Goal: Task Accomplishment & Management: Manage account settings

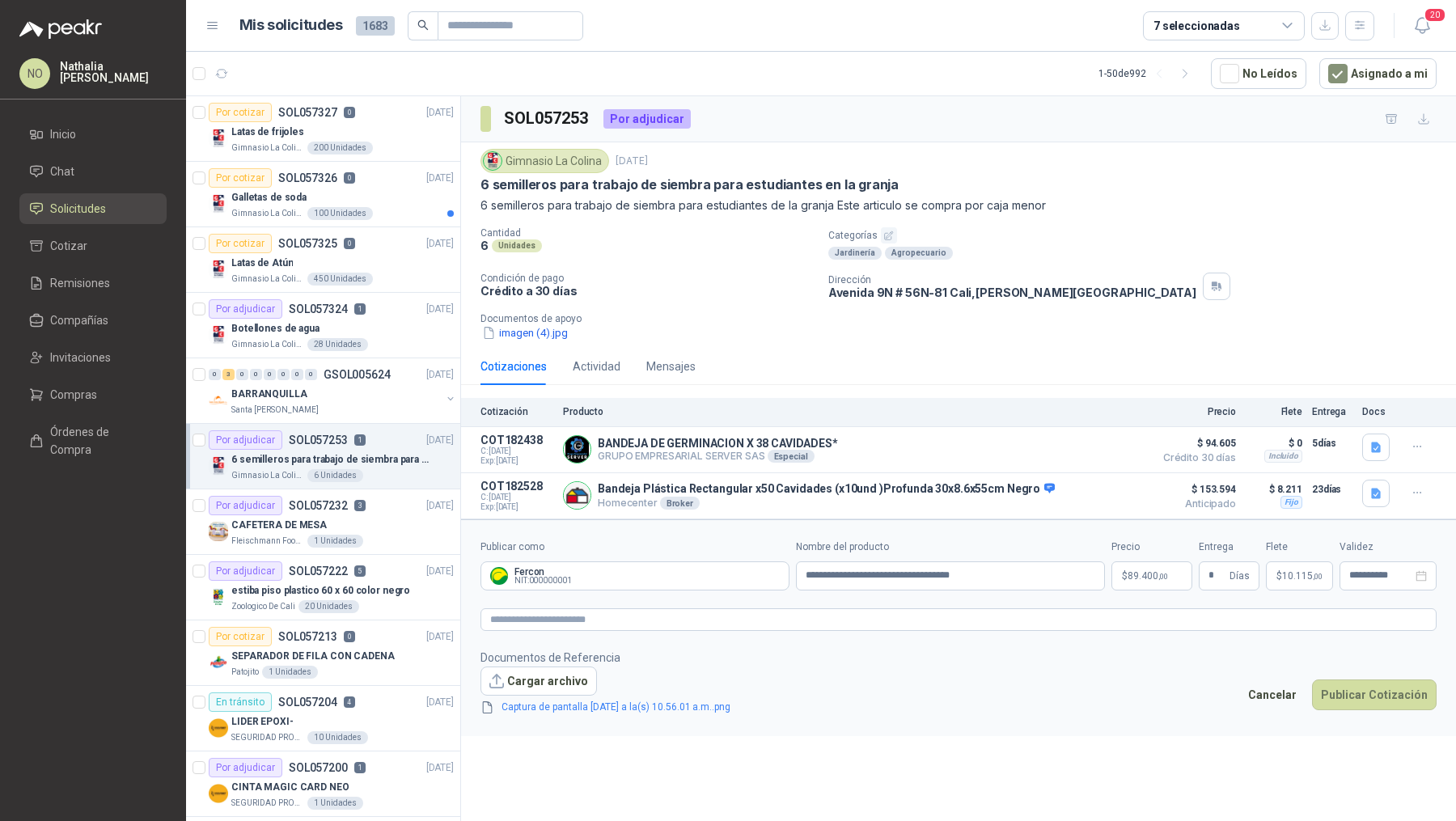
scroll to position [4, 0]
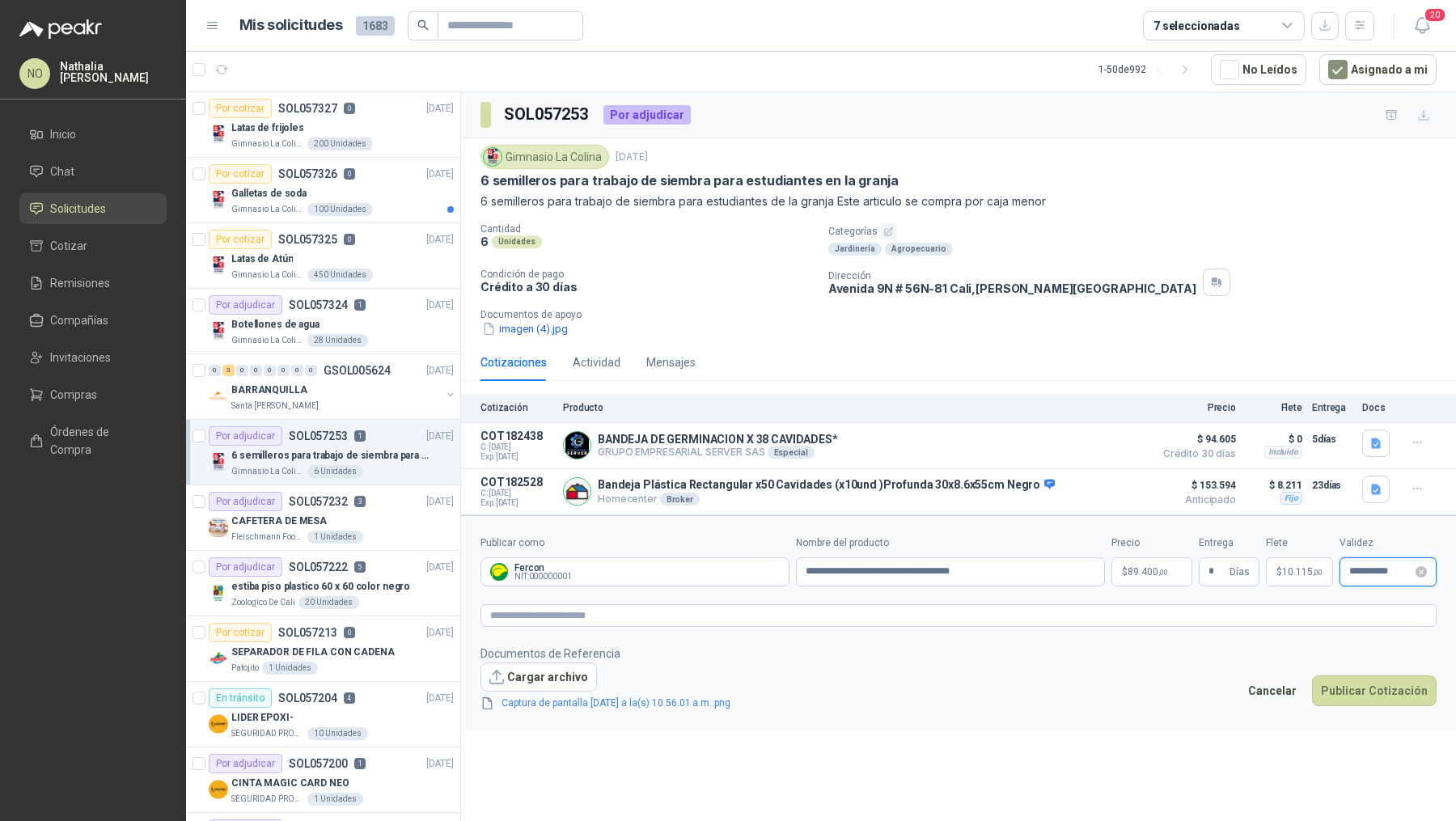
click at [1372, 571] on input "**********" at bounding box center [1381, 571] width 63 height 10
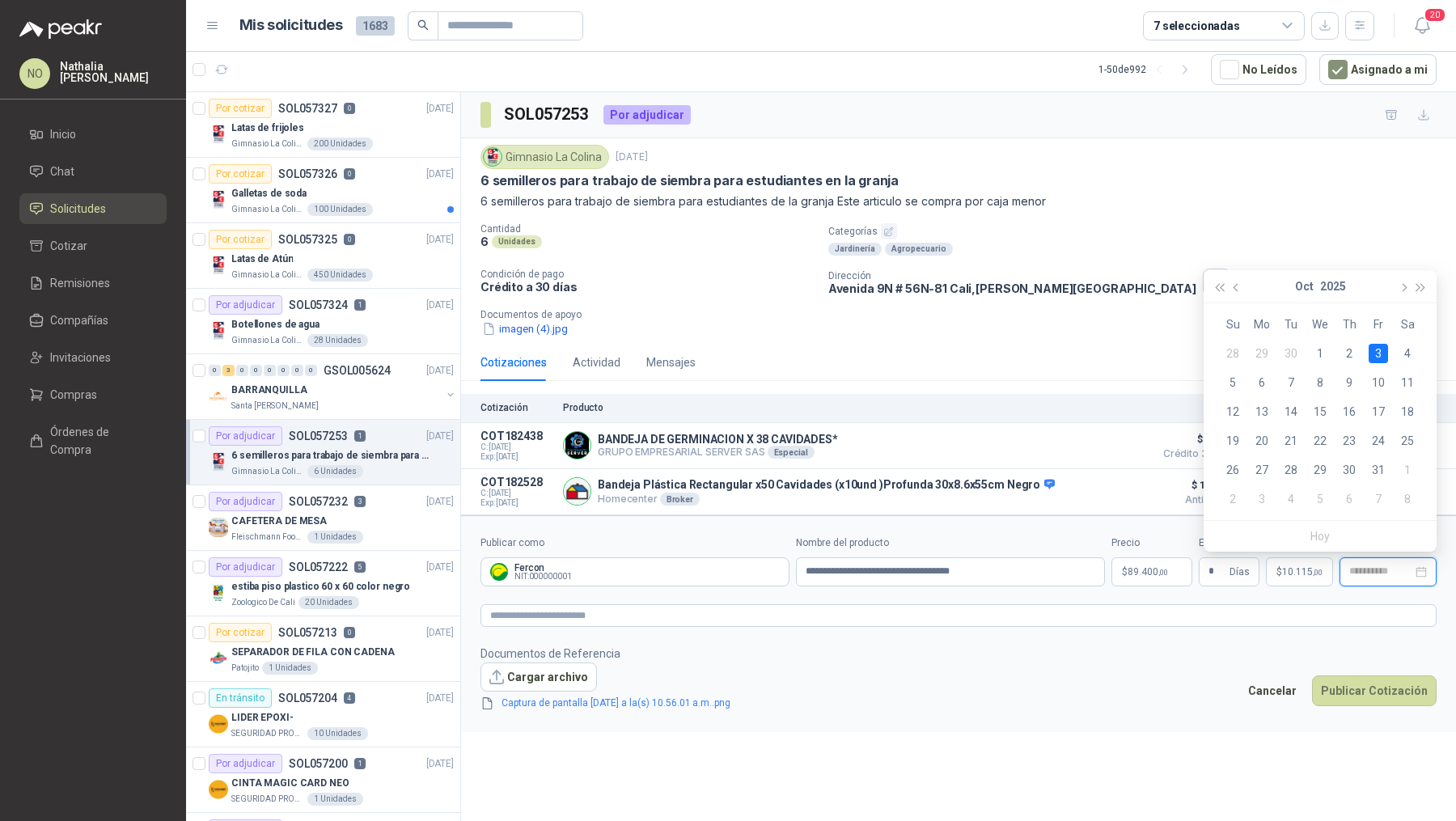
type input "**********"
click at [1379, 354] on div "3" at bounding box center [1378, 353] width 20 height 20
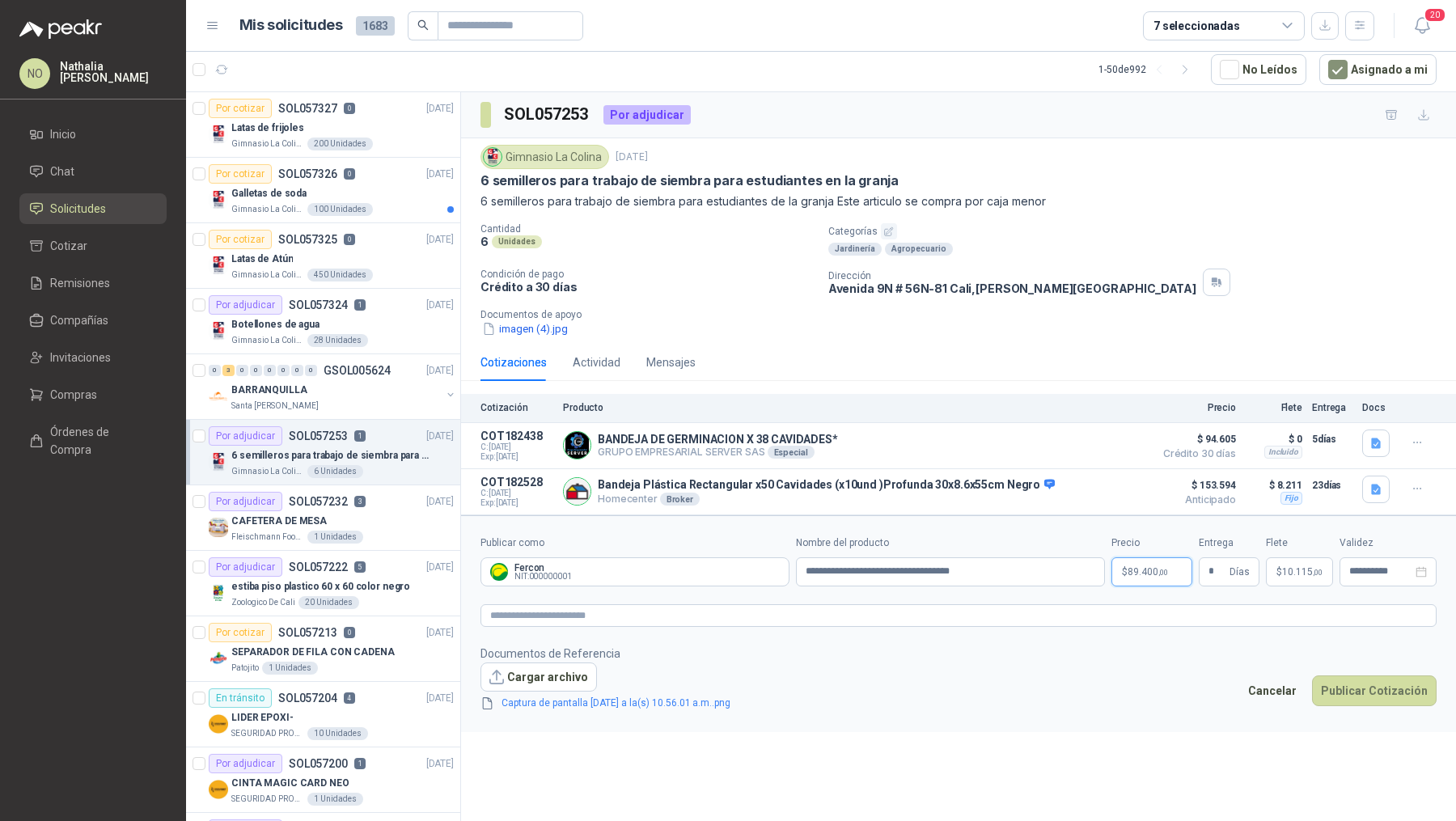
click at [1143, 578] on p "$ 89.400 ,00" at bounding box center [1151, 572] width 81 height 29
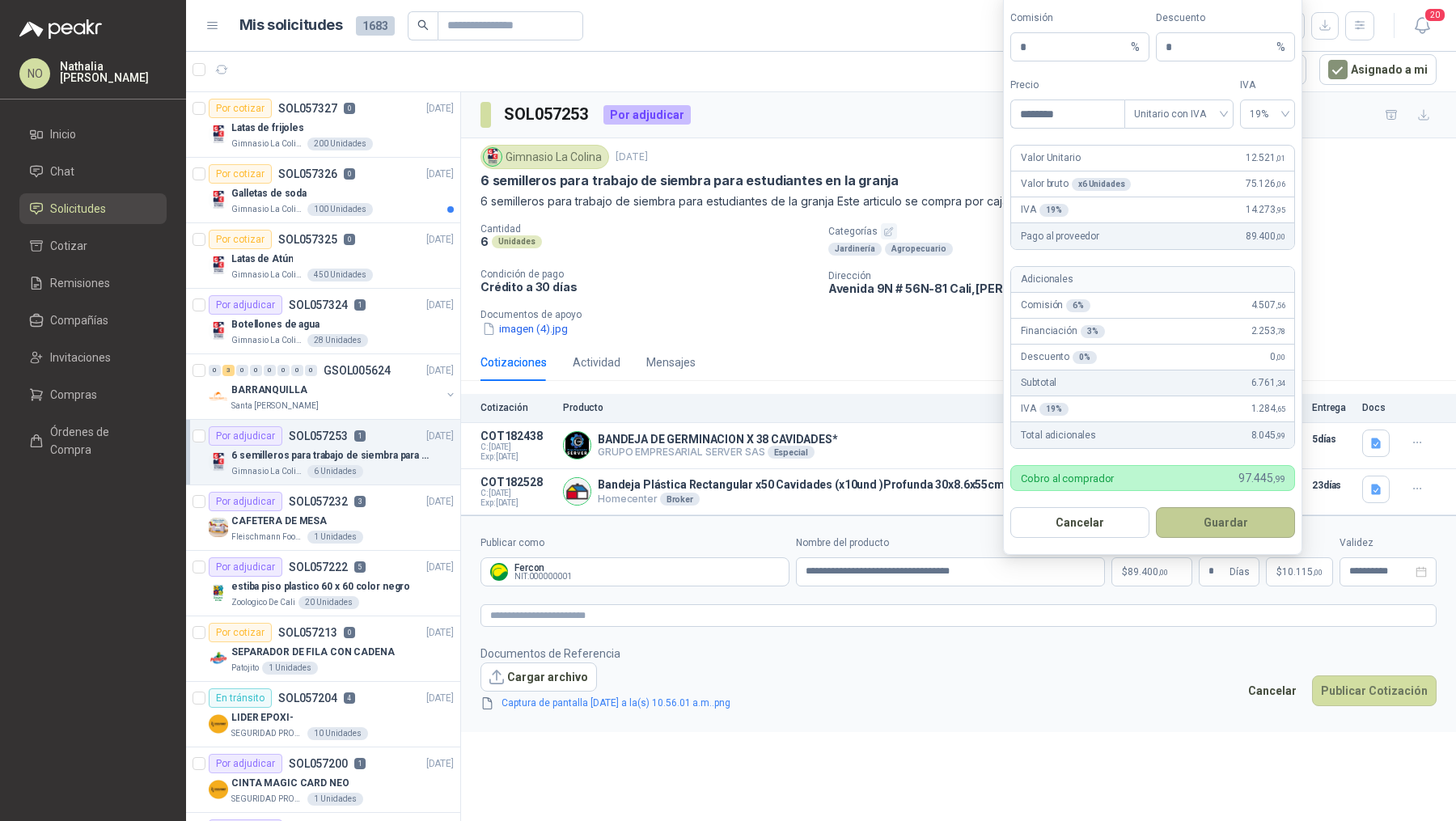
click at [1223, 519] on button "Guardar" at bounding box center [1225, 522] width 139 height 31
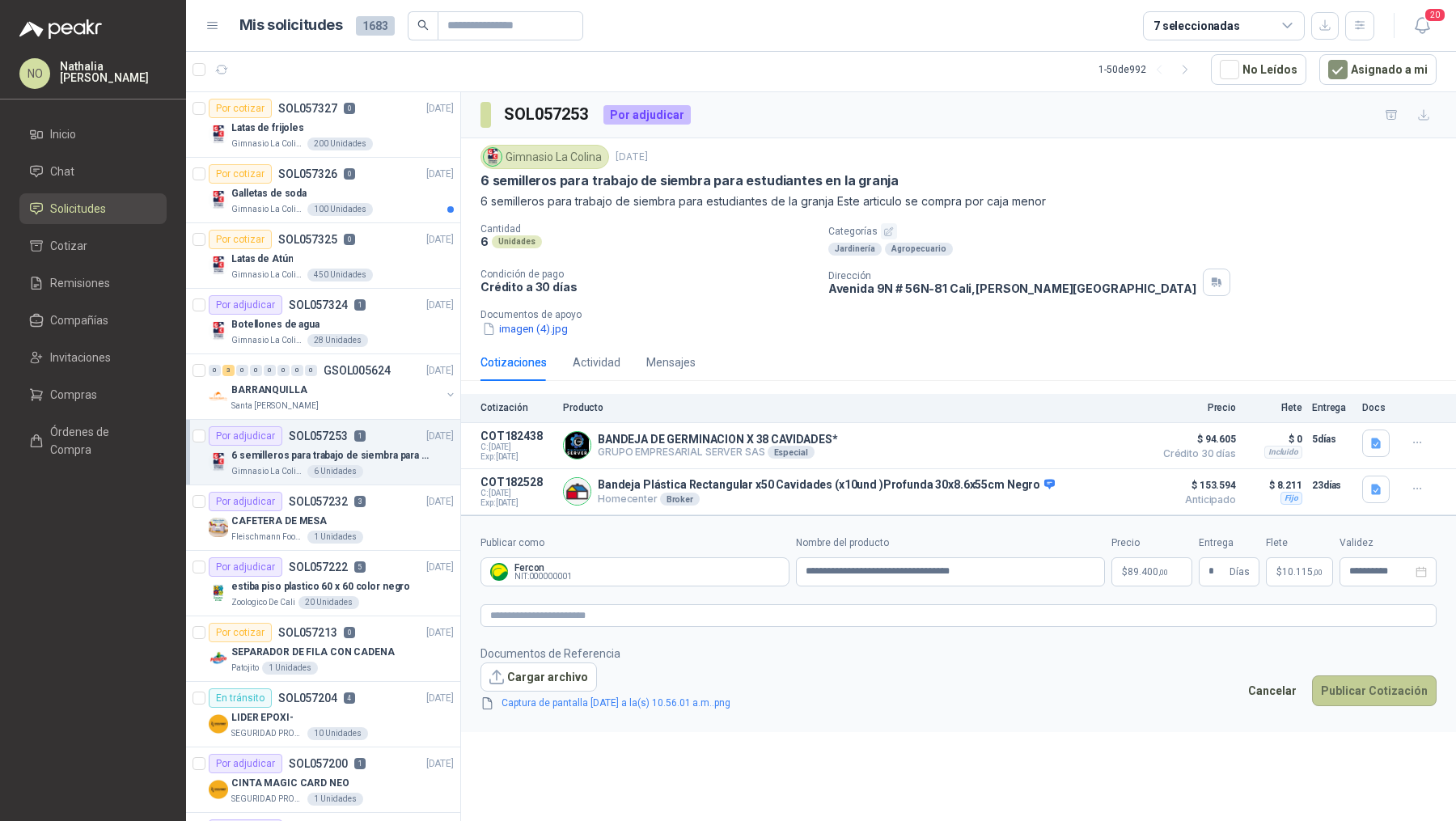
click at [1375, 675] on button "Publicar Cotización" at bounding box center [1374, 691] width 124 height 31
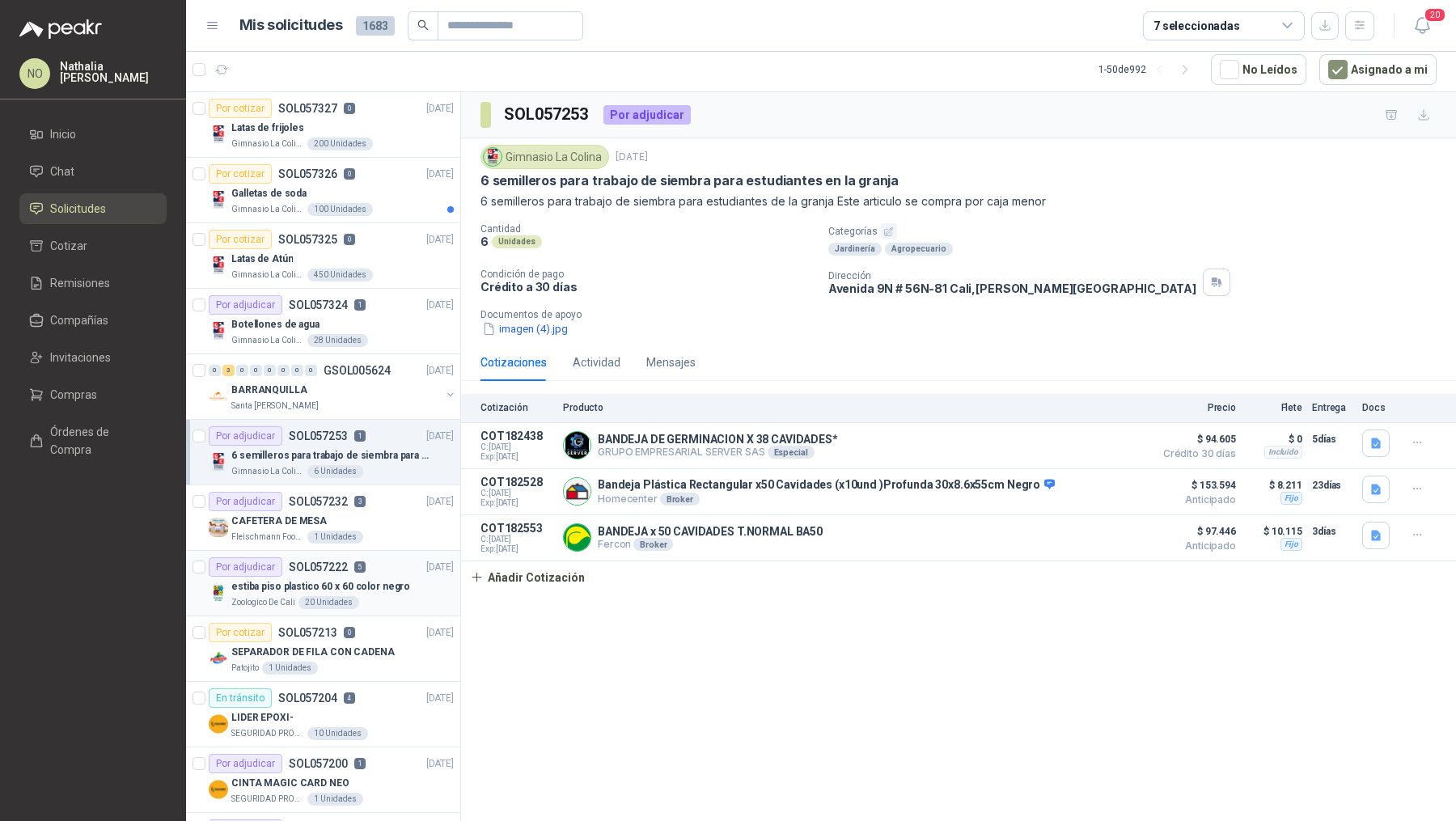
scroll to position [57, 0]
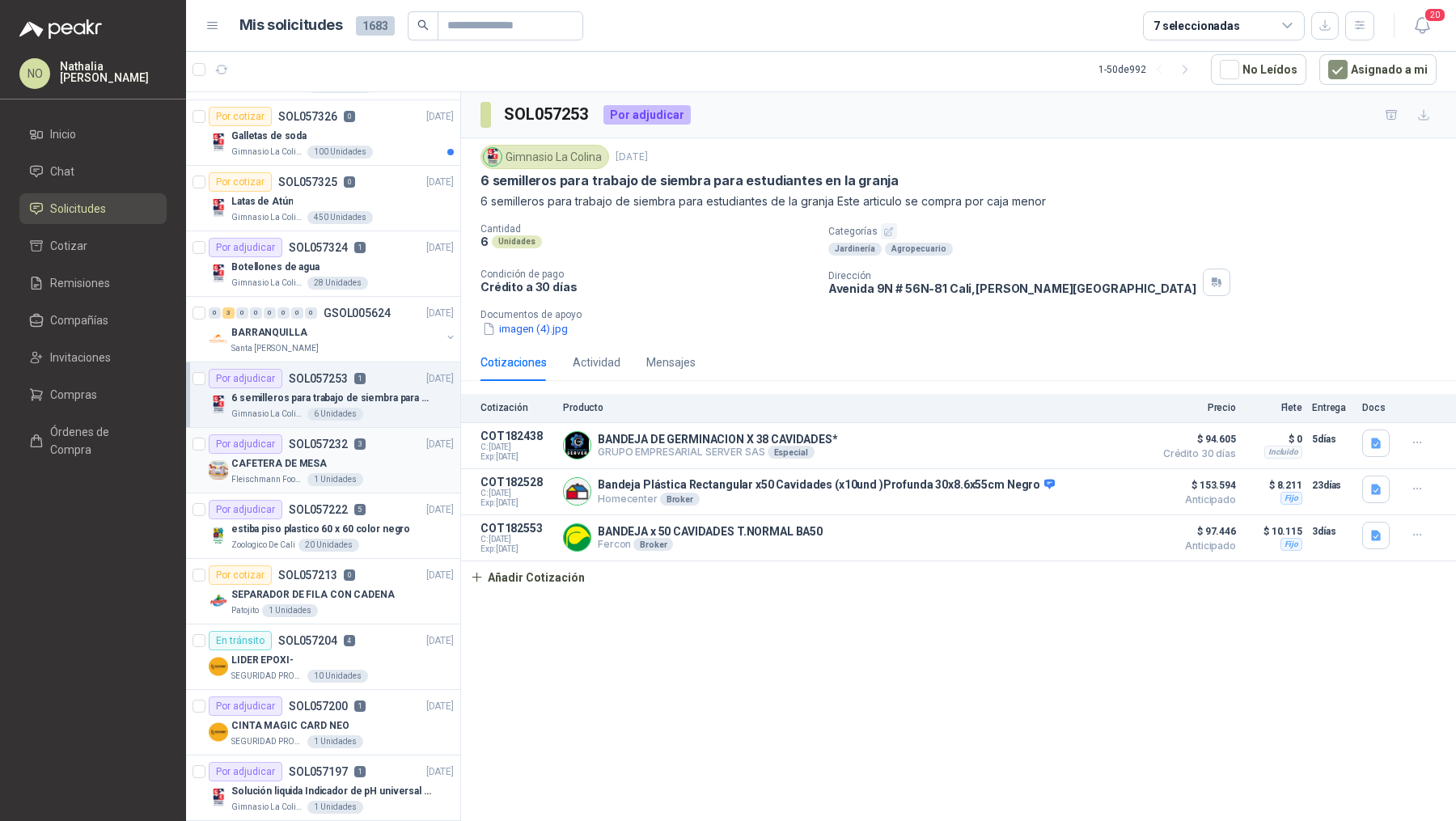
click at [391, 462] on div "CAFETERA DE MESA" at bounding box center [342, 463] width 222 height 20
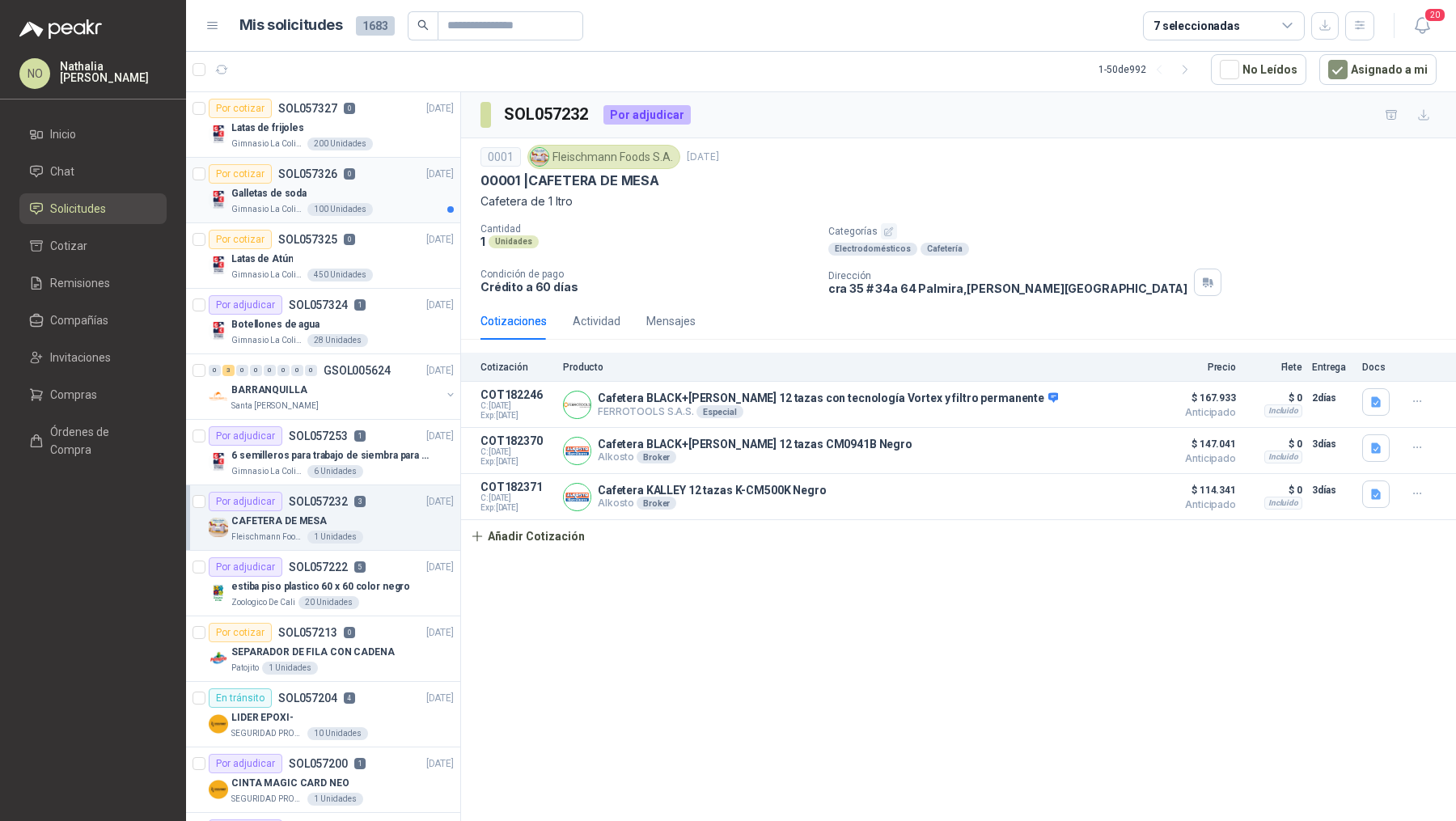
click at [390, 184] on div "Galletas de soda" at bounding box center [342, 193] width 222 height 20
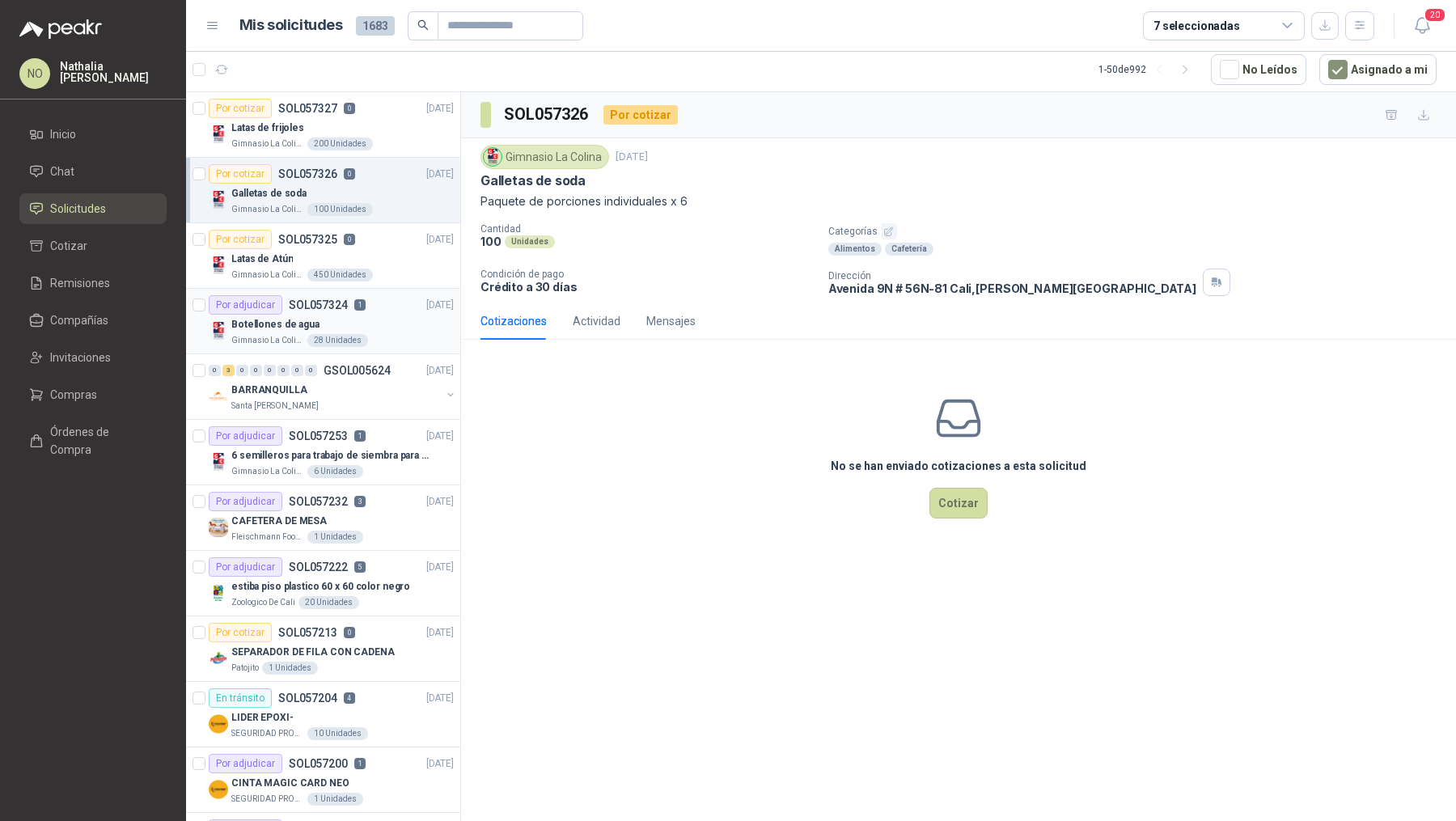
click at [364, 311] on div "Por adjudicar SOL057324 1 25/09/25" at bounding box center [331, 305] width 245 height 20
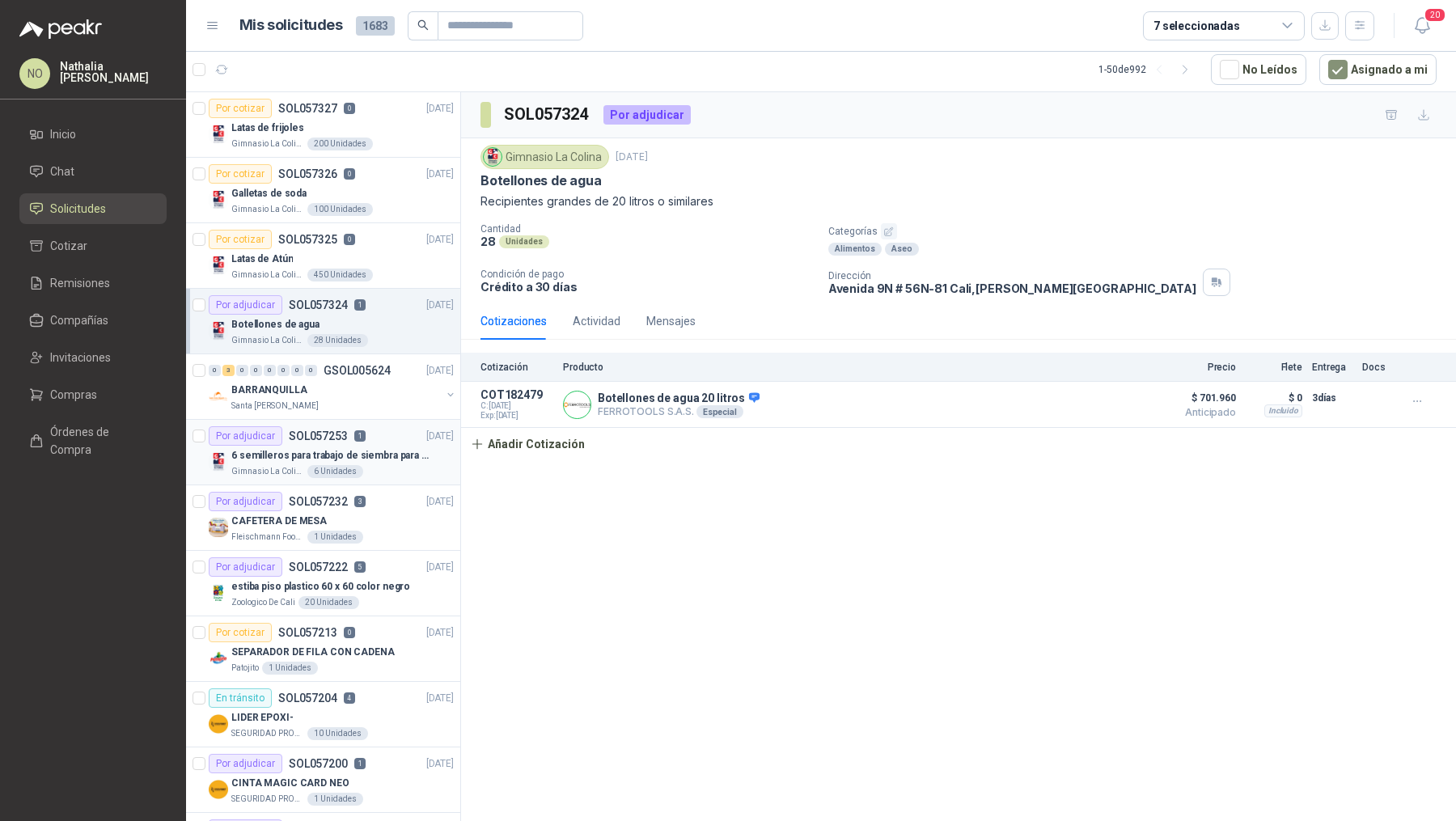
click at [371, 436] on div "Por adjudicar SOL057253 1 25/09/25" at bounding box center [331, 436] width 245 height 20
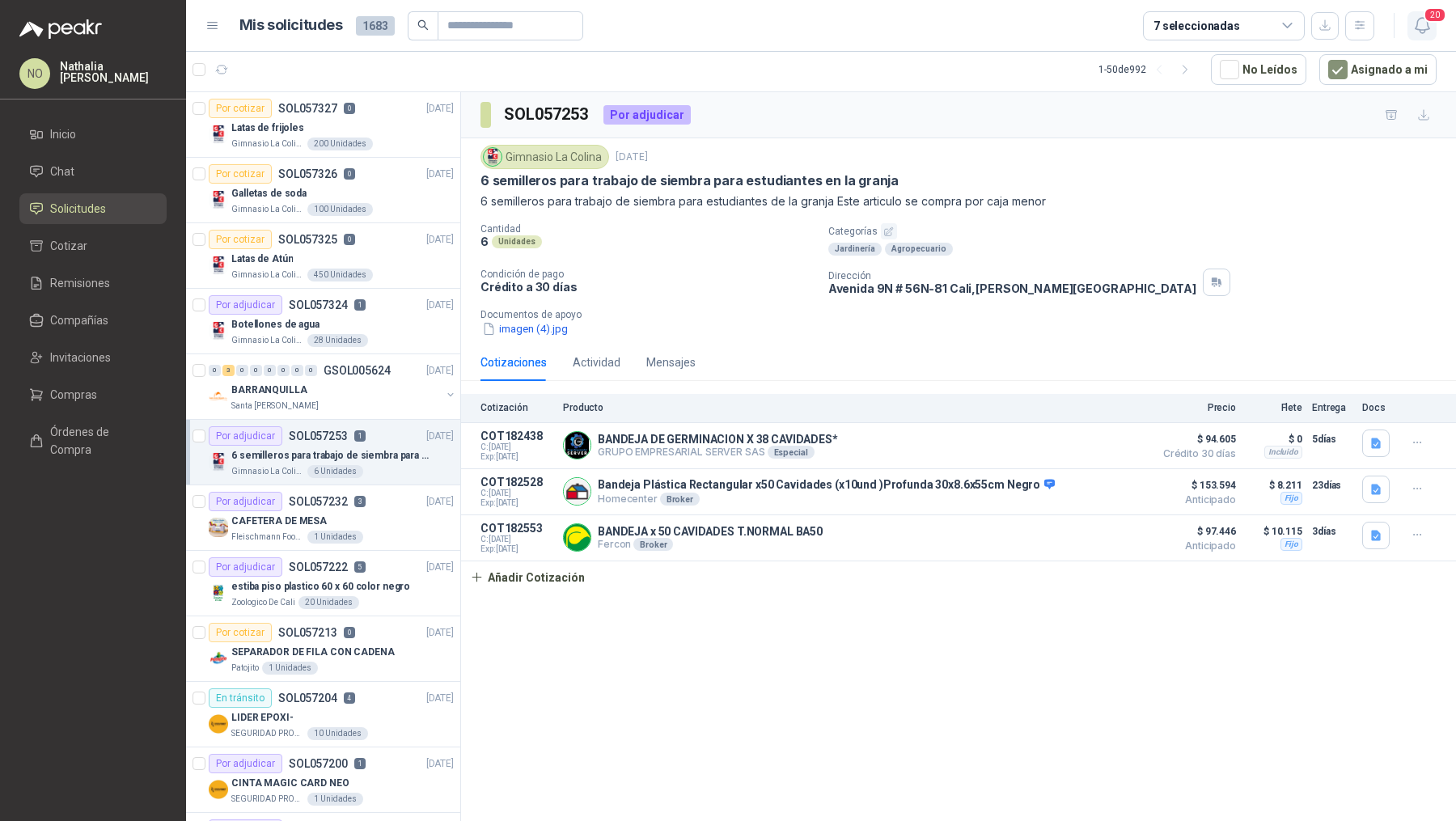
click at [1422, 20] on icon "button" at bounding box center [1423, 26] width 21 height 21
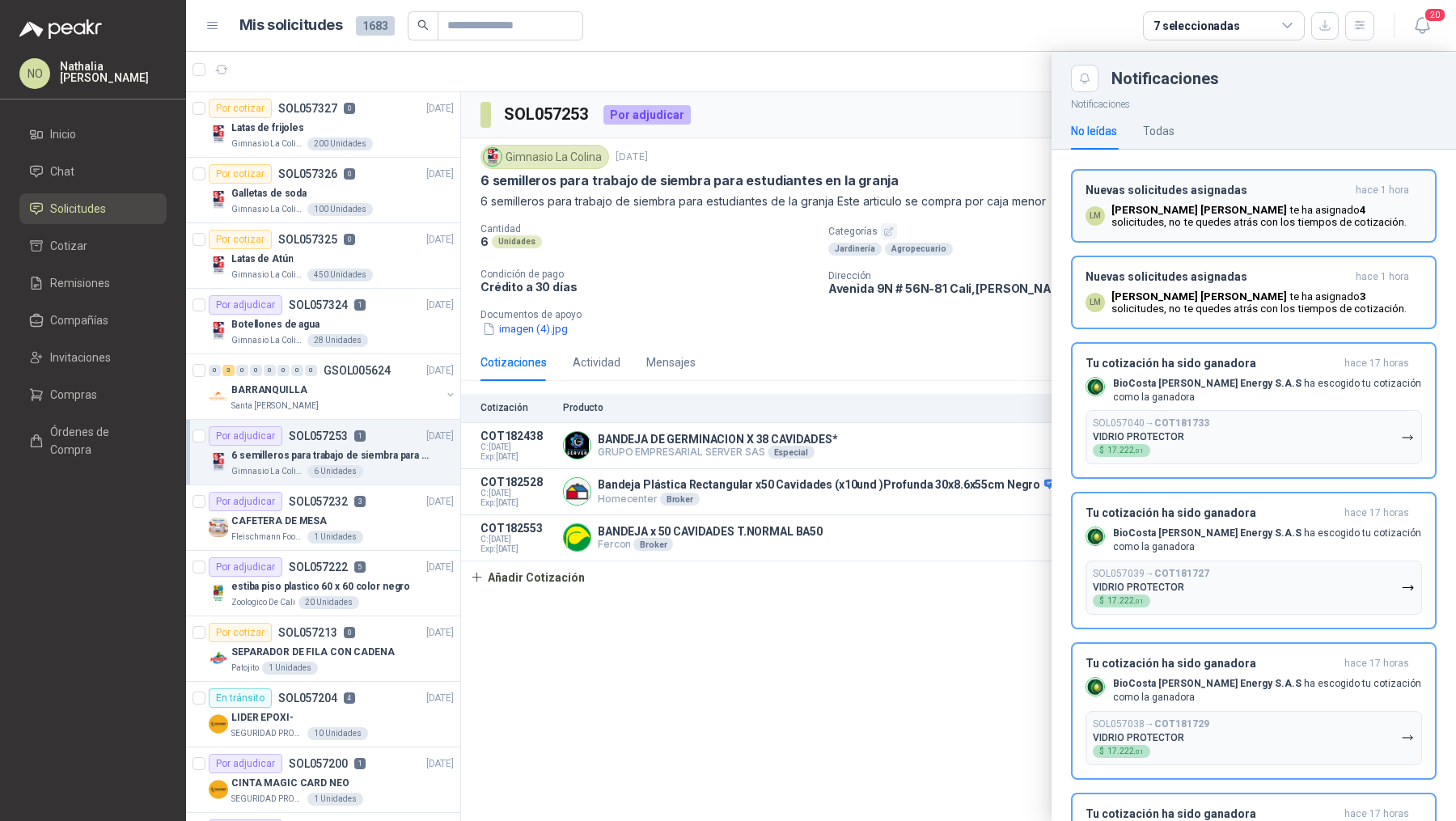
click at [1199, 197] on div "Nuevas solicitudes asignadas hace 1 hora LM Luis Miguel Martinez te ha asignado…" at bounding box center [1254, 206] width 336 height 45
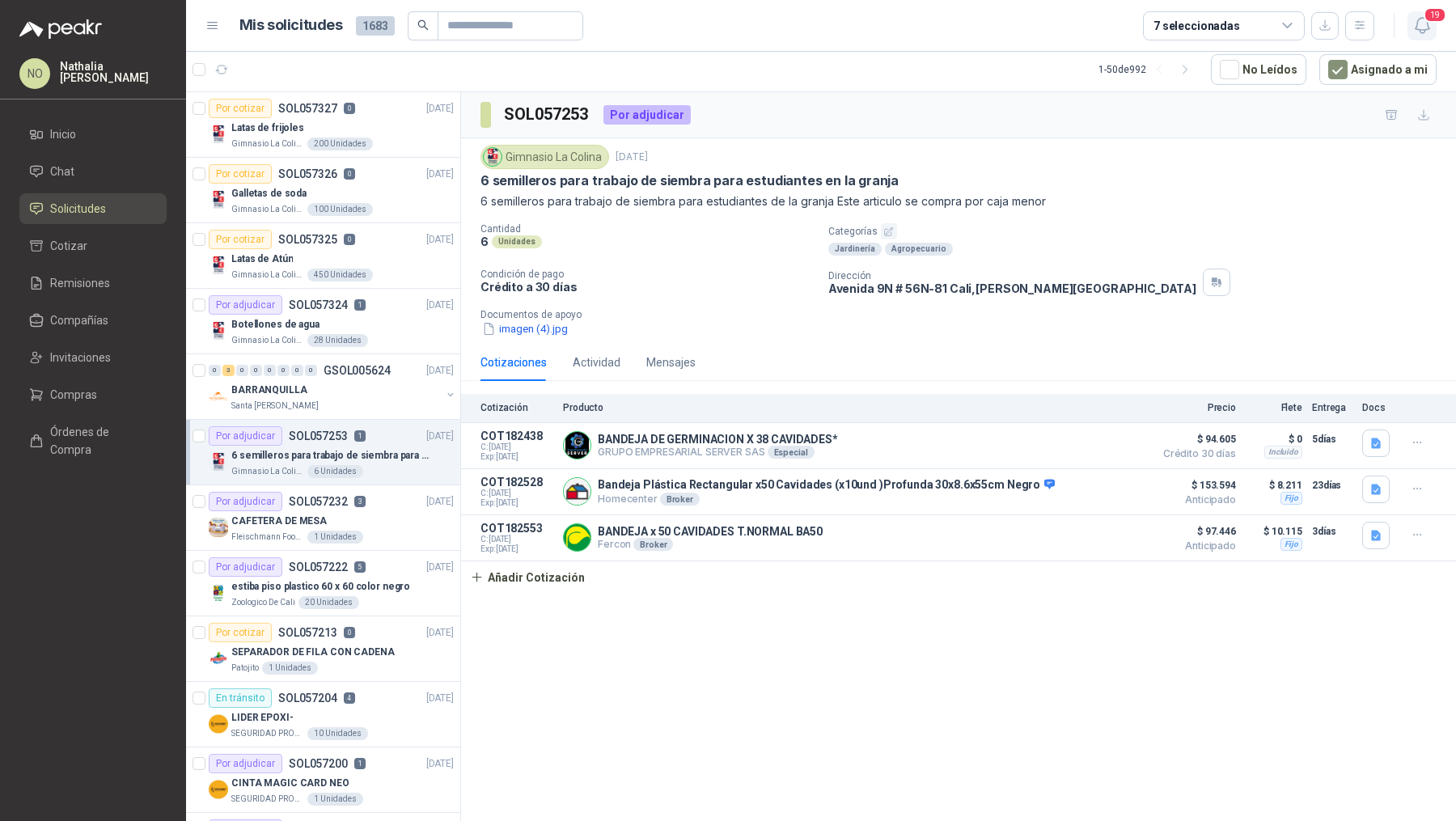
click at [1435, 16] on span "19" at bounding box center [1435, 15] width 22 height 15
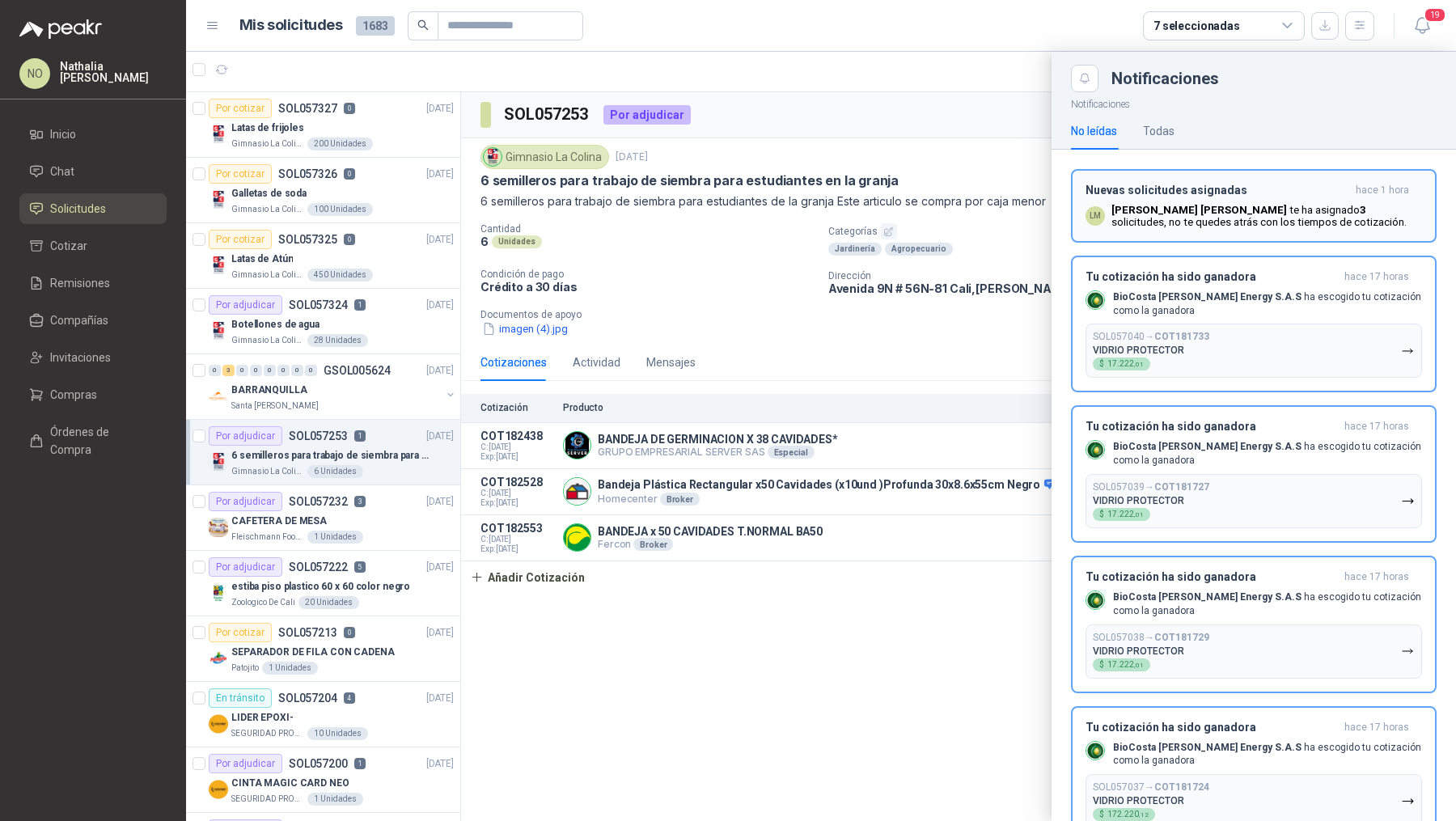
click at [1137, 223] on p "Luis Miguel Martinez te ha asignado 3 solicitudes , no te quedes atrás con los …" at bounding box center [1266, 216] width 311 height 24
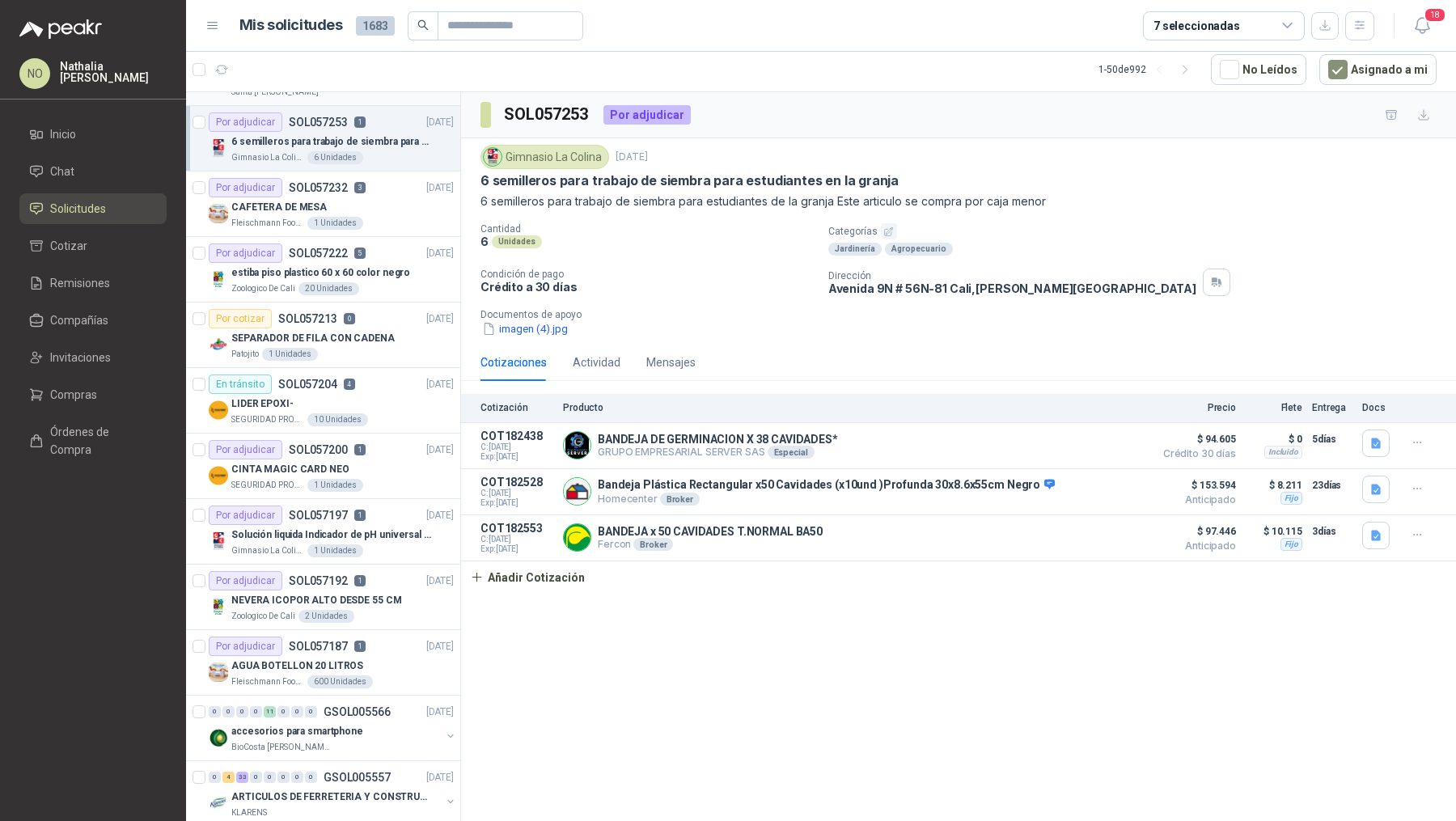
scroll to position [389, 0]
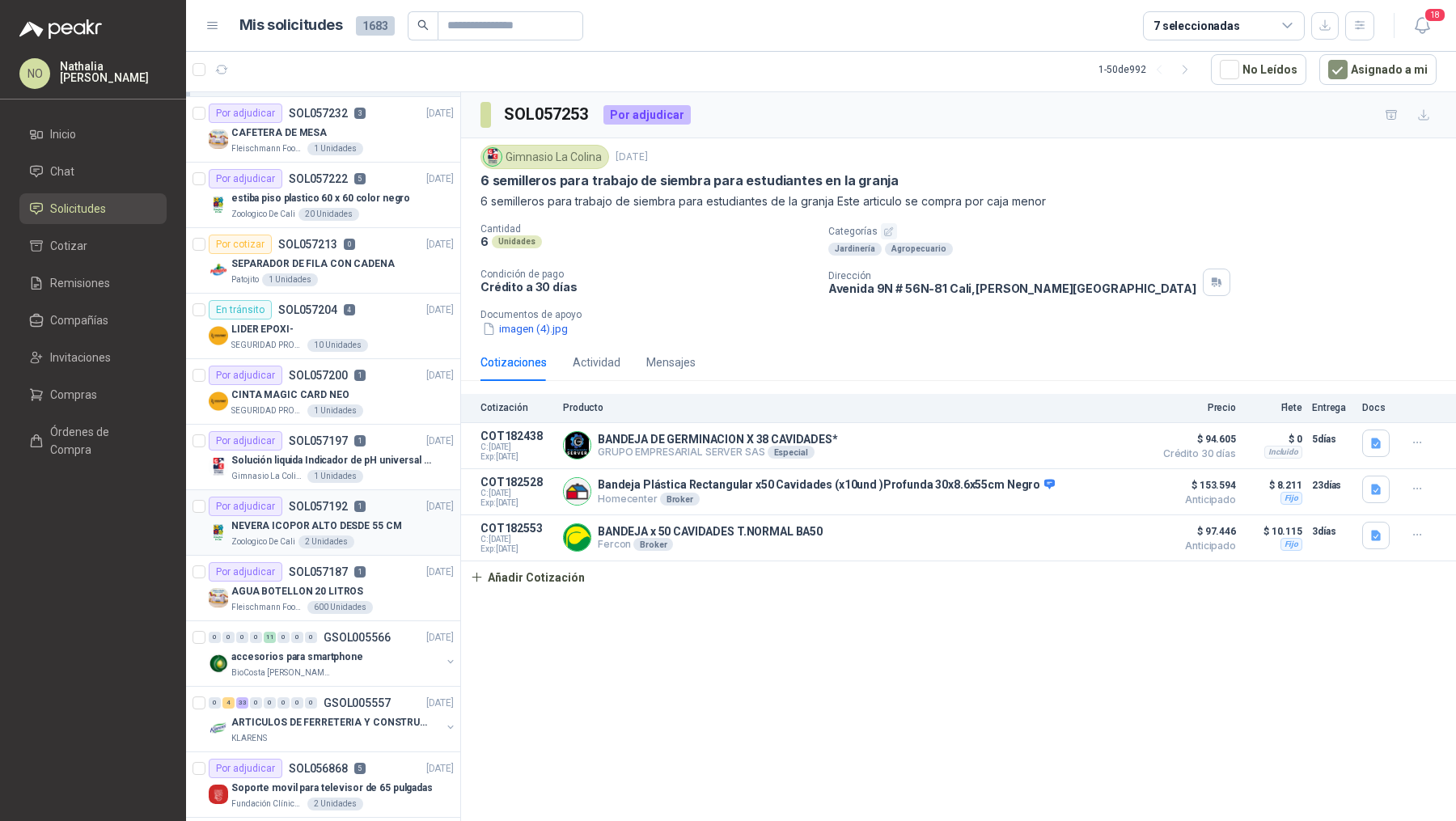
click at [375, 545] on article "Por adjudicar SOL057192 1 24/09/25 NEVERA ICOPOR ALTO DESDE 55 CM Zoologico De …" at bounding box center [323, 522] width 275 height 65
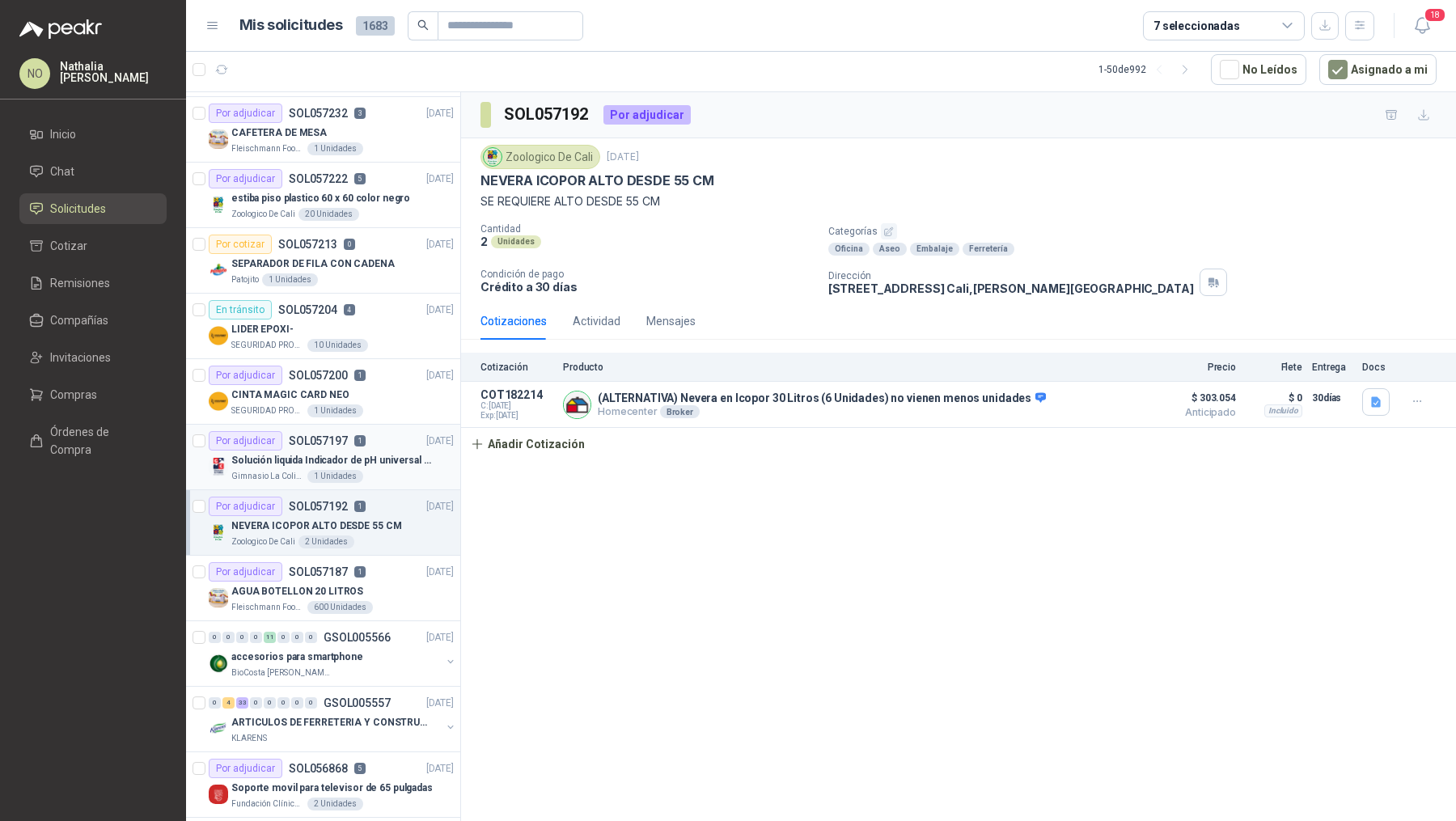
click at [371, 453] on p "Solución liquida Indicador de pH universal de 500ml o 20 de 25ml (no tiras de p…" at bounding box center [332, 461] width 202 height 15
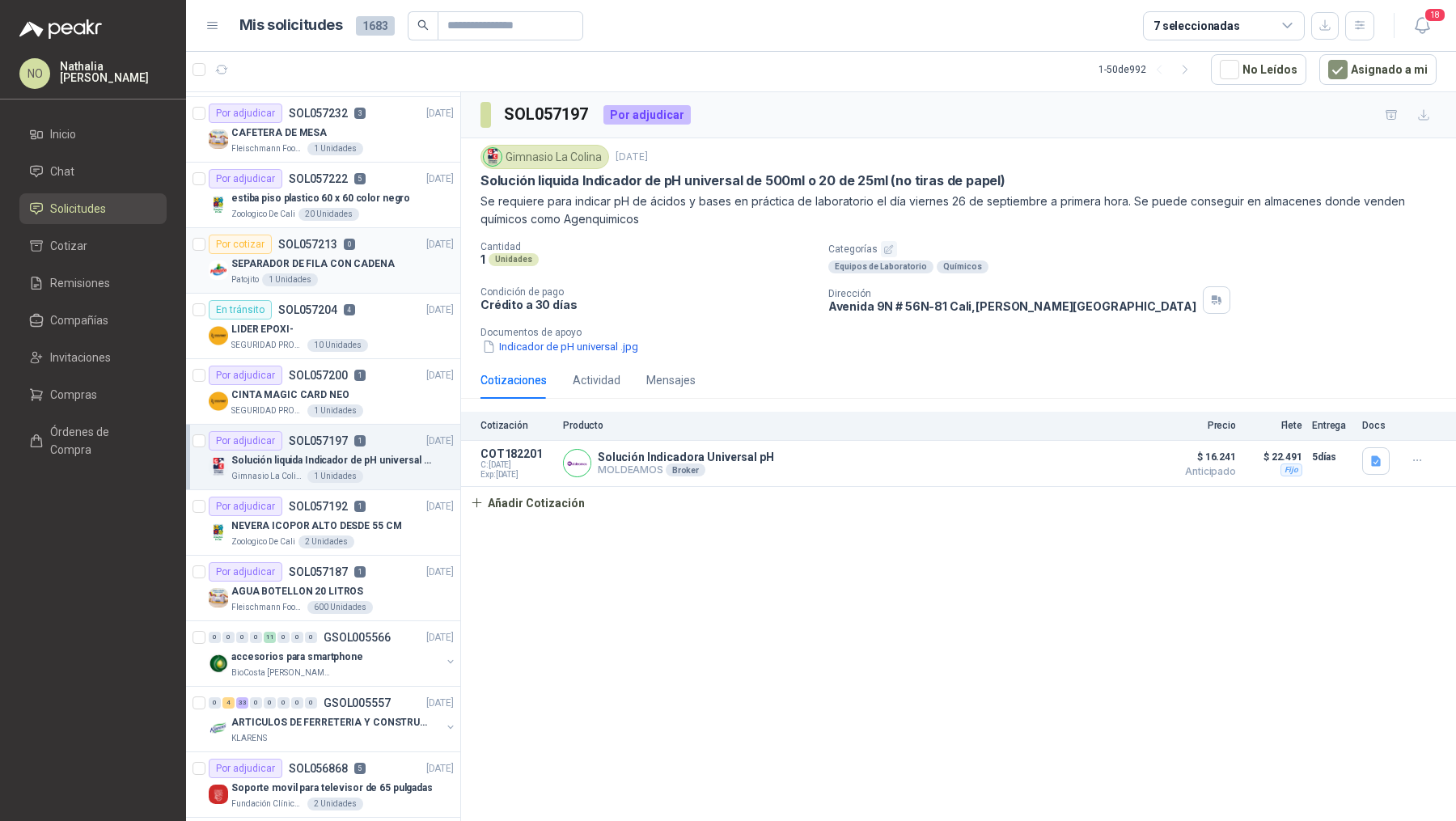
click at [357, 257] on p "SEPARADOR DE FILA CON CADENA" at bounding box center [313, 264] width 163 height 15
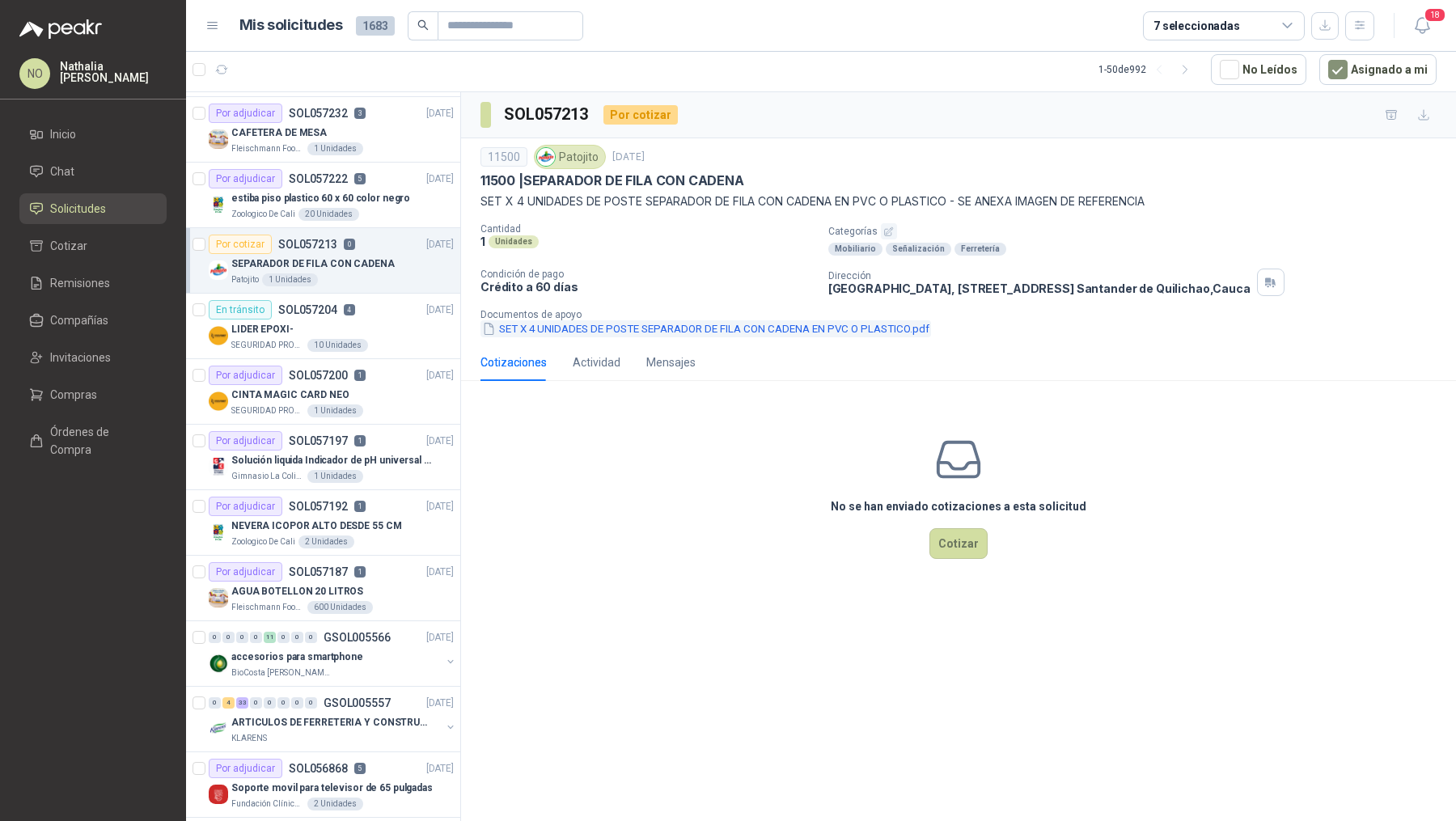
click at [743, 320] on button "SET X 4 UNIDADES DE POSTE SEPARADOR DE FILA CON CADENA EN PVC O PLASTICO.pdf" at bounding box center [705, 329] width 450 height 17
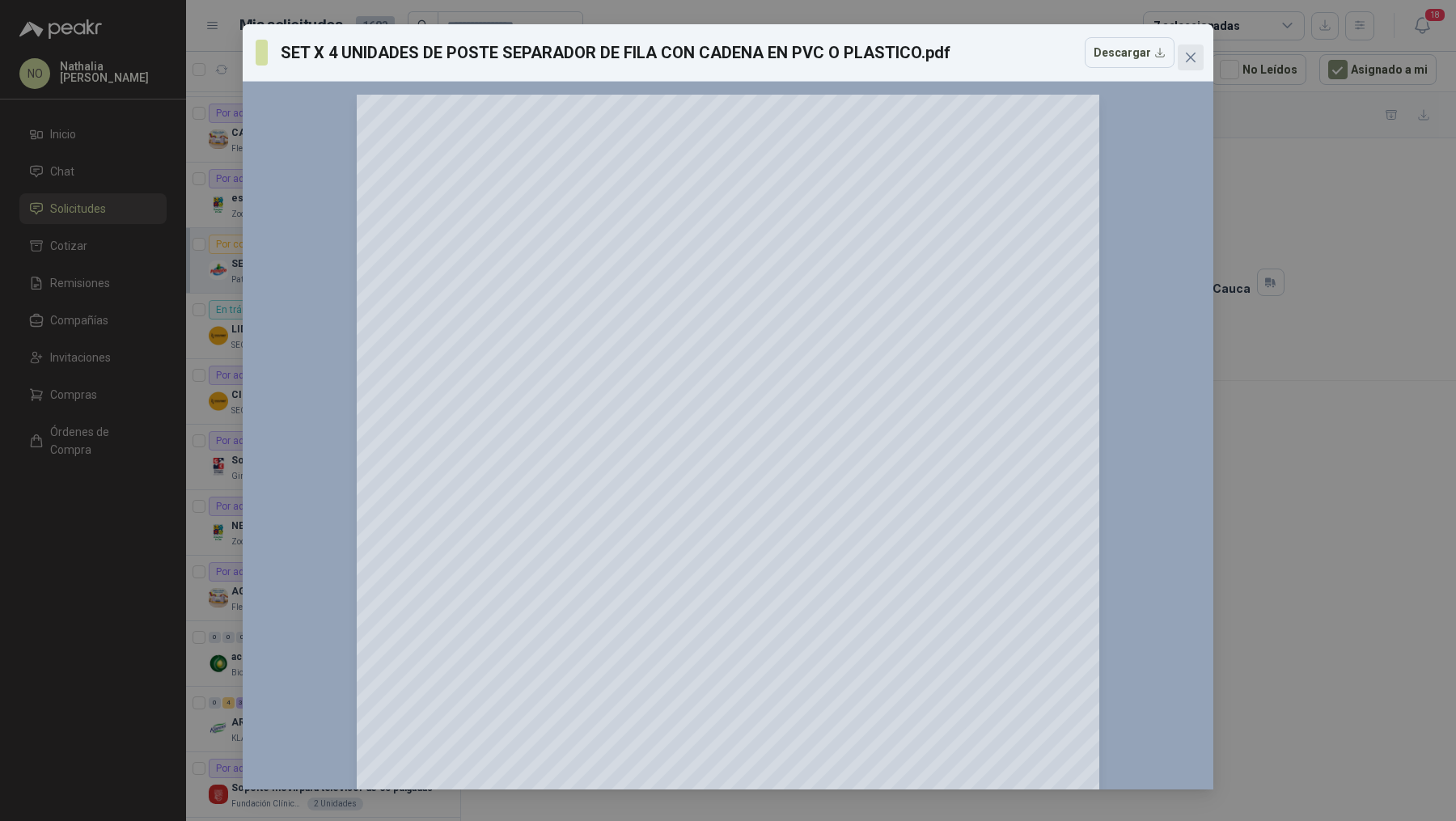
click at [1194, 53] on icon "close" at bounding box center [1190, 57] width 9 height 9
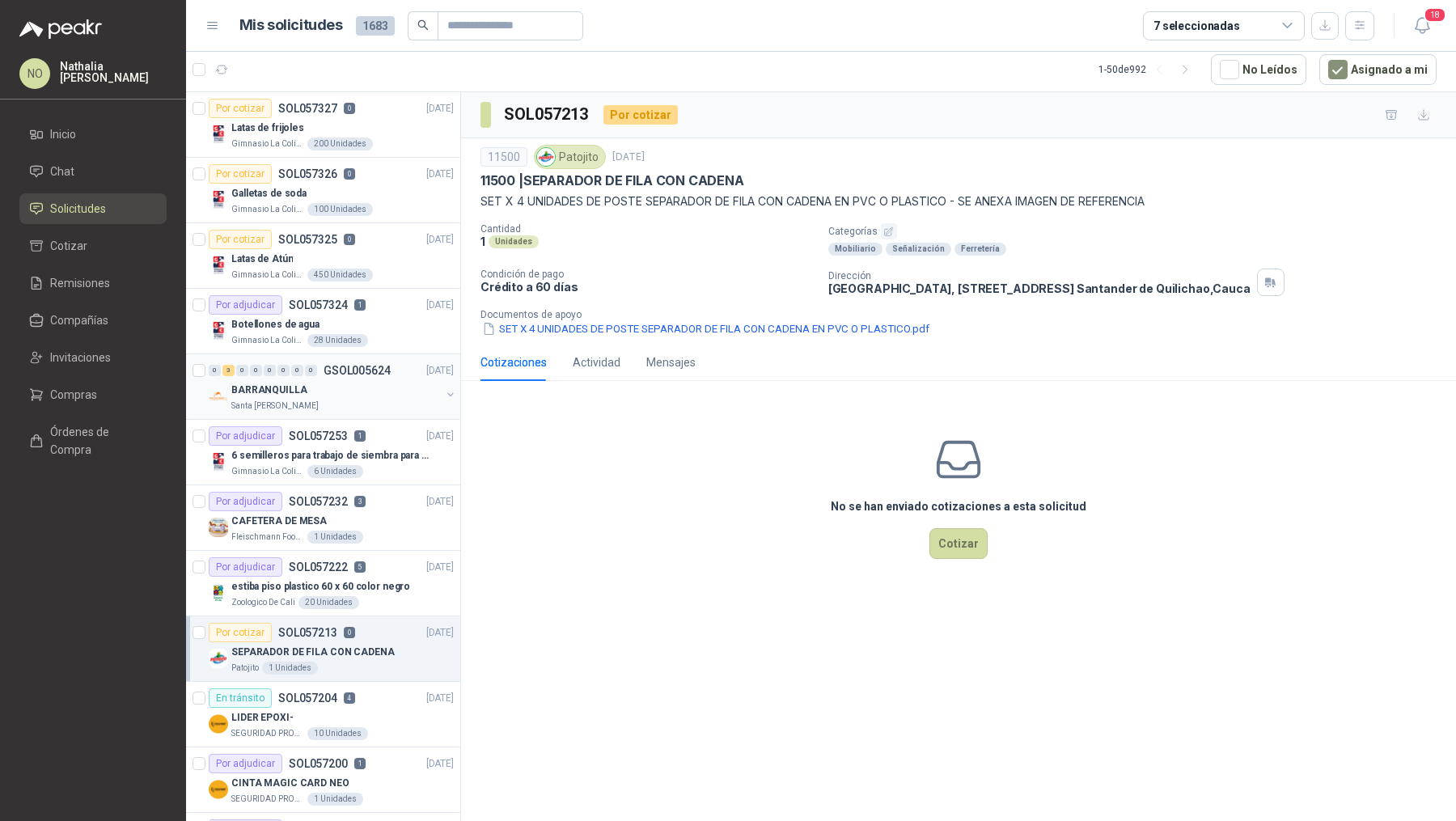
click at [364, 365] on p "GSOL005624" at bounding box center [357, 370] width 67 height 11
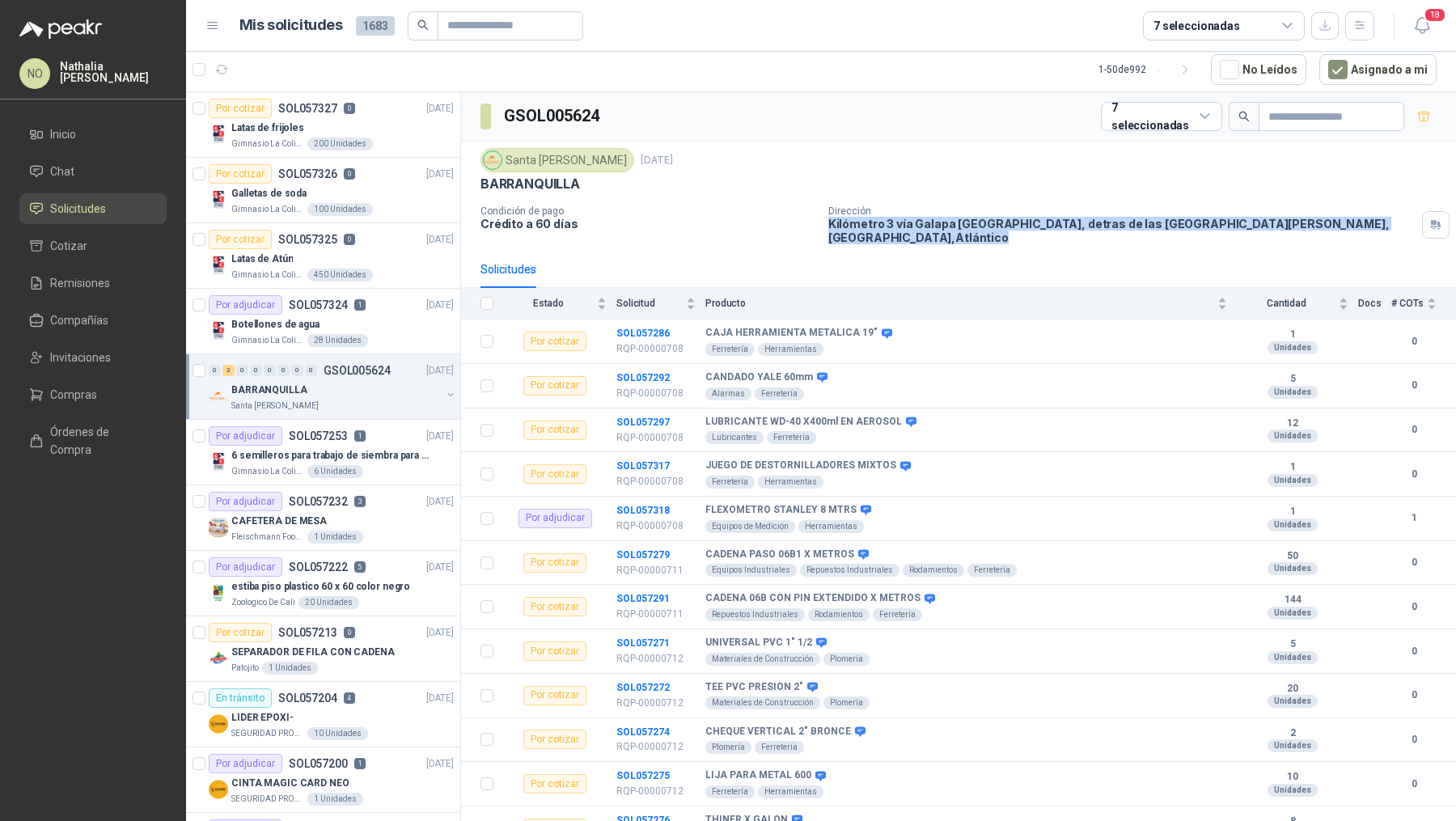
drag, startPoint x: 821, startPoint y: 223, endPoint x: 885, endPoint y: 233, distance: 64.8
click at [885, 233] on div "Condición de pago Crédito a 60 días Dirección Kilómetro 3 vía Galapa diagonal G…" at bounding box center [958, 224] width 956 height 39
copy p "Kilómetro 3 vía Galapa diagonal Gecolsa, detras de las bodegas de Jerónimo Mart…"
click at [1431, 18] on span "18" at bounding box center [1435, 15] width 22 height 15
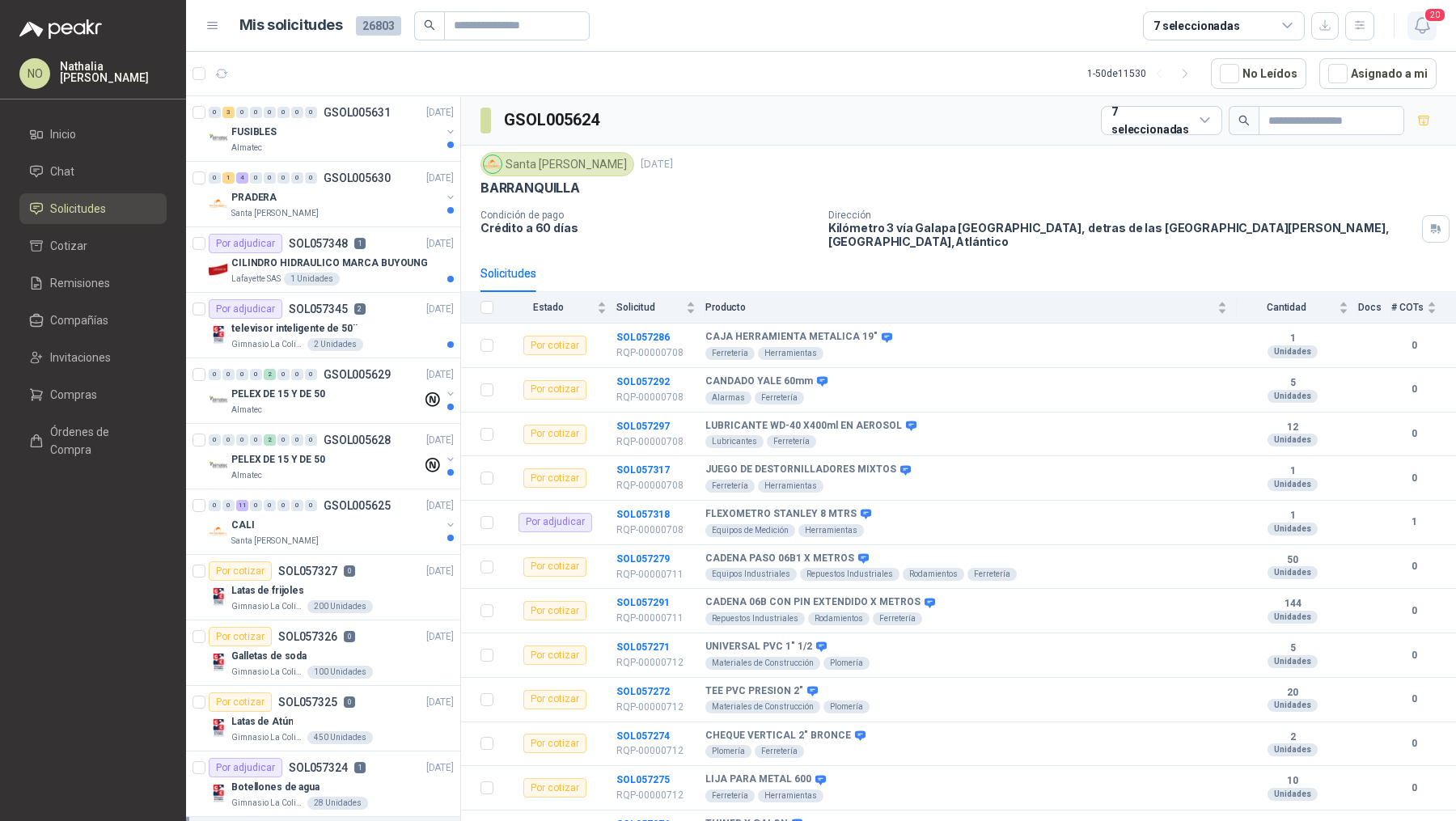
click at [1428, 39] on button "20" at bounding box center [1423, 26] width 29 height 29
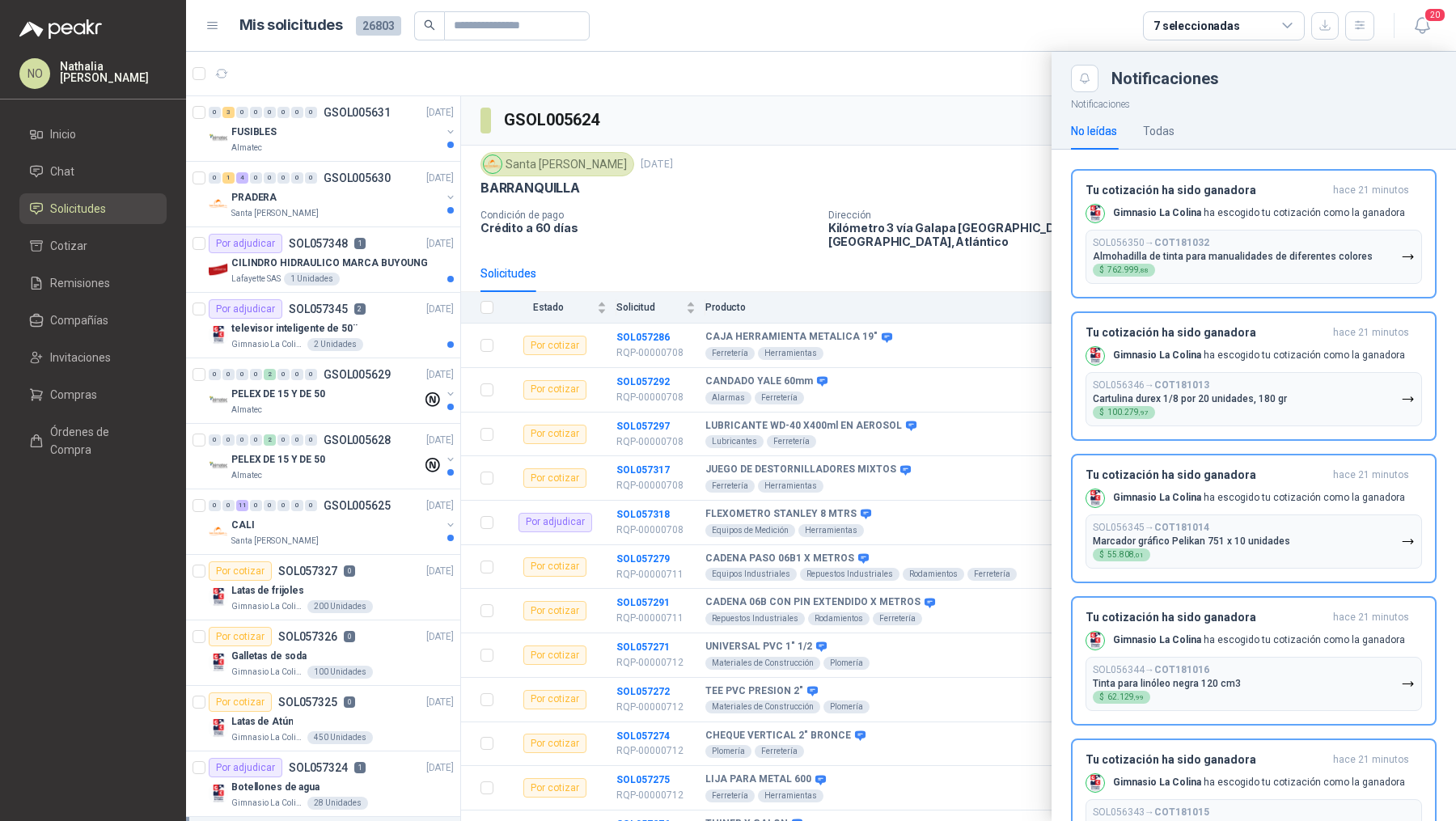
click at [826, 164] on div at bounding box center [821, 436] width 1270 height 770
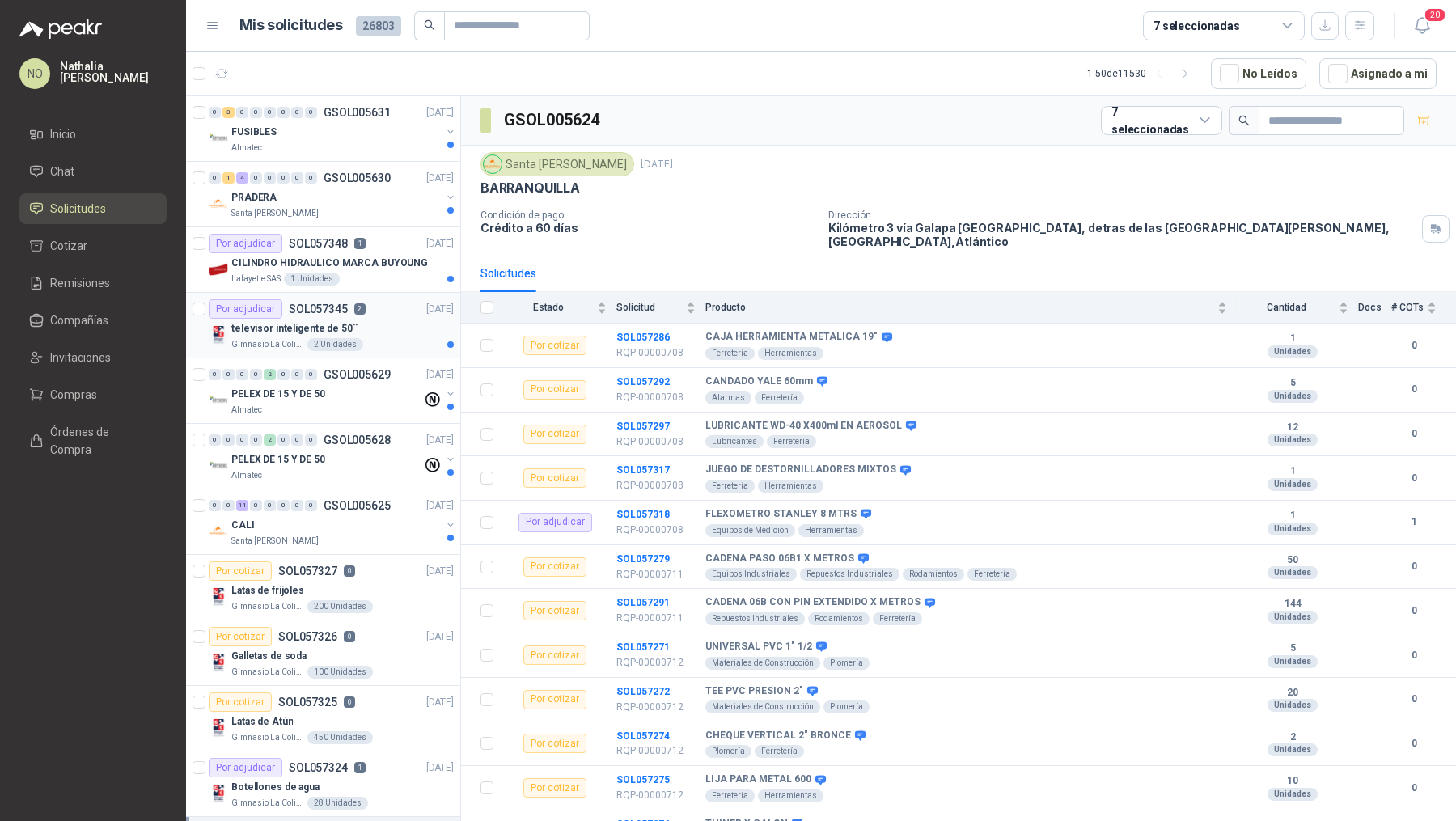
click at [355, 321] on div "televisor inteligente de 50¨" at bounding box center [342, 328] width 222 height 20
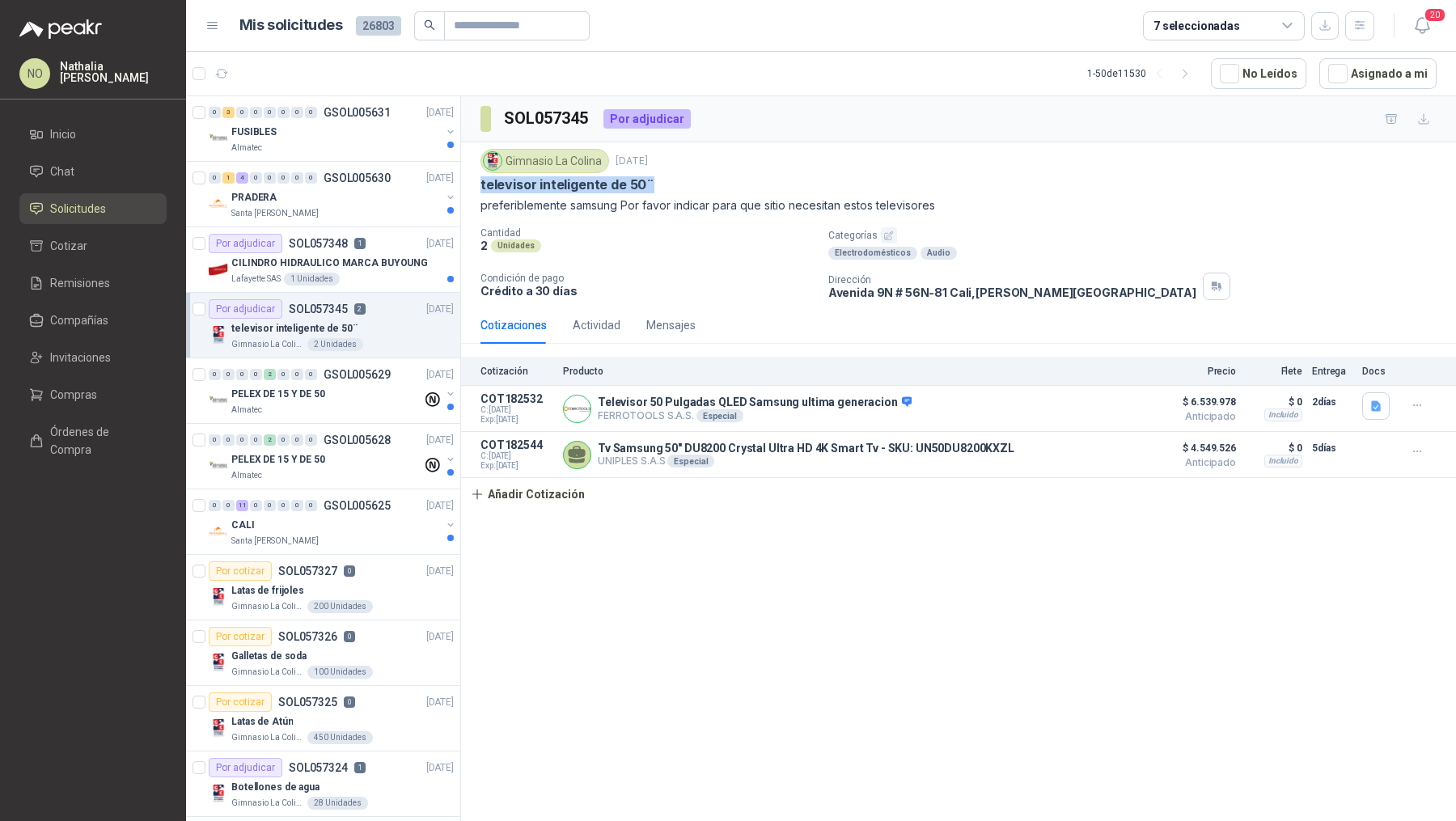
drag, startPoint x: 476, startPoint y: 185, endPoint x: 685, endPoint y: 182, distance: 209.0
click at [685, 182] on div "Gimnasio La Colina 25 sept, 2025 televisor inteligente de 50¨ preferiblemente s…" at bounding box center [958, 224] width 995 height 164
copy p "televisor inteligente de 50¨"
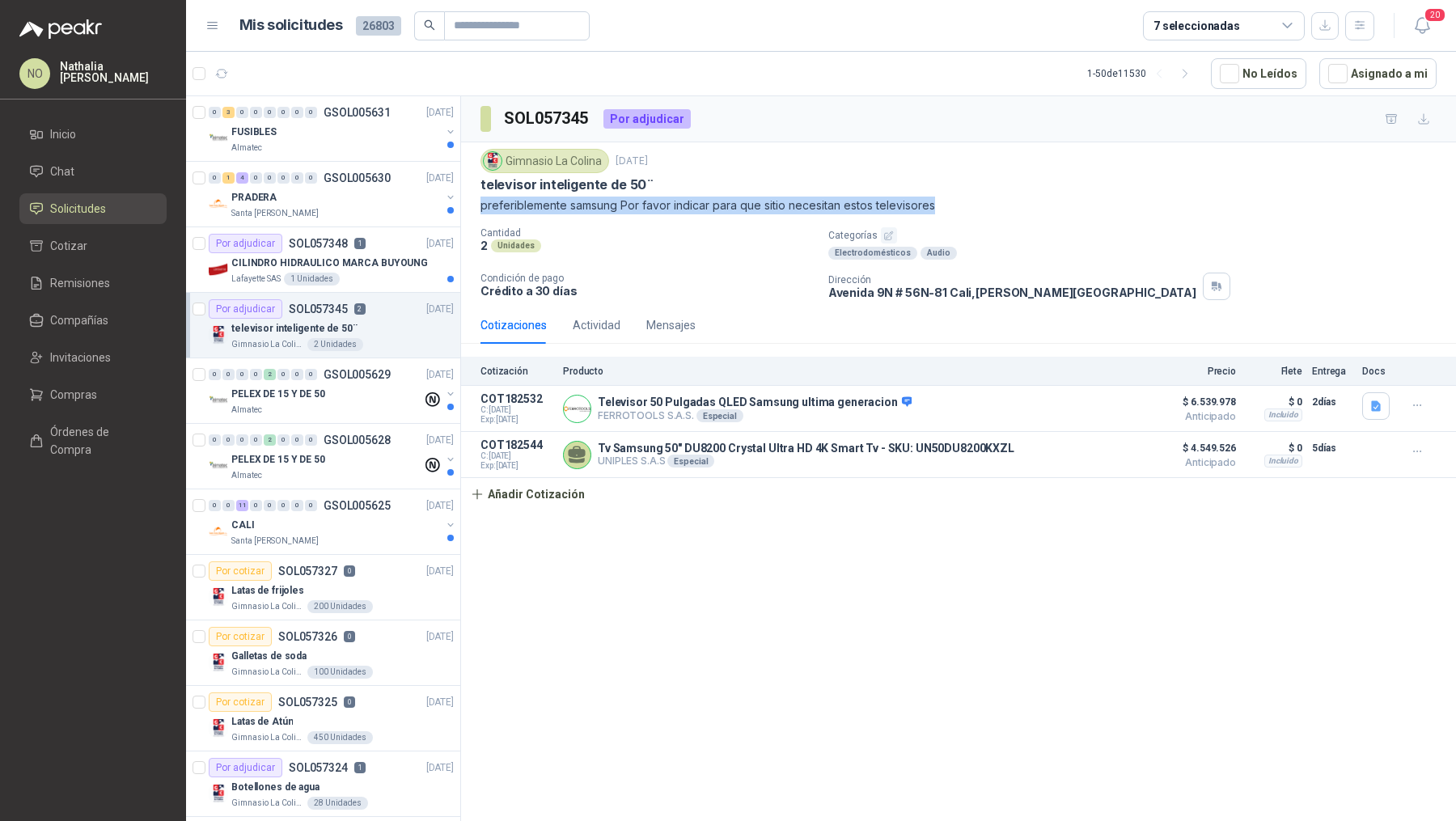
drag, startPoint x: 475, startPoint y: 205, endPoint x: 955, endPoint y: 212, distance: 480.1
click at [955, 212] on div "Gimnasio La Colina 25 sept, 2025 televisor inteligente de 50¨ preferiblemente s…" at bounding box center [958, 224] width 995 height 164
copy p "preferiblemente samsung Por favor indicar para que sitio necesitan estos televi…"
click at [552, 494] on button "Añadir Cotización" at bounding box center [527, 494] width 133 height 33
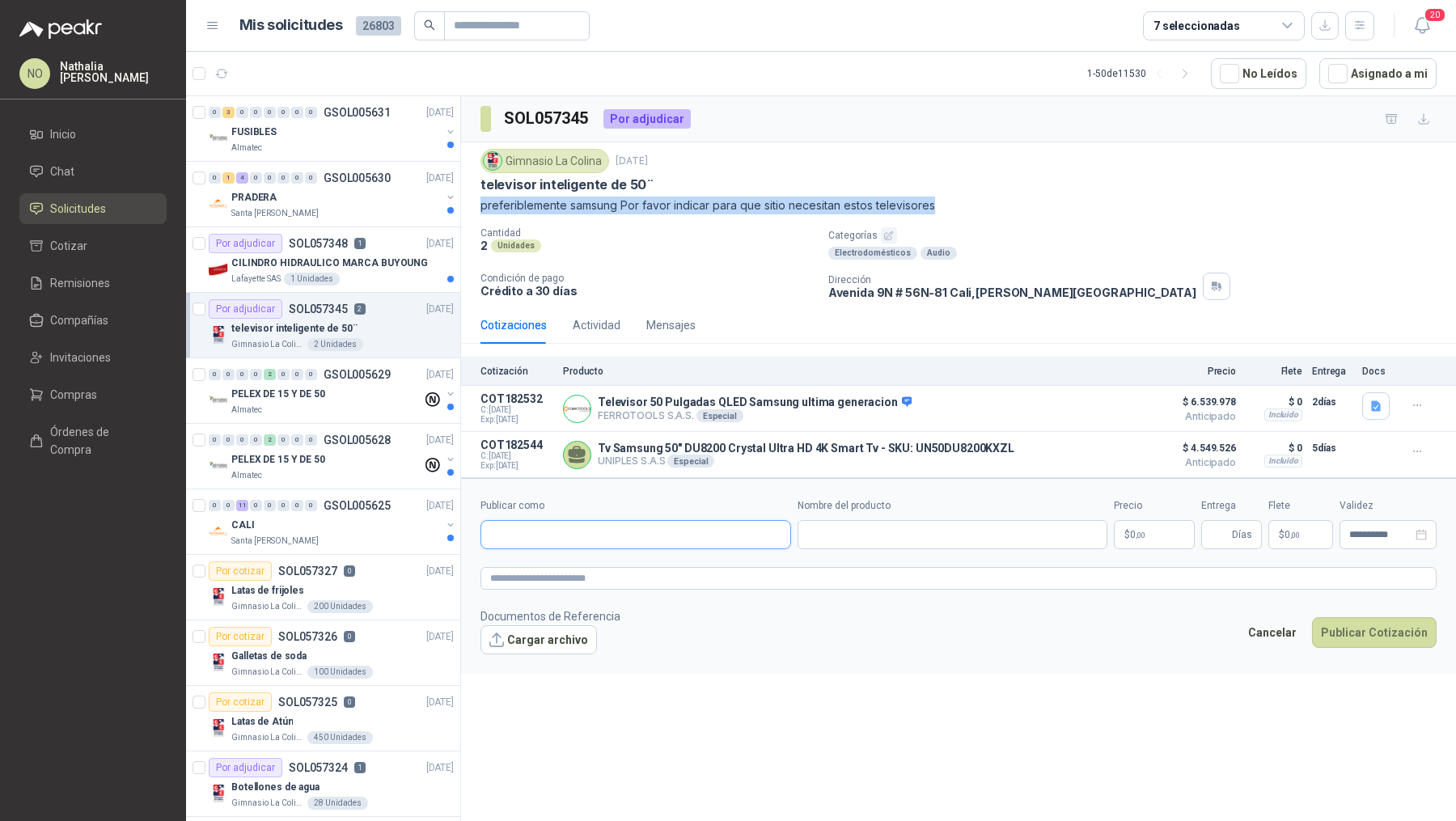
click at [615, 532] on input "Publicar como" at bounding box center [636, 534] width 309 height 27
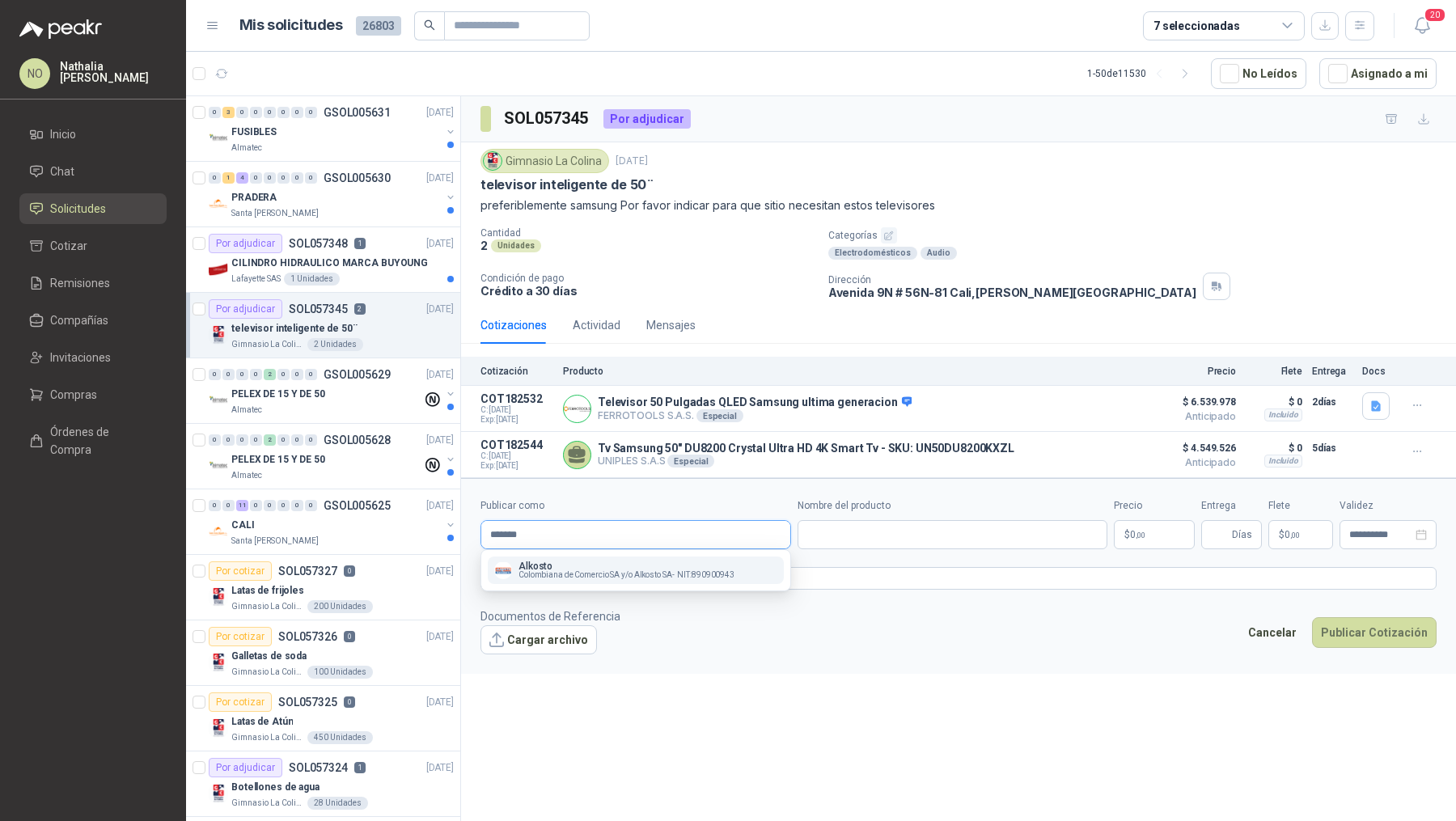
type input "*******"
click at [615, 572] on span "Colombiana de Comercio SA y/o Alkosto SA -" at bounding box center [596, 575] width 156 height 8
type input "**********"
click at [828, 533] on input "Nombre del producto" at bounding box center [953, 534] width 311 height 29
paste input "**********"
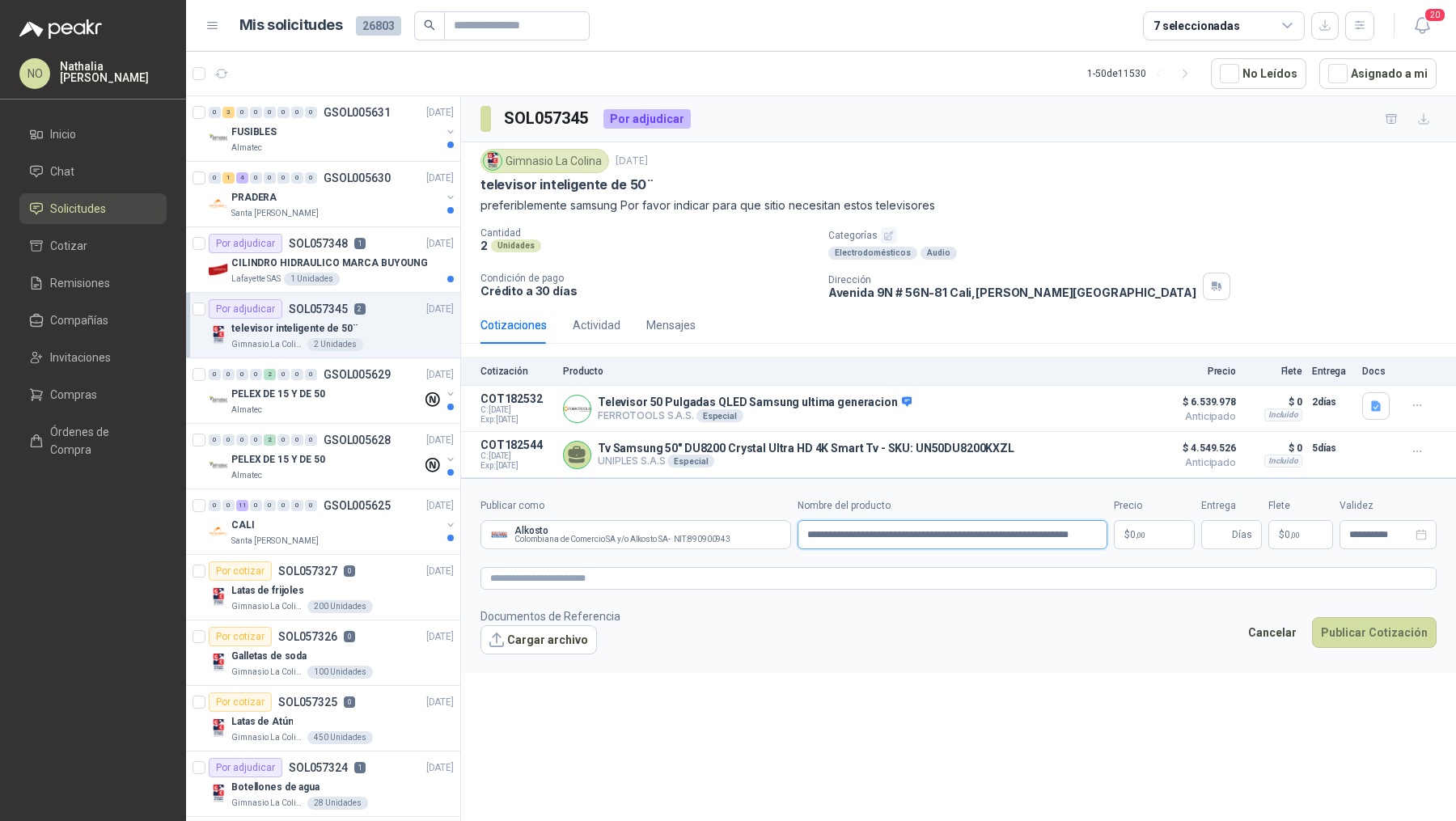
scroll to position [0, 29]
type input "**********"
click at [1168, 536] on body "NO Nathalia Ortega Inicio Chat Solicitudes Cotizar Remisiones Compañías Invitac…" at bounding box center [728, 410] width 1456 height 821
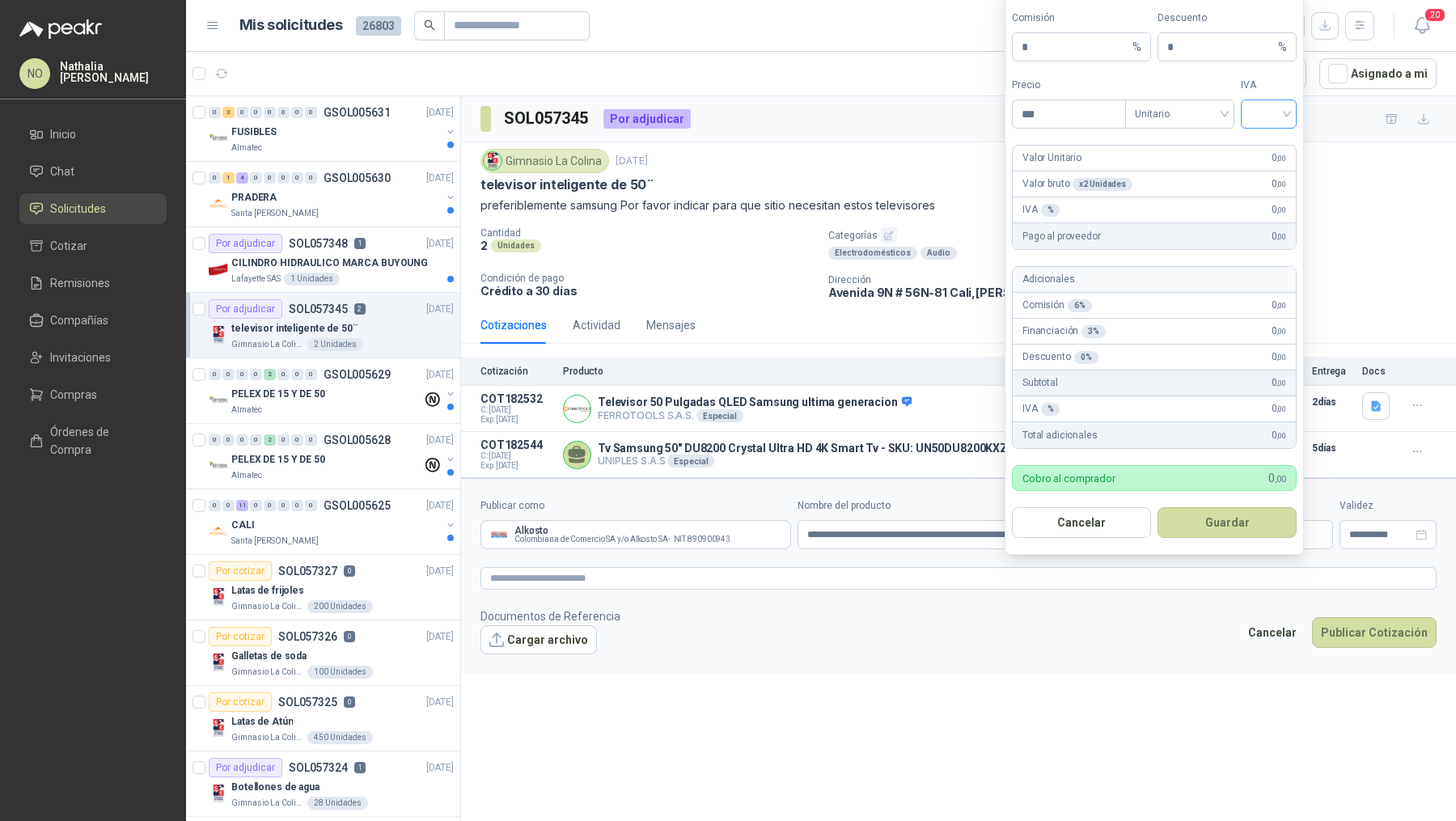
click at [1266, 109] on input "search" at bounding box center [1269, 112] width 36 height 24
click at [1265, 140] on div "19%" at bounding box center [1269, 150] width 50 height 26
click at [1181, 126] on span "Unitario" at bounding box center [1180, 114] width 90 height 24
click at [1188, 173] on div "Unitario con IVA" at bounding box center [1180, 176] width 83 height 18
click at [1056, 118] on input "***" at bounding box center [1068, 114] width 112 height 27
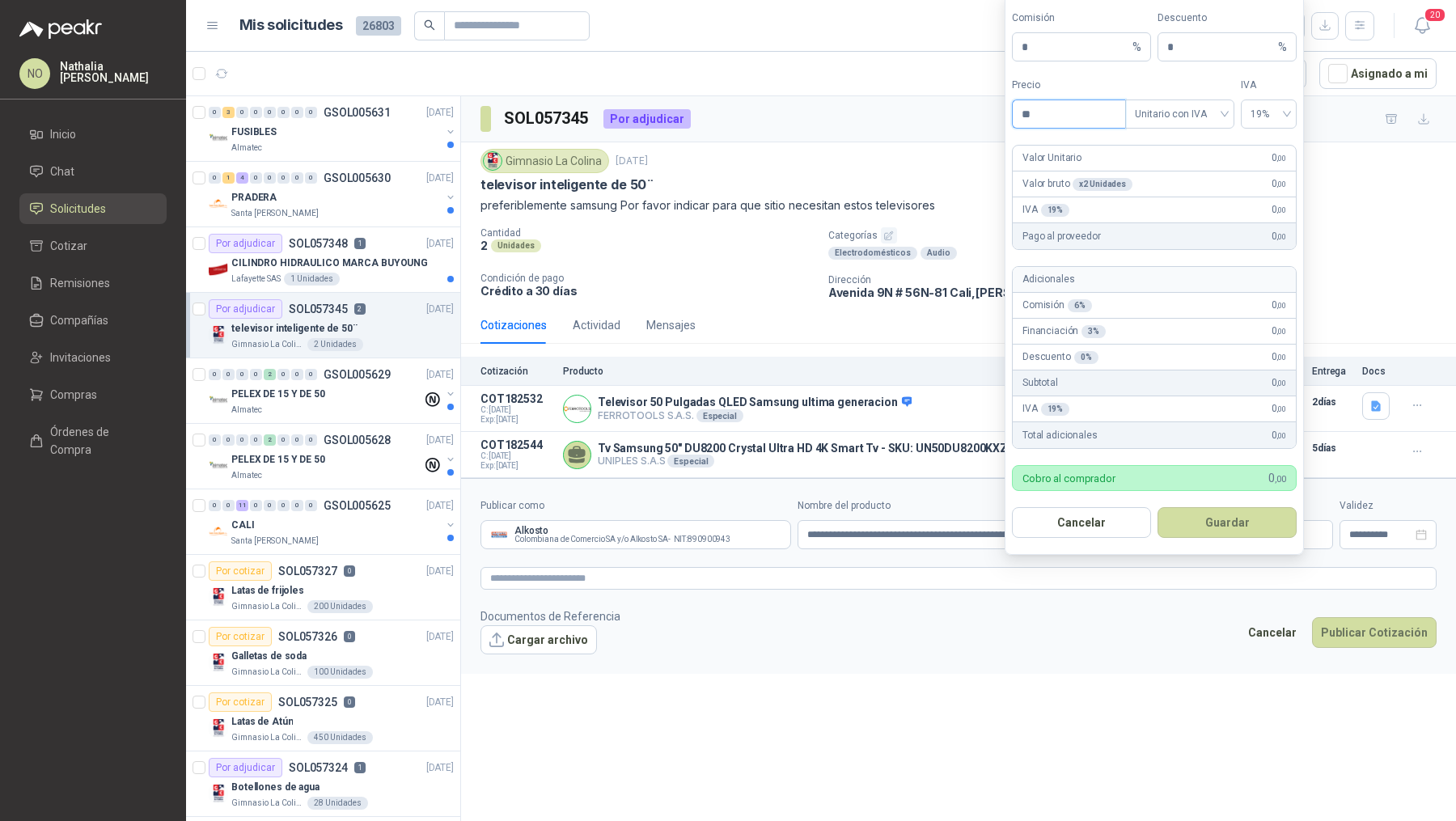
type input "*"
type input "**********"
click at [1210, 56] on input "*" at bounding box center [1221, 47] width 107 height 27
type input "*"
click at [1232, 534] on button "Guardar" at bounding box center [1227, 522] width 139 height 31
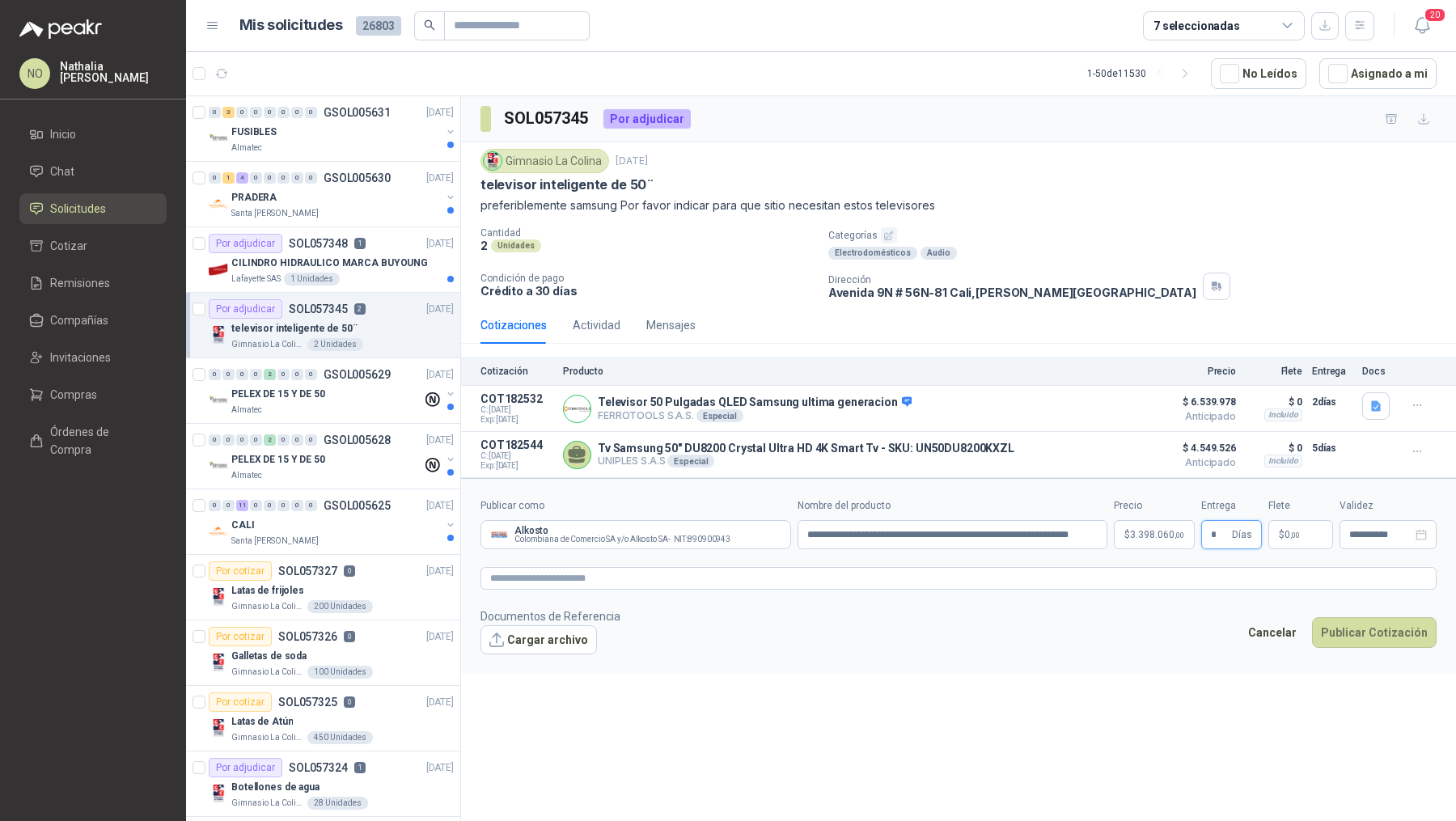
type input "*"
click at [1096, 704] on div "SOL057345 Por adjudicar Gimnasio La Colina 25 sept, 2025 televisor inteligente …" at bounding box center [958, 461] width 995 height 730
click at [1307, 531] on p "$ 0 ,00" at bounding box center [1300, 534] width 64 height 29
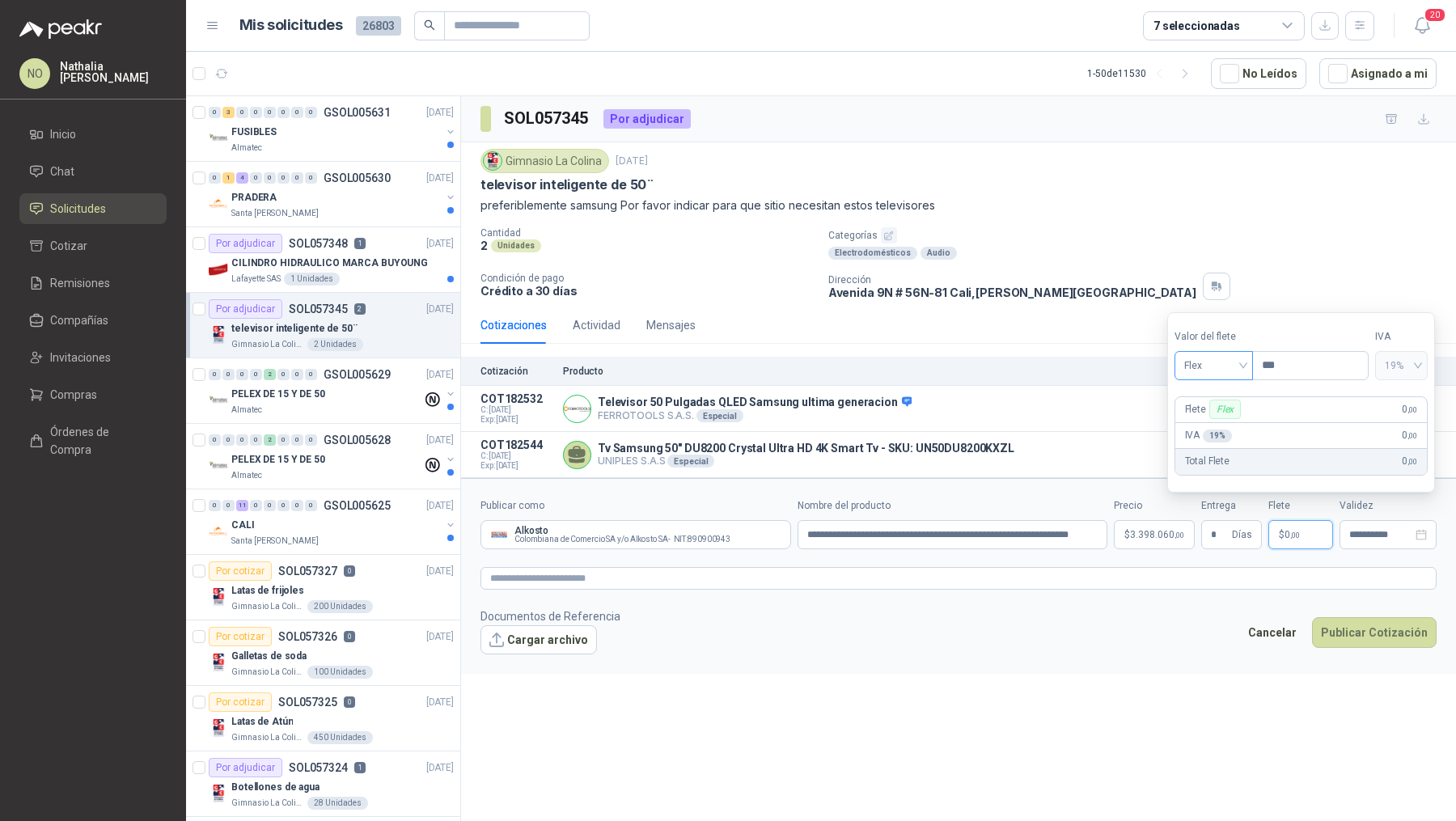
click at [1221, 370] on span "Flex" at bounding box center [1213, 365] width 59 height 24
click at [1201, 430] on div "Incluido" at bounding box center [1213, 426] width 53 height 18
click at [1354, 530] on input "**********" at bounding box center [1381, 535] width 63 height 10
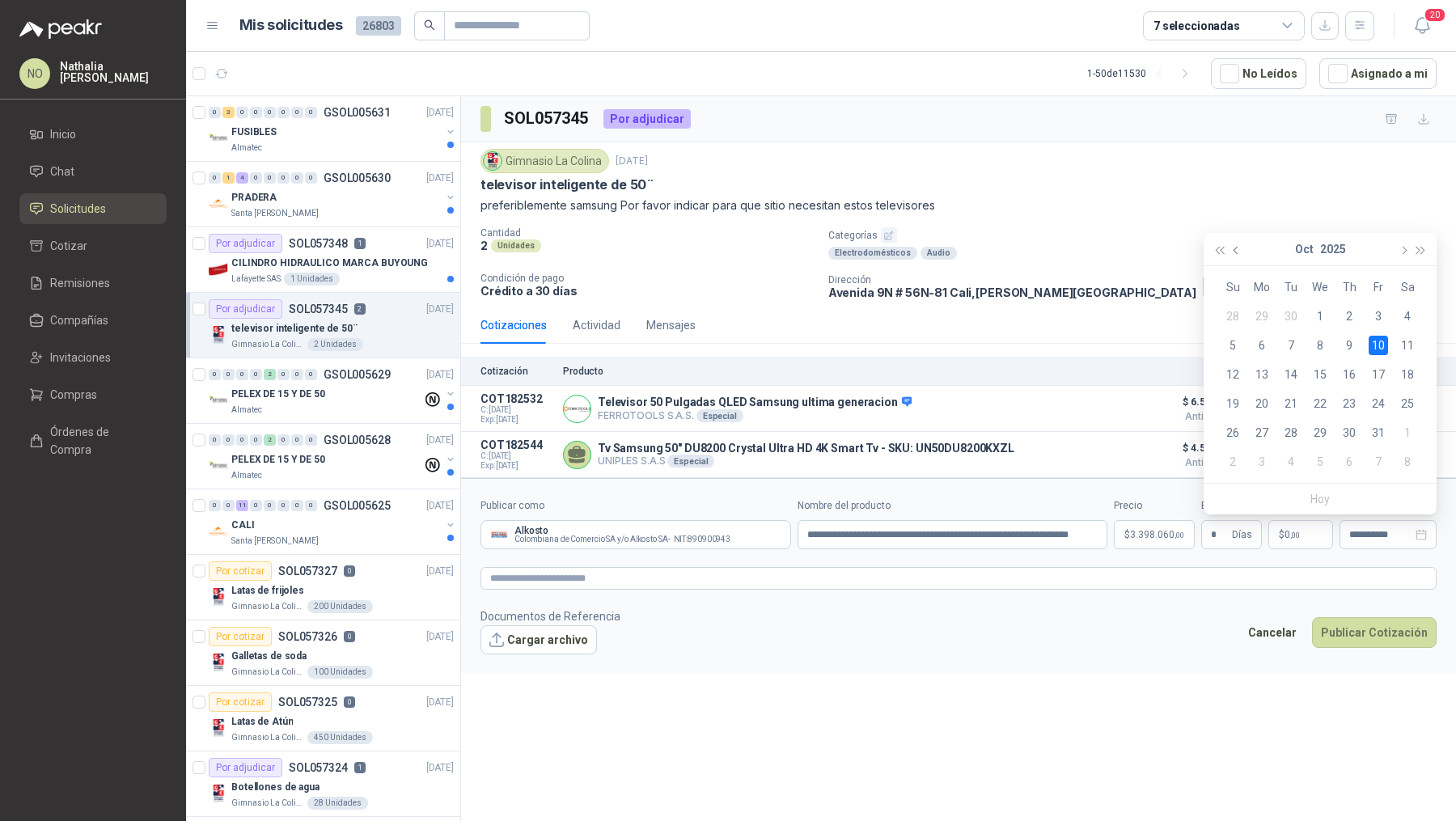
click at [1235, 248] on span "button" at bounding box center [1237, 251] width 8 height 8
click at [1234, 434] on div "28" at bounding box center [1233, 432] width 20 height 20
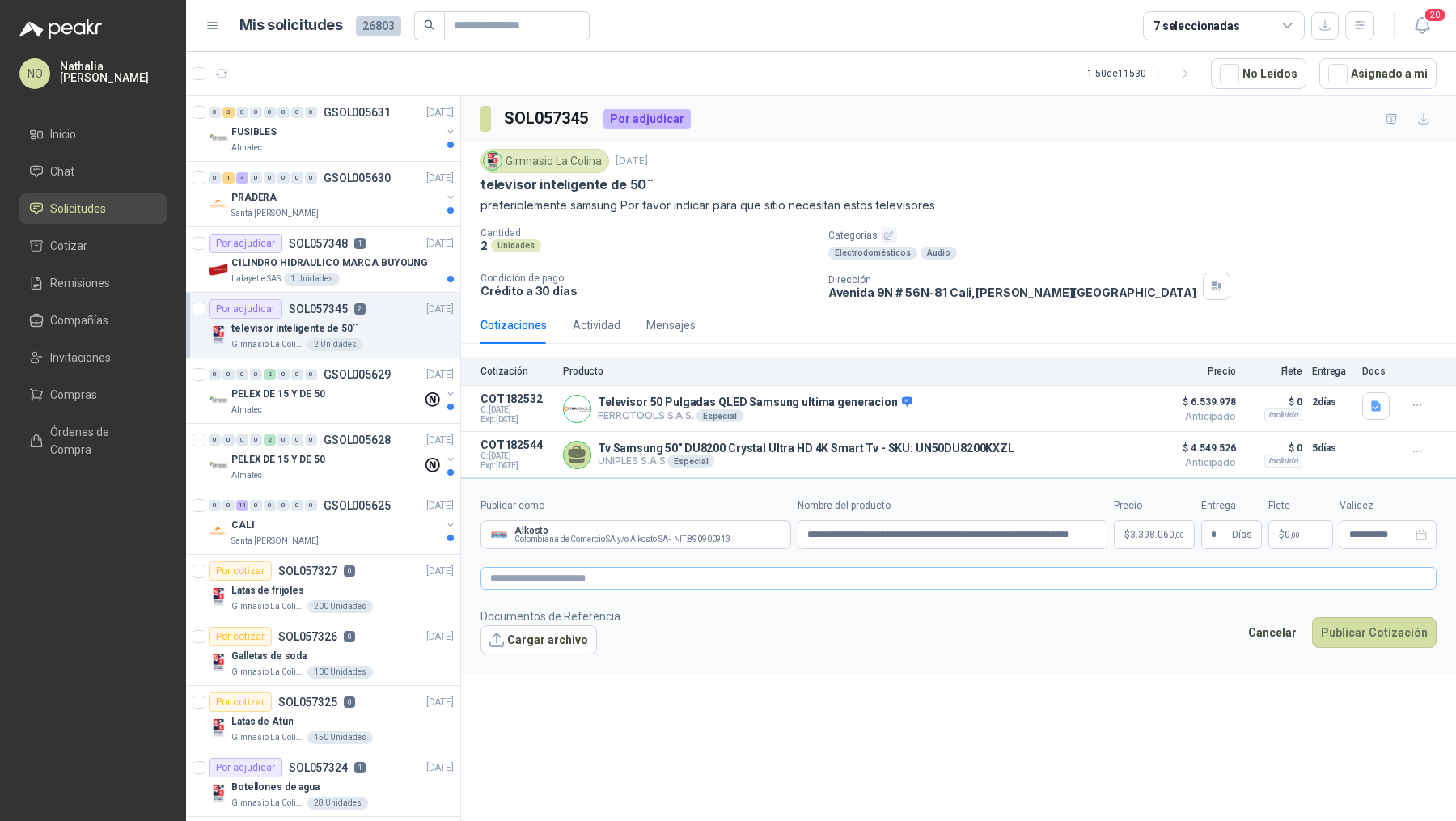
type input "**********"
click at [530, 643] on button "Cargar archivo" at bounding box center [539, 640] width 117 height 29
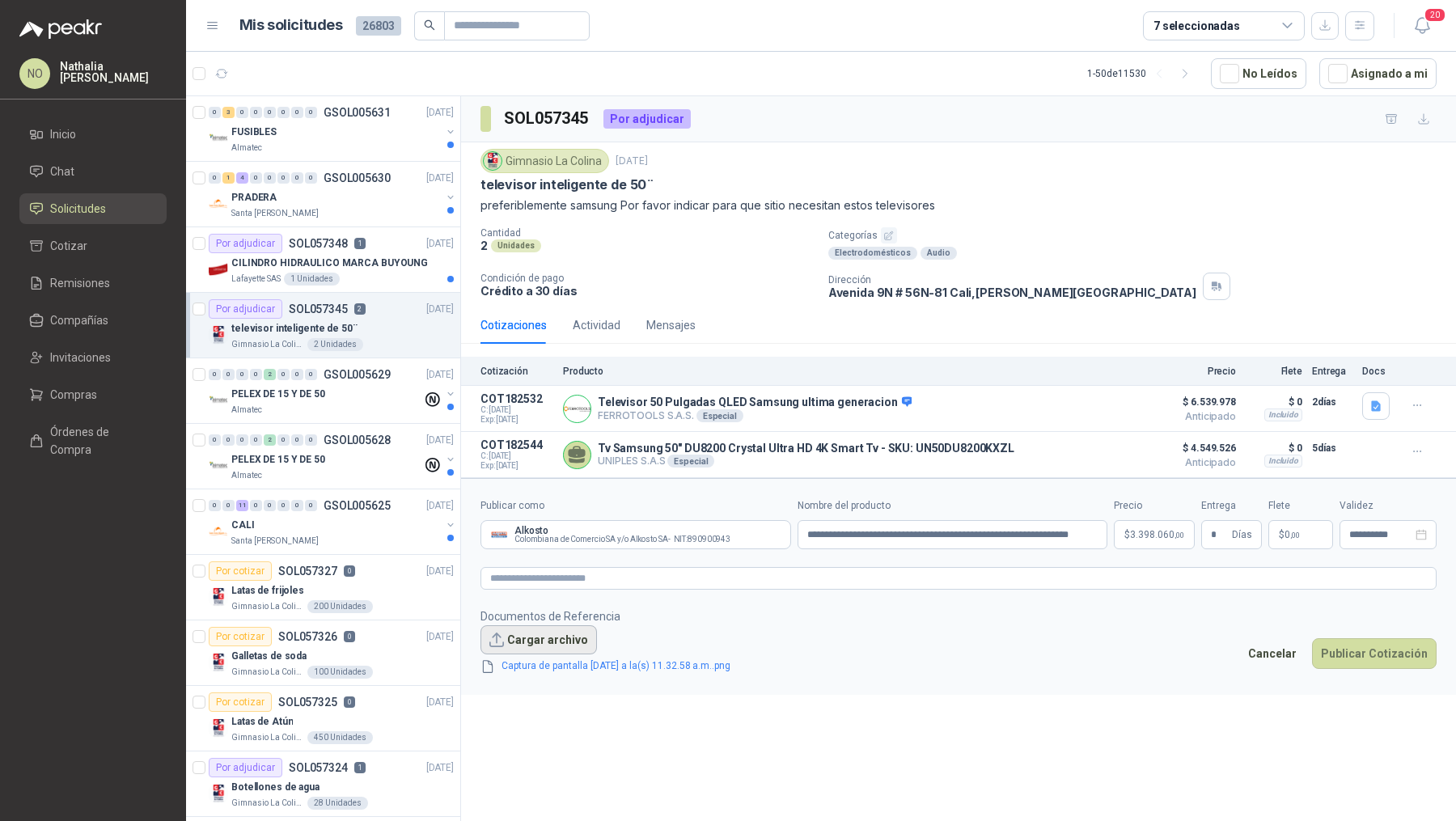
click at [518, 639] on button "Cargar archivo" at bounding box center [539, 640] width 117 height 29
click at [548, 625] on button "Cargar archivo" at bounding box center [539, 640] width 117 height 29
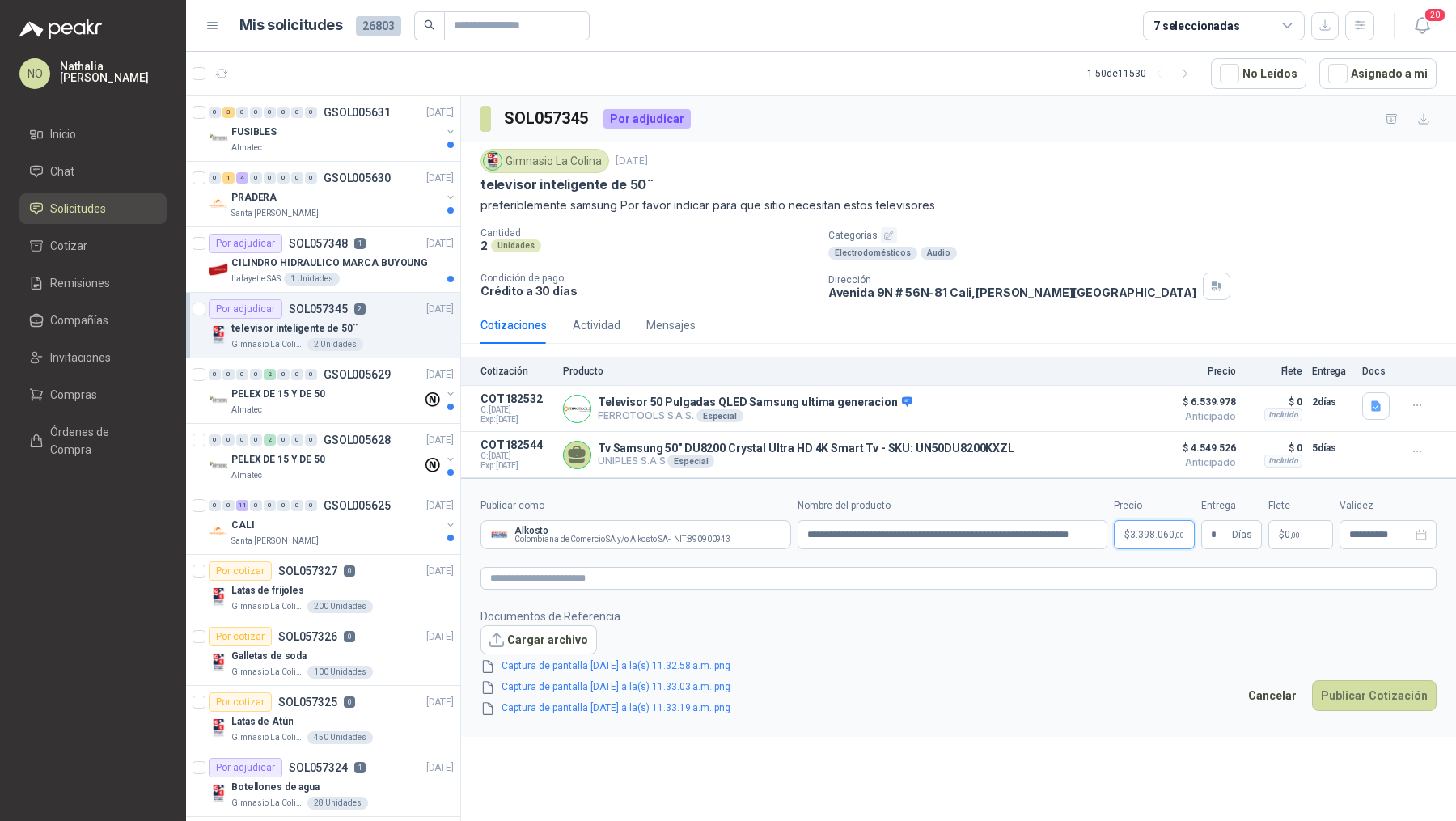
click at [1145, 539] on body "NO Nathalia Ortega Inicio Chat Solicitudes Cotizar Remisiones Compañías Invitac…" at bounding box center [728, 410] width 1456 height 821
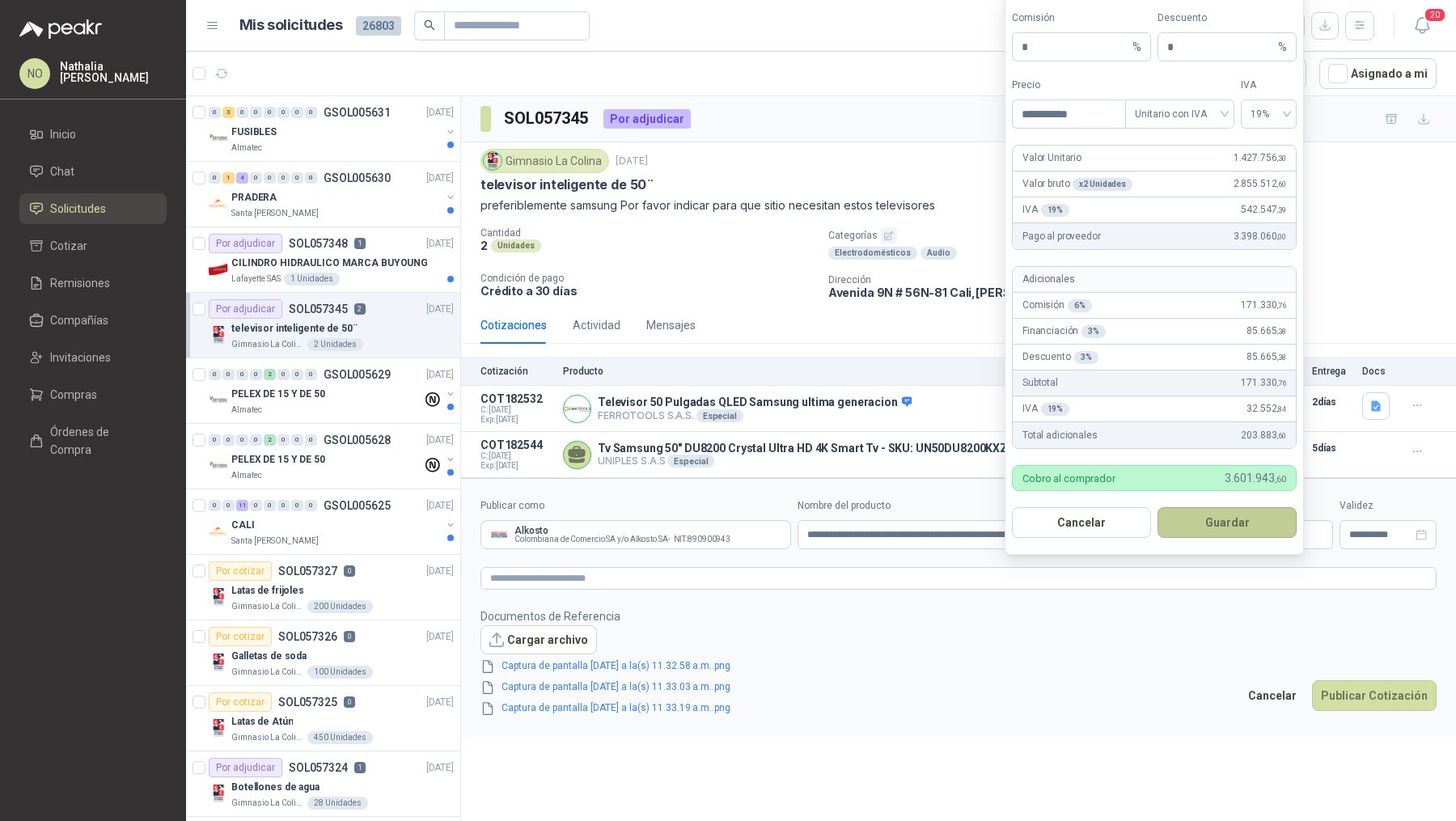
click at [1243, 517] on button "Guardar" at bounding box center [1227, 522] width 139 height 31
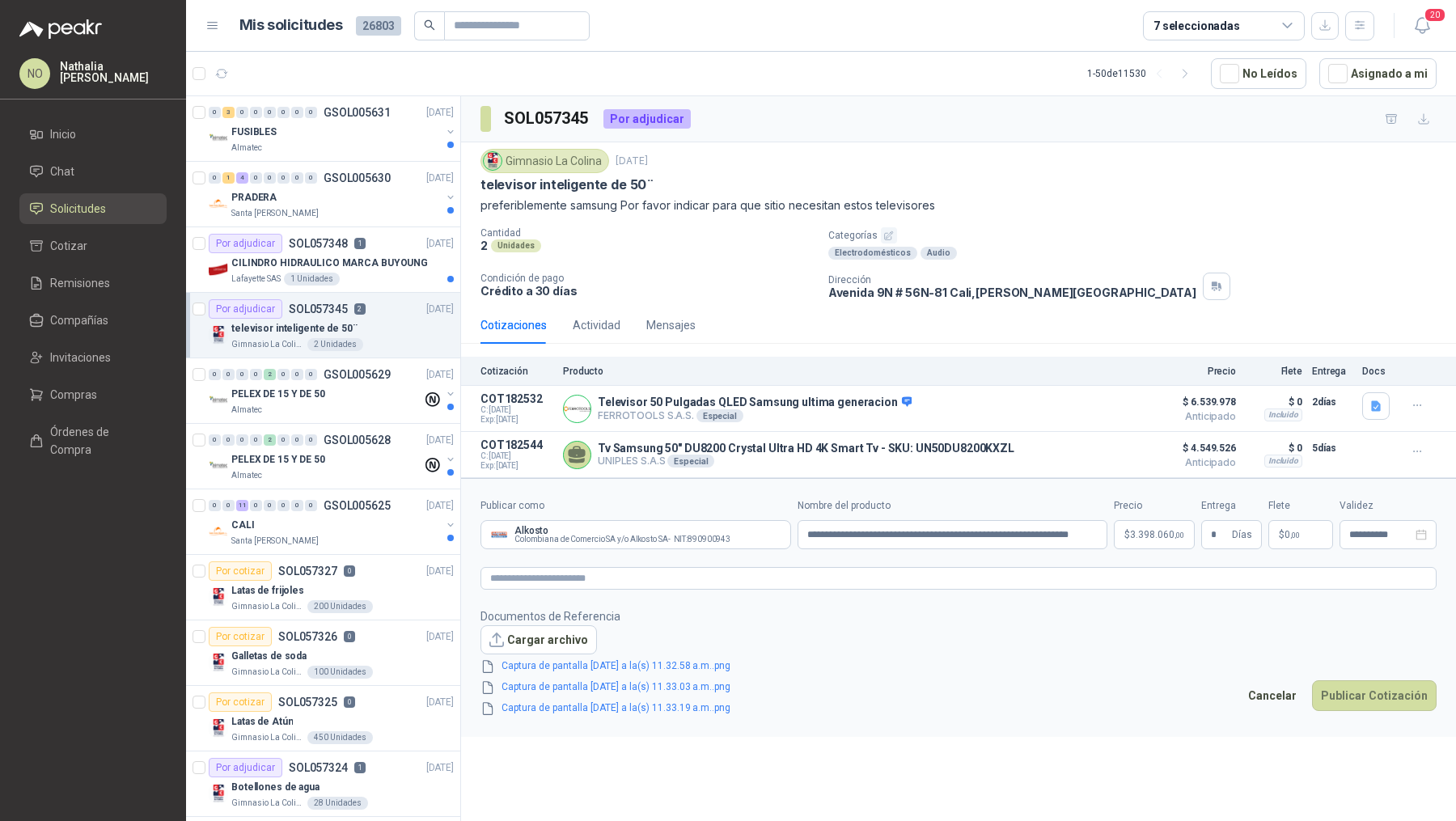
click at [1378, 710] on div "Cancelar Publicar Cotización" at bounding box center [1338, 698] width 197 height 37
click at [1368, 695] on button "Publicar Cotización" at bounding box center [1374, 696] width 124 height 31
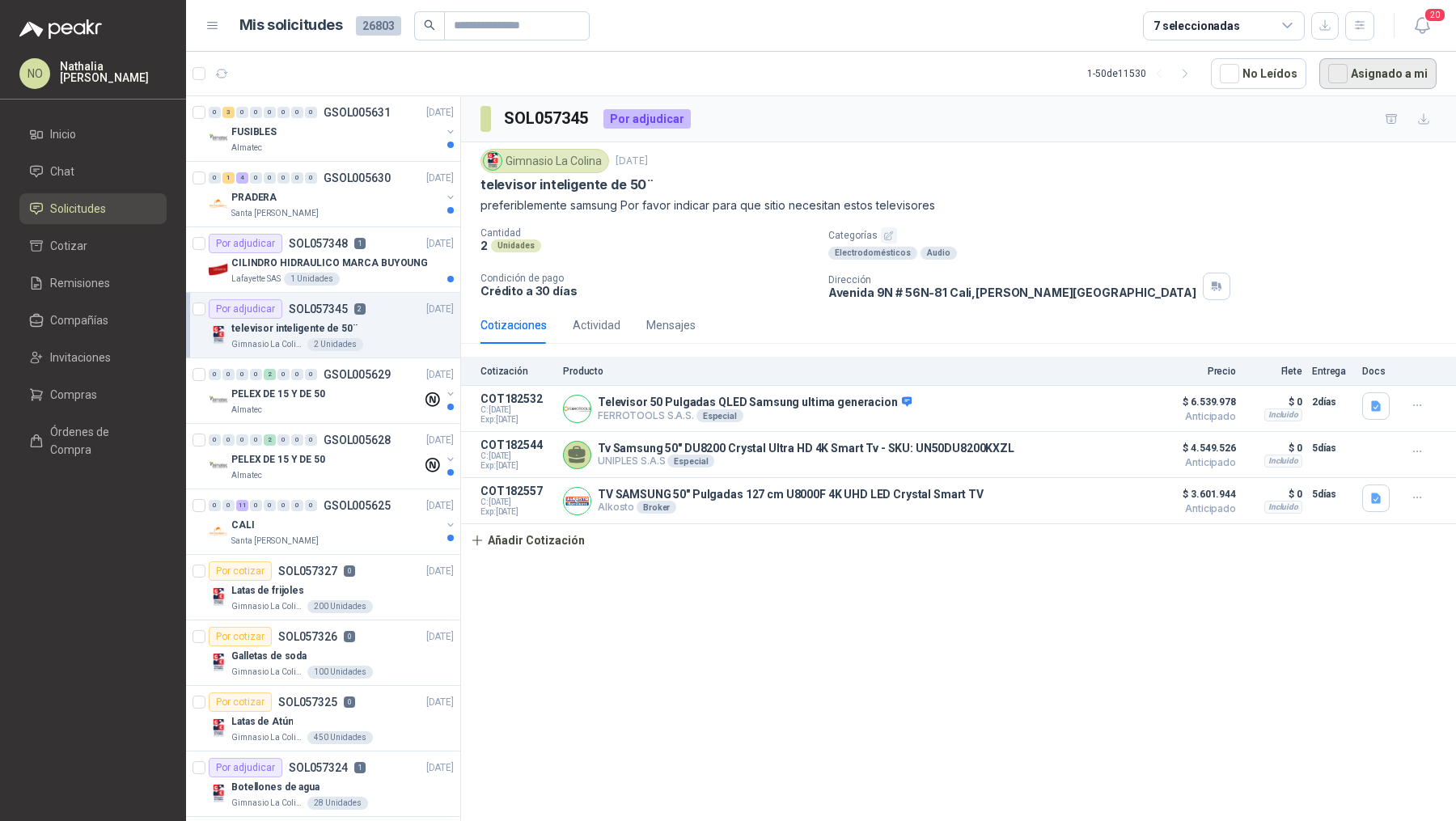
click at [1356, 78] on button "Asignado a mi" at bounding box center [1378, 74] width 118 height 31
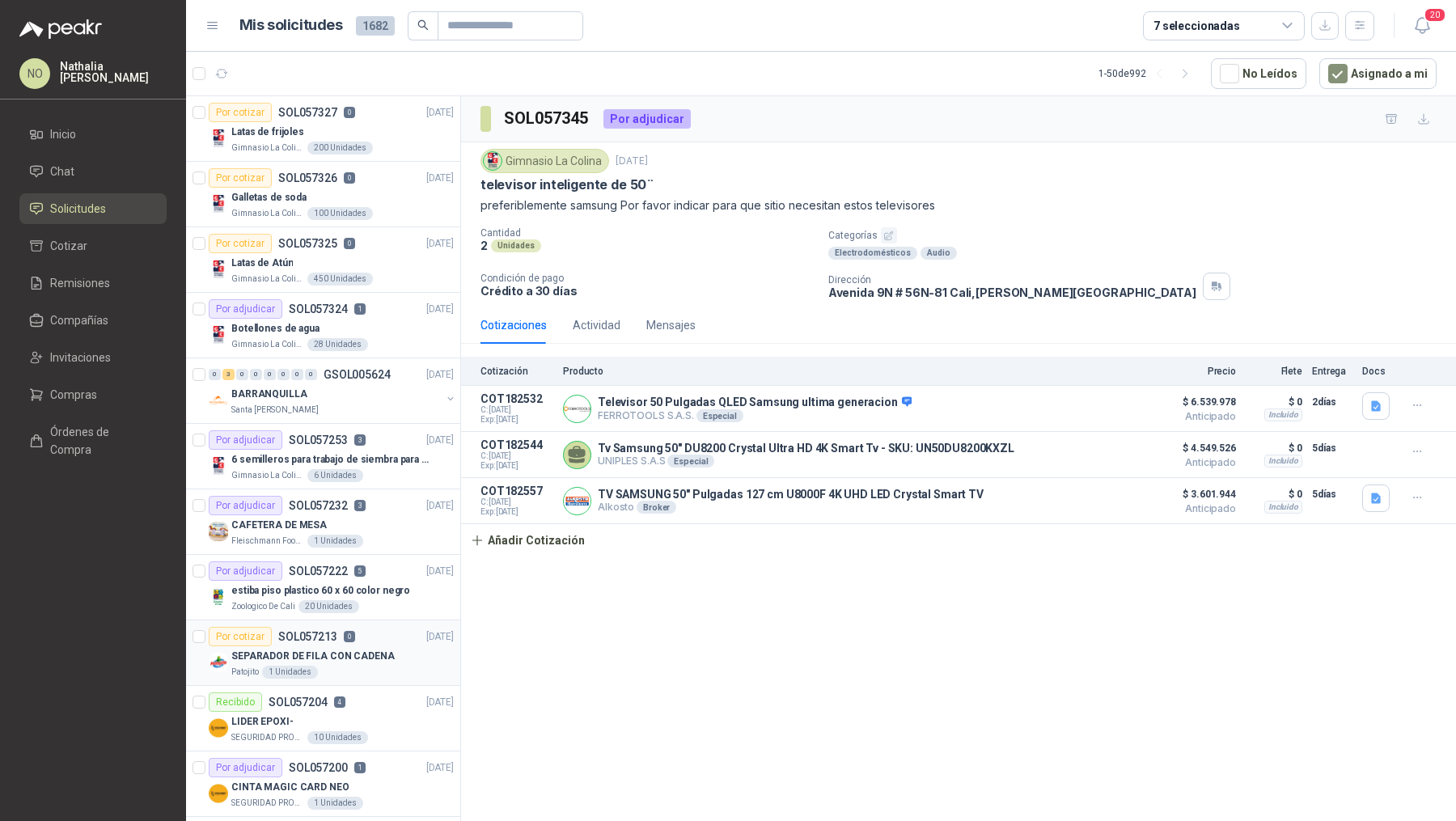
click at [357, 649] on p "SEPARADOR DE FILA CON CADENA" at bounding box center [313, 656] width 163 height 15
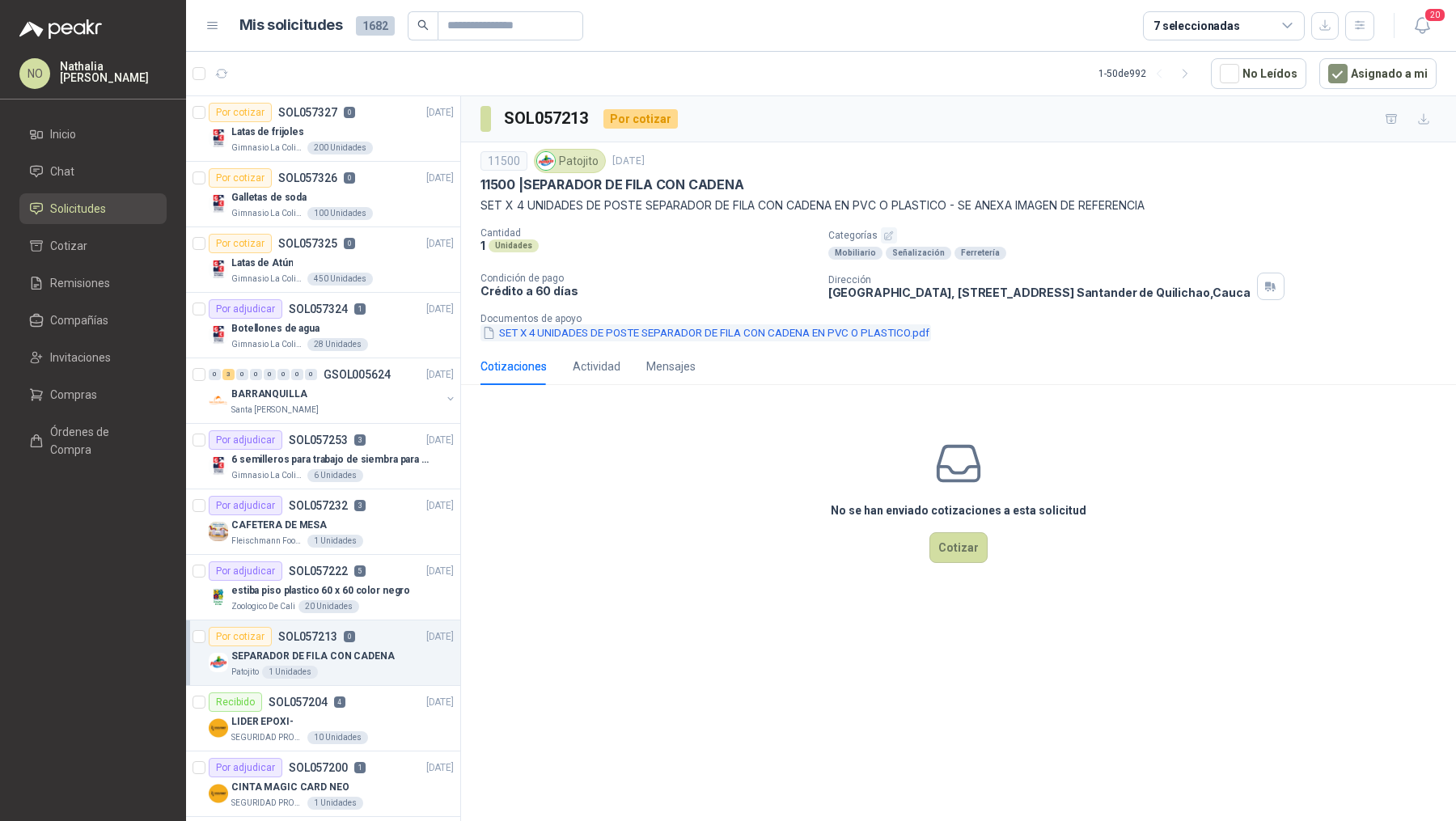
click at [580, 331] on button "SET X 4 UNIDADES DE POSTE SEPARADOR DE FILA CON CADENA EN PVC O PLASTICO.pdf" at bounding box center [705, 333] width 450 height 17
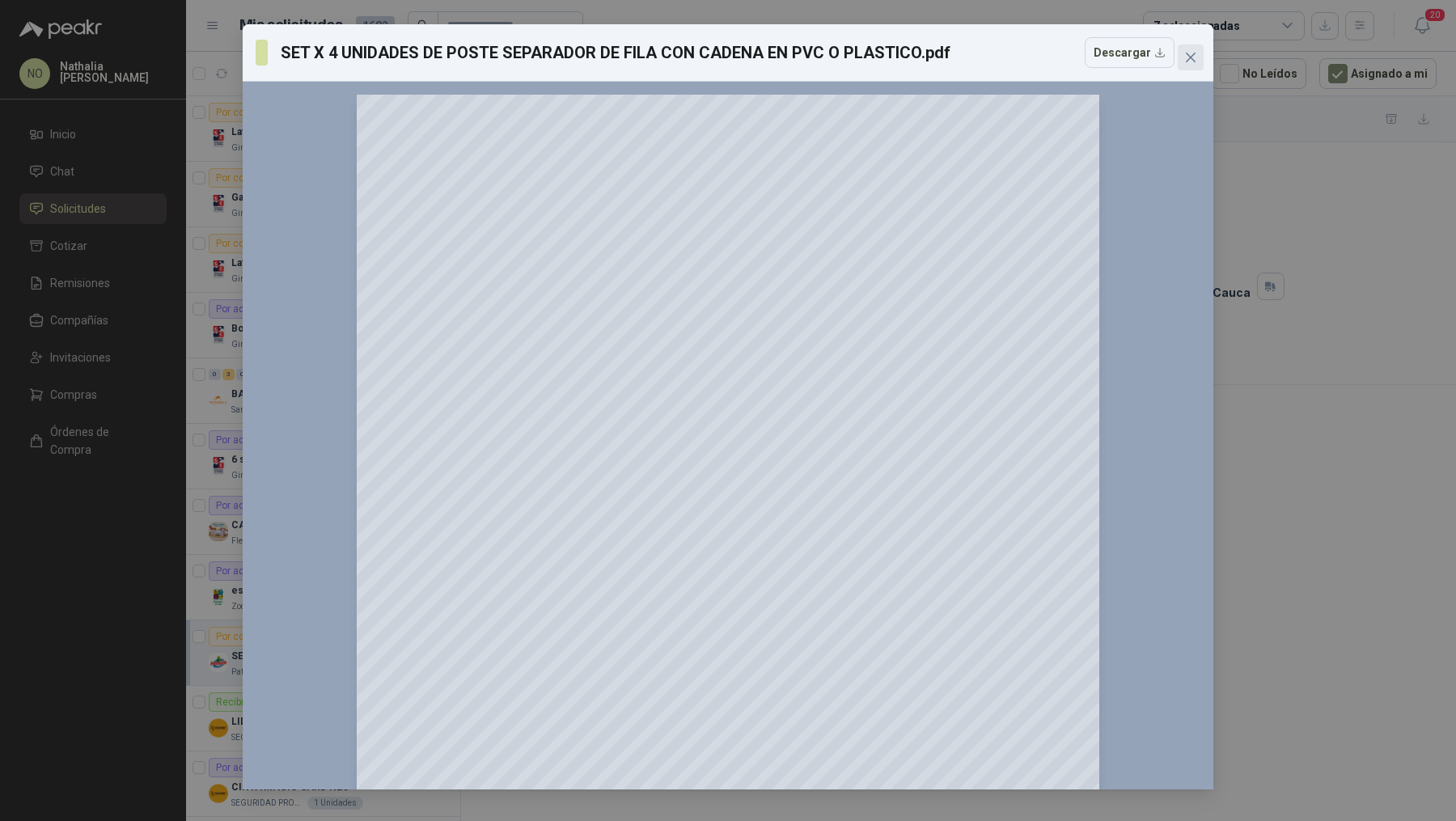
click at [1191, 63] on icon "close" at bounding box center [1190, 57] width 13 height 13
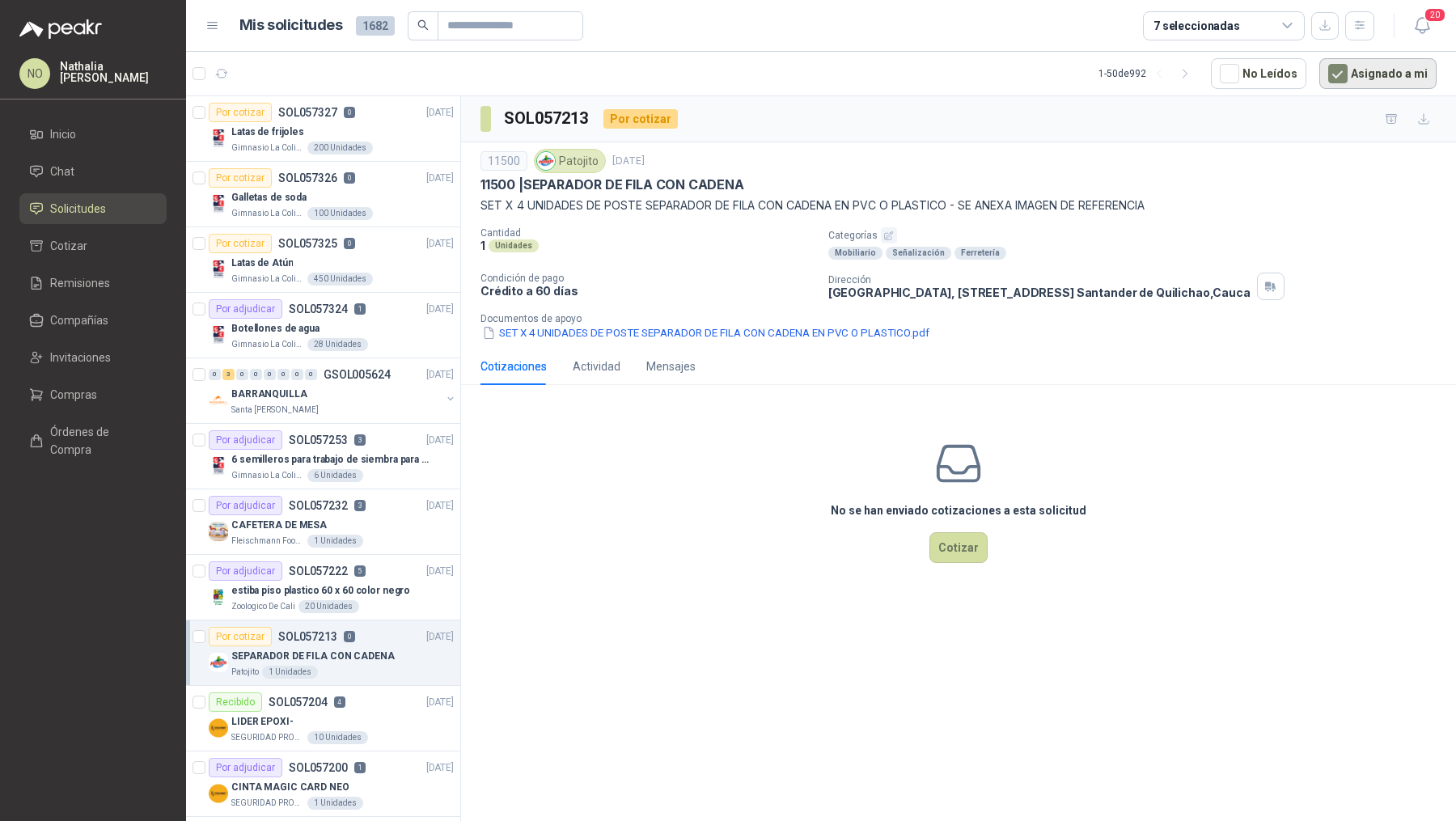
click at [1399, 81] on button "Asignado a mi" at bounding box center [1378, 74] width 118 height 31
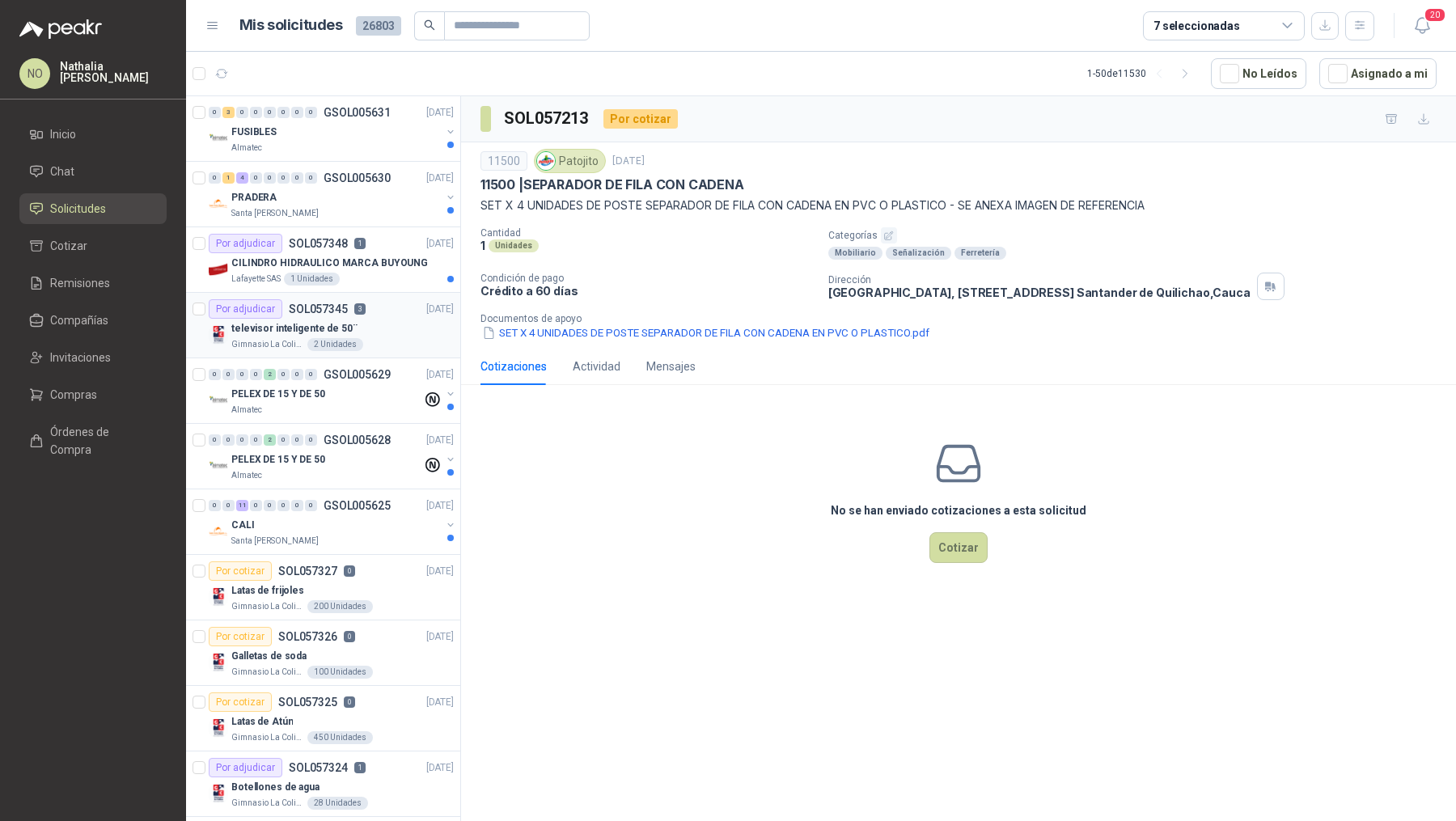
click at [380, 326] on div "televisor inteligente de 50¨" at bounding box center [342, 328] width 222 height 20
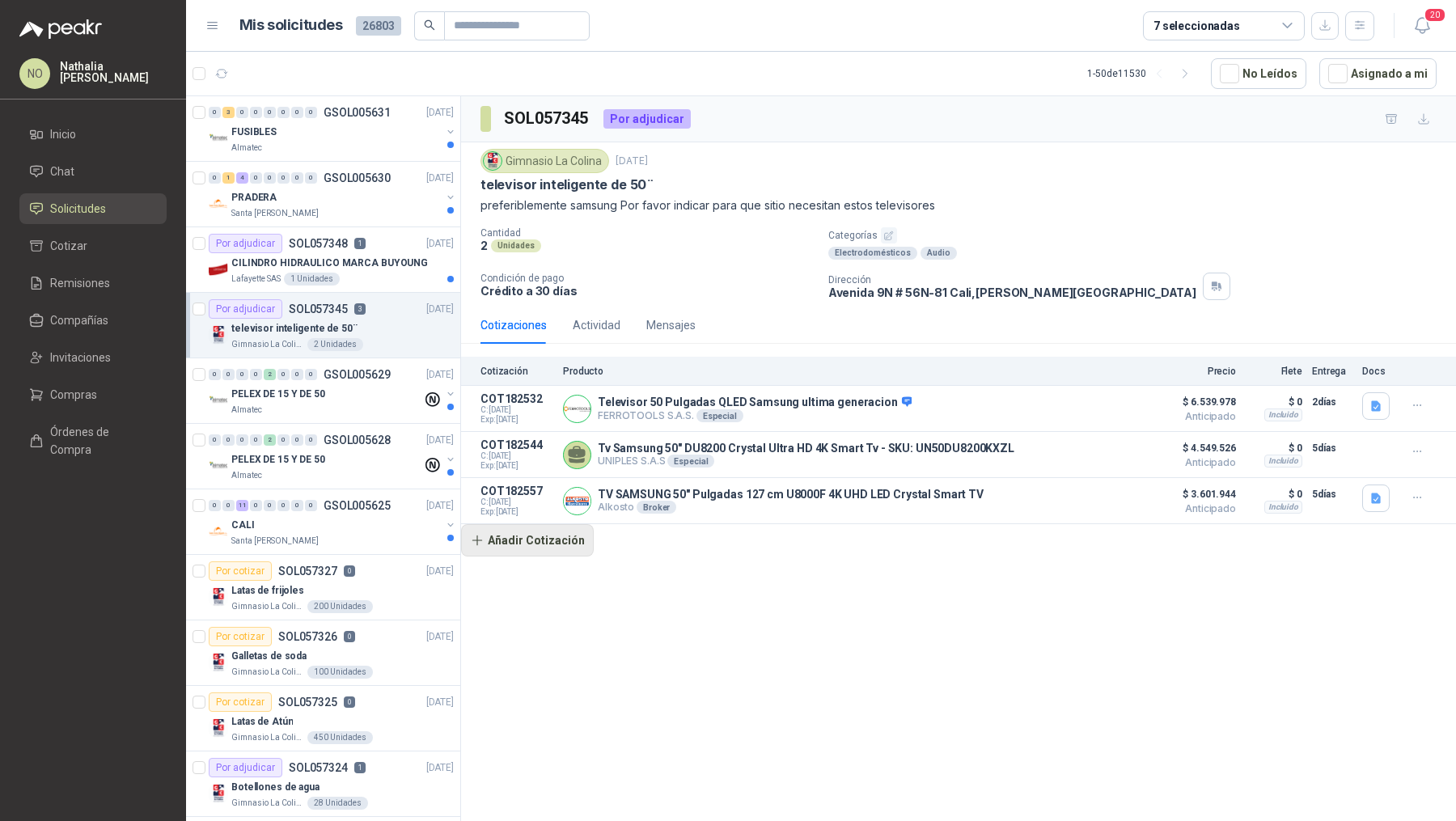
click at [541, 533] on button "Añadir Cotización" at bounding box center [527, 540] width 133 height 33
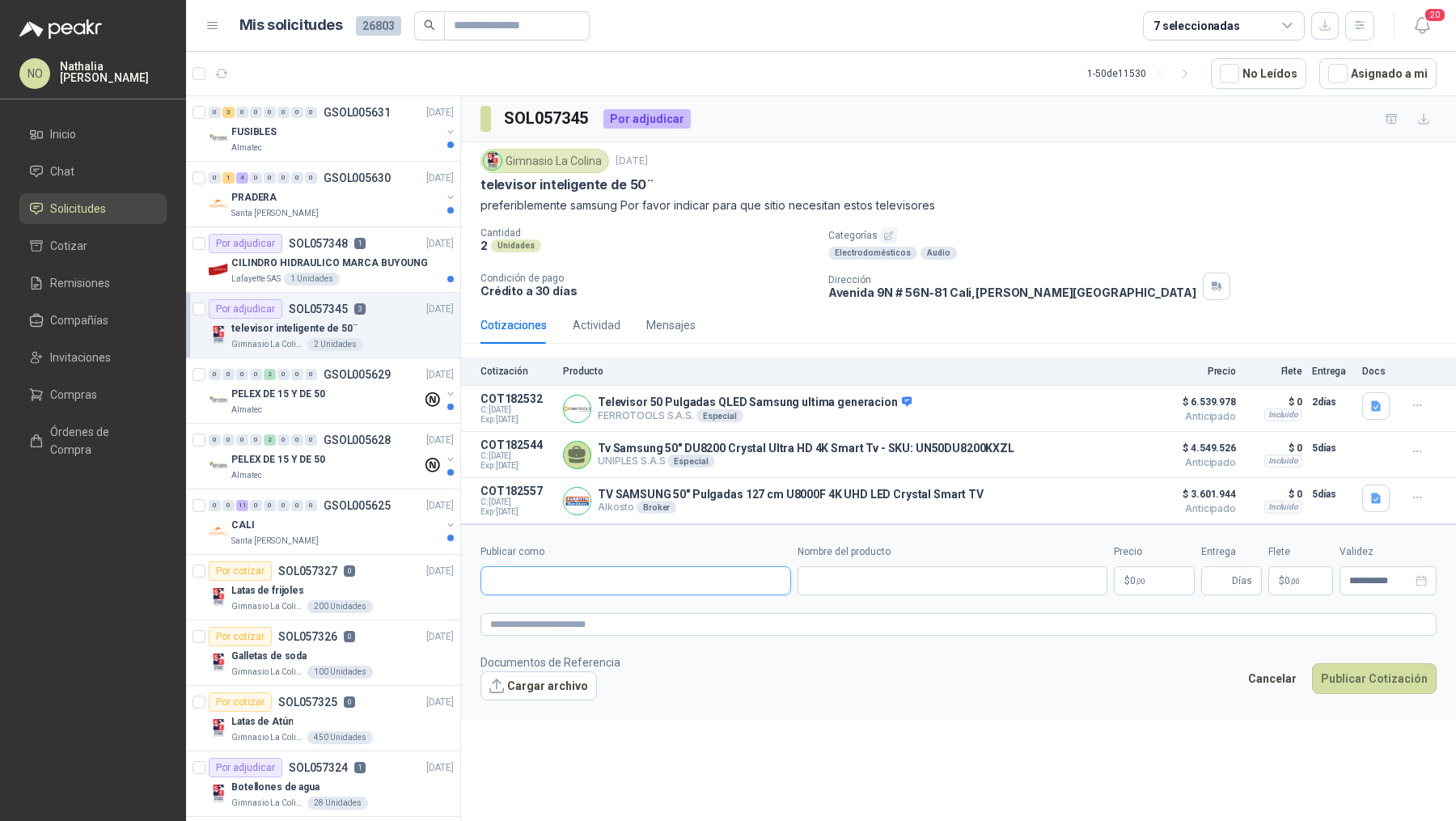
click at [582, 569] on input "Publicar como" at bounding box center [636, 581] width 309 height 27
type input "*******"
click at [595, 603] on button "Alkosto Colombiana de Comercio SA y/o Alkosto SA - NIT : 890900943" at bounding box center [636, 616] width 296 height 27
type input "**********"
click at [842, 583] on input "Nombre del producto" at bounding box center [953, 581] width 311 height 29
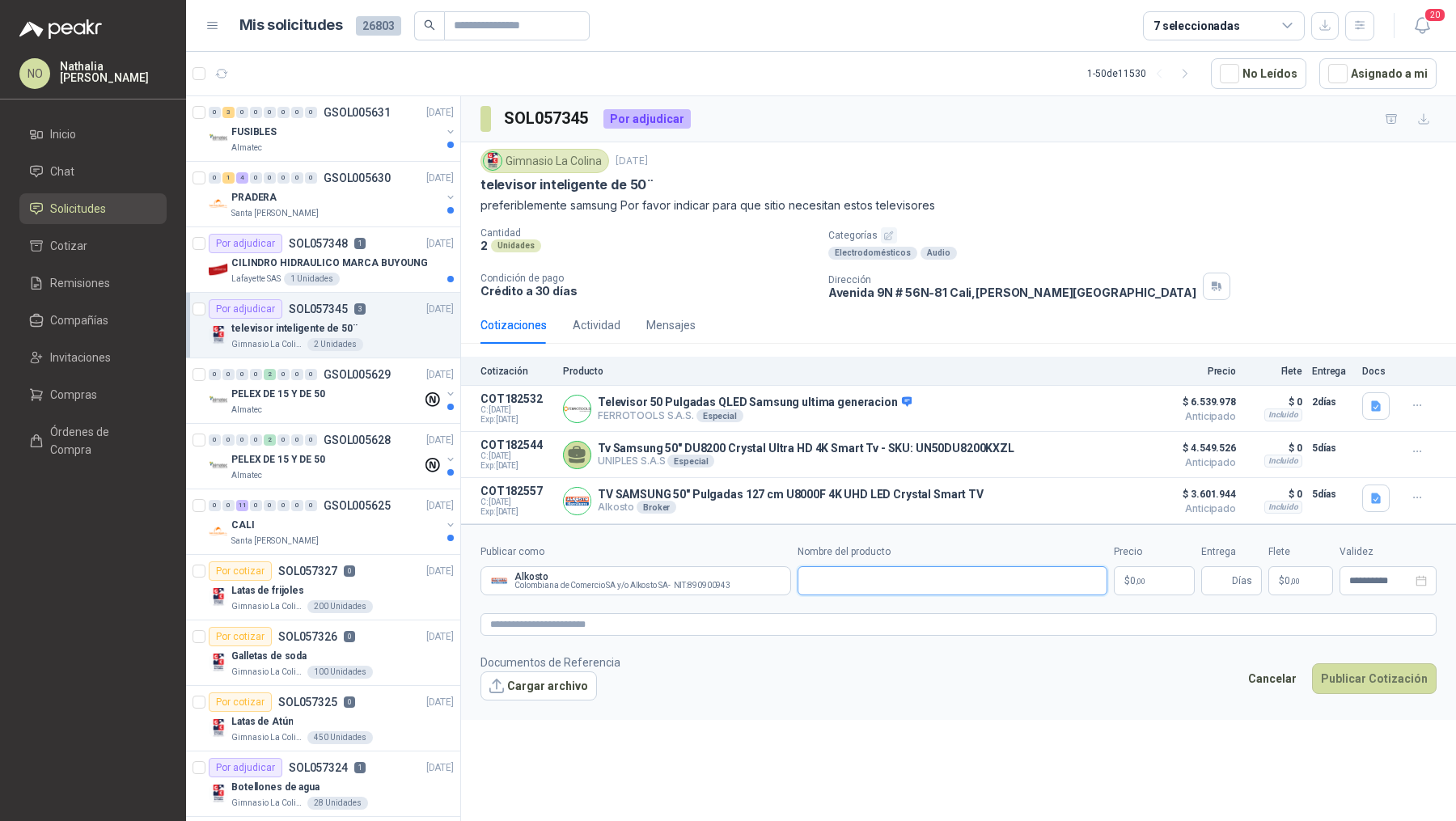
paste input "**********"
type input "**********"
click at [1162, 572] on p "$ 0 ,00" at bounding box center [1154, 581] width 81 height 29
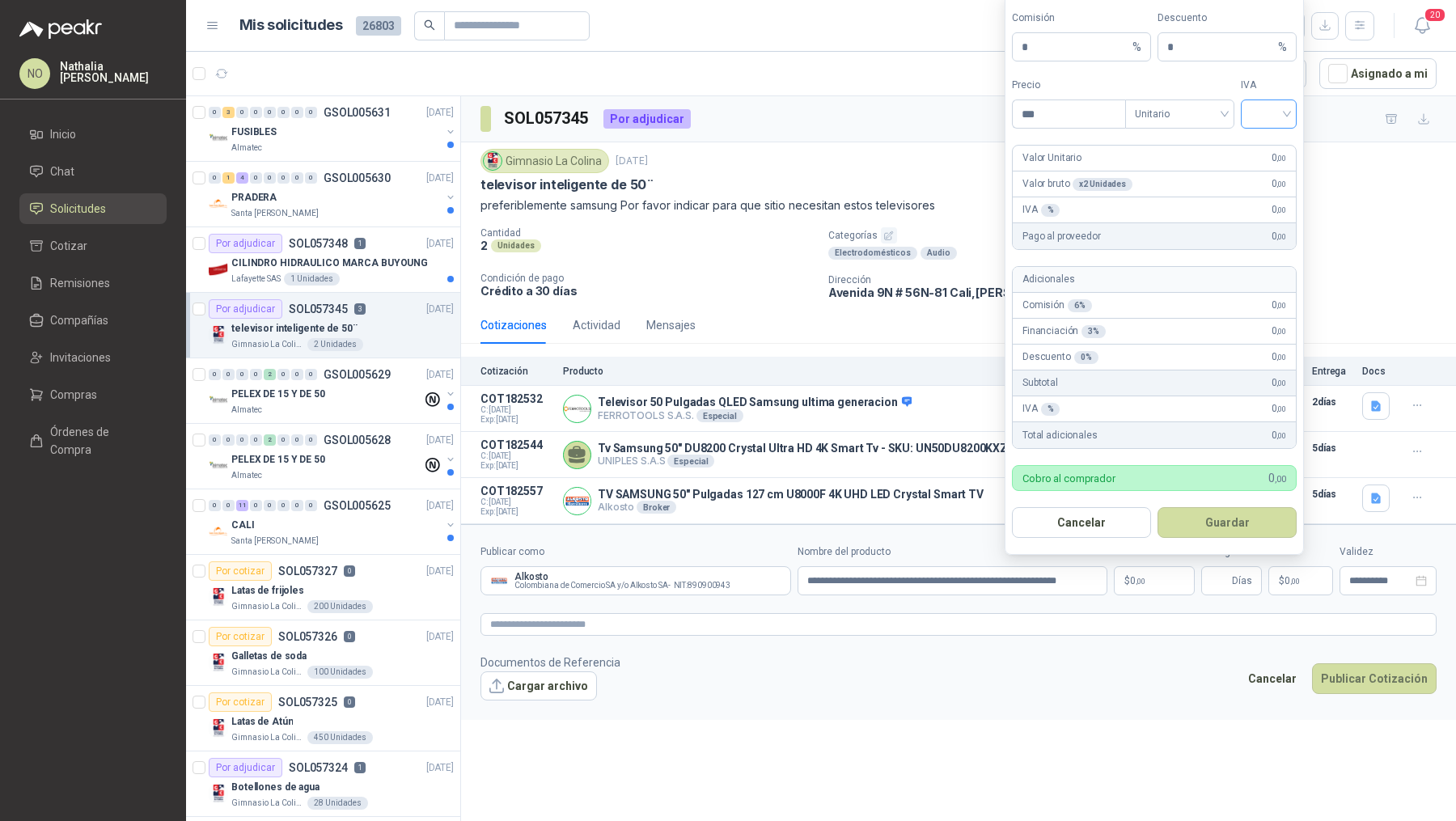
click at [1262, 117] on input "search" at bounding box center [1269, 112] width 36 height 24
click at [1267, 146] on div "19%" at bounding box center [1268, 150] width 30 height 18
click at [1184, 120] on span "Unitario" at bounding box center [1180, 114] width 90 height 24
click at [1182, 180] on div "Unitario con IVA" at bounding box center [1180, 176] width 83 height 18
click at [1072, 124] on input "***" at bounding box center [1068, 114] width 112 height 27
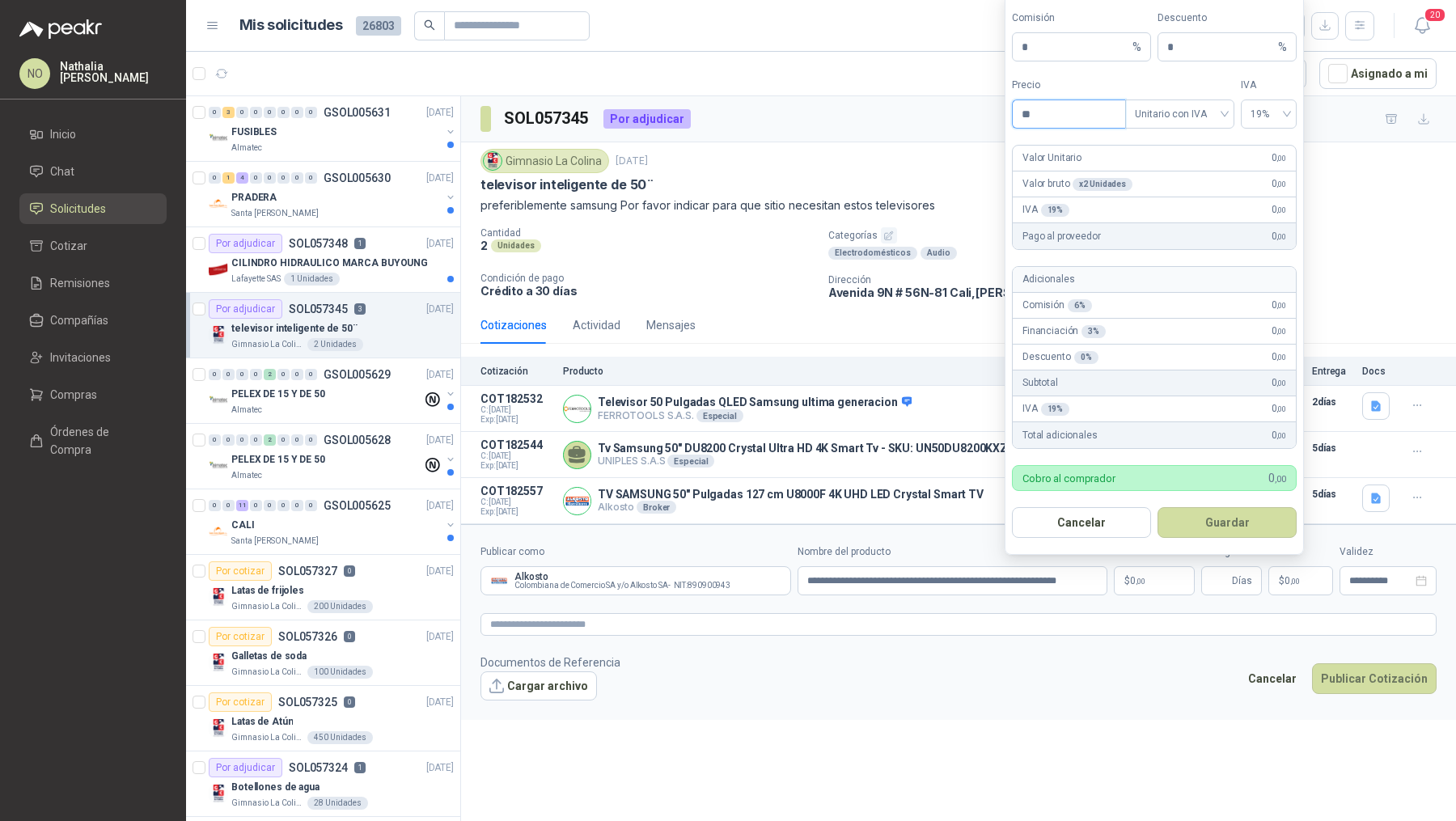
type input "*"
type input "**********"
click at [1193, 53] on input "*" at bounding box center [1221, 47] width 107 height 27
type input "*"
click at [1243, 509] on button "Guardar" at bounding box center [1227, 522] width 139 height 31
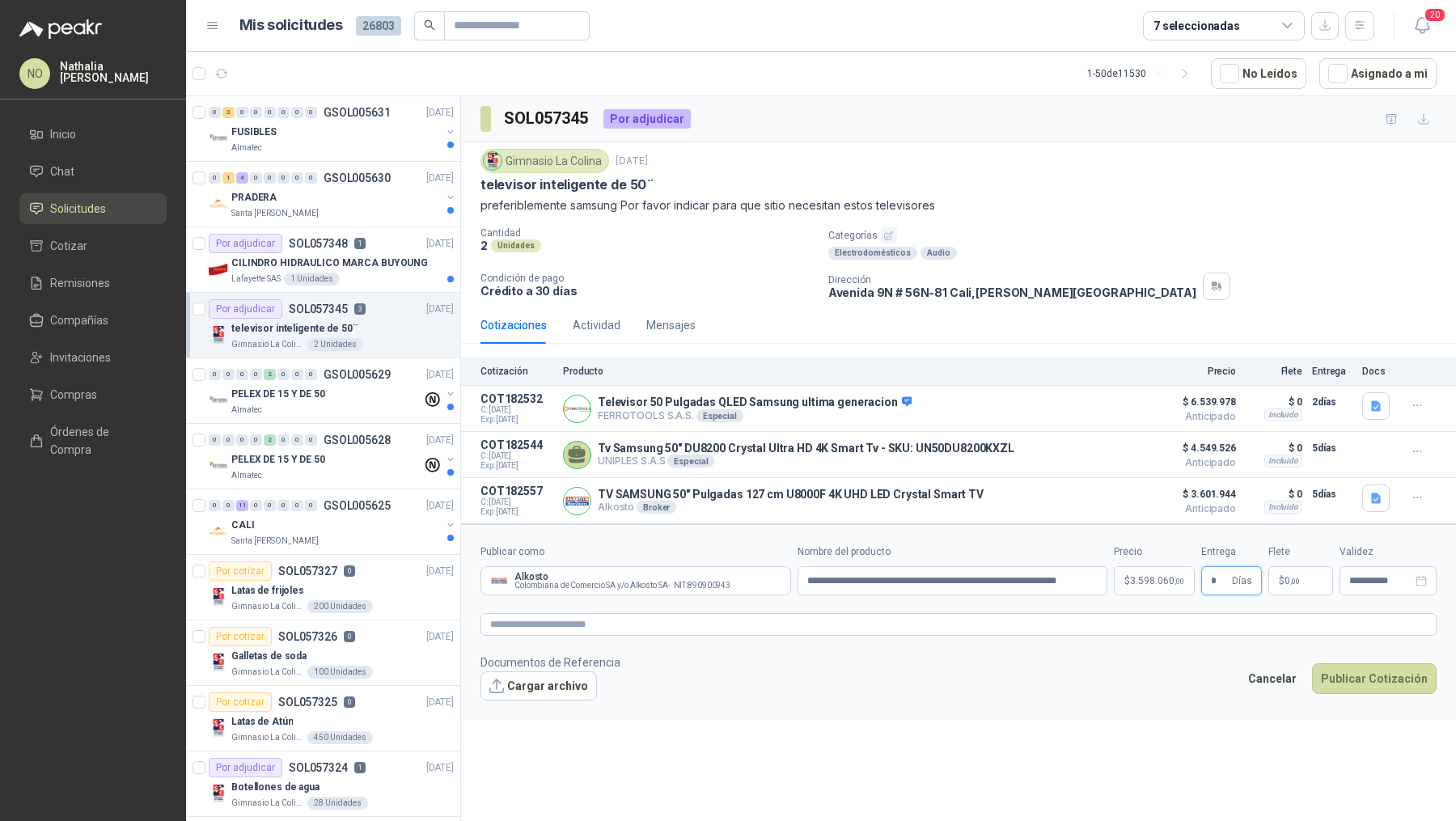
type input "*"
click at [1086, 722] on div "SOL057345 Por adjudicar Gimnasio La Colina 25 sept, 2025 televisor inteligente …" at bounding box center [958, 461] width 995 height 730
click at [1305, 570] on p "$ 0 ,00" at bounding box center [1300, 581] width 64 height 29
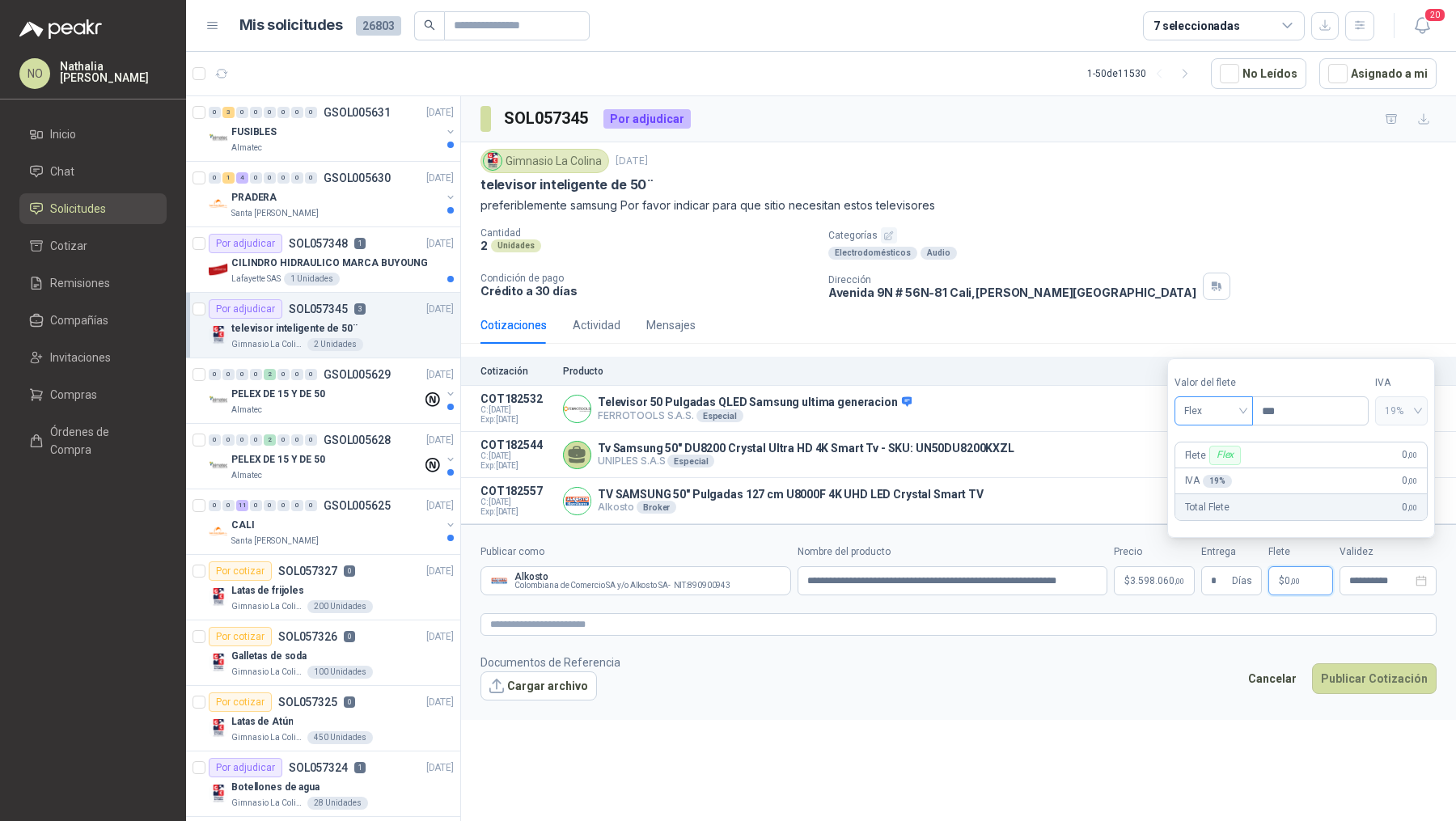
click at [1208, 414] on span "Flex" at bounding box center [1213, 411] width 59 height 24
click at [1213, 476] on div "Incluido" at bounding box center [1213, 472] width 53 height 18
click at [1368, 576] on input "**********" at bounding box center [1381, 581] width 63 height 10
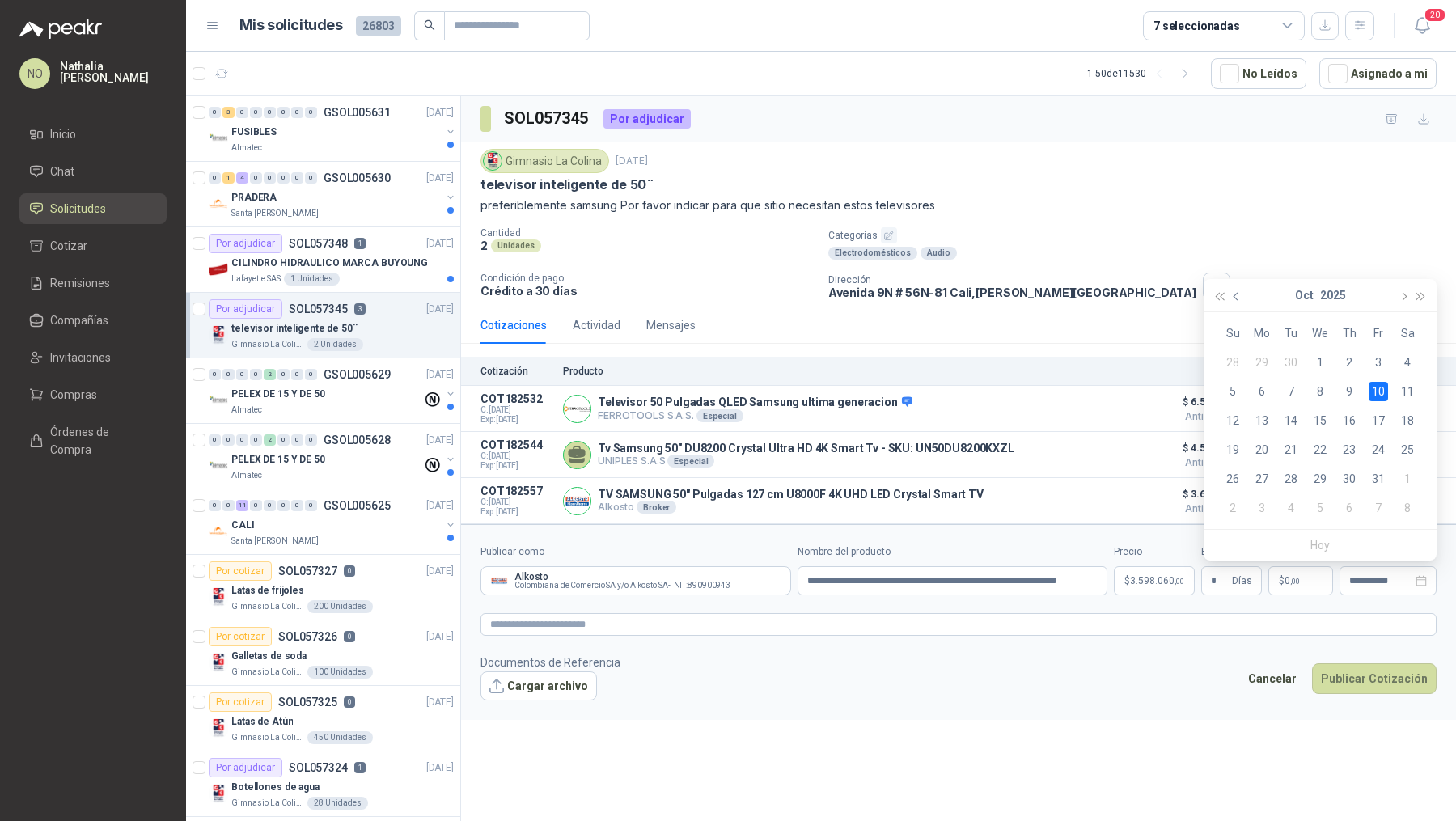
click at [1237, 300] on button "button" at bounding box center [1236, 295] width 18 height 33
type input "**********"
click at [1224, 479] on div "28" at bounding box center [1233, 479] width 20 height 20
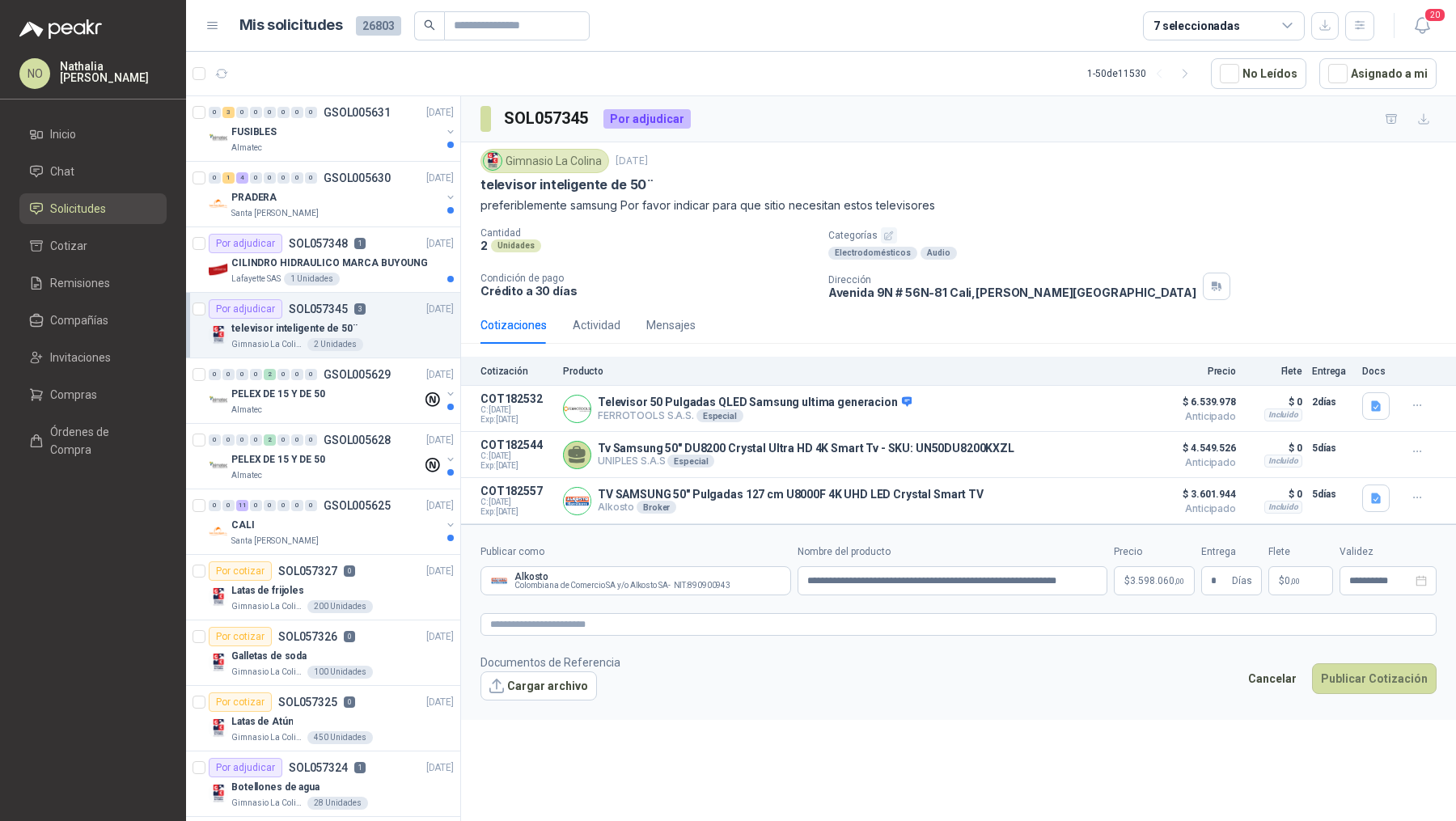
click at [533, 667] on p "Documentos de Referencia" at bounding box center [550, 662] width 140 height 18
click at [535, 685] on button "Cargar archivo" at bounding box center [539, 686] width 117 height 29
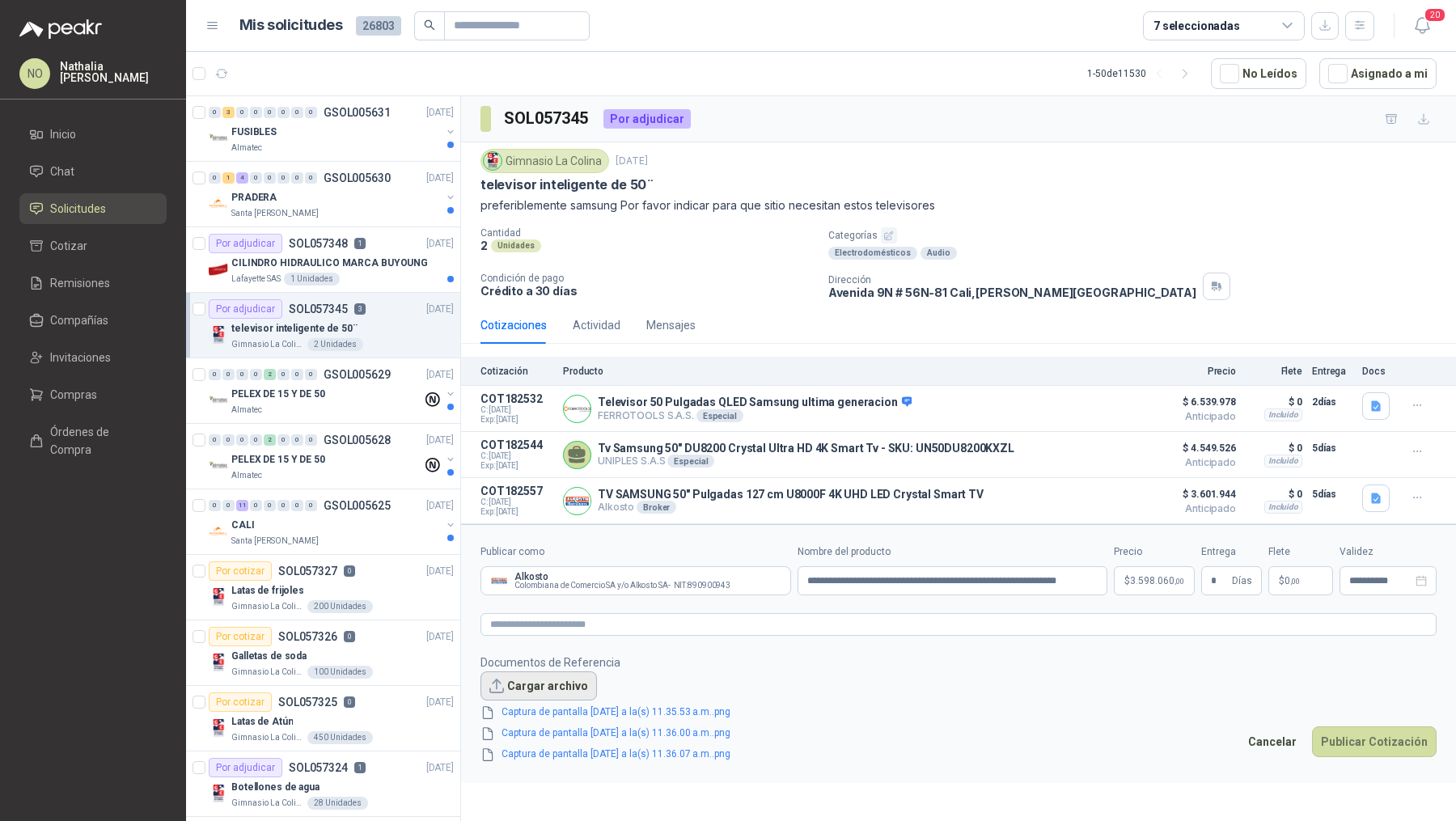
click at [517, 675] on button "Cargar archivo" at bounding box center [539, 686] width 117 height 29
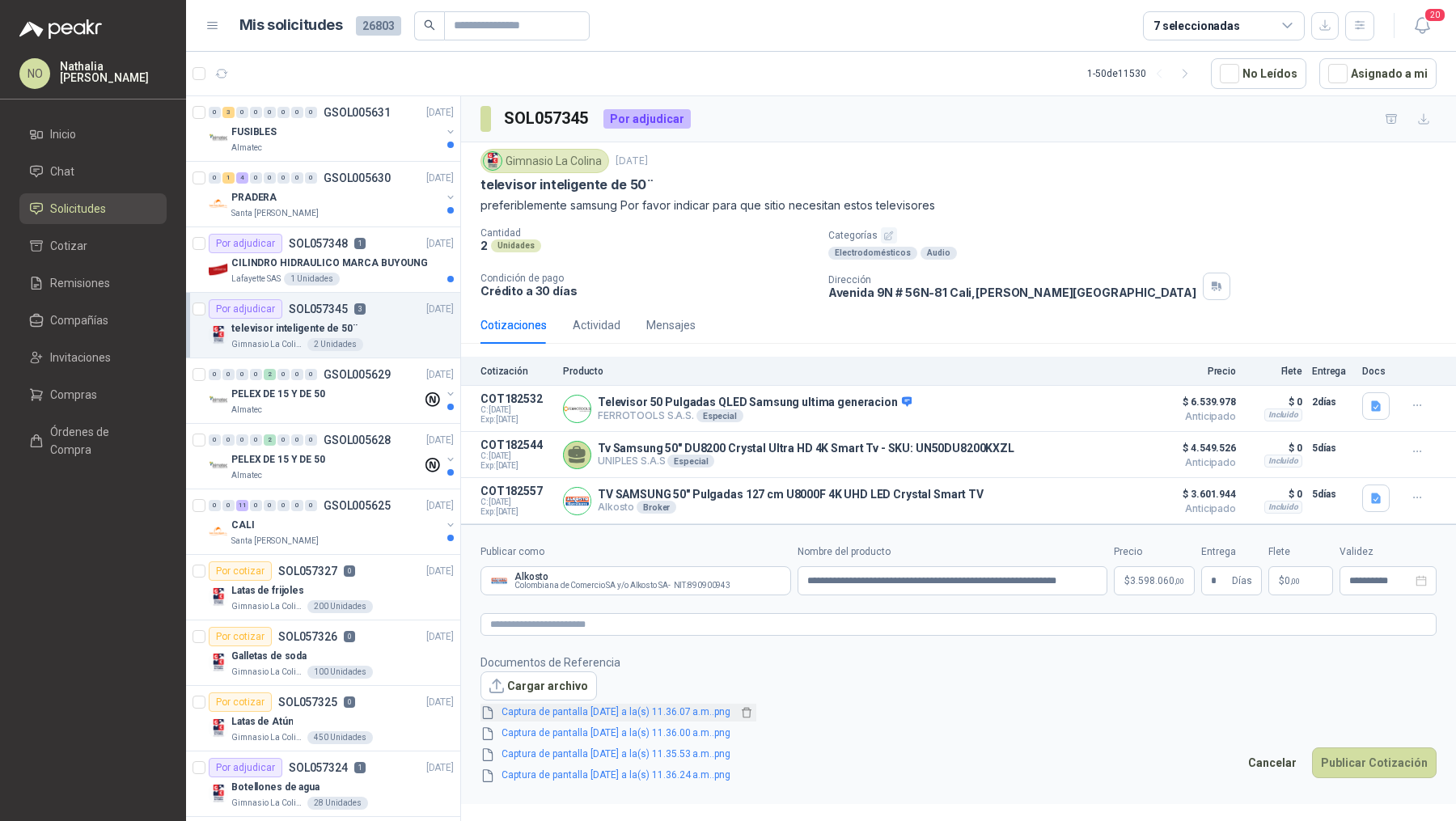
click at [672, 715] on link "Captura de pantalla 2025-09-25 a la(s) 11.36.07 a.m..png" at bounding box center [616, 712] width 242 height 15
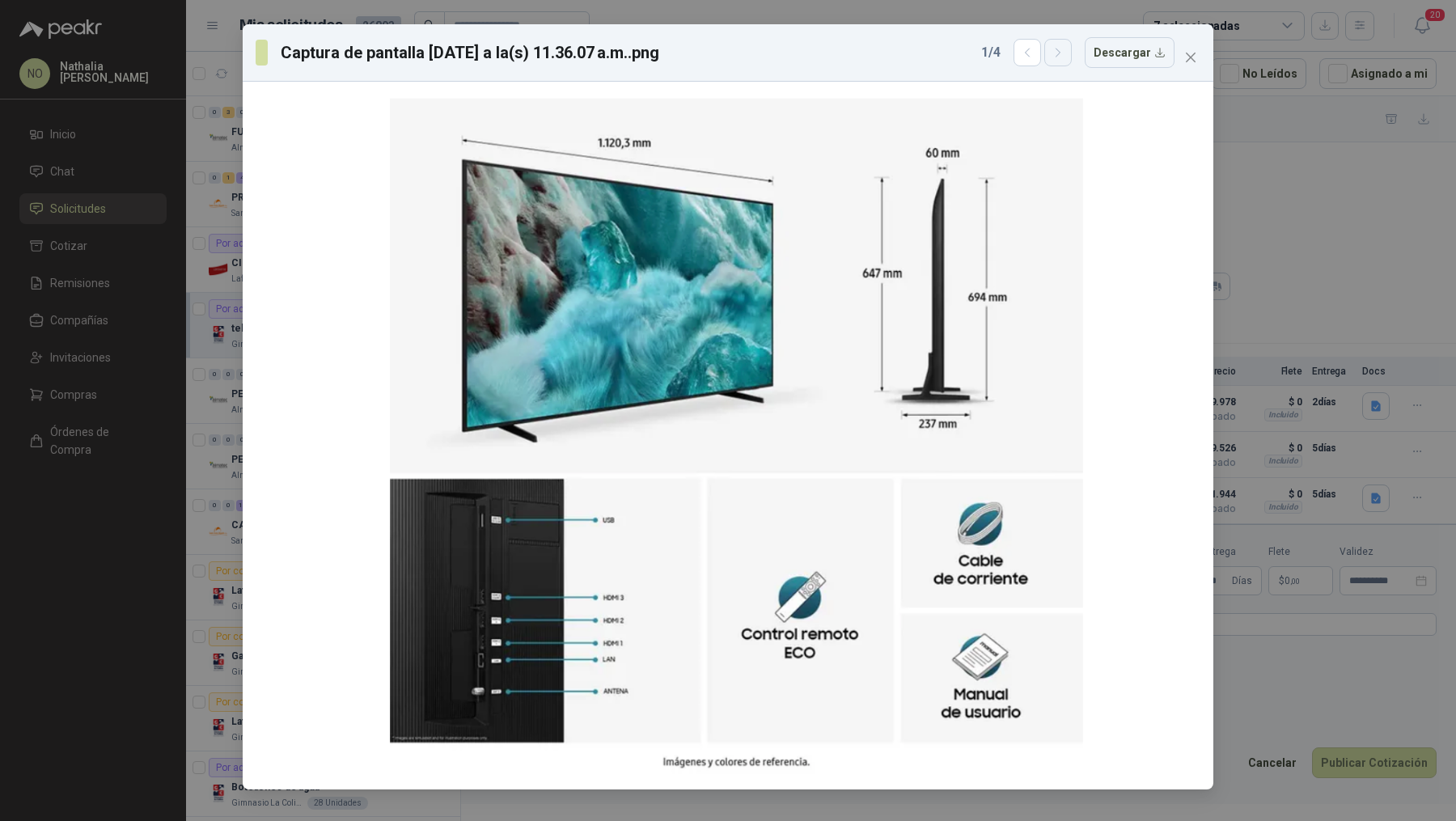
click at [1066, 51] on icon "button" at bounding box center [1059, 53] width 14 height 14
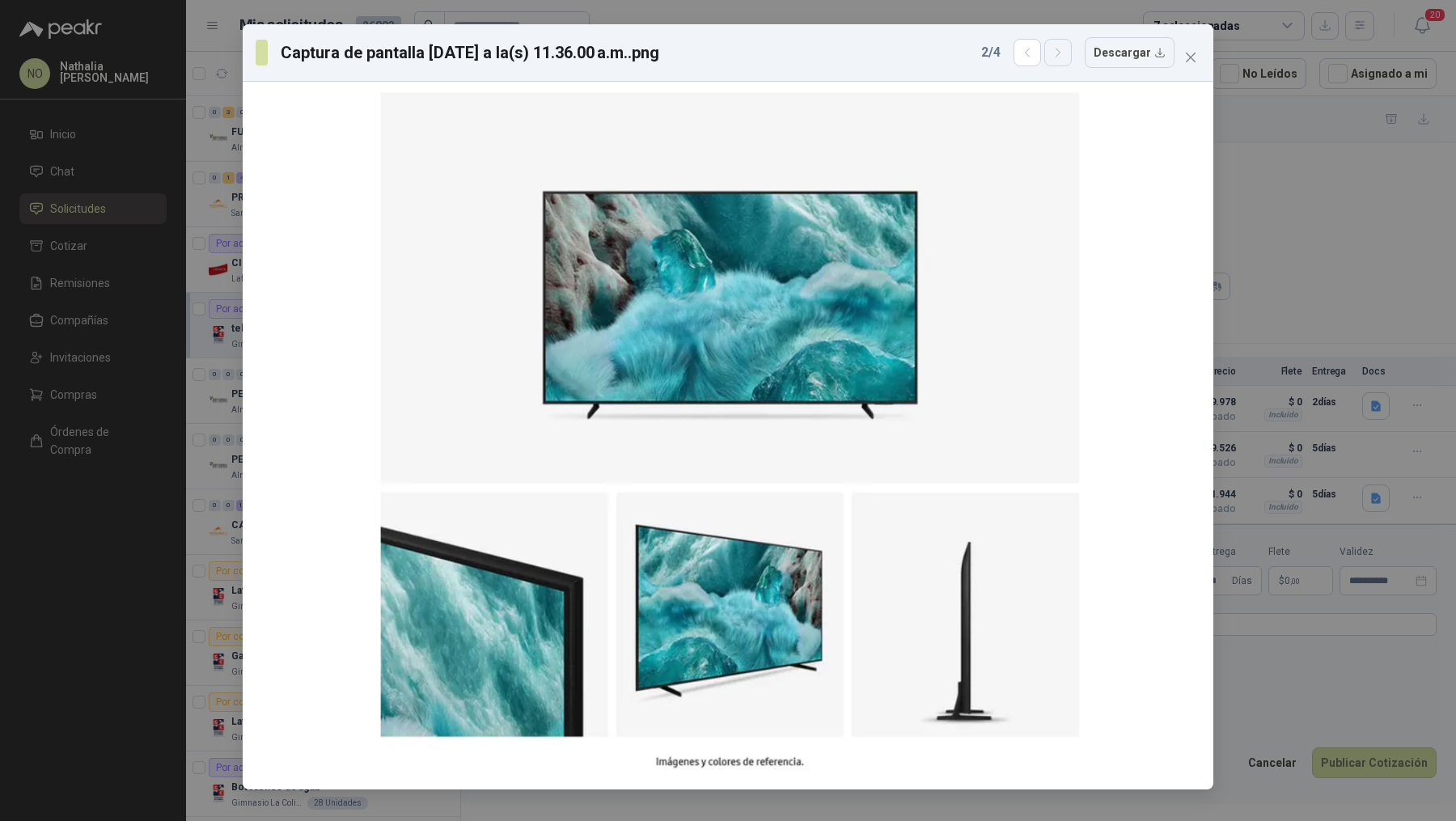
click at [1066, 51] on icon "button" at bounding box center [1059, 53] width 14 height 14
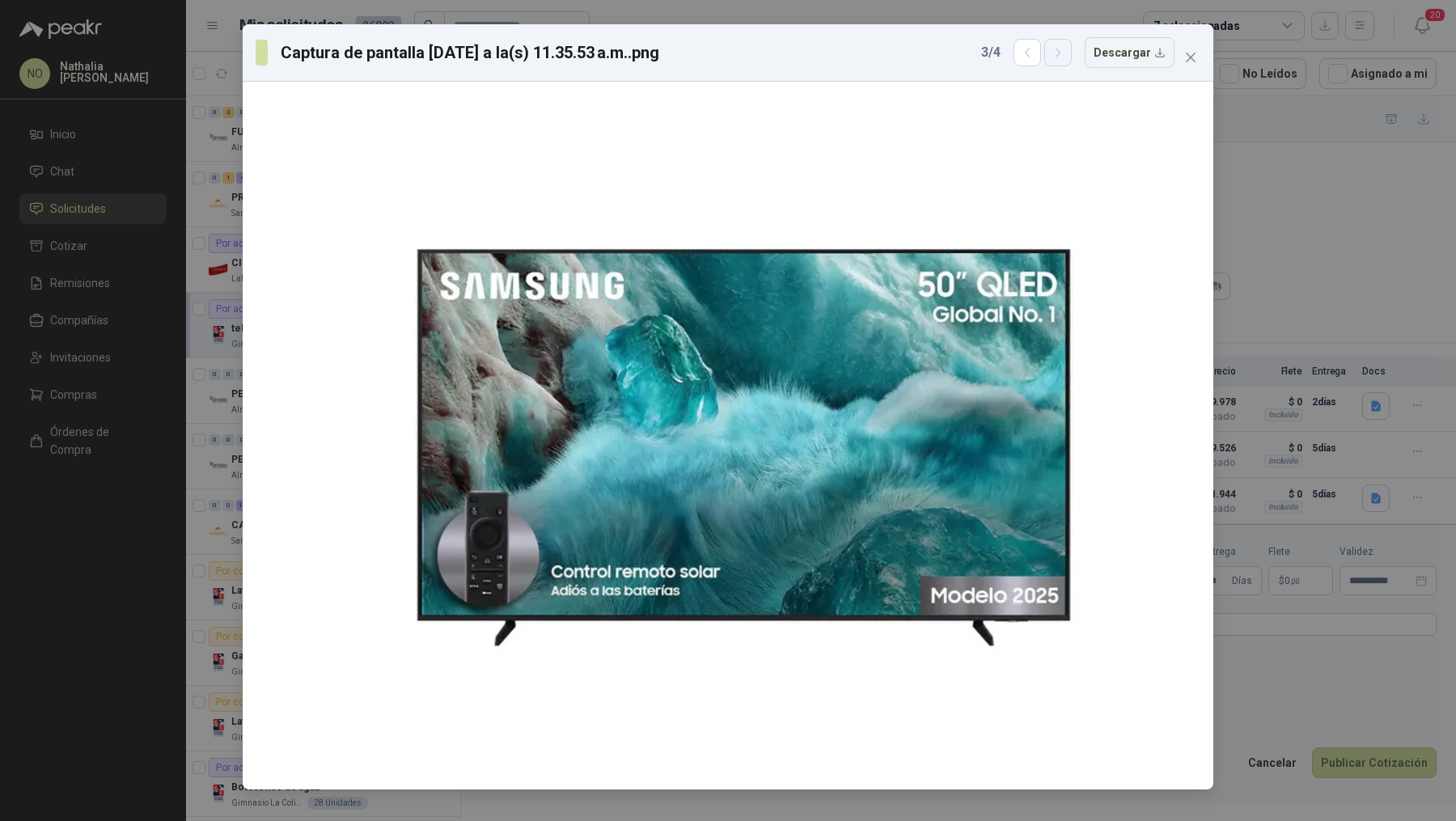
click at [1066, 51] on icon "button" at bounding box center [1059, 53] width 14 height 14
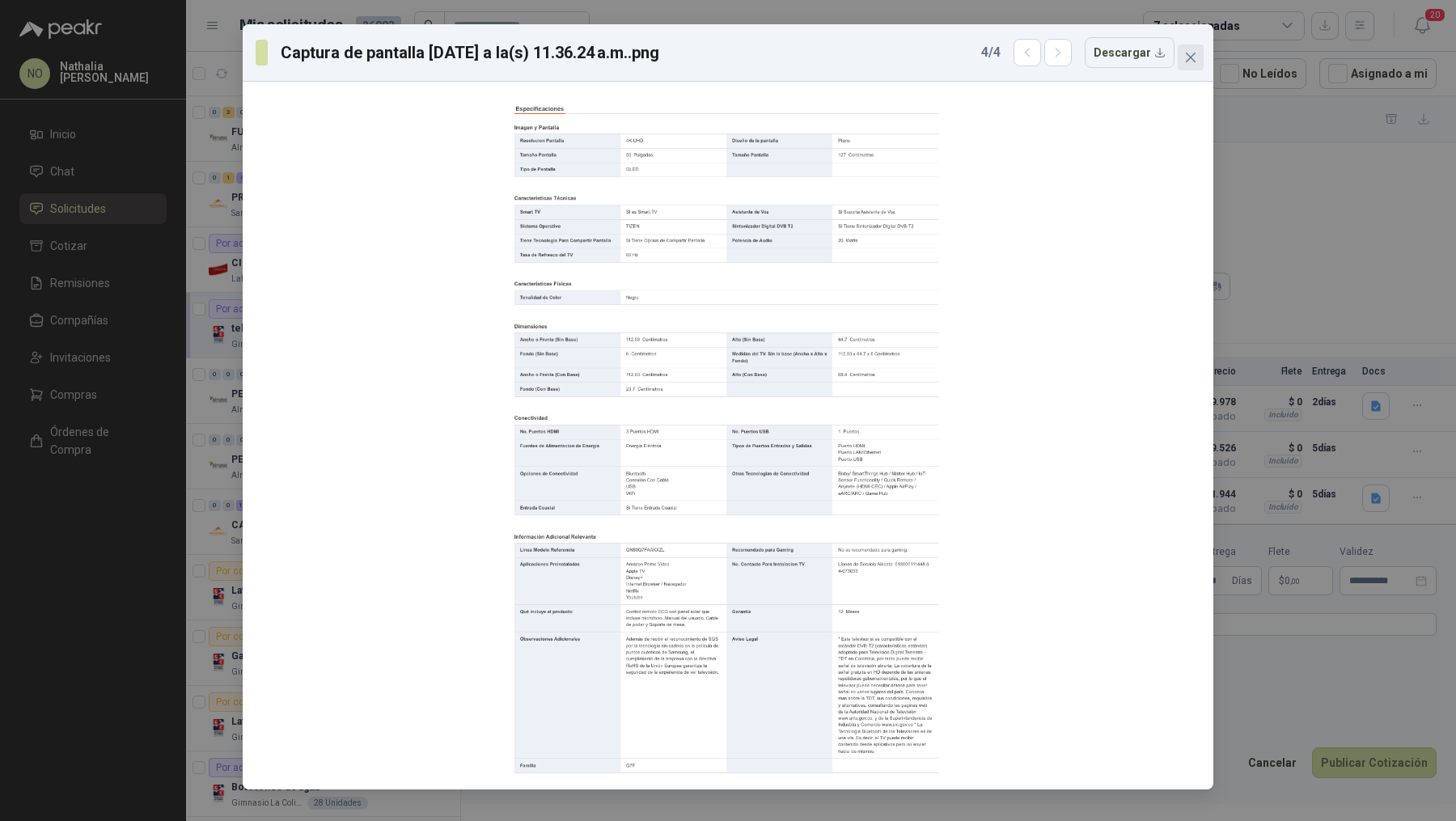
click at [1194, 61] on icon "close" at bounding box center [1190, 57] width 9 height 9
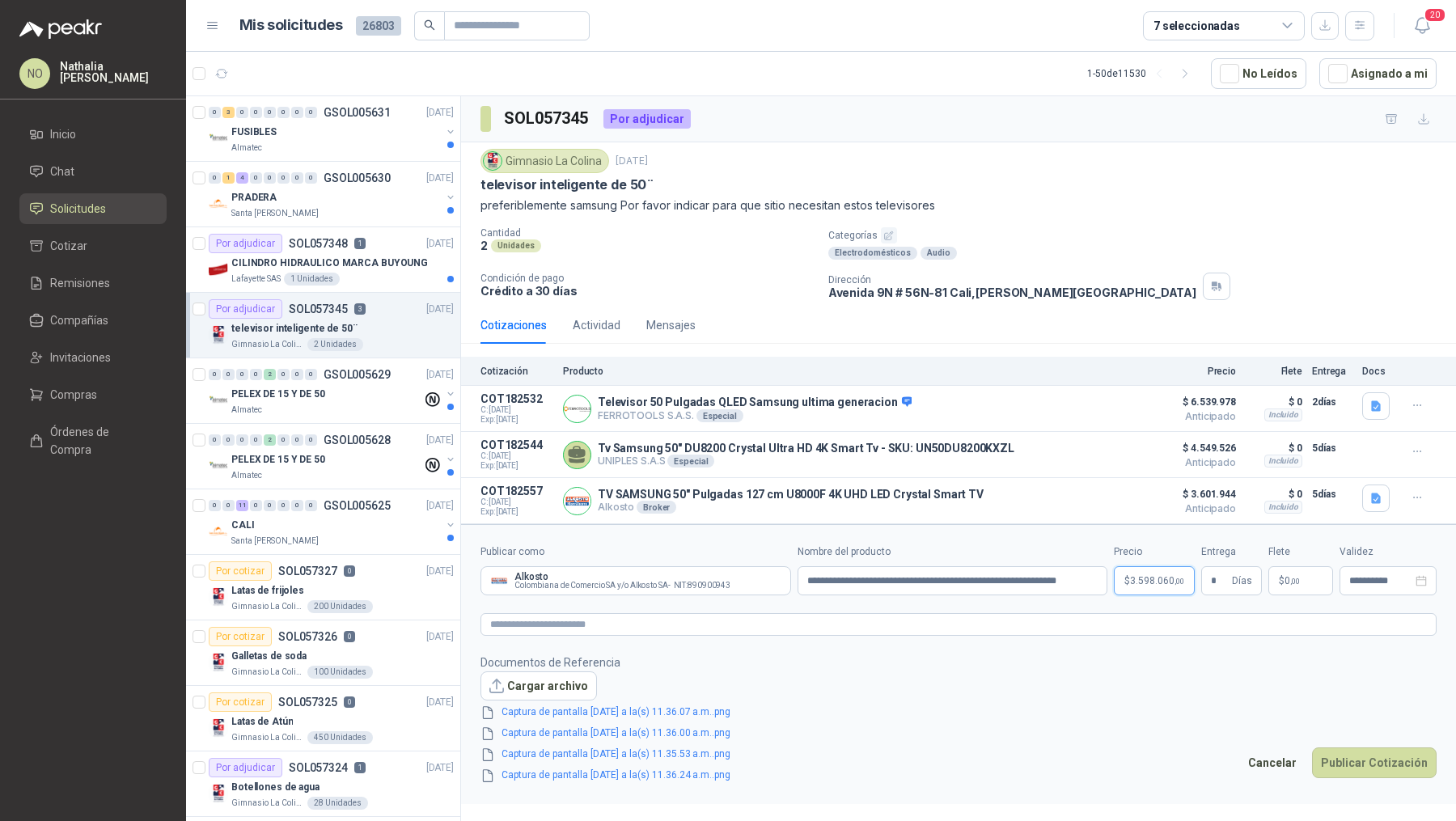
click at [1163, 577] on span "3.598.060 ,00" at bounding box center [1157, 580] width 54 height 9
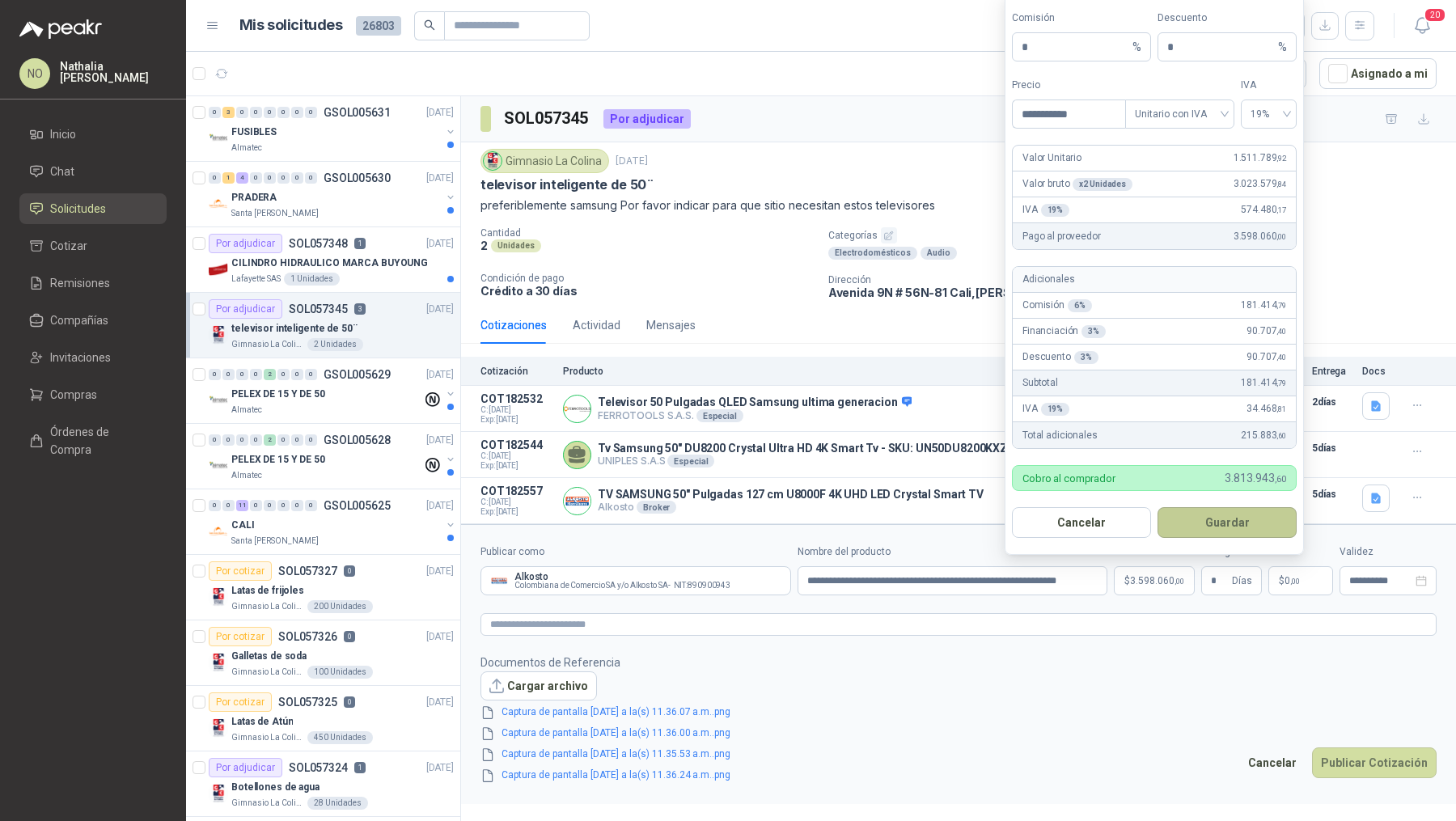
click at [1234, 518] on button "Guardar" at bounding box center [1227, 522] width 139 height 31
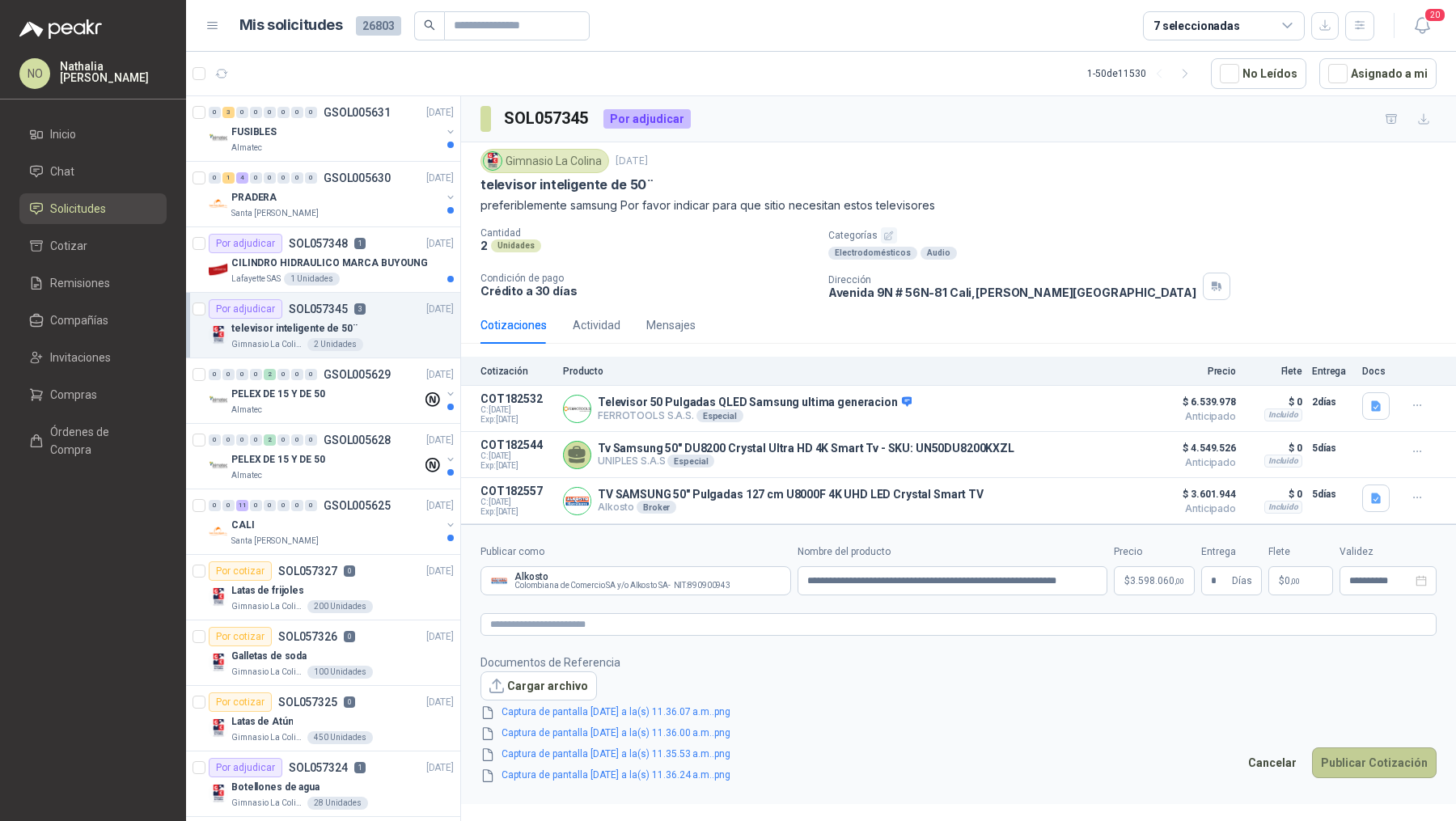
click at [1368, 758] on button "Publicar Cotización" at bounding box center [1374, 763] width 124 height 31
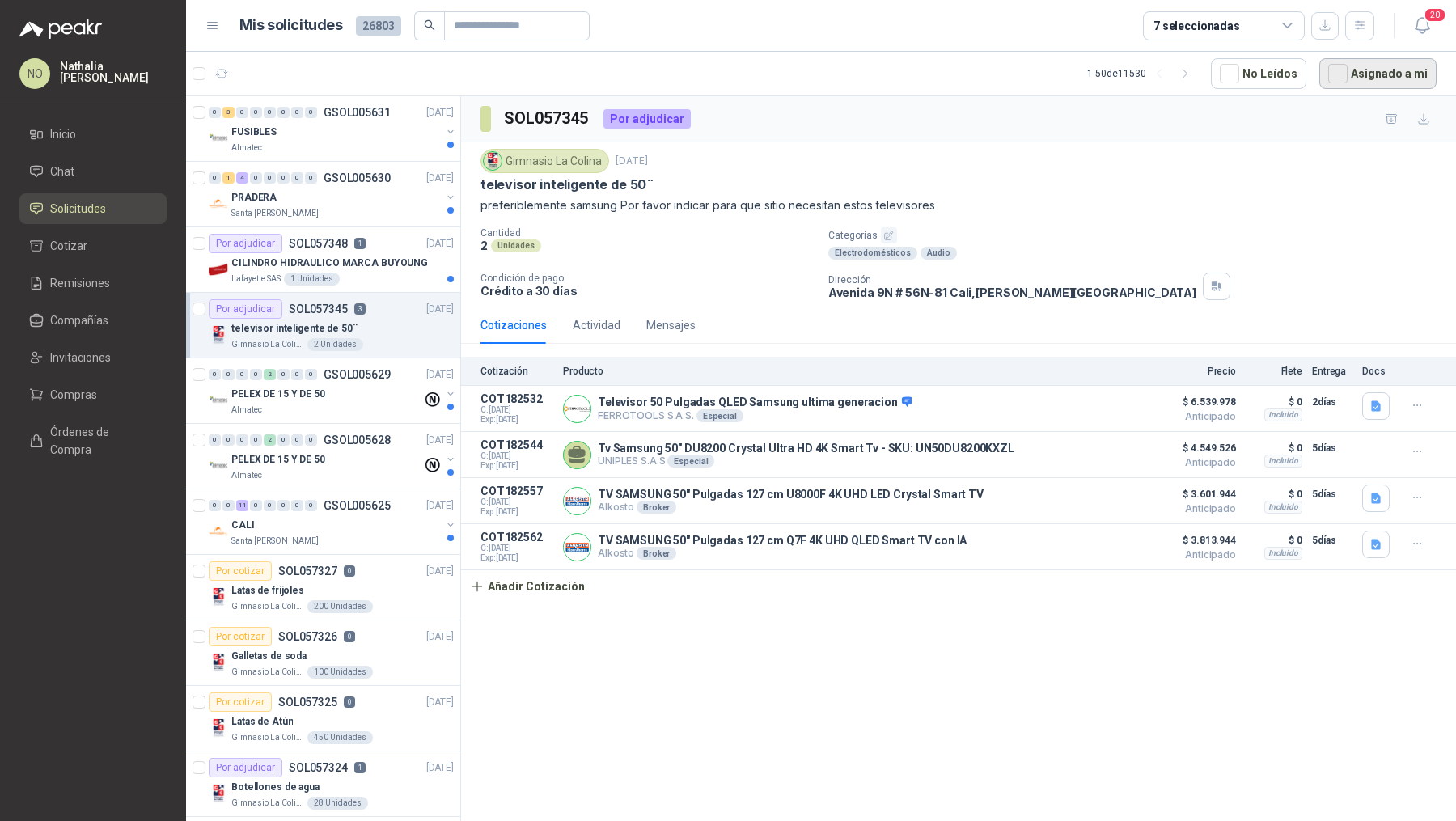
click at [1390, 67] on button "Asignado a mi" at bounding box center [1378, 74] width 118 height 31
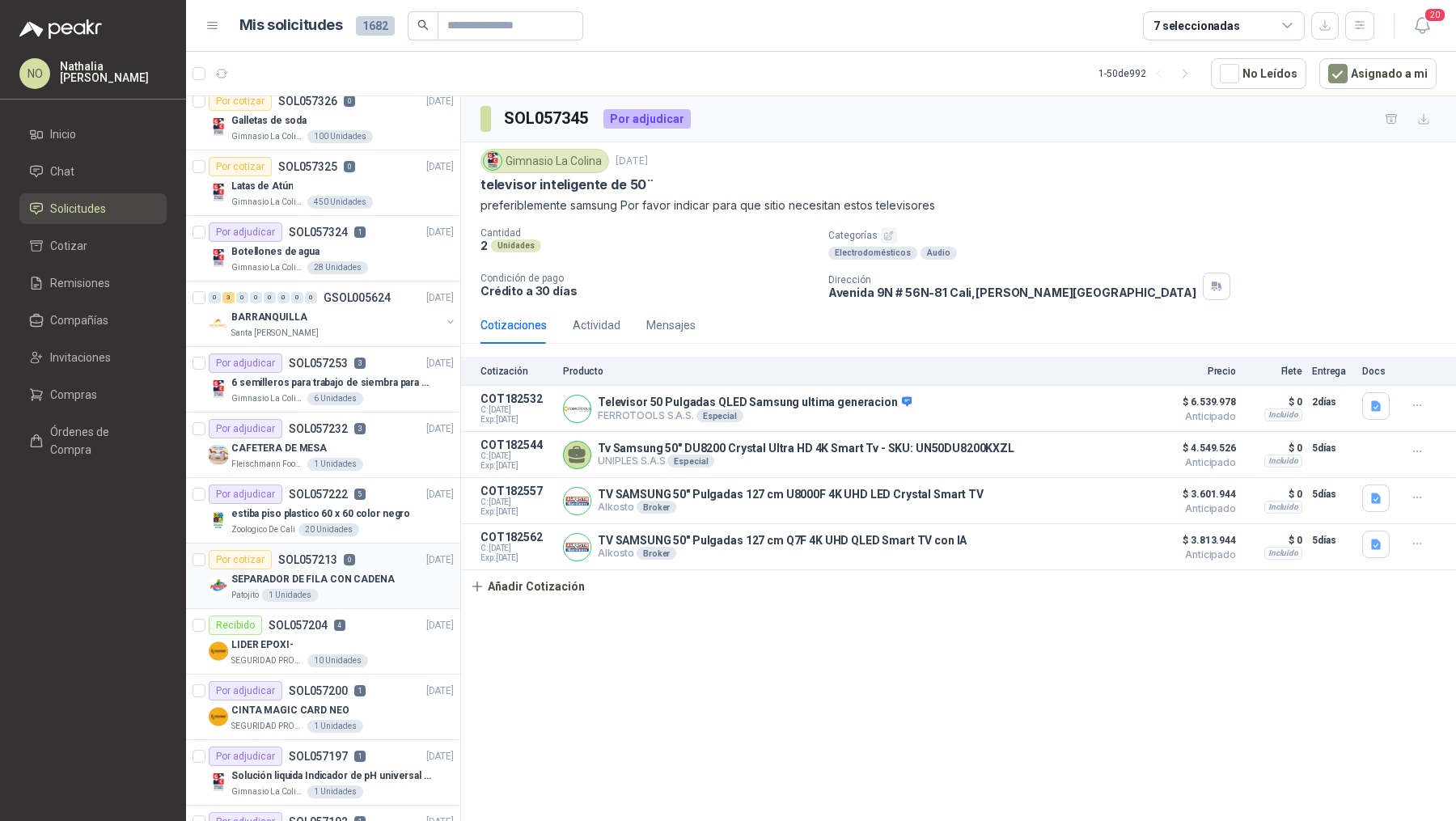
scroll to position [78, 0]
click at [394, 505] on p "estiba piso plastico 60 x 60 color negro" at bounding box center [321, 513] width 178 height 15
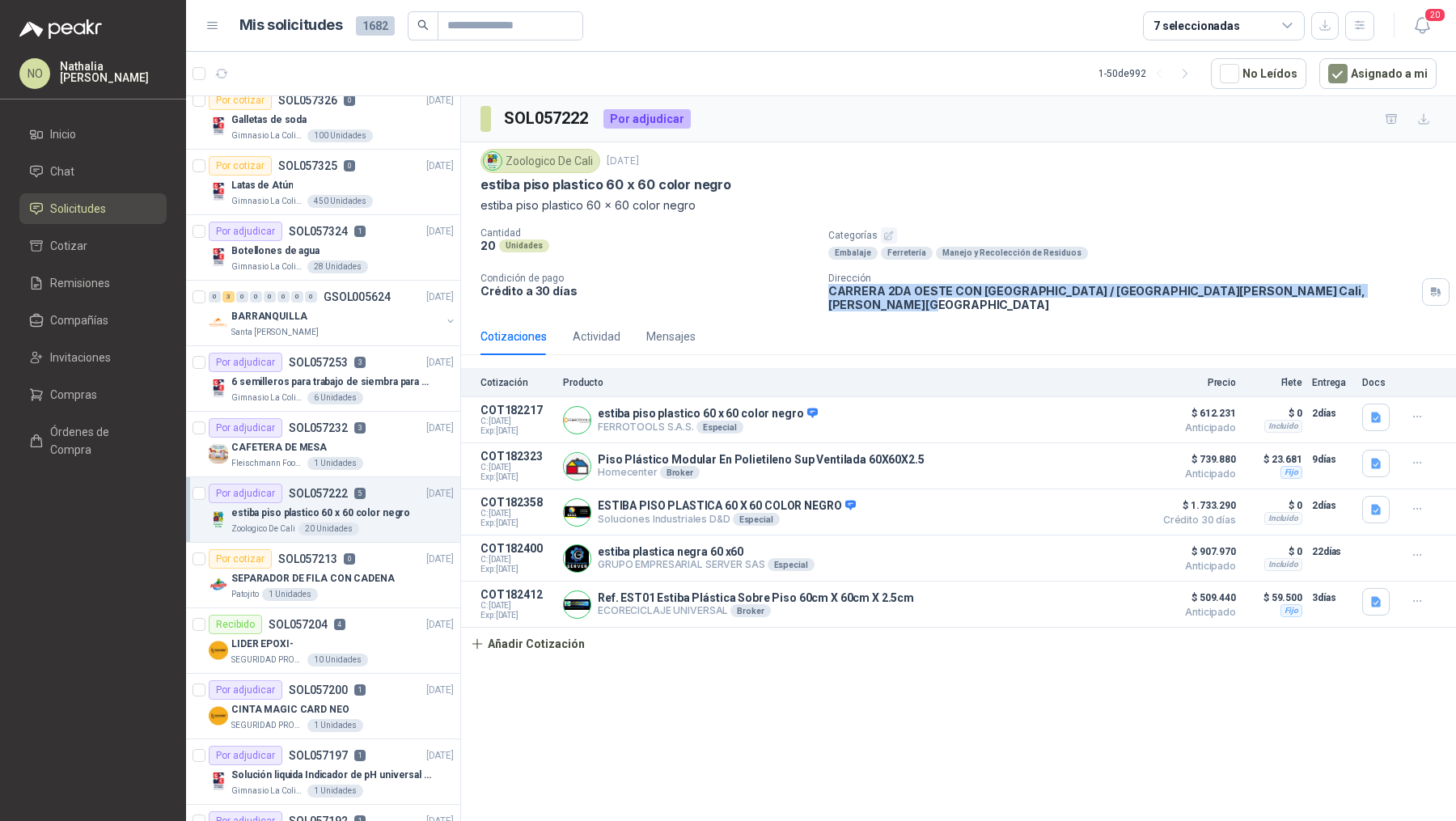
drag, startPoint x: 827, startPoint y: 290, endPoint x: 1338, endPoint y: 297, distance: 511.0
click at [1338, 297] on div "Cantidad 20 Unidades Categorías Embalaje Ferretería Manejo y Recolección de Res…" at bounding box center [958, 269] width 956 height 84
copy p "CARRERA 2DA OESTE CON CALLE 14 ESQUINA BARRIO / SANTA TERESITA Cali , Valle del…"
click at [384, 391] on div "Gimnasio La Colina 6 Unidades" at bounding box center [342, 397] width 222 height 13
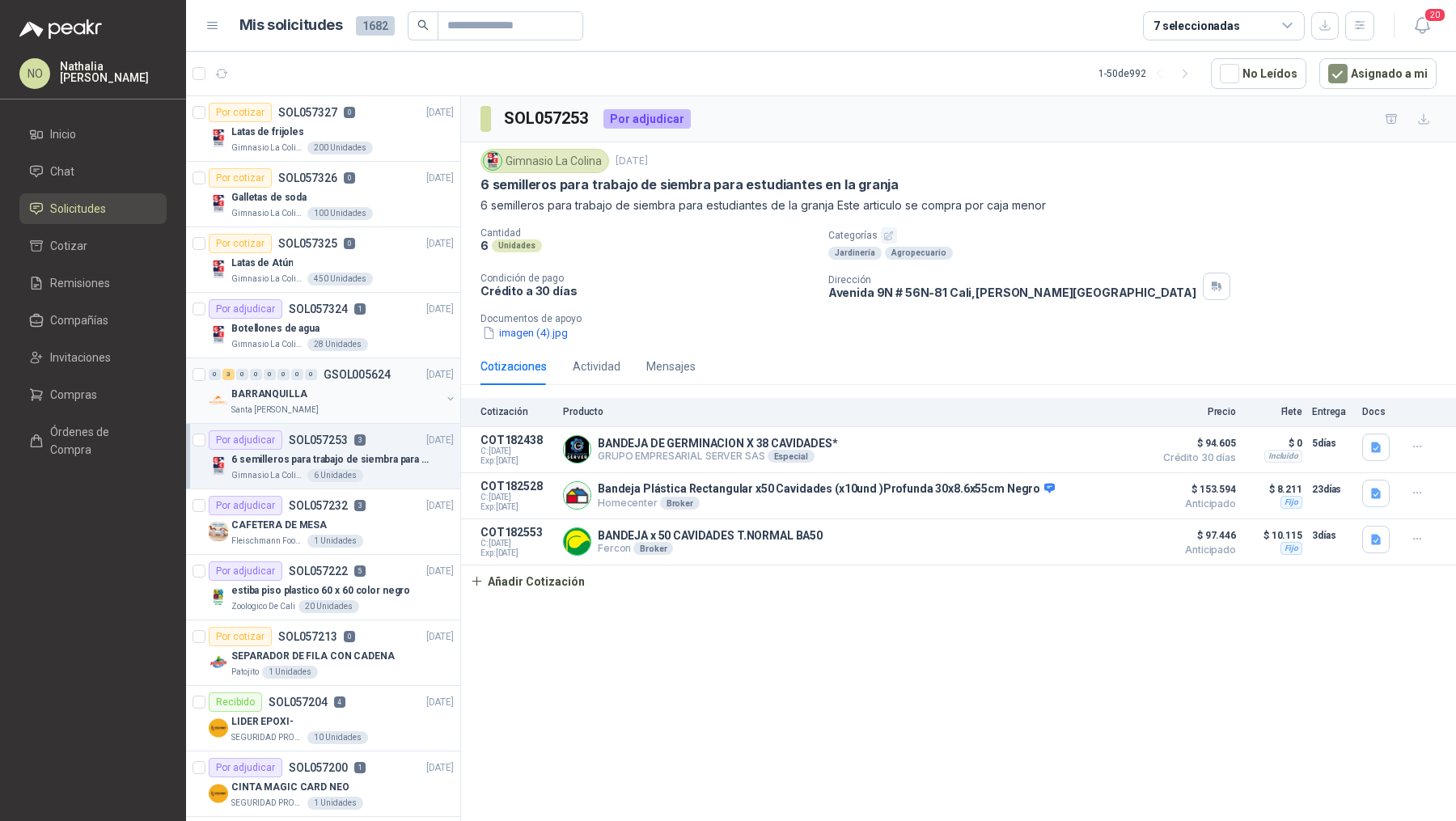
click at [368, 406] on div "Santa [PERSON_NAME]" at bounding box center [336, 409] width 209 height 13
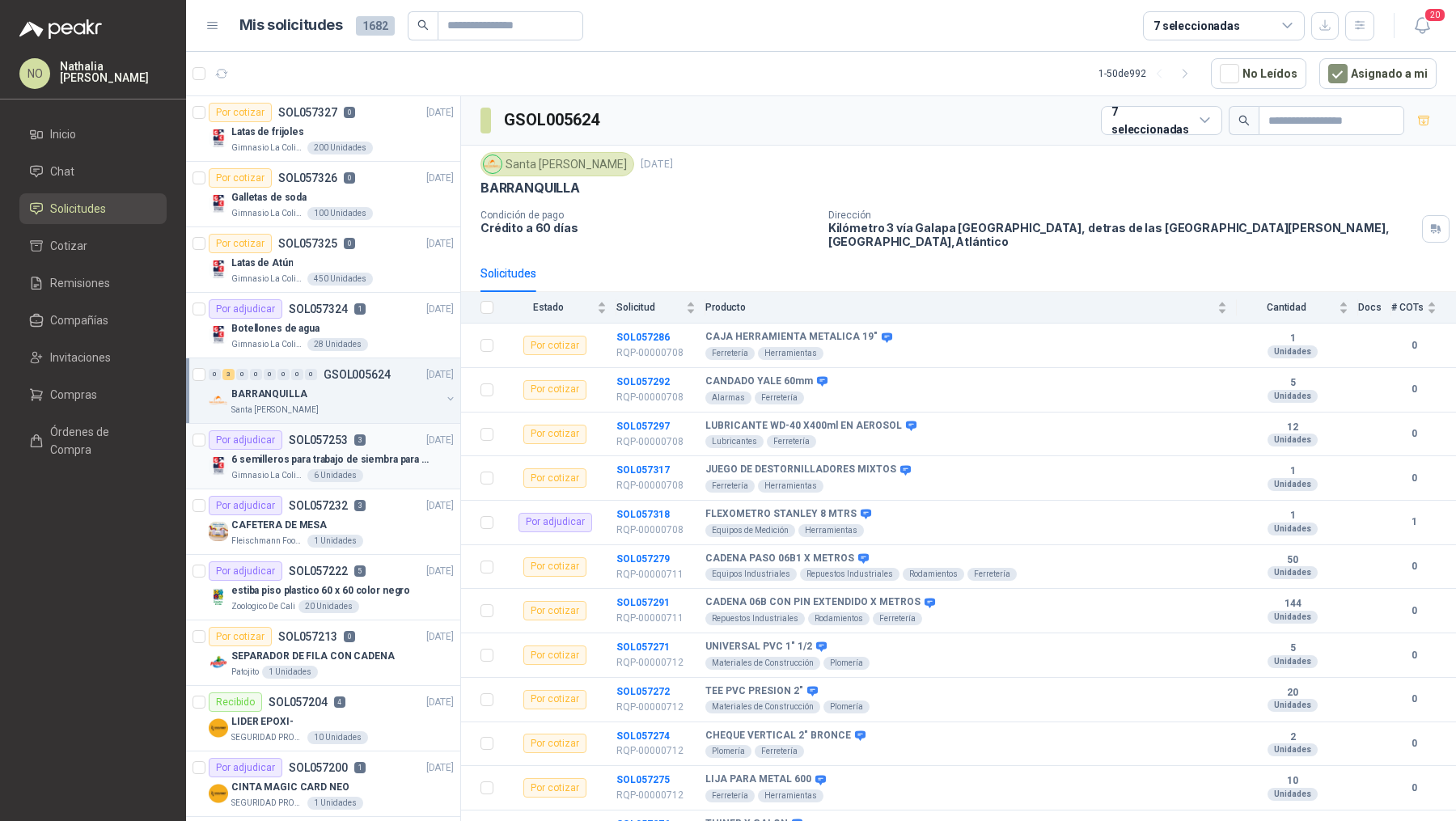
click at [376, 465] on div "6 semilleros para trabajo de siembra para estudiantes en la granja" at bounding box center [342, 459] width 222 height 20
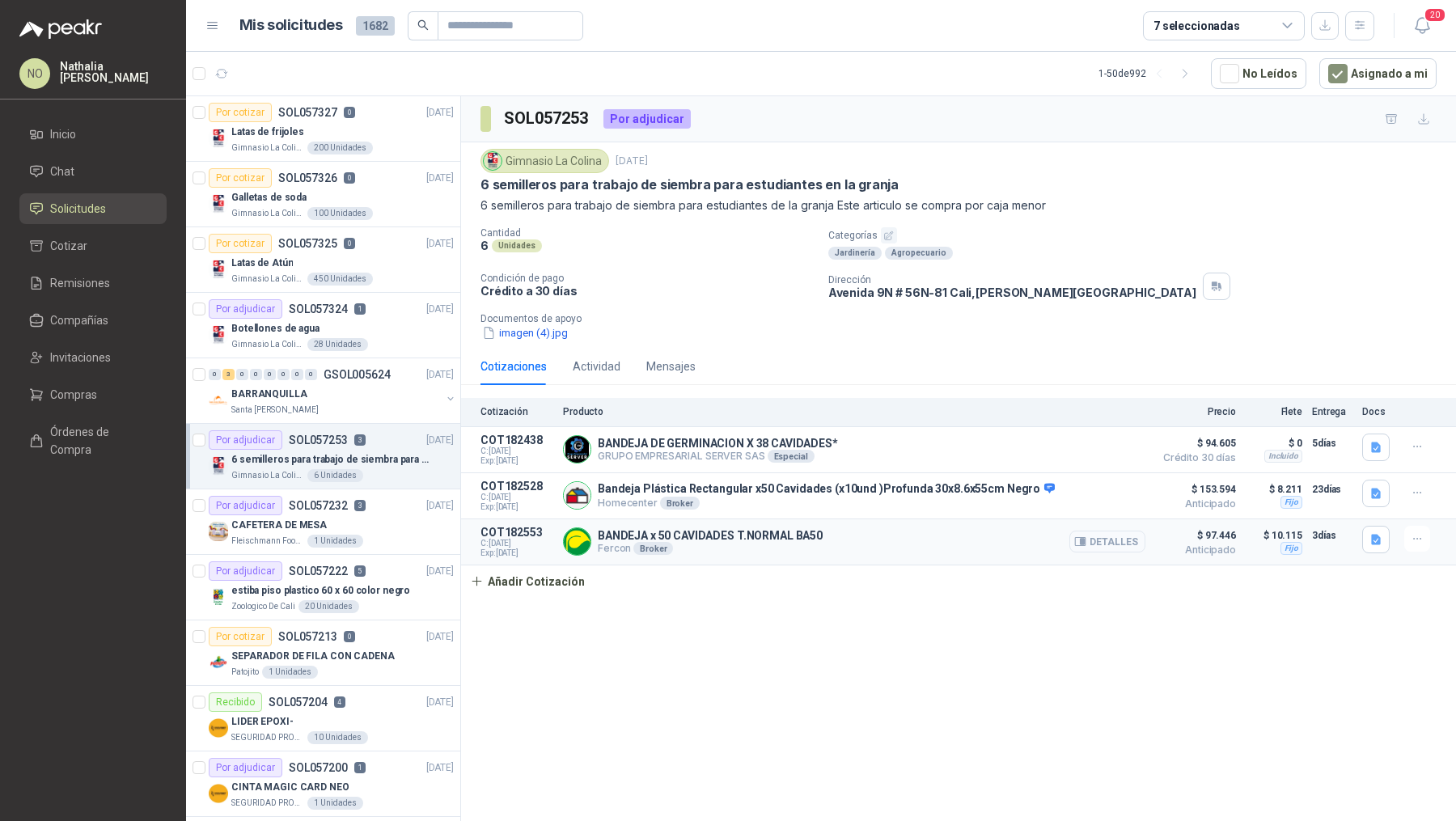
click at [1112, 534] on button "Detalles" at bounding box center [1107, 540] width 76 height 21
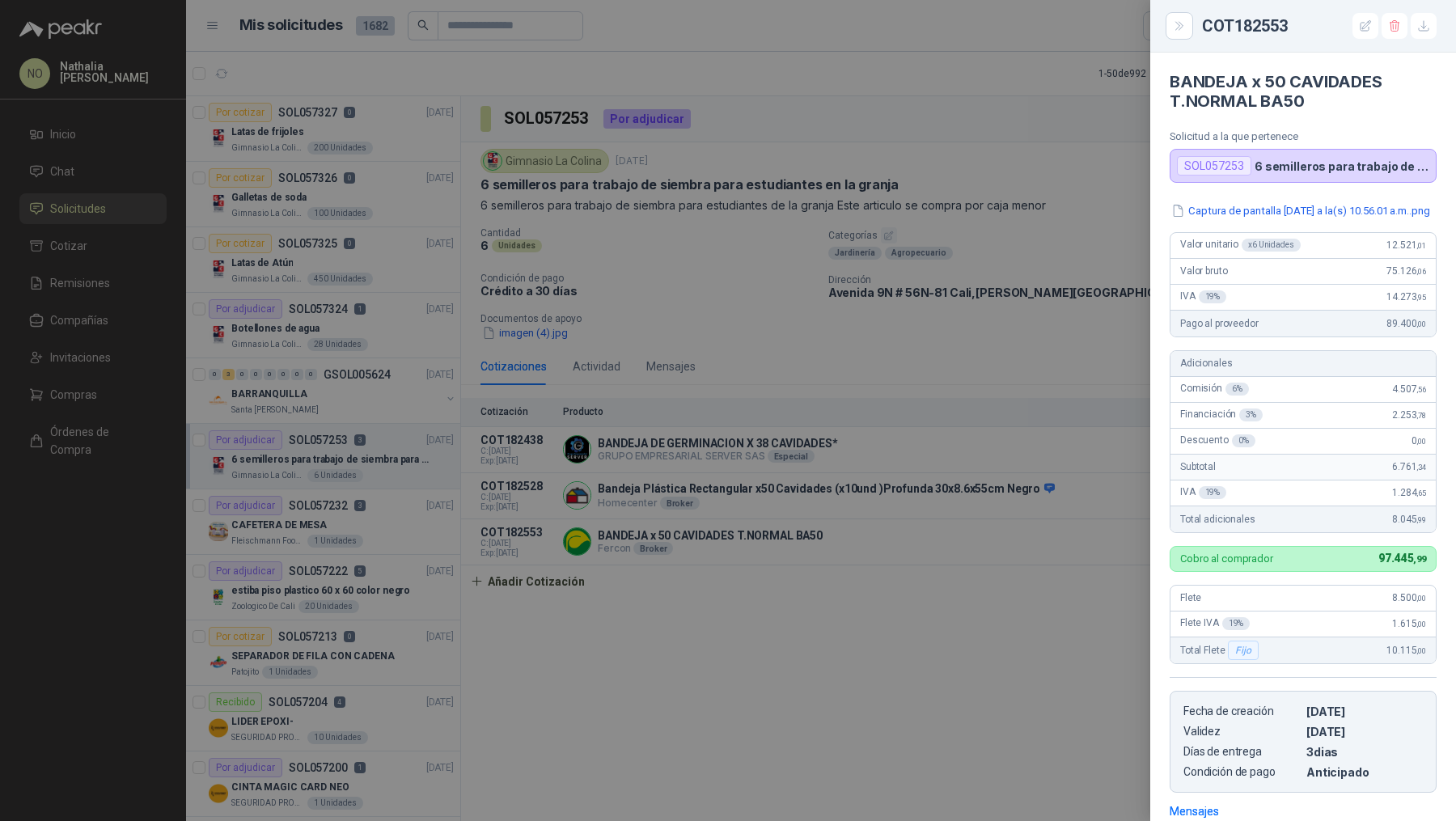
click at [964, 370] on div at bounding box center [728, 410] width 1456 height 821
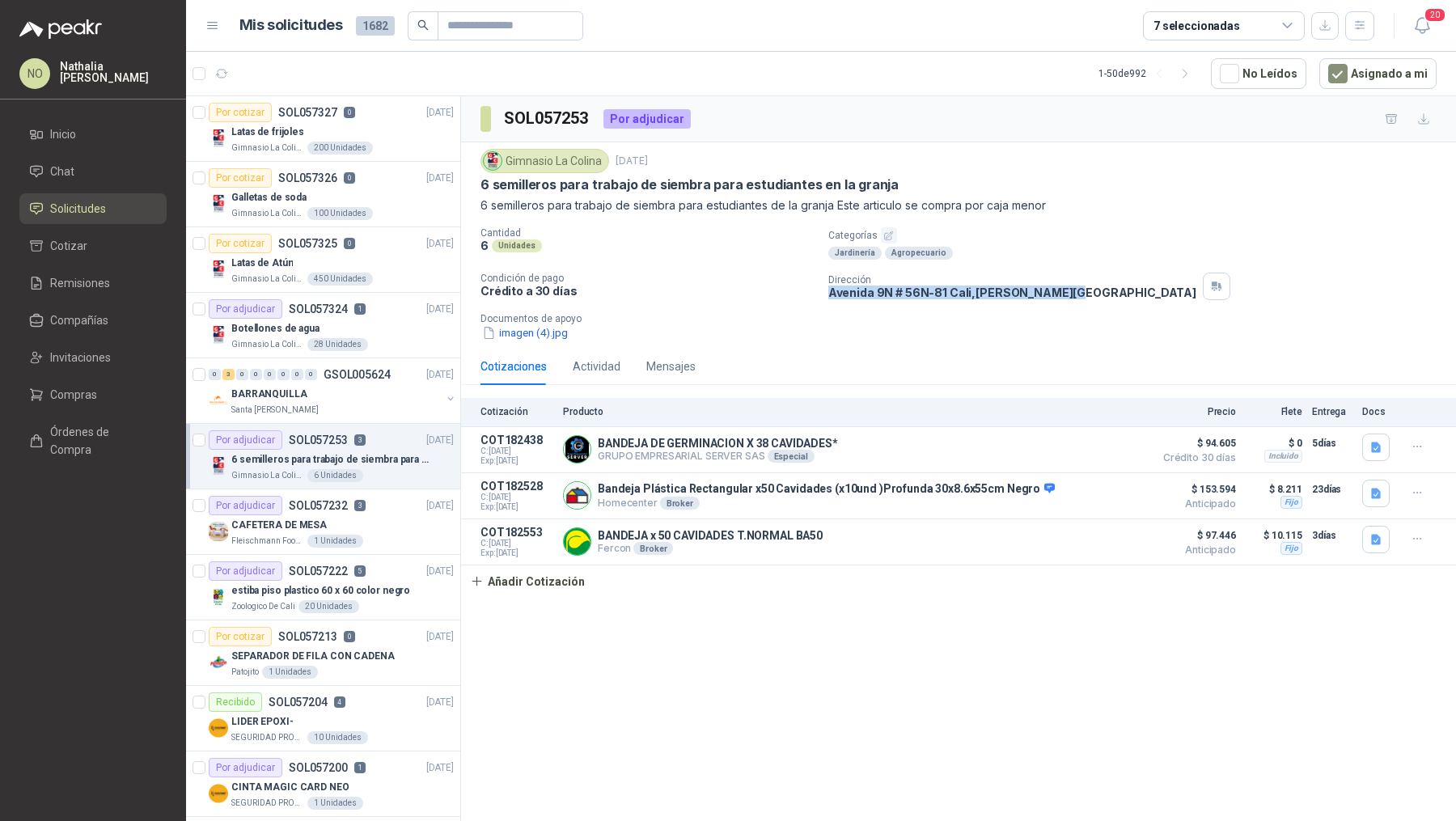
drag, startPoint x: 827, startPoint y: 290, endPoint x: 1053, endPoint y: 296, distance: 226.1
click at [1053, 296] on div "Cantidad 6 Unidades Categorías Jardinería Agropecuario Condición de pago Crédit…" at bounding box center [958, 284] width 956 height 114
copy p "Avenida 9N # 56N-81 Cali , Valle del Cauca"
click at [366, 401] on div "BARRANQUILLA" at bounding box center [336, 394] width 209 height 20
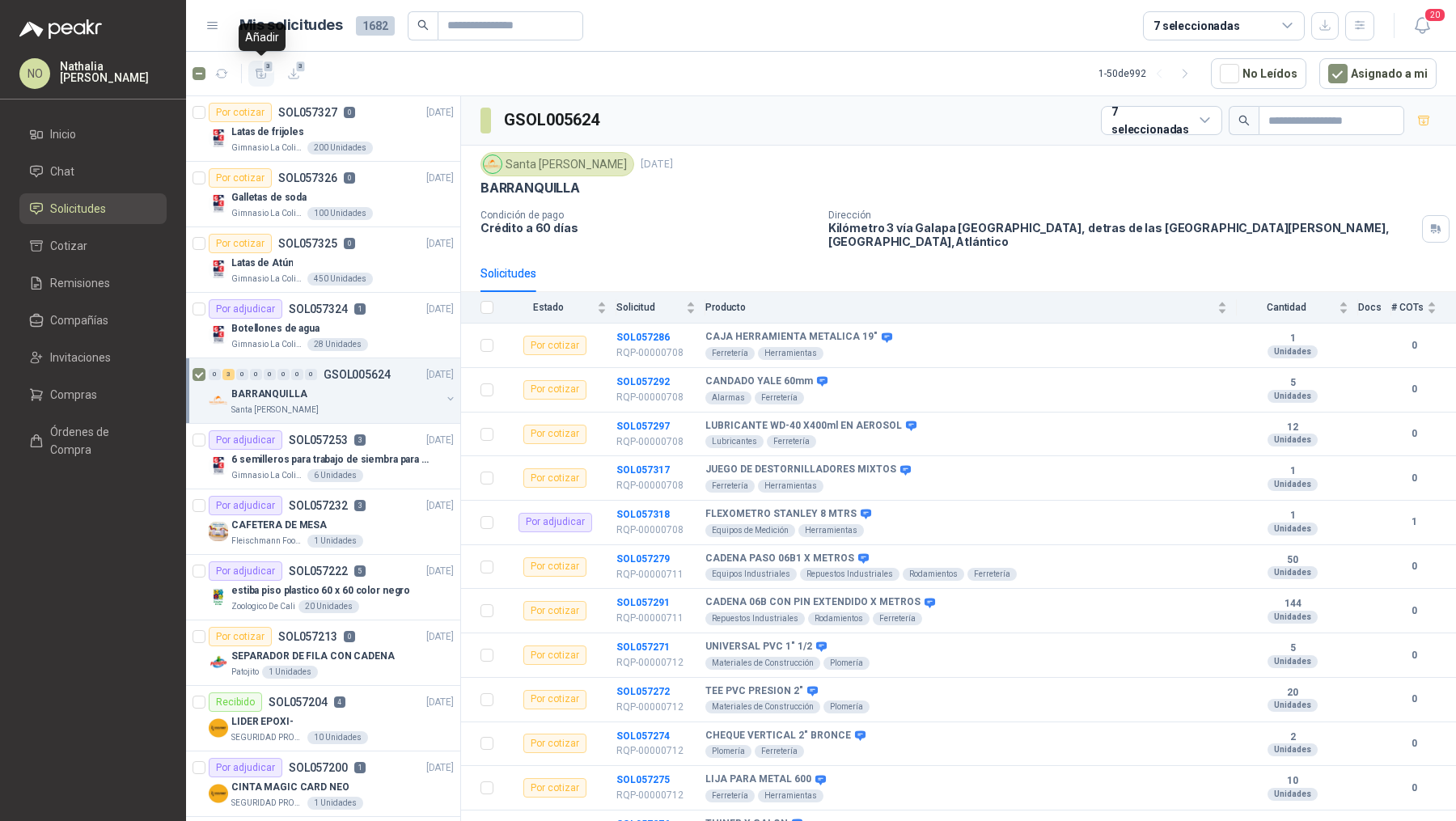
click at [263, 67] on span "3" at bounding box center [268, 66] width 11 height 13
click at [88, 252] on li "Cotizar 3" at bounding box center [93, 245] width 128 height 18
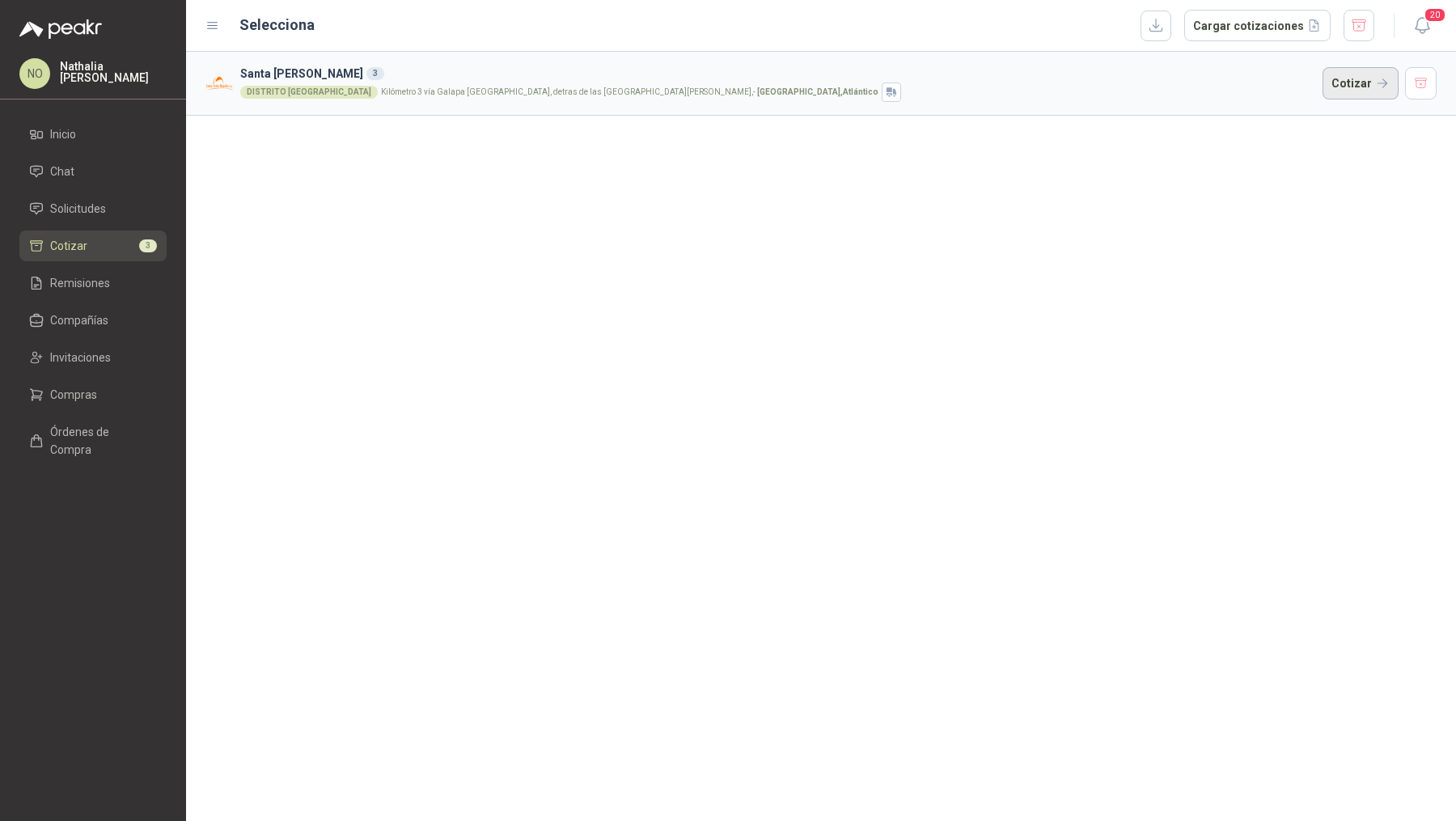
click at [1366, 93] on button "Cotizar" at bounding box center [1361, 83] width 76 height 33
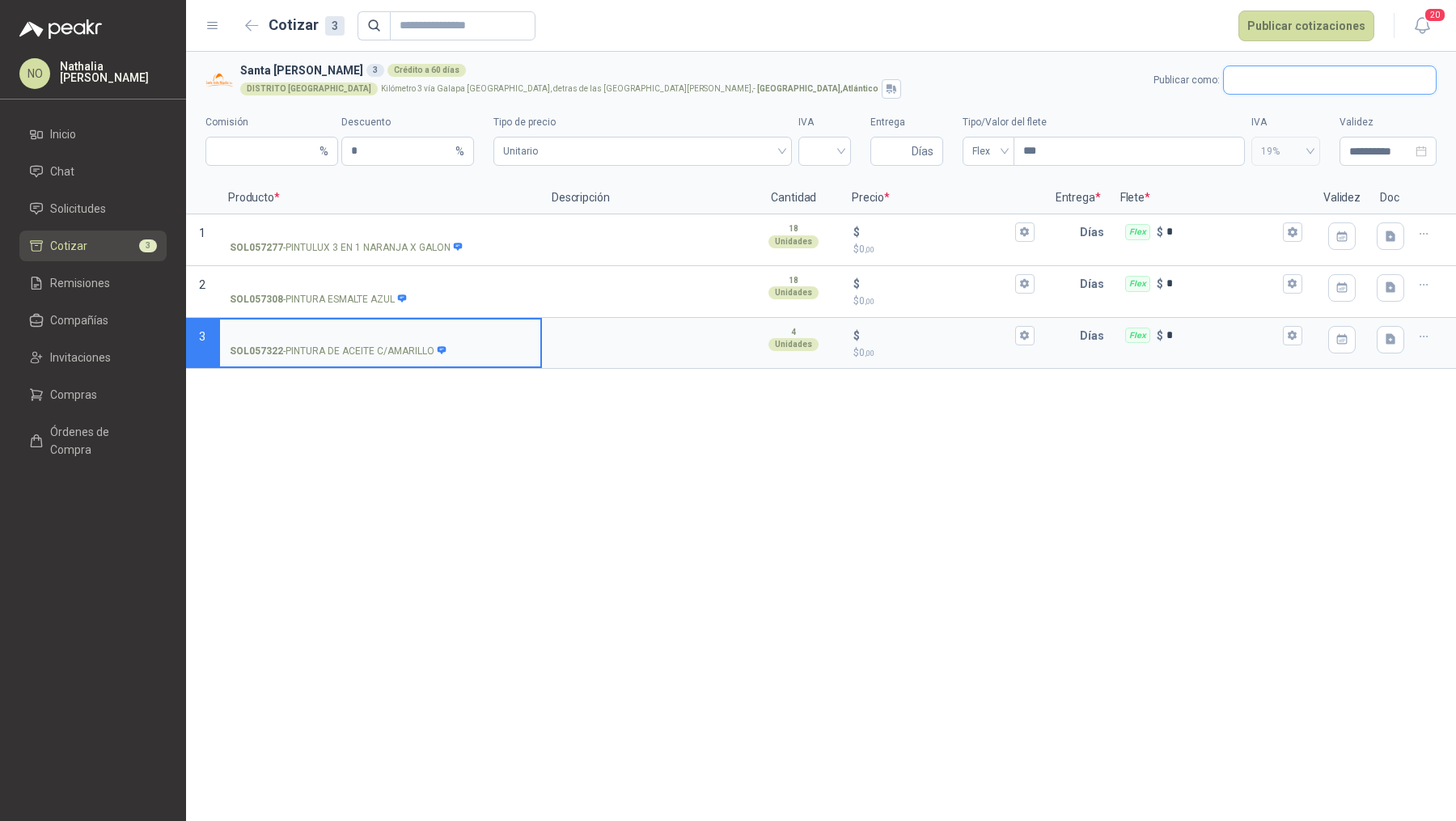
click at [1269, 81] on input "text" at bounding box center [1330, 80] width 212 height 27
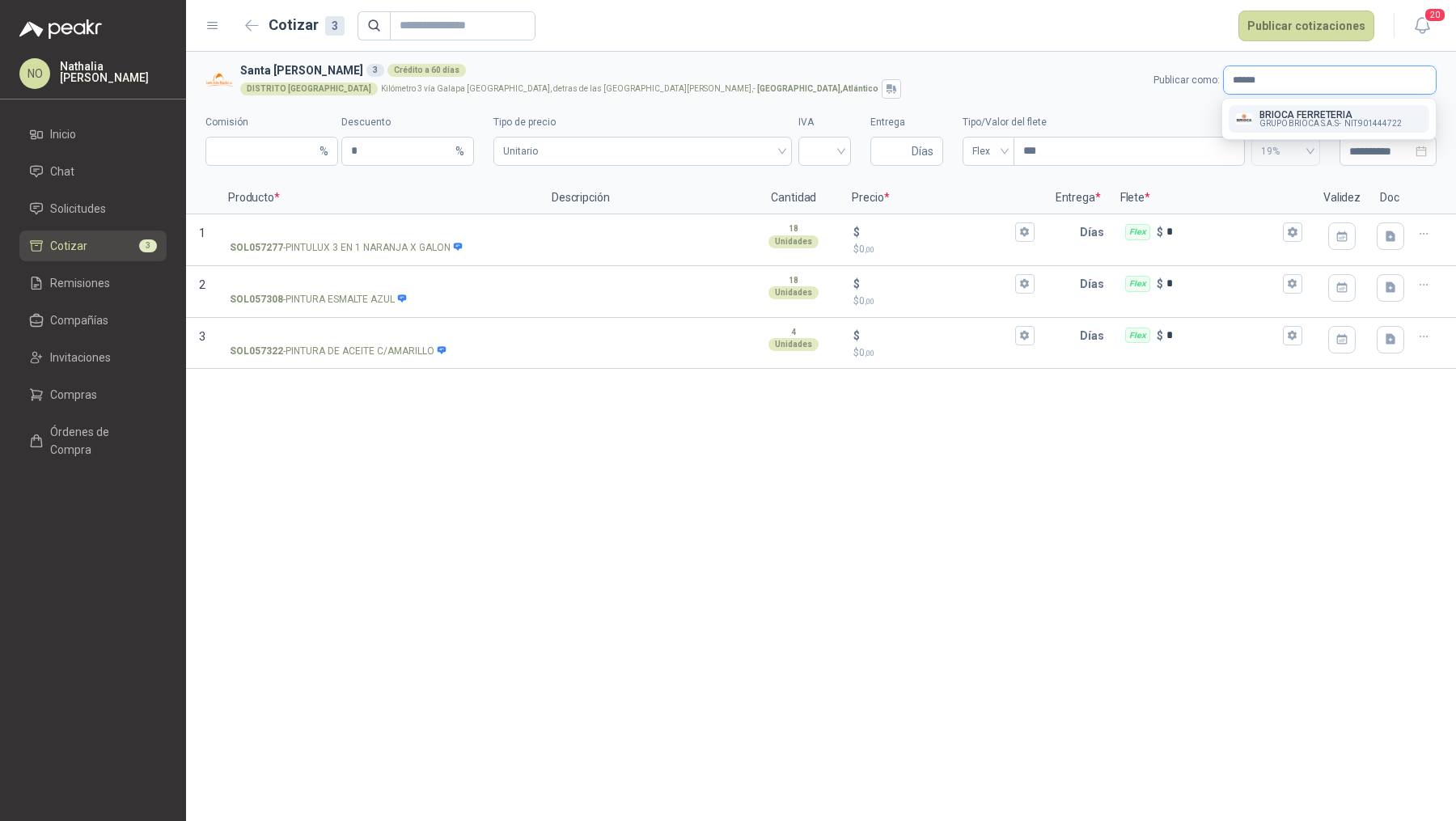
type input "******"
click at [1262, 114] on p "BRIOCA FERRETERIA" at bounding box center [1331, 114] width 142 height 9
type input "*"
type input "**********"
click at [837, 153] on input "search" at bounding box center [825, 149] width 33 height 24
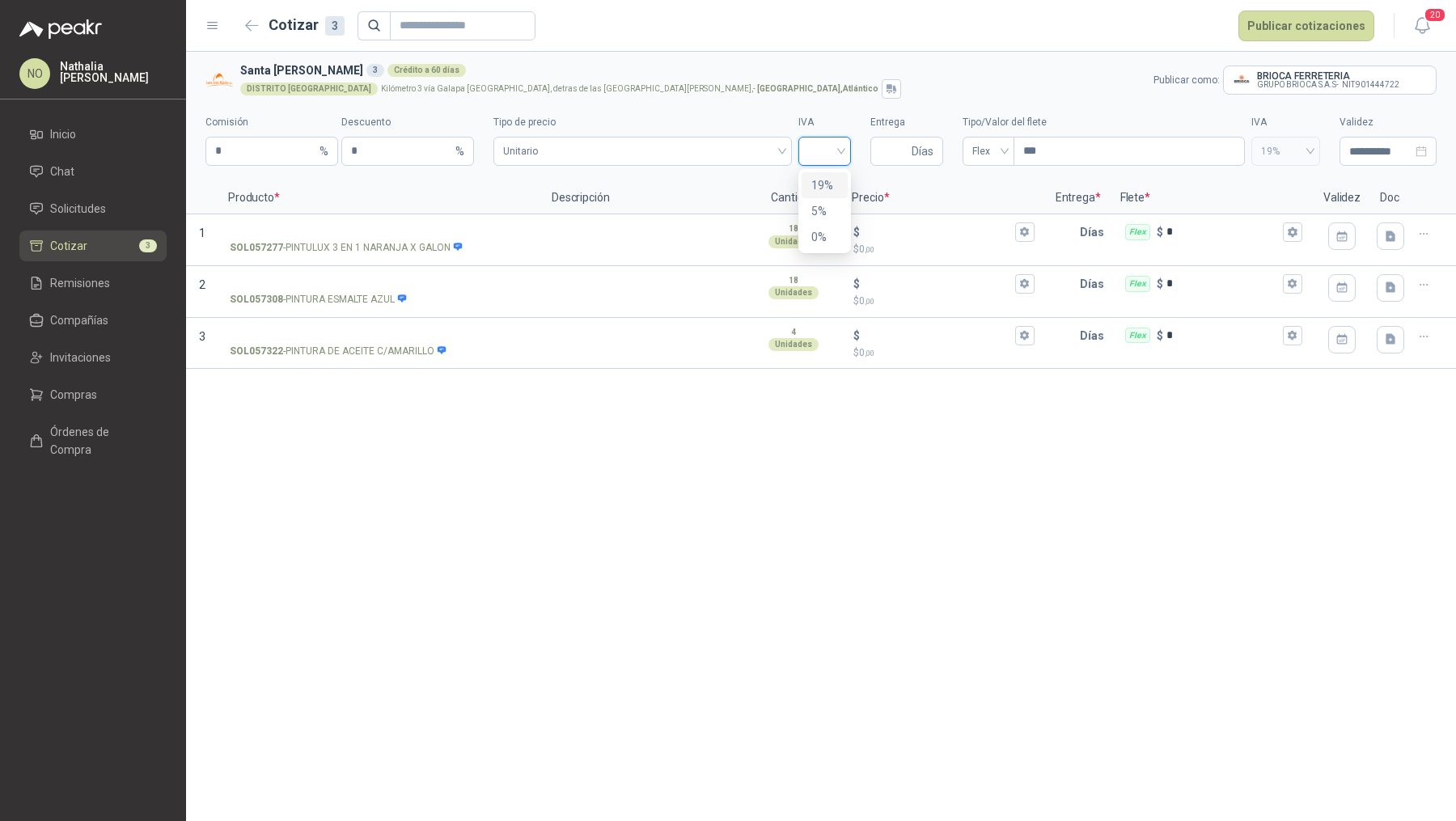
click at [820, 178] on div "19%" at bounding box center [825, 185] width 27 height 18
click at [752, 154] on span "Unitario" at bounding box center [642, 151] width 279 height 24
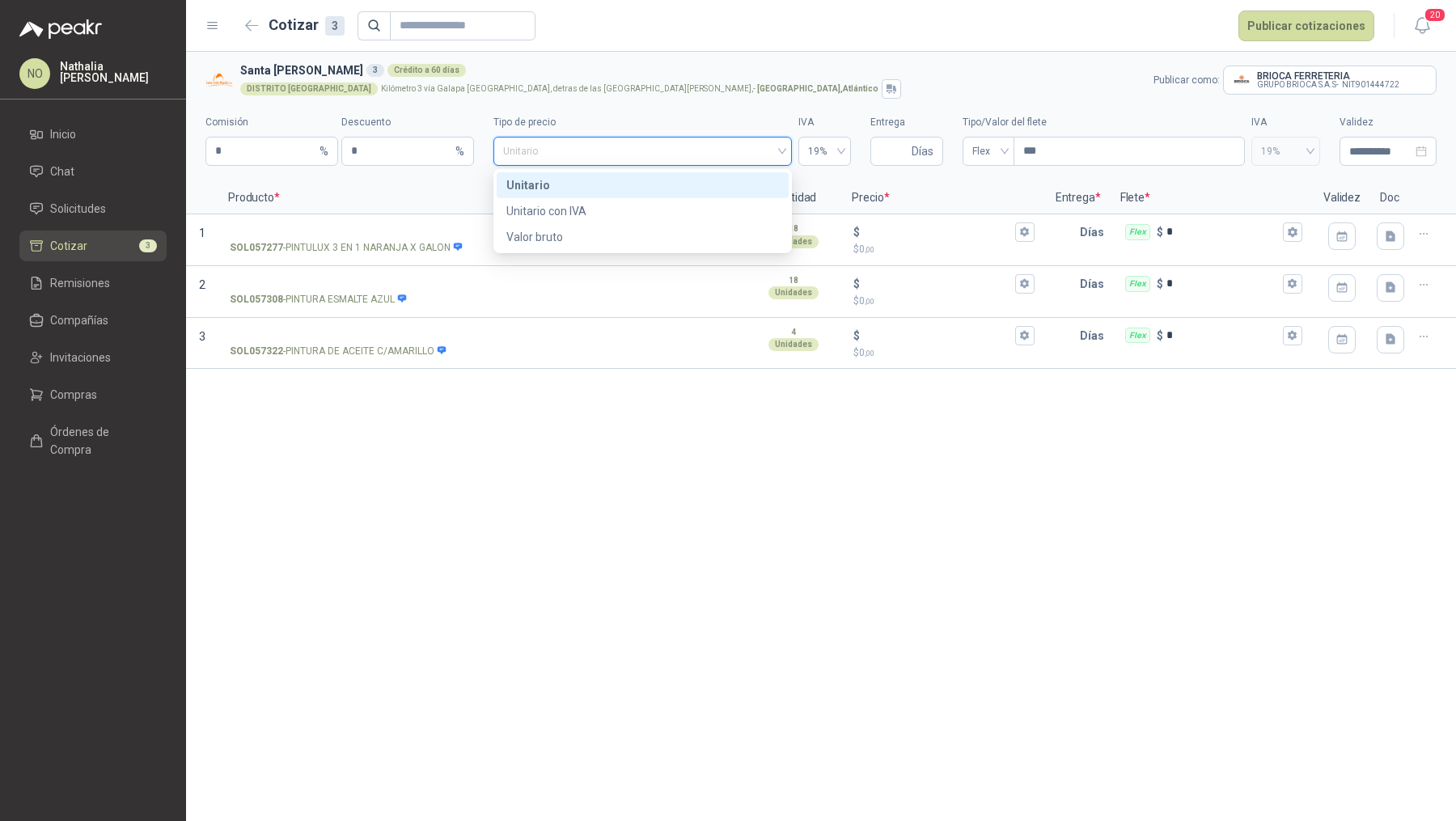
click at [713, 184] on div "Unitario" at bounding box center [643, 185] width 273 height 18
click at [883, 156] on input "Entrega" at bounding box center [894, 151] width 28 height 27
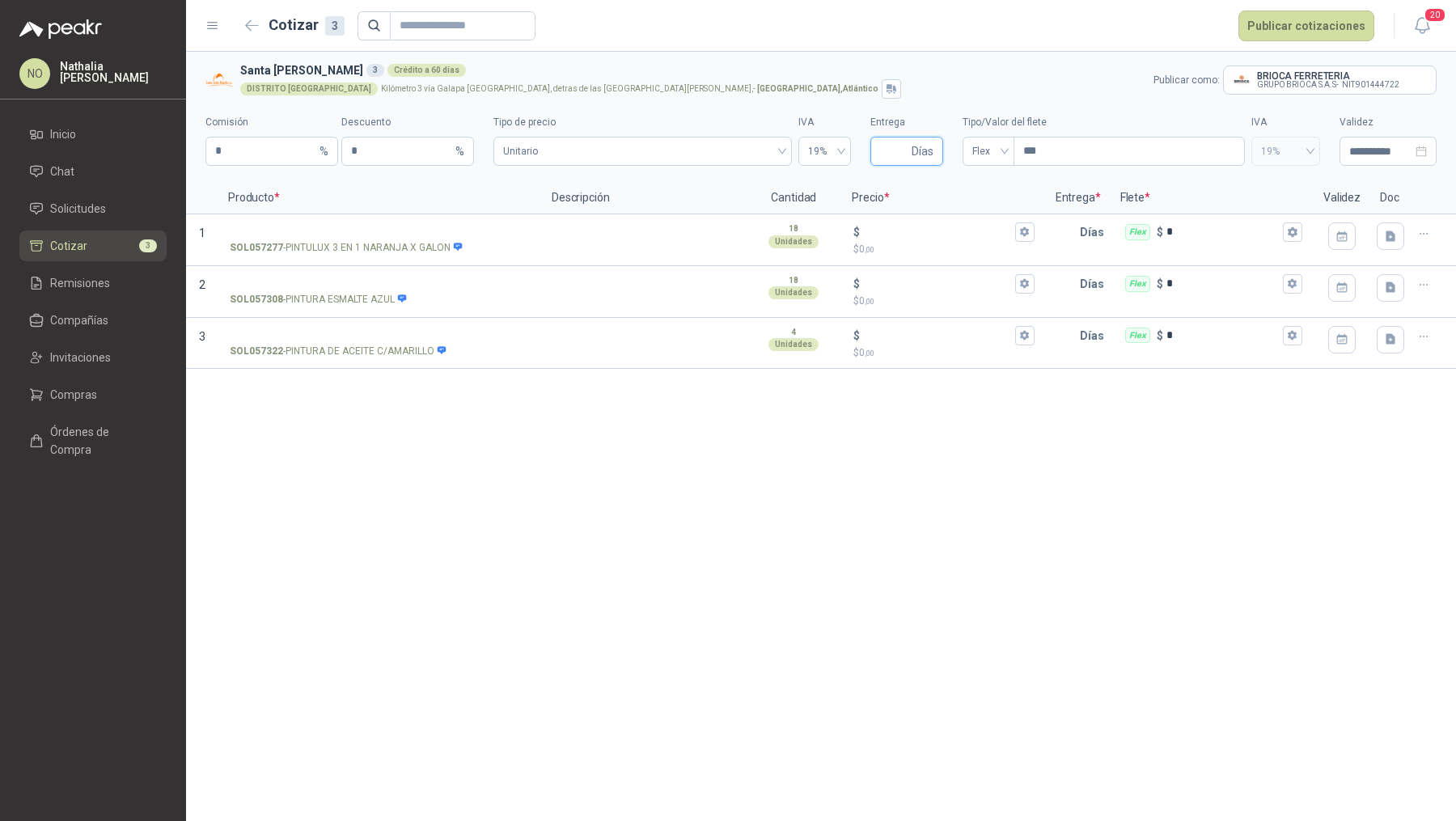
type input "*"
click at [1054, 151] on input "***" at bounding box center [1129, 151] width 230 height 27
type input "*"
type input "***"
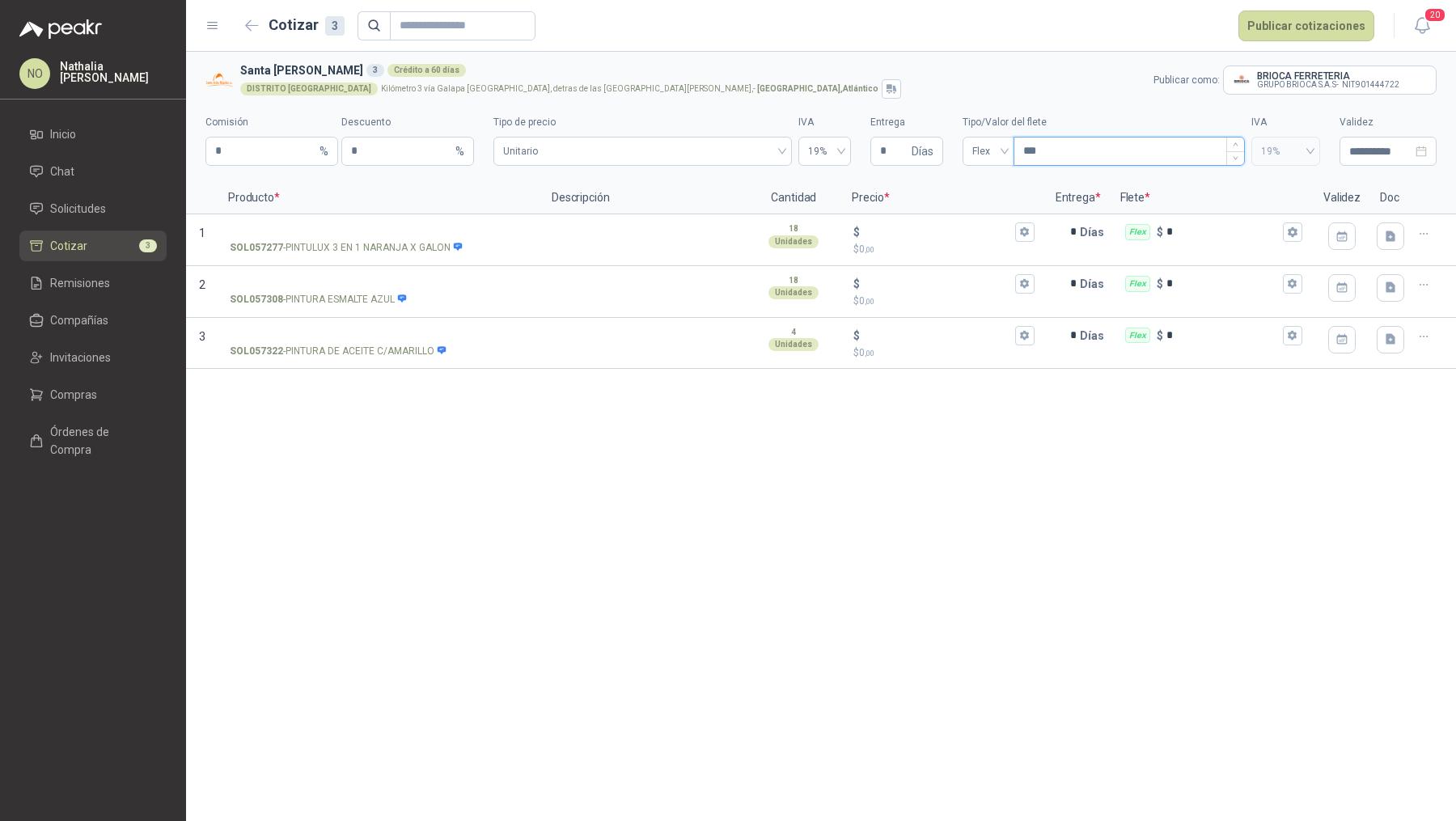
type input "****"
type input "*****"
type input "*******"
type input "********"
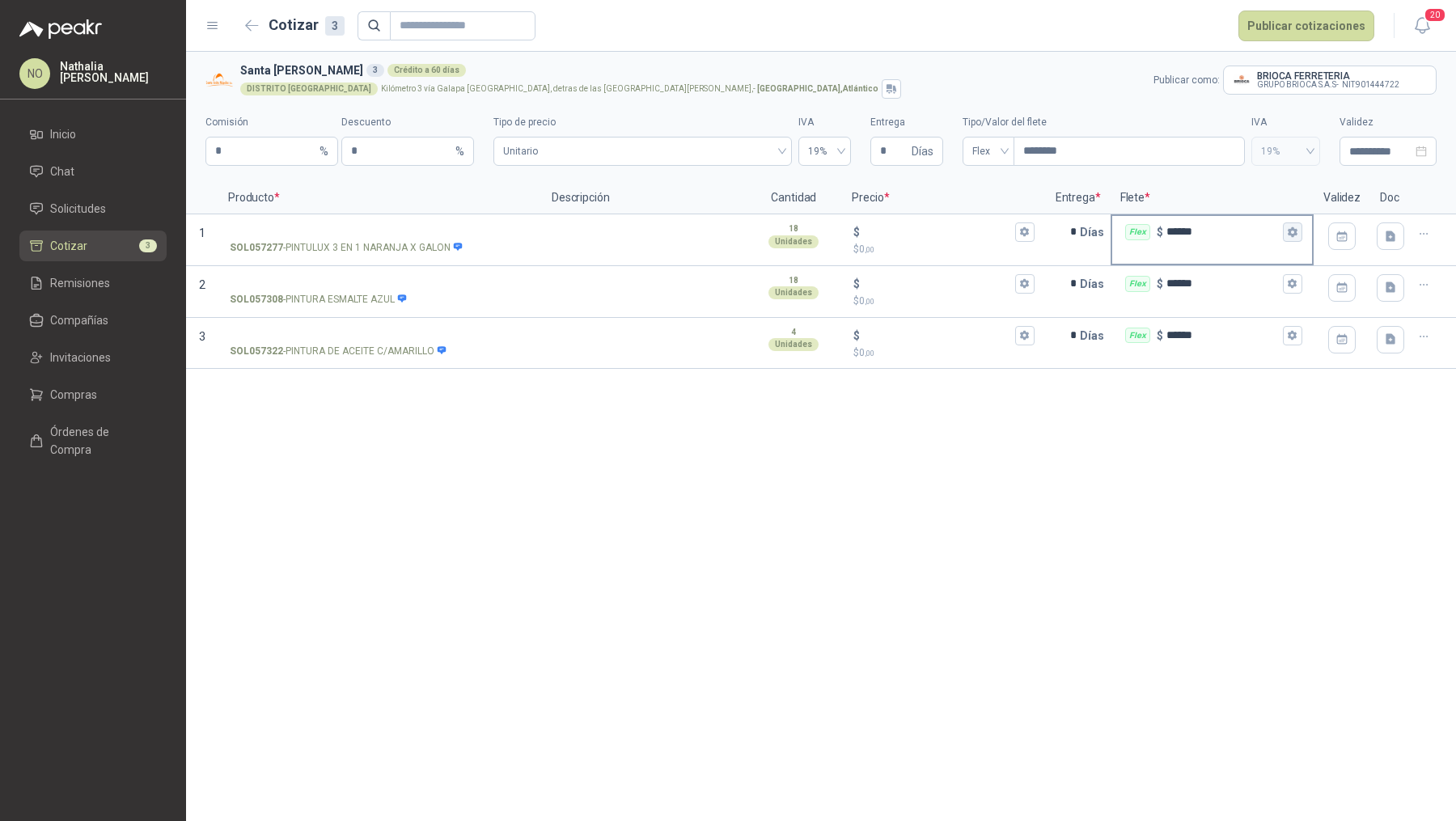
click at [1299, 226] on button "Flex $ ******" at bounding box center [1292, 232] width 20 height 20
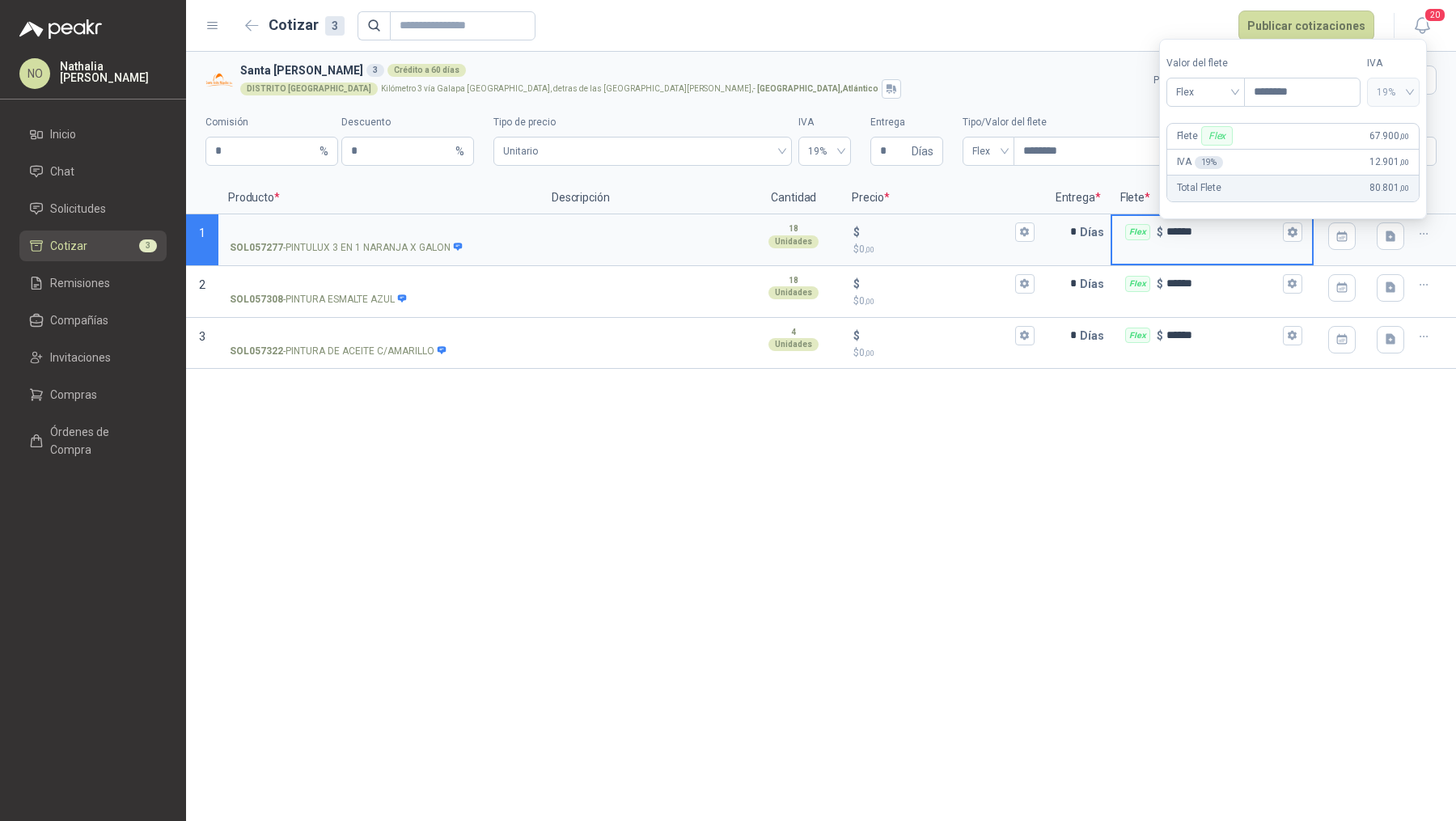
click at [980, 86] on div "DISTRITO BARRANQUILLA Kilómetro 3 vía Galapa diagonal Gecolsa, detras de las bo…" at bounding box center [693, 88] width 907 height 20
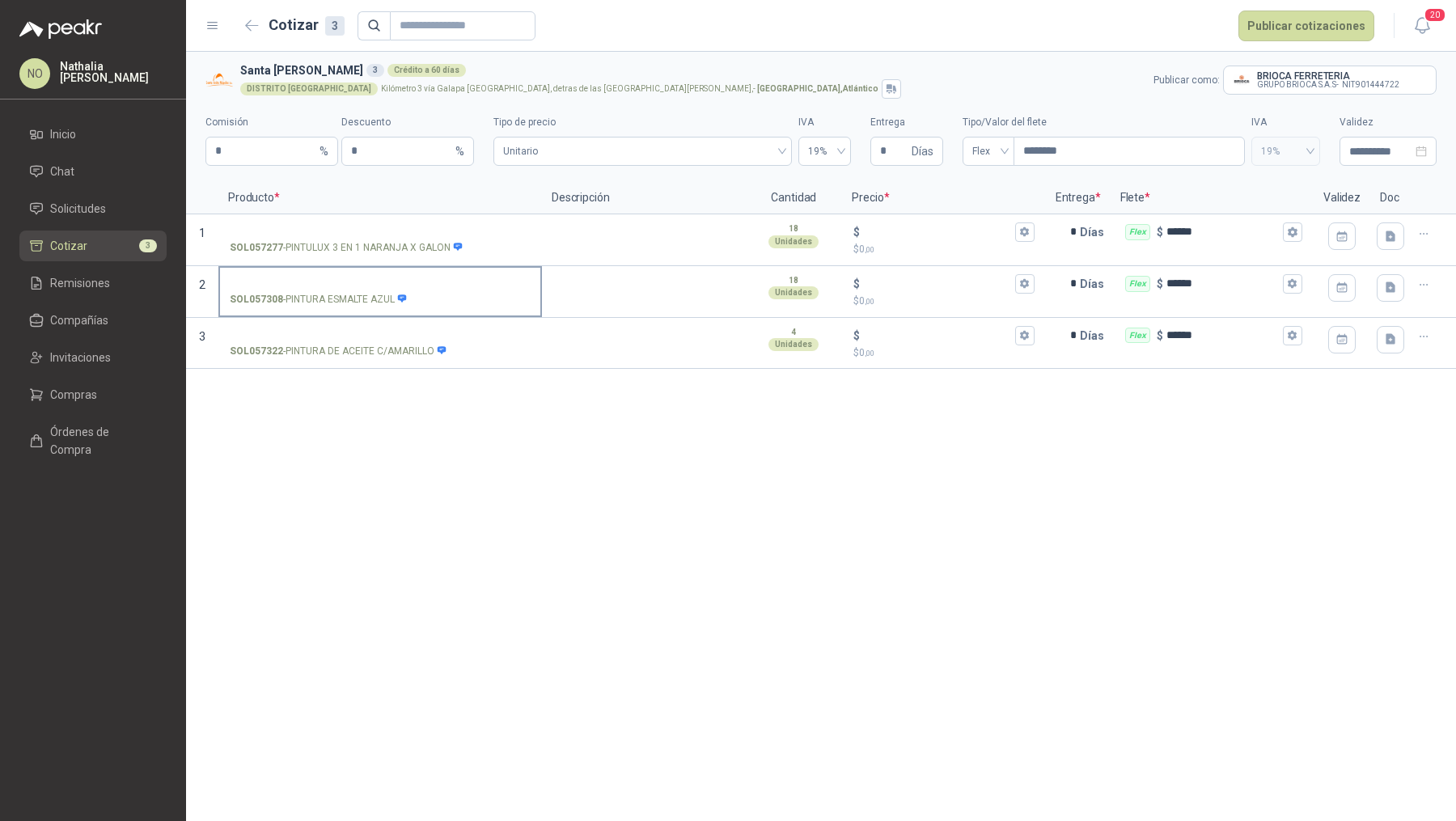
click at [338, 279] on input "SOL057308 - PINTURA ESMALTE AZUL" at bounding box center [380, 284] width 301 height 12
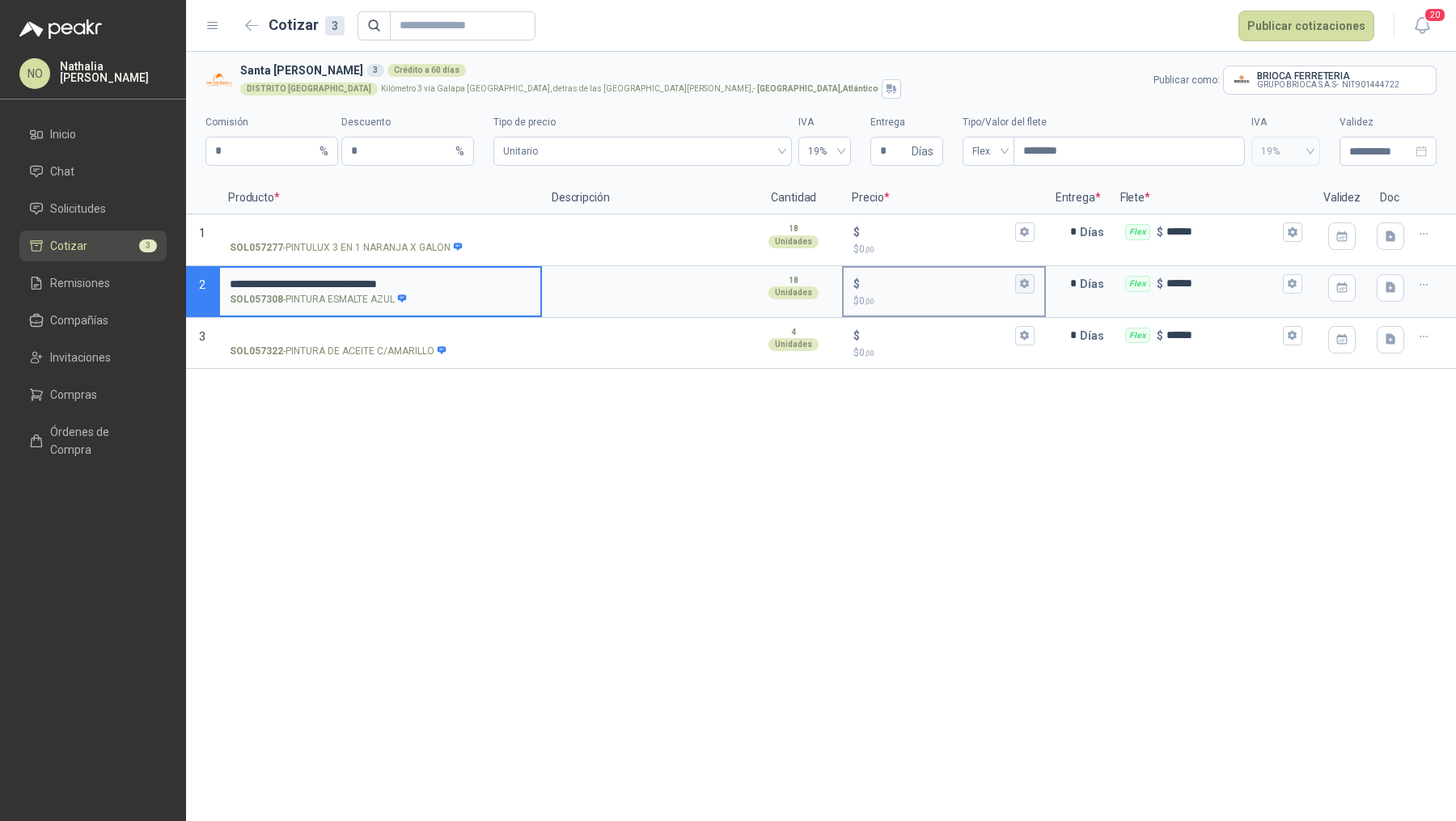
click at [1030, 282] on button "$ $ 0 ,00" at bounding box center [1024, 284] width 20 height 20
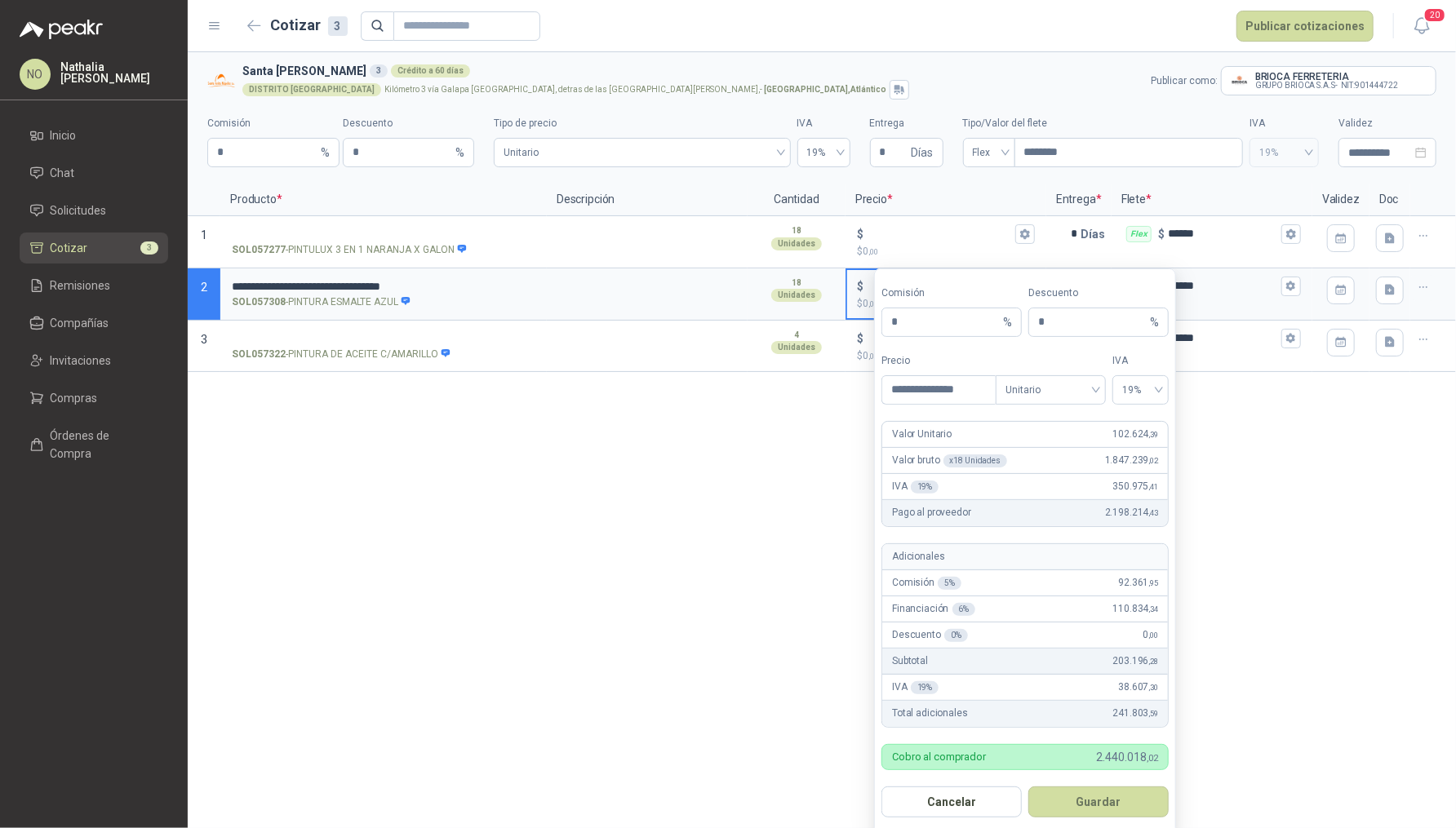
type input "**********"
click at [1108, 792] on button "Guardar" at bounding box center [1098, 802] width 140 height 31
type input "**********"
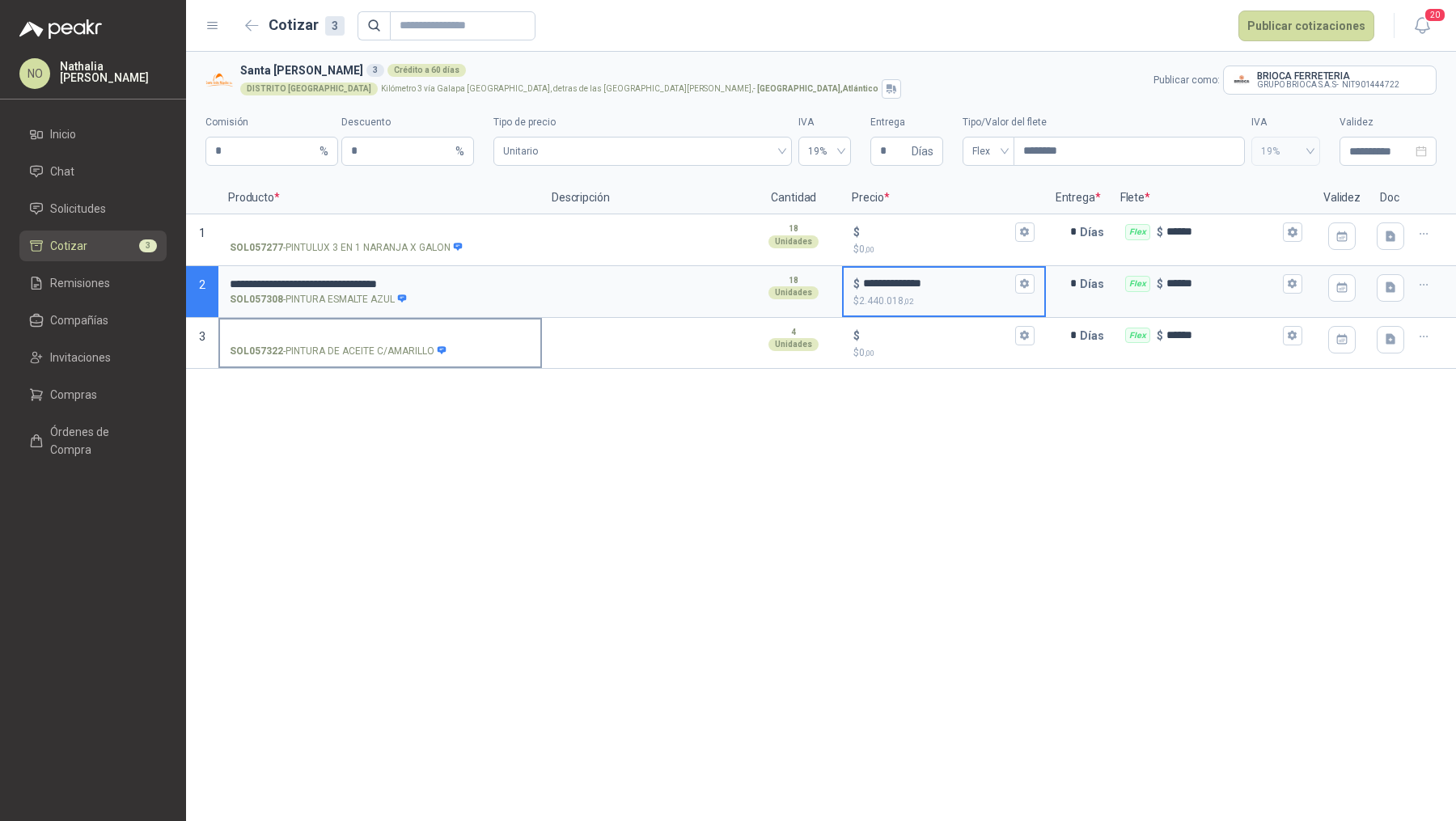
click at [402, 336] on input "SOL057322 - PINTURA DE ACEITE C/AMARILLO" at bounding box center [380, 336] width 301 height 12
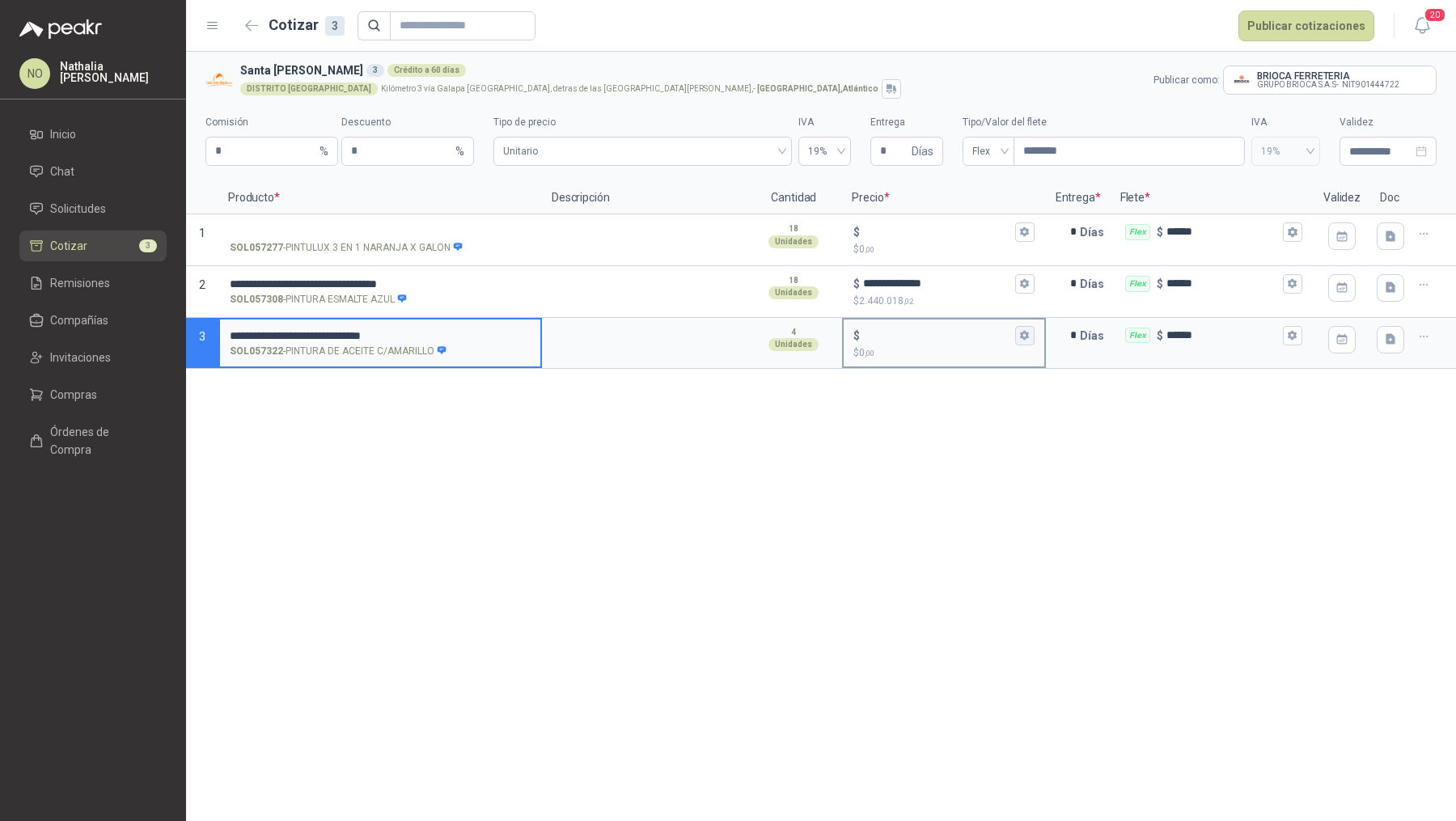
click at [1026, 332] on icon "button" at bounding box center [1024, 335] width 9 height 9
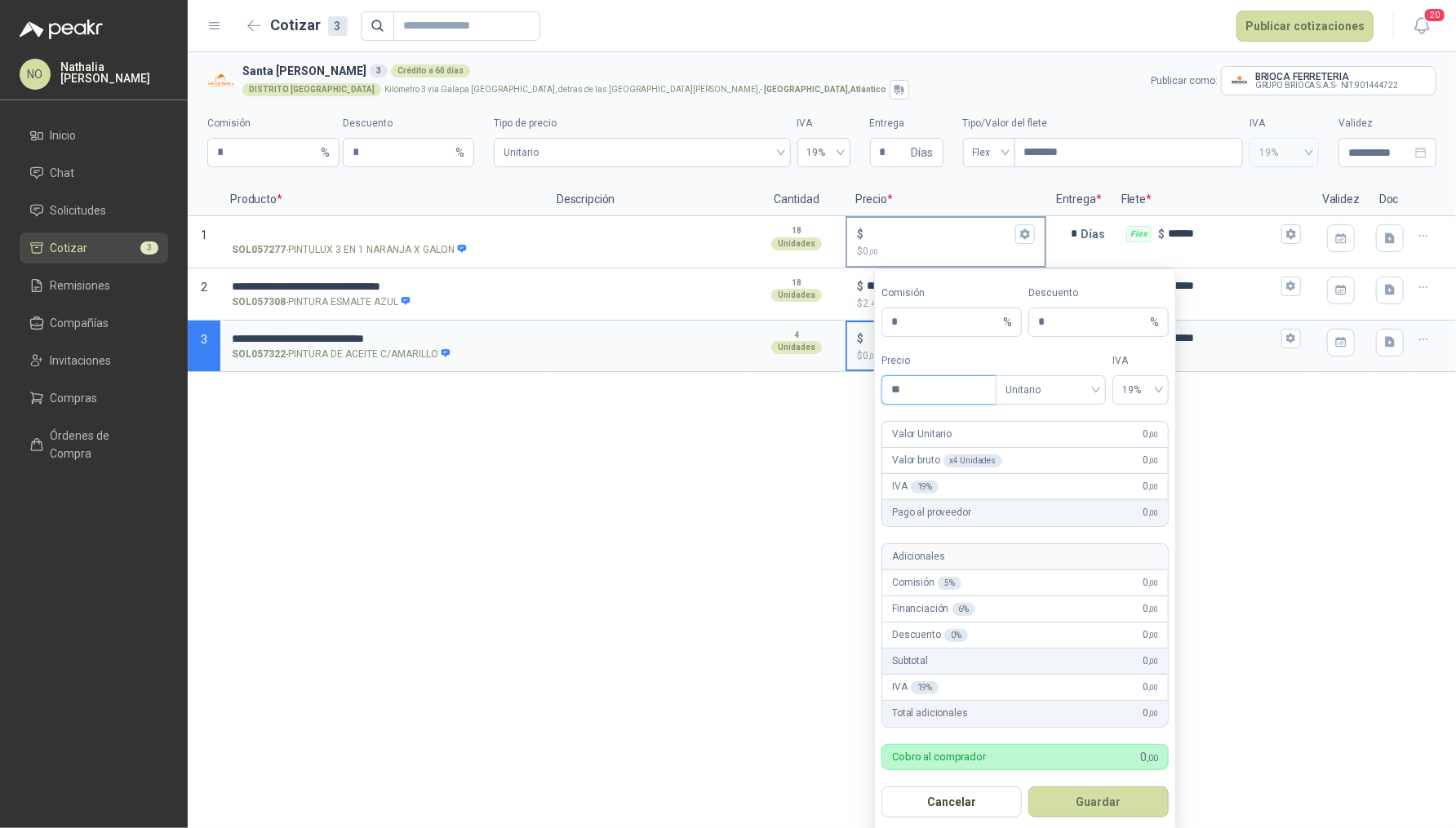
type input "*"
type input "**********"
click at [1119, 794] on button "Guardar" at bounding box center [1098, 802] width 140 height 31
type input "*********"
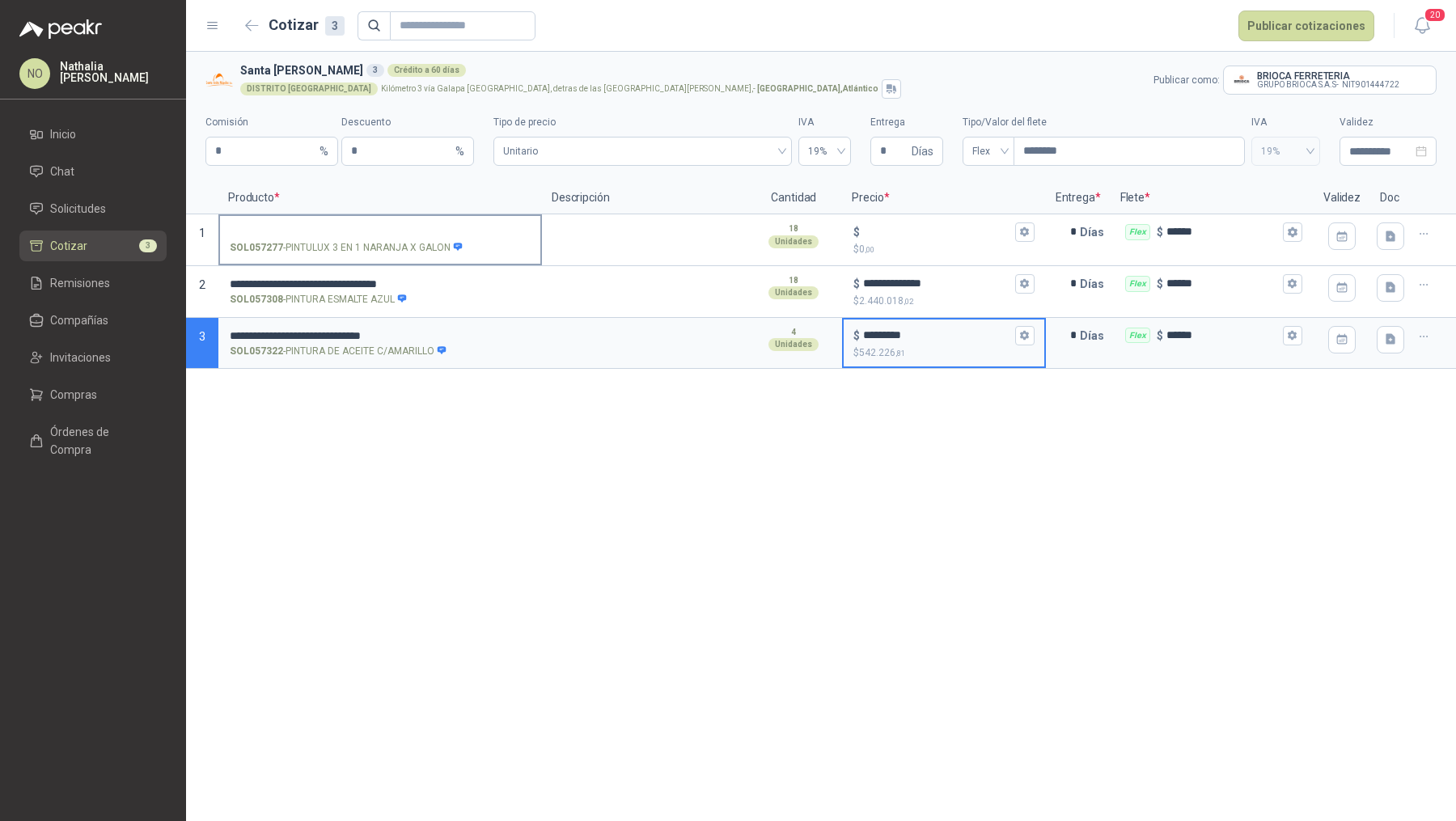
click at [344, 232] on input "SOL057277 - PINTULUX 3 EN 1 NARANJA X GALON" at bounding box center [380, 232] width 301 height 12
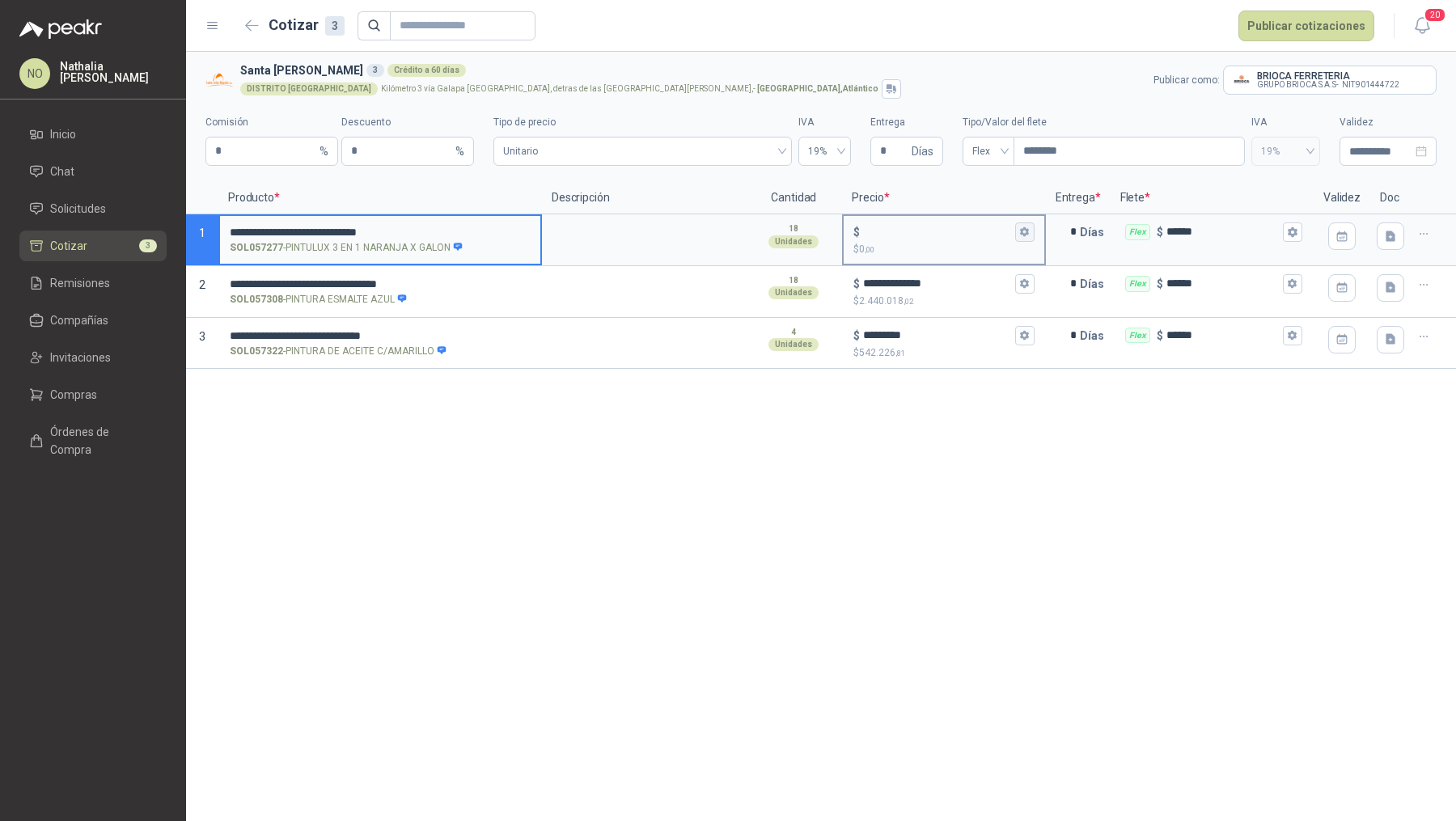
click at [1024, 233] on icon "button" at bounding box center [1024, 232] width 9 height 9
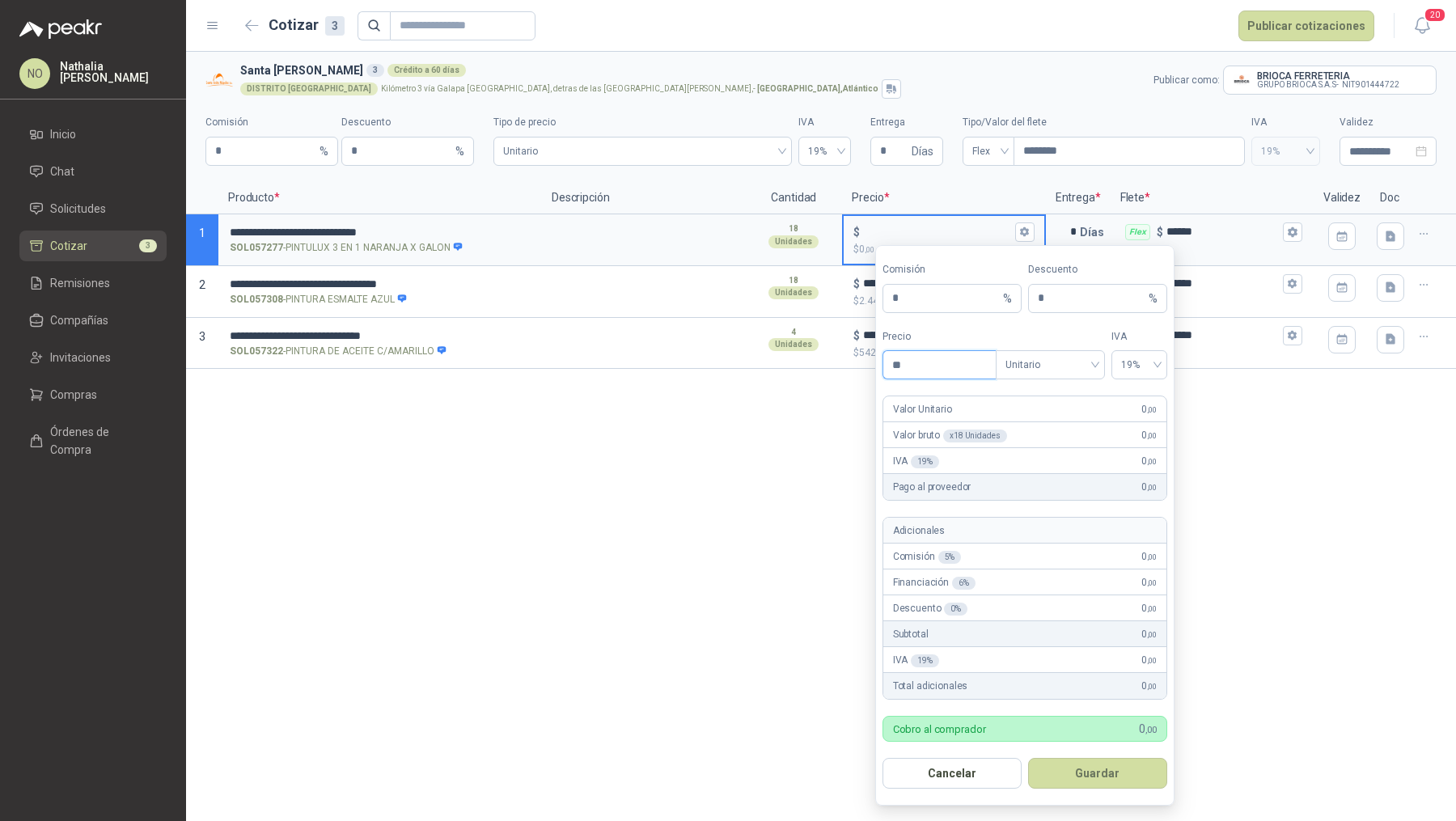
type input "*"
type input "**********"
click at [1110, 769] on button "Guardar" at bounding box center [1097, 773] width 139 height 31
type input "**********"
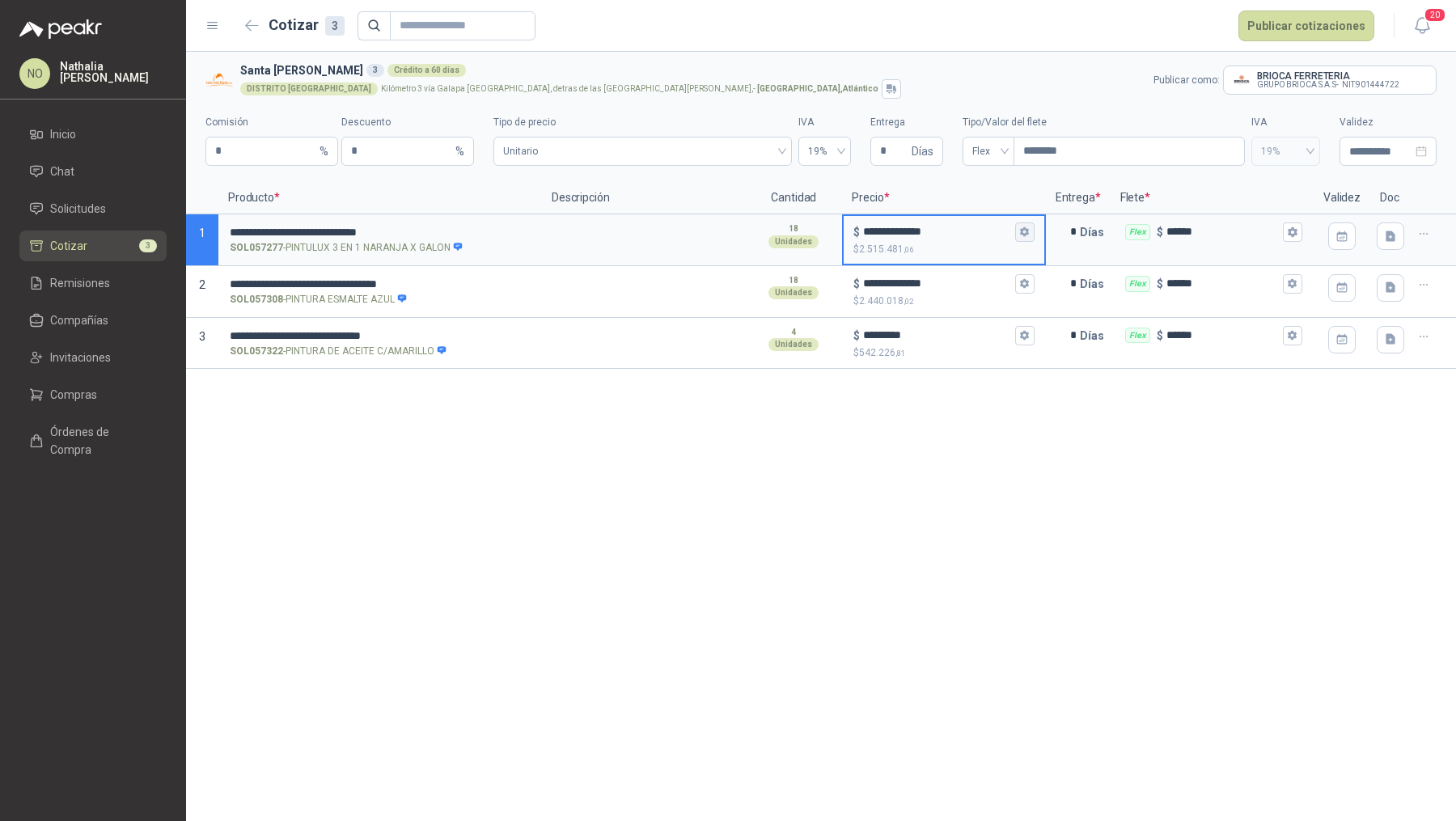
click at [1024, 237] on icon "button" at bounding box center [1024, 232] width 10 height 10
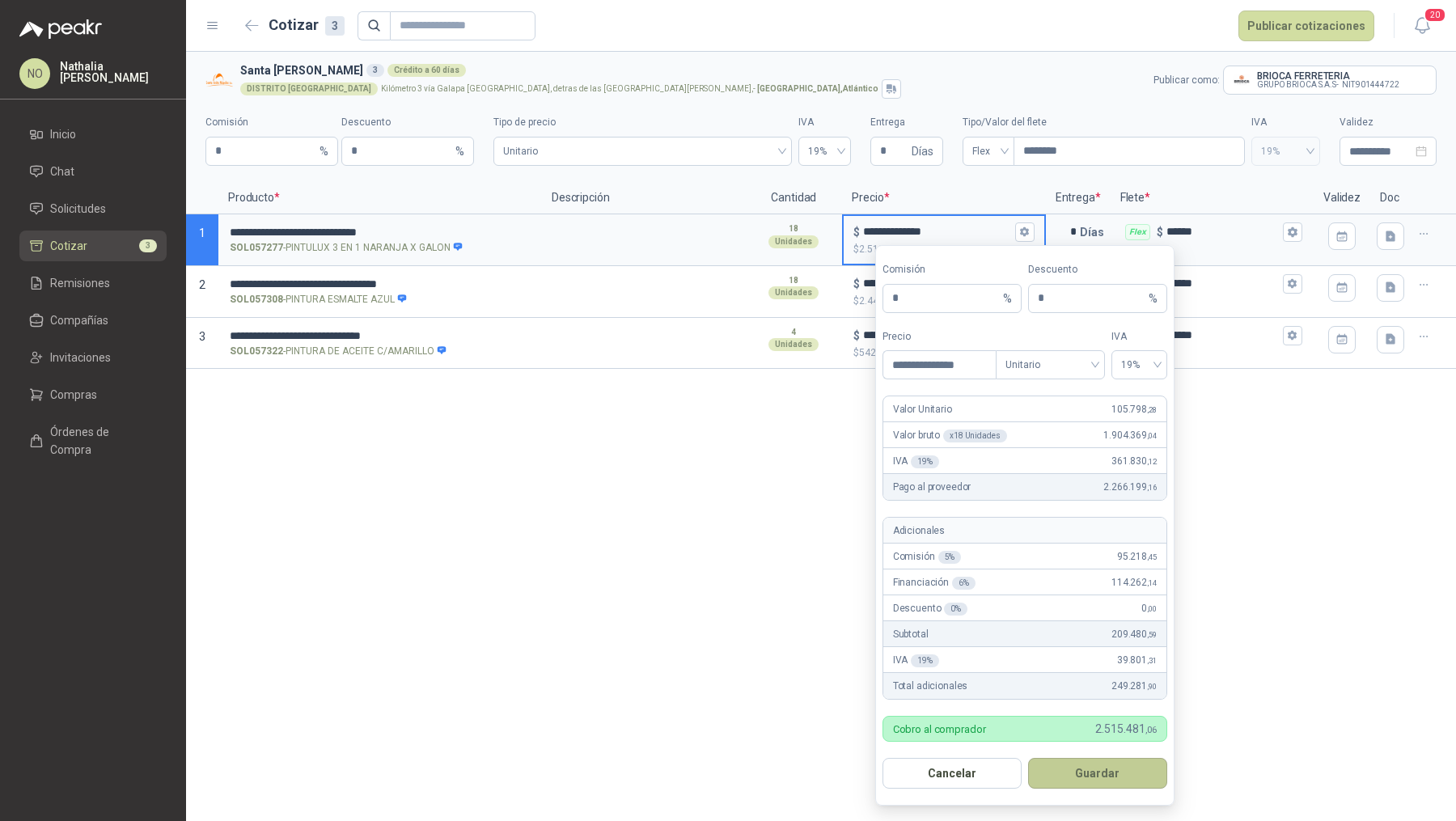
click at [1127, 780] on button "Guardar" at bounding box center [1097, 773] width 139 height 31
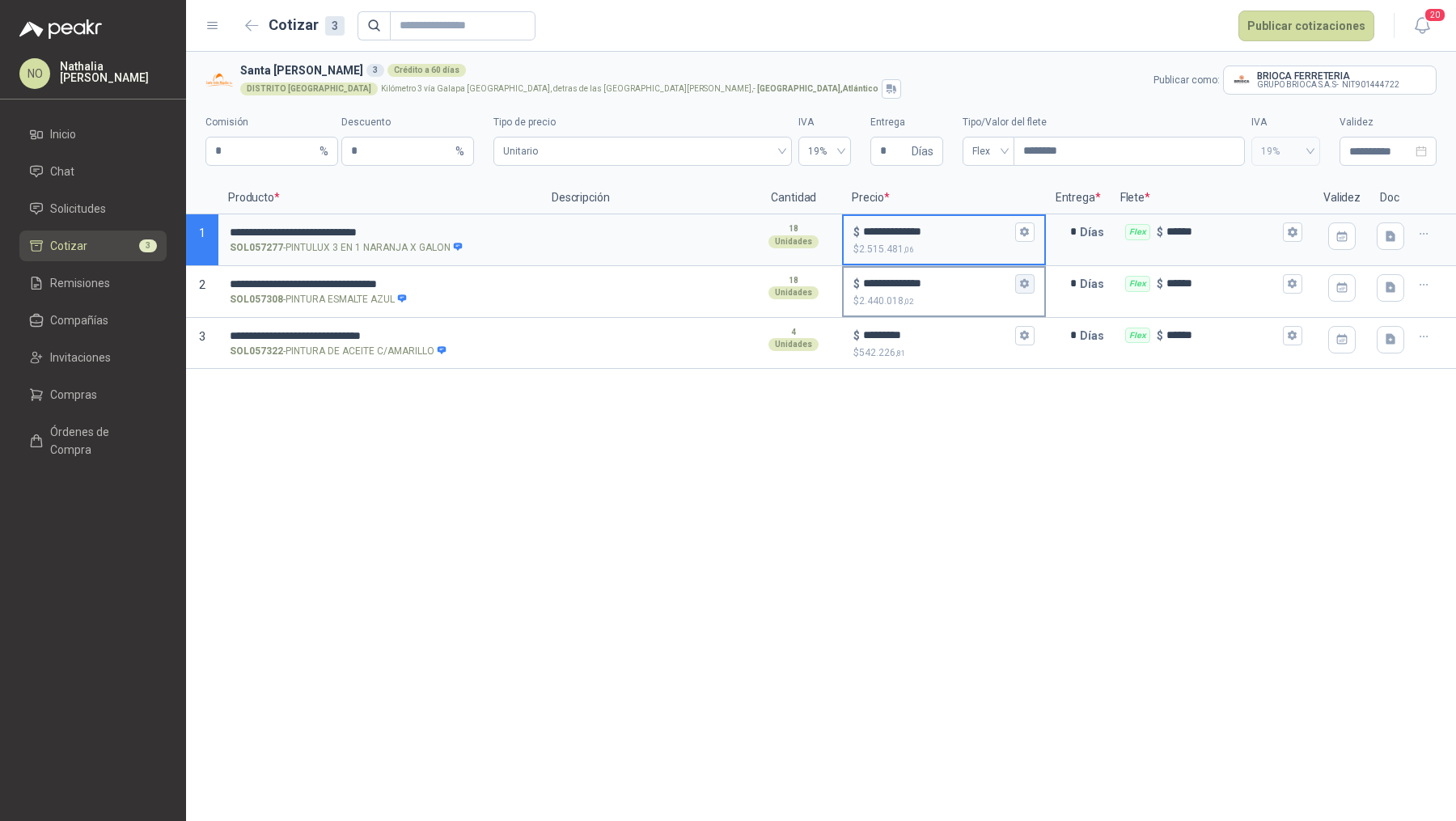
click at [1024, 283] on icon "button" at bounding box center [1024, 283] width 10 height 10
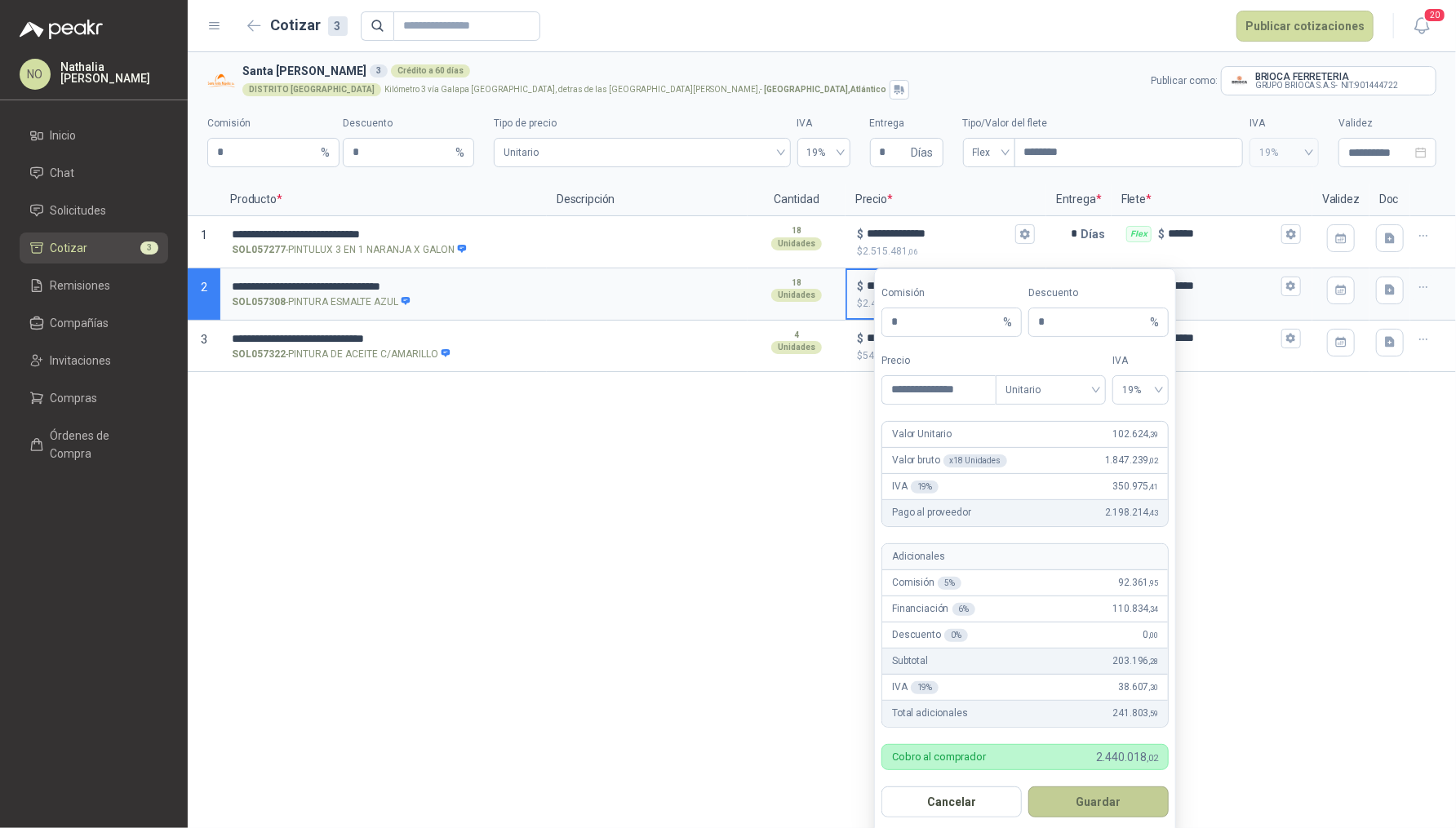
click at [1132, 790] on button "Guardar" at bounding box center [1098, 802] width 140 height 31
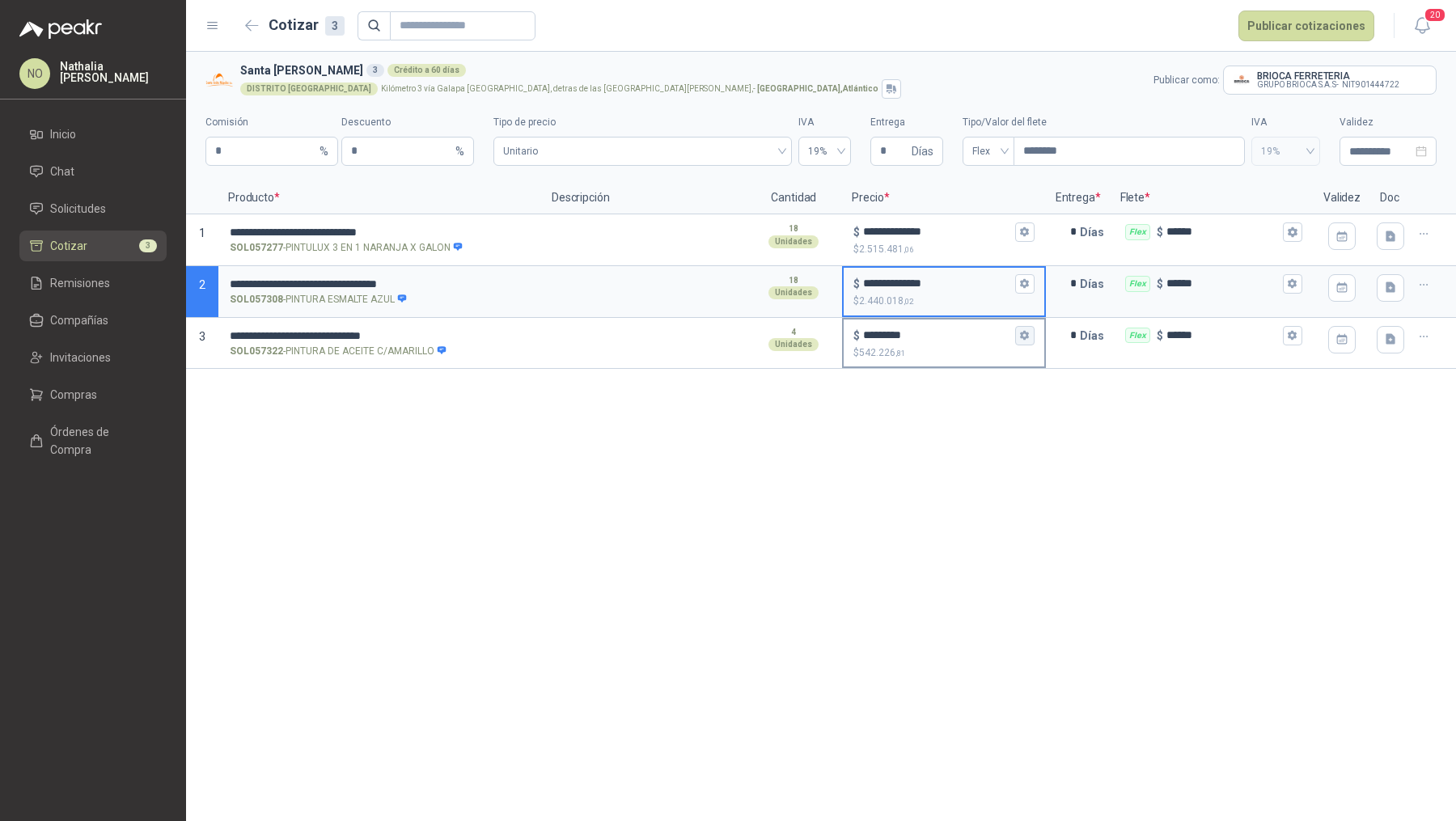
click at [1027, 339] on icon "button" at bounding box center [1024, 335] width 10 height 10
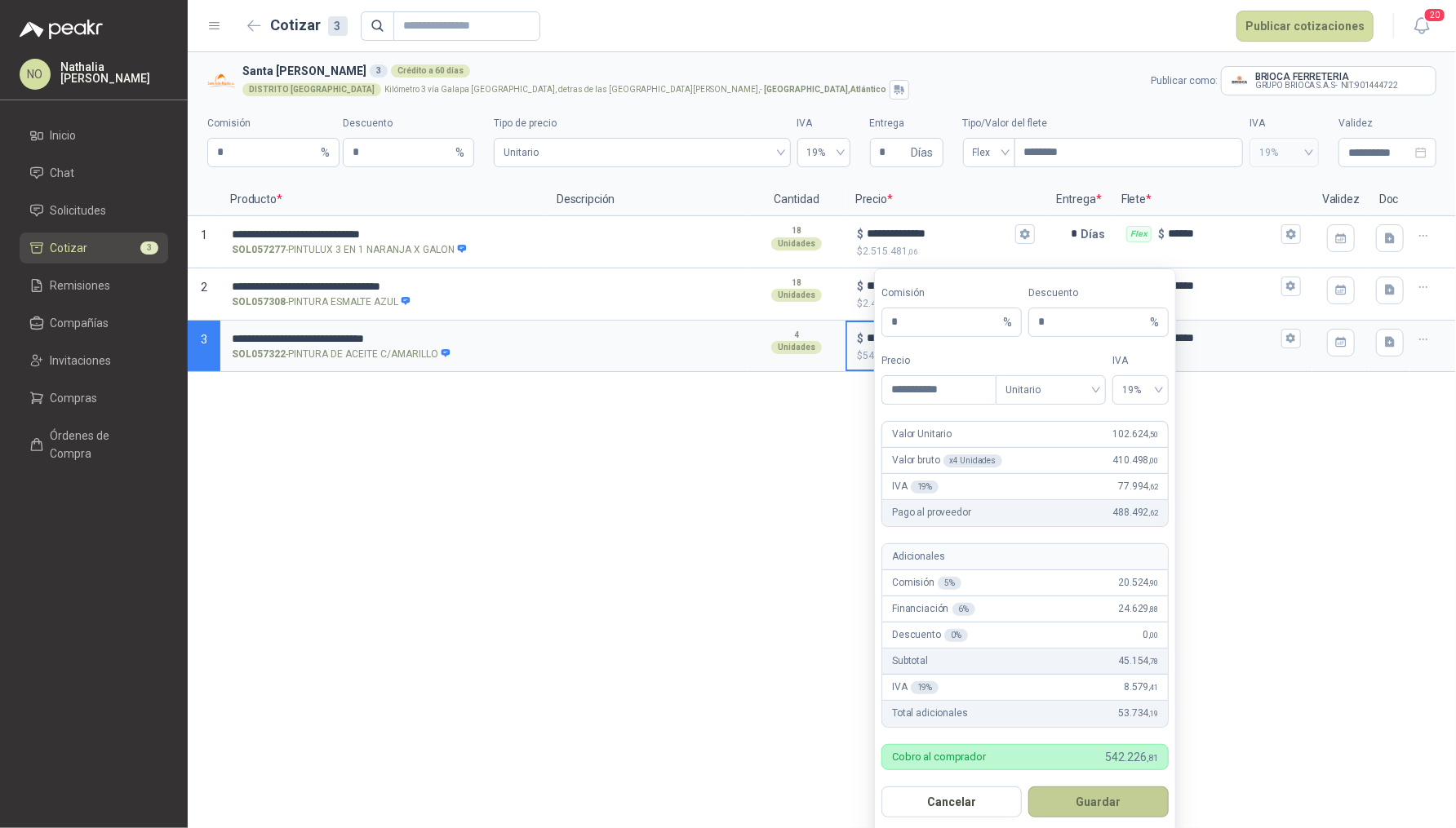
click at [1109, 802] on button "Guardar" at bounding box center [1098, 802] width 140 height 31
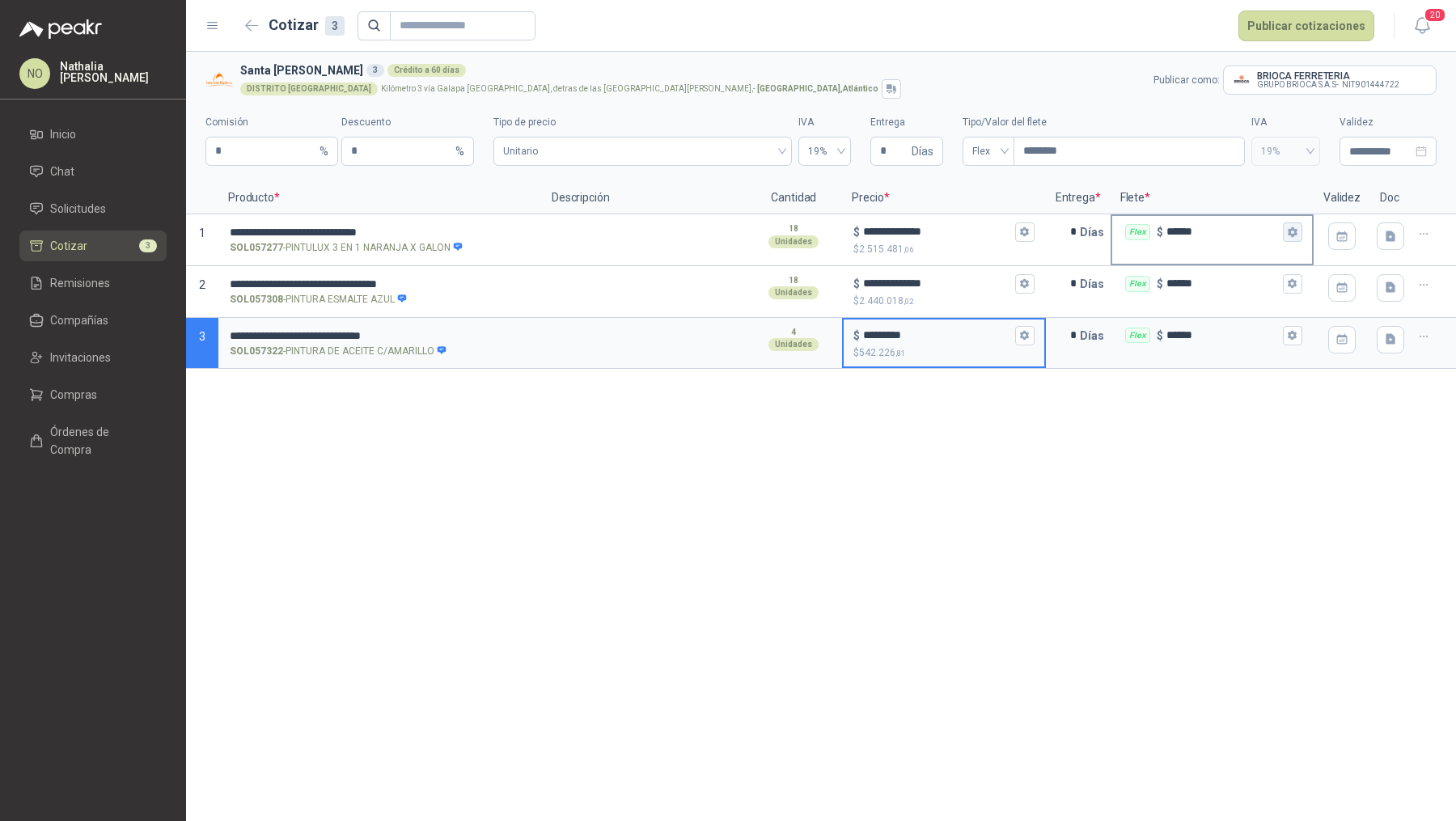
click at [1296, 227] on icon "button" at bounding box center [1292, 232] width 10 height 10
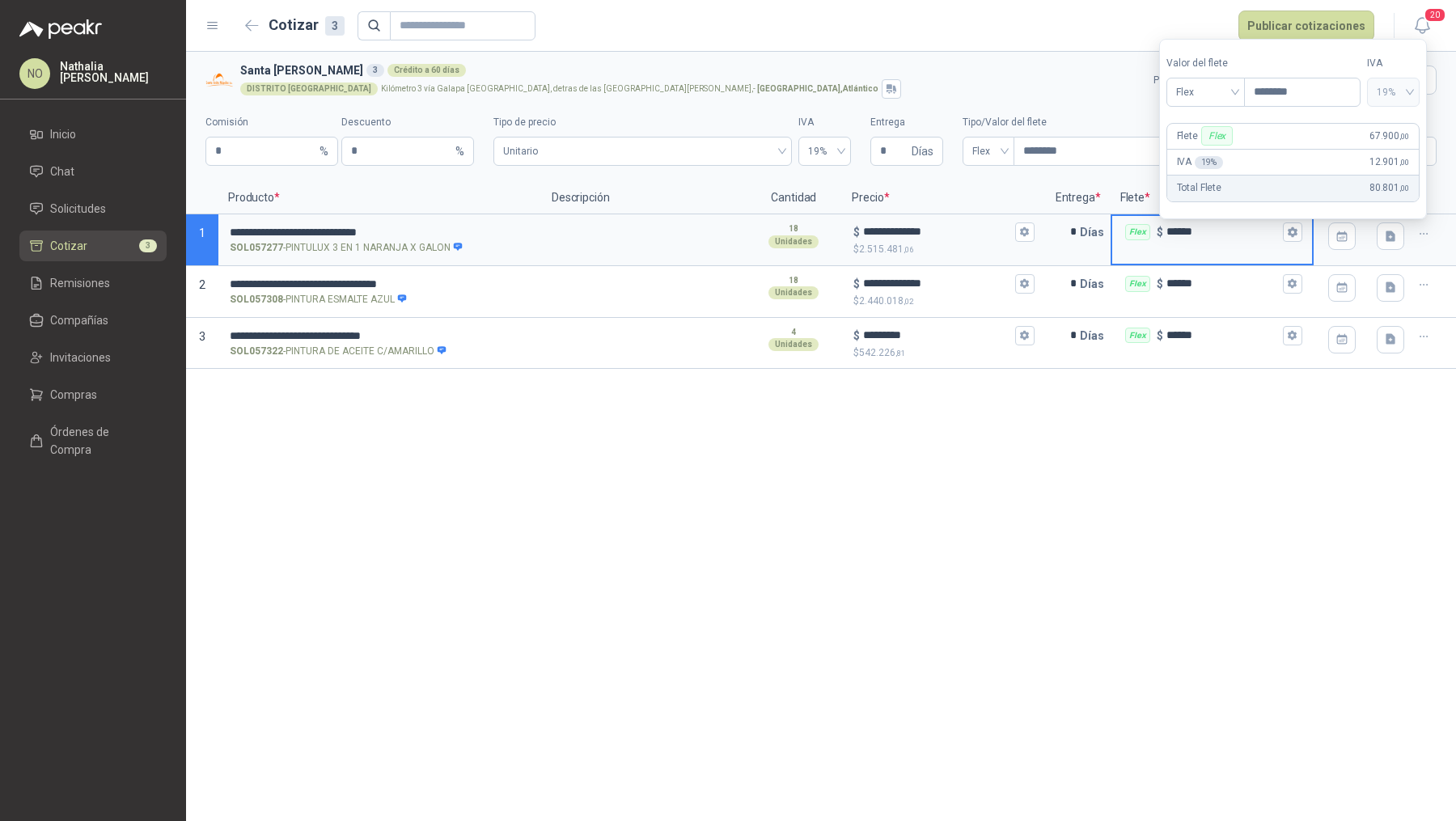
click at [1263, 451] on div "**********" at bounding box center [821, 436] width 1270 height 770
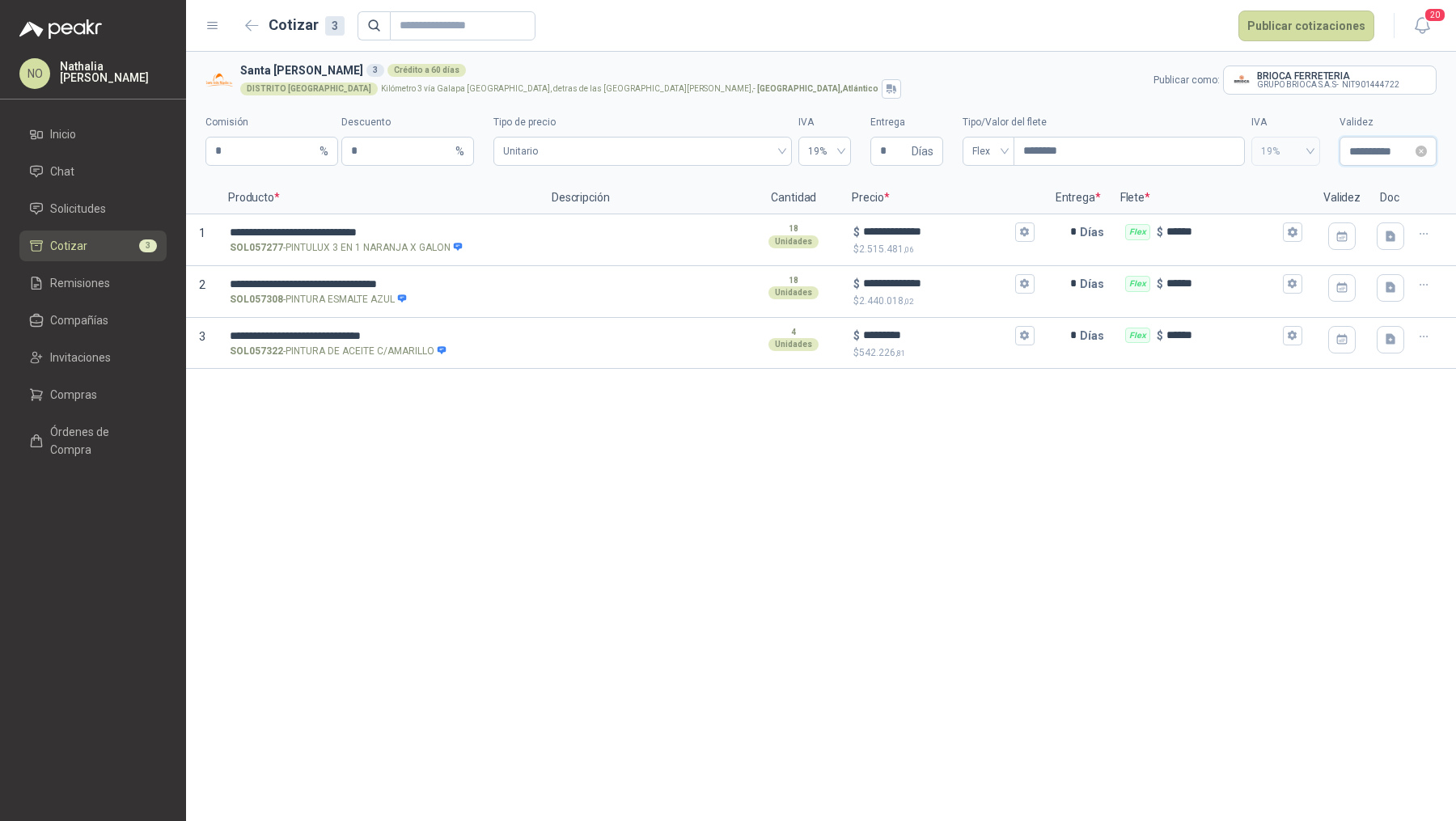
click at [1380, 142] on input "**********" at bounding box center [1381, 151] width 63 height 18
click at [1239, 191] on button "button" at bounding box center [1236, 185] width 18 height 33
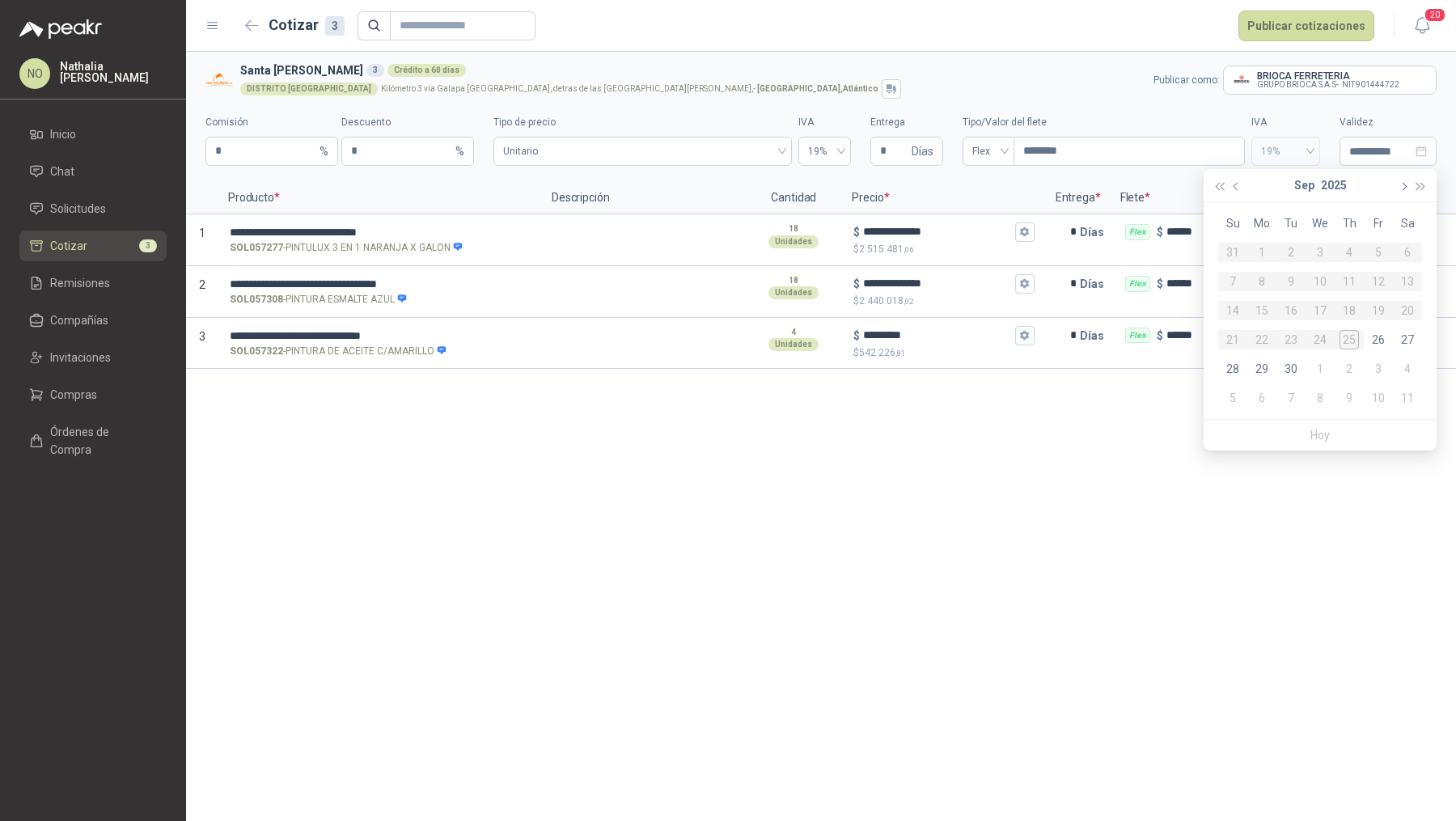
click at [1400, 182] on button "button" at bounding box center [1402, 185] width 18 height 33
type input "**********"
click at [1351, 251] on div "2" at bounding box center [1349, 252] width 20 height 20
type input "**********"
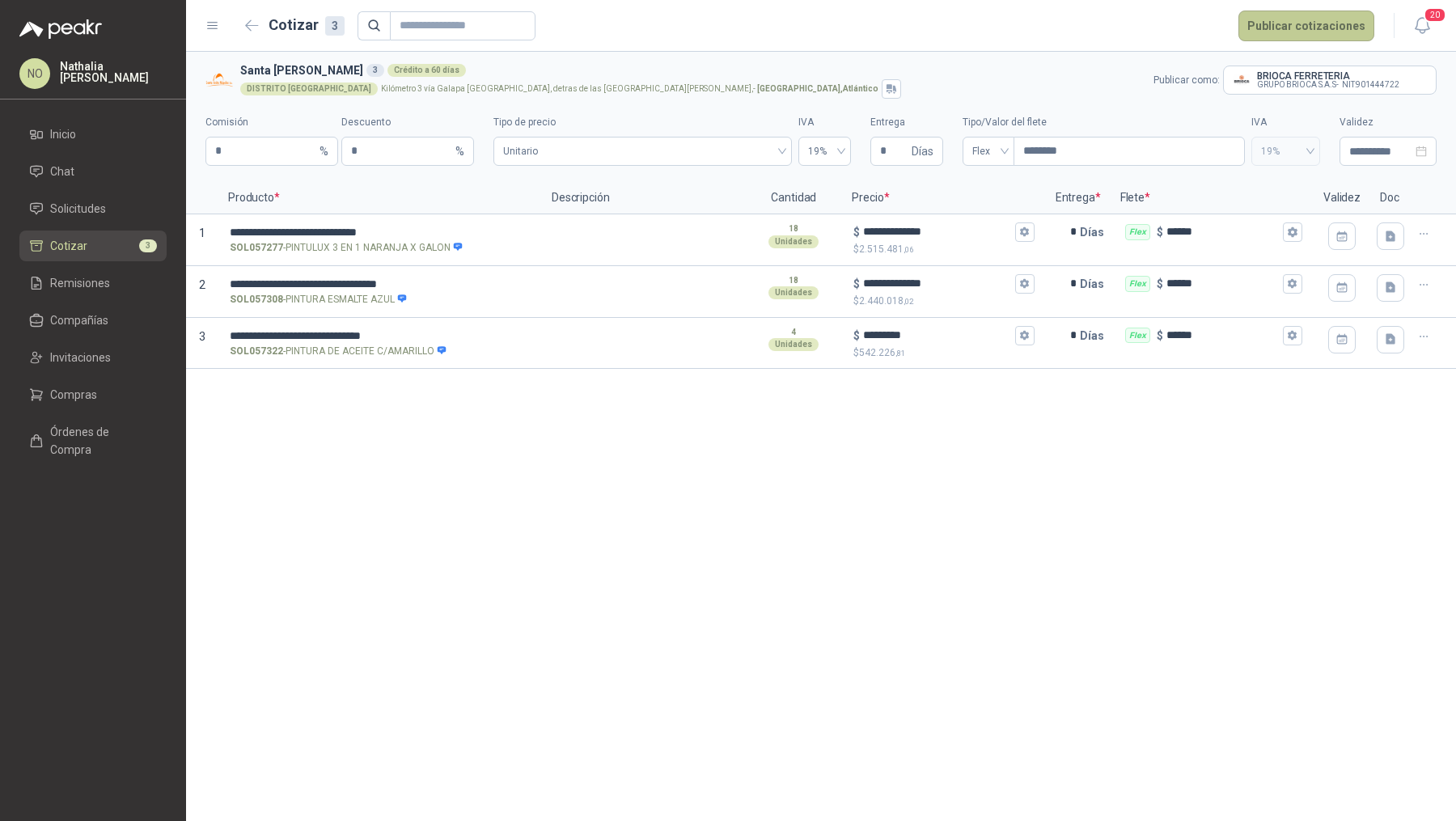
click at [1303, 24] on button "Publicar cotizaciones" at bounding box center [1306, 26] width 136 height 31
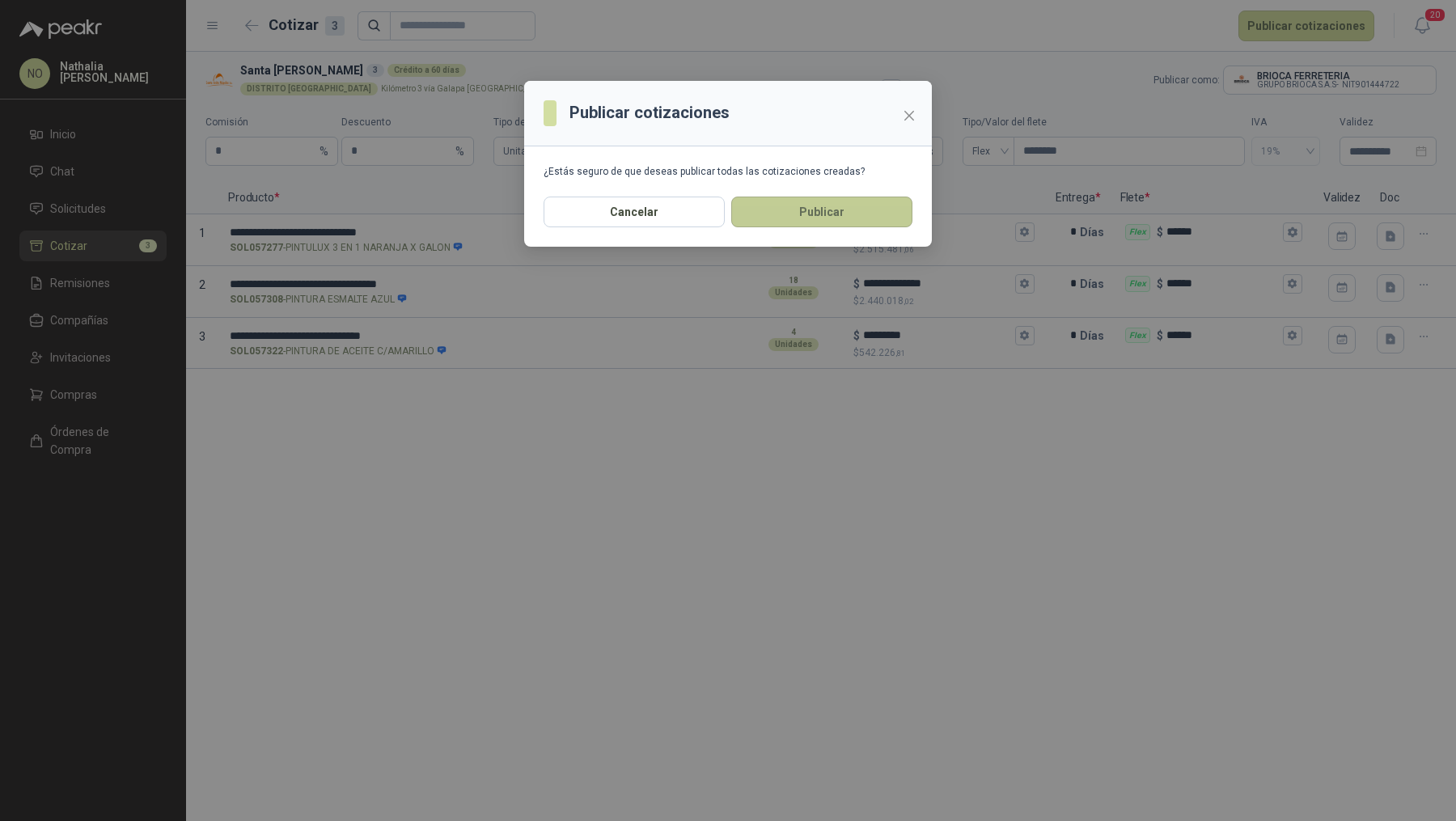
click at [848, 204] on button "Publicar" at bounding box center [821, 212] width 181 height 31
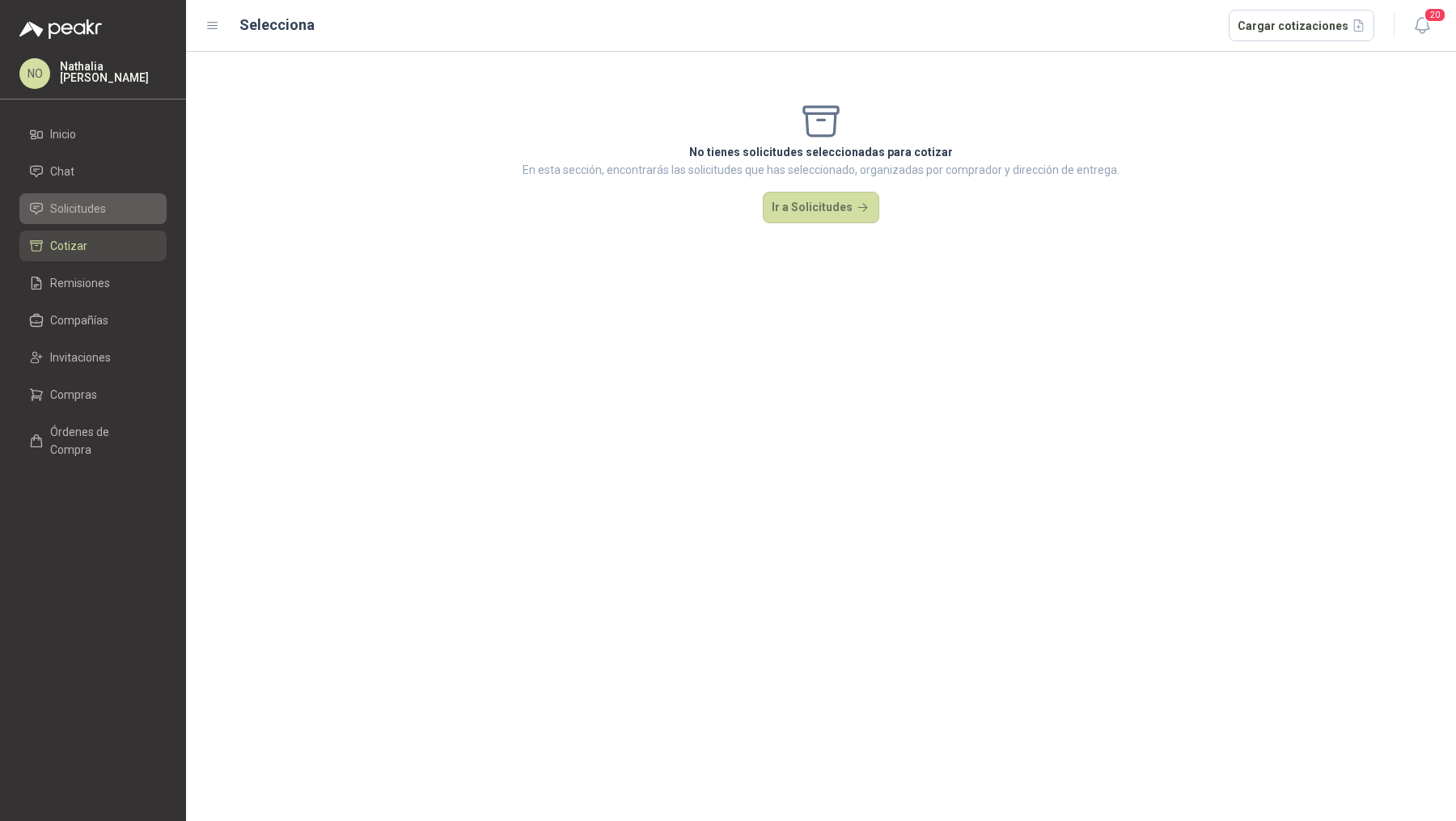
click at [104, 202] on span "Solicitudes" at bounding box center [77, 208] width 56 height 18
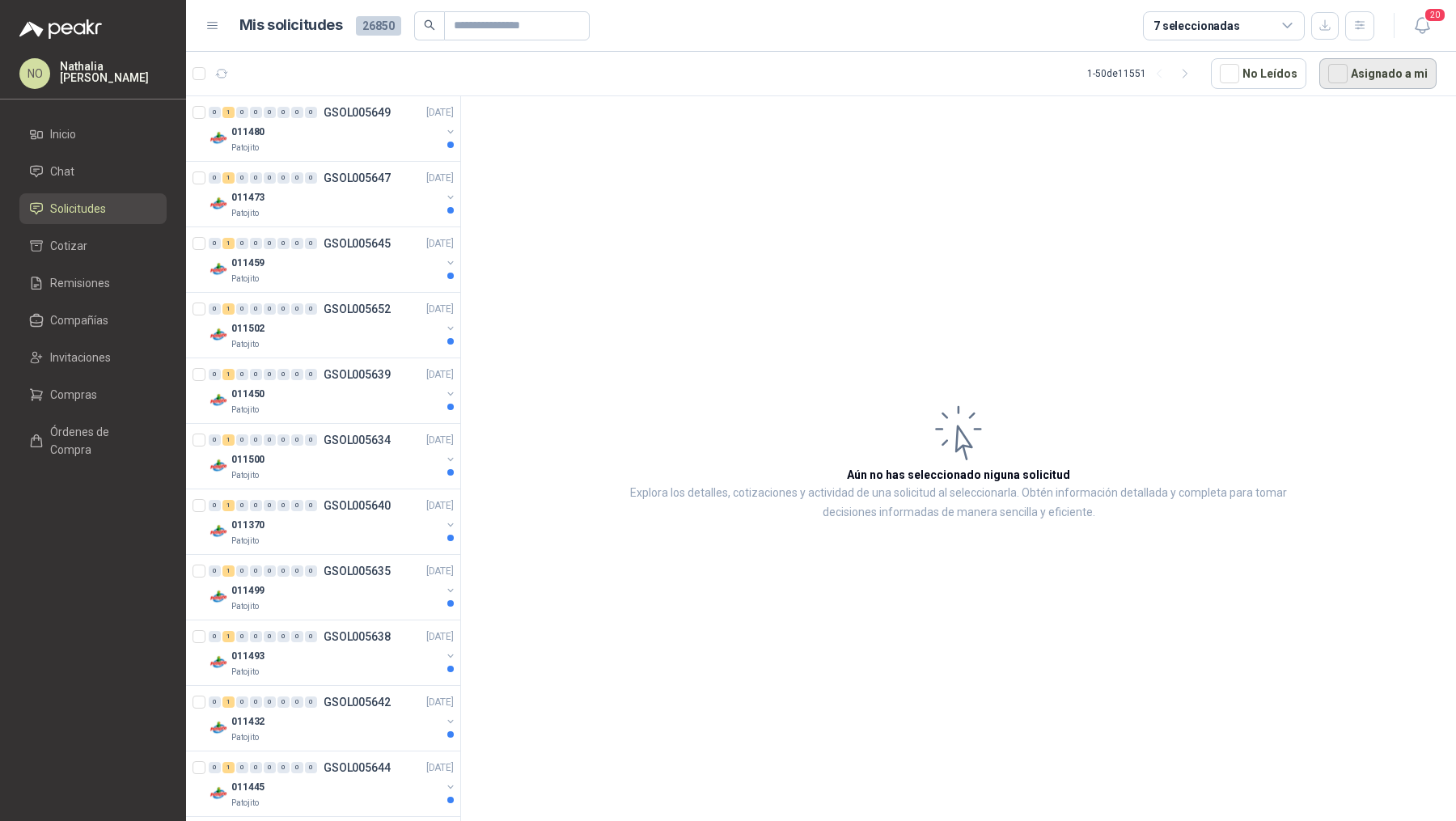
click at [1388, 75] on button "Asignado a mi" at bounding box center [1378, 74] width 118 height 31
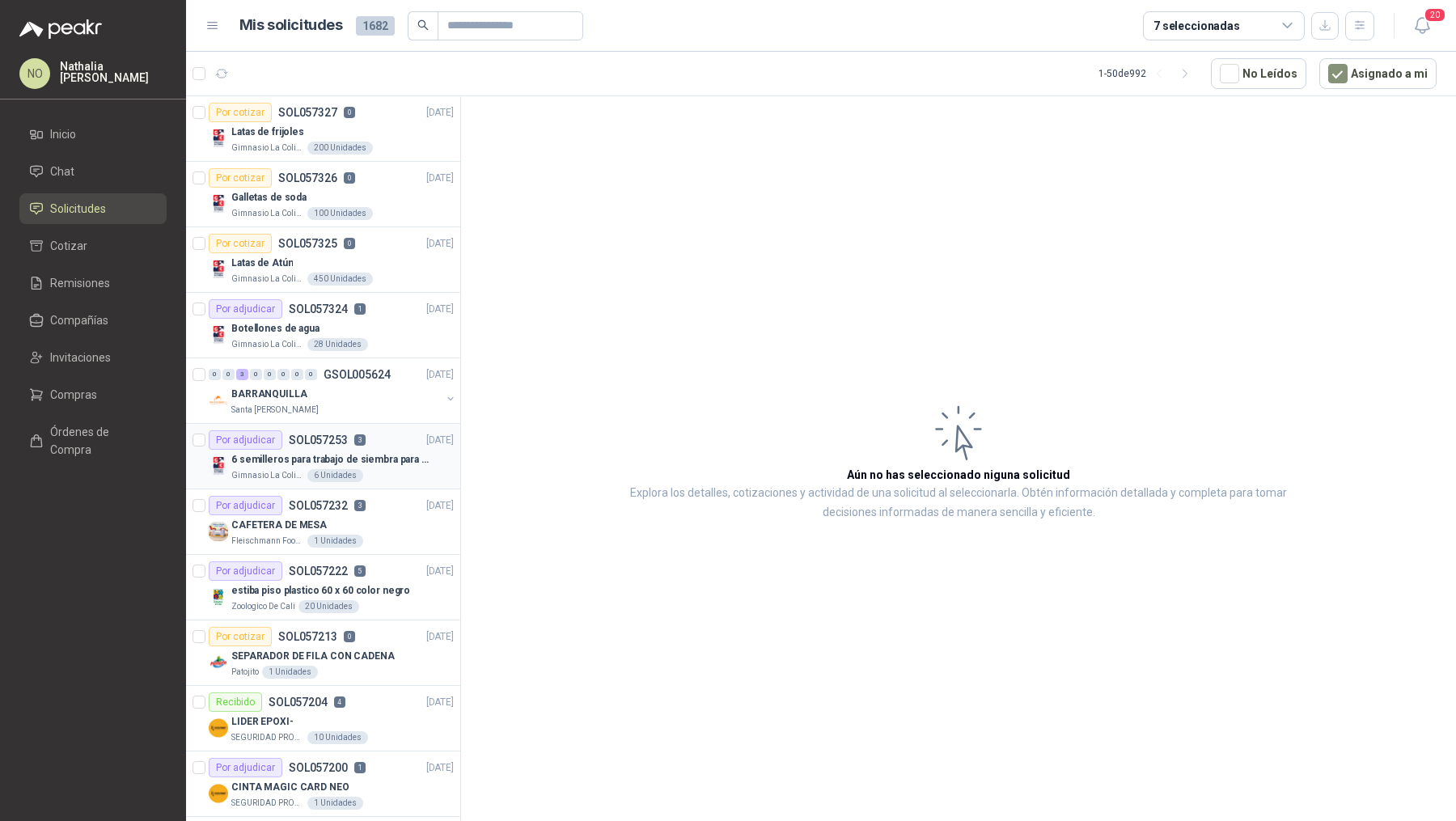
click at [390, 462] on p "6 semilleros para trabajo de siembra para estudiantes en la granja" at bounding box center [332, 460] width 202 height 15
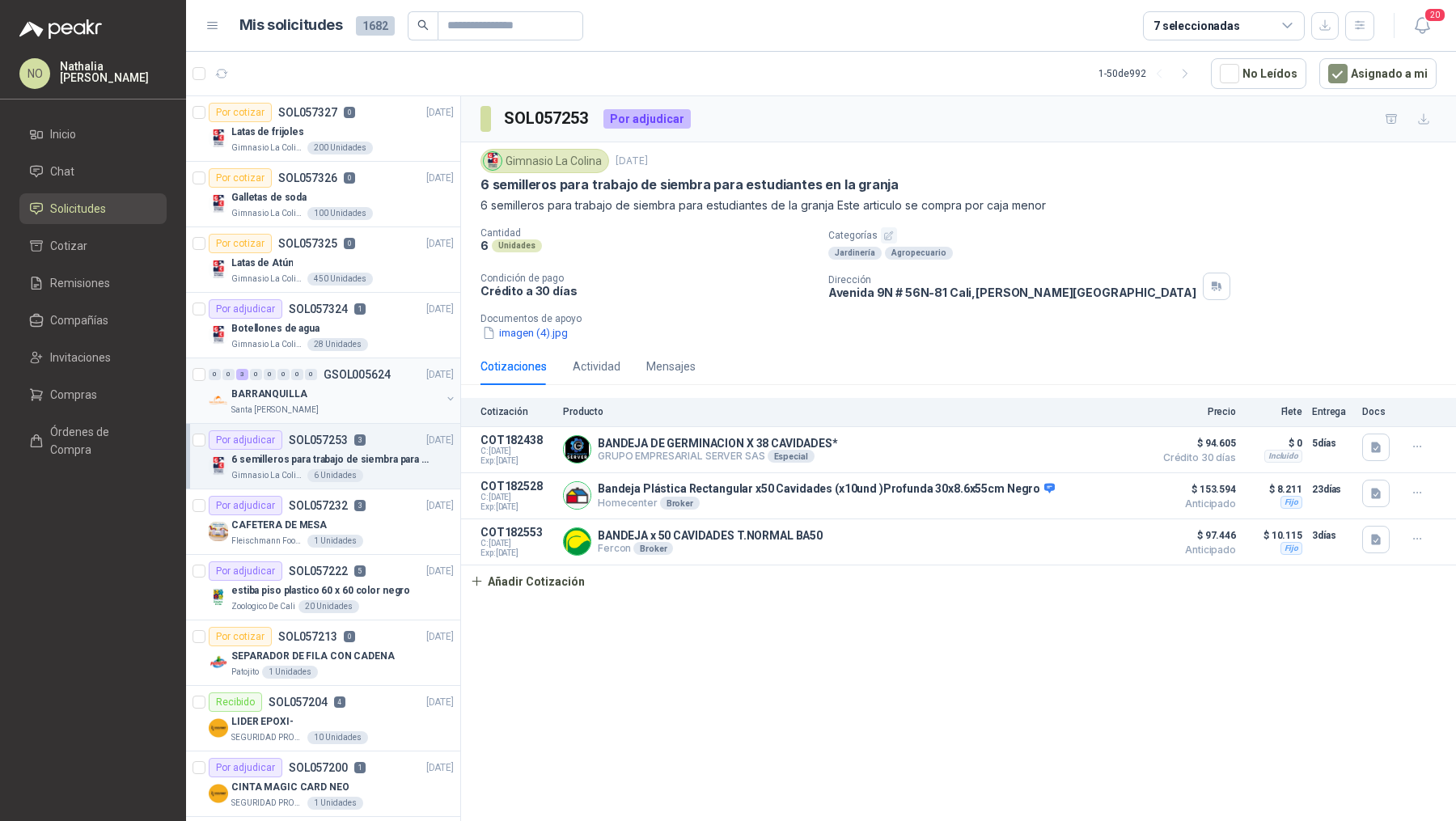
click at [368, 381] on div "0 0 3 0 0 0 0 0 GSOL005624 25/09/25" at bounding box center [332, 374] width 248 height 20
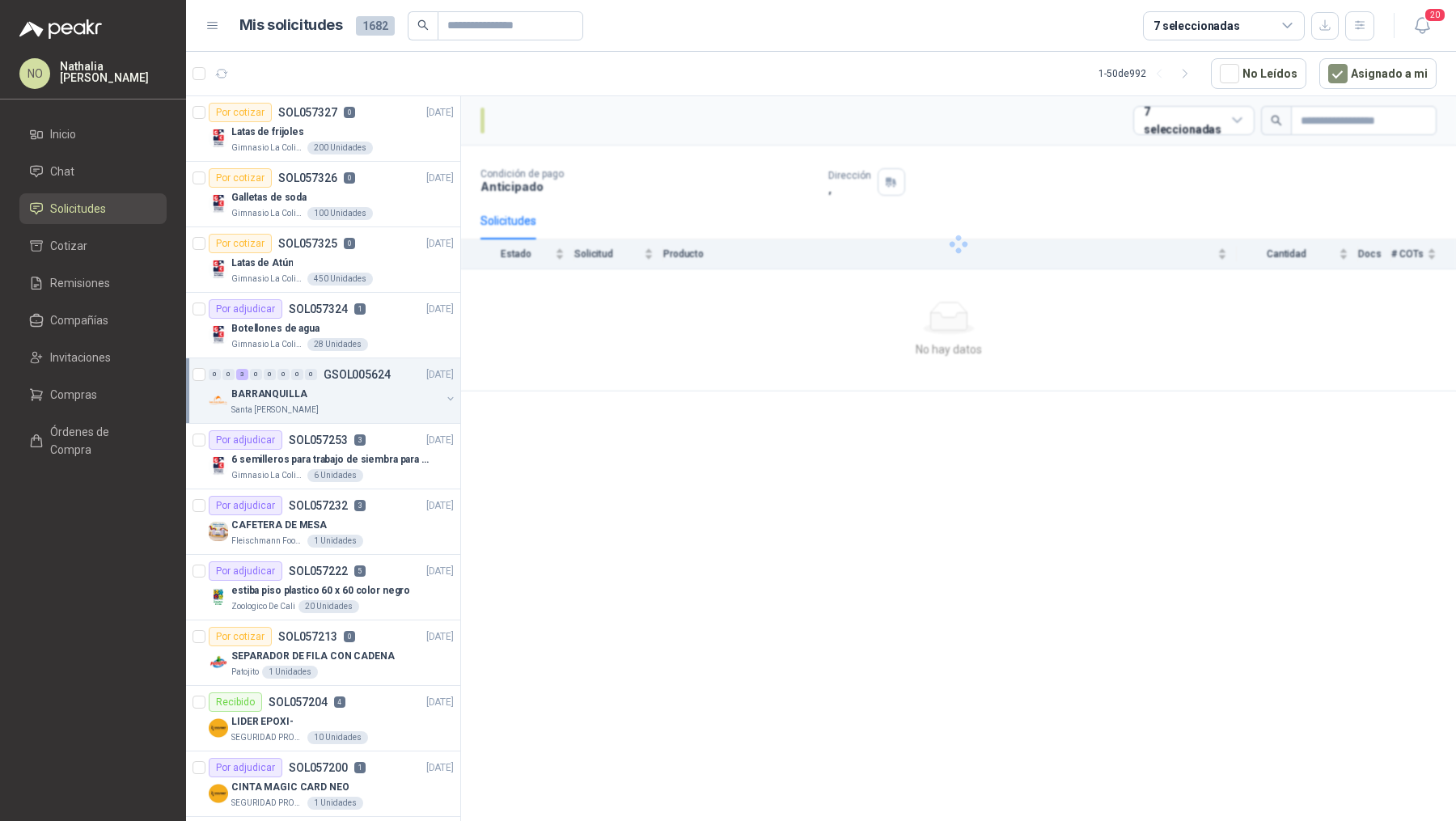
click at [368, 381] on div "0 0 3 0 0 0 0 0 GSOL005624 25/09/25" at bounding box center [332, 374] width 248 height 20
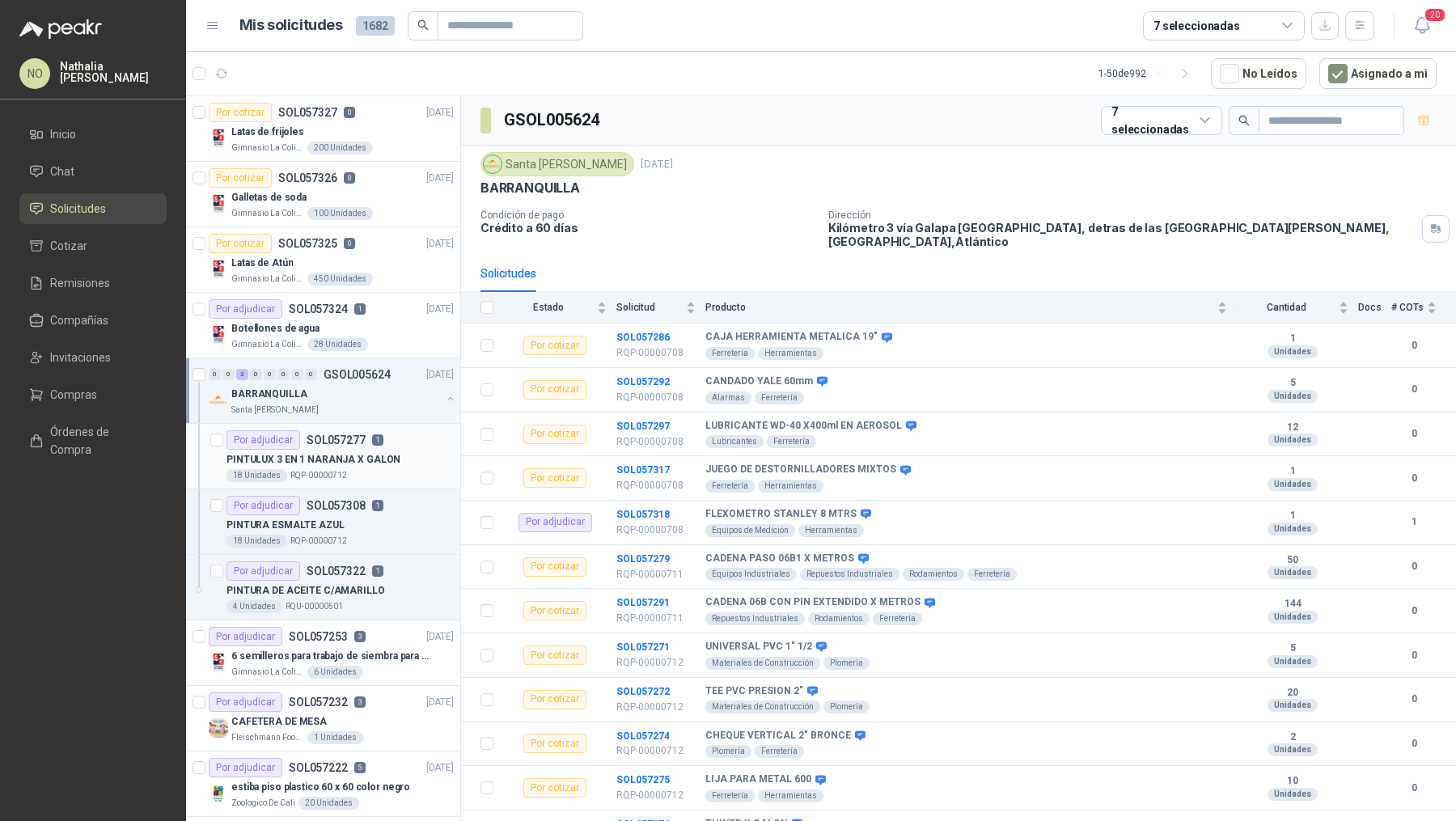
click at [359, 457] on p "PINTULUX 3 EN 1 NARANJA X GALON" at bounding box center [313, 460] width 174 height 15
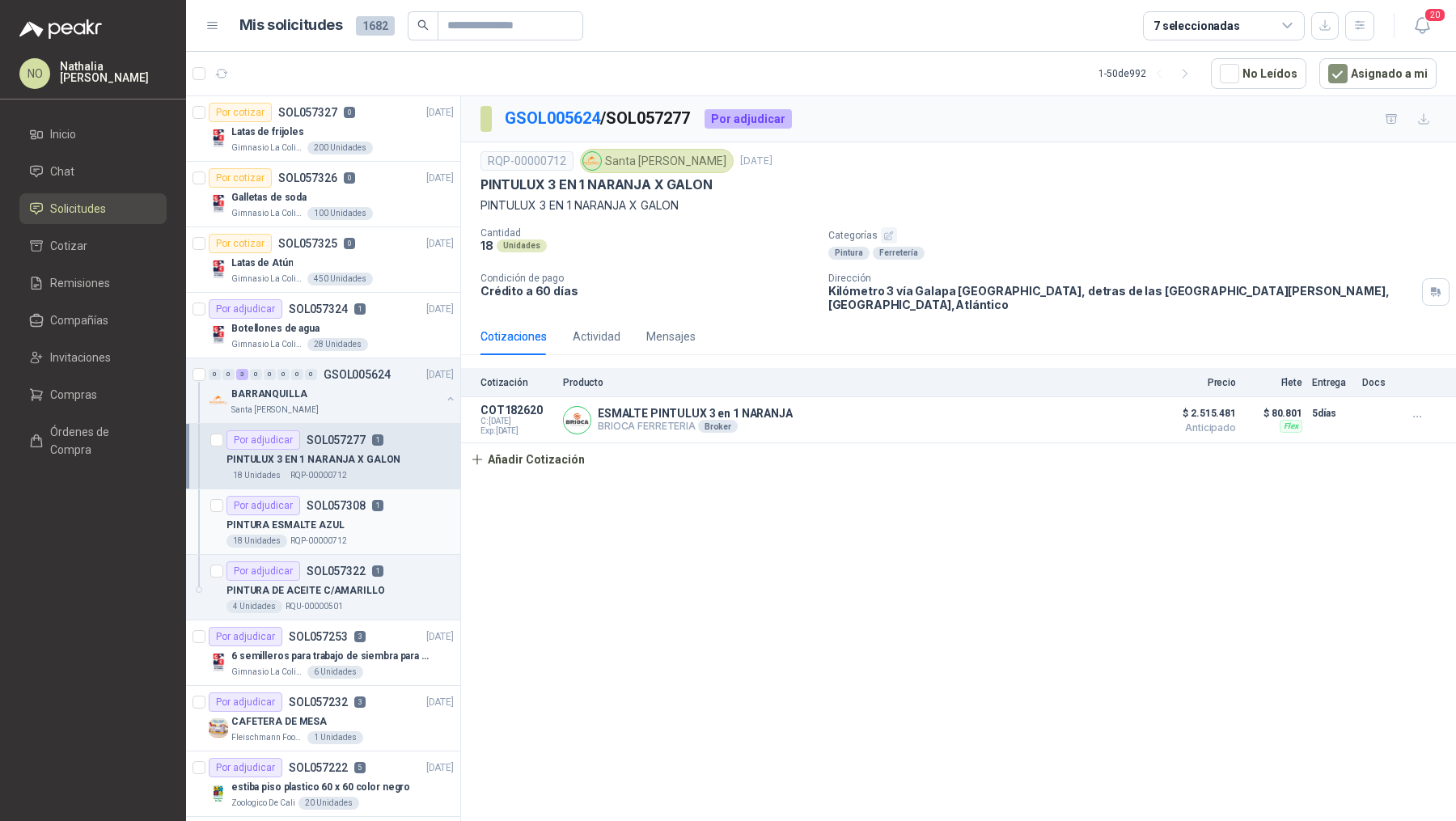
click at [376, 510] on div "Por adjudicar SOL057308 1" at bounding box center [305, 505] width 157 height 20
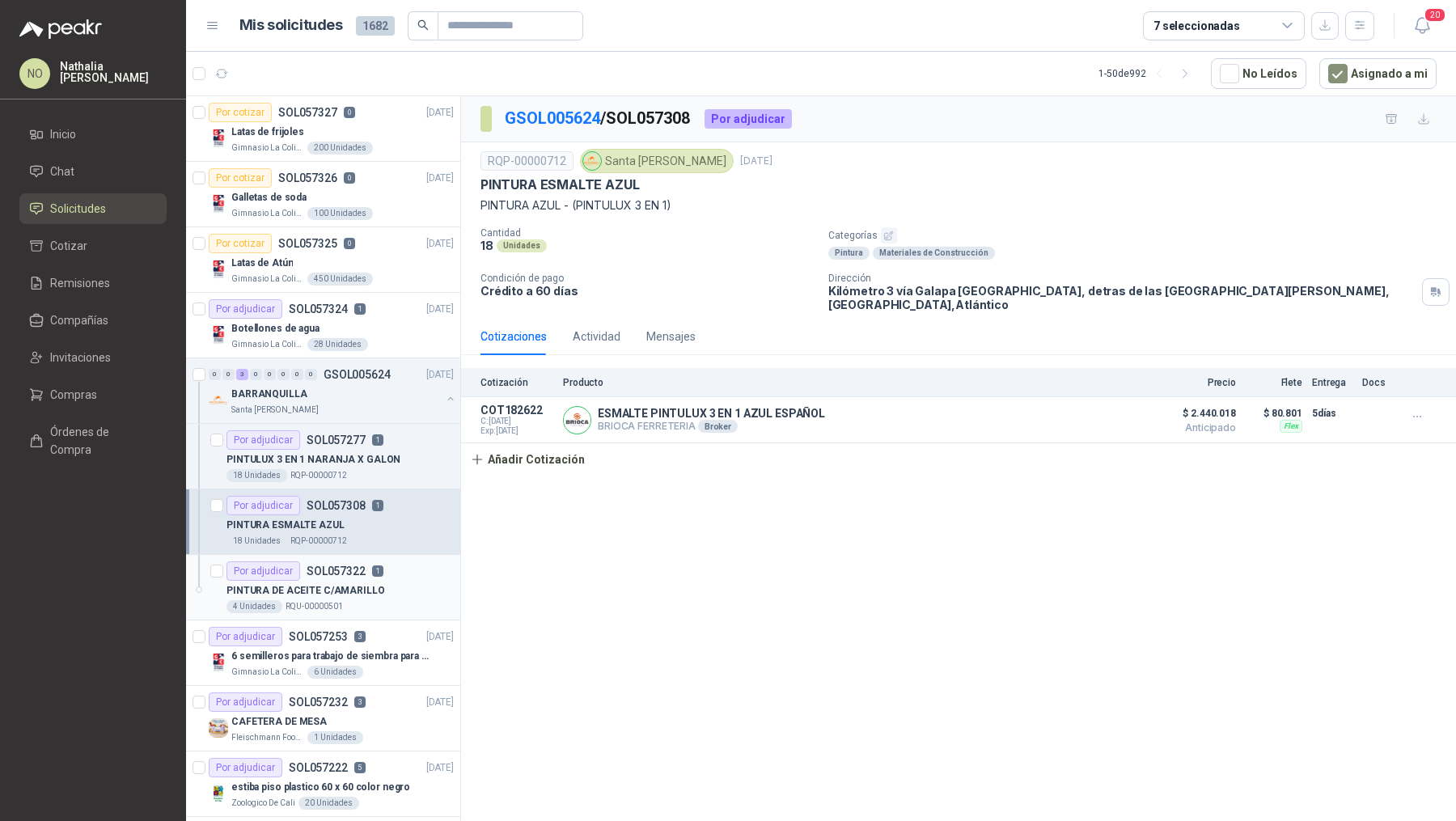
click at [394, 581] on div "PINTURA DE ACEITE C/AMARILLO" at bounding box center [340, 590] width 227 height 20
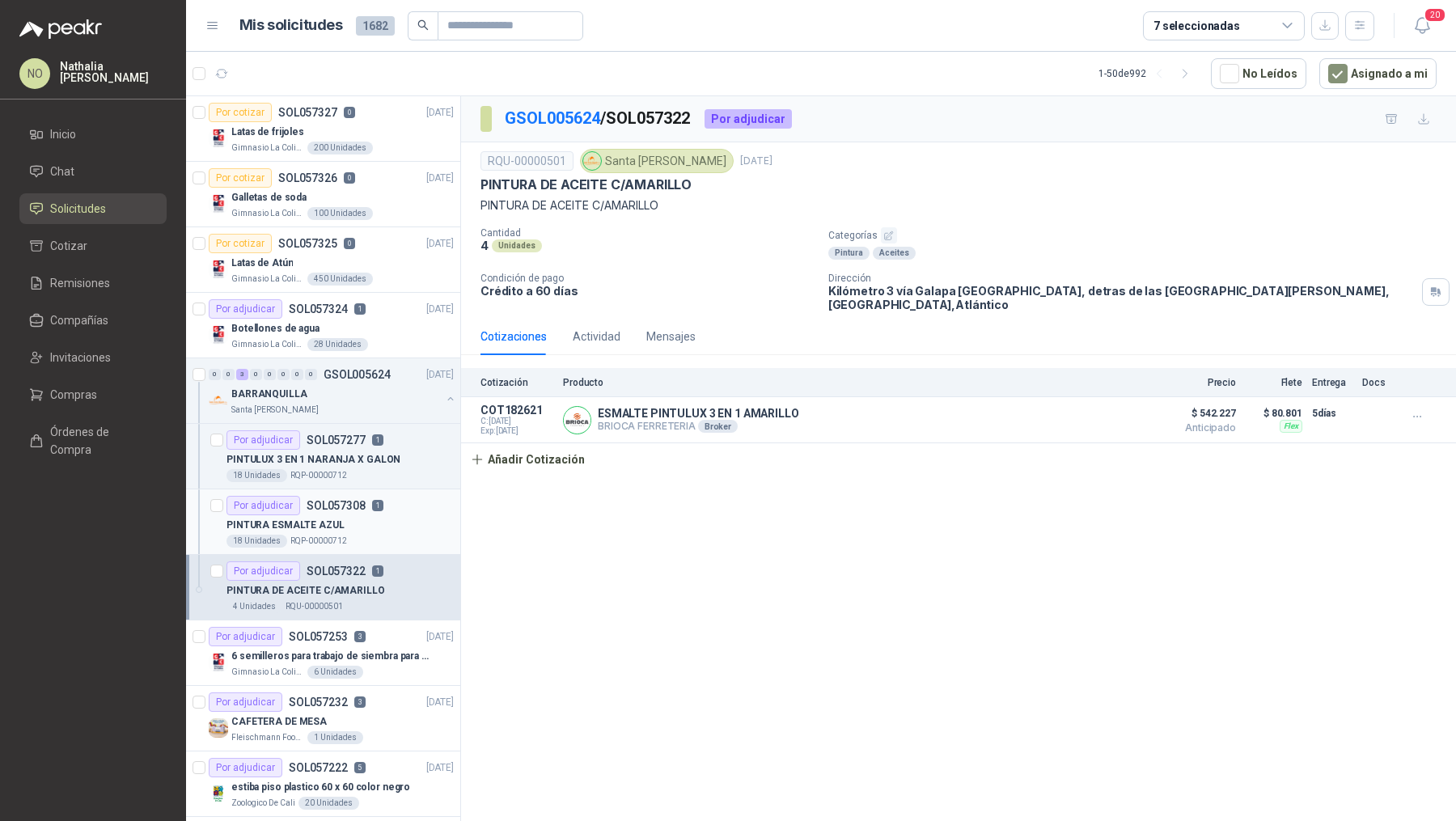
click at [386, 500] on div "Por adjudicar SOL057308 1" at bounding box center [340, 505] width 227 height 20
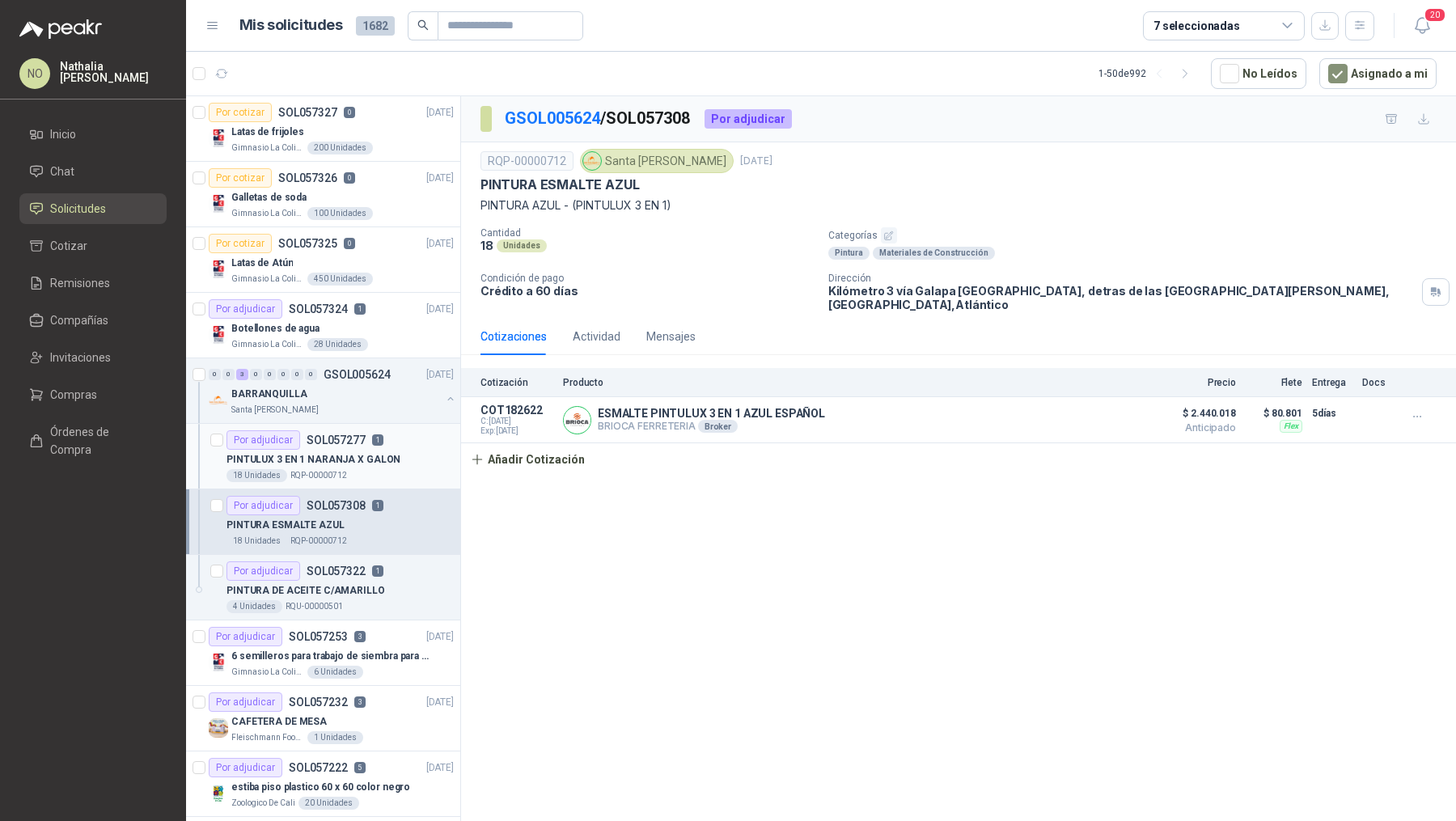
click at [374, 471] on div "18 Unidades RQP-00000712" at bounding box center [340, 475] width 227 height 13
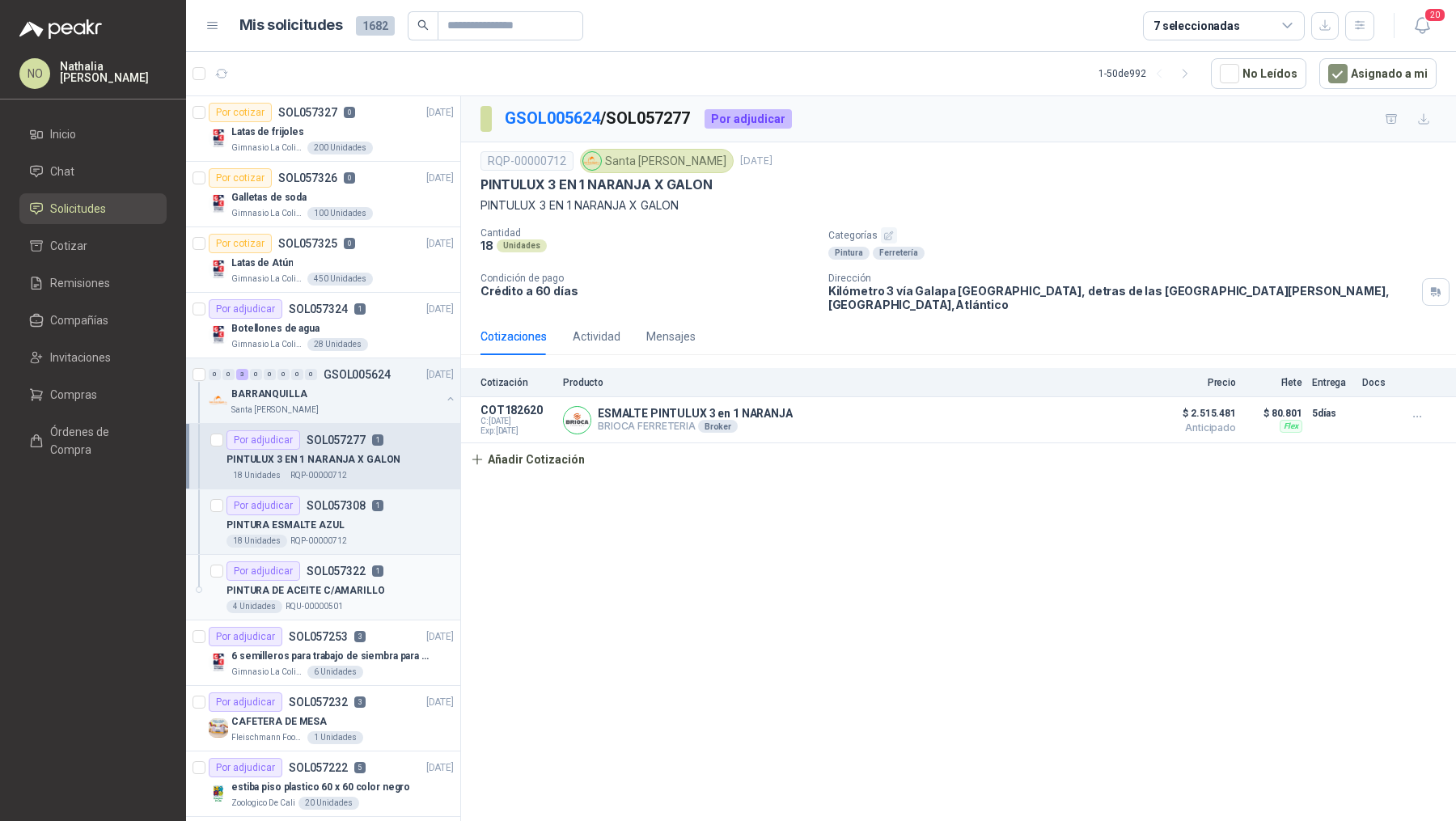
click at [370, 583] on p "PINTURA DE ACEITE C/AMARILLO" at bounding box center [305, 591] width 159 height 15
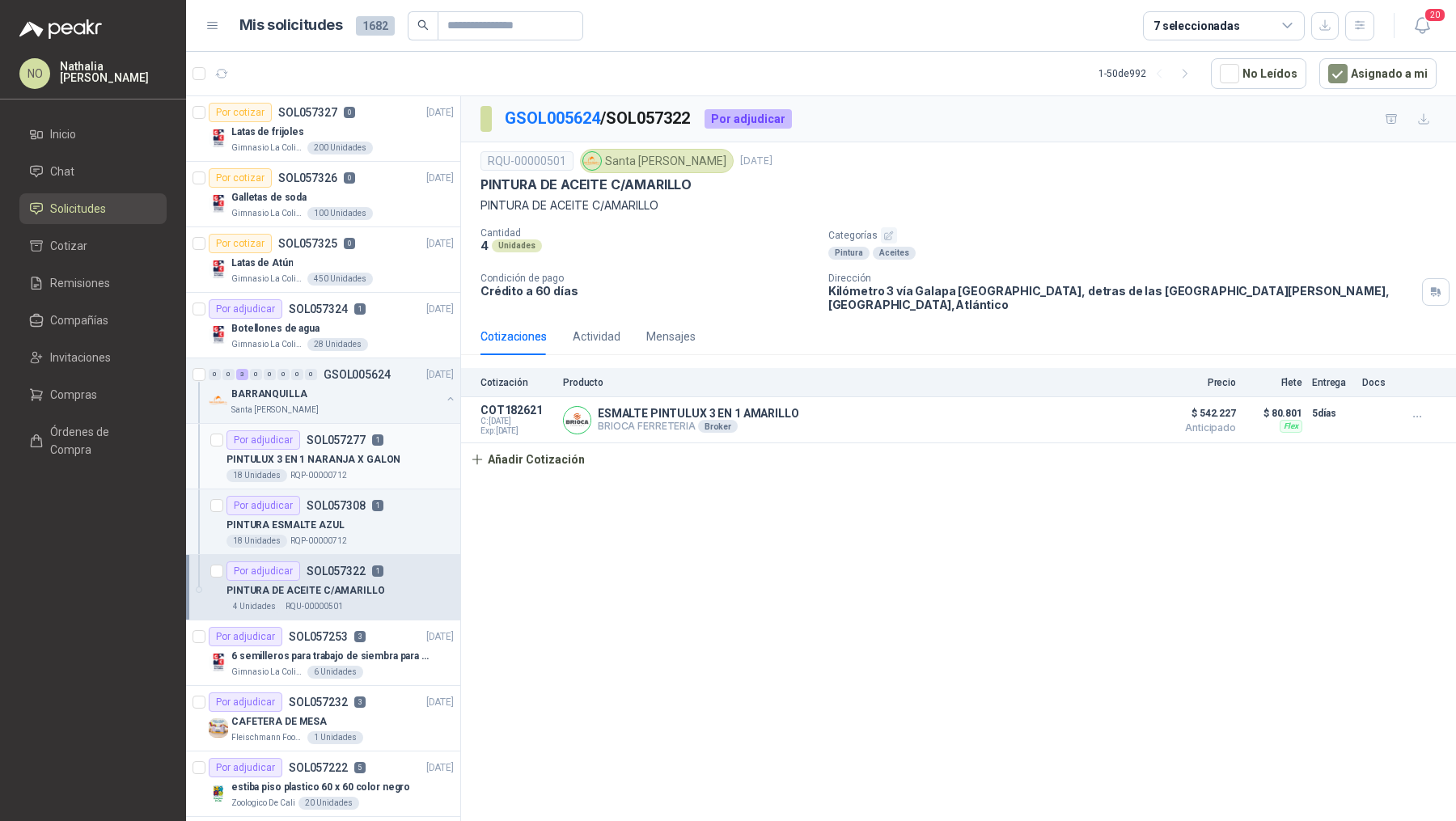
click at [335, 483] on article "Por adjudicar SOL057277 1 PINTULUX 3 EN 1 NARANJA X GALON 18 Unidades RQP-00000…" at bounding box center [323, 456] width 275 height 65
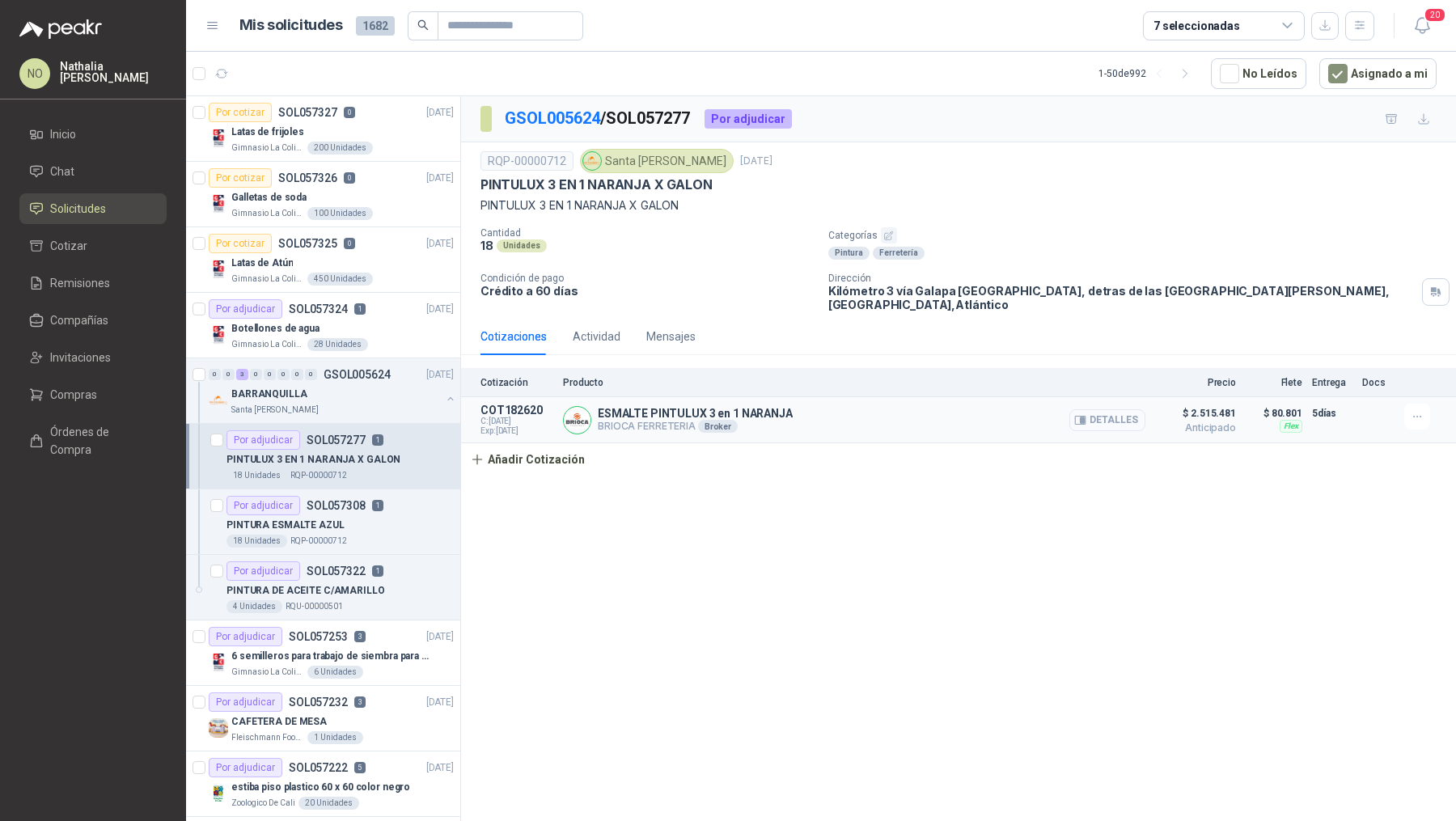
click at [1127, 409] on button "Detalles" at bounding box center [1107, 420] width 76 height 21
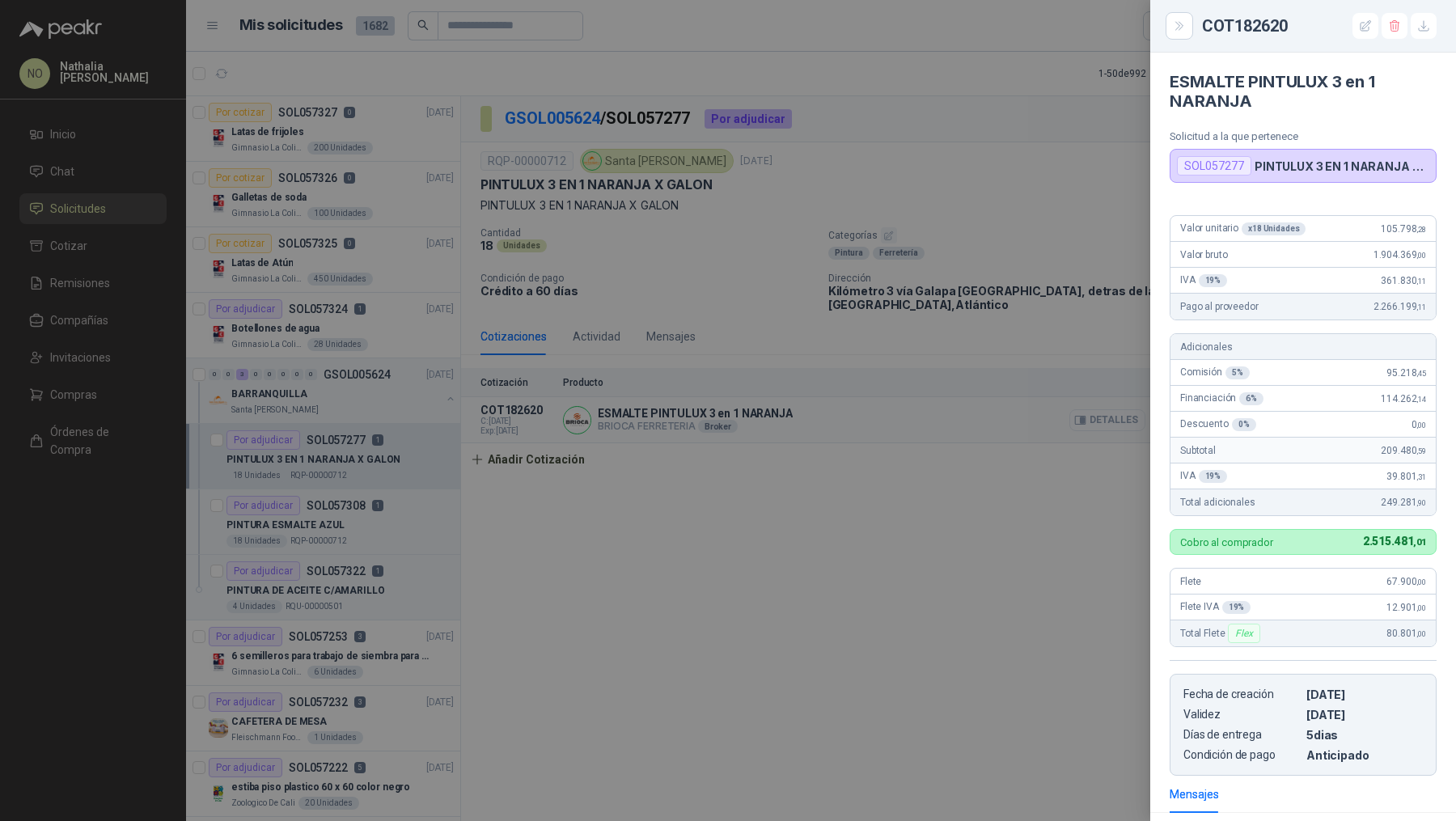
scroll to position [210, 0]
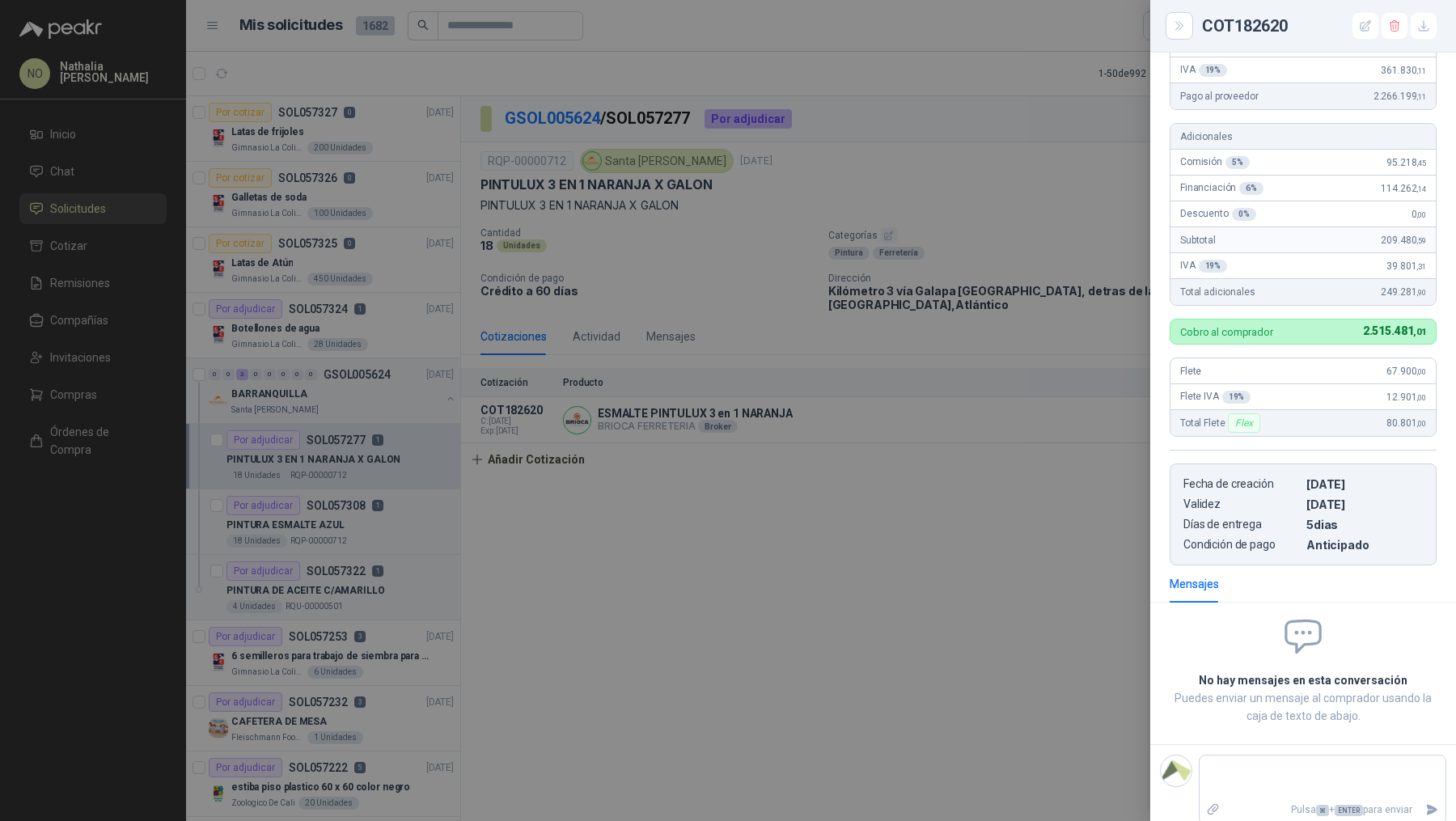
click at [416, 532] on div at bounding box center [728, 410] width 1456 height 821
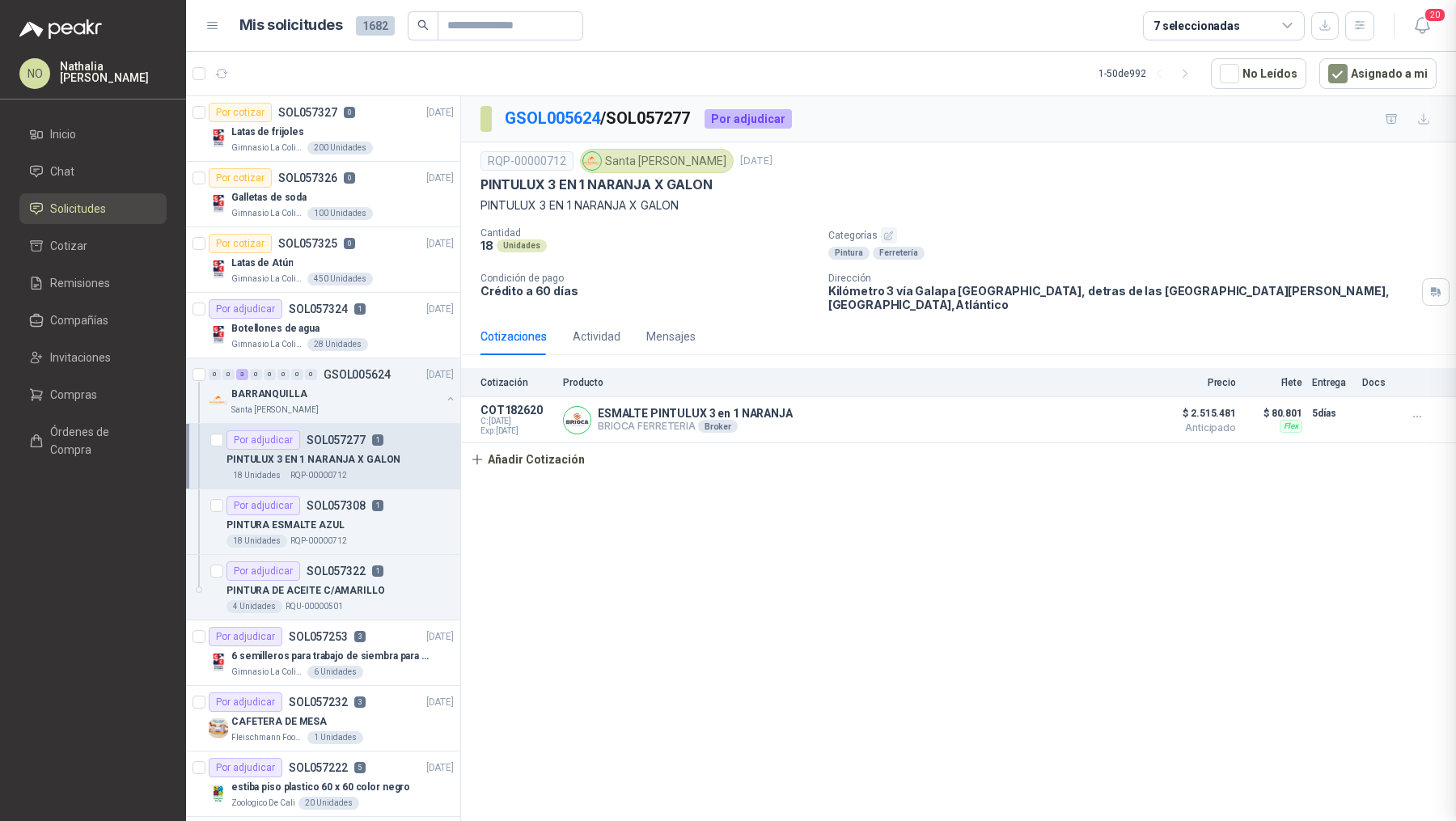
click at [416, 534] on div "18 Unidades RQP-00000712" at bounding box center [340, 540] width 227 height 13
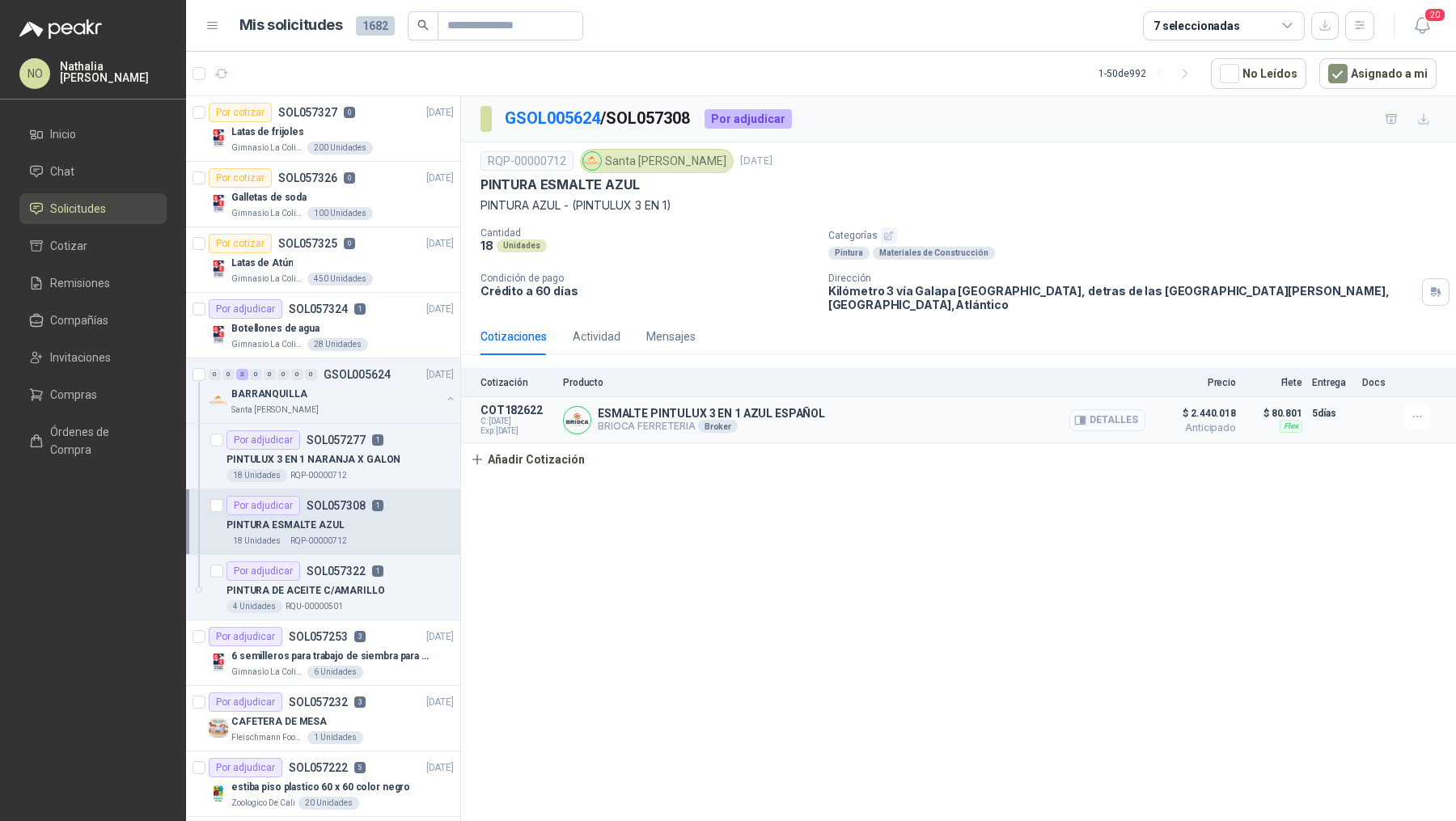
click at [1105, 409] on button "Detalles" at bounding box center [1107, 420] width 76 height 21
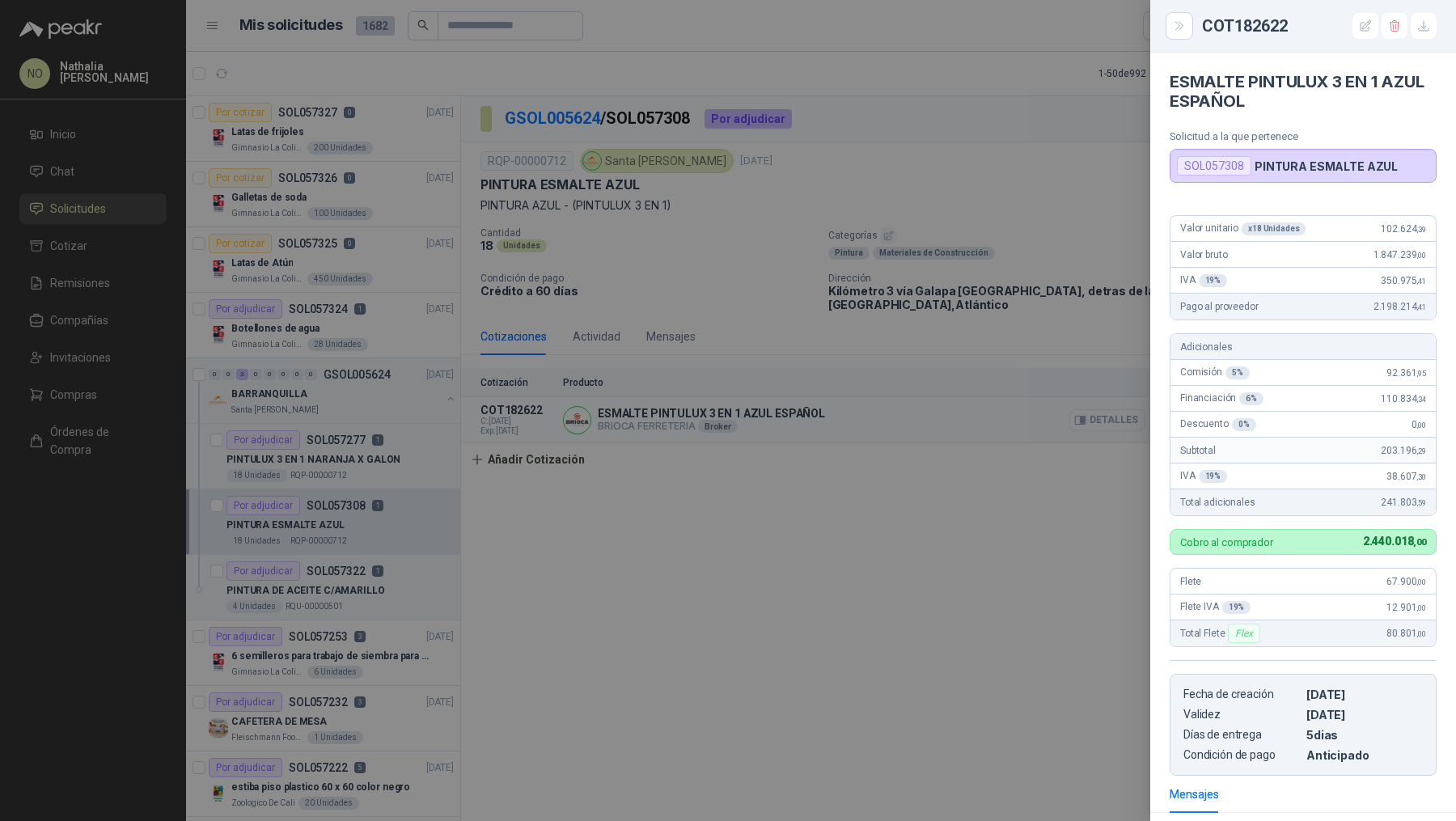
scroll to position [210, 0]
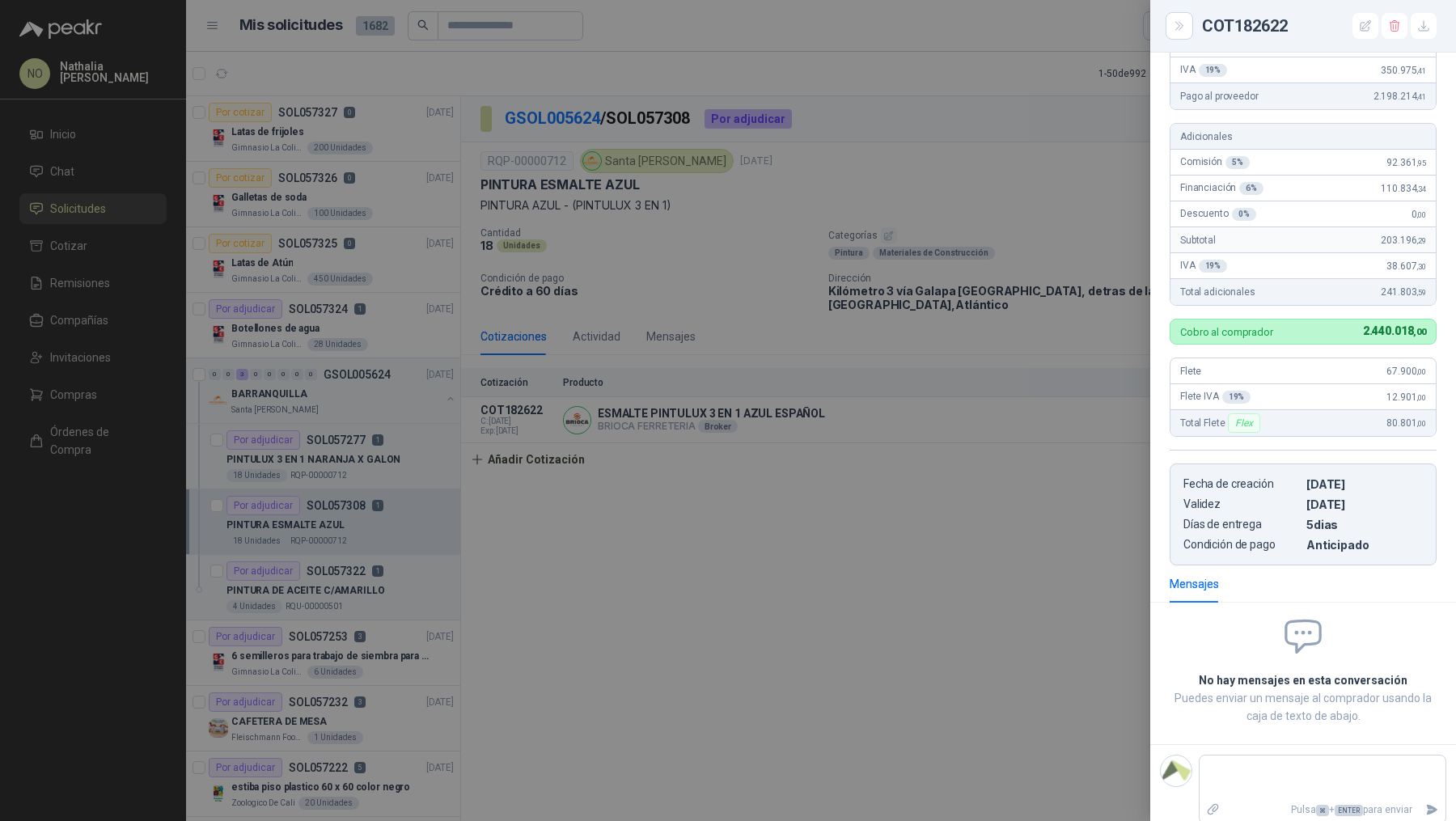
click at [319, 584] on div at bounding box center [728, 410] width 1456 height 821
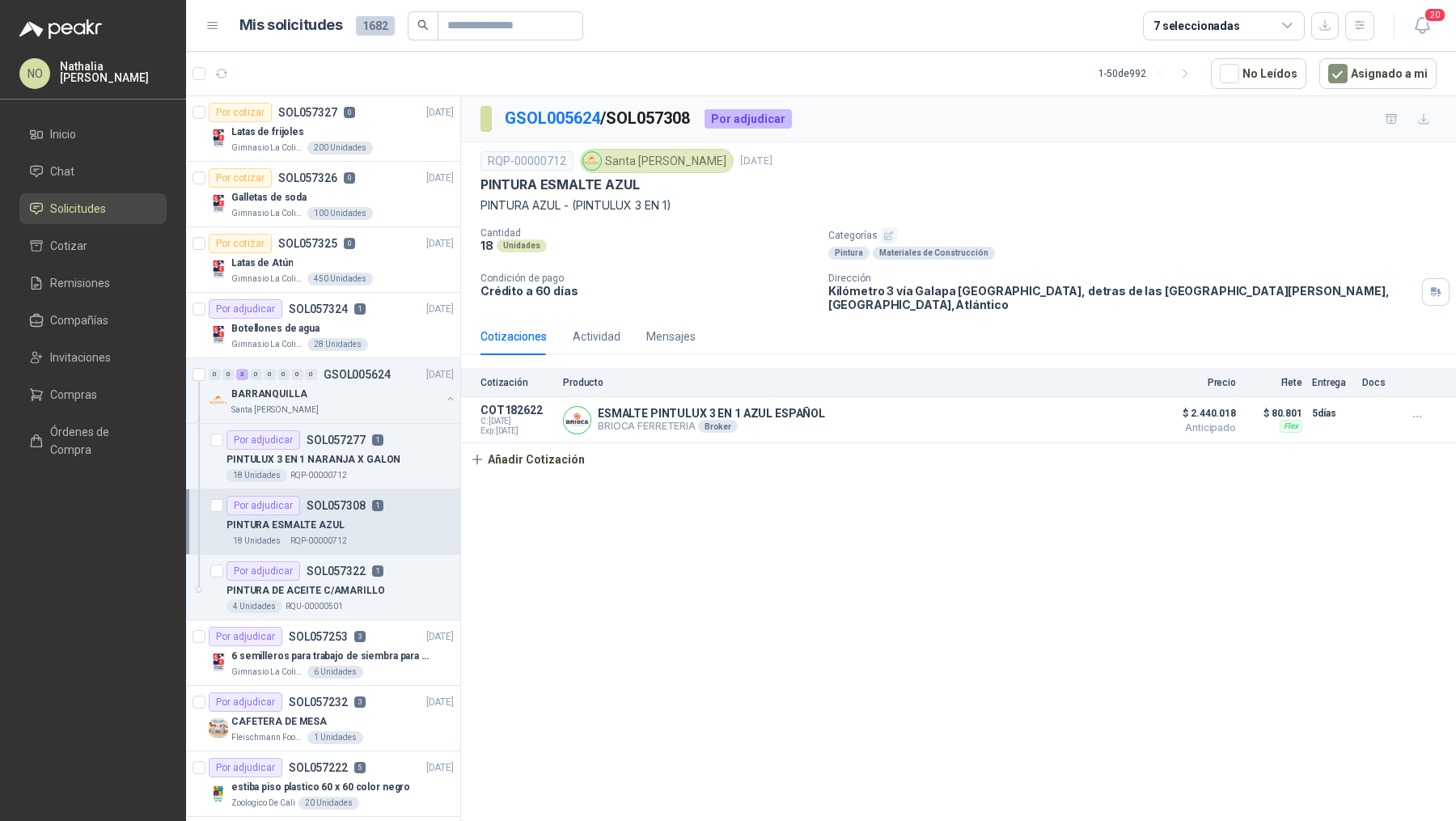
click at [319, 584] on p "PINTURA DE ACEITE C/AMARILLO" at bounding box center [305, 591] width 159 height 15
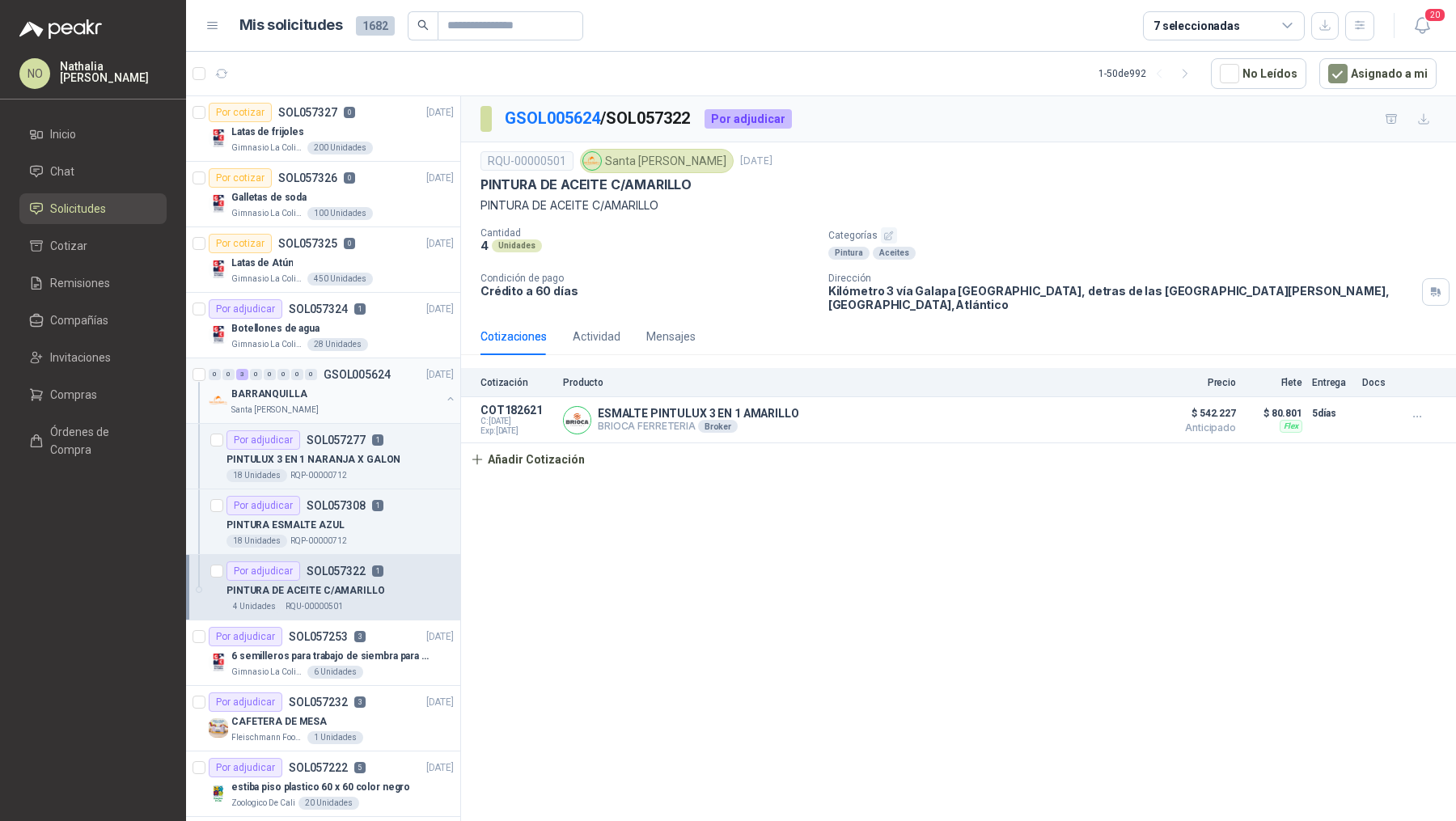
click at [381, 392] on div "BARRANQUILLA" at bounding box center [336, 394] width 209 height 20
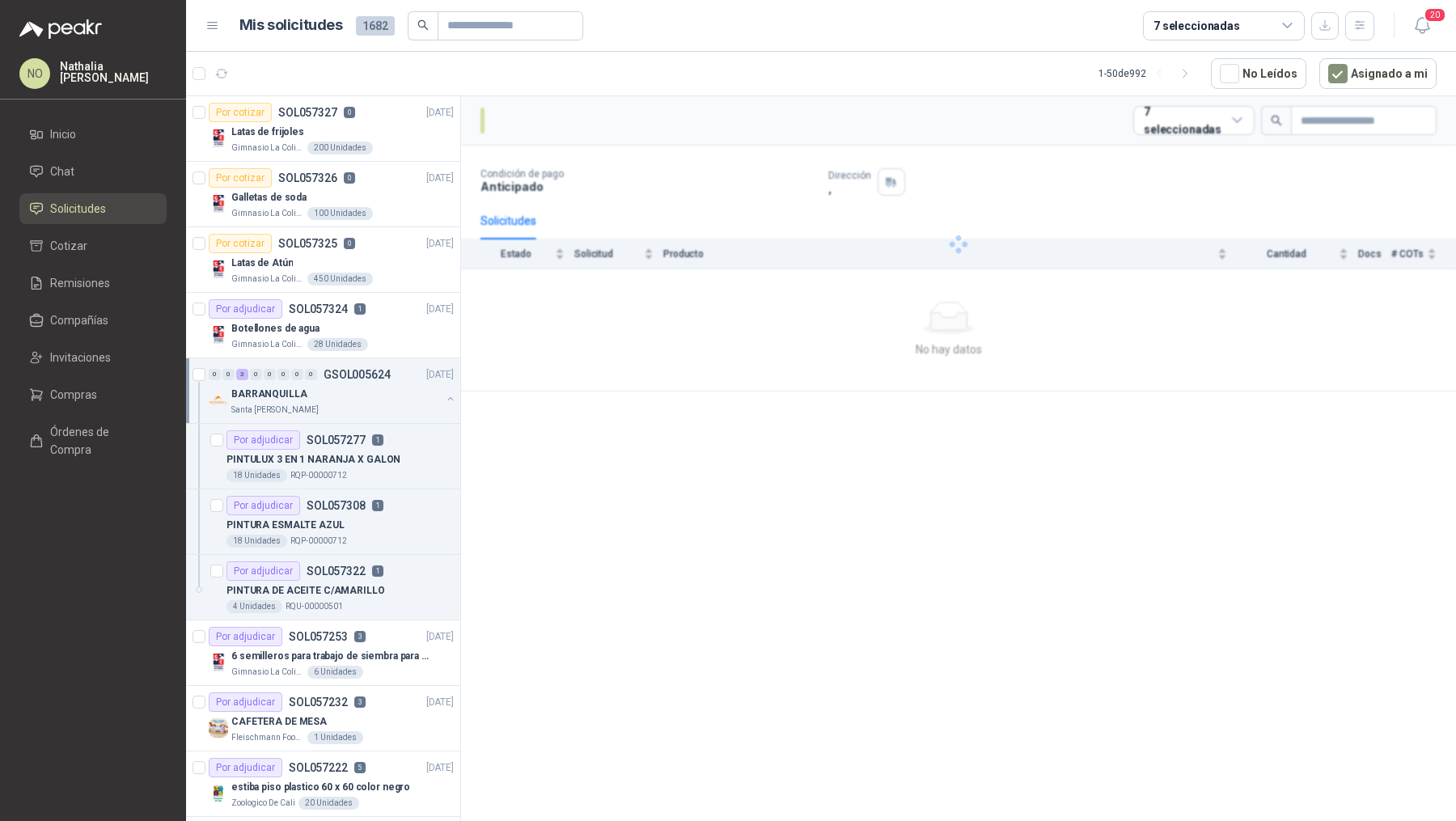
click at [381, 392] on div "BARRANQUILLA" at bounding box center [336, 394] width 209 height 20
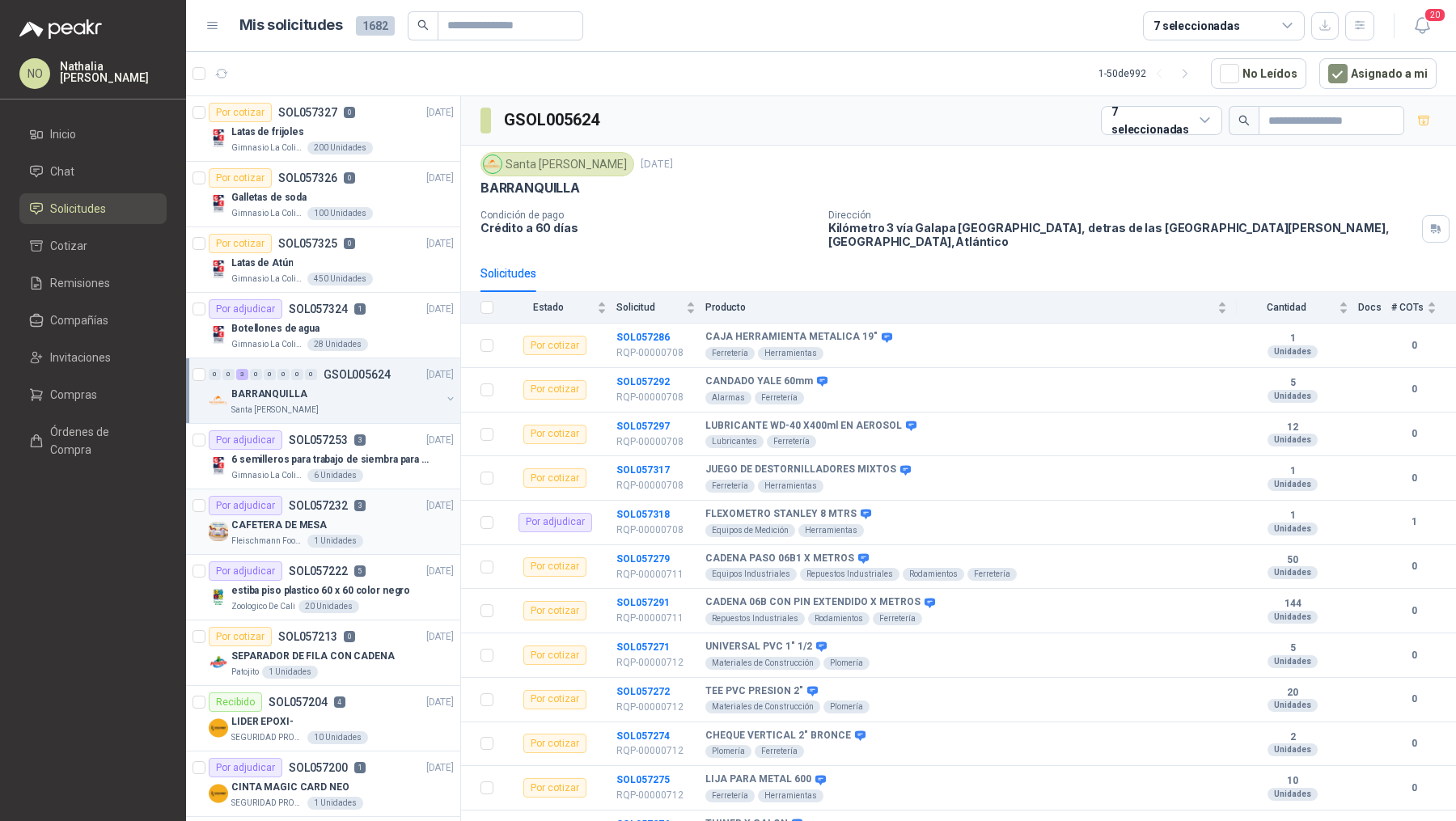
scroll to position [4, 0]
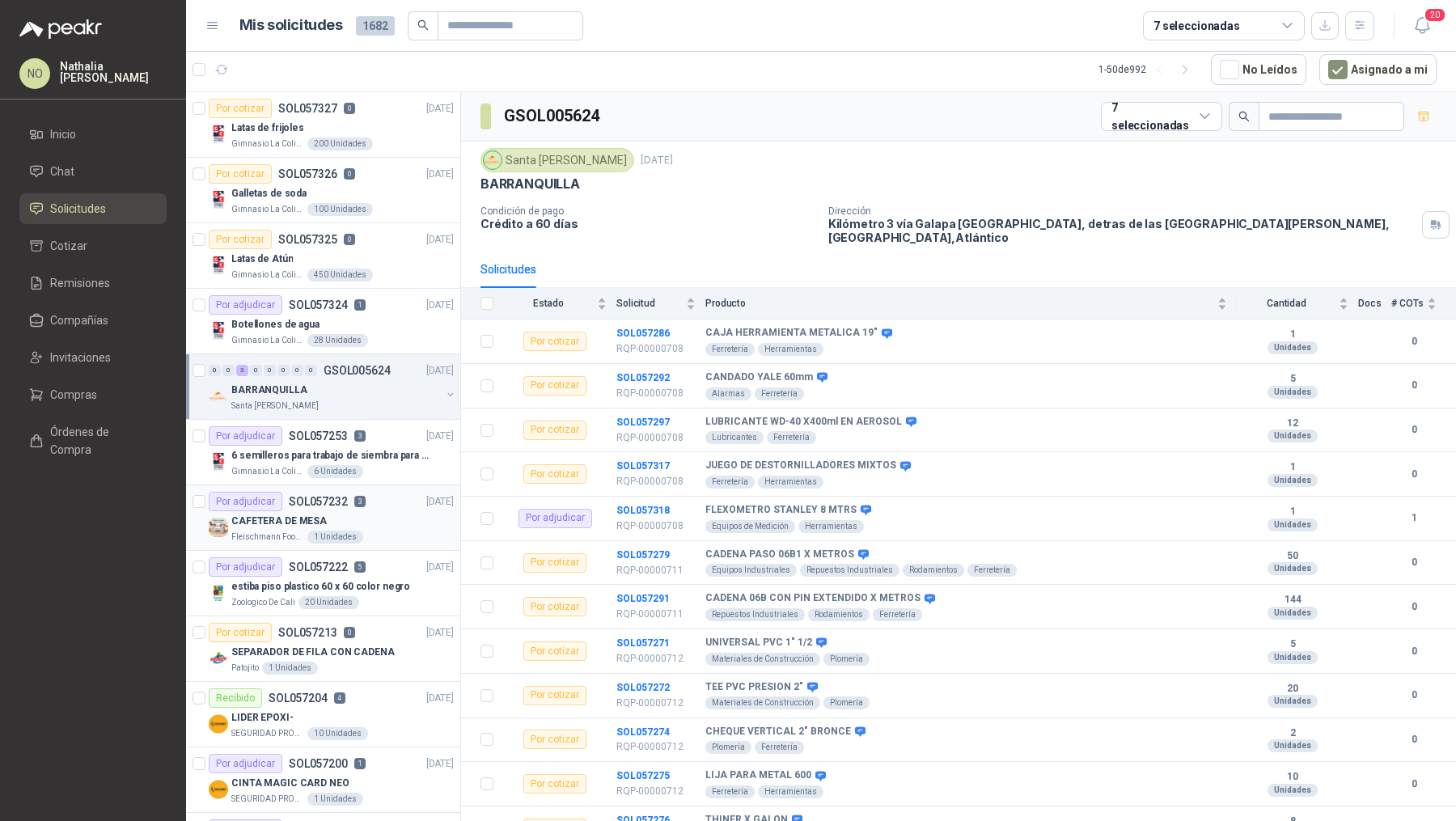
click at [426, 500] on p "[DATE]" at bounding box center [440, 502] width 27 height 15
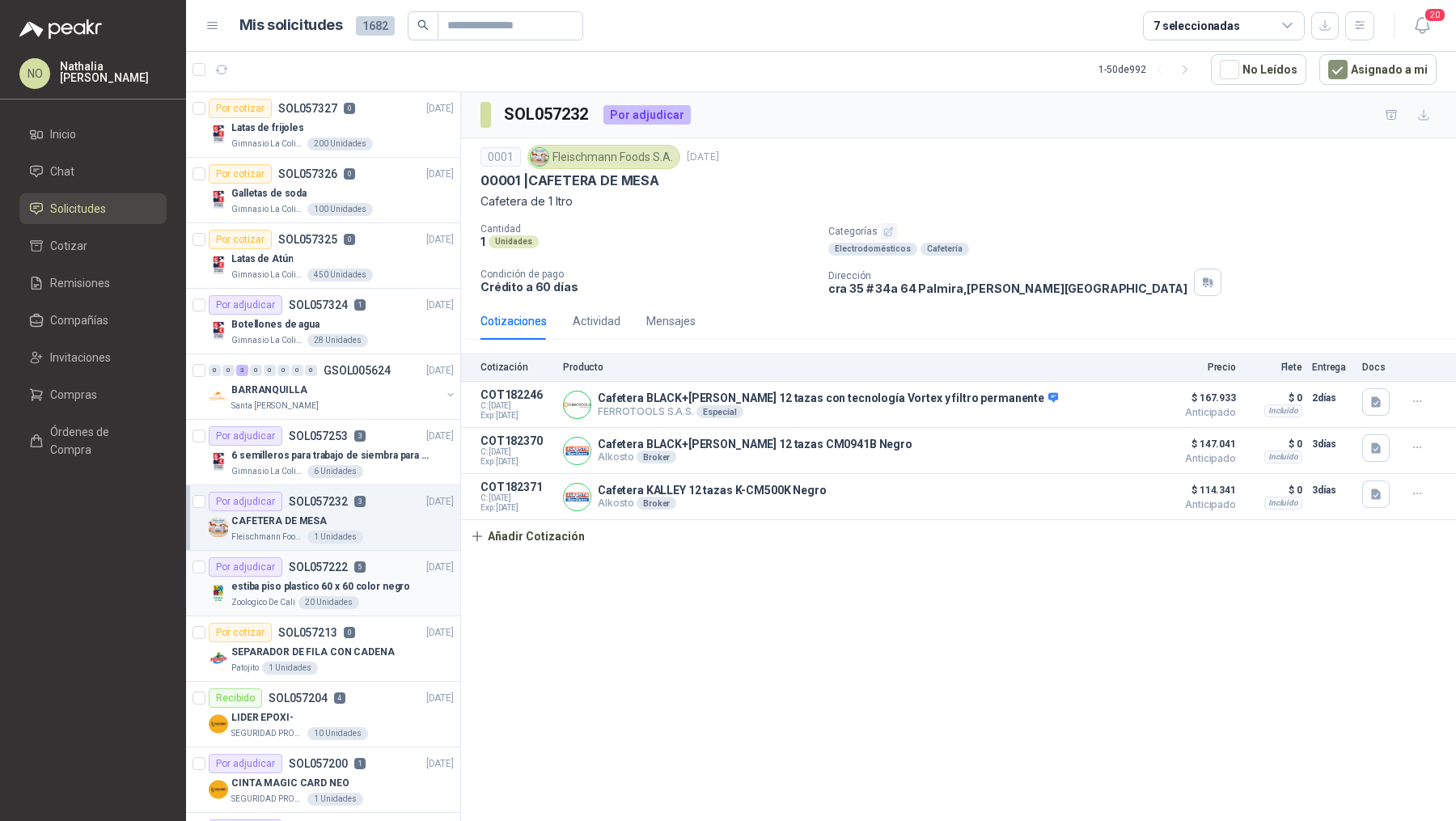
scroll to position [75, 0]
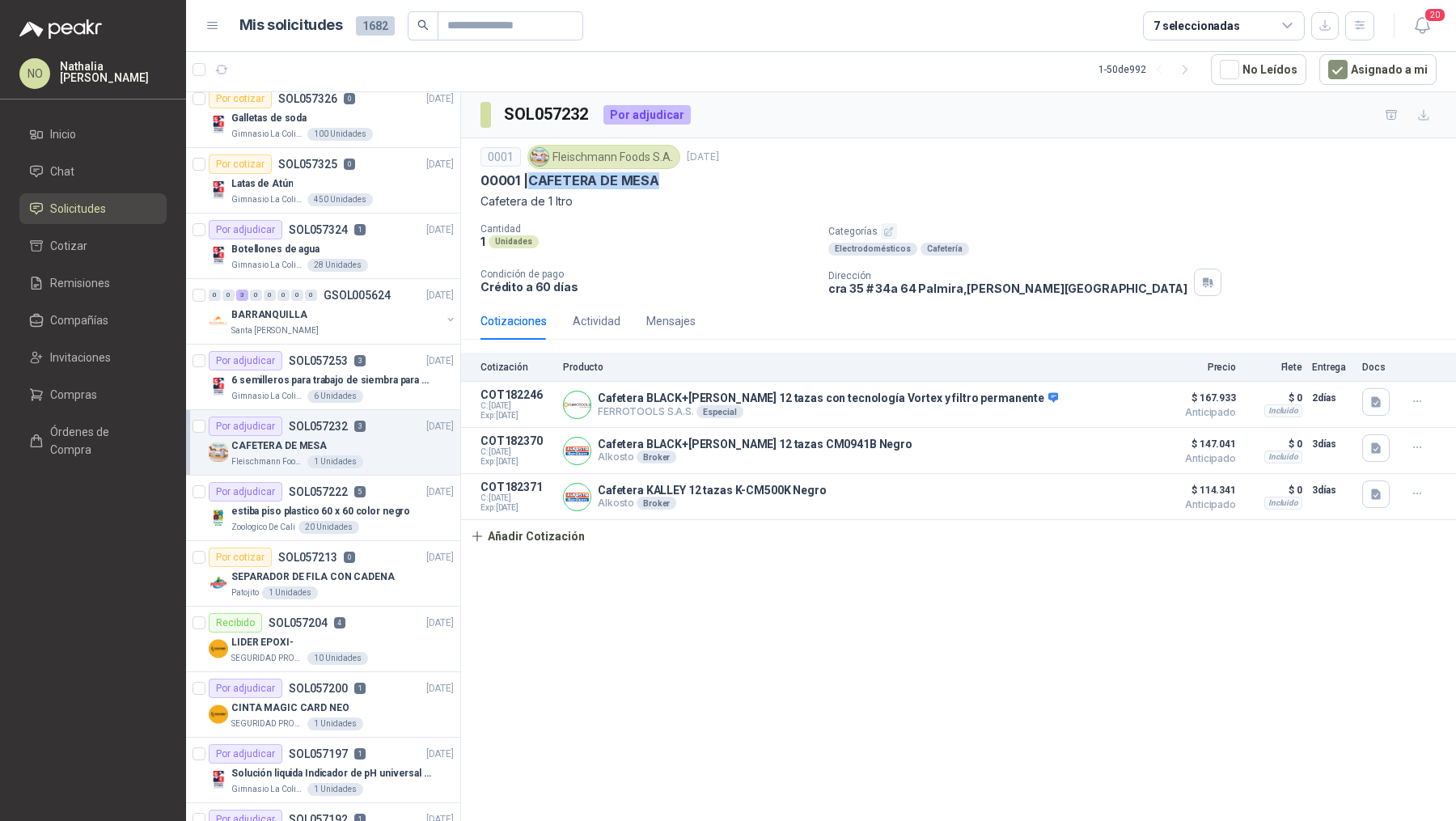
drag, startPoint x: 531, startPoint y: 177, endPoint x: 687, endPoint y: 176, distance: 156.0
click at [688, 177] on div "00001 | CAFETERA DE MESA" at bounding box center [958, 181] width 956 height 17
copy p "CAFETERA DE MESA"
click at [148, 438] on span "Órdenes de Compra" at bounding box center [100, 440] width 101 height 35
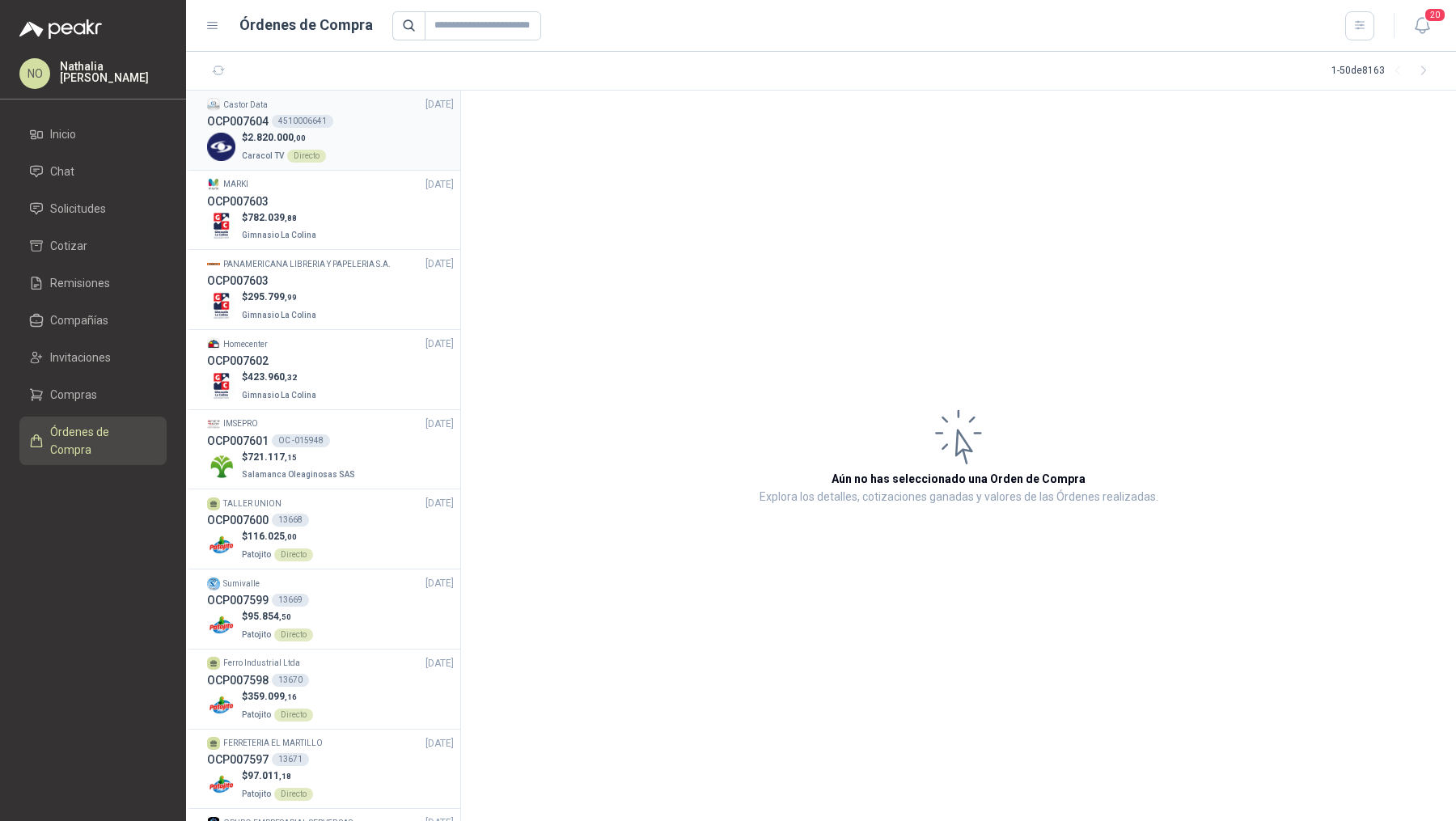
click at [384, 138] on div "$ 2.820.000 ,00 Caracol TV Directo" at bounding box center [330, 147] width 247 height 33
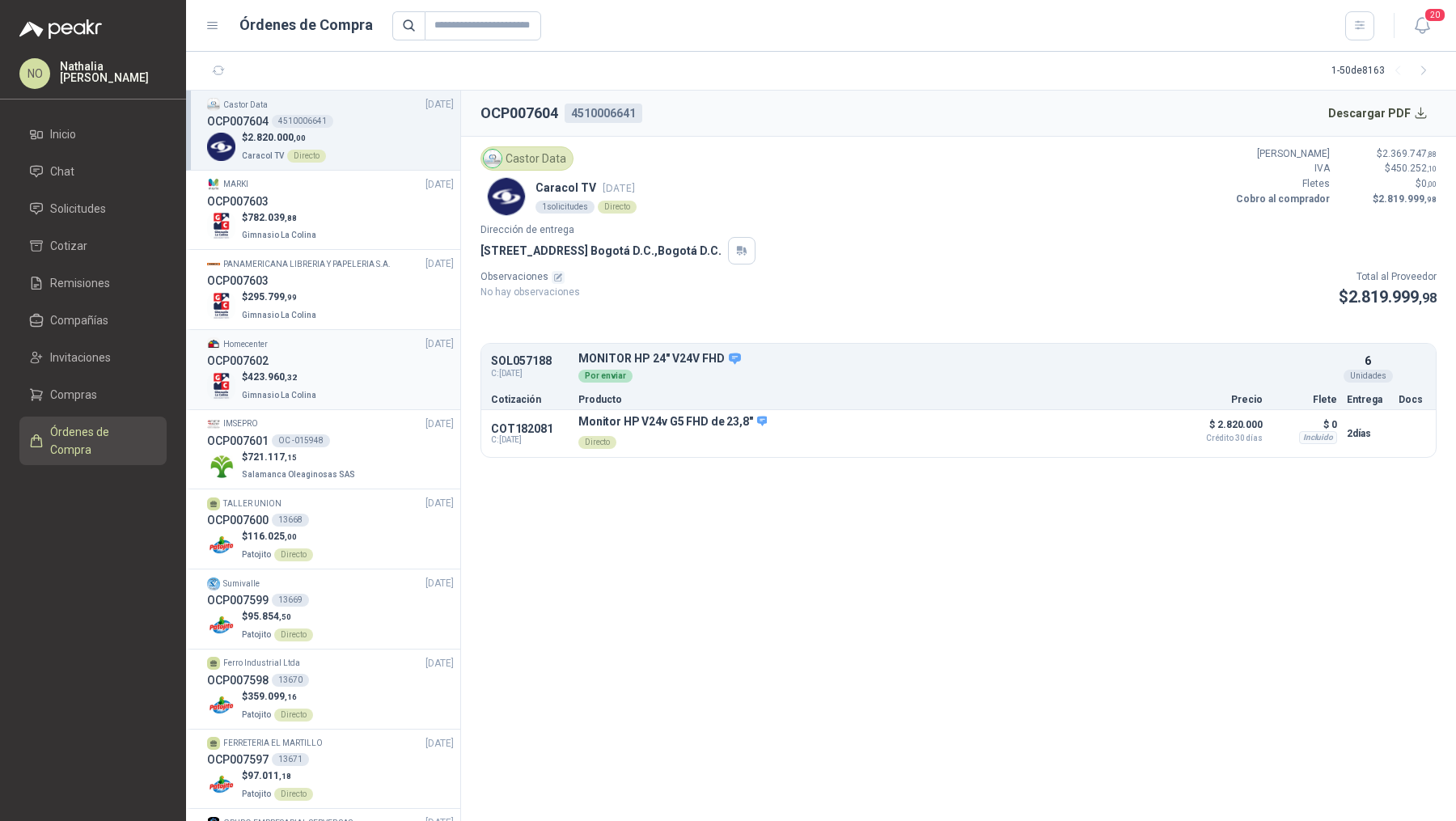
click at [358, 365] on div "OCP007602" at bounding box center [330, 360] width 247 height 18
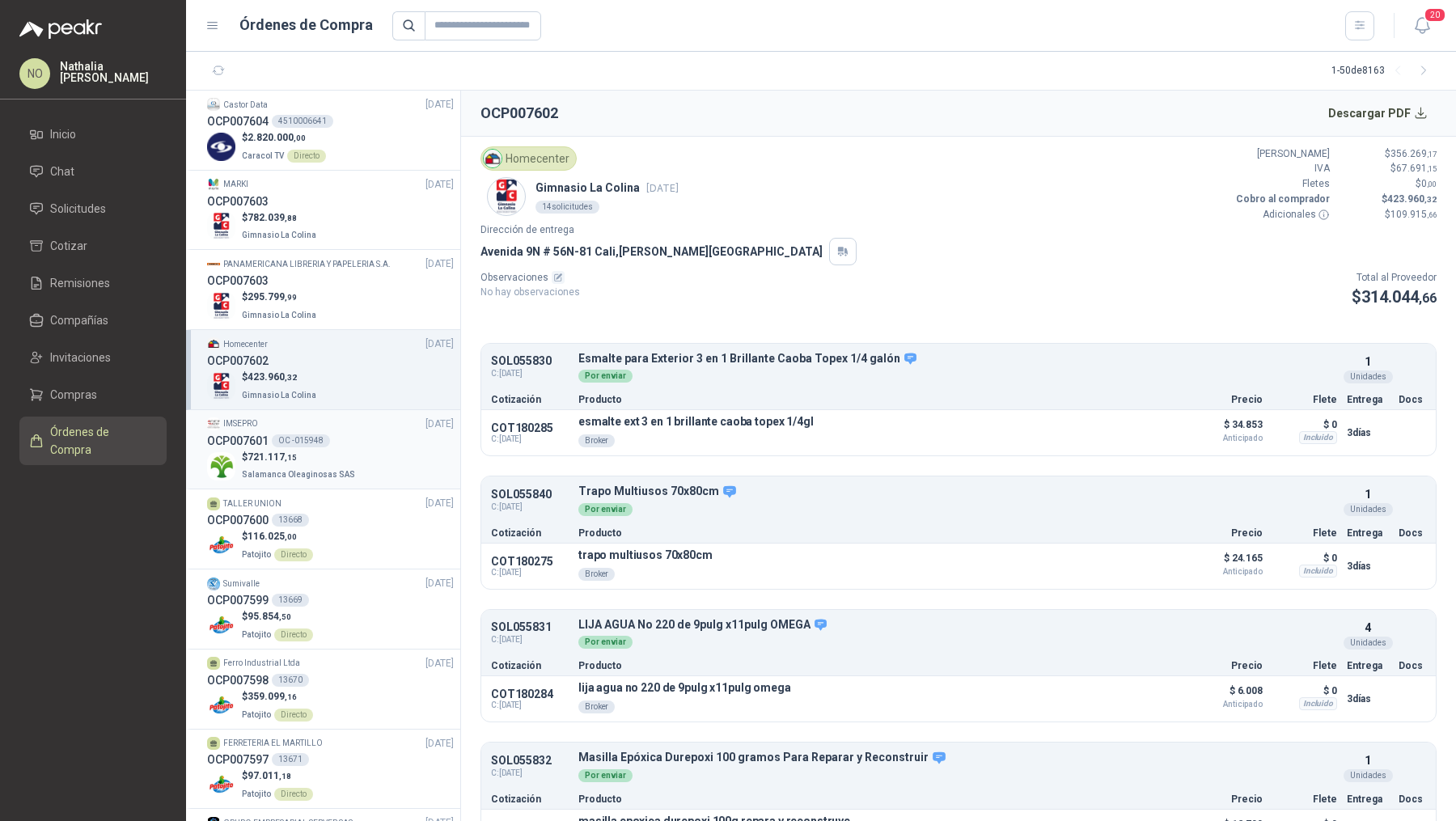
click at [350, 467] on div "$ 721.117 ,15 Salamanca Oleaginosas SAS" at bounding box center [330, 466] width 247 height 33
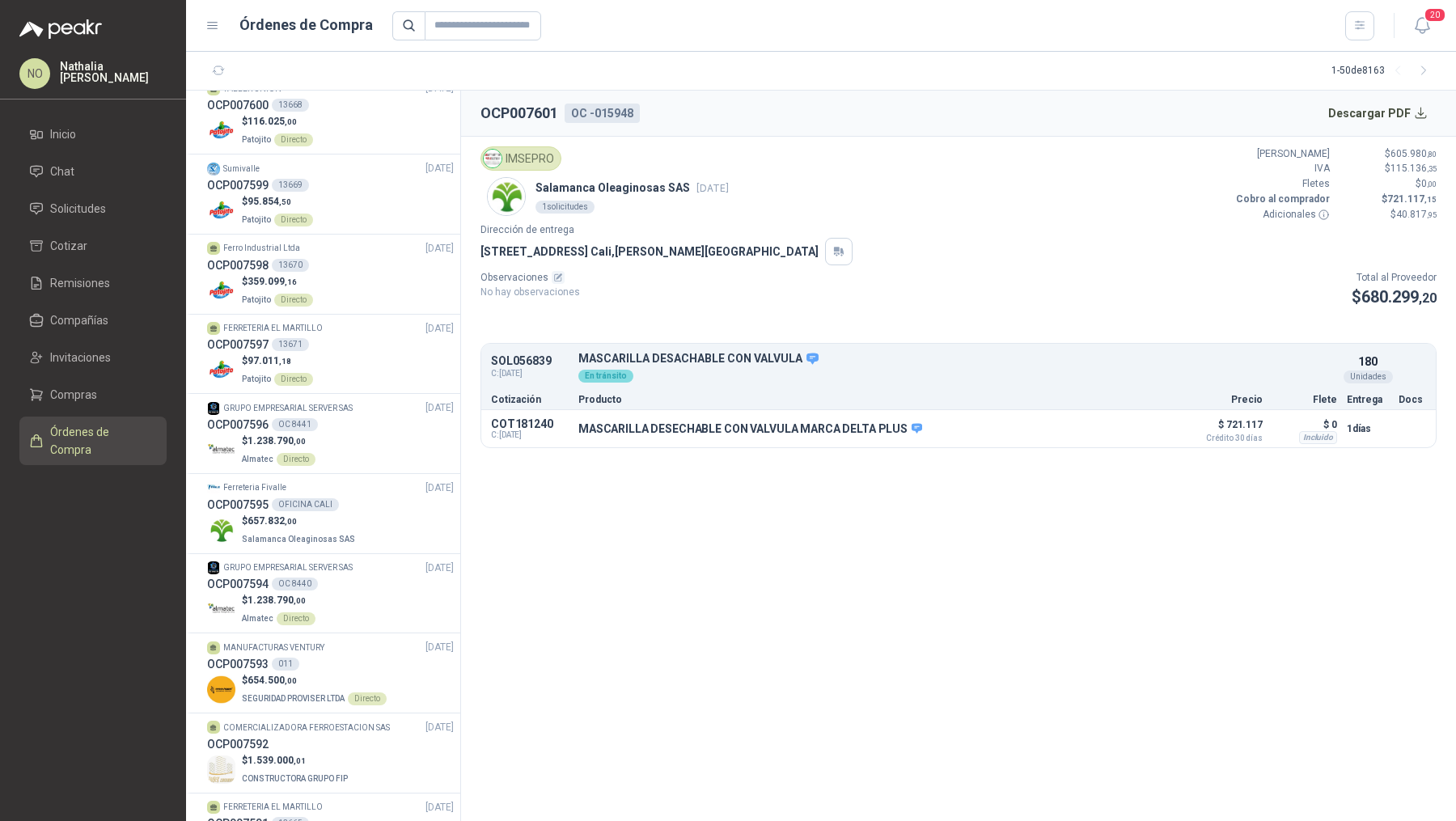
scroll to position [421, 0]
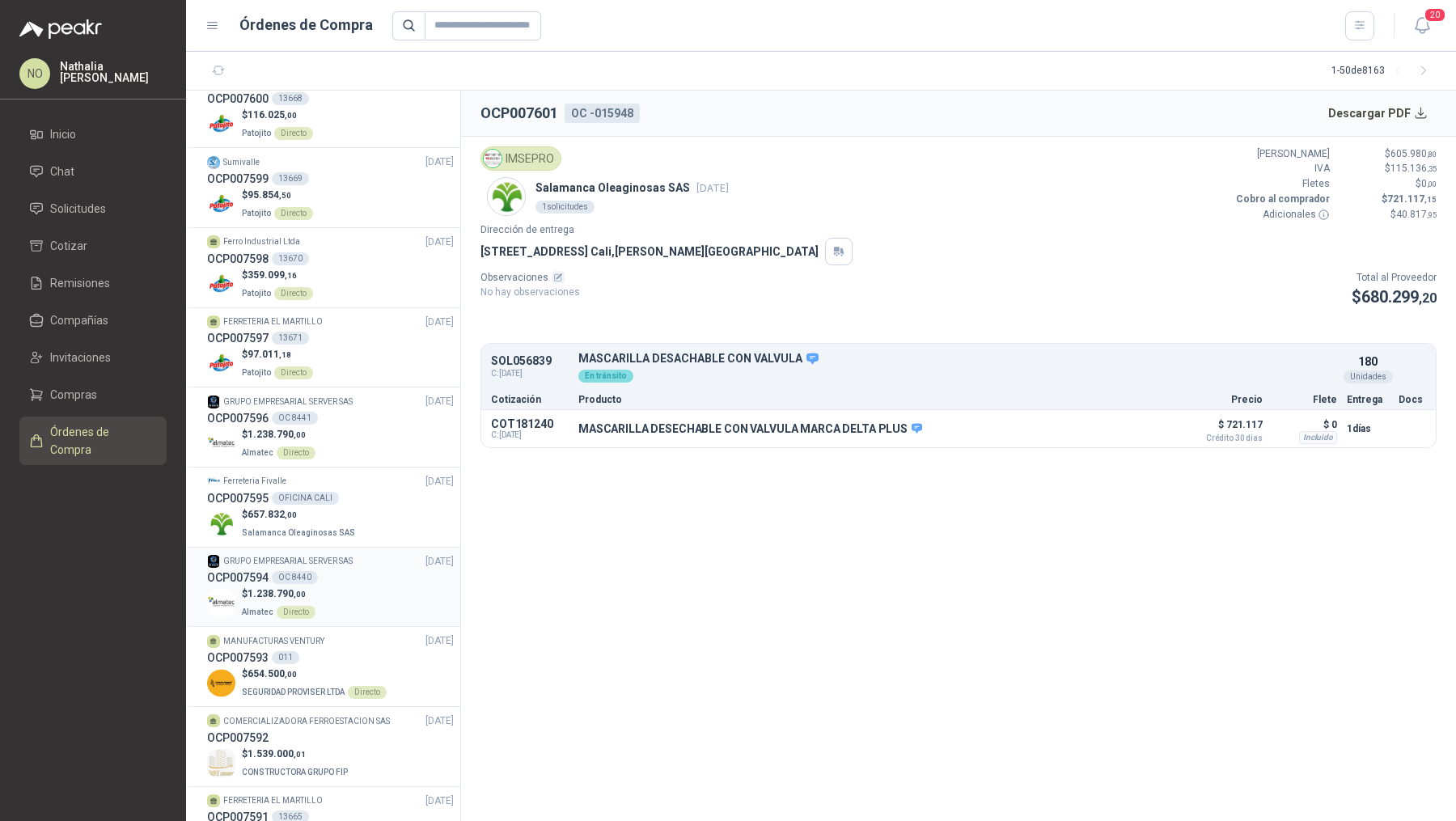
click at [361, 619] on li "GRUPO EMPRESARIAL SERVER SAS 25/09/25 OCP007594 OC 8440 $ 1.238.790 ,00 Almatec…" at bounding box center [323, 587] width 275 height 80
click at [358, 653] on div "OCP007593 011" at bounding box center [330, 657] width 247 height 18
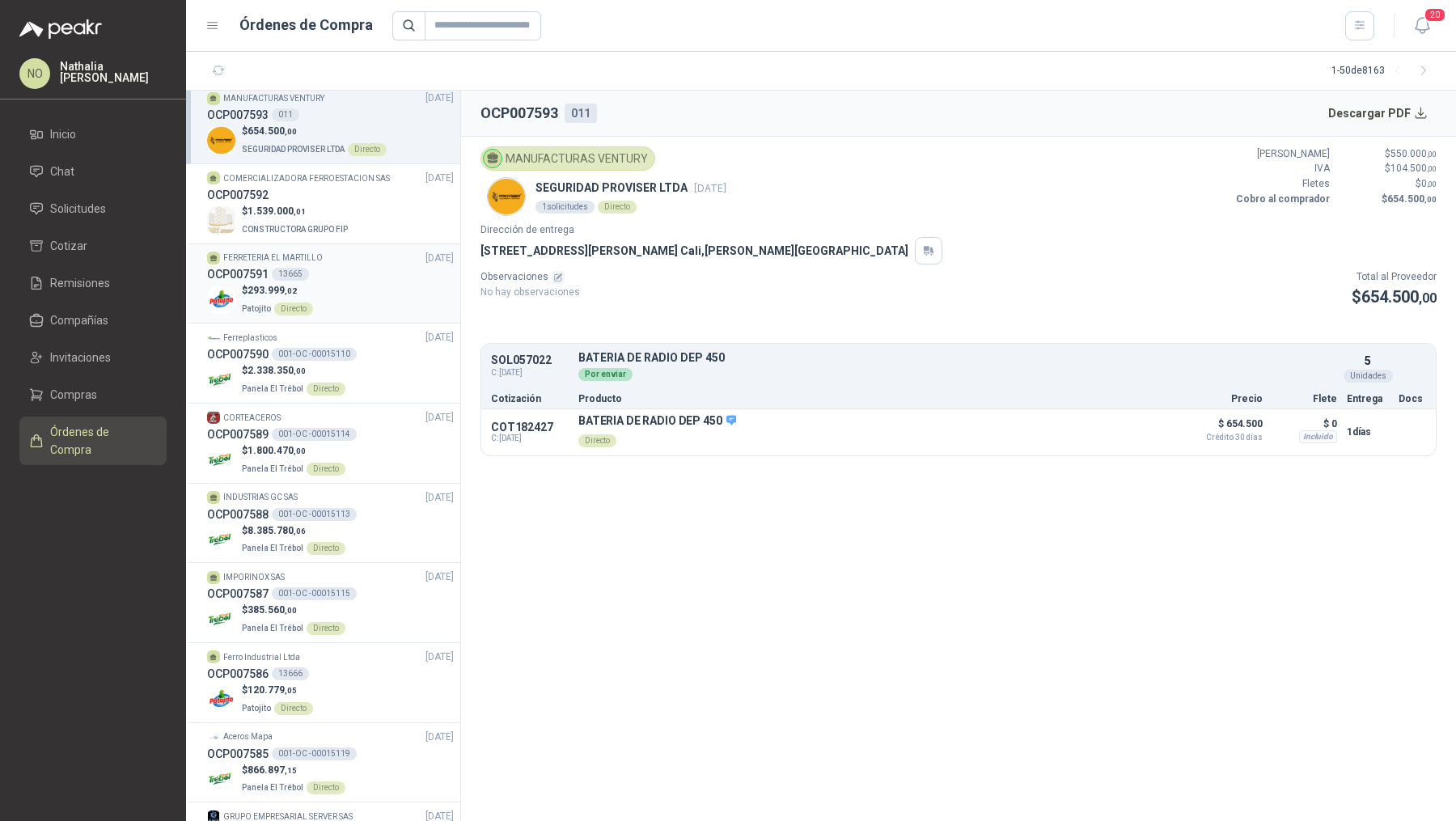
scroll to position [965, 0]
click at [378, 446] on div "$ 1.800.470 ,00 Panela El Trébol Directo" at bounding box center [330, 459] width 247 height 33
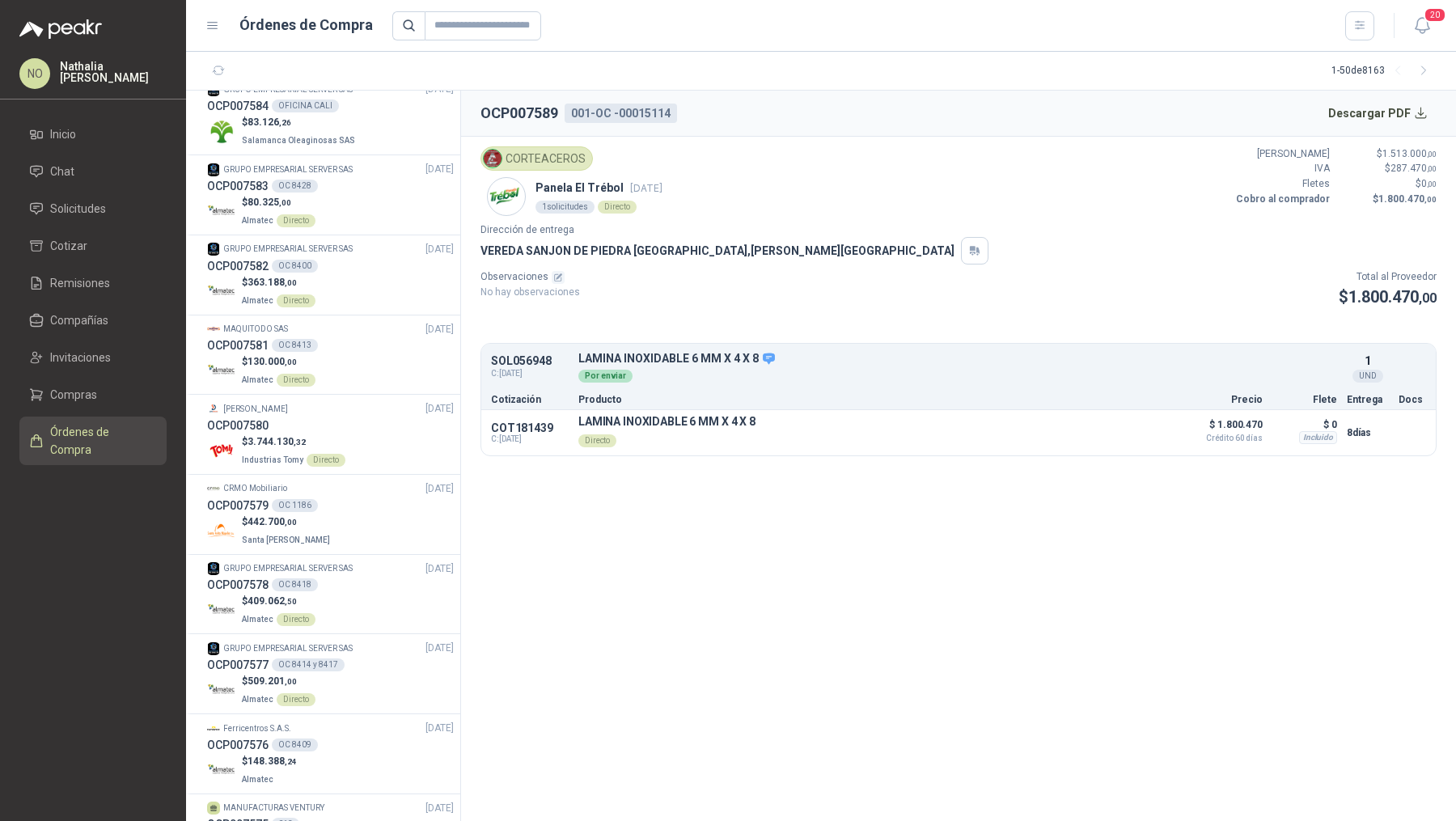
scroll to position [1705, 0]
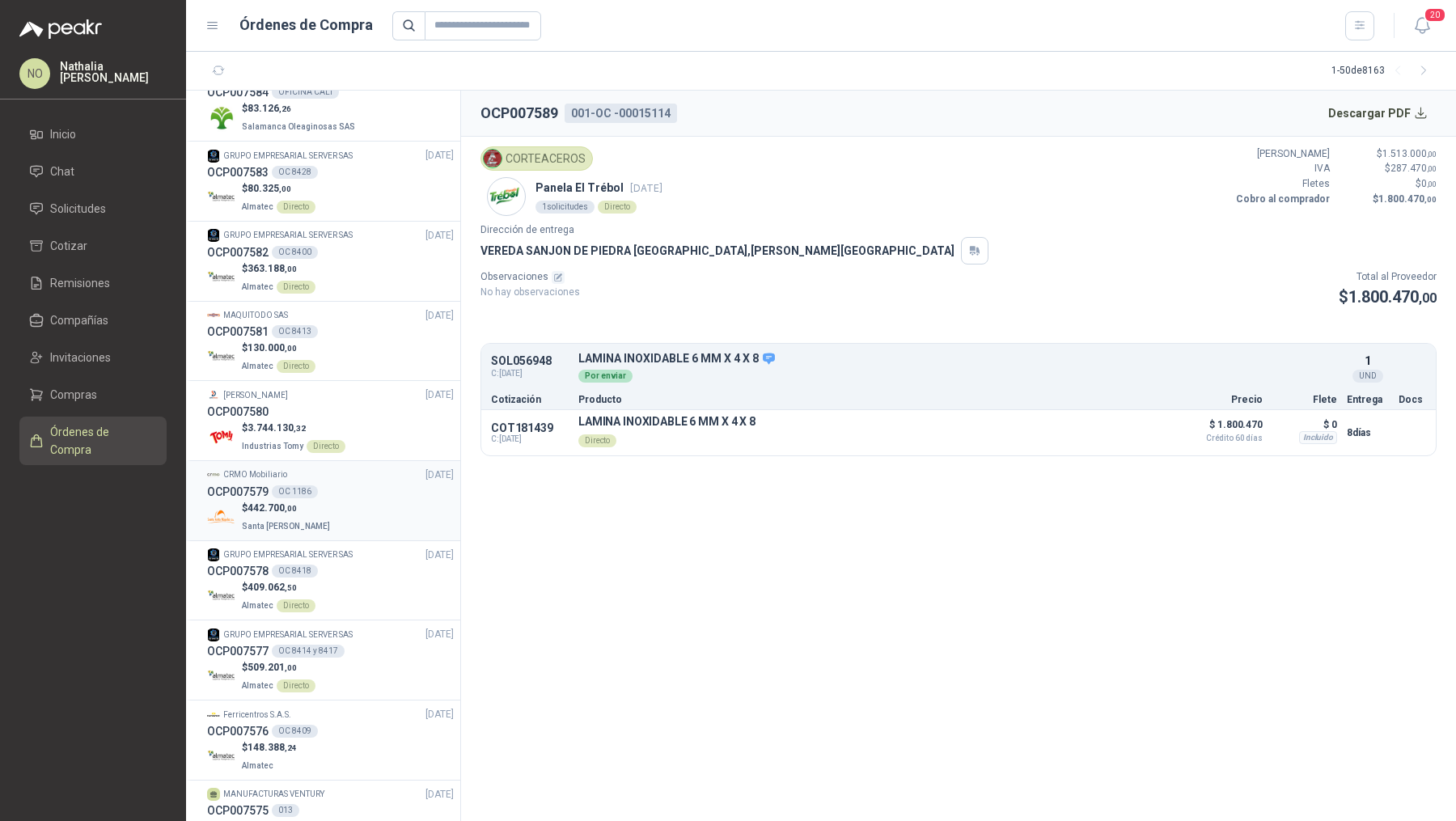
click at [402, 483] on div "OCP007579 OC 1186" at bounding box center [330, 492] width 247 height 18
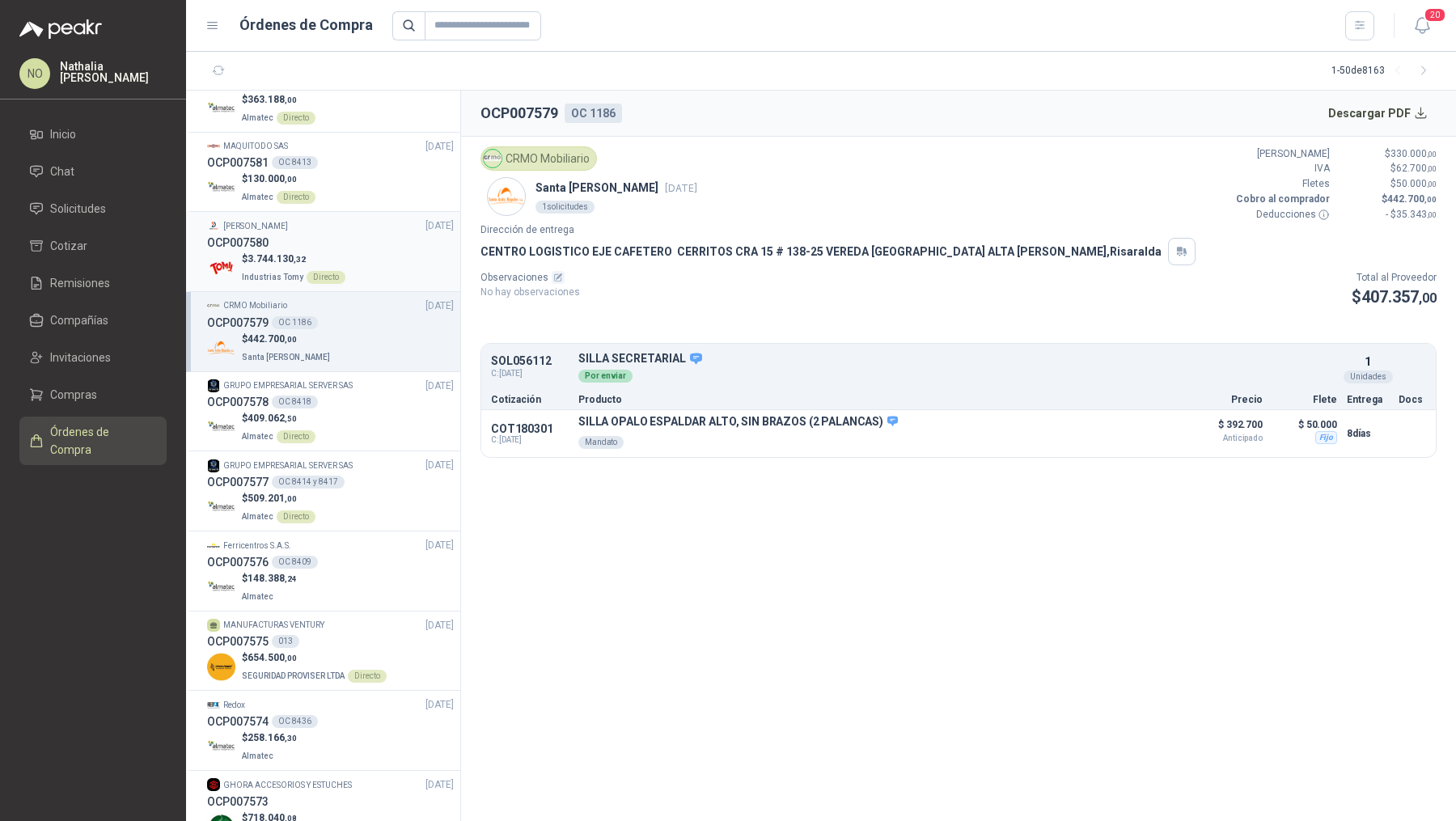
scroll to position [1881, 0]
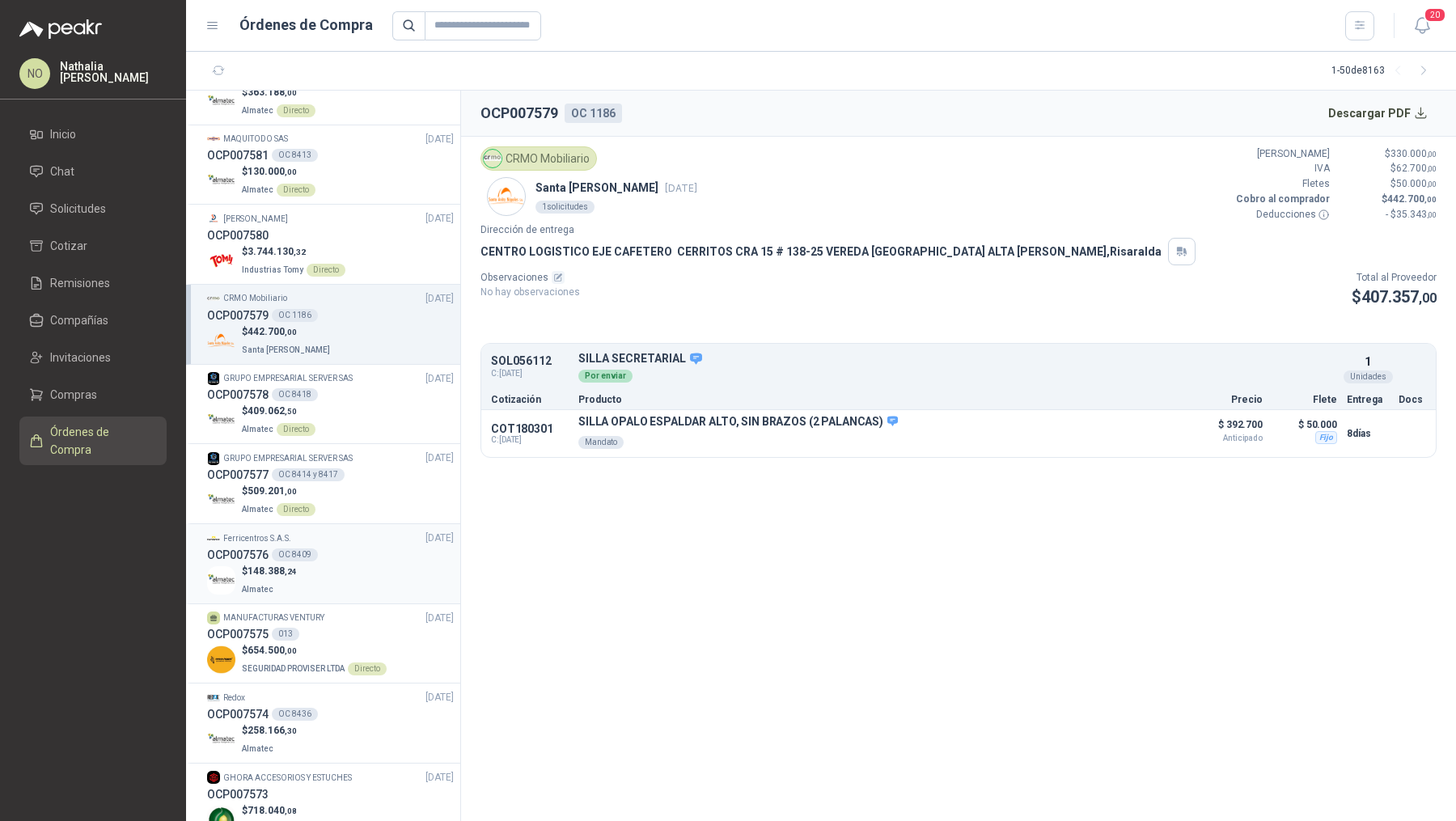
click at [426, 537] on span "[DATE]" at bounding box center [439, 538] width 28 height 15
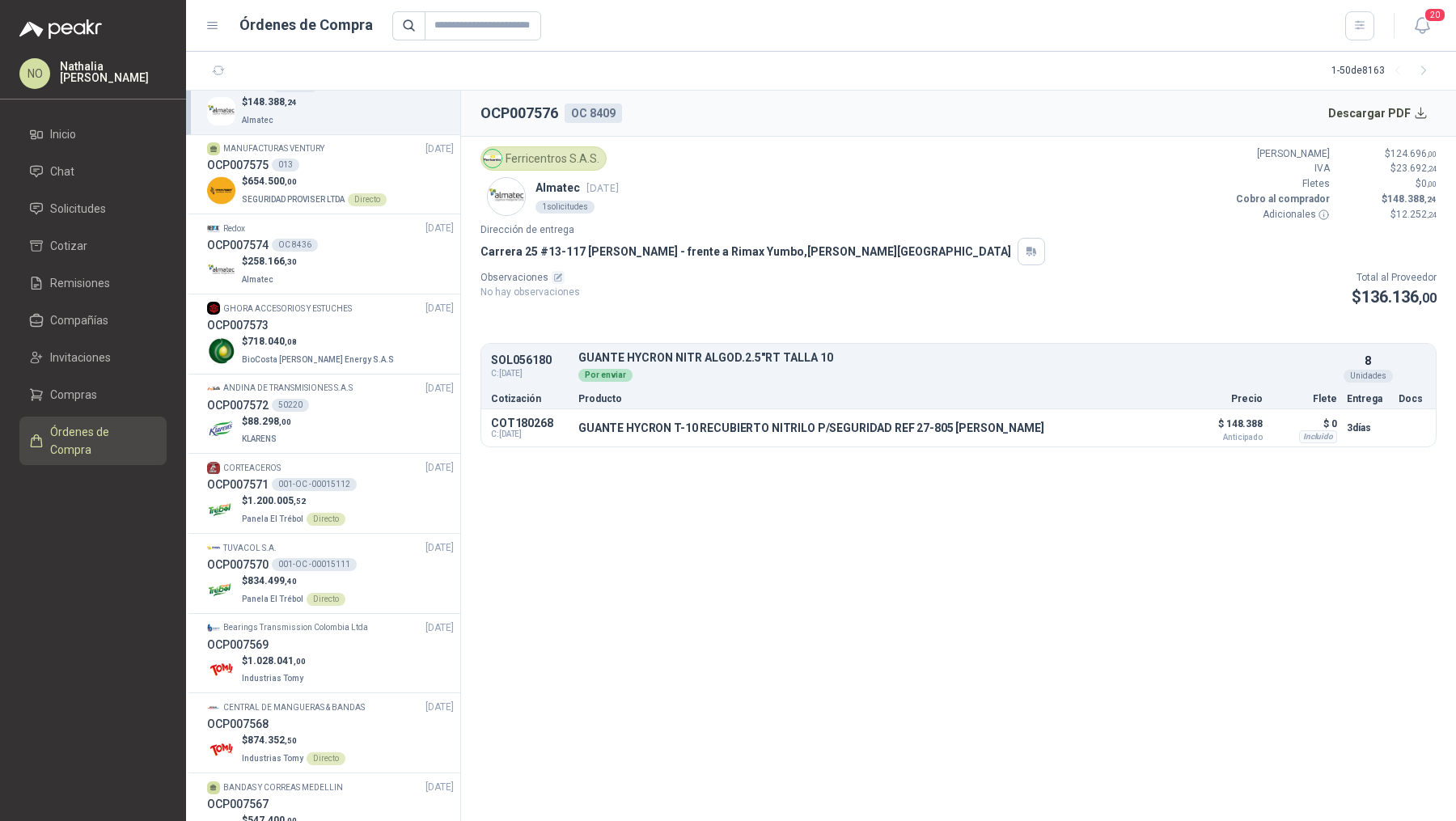
scroll to position [2352, 0]
click at [394, 663] on div "$ 1.028.041 ,00 Industrias Tomy" at bounding box center [330, 668] width 247 height 33
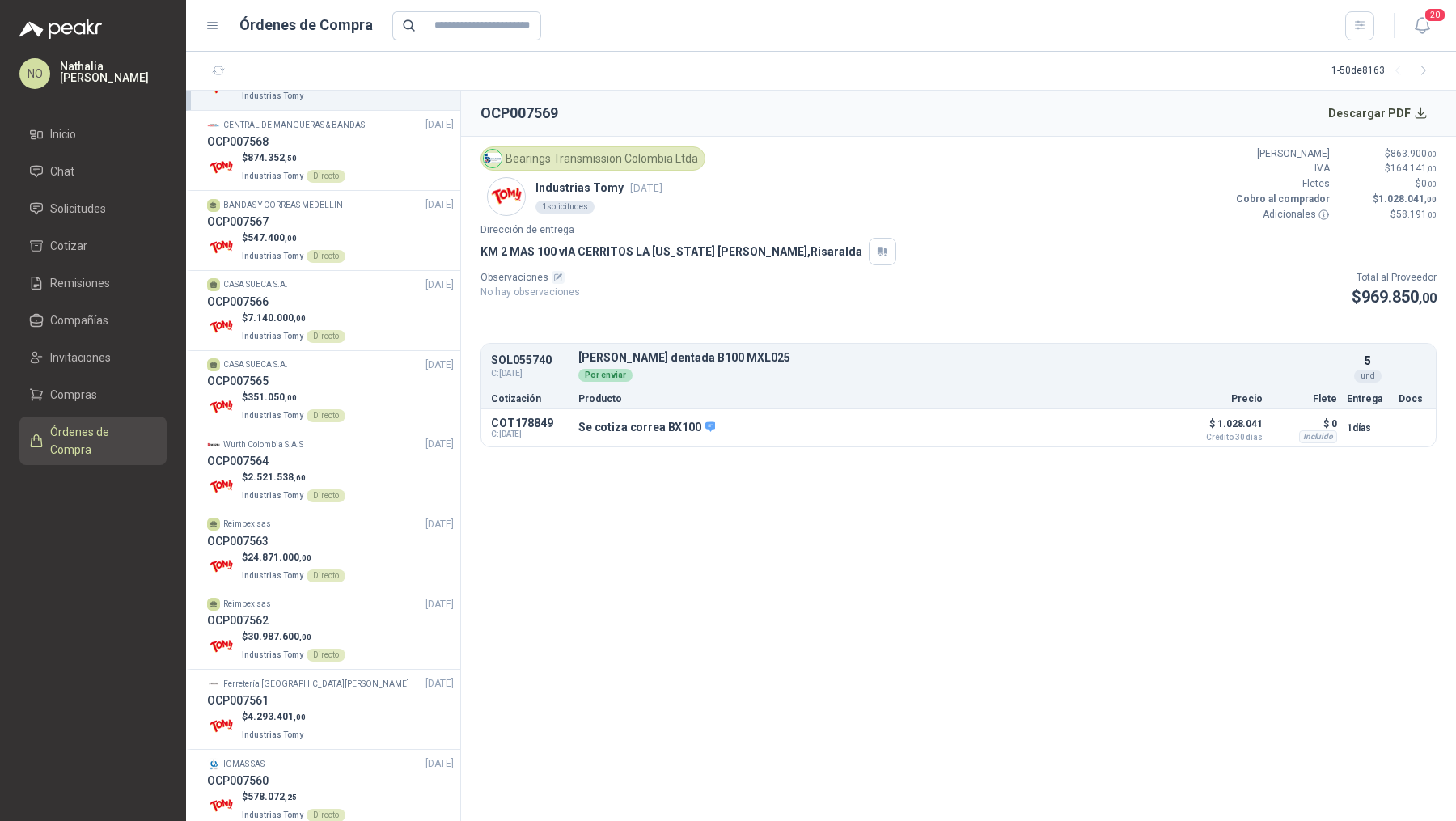
scroll to position [2938, 0]
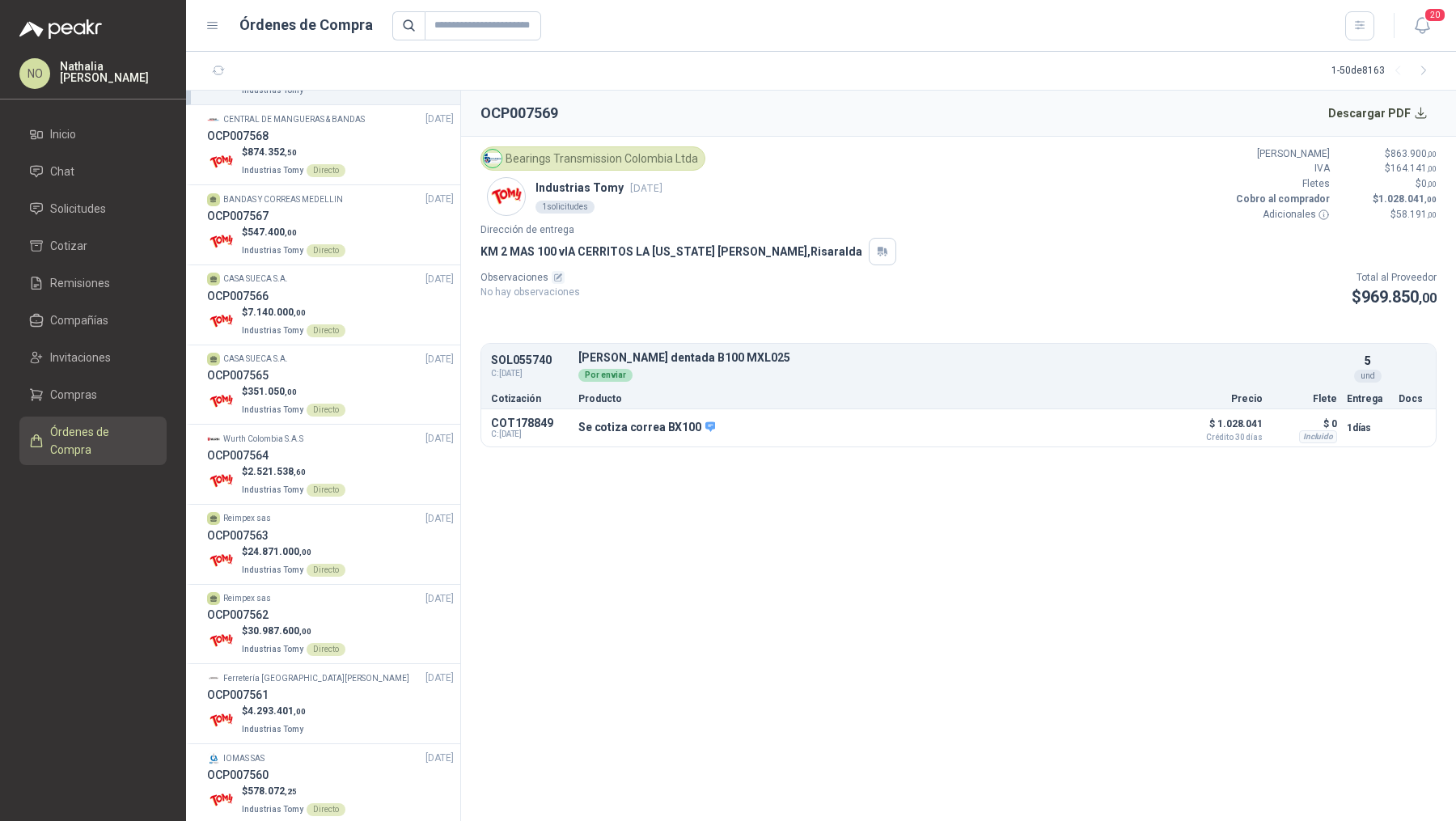
click at [394, 671] on div "Ferretería Industrial del Valle 24/09/25" at bounding box center [330, 679] width 247 height 15
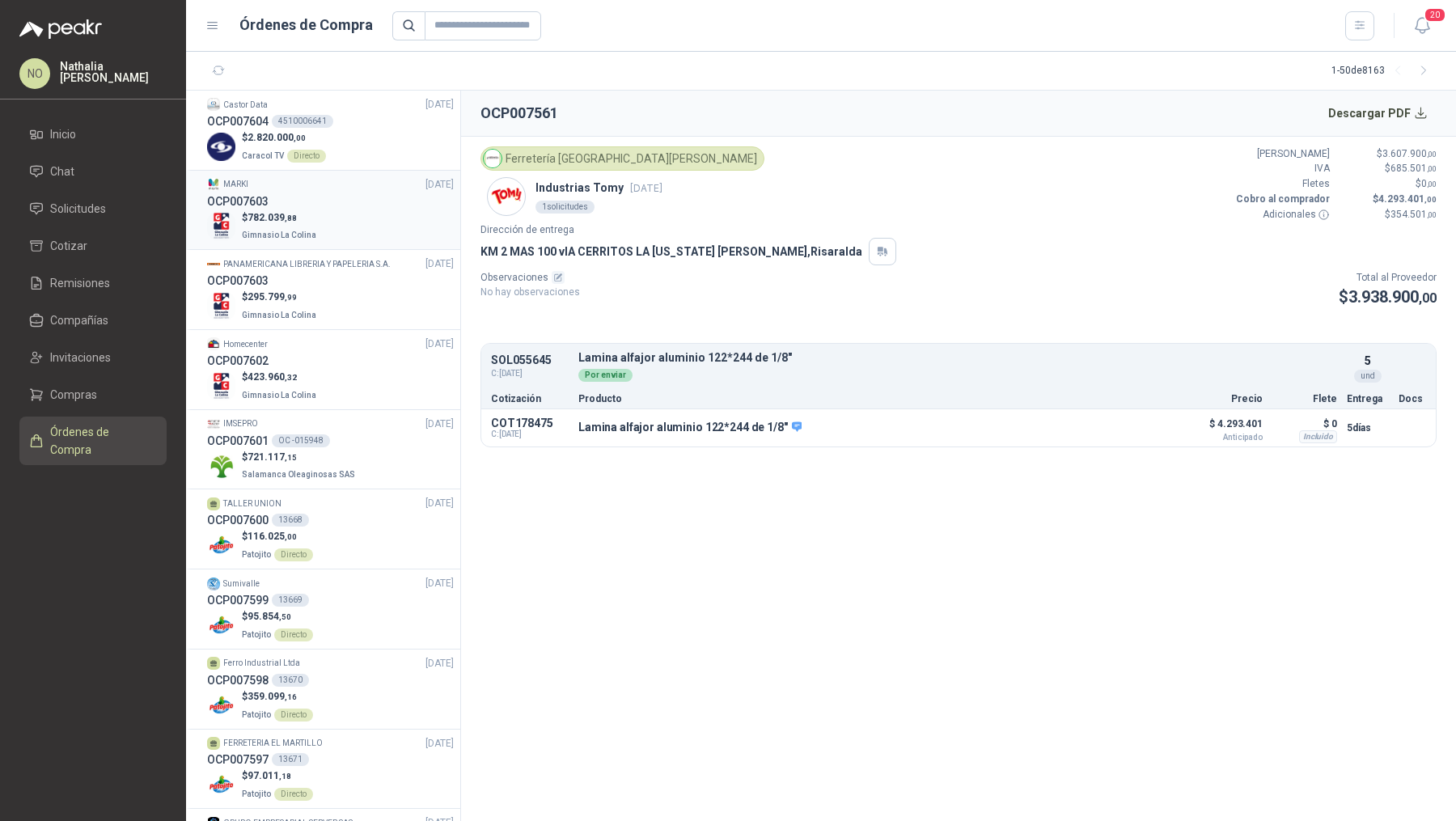
click at [334, 219] on div "$ 782.039 ,88 Gimnasio La Colina" at bounding box center [330, 226] width 247 height 33
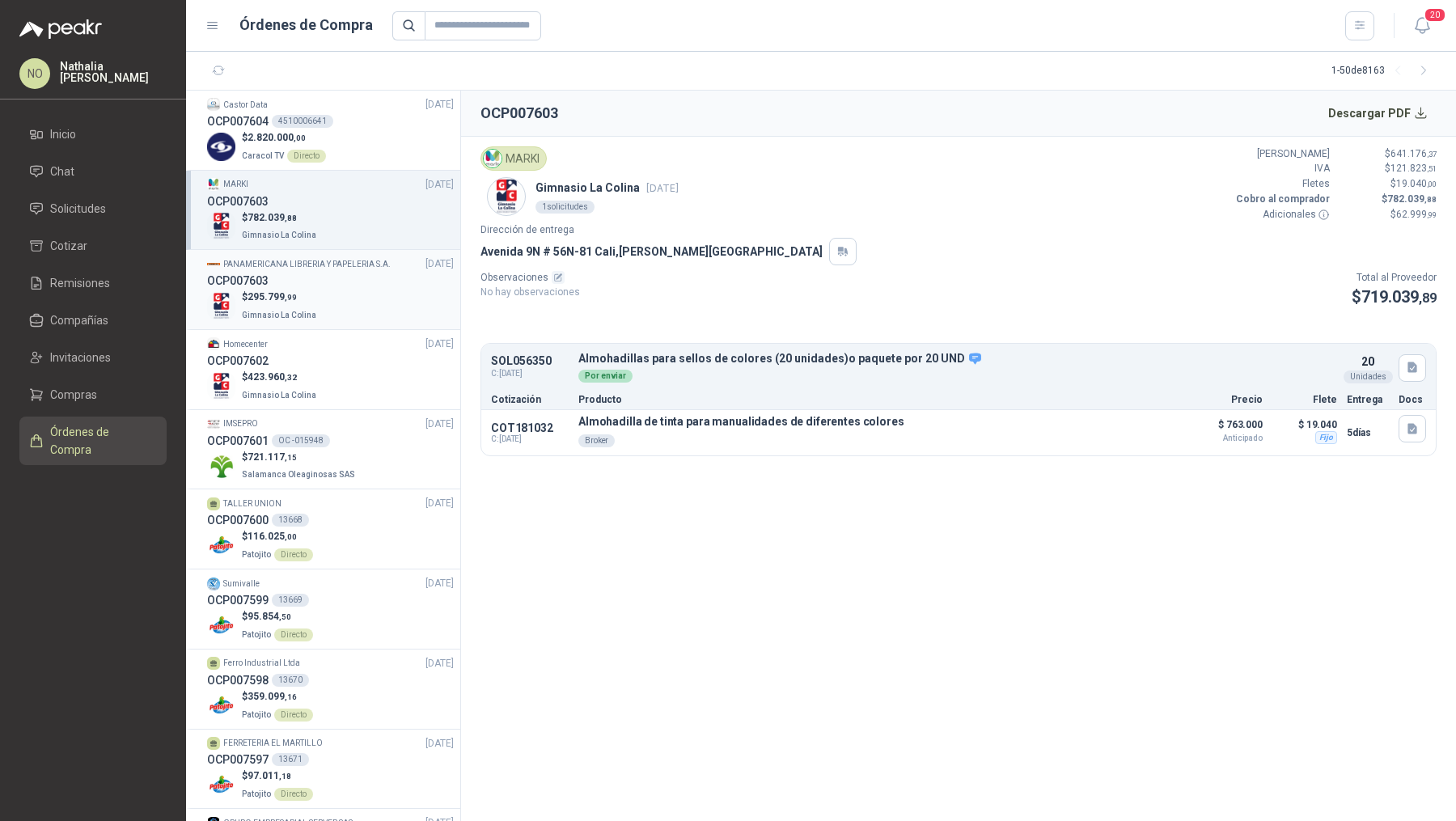
click at [355, 275] on div "OCP007603" at bounding box center [330, 281] width 247 height 18
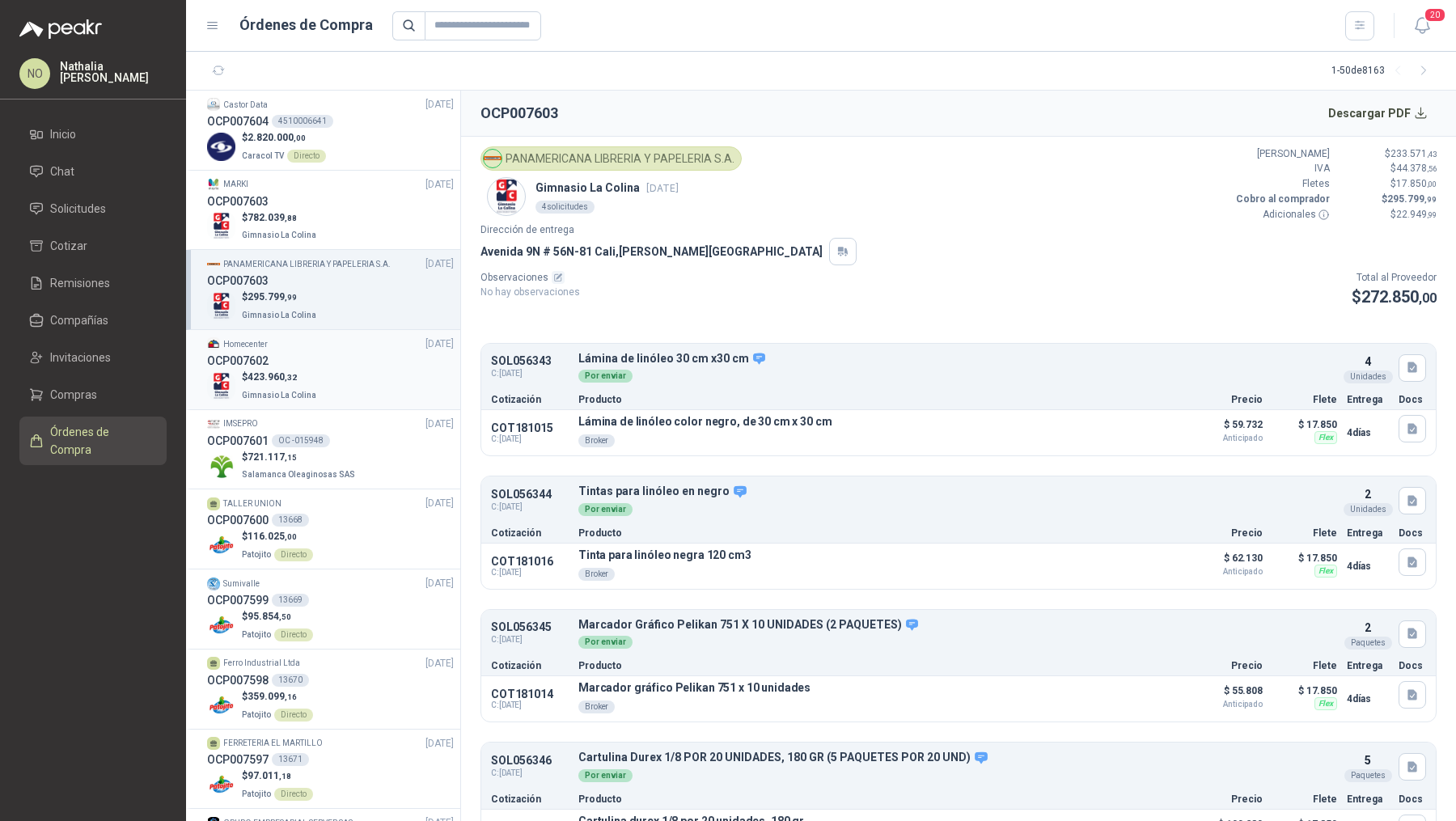
click at [367, 350] on div "Homecenter 25/09/25" at bounding box center [330, 344] width 247 height 15
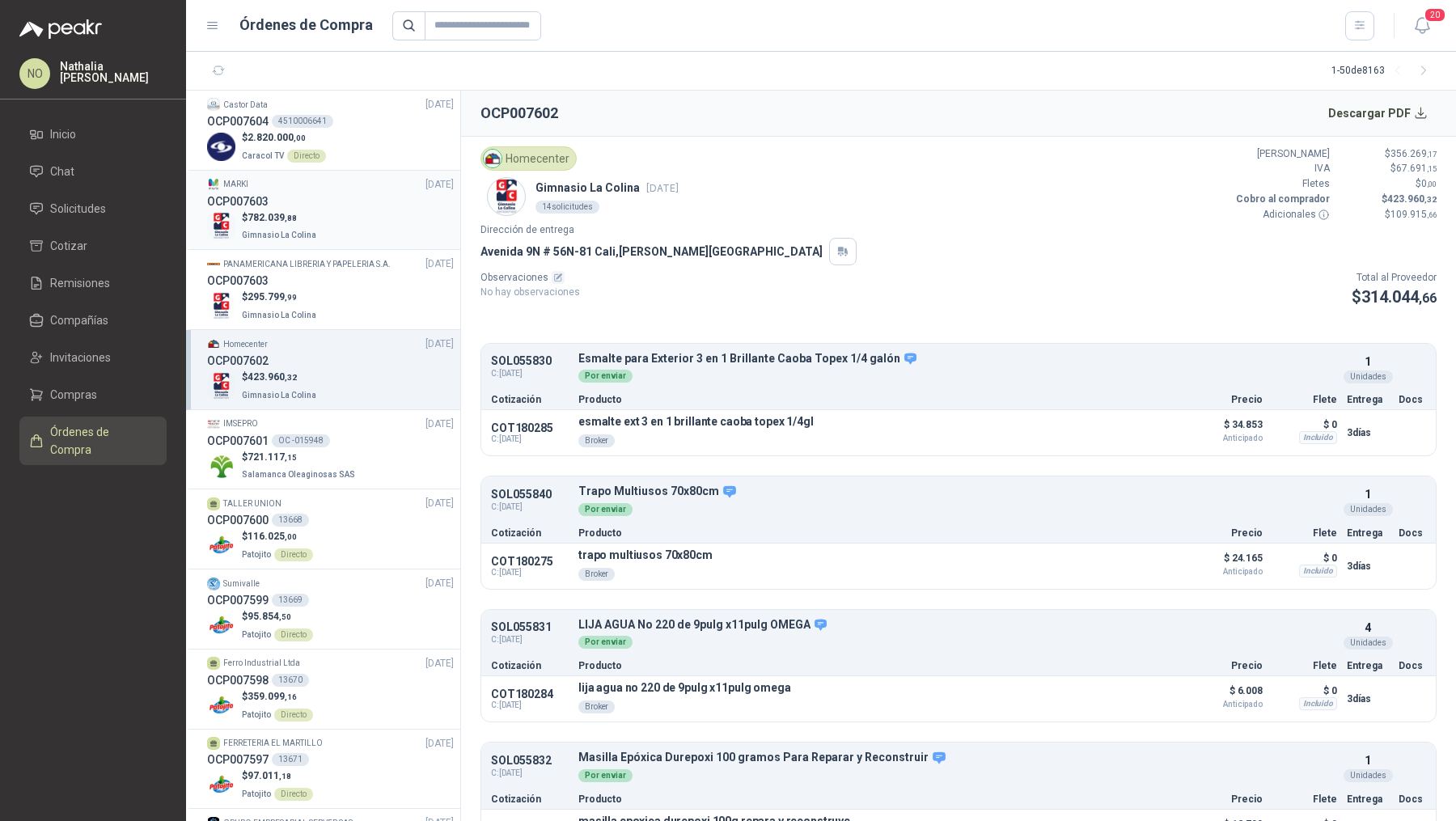
click at [375, 232] on div "$ 782.039 ,88 Gimnasio La Colina" at bounding box center [330, 226] width 247 height 33
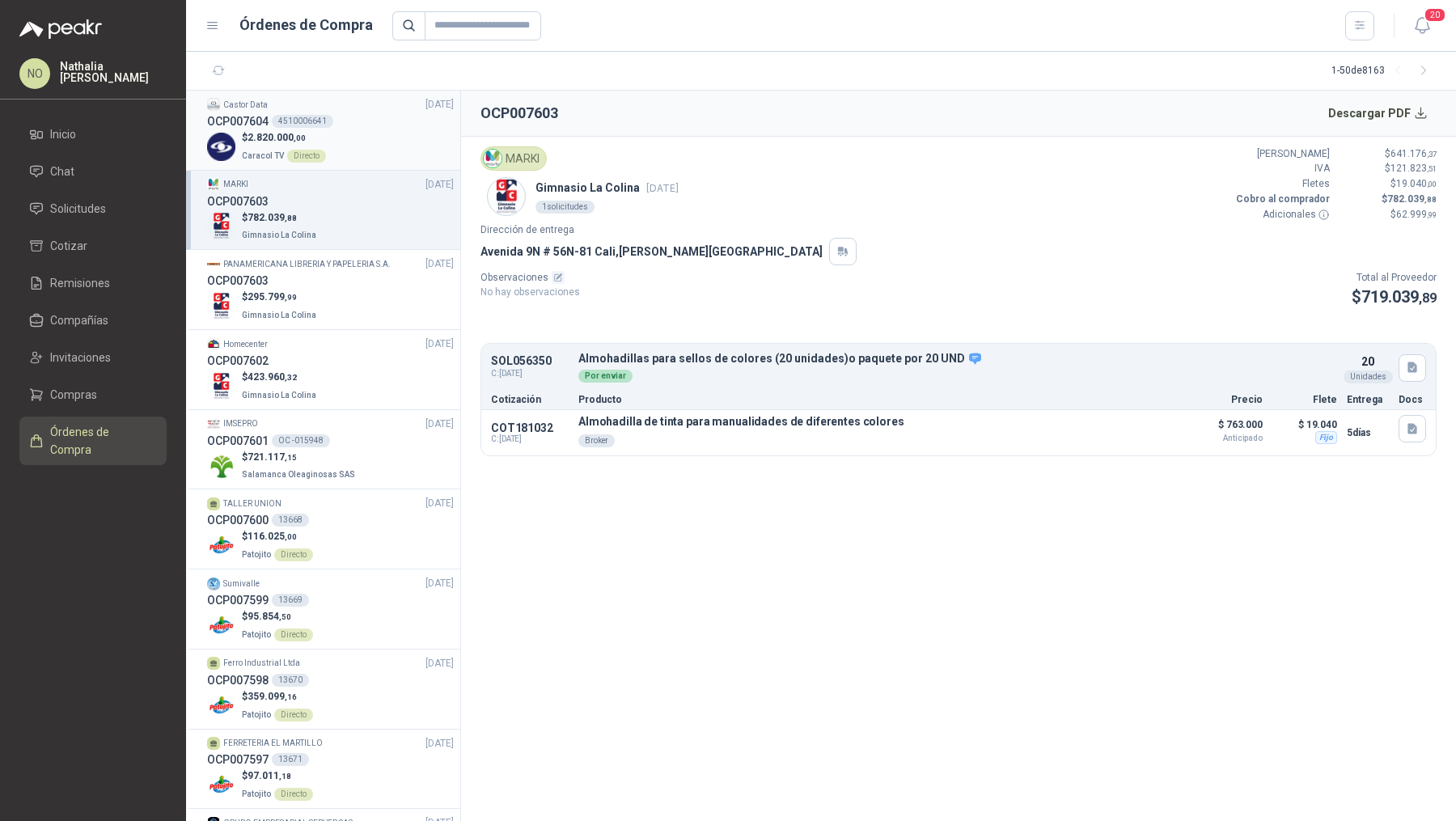
click at [389, 132] on div "$ 2.820.000 ,00 Caracol TV Directo" at bounding box center [330, 147] width 247 height 33
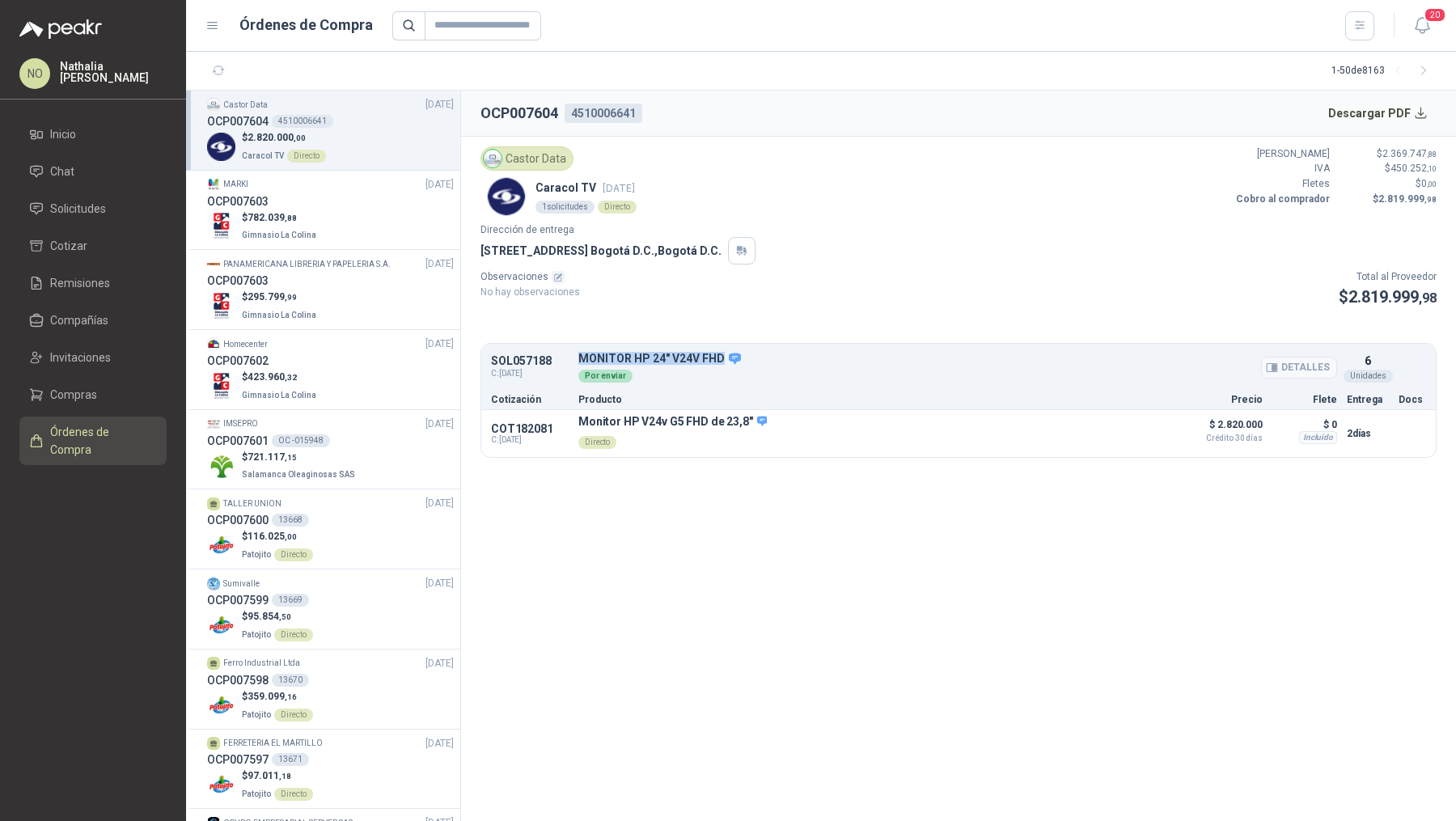
drag, startPoint x: 577, startPoint y: 353, endPoint x: 718, endPoint y: 360, distance: 141.2
click at [718, 360] on p "MONITOR HP 24" V24V FHD" at bounding box center [958, 359] width 758 height 15
copy p "MONITOR HP 24" V24V FHD"
click at [91, 214] on span "Solicitudes" at bounding box center [77, 208] width 56 height 18
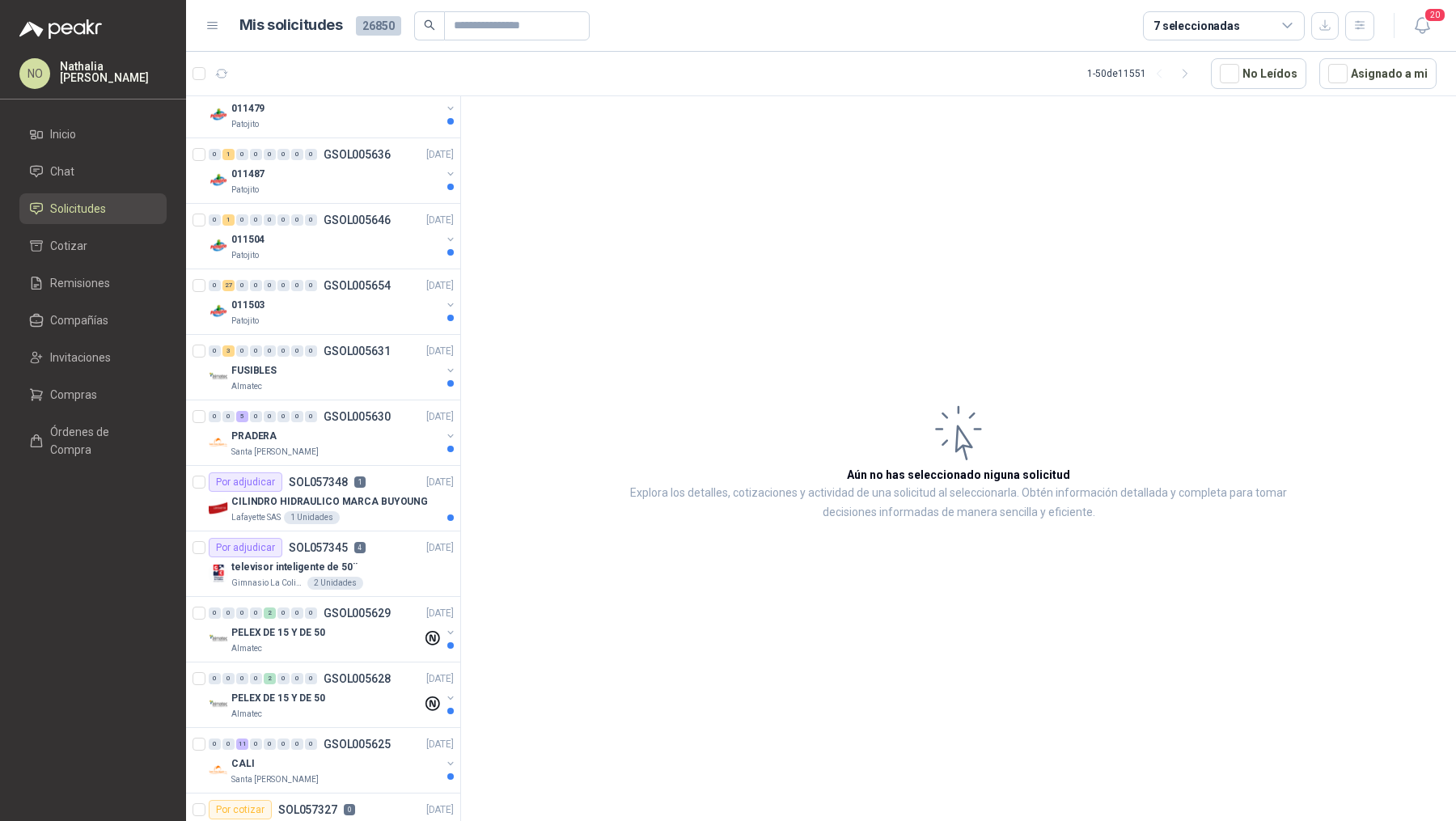
scroll to position [1283, 0]
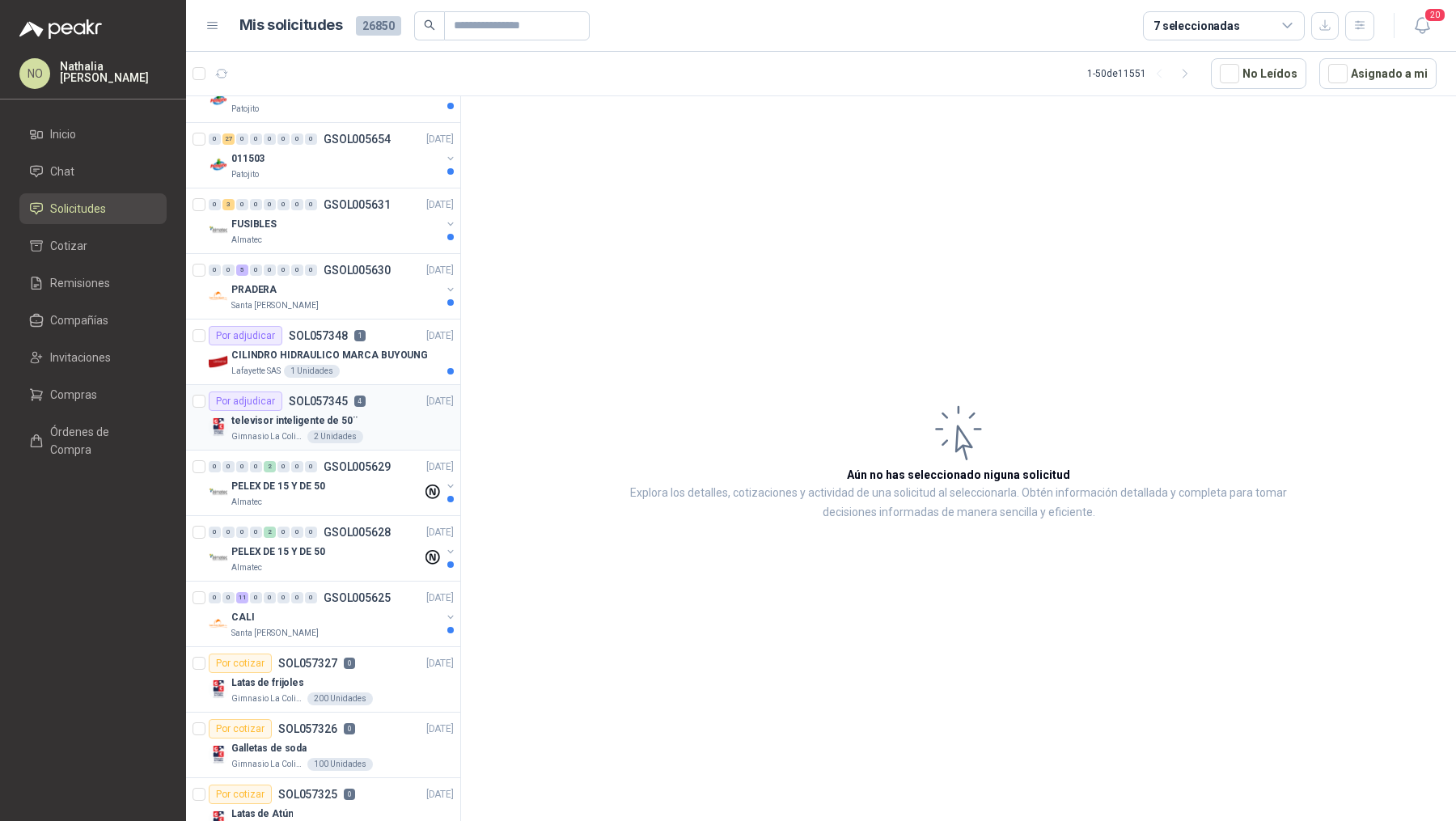
click at [342, 420] on div "televisor inteligente de 50¨" at bounding box center [342, 420] width 222 height 20
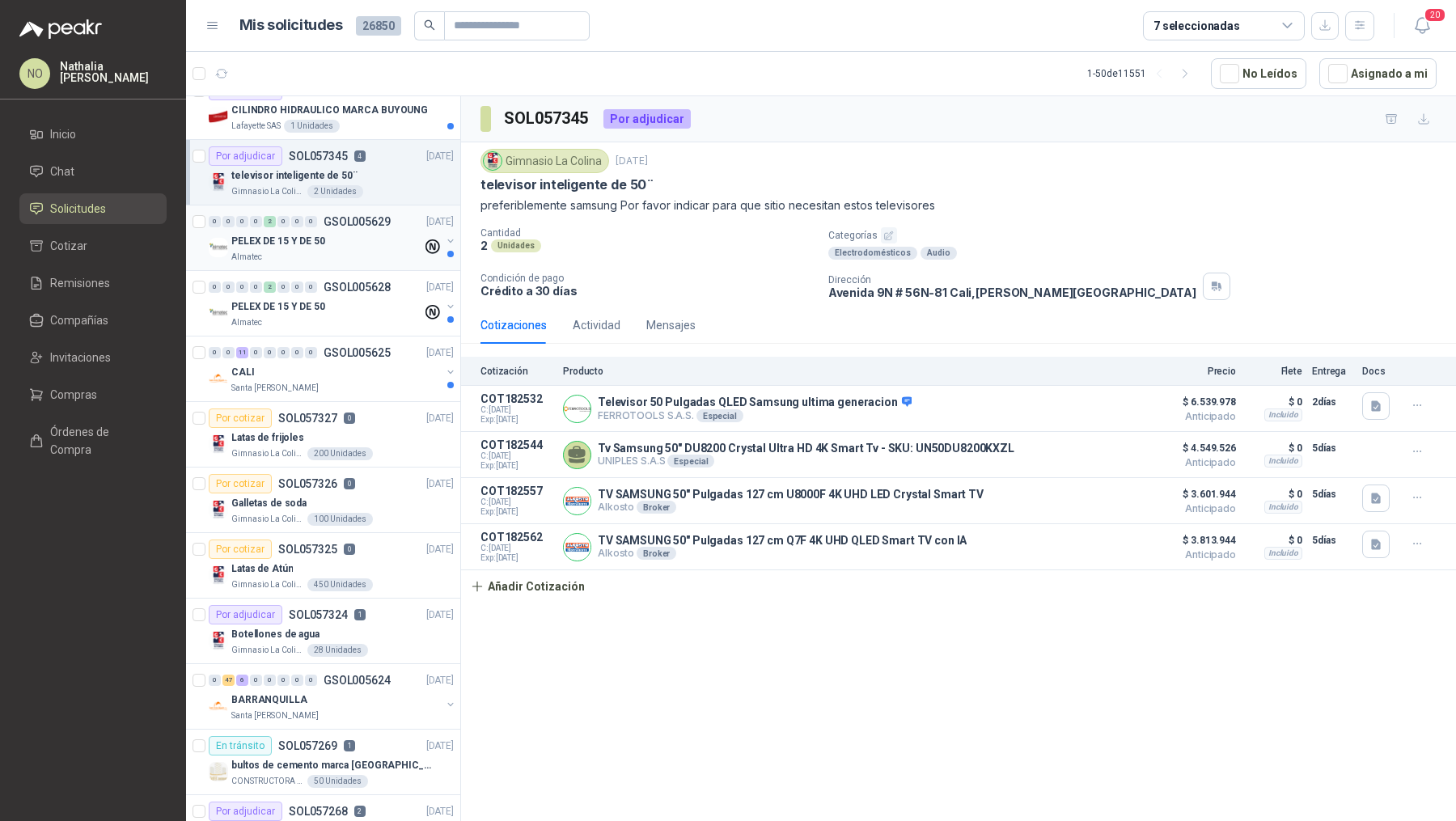
scroll to position [1534, 0]
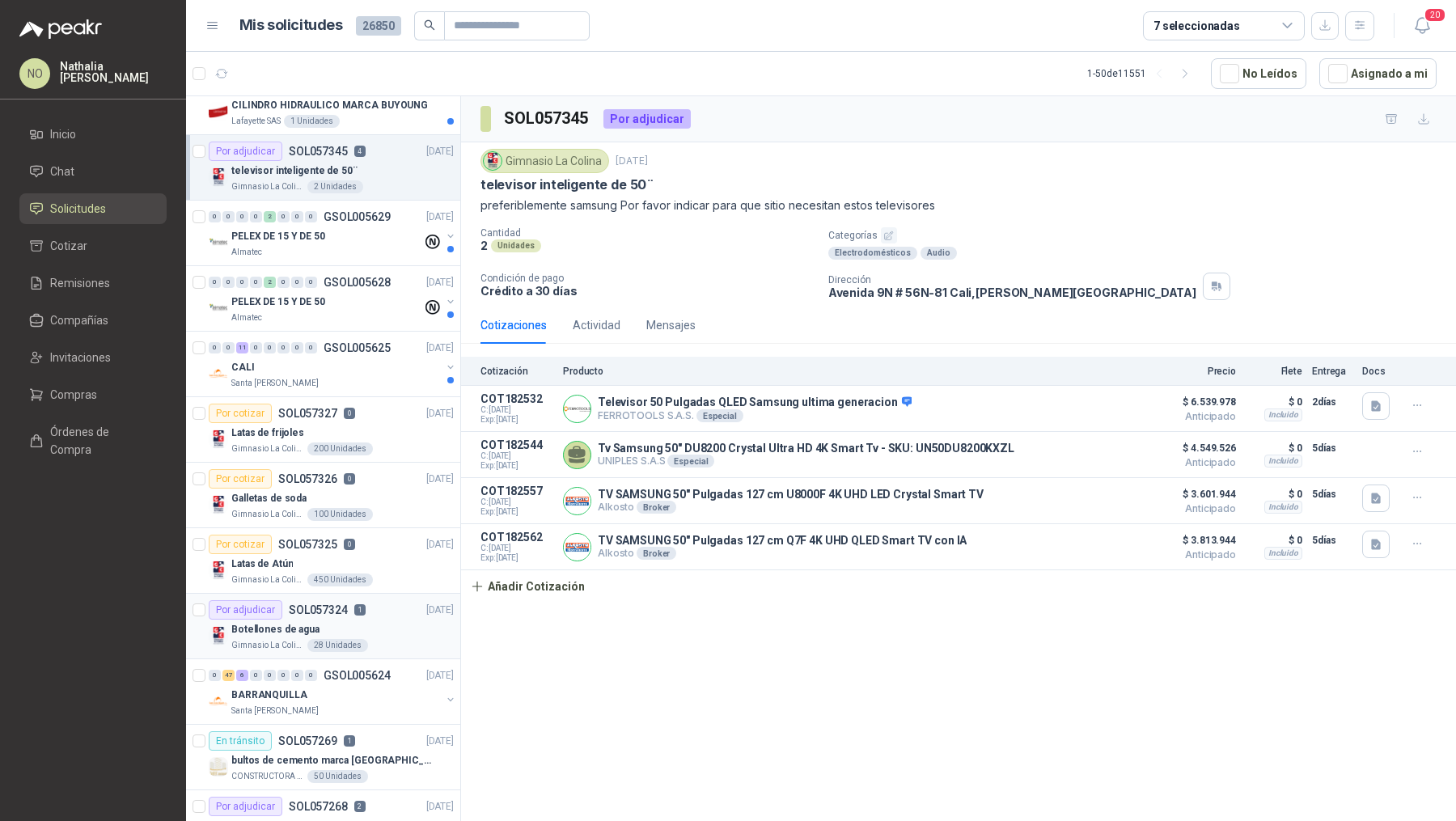
click at [332, 604] on p "SOL057324" at bounding box center [318, 609] width 59 height 11
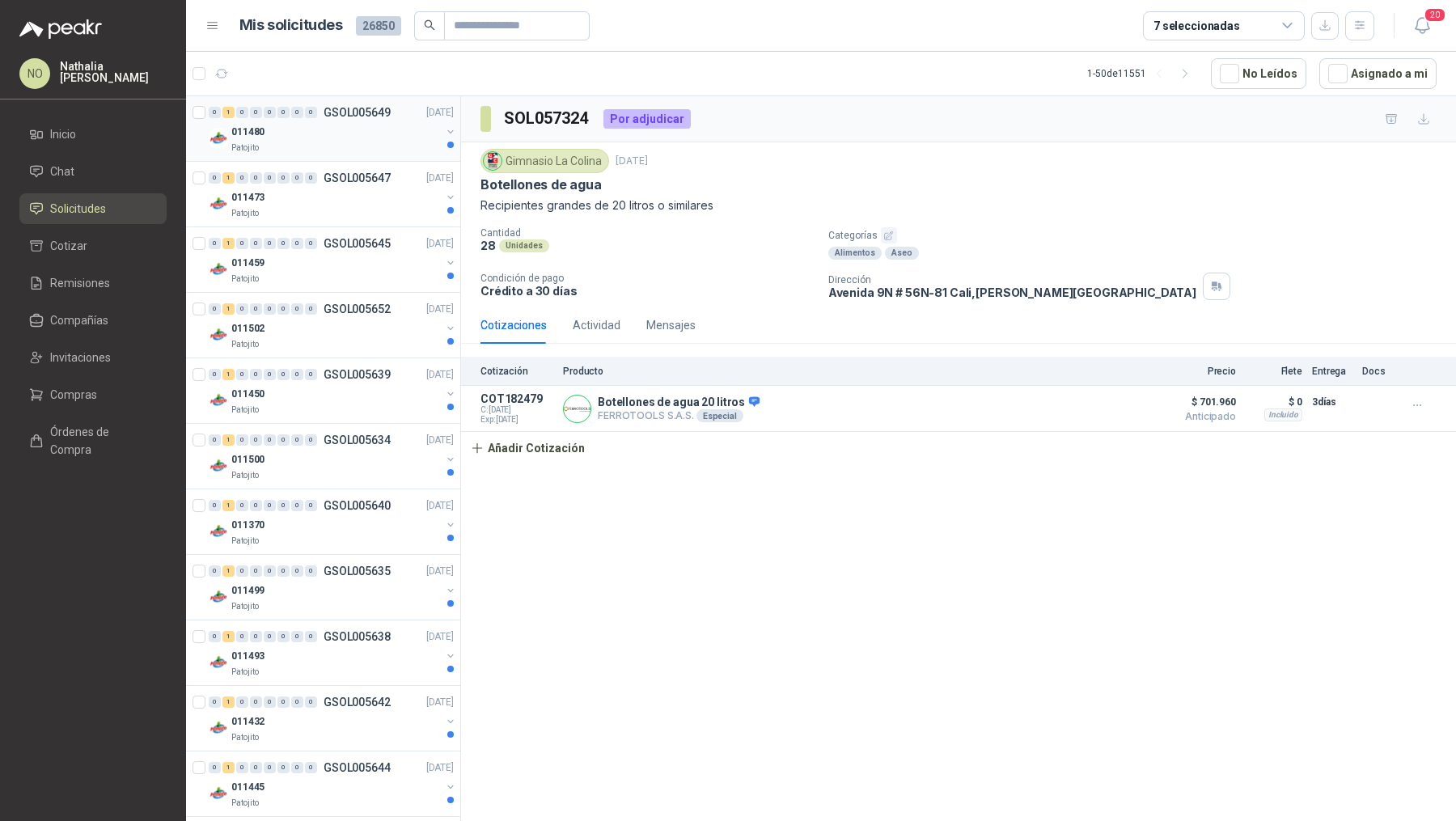
click at [393, 150] on div "Patojito" at bounding box center [336, 148] width 209 height 13
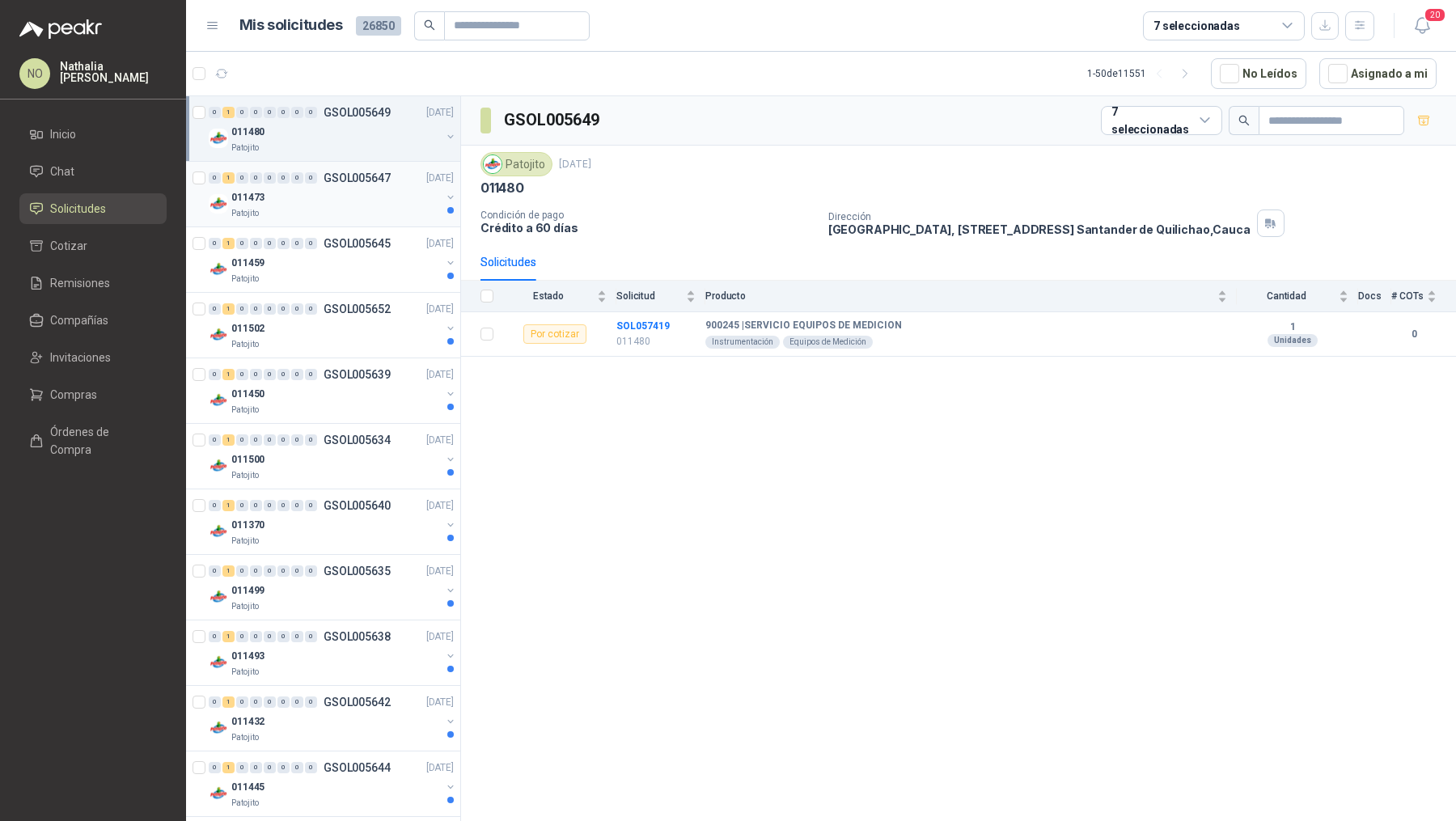
click at [380, 191] on div "011473" at bounding box center [336, 197] width 209 height 20
click at [366, 255] on div "011459" at bounding box center [336, 263] width 209 height 20
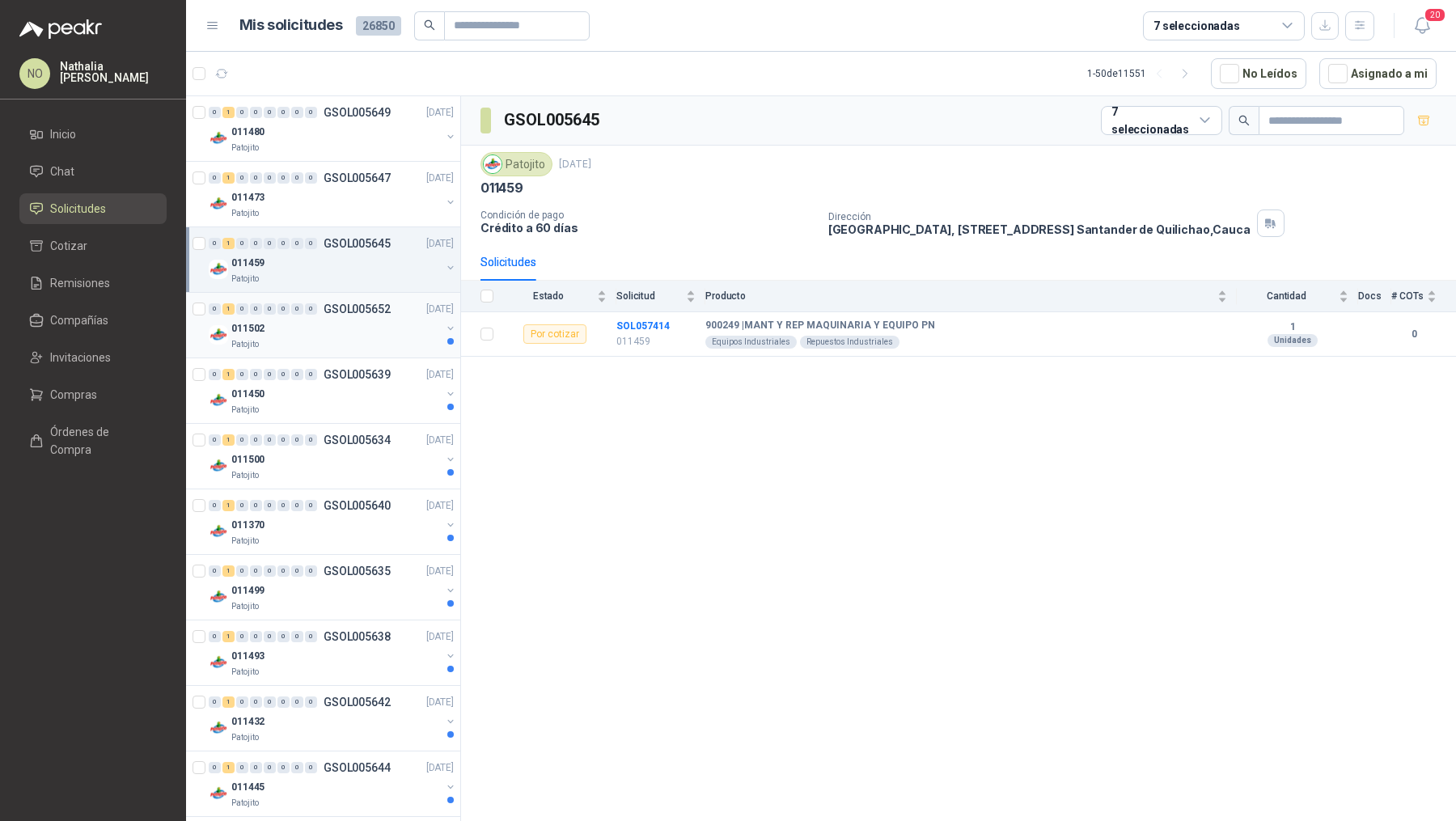
click at [343, 331] on div "011502" at bounding box center [336, 328] width 209 height 20
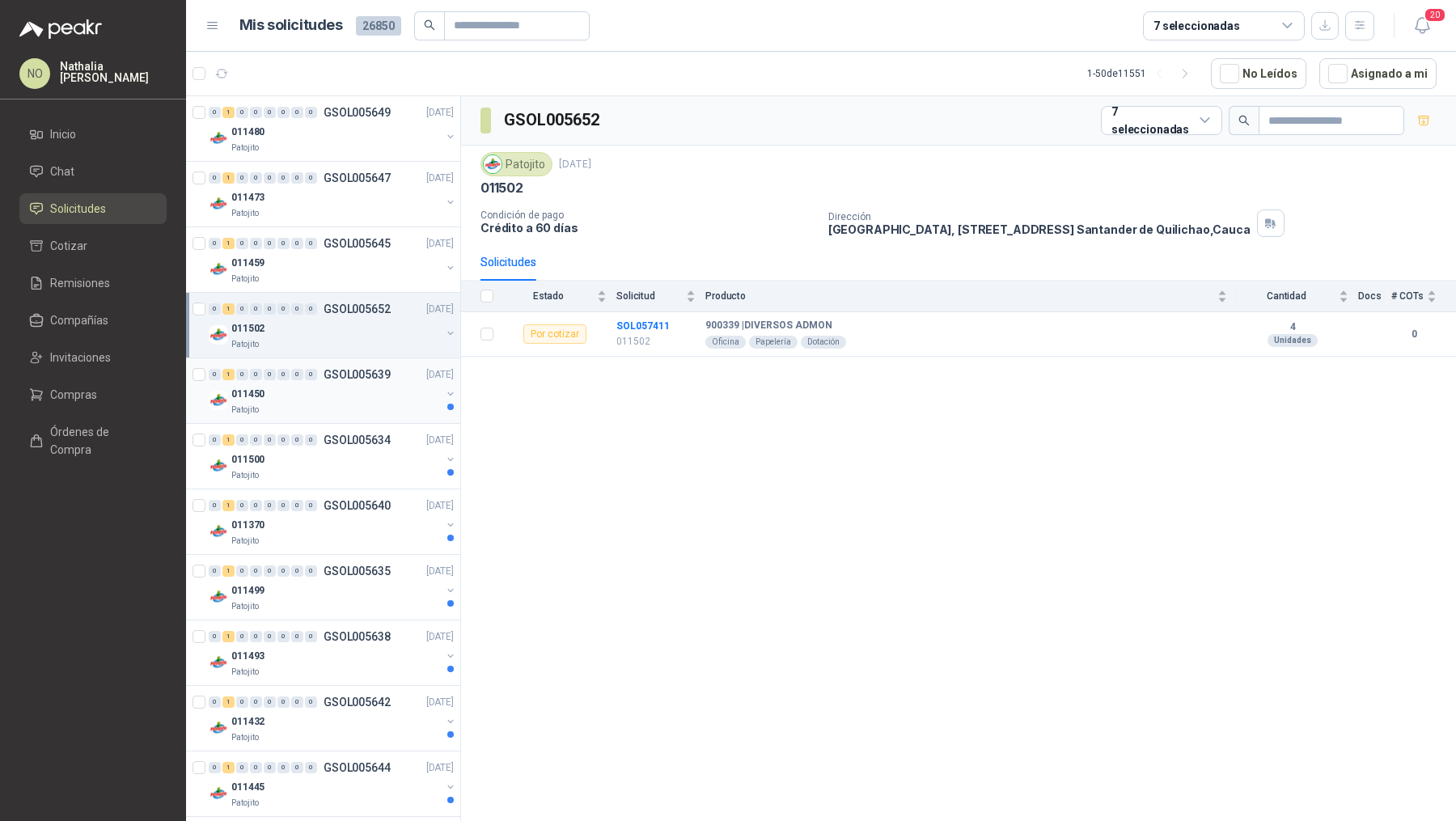
click at [341, 377] on p "GSOL005639" at bounding box center [357, 374] width 67 height 11
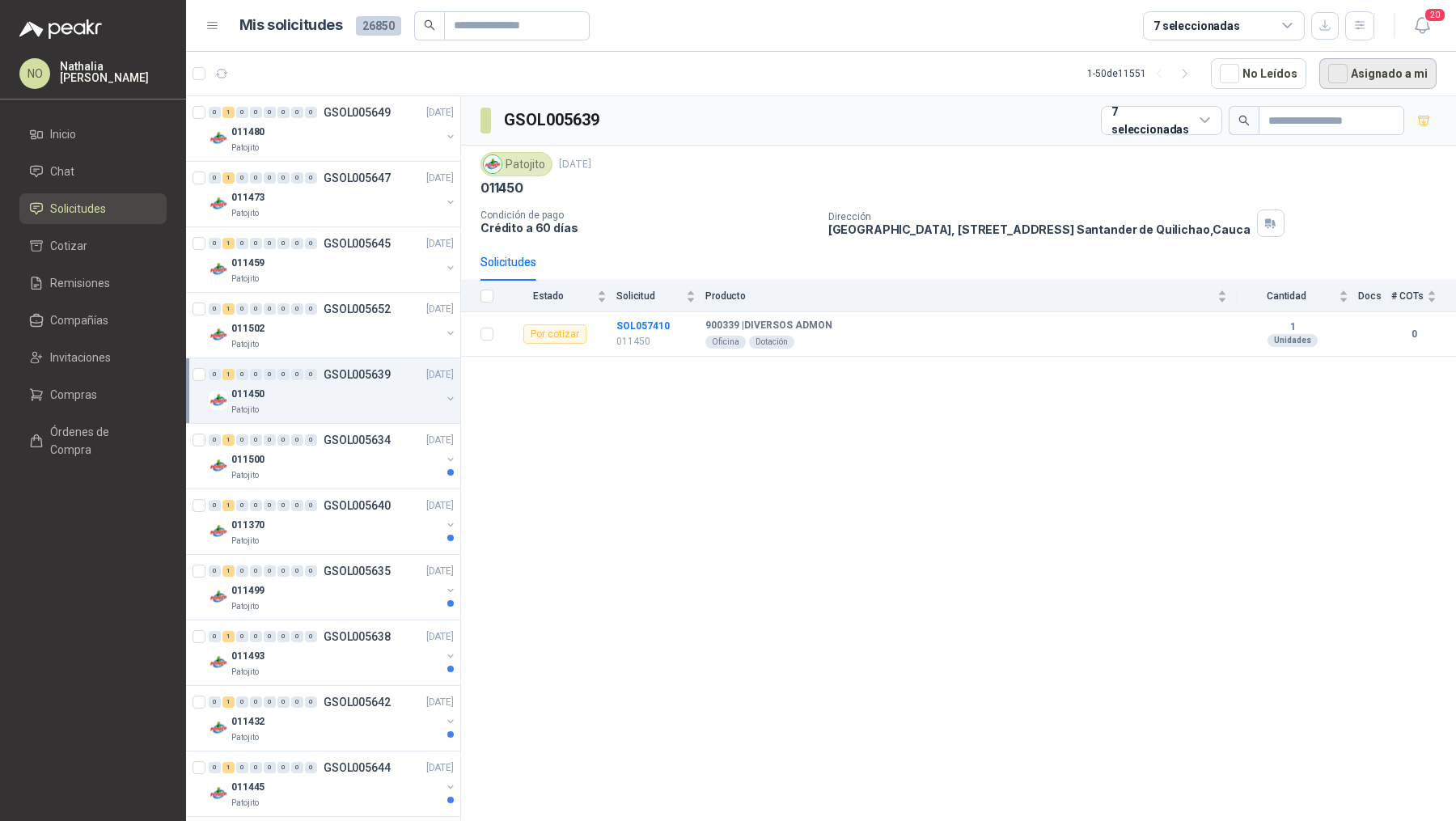
click at [1406, 68] on button "Asignado a mi" at bounding box center [1378, 74] width 118 height 31
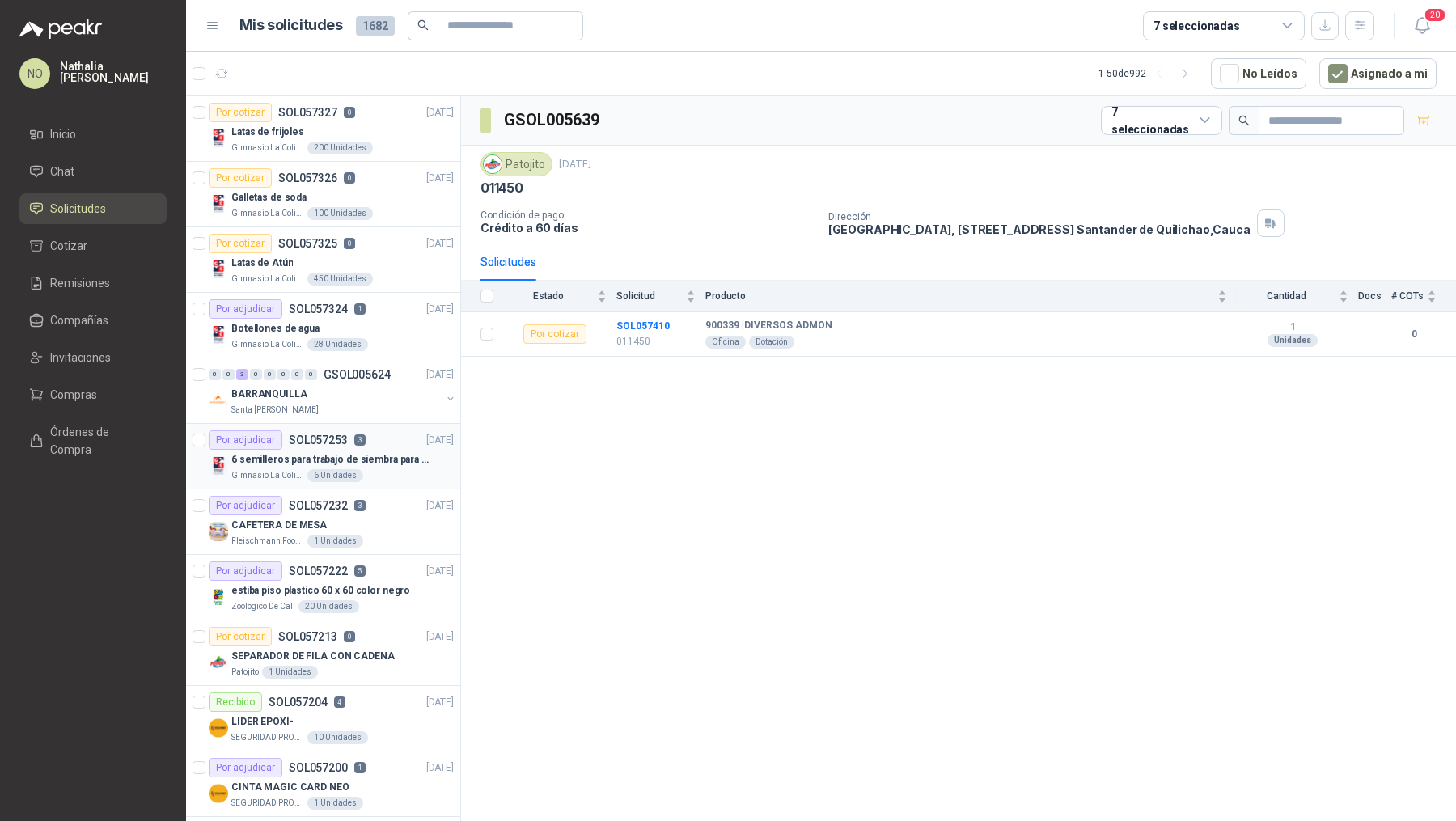
click at [368, 465] on div "6 semilleros para trabajo de siembra para estudiantes en la granja" at bounding box center [342, 459] width 222 height 20
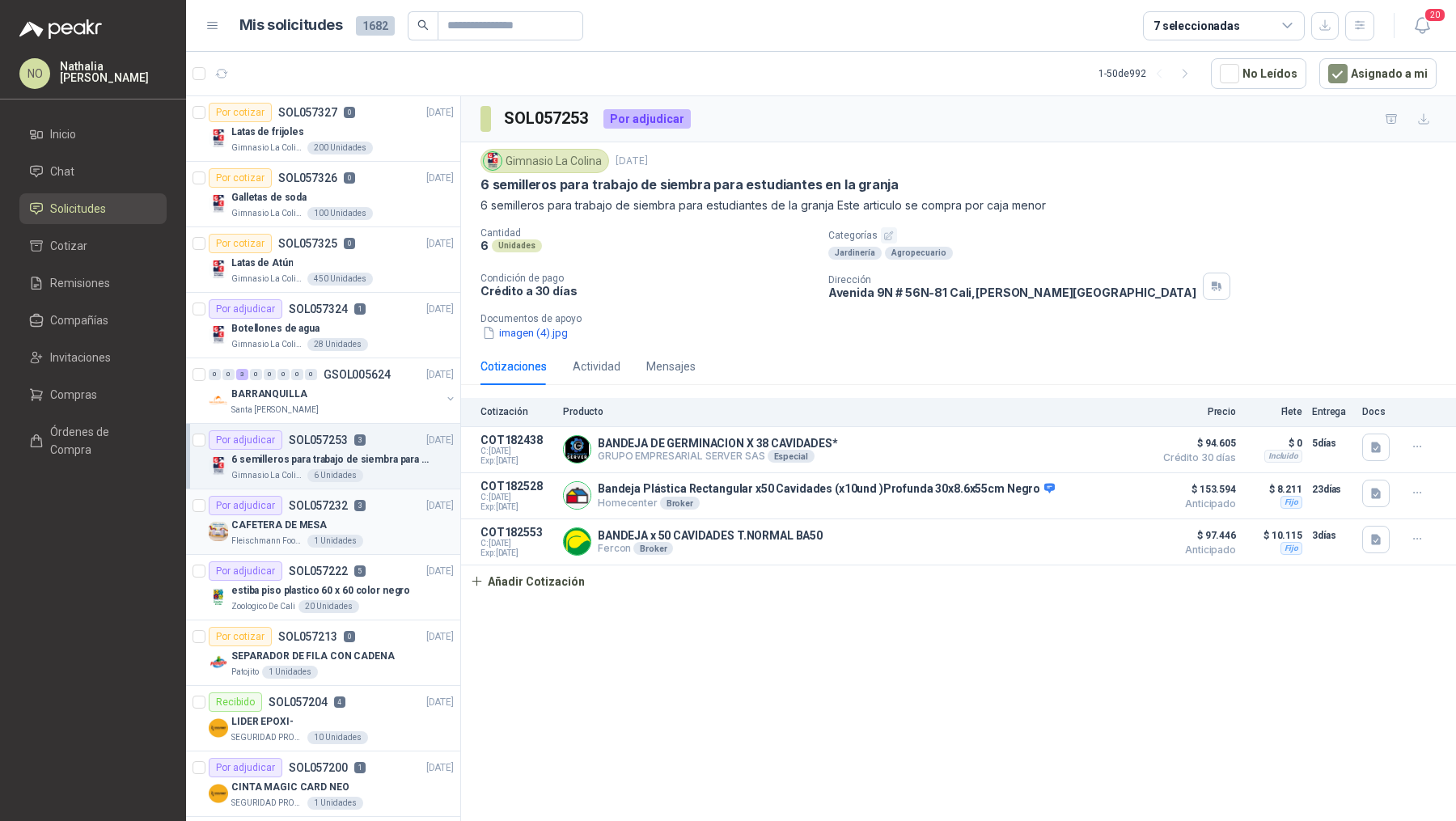
click at [353, 525] on div "CAFETERA DE MESA" at bounding box center [342, 525] width 222 height 20
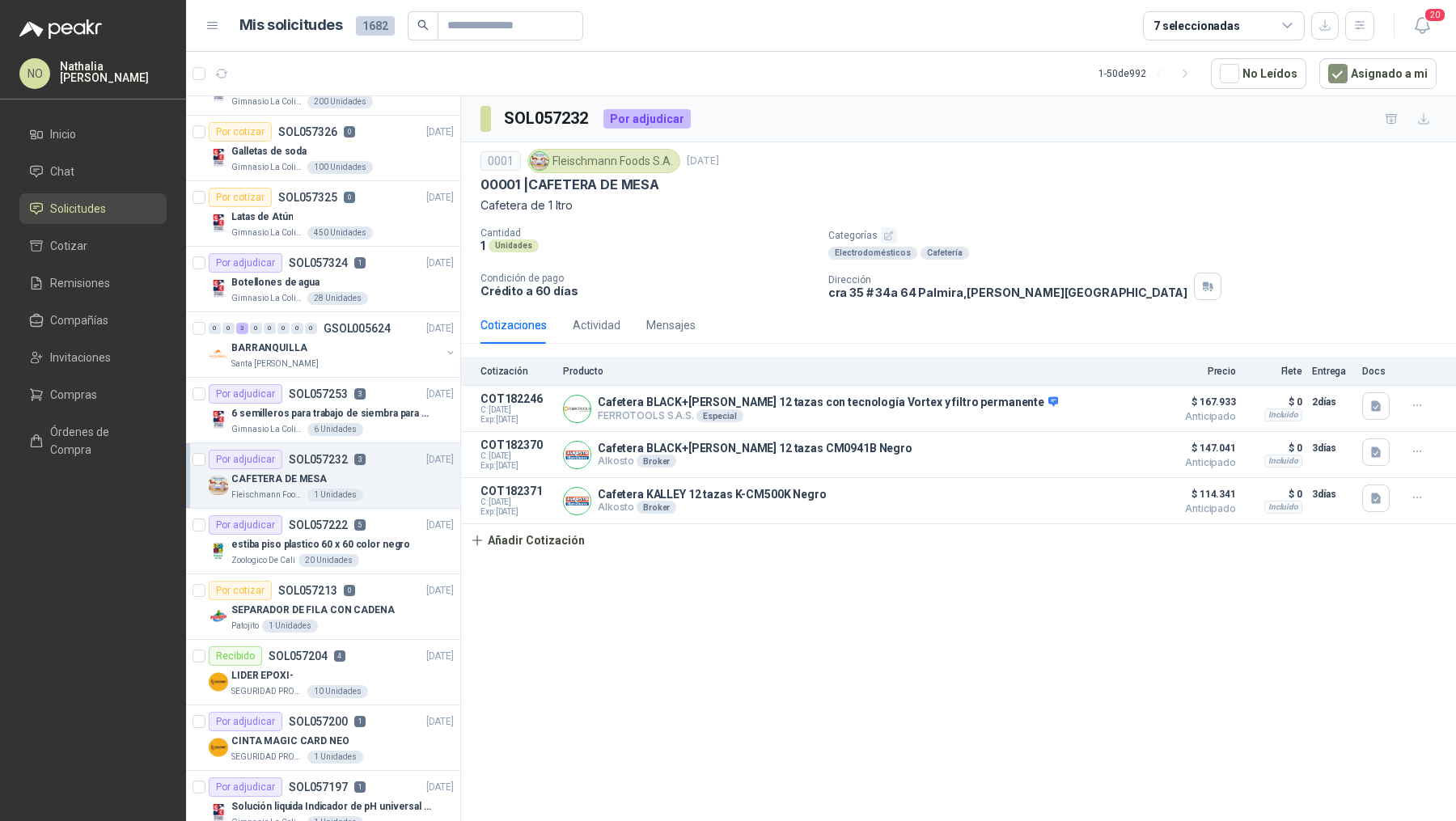
scroll to position [64, 0]
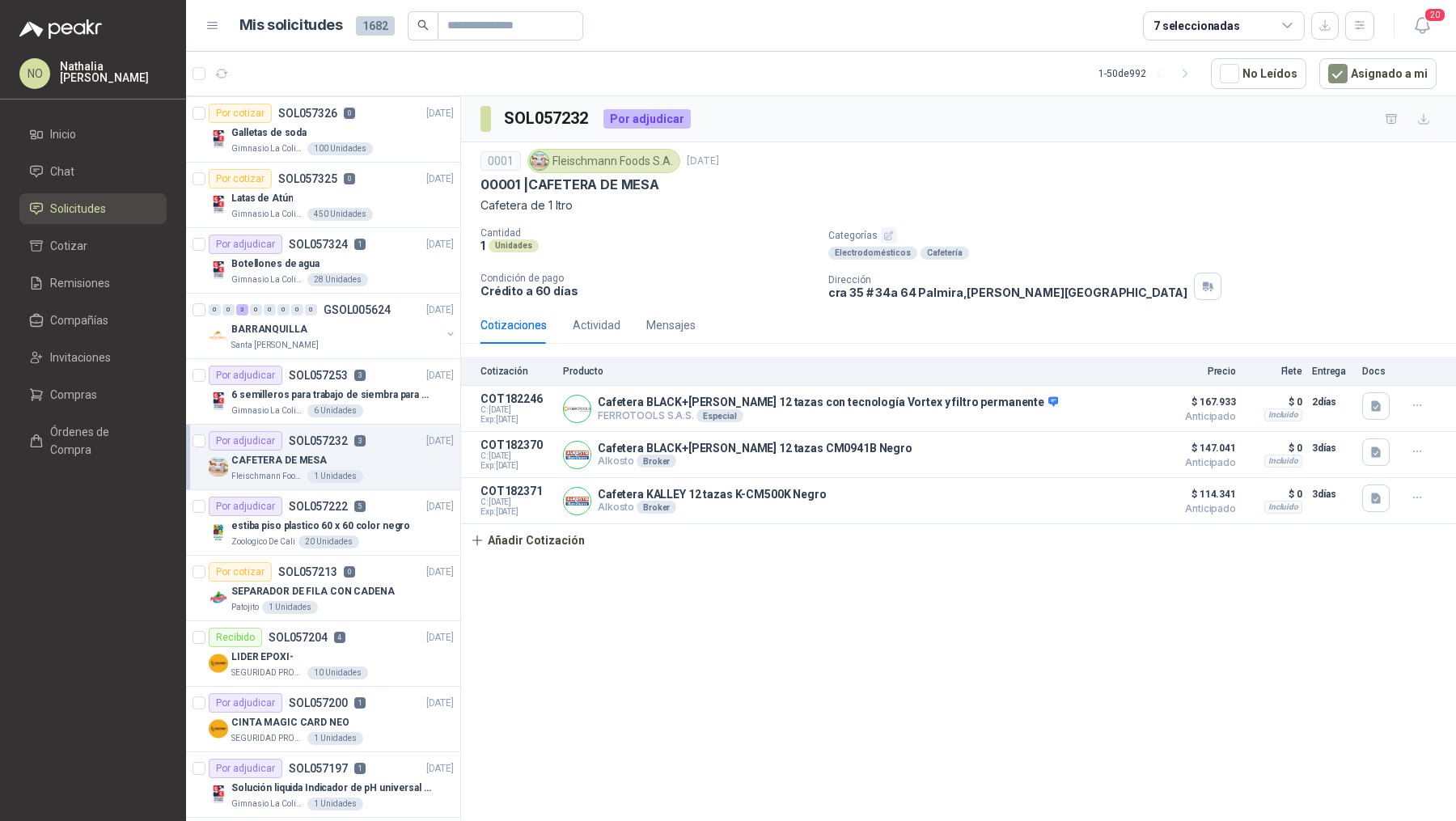
click at [353, 525] on p "estiba piso plastico 60 x 60 color negro" at bounding box center [321, 526] width 178 height 15
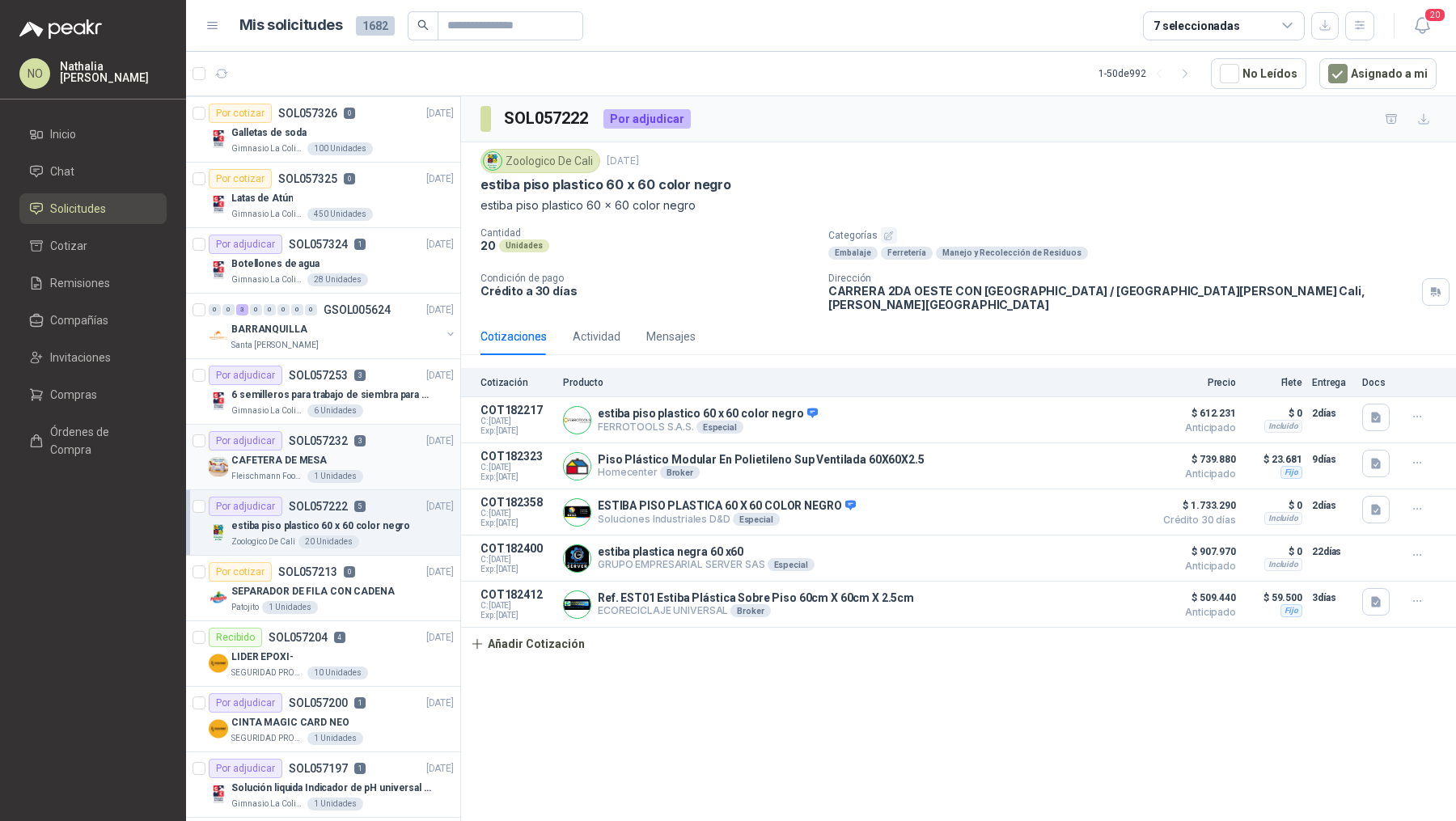
scroll to position [152, 0]
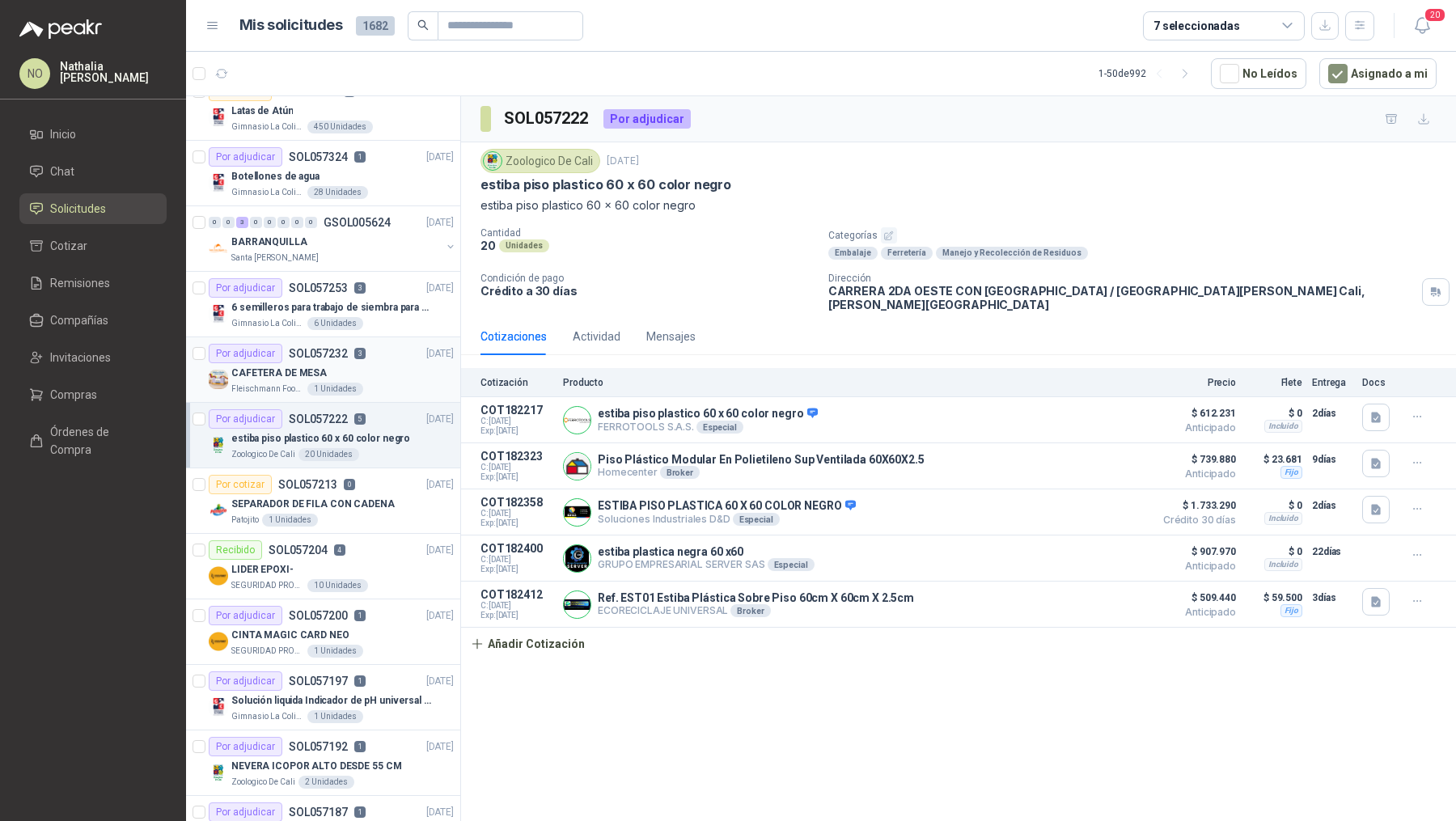
click at [353, 525] on article "Por cotizar SOL057213 0 24/09/25 SEPARADOR DE FILA CON CADENA Patojito 1 Unidad…" at bounding box center [323, 501] width 275 height 65
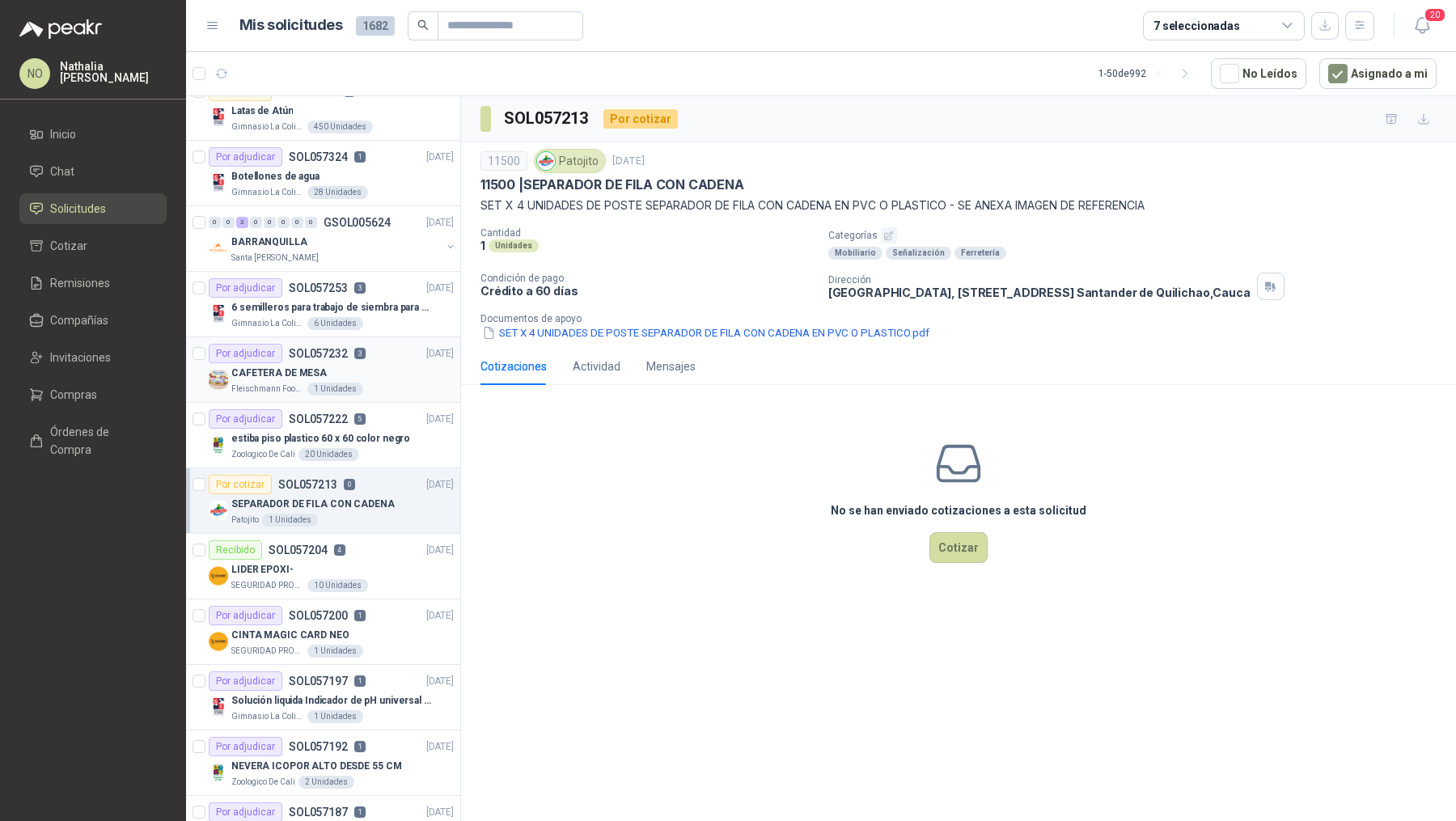
scroll to position [220, 0]
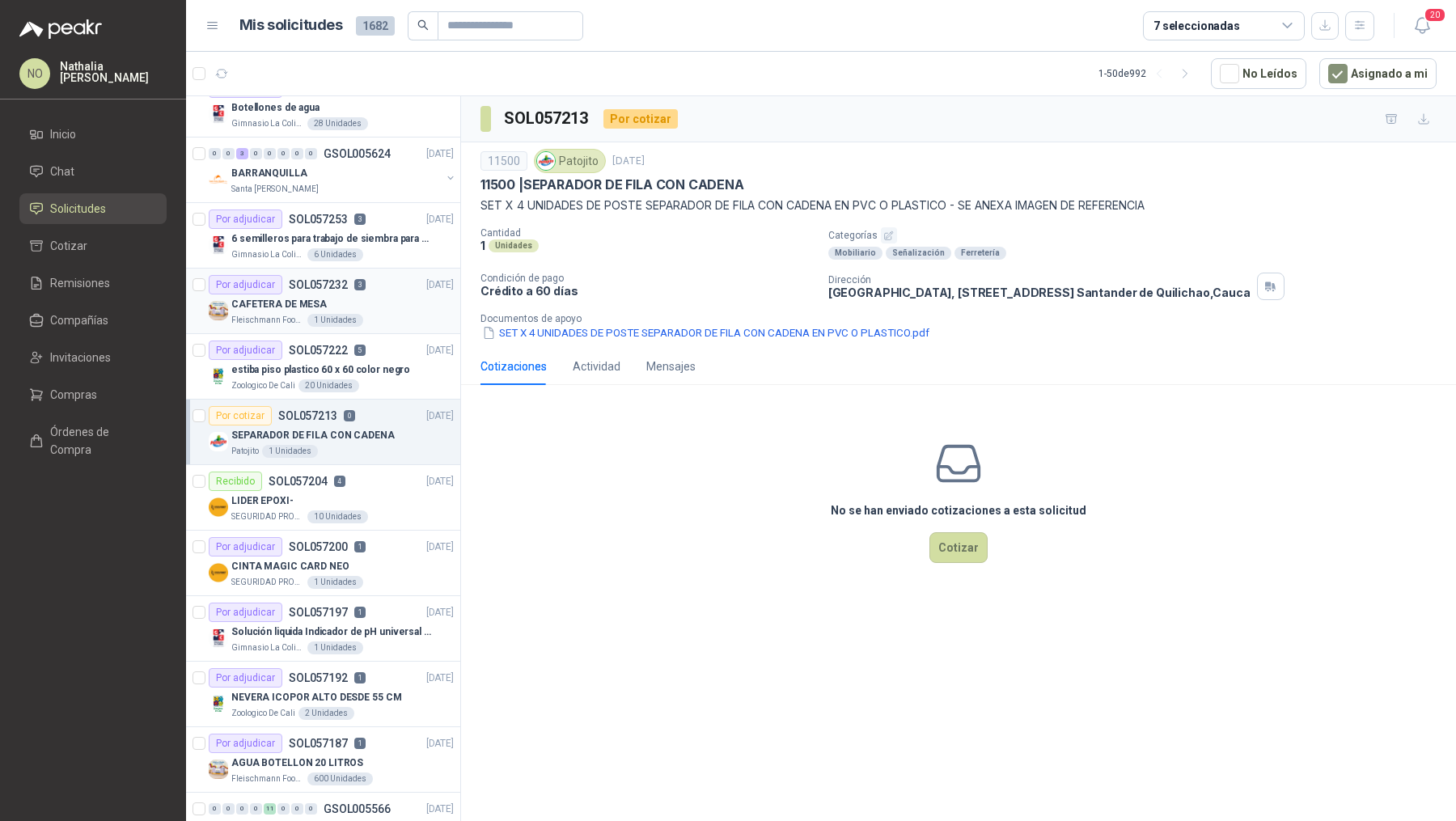
click at [353, 530] on article "Por adjudicar SOL057200 1 24/09/25 CINTA MAGIC CARD NEO SEGURIDAD PROVISER LTDA…" at bounding box center [323, 563] width 275 height 65
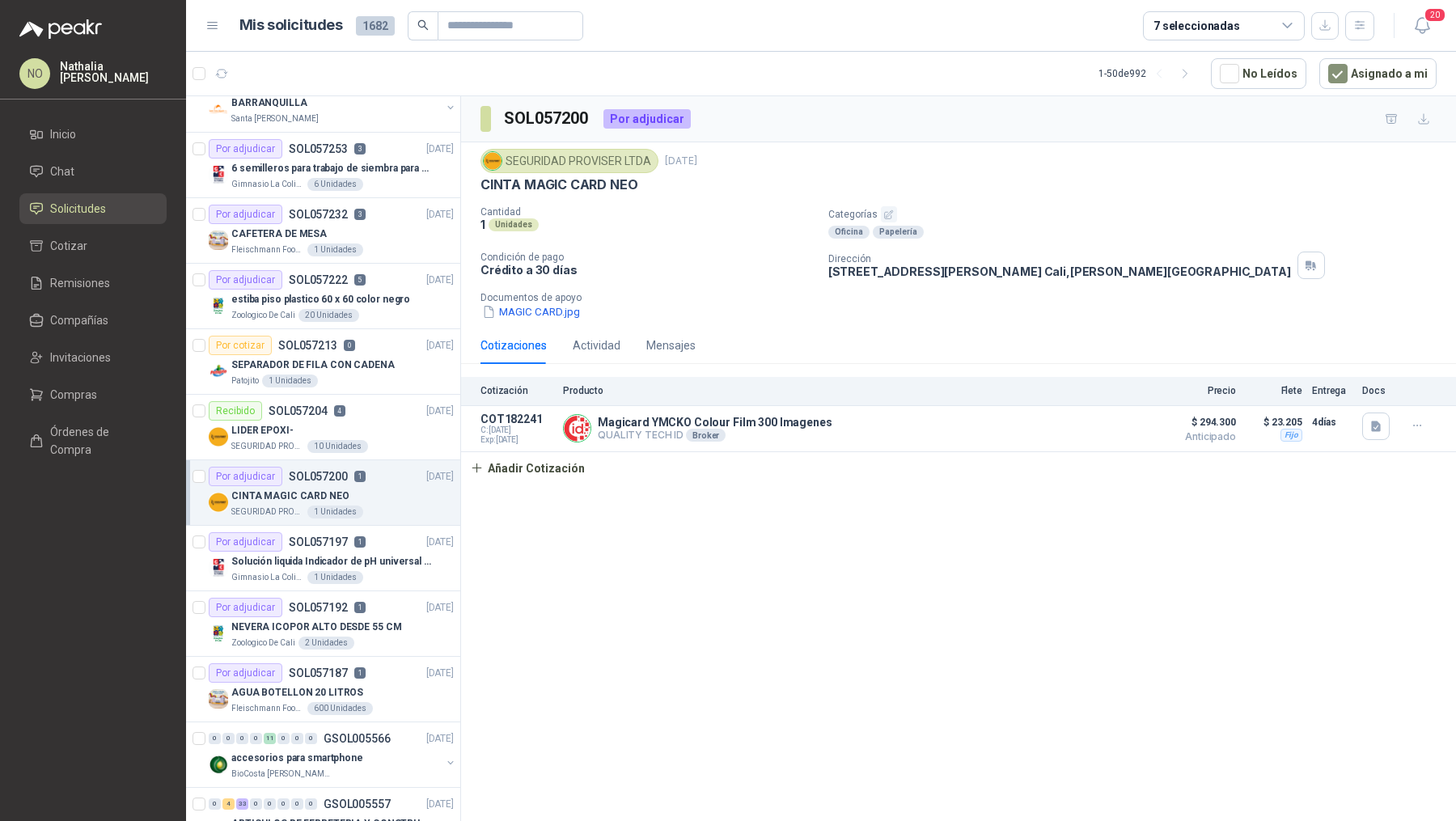
scroll to position [301, 0]
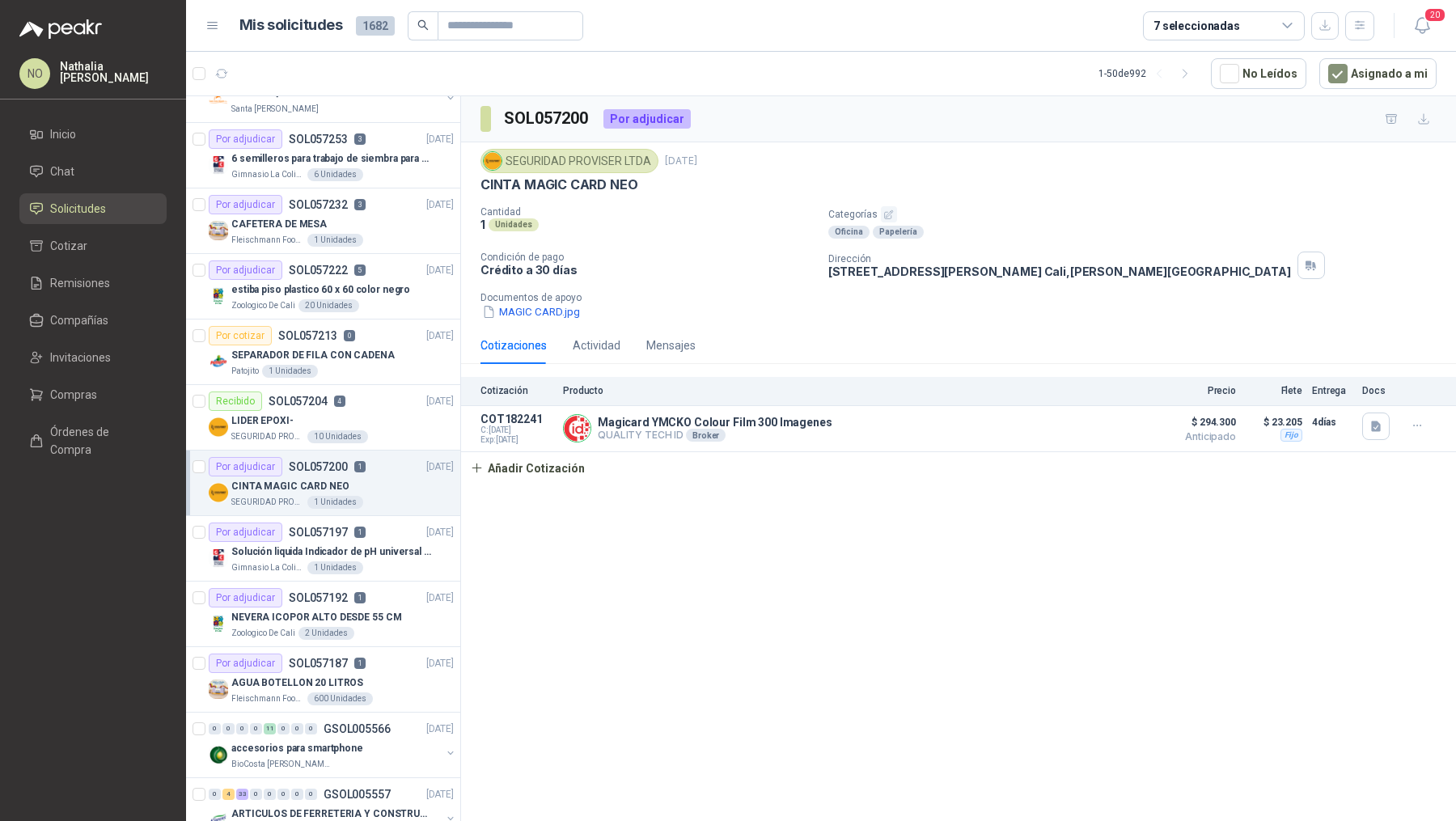
click at [355, 554] on p "Solución liquida Indicador de pH universal de 500ml o 20 de 25ml (no tiras de p…" at bounding box center [332, 552] width 202 height 15
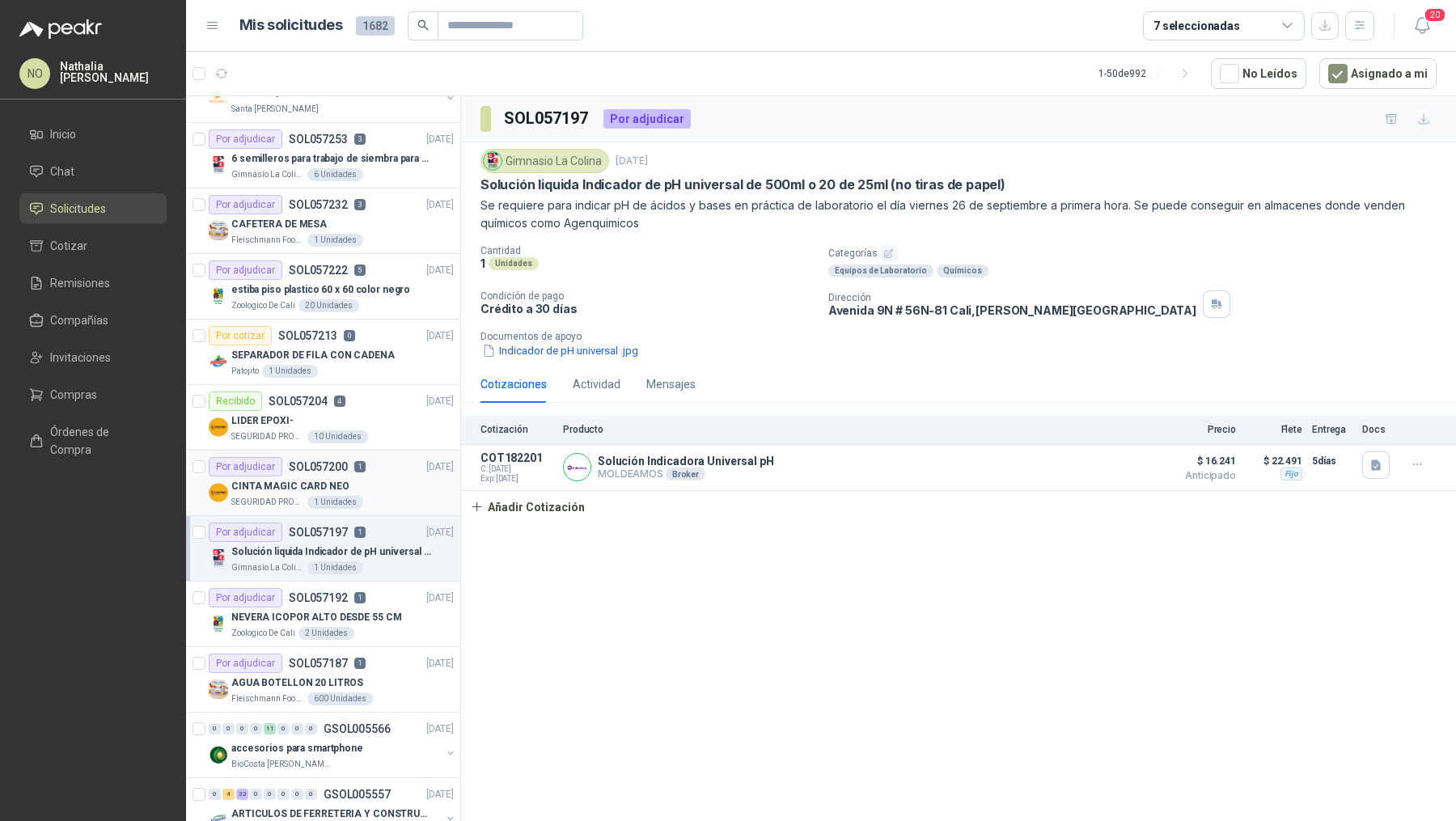
scroll to position [347, 0]
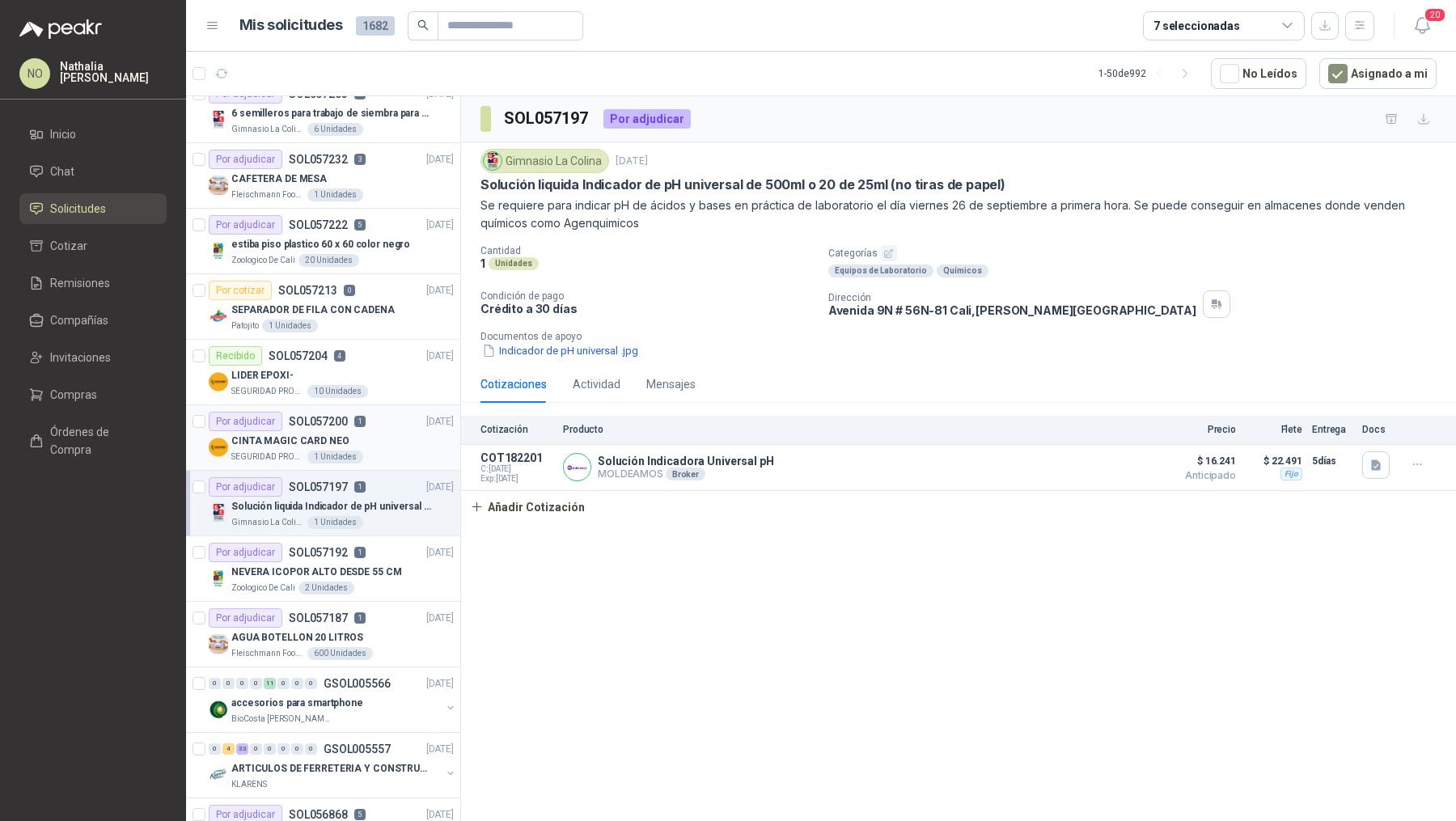
click at [355, 554] on div "Por adjudicar SOL057192 1" at bounding box center [287, 552] width 157 height 20
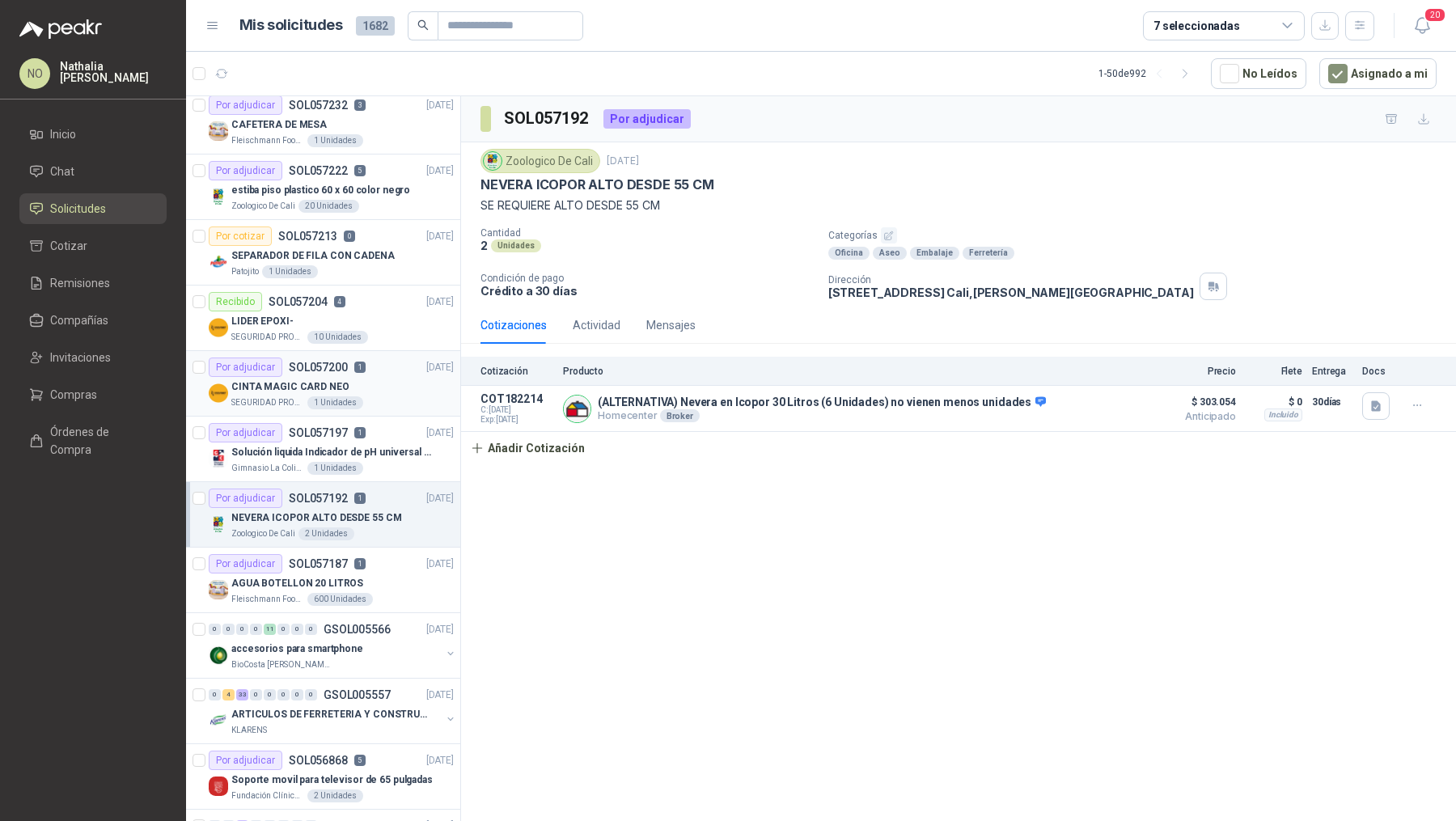
scroll to position [406, 0]
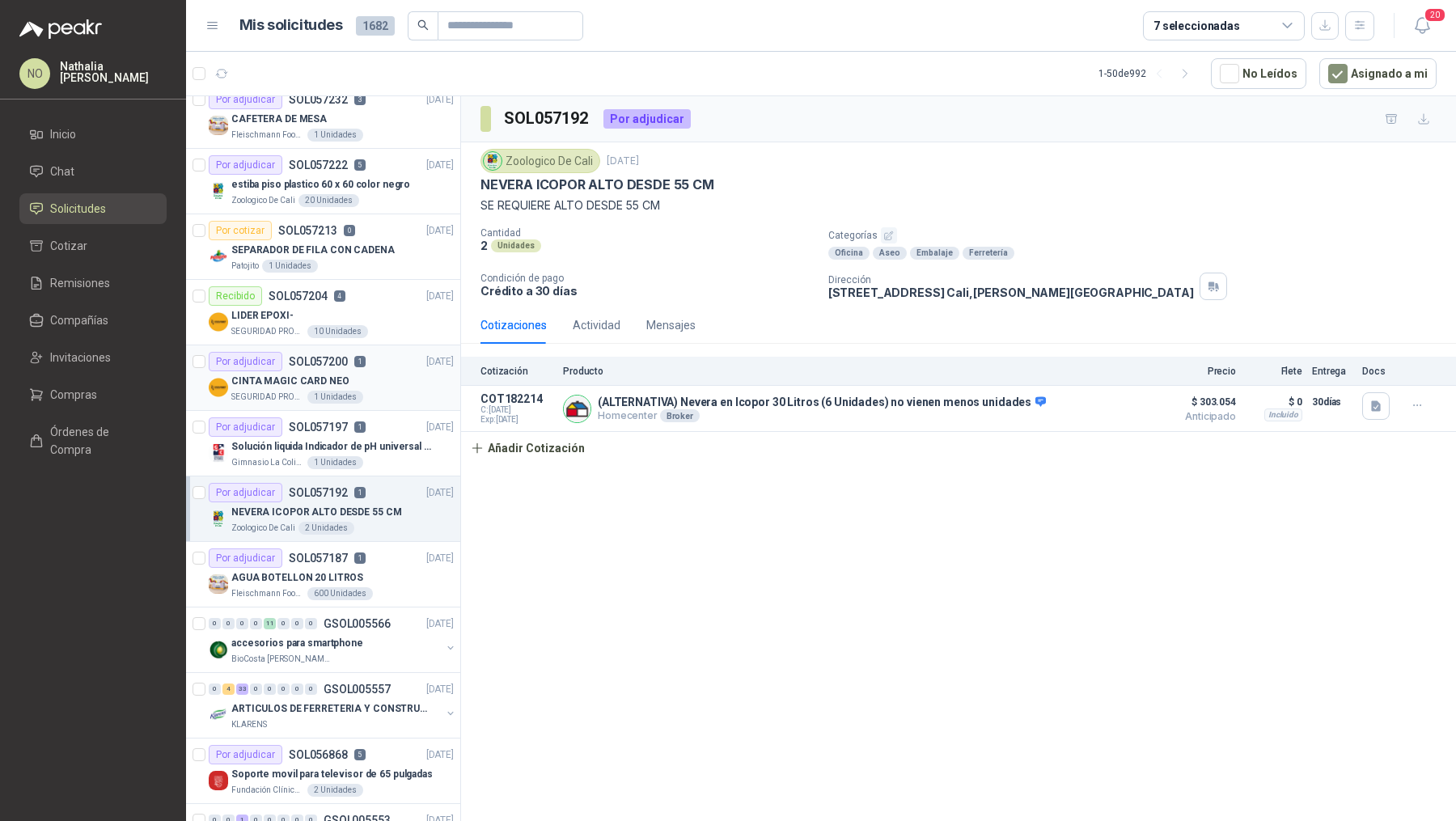
click at [355, 554] on p "1" at bounding box center [359, 558] width 11 height 11
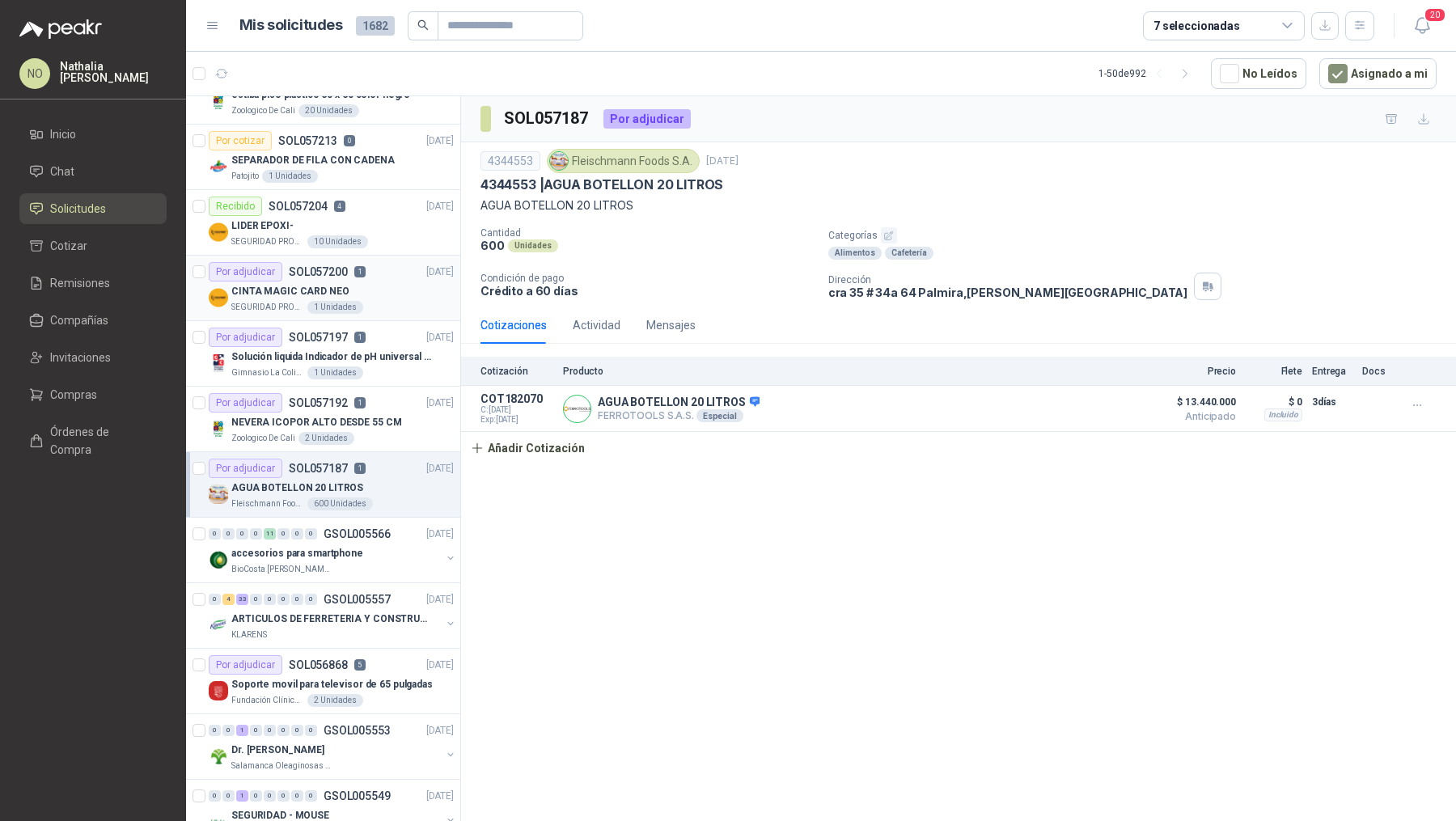
scroll to position [540, 0]
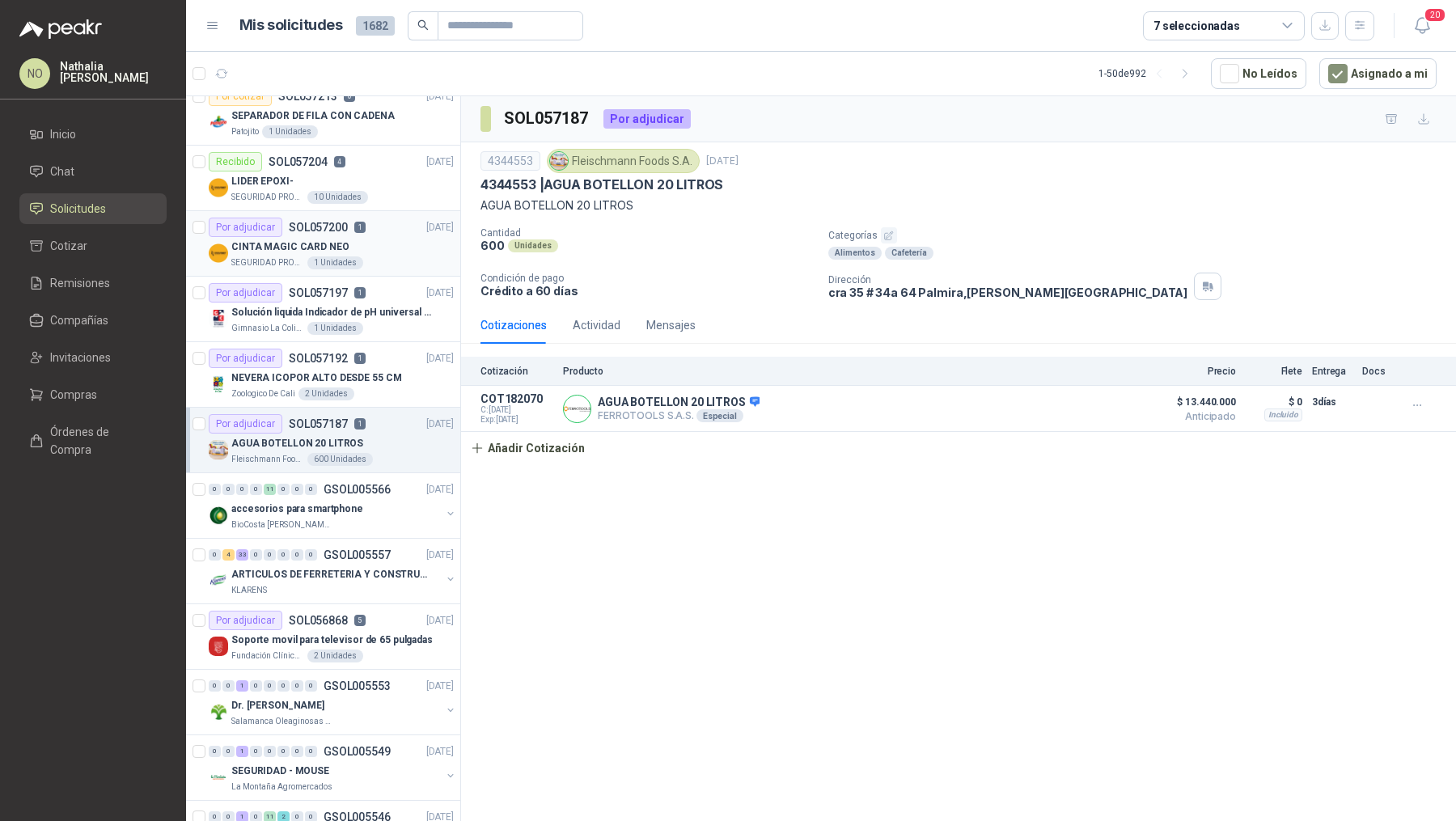
click at [355, 554] on p "GSOL005557" at bounding box center [357, 554] width 67 height 11
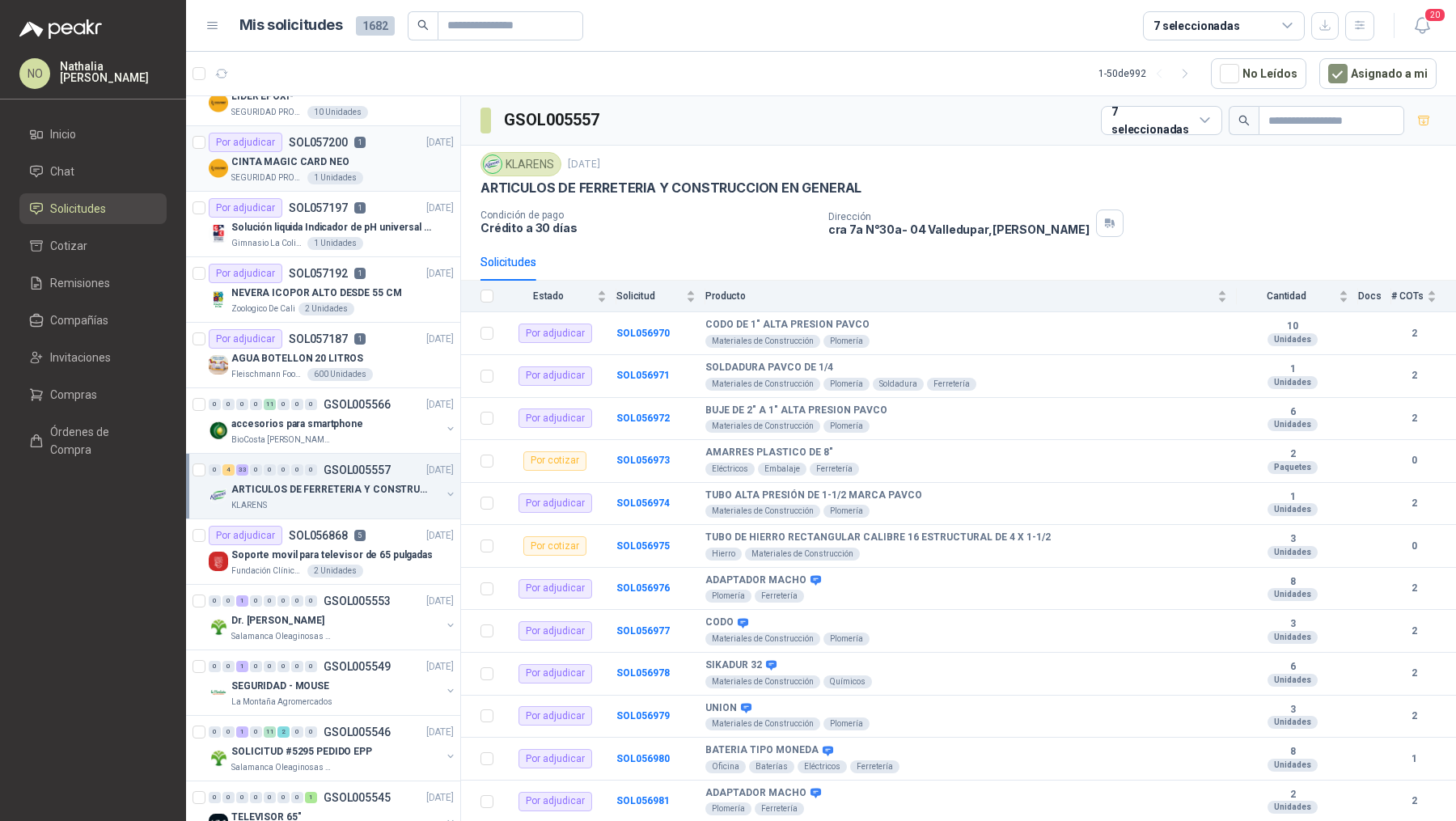
scroll to position [627, 0]
click at [355, 554] on p "Soporte movil para televisor de 65 pulgadas" at bounding box center [332, 553] width 202 height 15
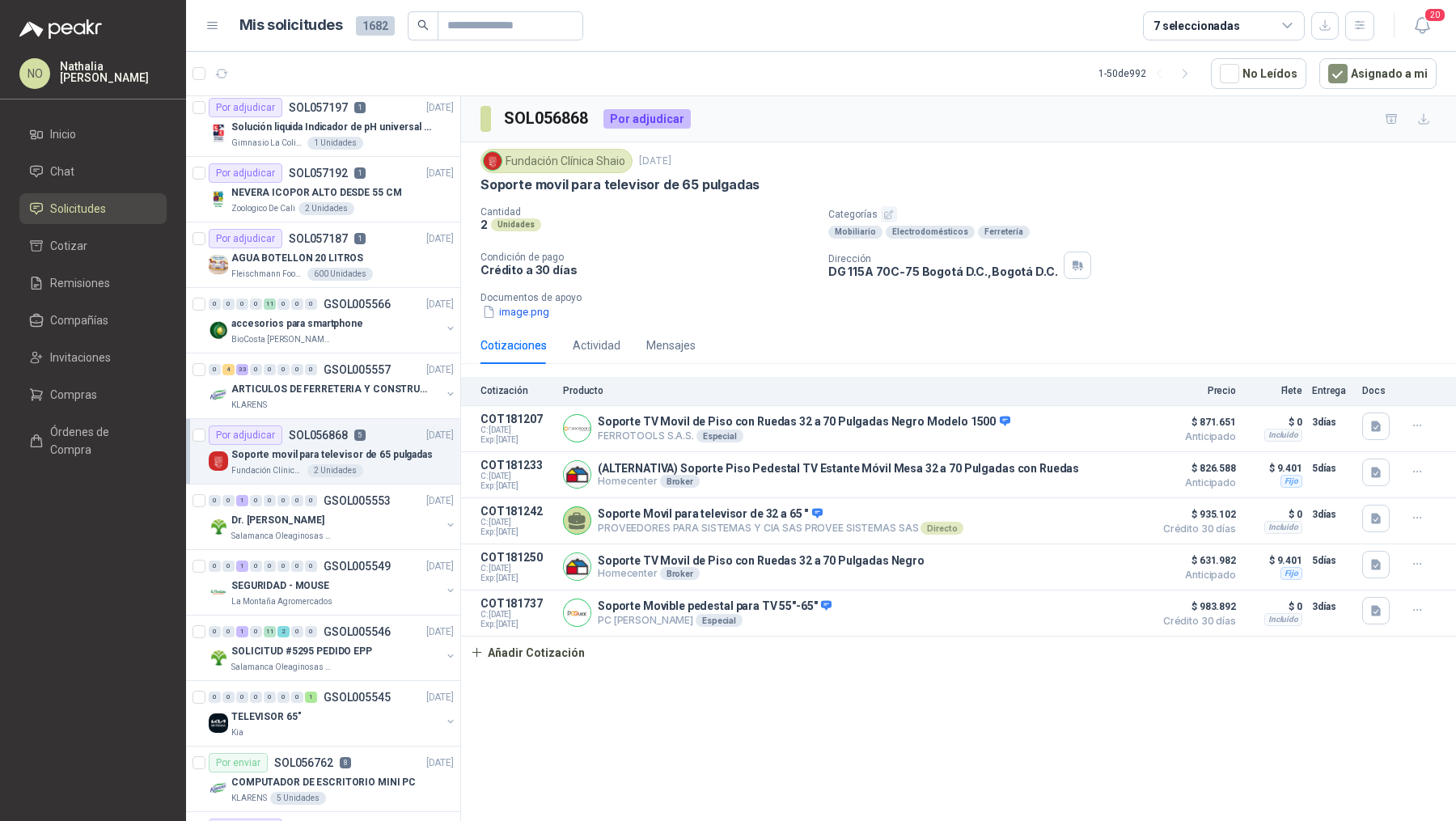
scroll to position [740, 0]
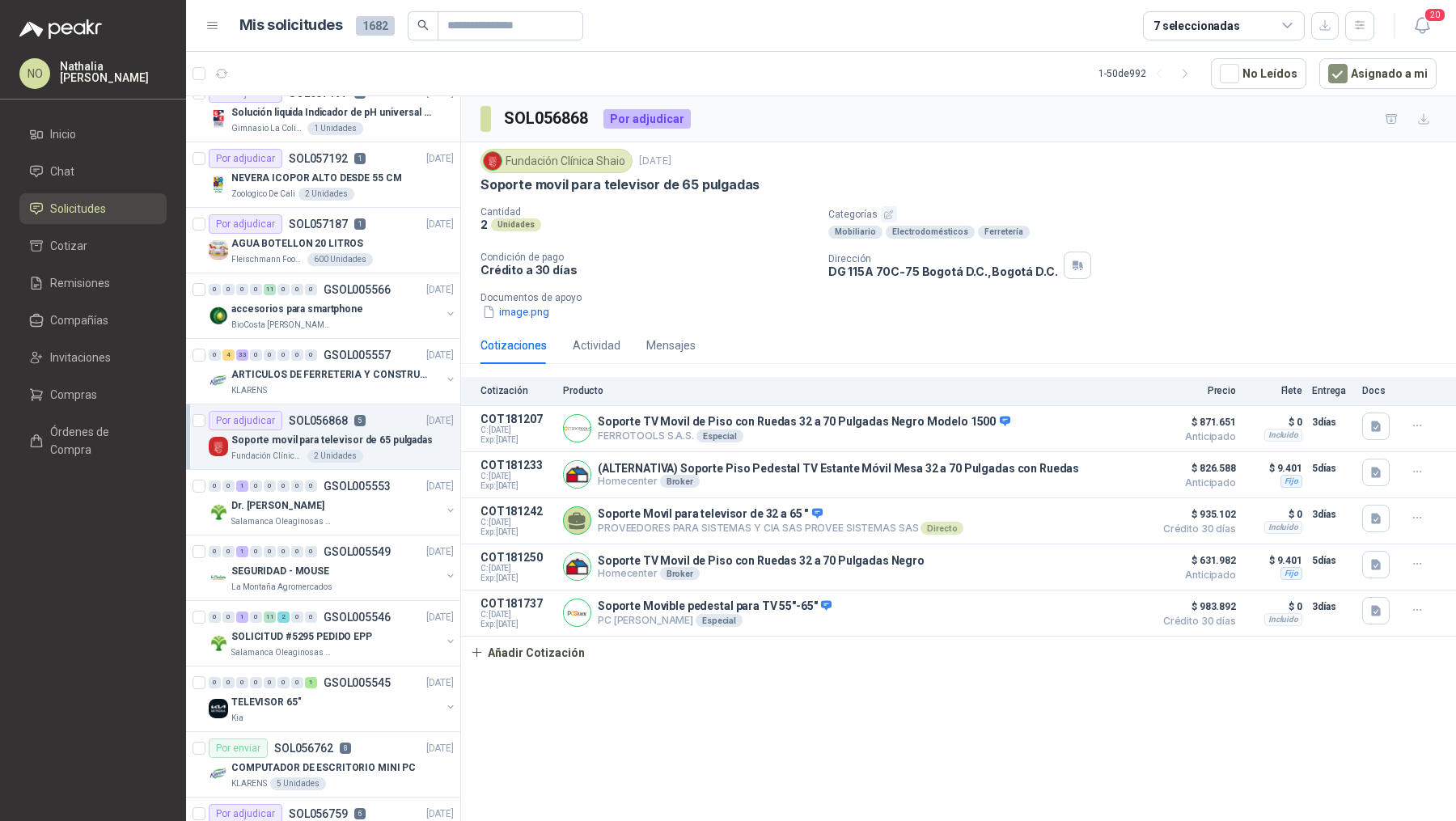
click at [355, 554] on div "0 0 1 0 0 0 0 0 GSOL005549 20/09/25" at bounding box center [332, 552] width 248 height 20
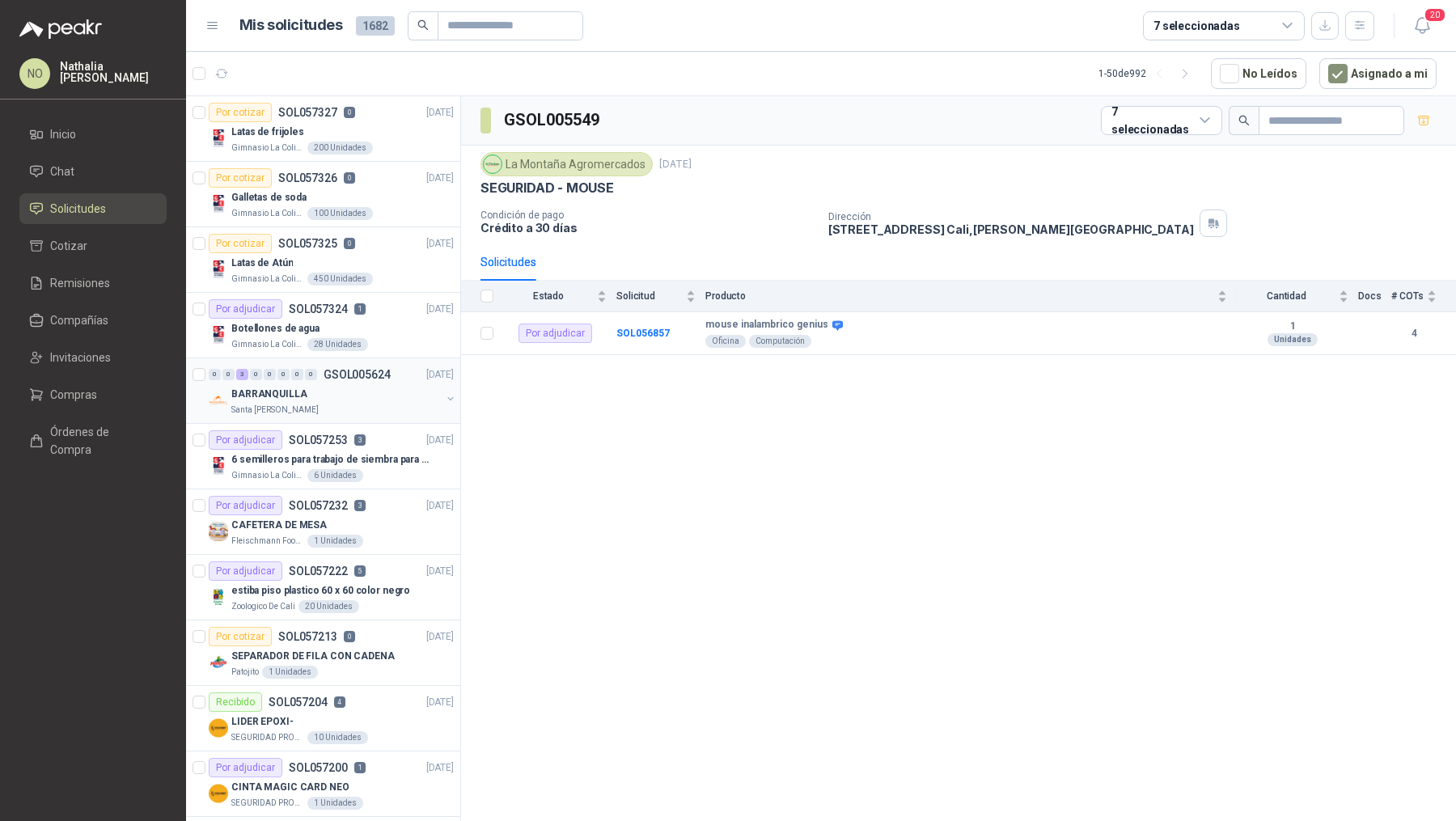
click at [355, 396] on div "BARRANQUILLA" at bounding box center [336, 394] width 209 height 20
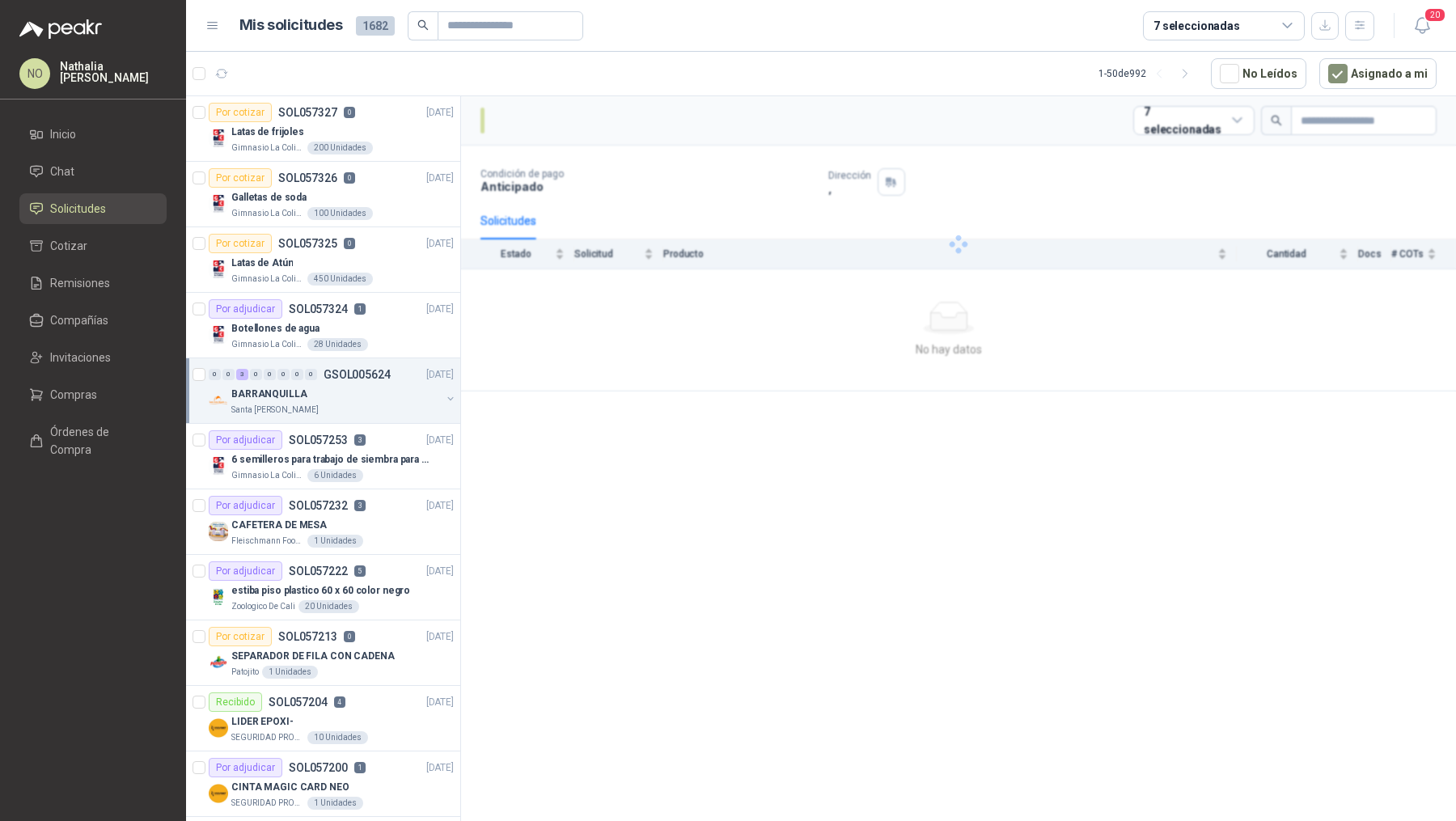
click at [355, 396] on div "BARRANQUILLA" at bounding box center [336, 394] width 209 height 20
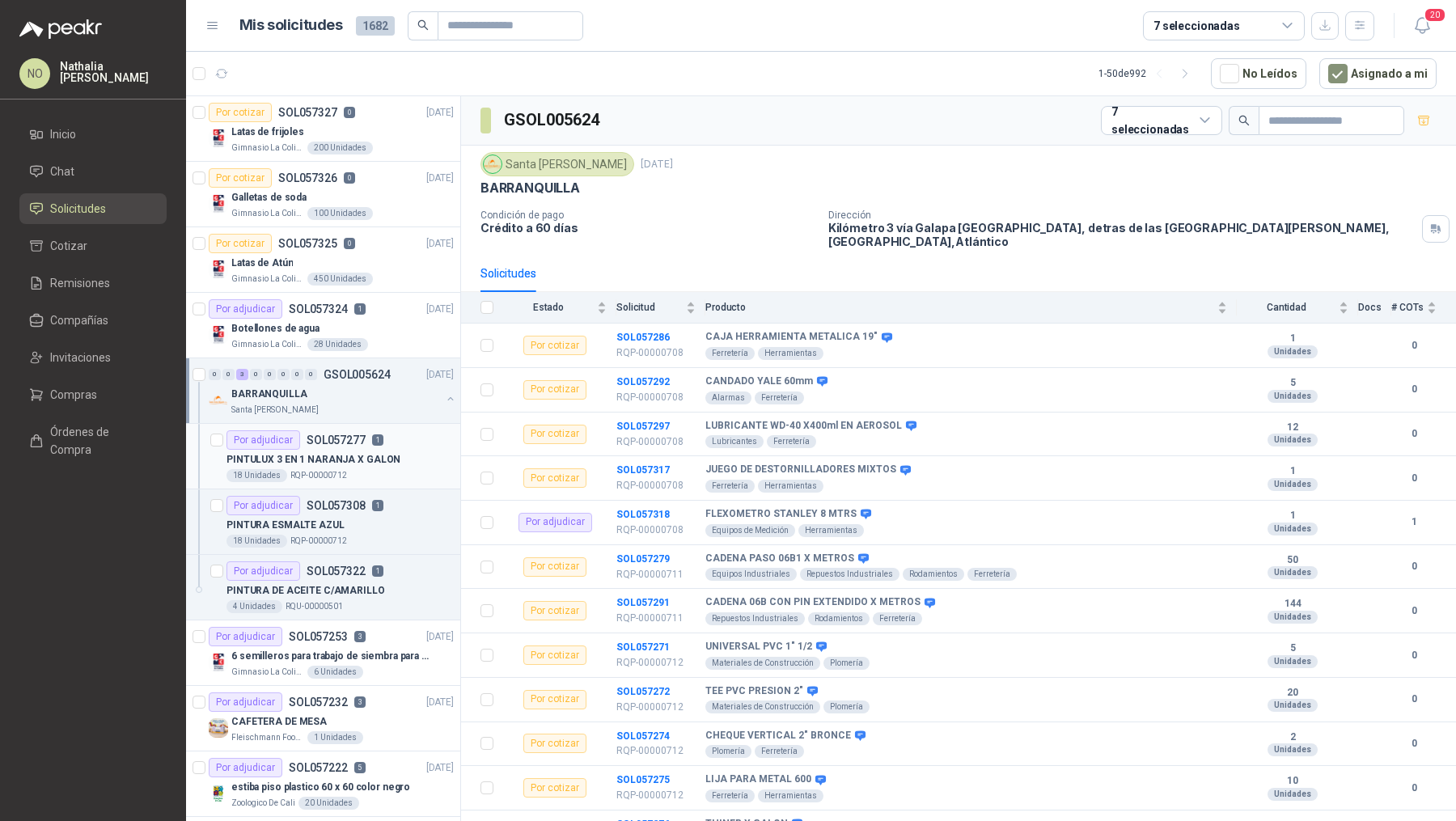
scroll to position [4, 0]
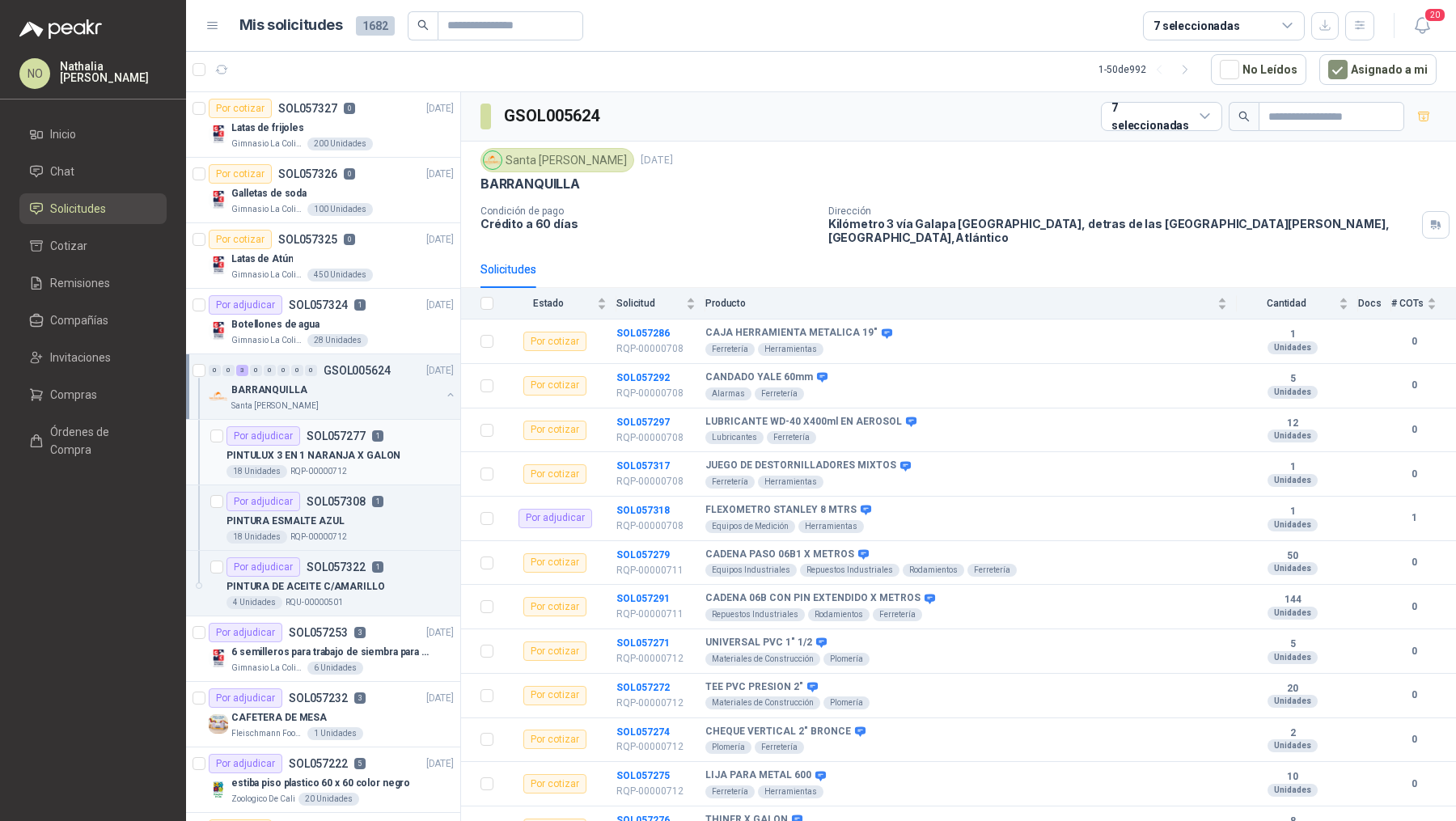
click at [355, 465] on div "18 Unidades RQP-00000712" at bounding box center [340, 471] width 227 height 13
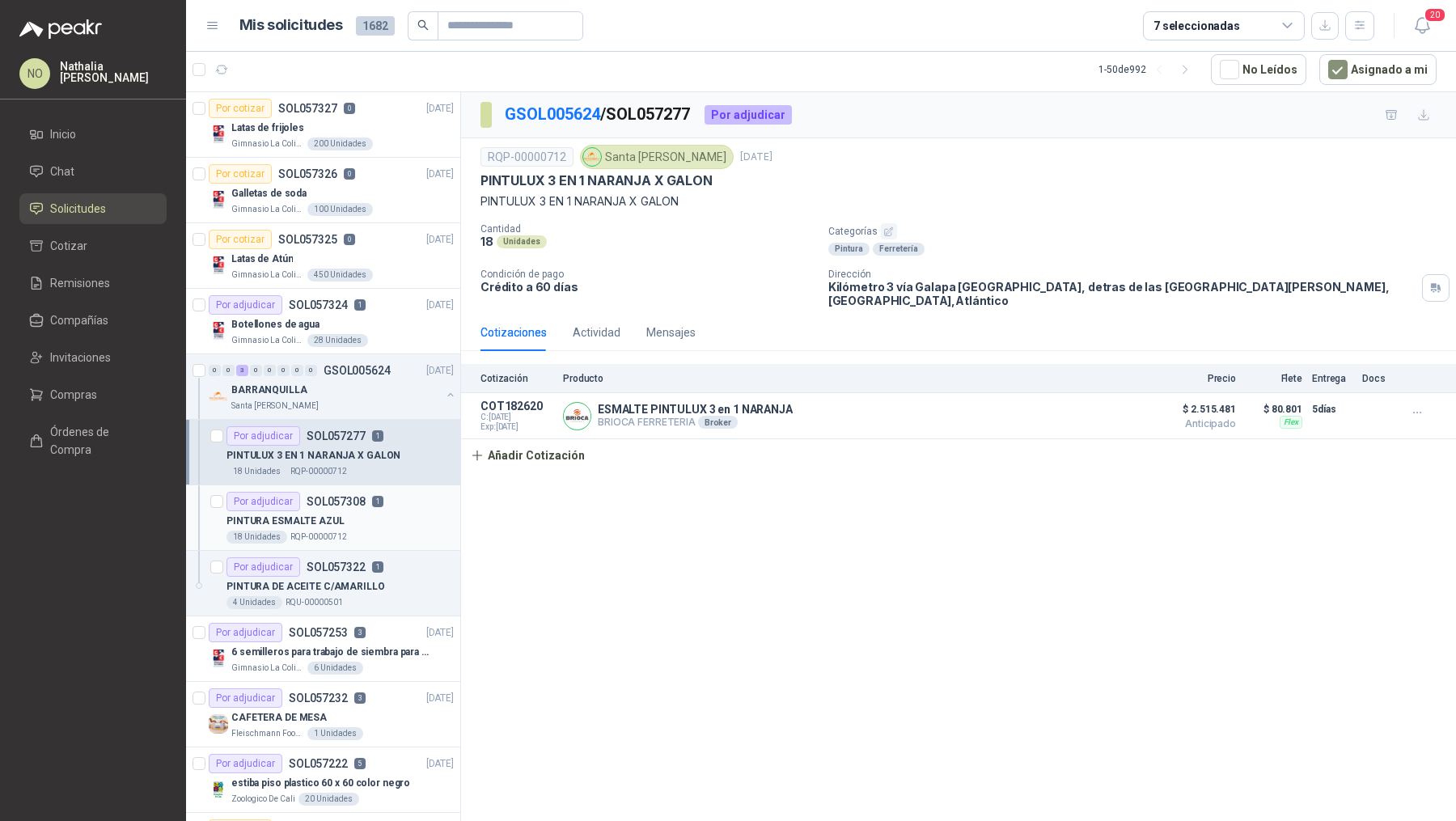
click at [352, 501] on p "SOL057308" at bounding box center [335, 501] width 59 height 11
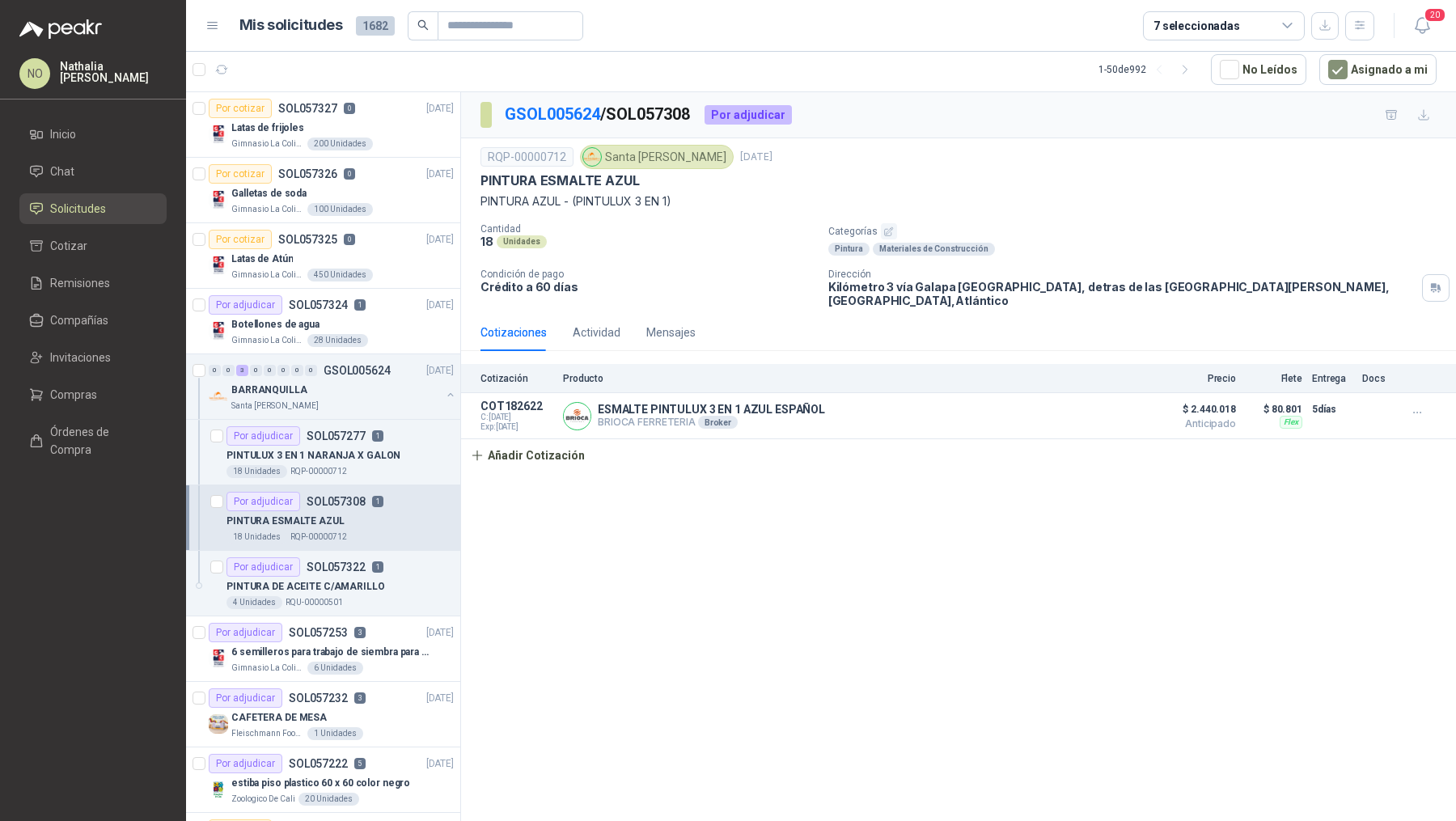
click at [347, 536] on div "18 Unidades RQP-00000712" at bounding box center [340, 536] width 227 height 13
click at [351, 577] on div "PINTURA DE ACEITE C/AMARILLO" at bounding box center [340, 586] width 227 height 20
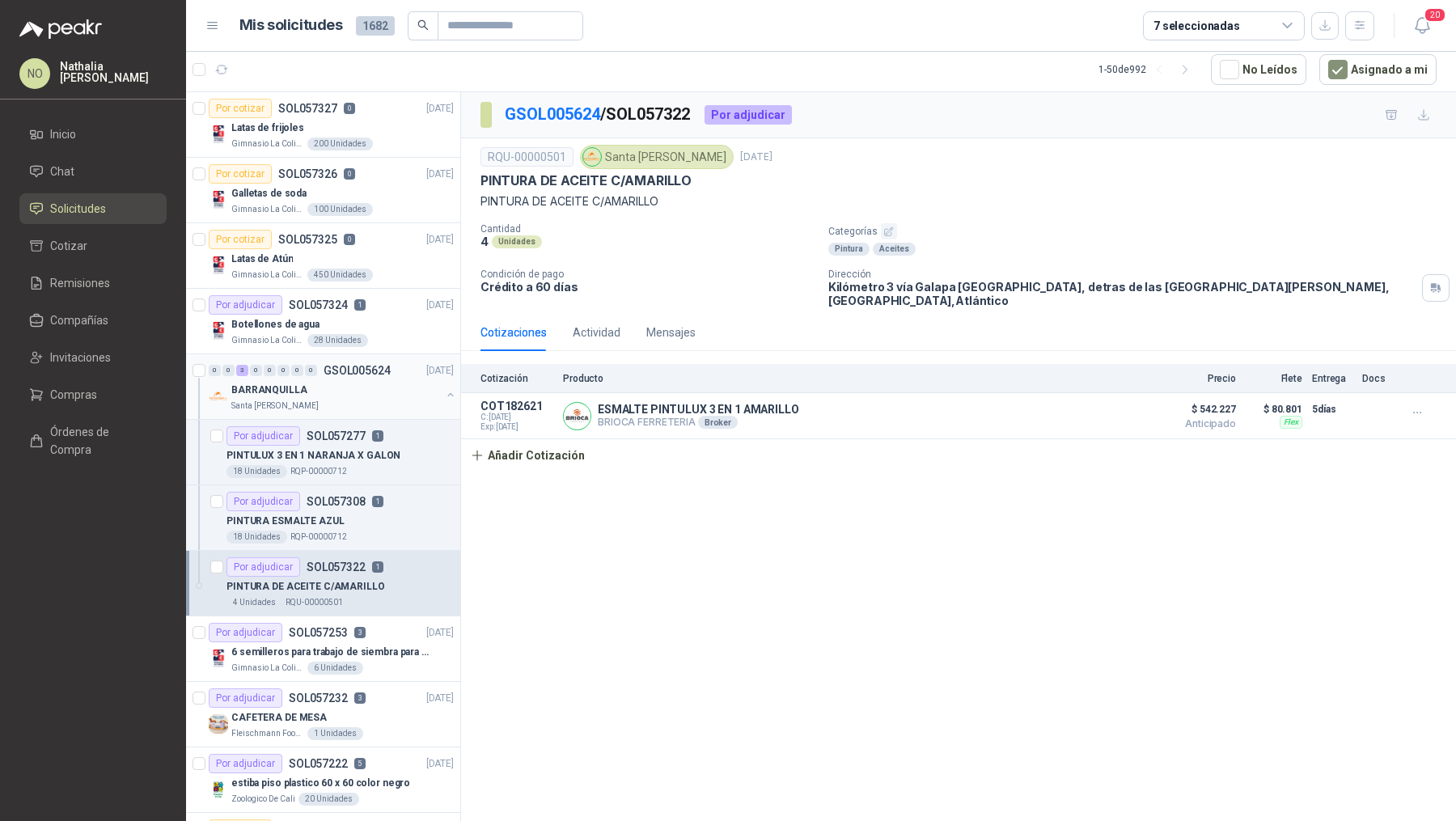
click at [365, 373] on p "GSOL005624" at bounding box center [357, 370] width 67 height 11
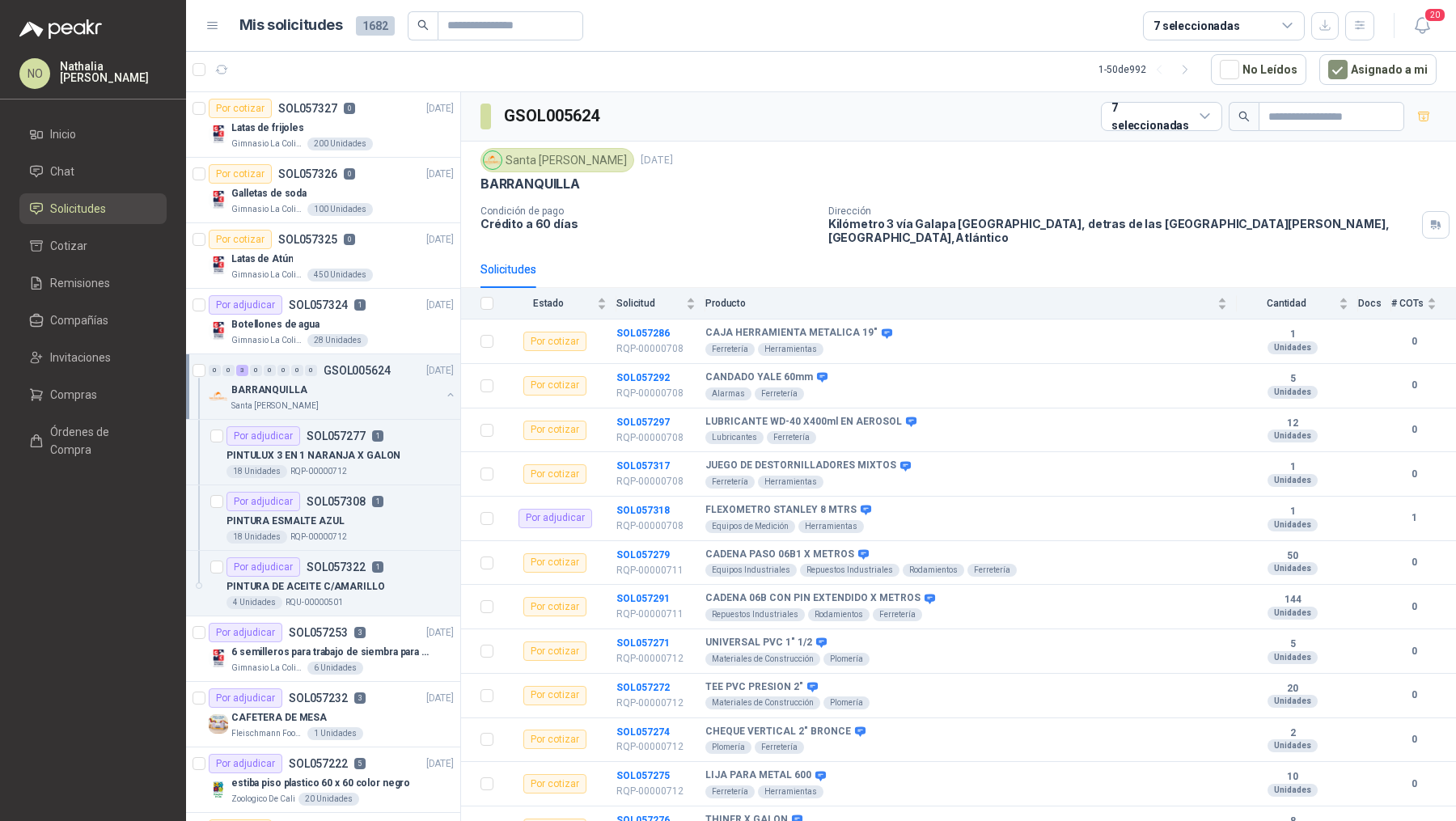
click at [365, 373] on p "GSOL005624" at bounding box center [357, 370] width 67 height 11
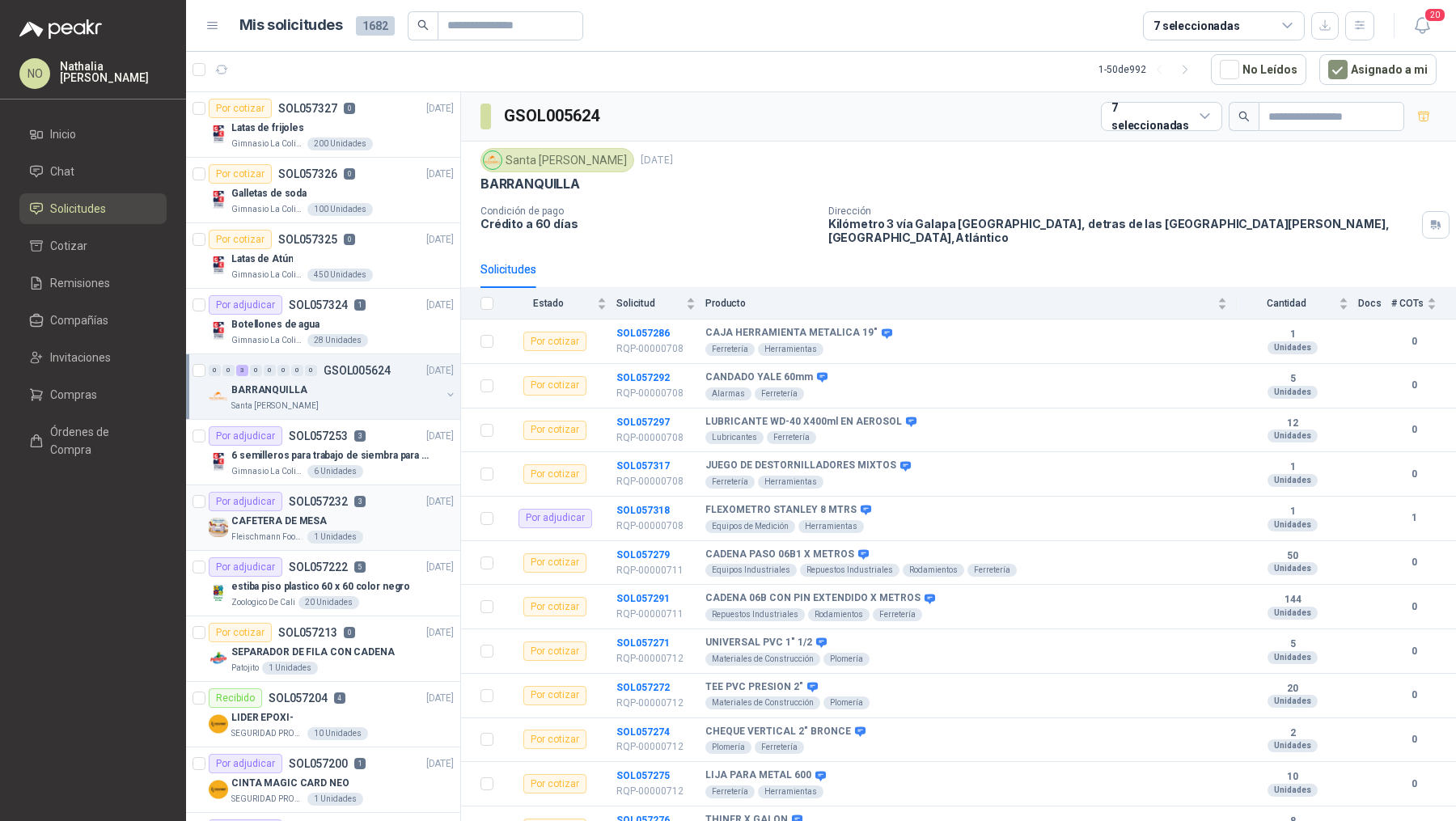
click at [358, 514] on div "CAFETERA DE MESA" at bounding box center [342, 521] width 222 height 20
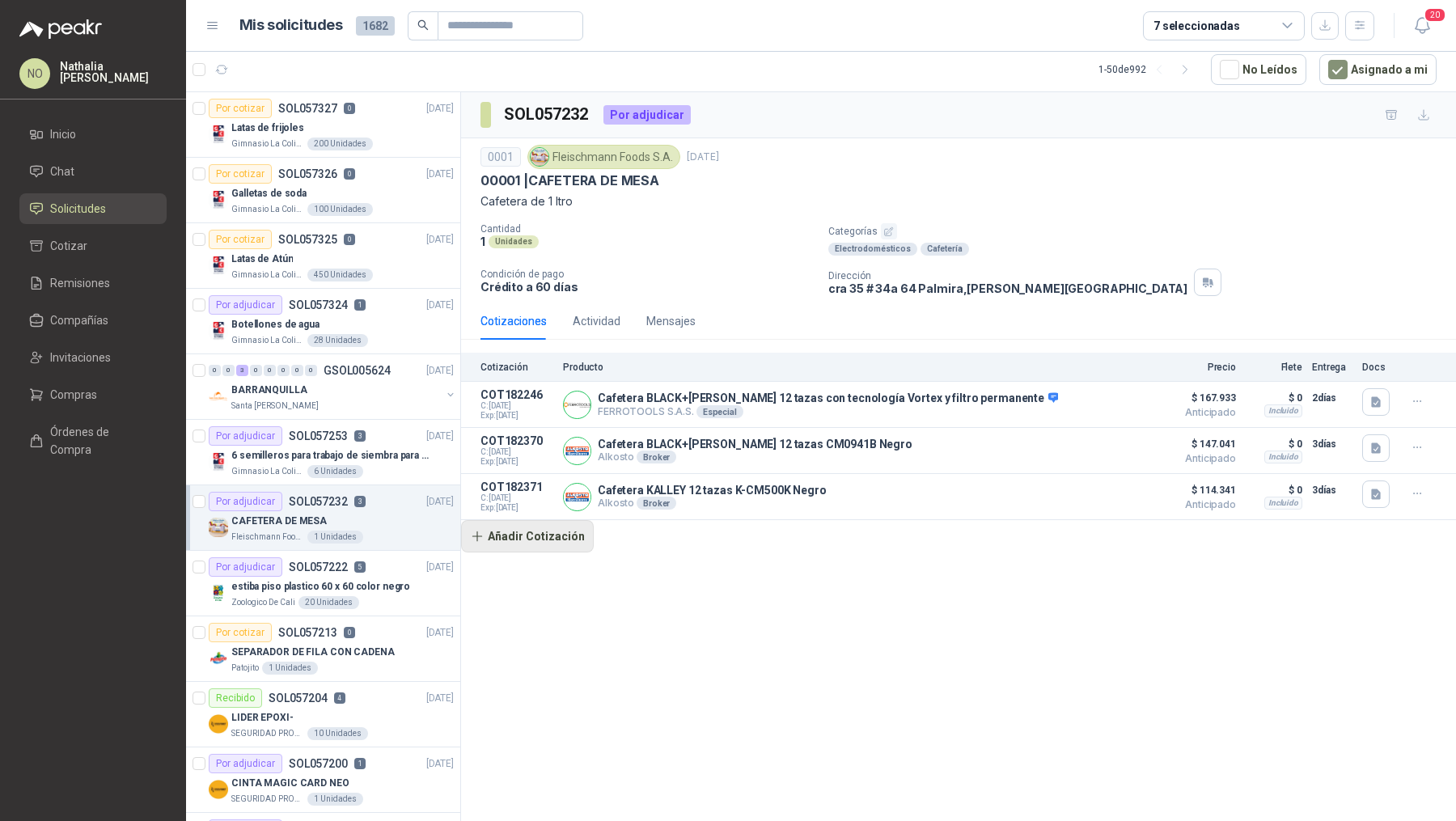
click at [535, 534] on button "Añadir Cotización" at bounding box center [527, 536] width 133 height 33
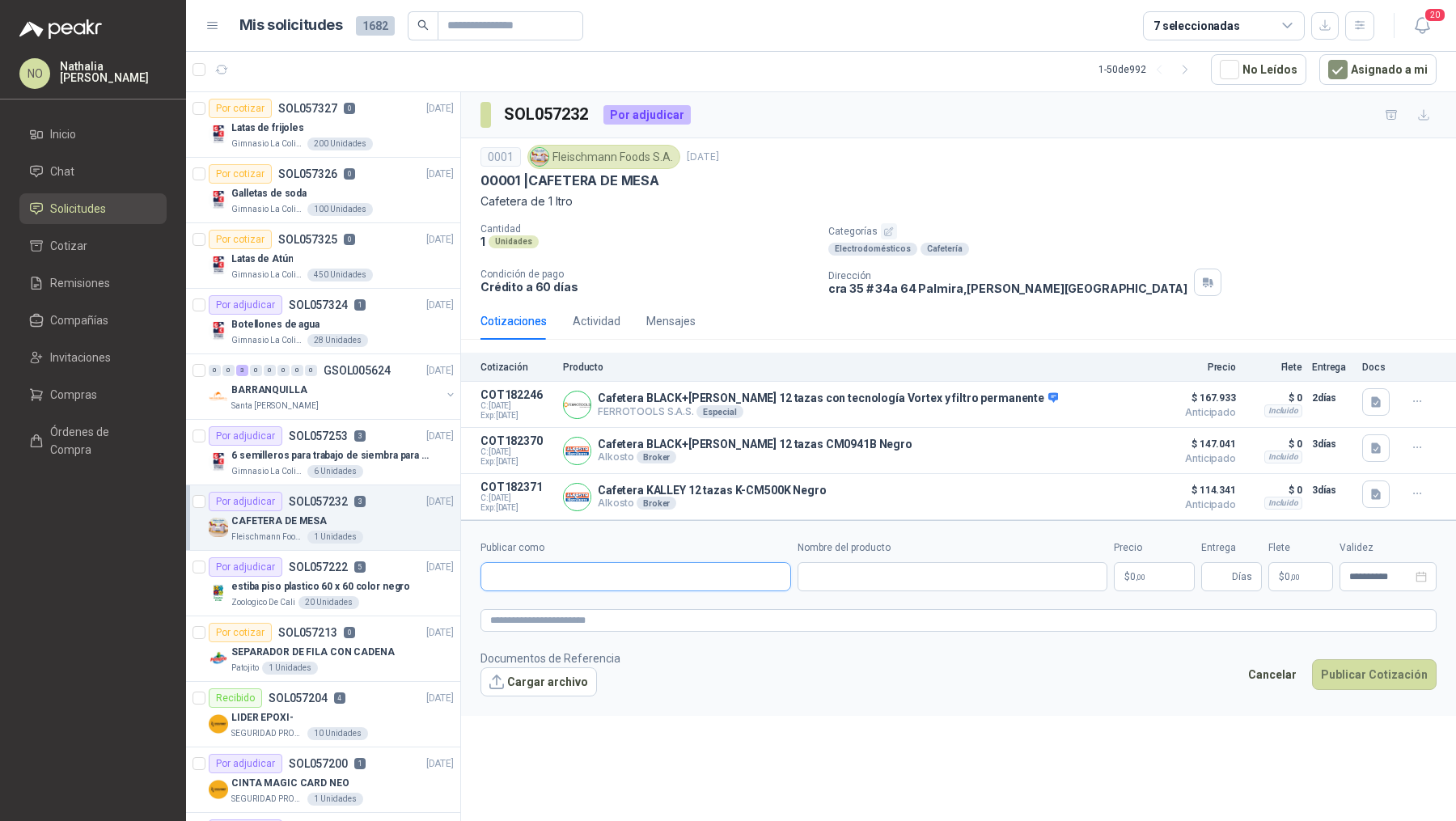
click at [561, 569] on input "Publicar como" at bounding box center [636, 577] width 309 height 27
type input "**********"
click at [565, 604] on p "Homecenter" at bounding box center [547, 607] width 57 height 9
type input "**********"
click at [865, 570] on input "Nombre del producto" at bounding box center [953, 577] width 311 height 29
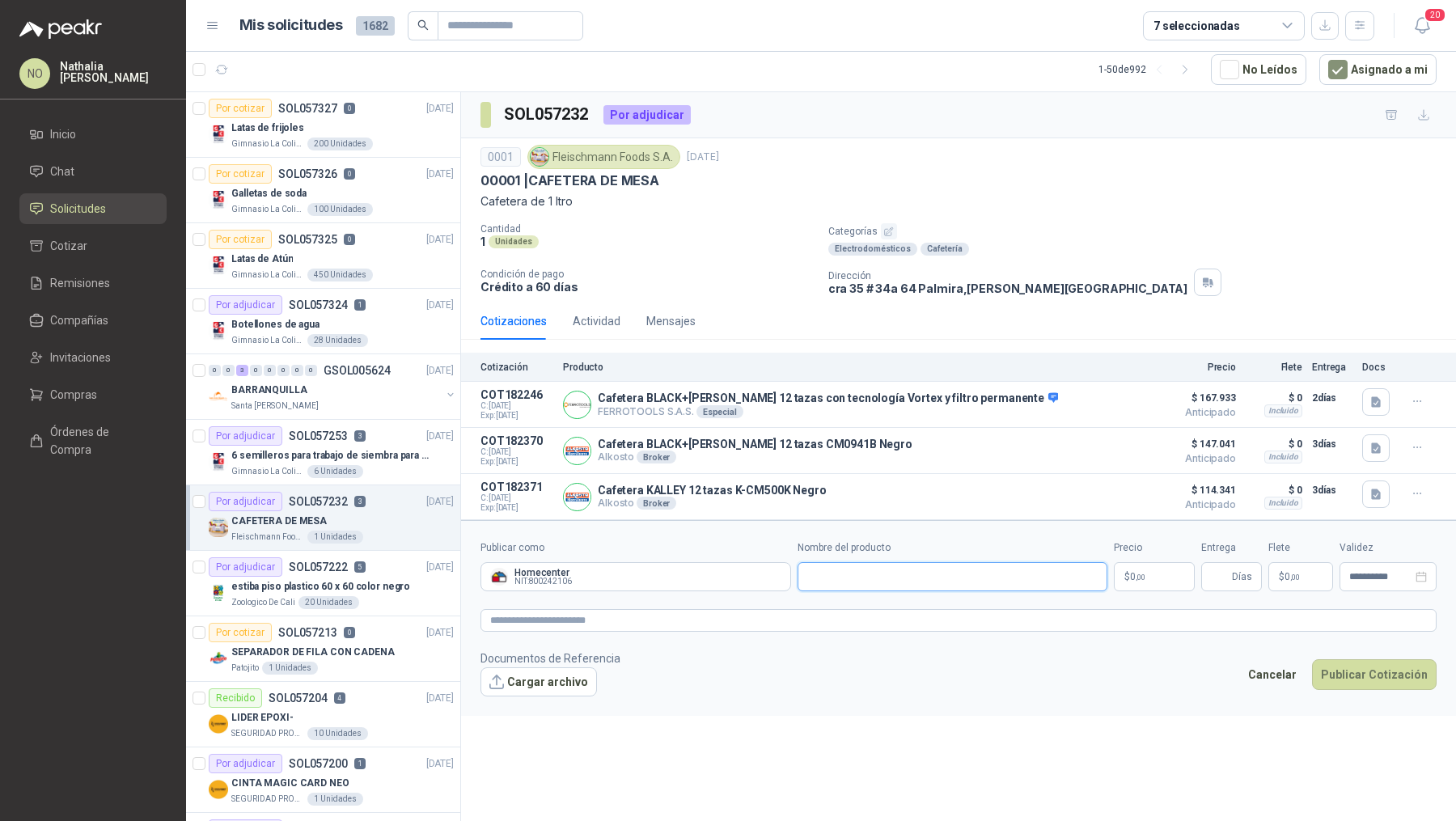
paste input "**********"
type input "**********"
click at [1152, 569] on p "$ 0 ,00" at bounding box center [1154, 577] width 81 height 29
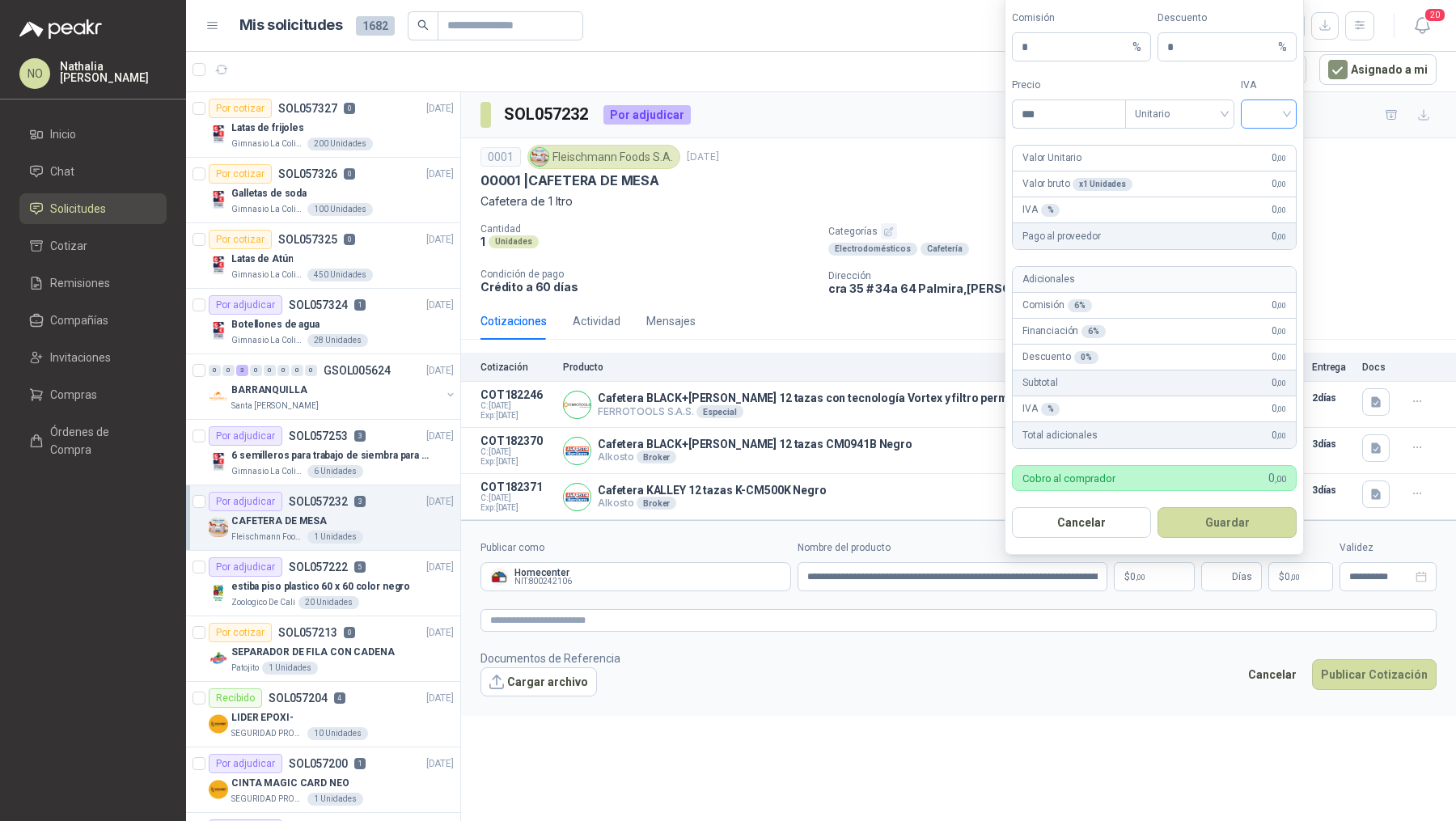
click at [1254, 114] on input "search" at bounding box center [1269, 112] width 36 height 24
click at [1259, 142] on div "19%" at bounding box center [1268, 150] width 30 height 18
click at [1196, 120] on span "Unitario" at bounding box center [1180, 114] width 90 height 24
click at [1195, 170] on div "Unitario con IVA" at bounding box center [1180, 176] width 83 height 18
click at [1071, 123] on input "***" at bounding box center [1068, 114] width 112 height 27
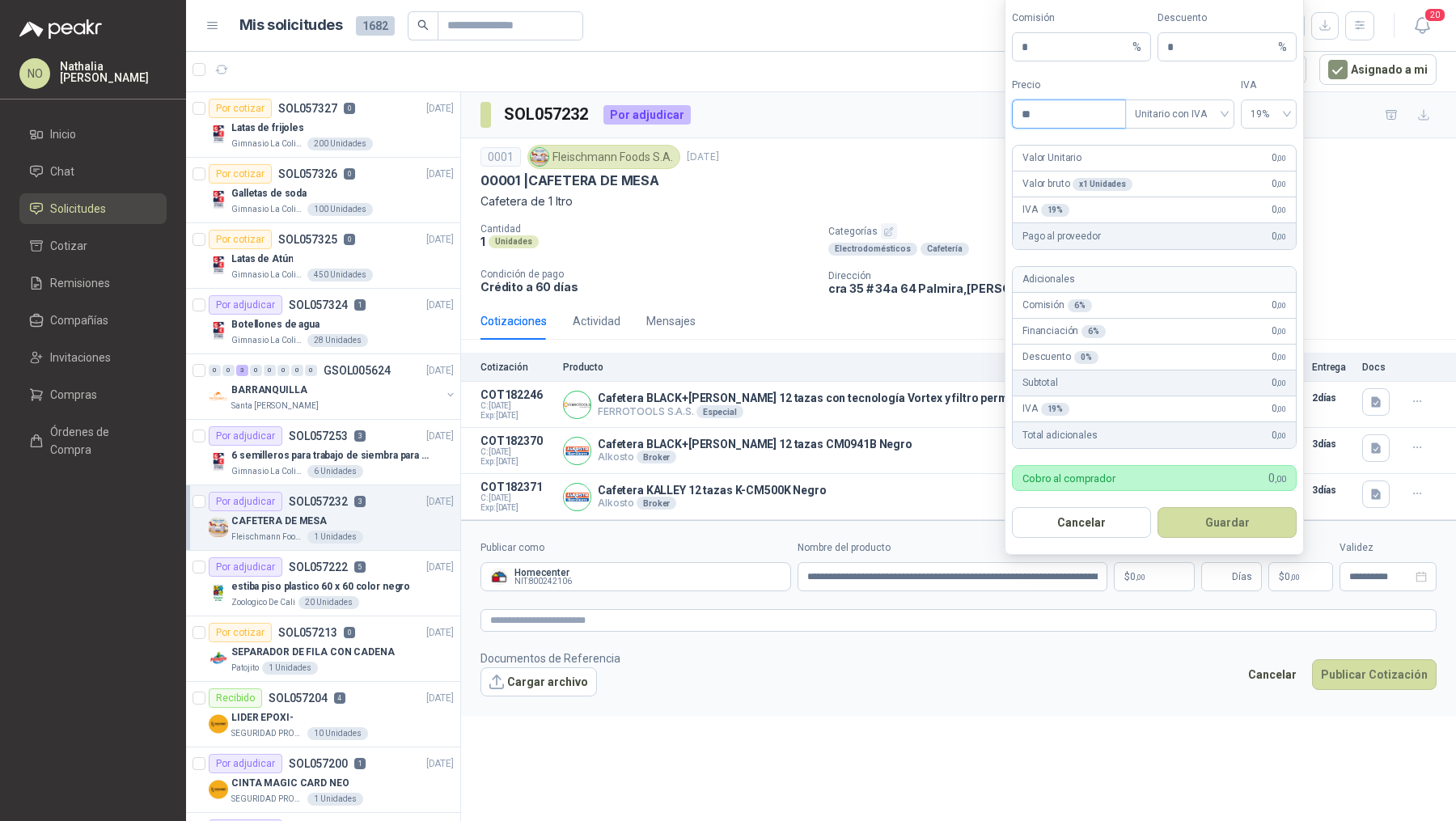
type input "*"
type input "*********"
click at [1180, 48] on input "*" at bounding box center [1221, 47] width 107 height 27
type input "*"
click at [1224, 526] on button "Guardar" at bounding box center [1227, 522] width 139 height 31
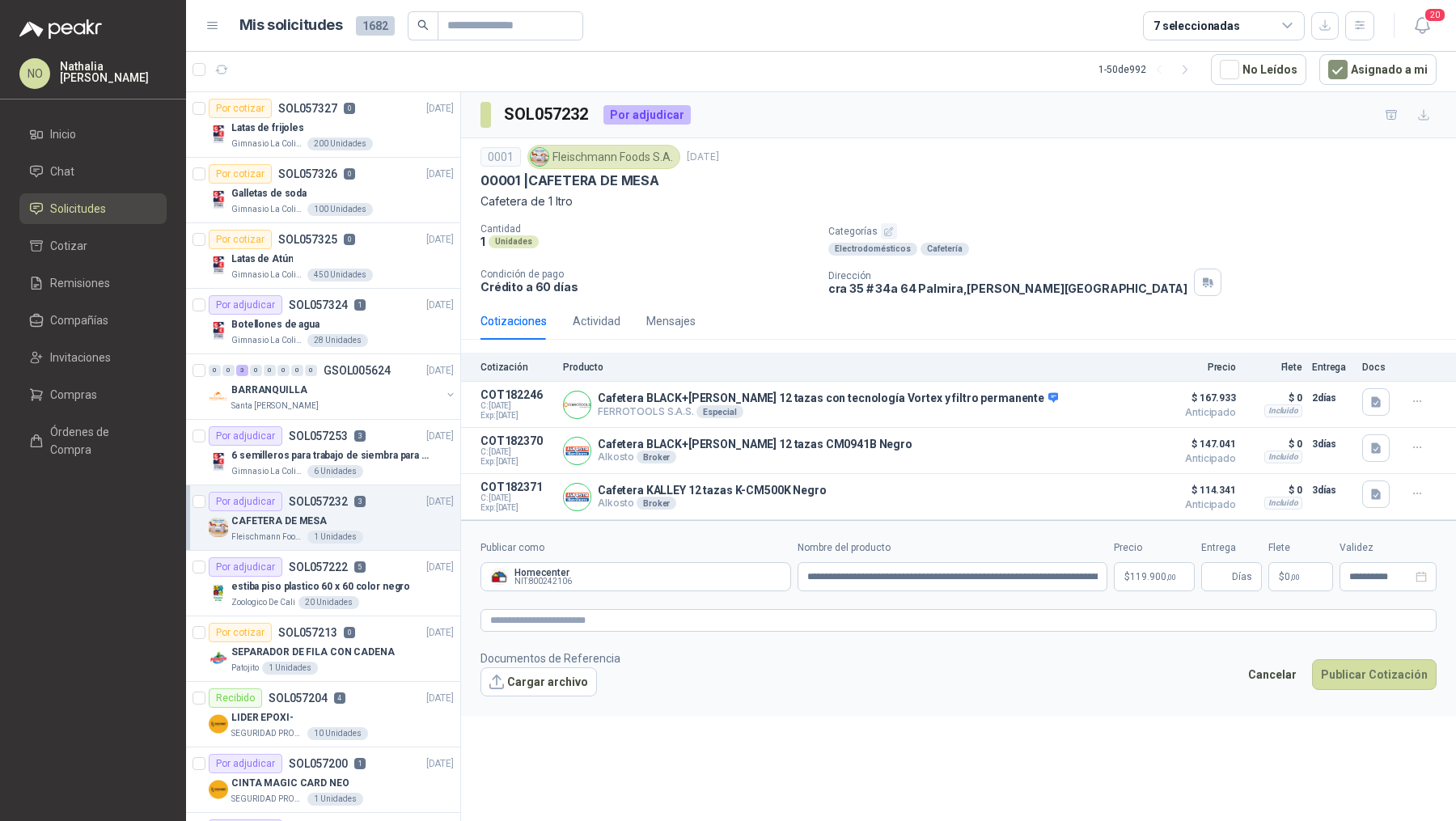
click at [1288, 582] on p "$ 0 ,00" at bounding box center [1300, 577] width 64 height 29
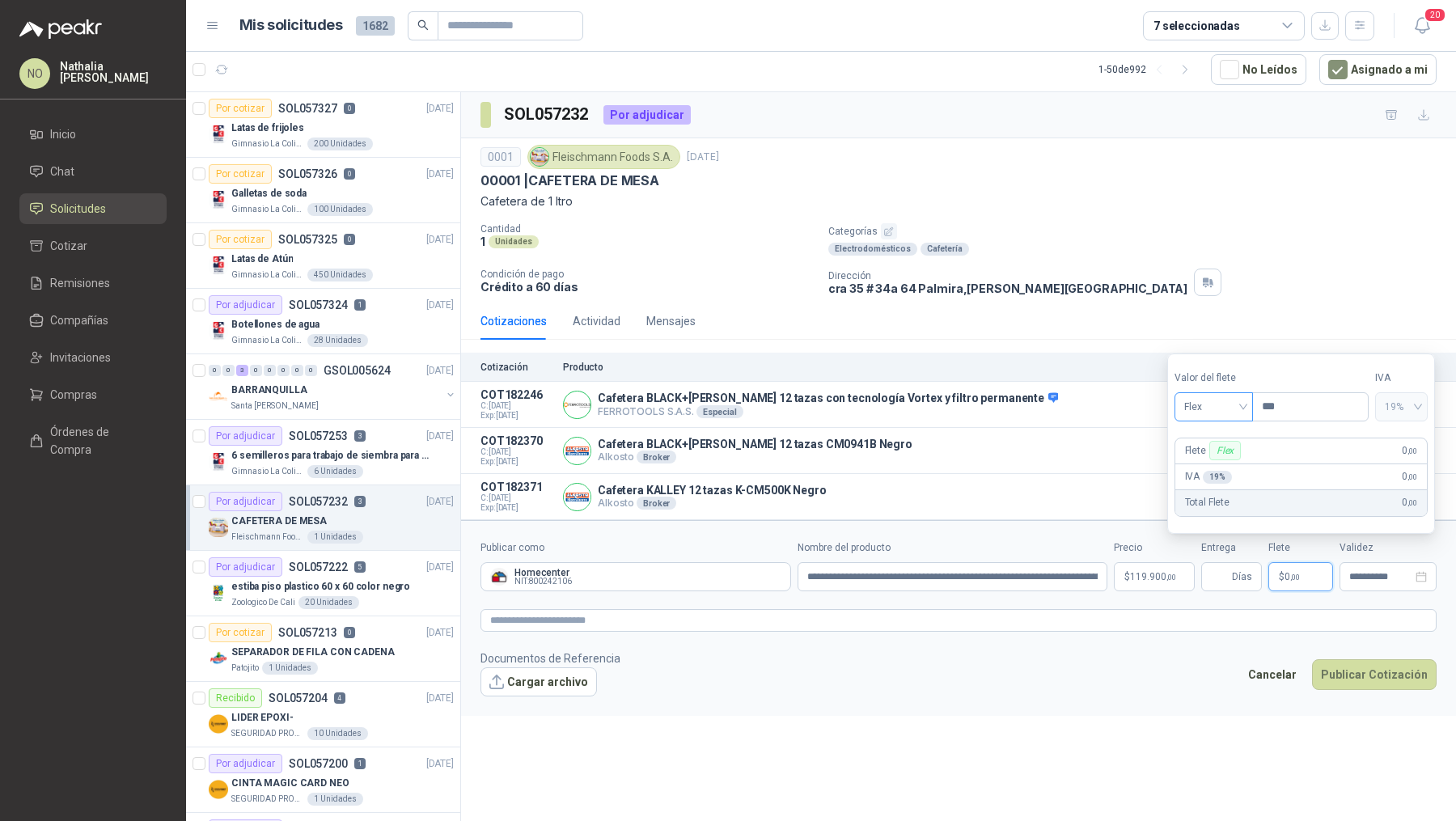
click at [1214, 403] on span "Flex" at bounding box center [1213, 407] width 59 height 24
click at [1214, 488] on div "Fijo" at bounding box center [1213, 493] width 53 height 18
click at [1282, 408] on input "***" at bounding box center [1310, 407] width 115 height 27
type input "*"
type input "*******"
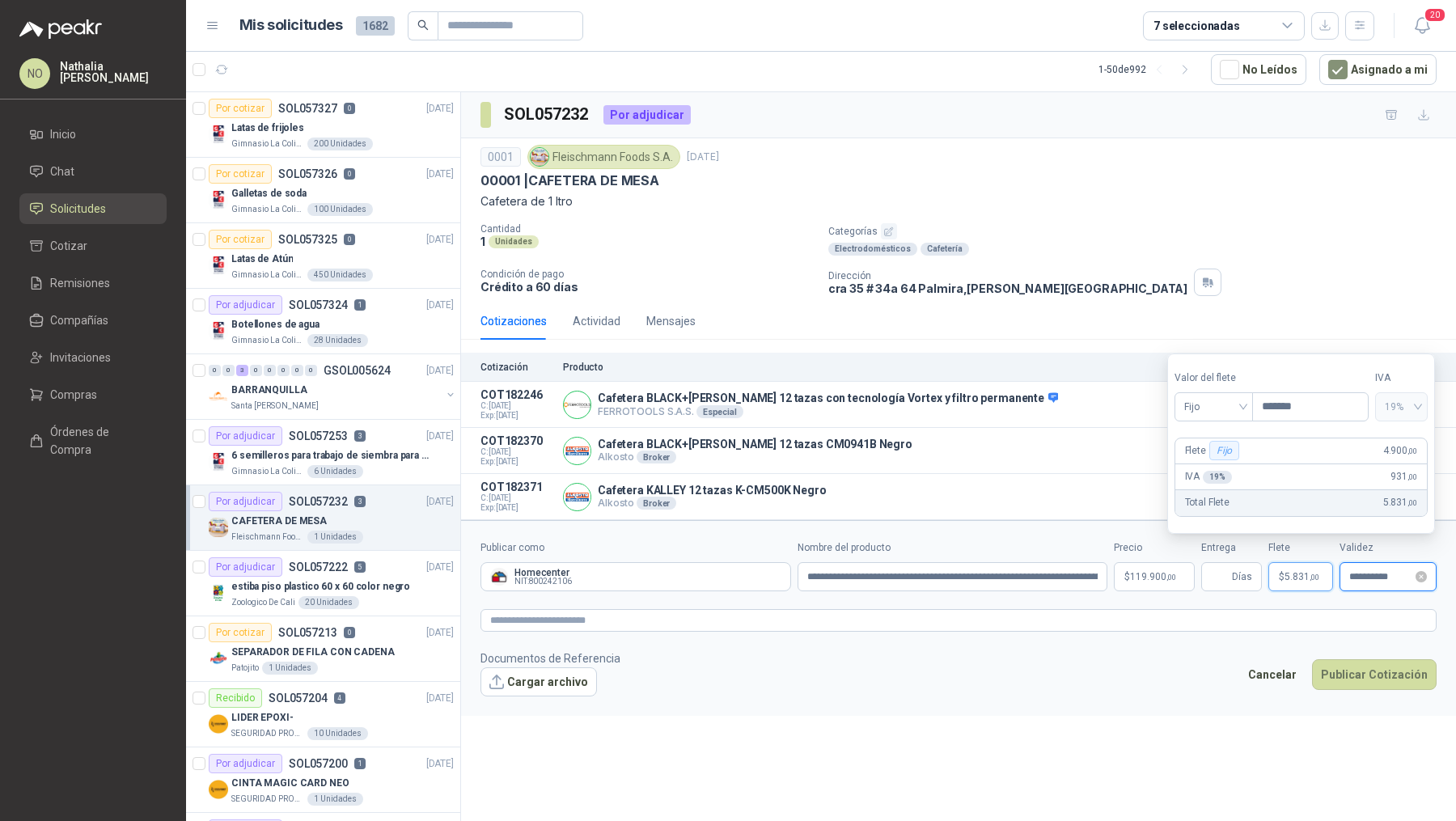
click at [1371, 575] on input "**********" at bounding box center [1381, 577] width 63 height 10
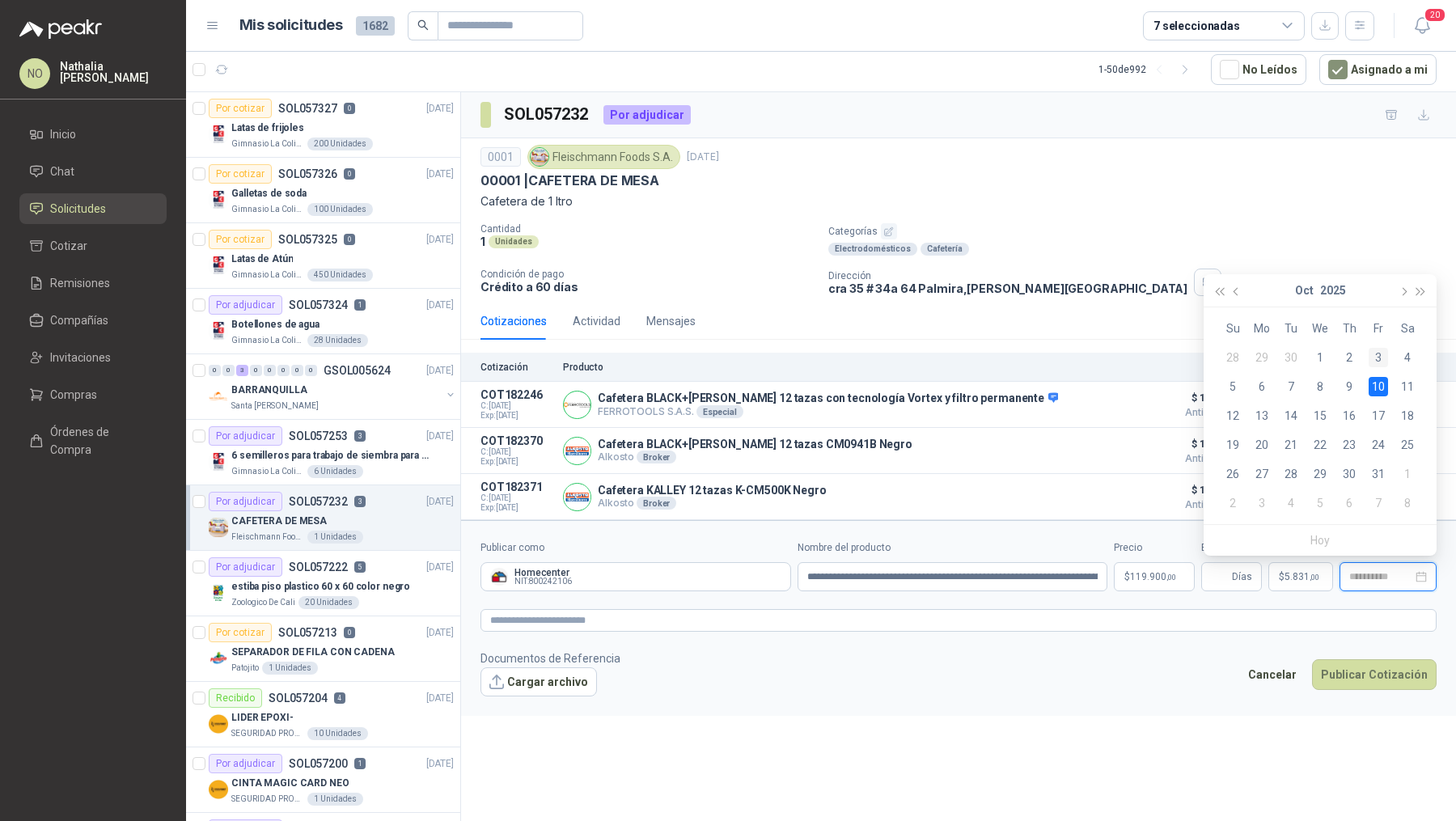
type input "**********"
click at [1378, 353] on div "3" at bounding box center [1378, 357] width 20 height 20
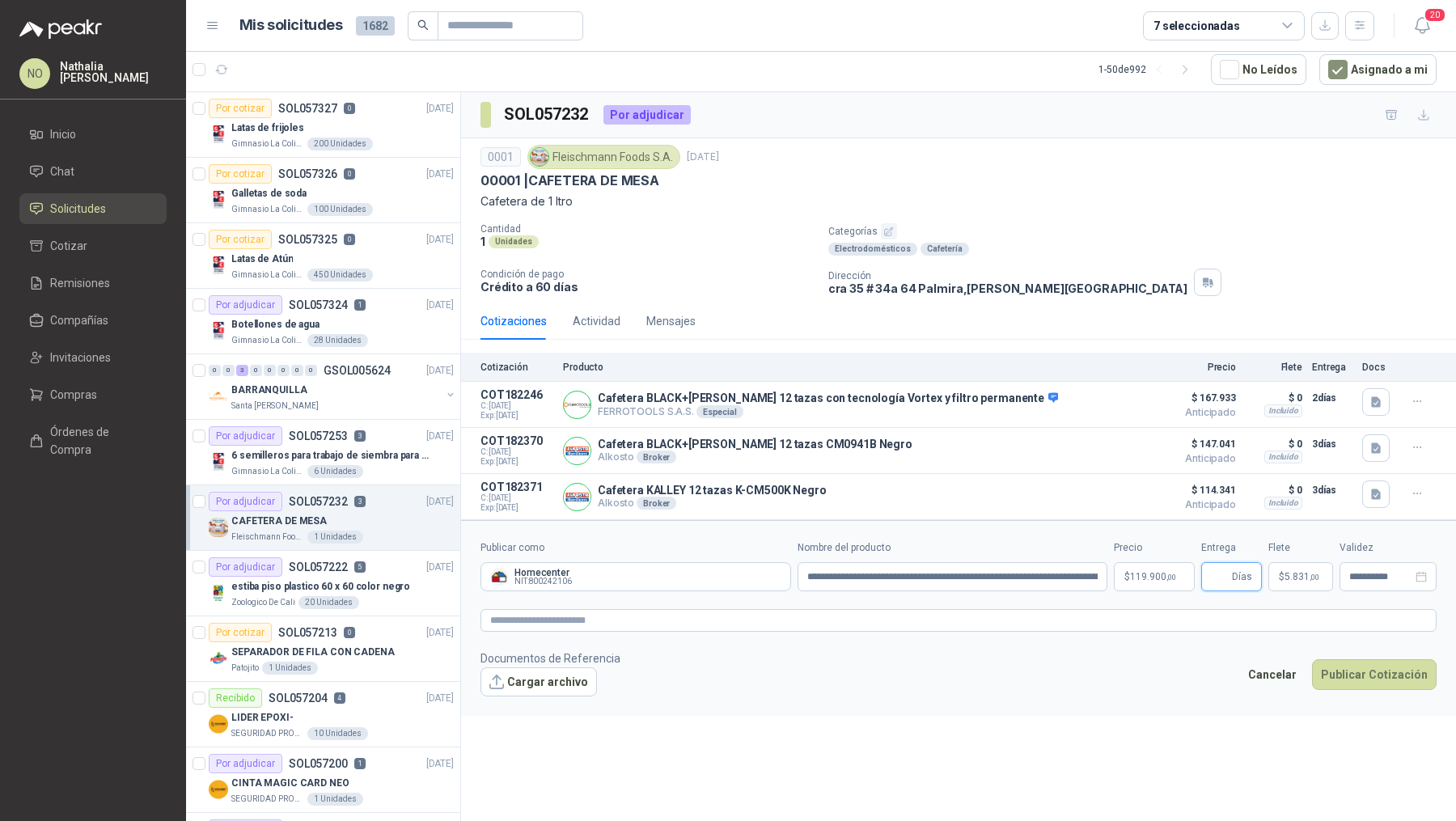
click at [1217, 567] on input "Entrega" at bounding box center [1219, 577] width 18 height 27
type input "*"
click at [517, 673] on button "Cargar archivo" at bounding box center [539, 682] width 117 height 29
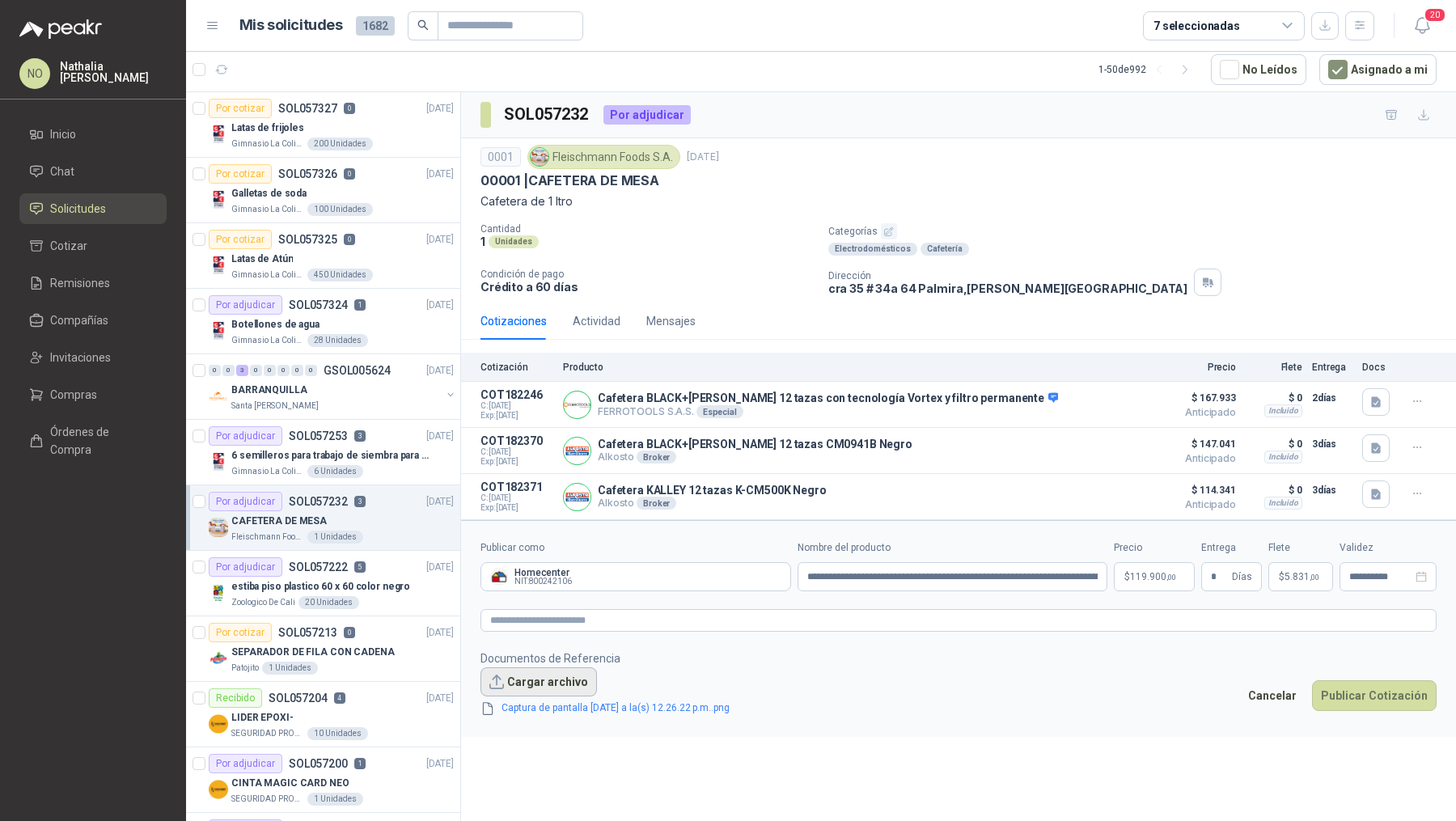
click at [577, 671] on button "Cargar archivo" at bounding box center [539, 682] width 117 height 29
click at [530, 672] on button "Cargar archivo" at bounding box center [539, 682] width 117 height 29
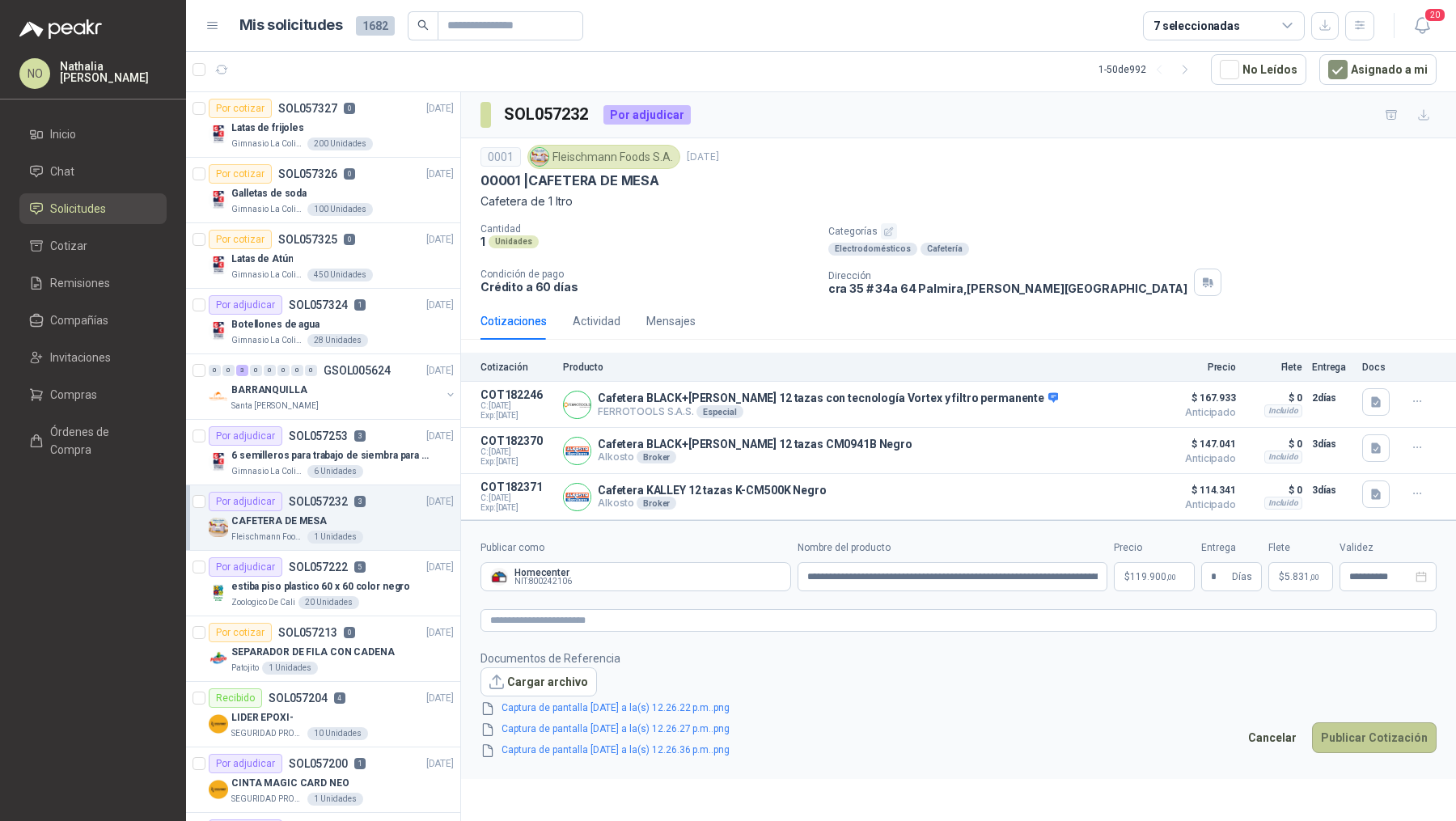
click at [1365, 728] on button "Publicar Cotización" at bounding box center [1374, 738] width 124 height 31
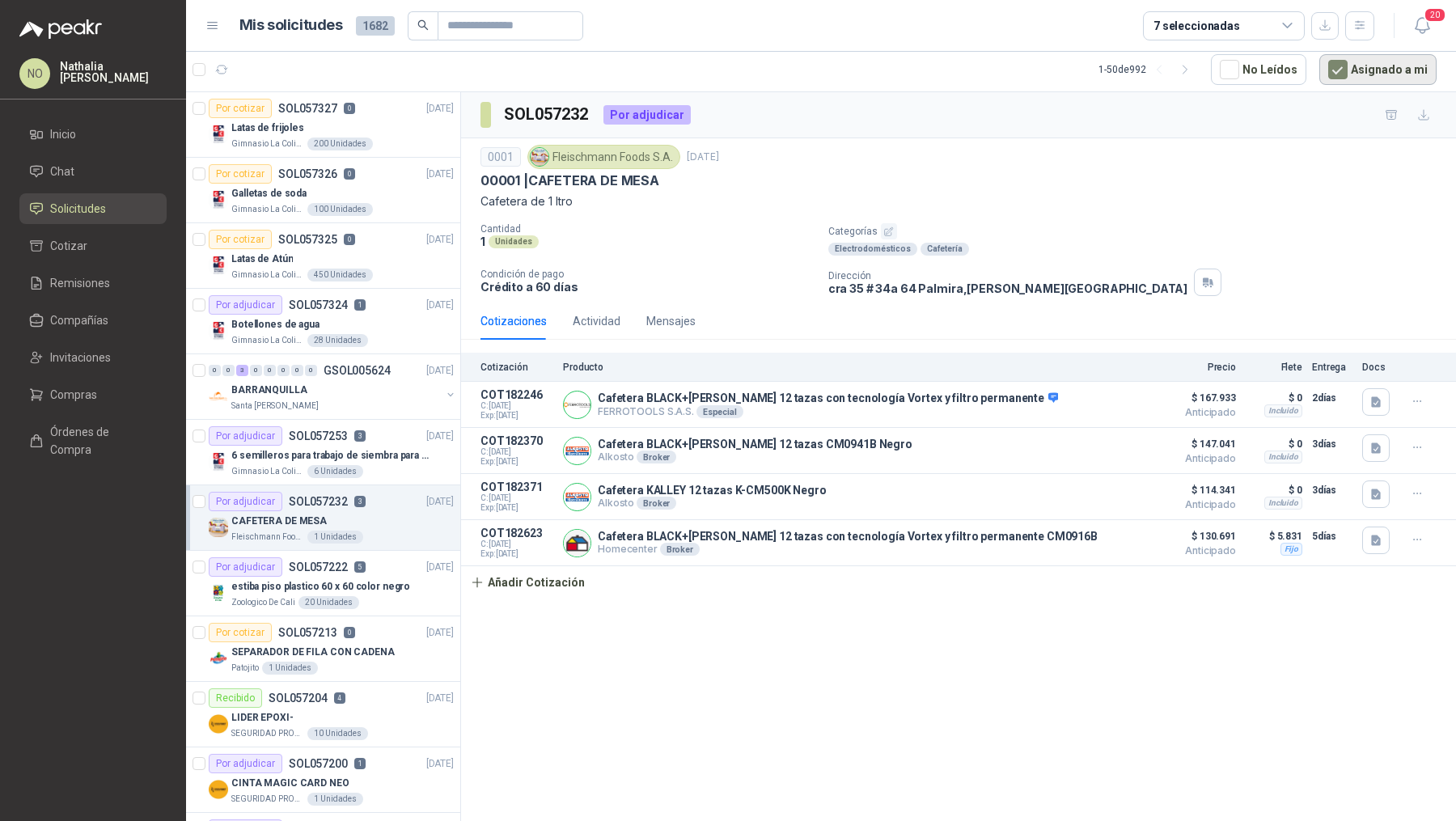
click at [1355, 74] on button "Asignado a mi" at bounding box center [1378, 69] width 118 height 31
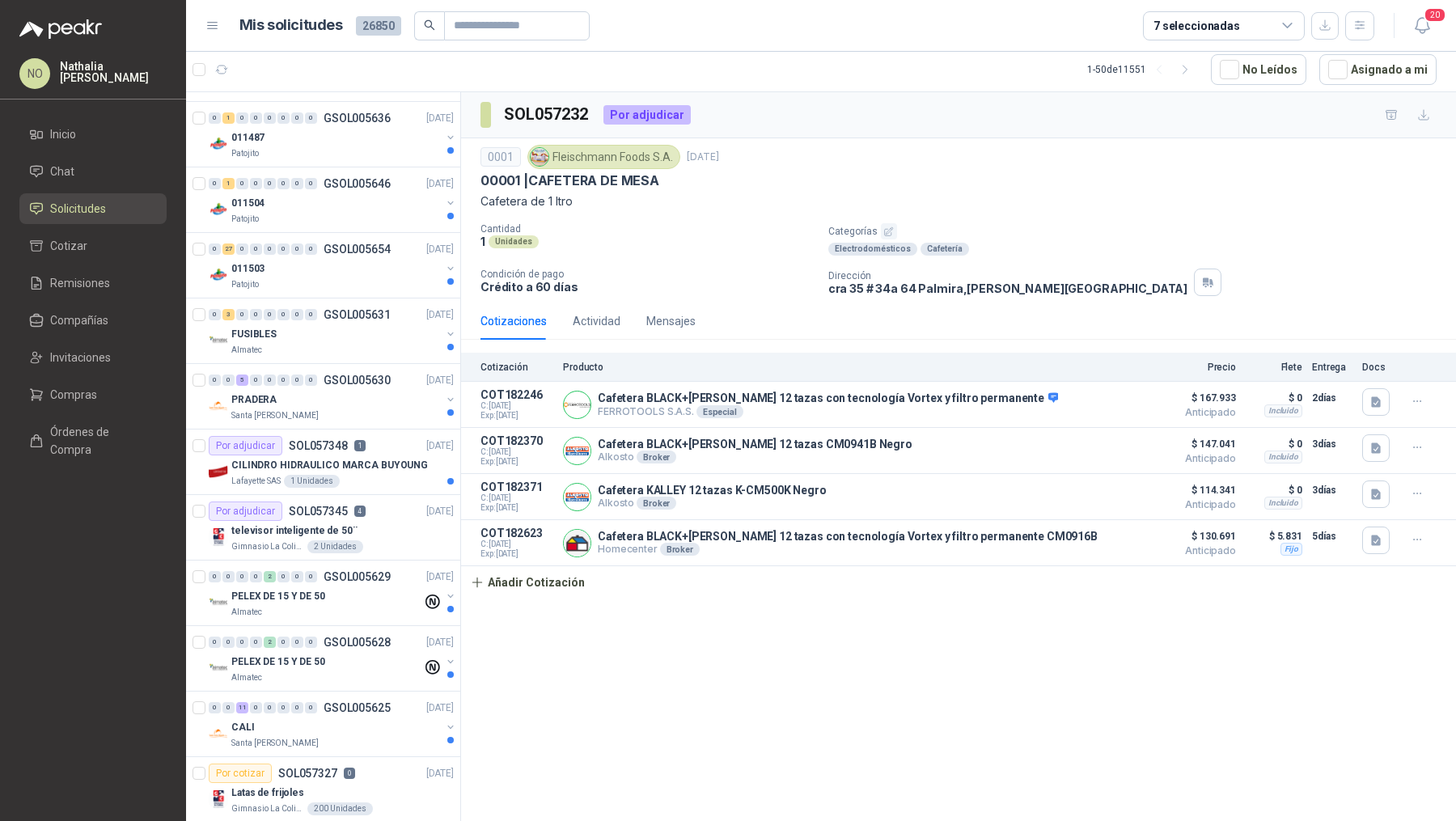
scroll to position [1177, 0]
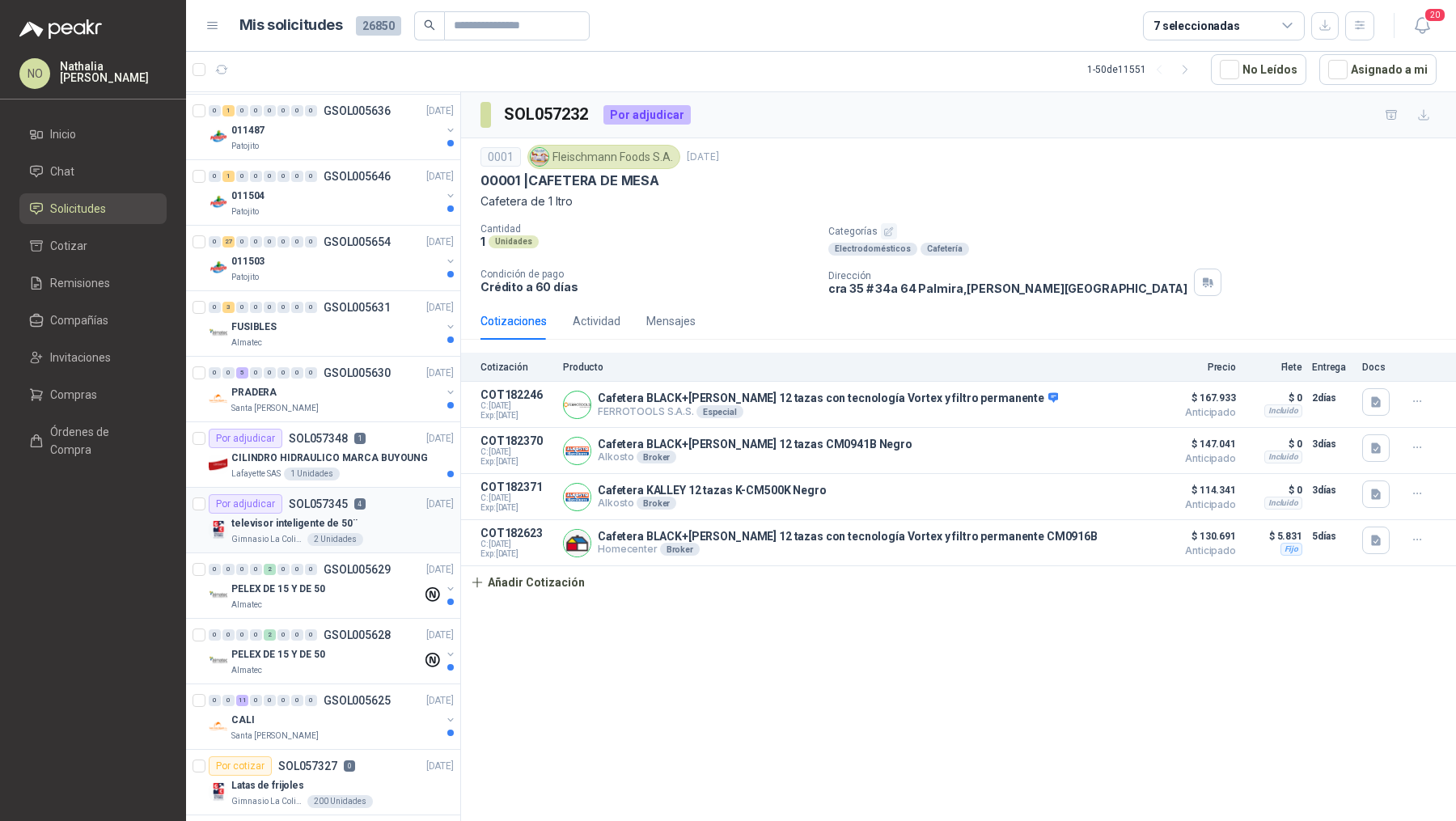
click at [337, 534] on div "2 Unidades" at bounding box center [335, 539] width 56 height 13
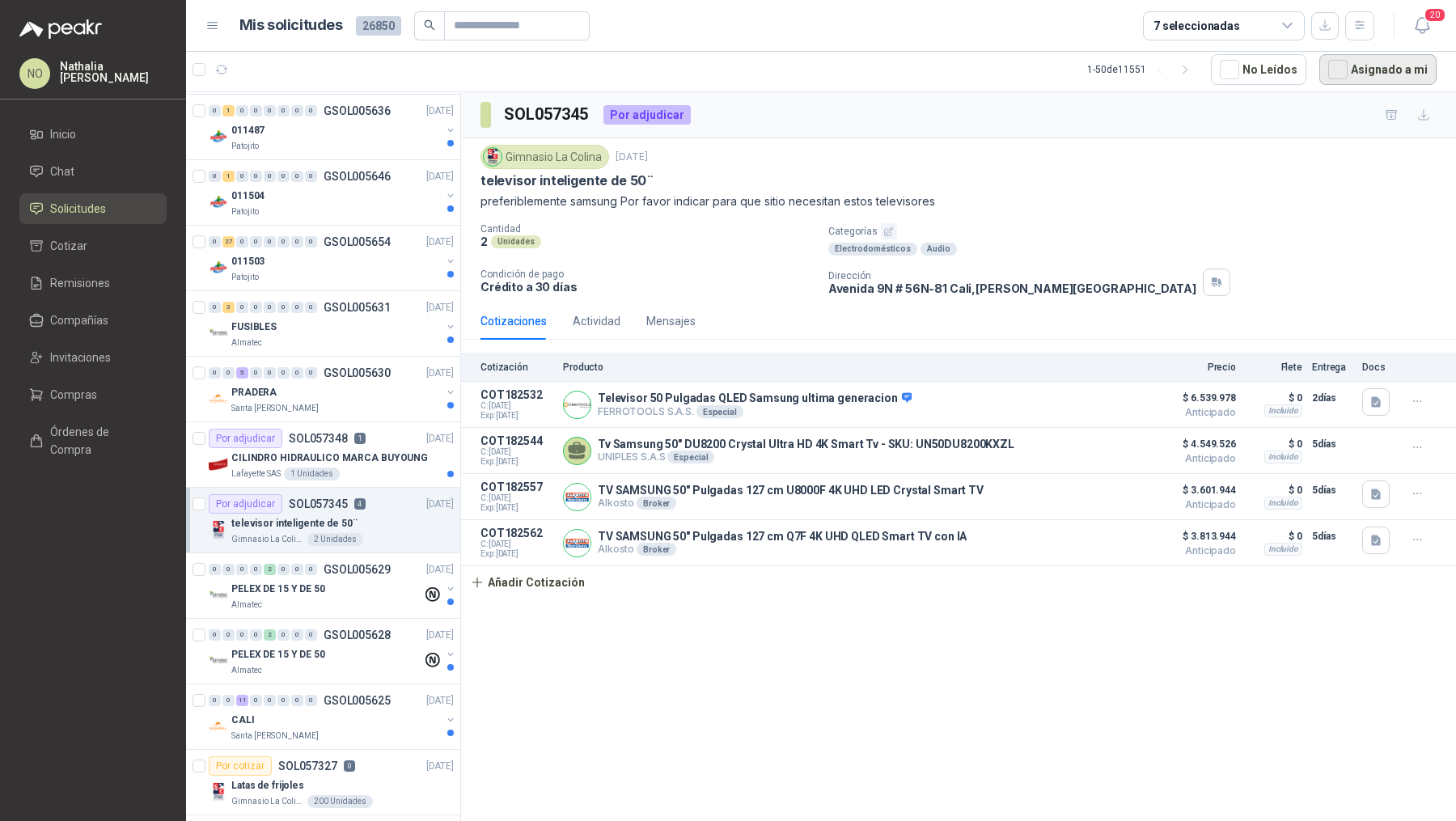
click at [1352, 70] on button "Asignado a mi" at bounding box center [1378, 69] width 118 height 31
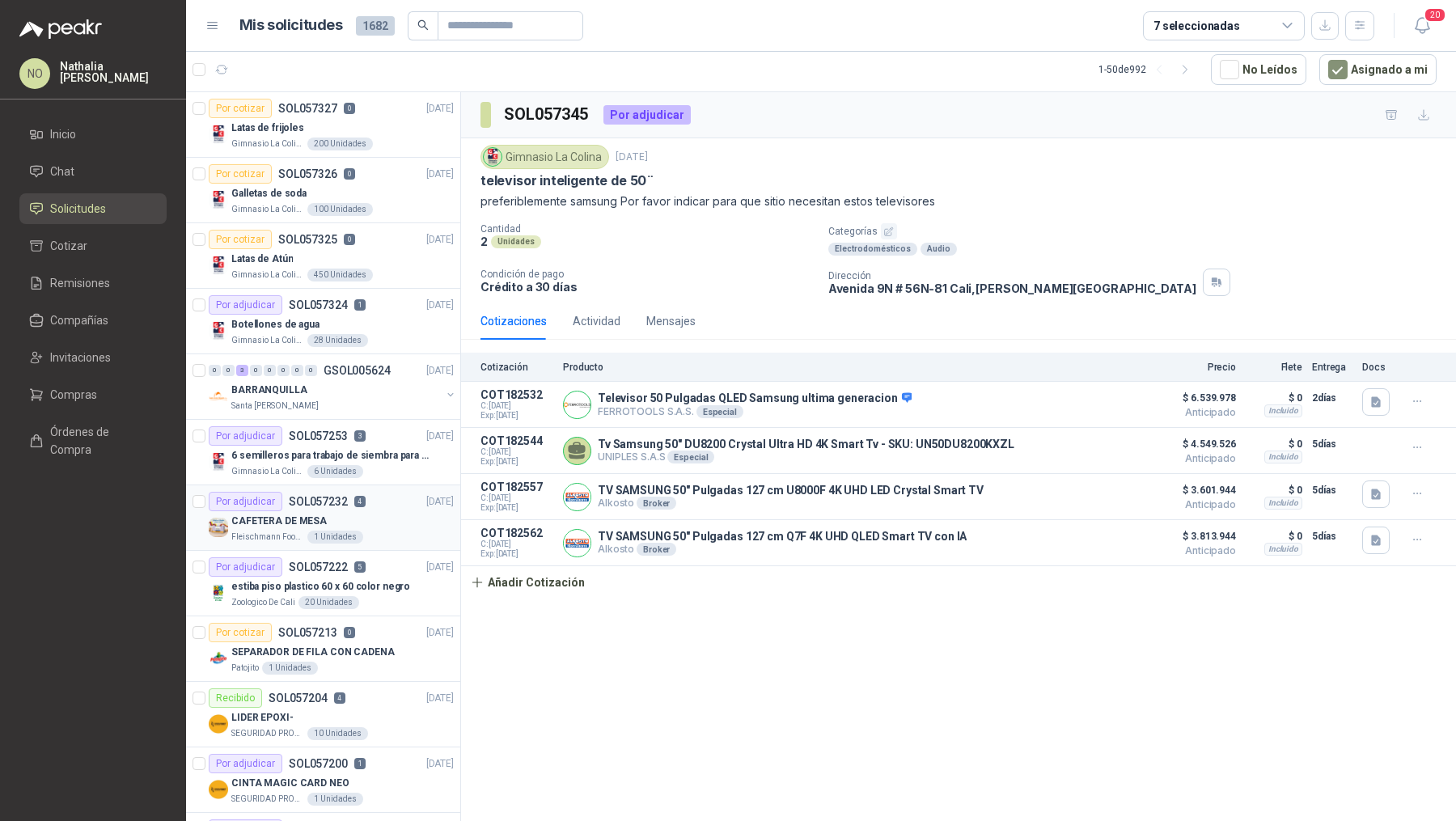
click at [363, 511] on div "CAFETERA DE MESA" at bounding box center [342, 521] width 222 height 20
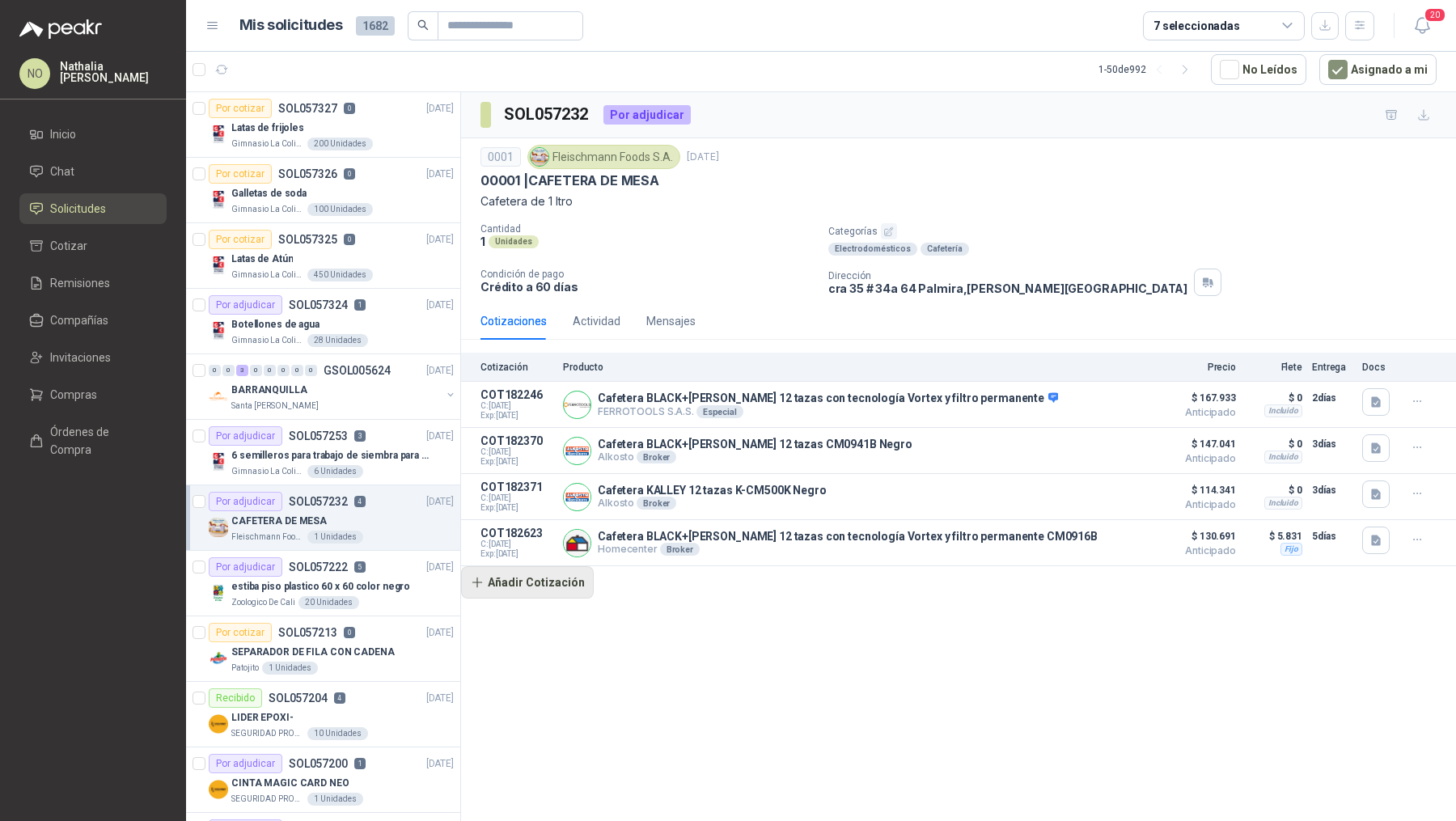
click at [528, 573] on button "Añadir Cotización" at bounding box center [527, 583] width 133 height 33
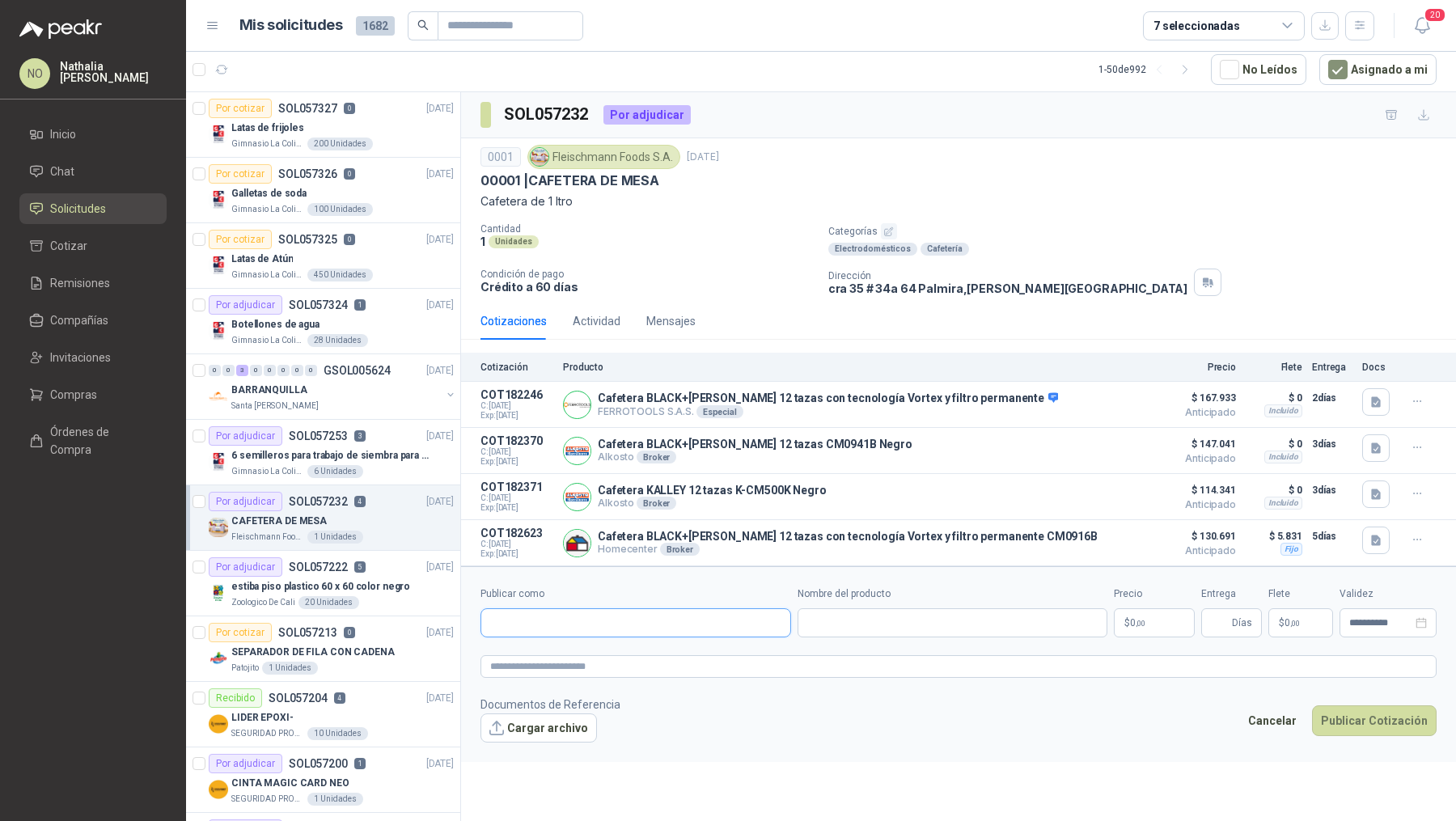
click at [559, 611] on input "Publicar como" at bounding box center [636, 623] width 309 height 27
type input "**********"
click at [559, 664] on span "NIT : 800242106" at bounding box center [547, 661] width 57 height 8
type input "**********"
click at [598, 673] on form "**********" at bounding box center [958, 664] width 995 height 196
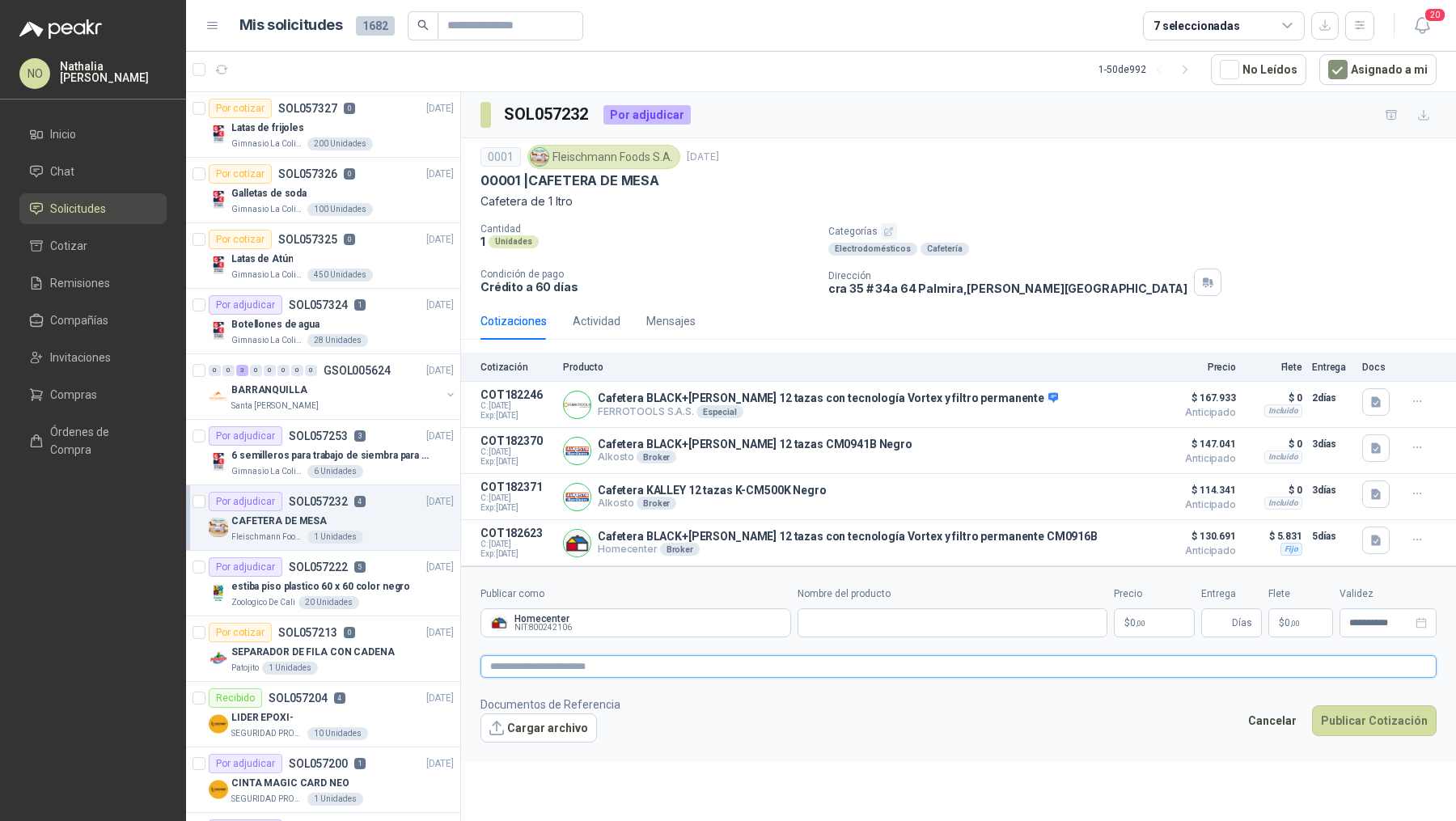
click at [587, 660] on textarea at bounding box center [958, 667] width 956 height 22
paste textarea "**********"
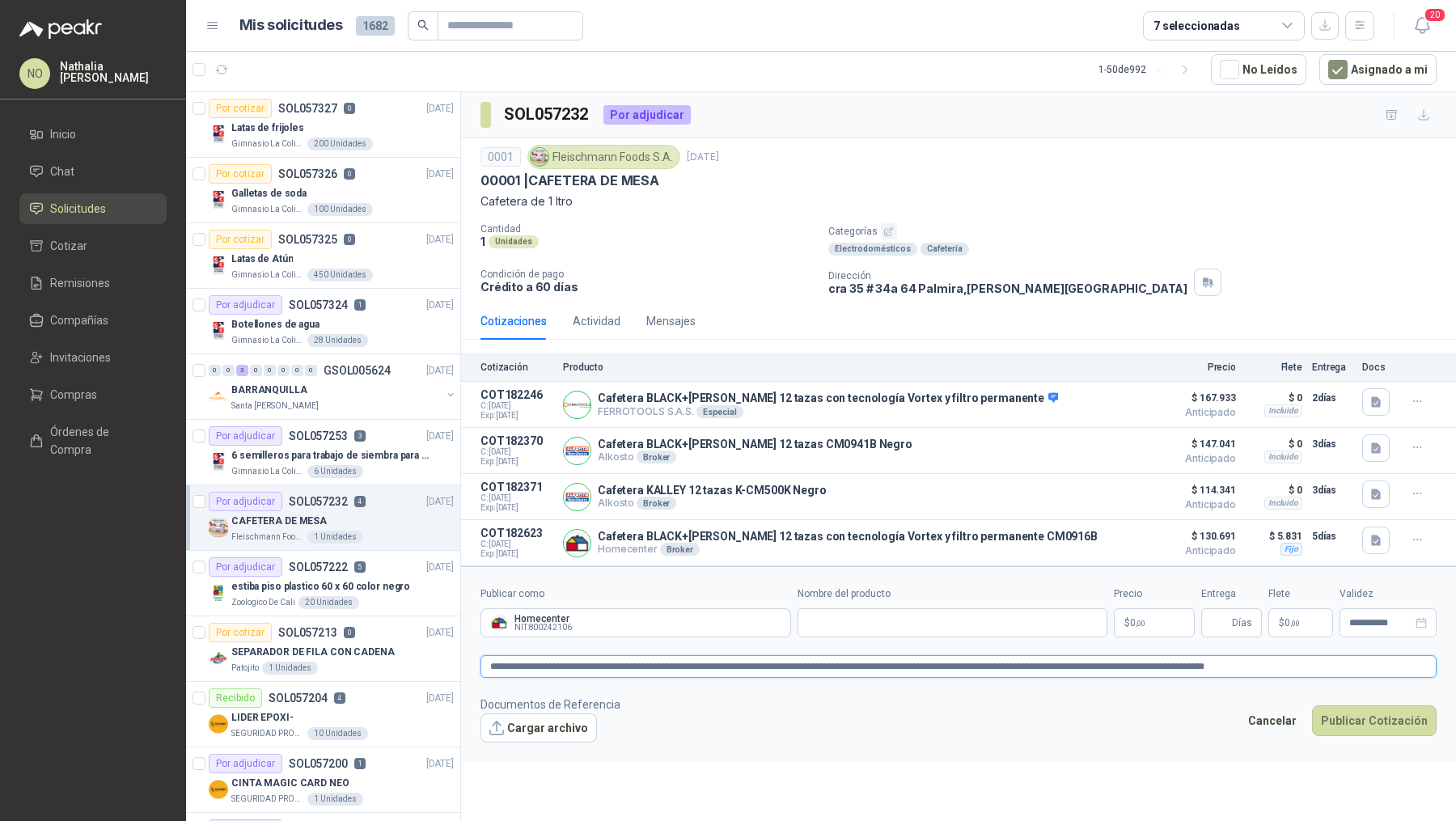
drag, startPoint x: 489, startPoint y: 667, endPoint x: 666, endPoint y: 670, distance: 177.0
click at [666, 670] on textarea "**********" at bounding box center [958, 667] width 956 height 22
type textarea "**********"
click at [877, 615] on input "Nombre del producto" at bounding box center [953, 623] width 311 height 29
paste input "**********"
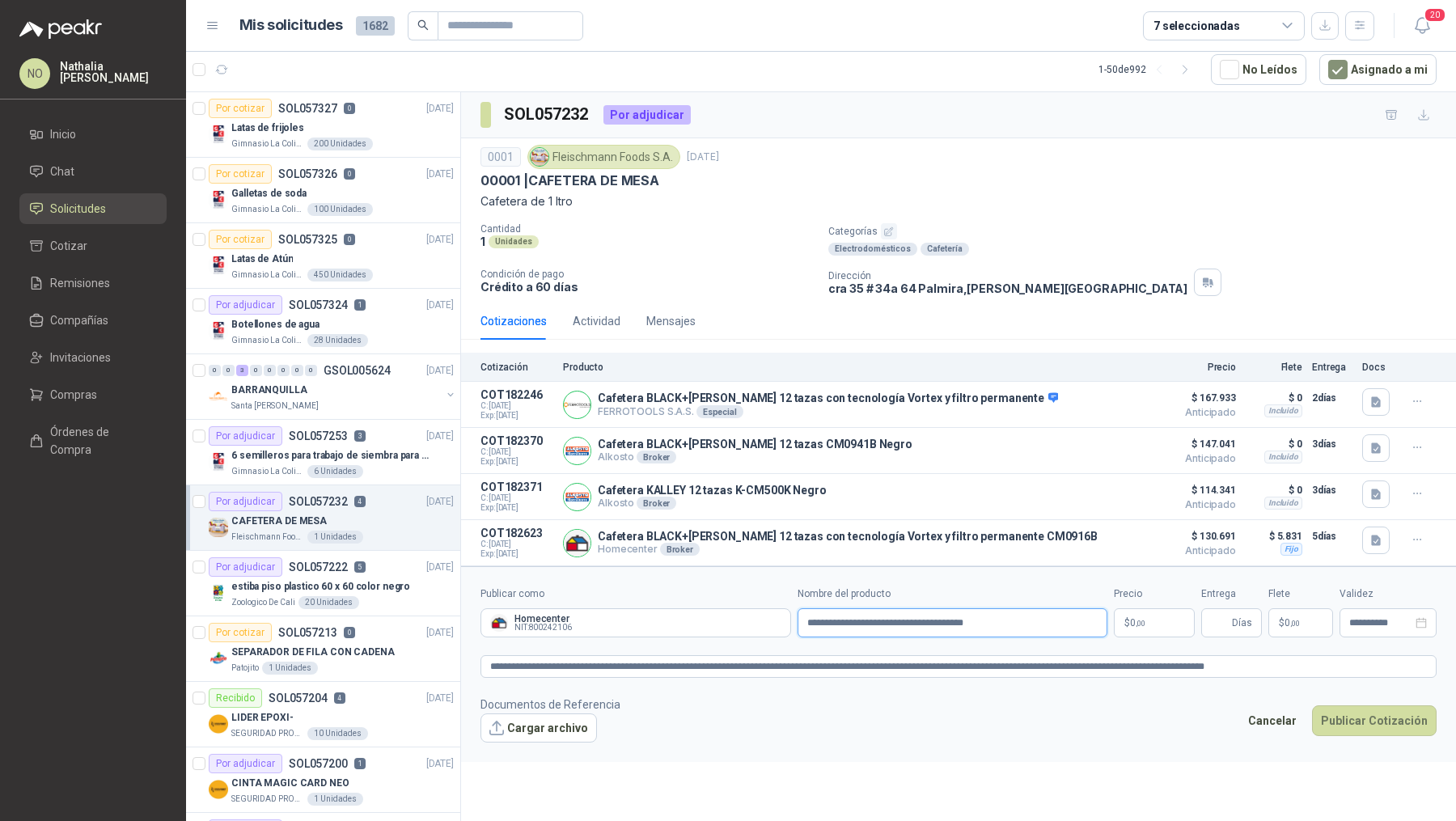
type input "**********"
click at [1138, 618] on span "0 ,00" at bounding box center [1138, 622] width 15 height 9
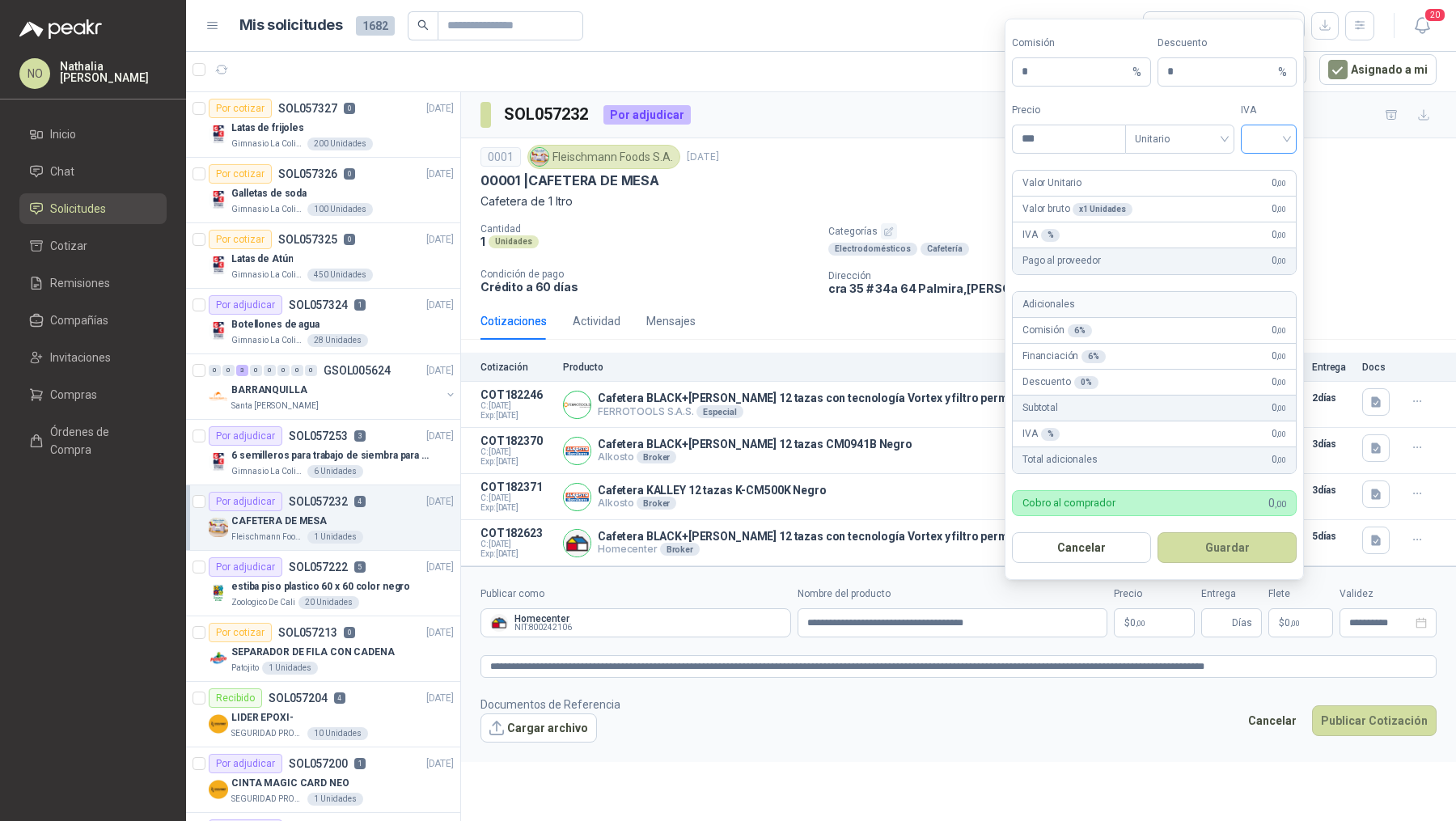
click at [1282, 148] on input "search" at bounding box center [1269, 137] width 36 height 24
click at [1273, 181] on div "19%" at bounding box center [1268, 174] width 30 height 18
click at [1197, 154] on div "Unitario" at bounding box center [1179, 139] width 109 height 29
click at [1211, 189] on div "Unitario con IVA" at bounding box center [1180, 201] width 103 height 26
click at [1061, 153] on div "***" at bounding box center [1068, 139] width 112 height 27
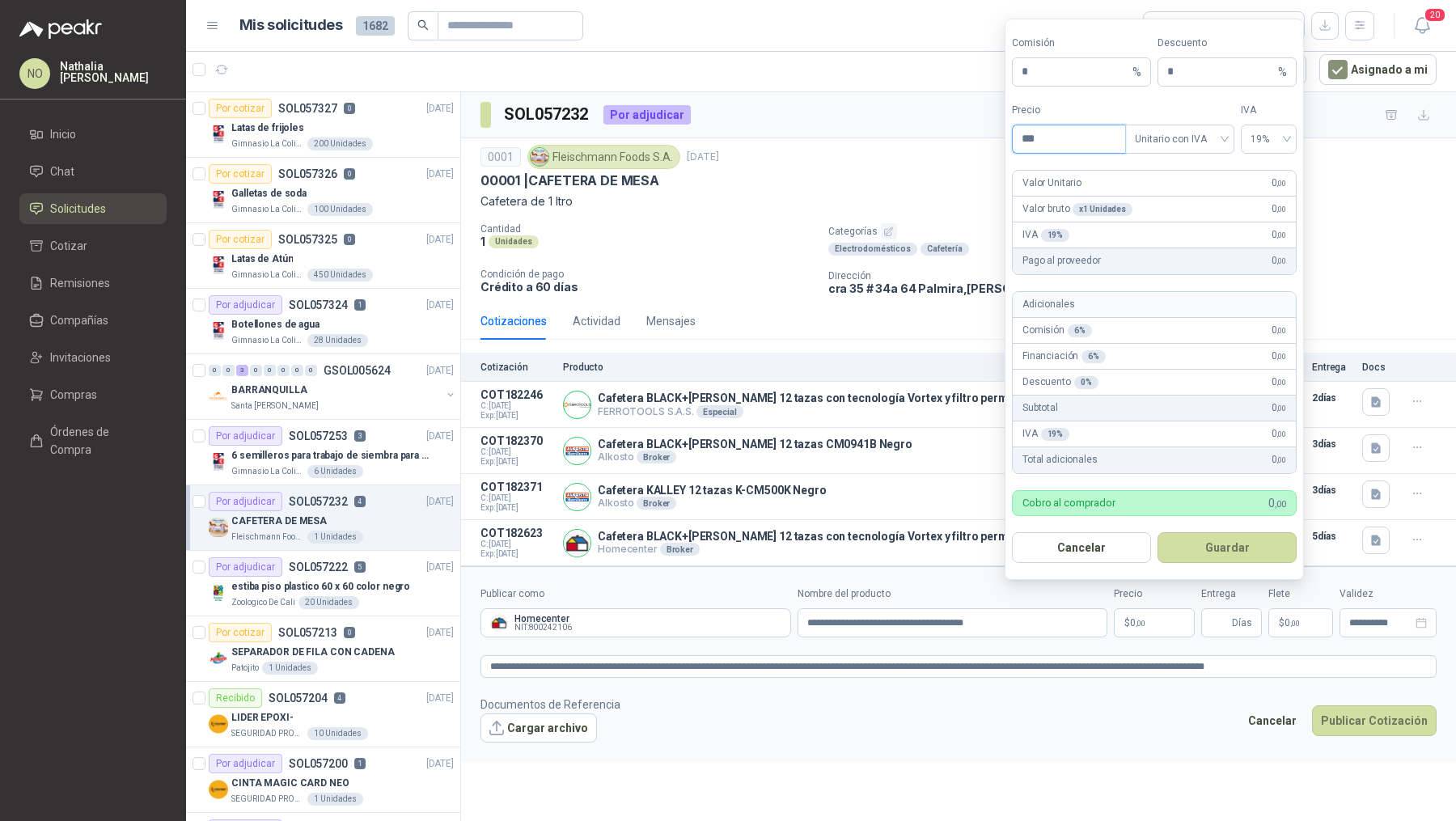
click at [1039, 140] on input "***" at bounding box center [1068, 139] width 112 height 27
type input "*"
type input "*********"
click at [1211, 75] on input "*" at bounding box center [1221, 72] width 107 height 27
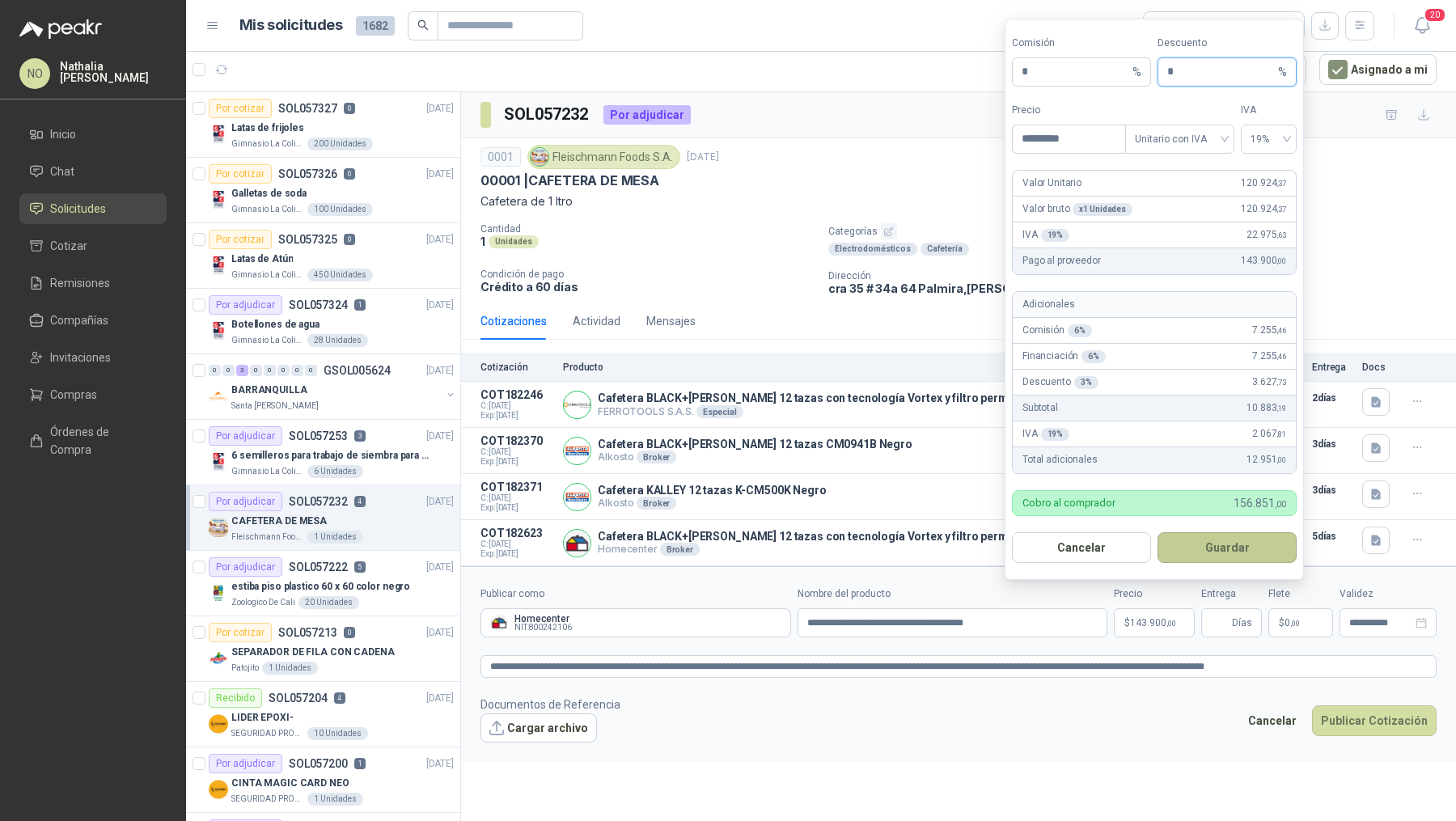
type input "*"
click at [1251, 537] on button "Guardar" at bounding box center [1227, 547] width 139 height 31
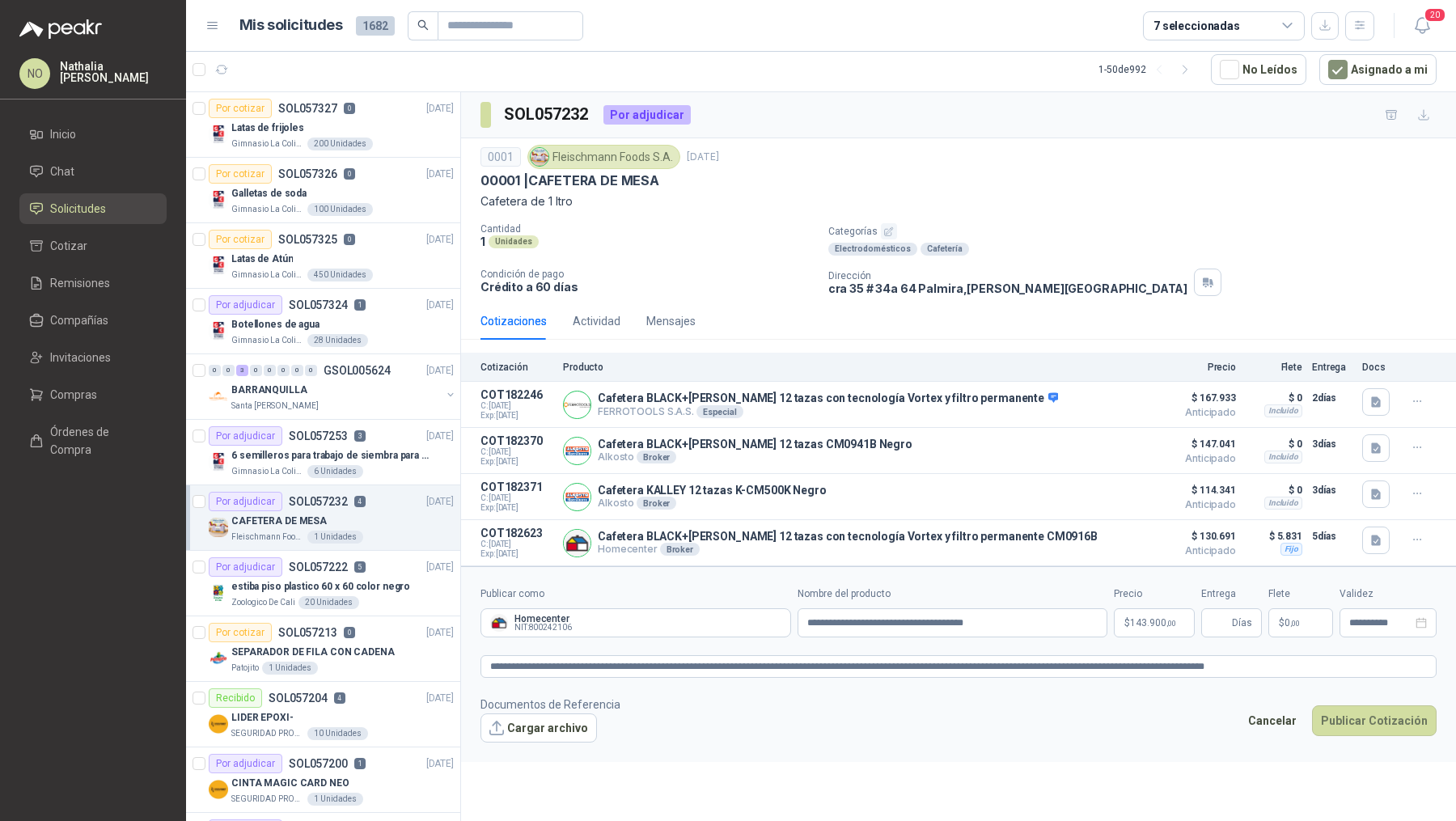
click at [1285, 618] on span "0 ,00" at bounding box center [1292, 622] width 15 height 9
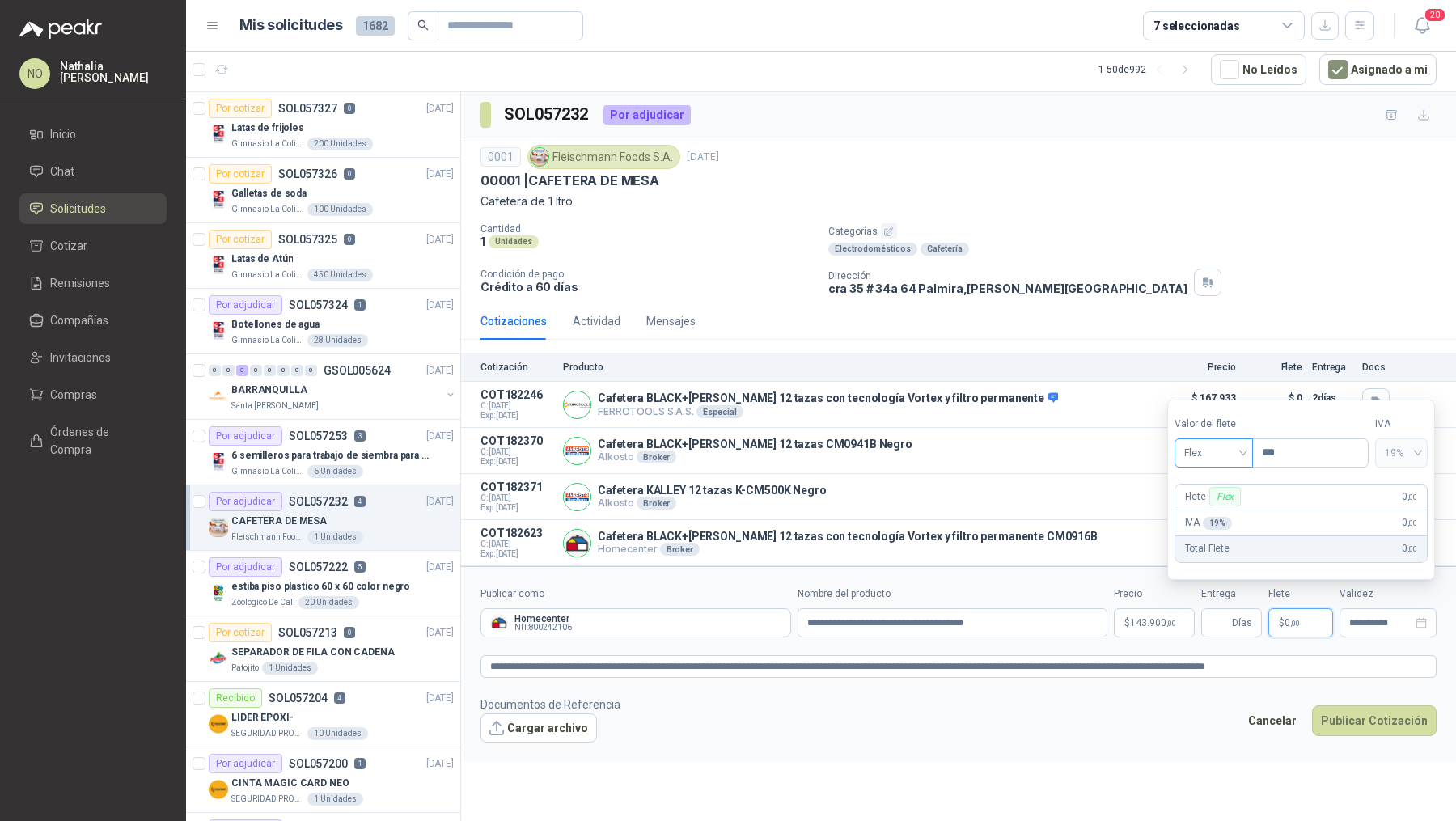
click at [1224, 455] on span "Flex" at bounding box center [1213, 453] width 59 height 24
click at [1221, 533] on div "Fijo" at bounding box center [1213, 539] width 53 height 18
click at [1297, 456] on input "***" at bounding box center [1310, 453] width 115 height 27
type input "*"
type input "*******"
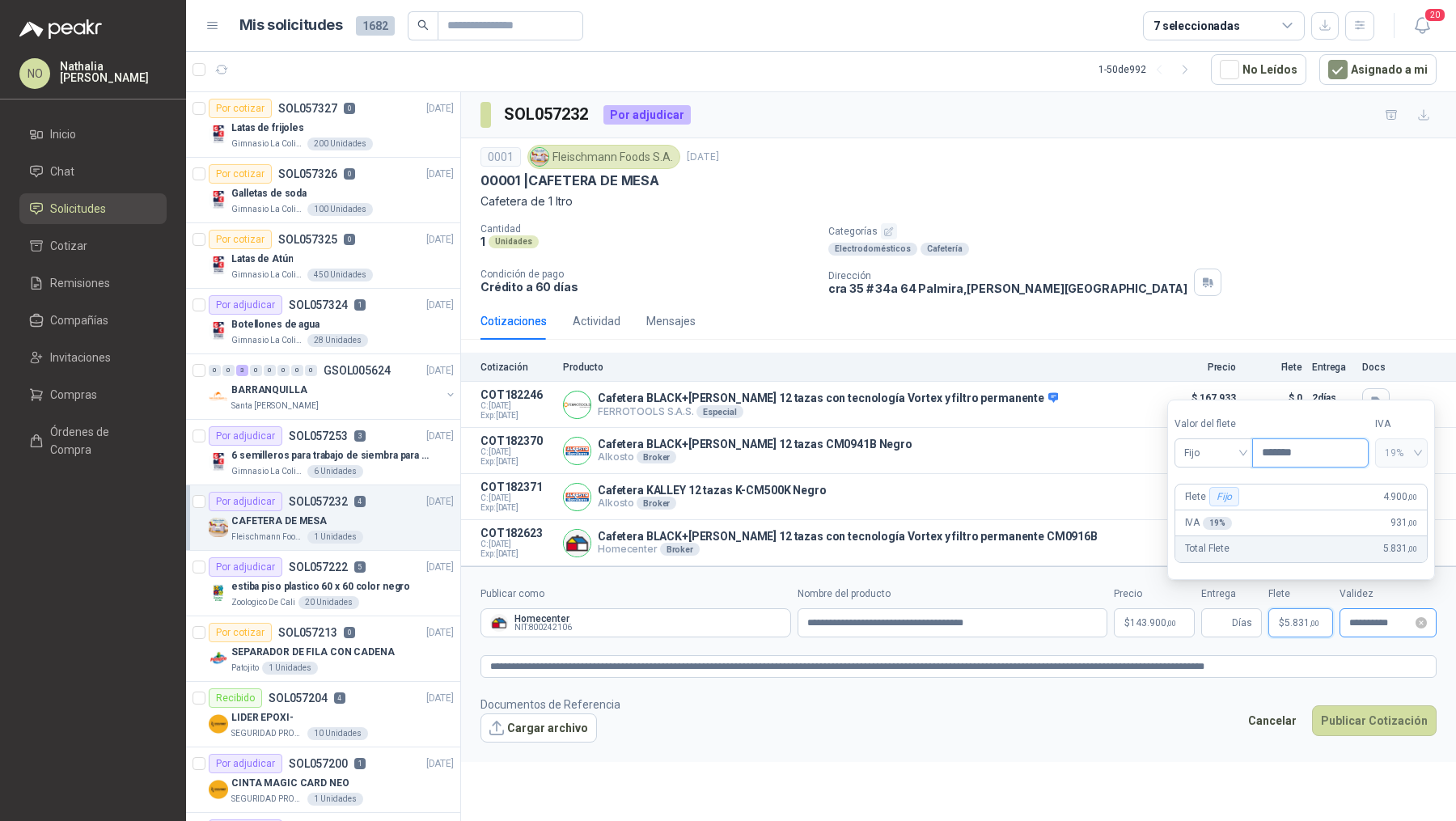
click at [1380, 608] on div "**********" at bounding box center [1387, 623] width 97 height 29
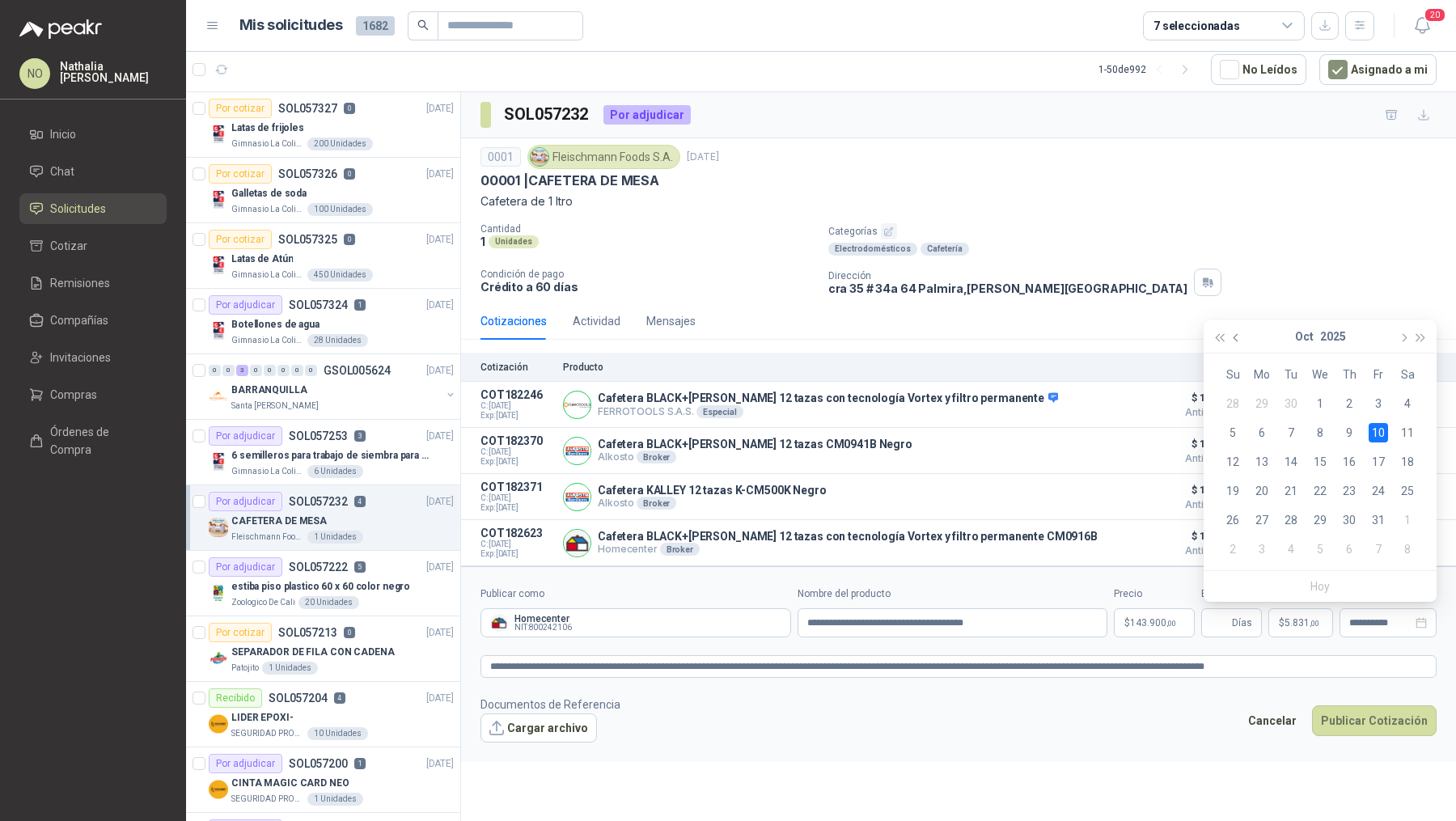
click at [1233, 347] on button "button" at bounding box center [1236, 336] width 18 height 33
type input "**********"
click at [1284, 516] on div "30" at bounding box center [1290, 520] width 20 height 20
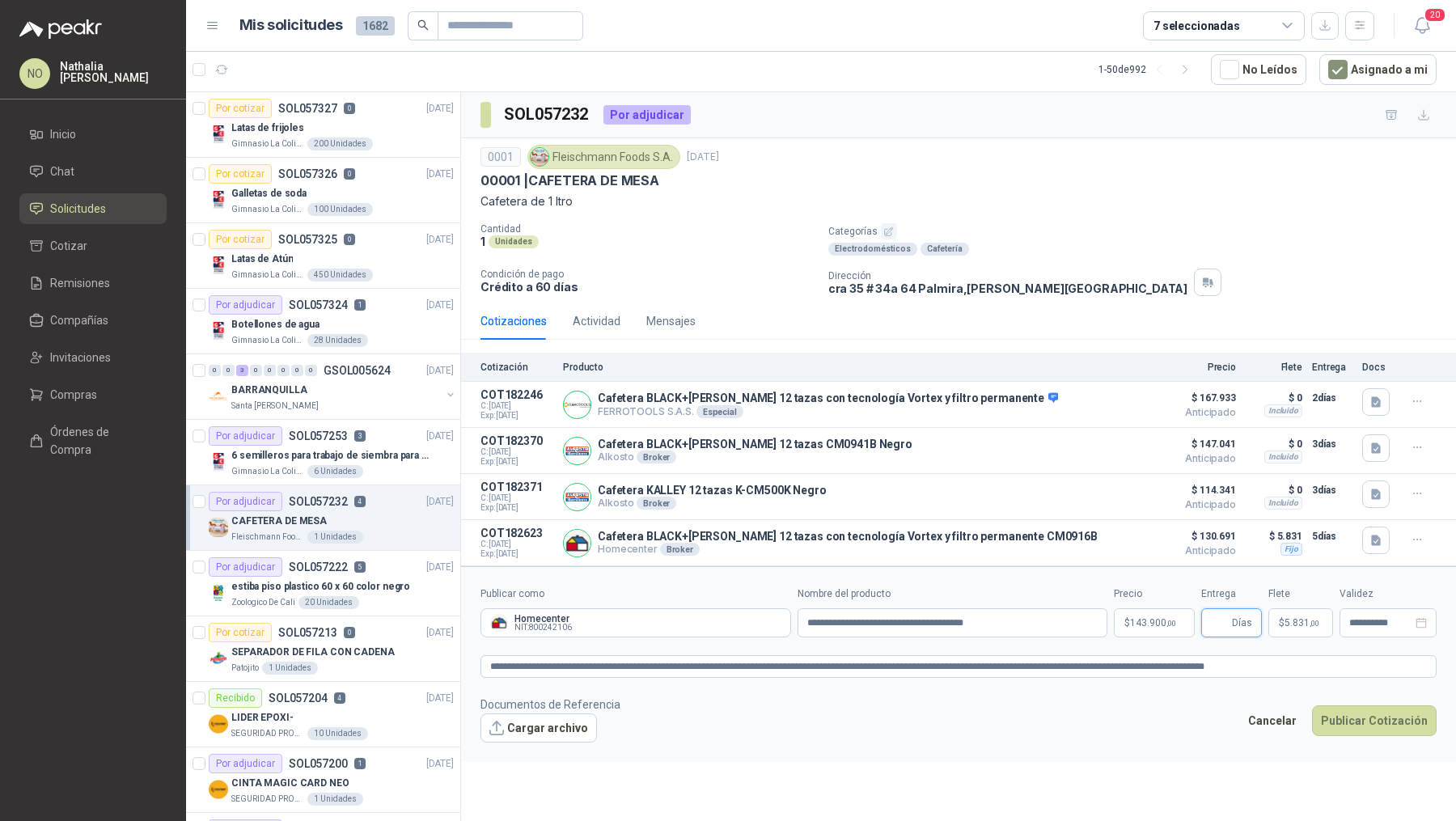
click at [1215, 618] on input "Entrega" at bounding box center [1219, 623] width 18 height 27
type input "*"
click at [1180, 618] on p "$ 143.900 ,00" at bounding box center [1154, 623] width 81 height 29
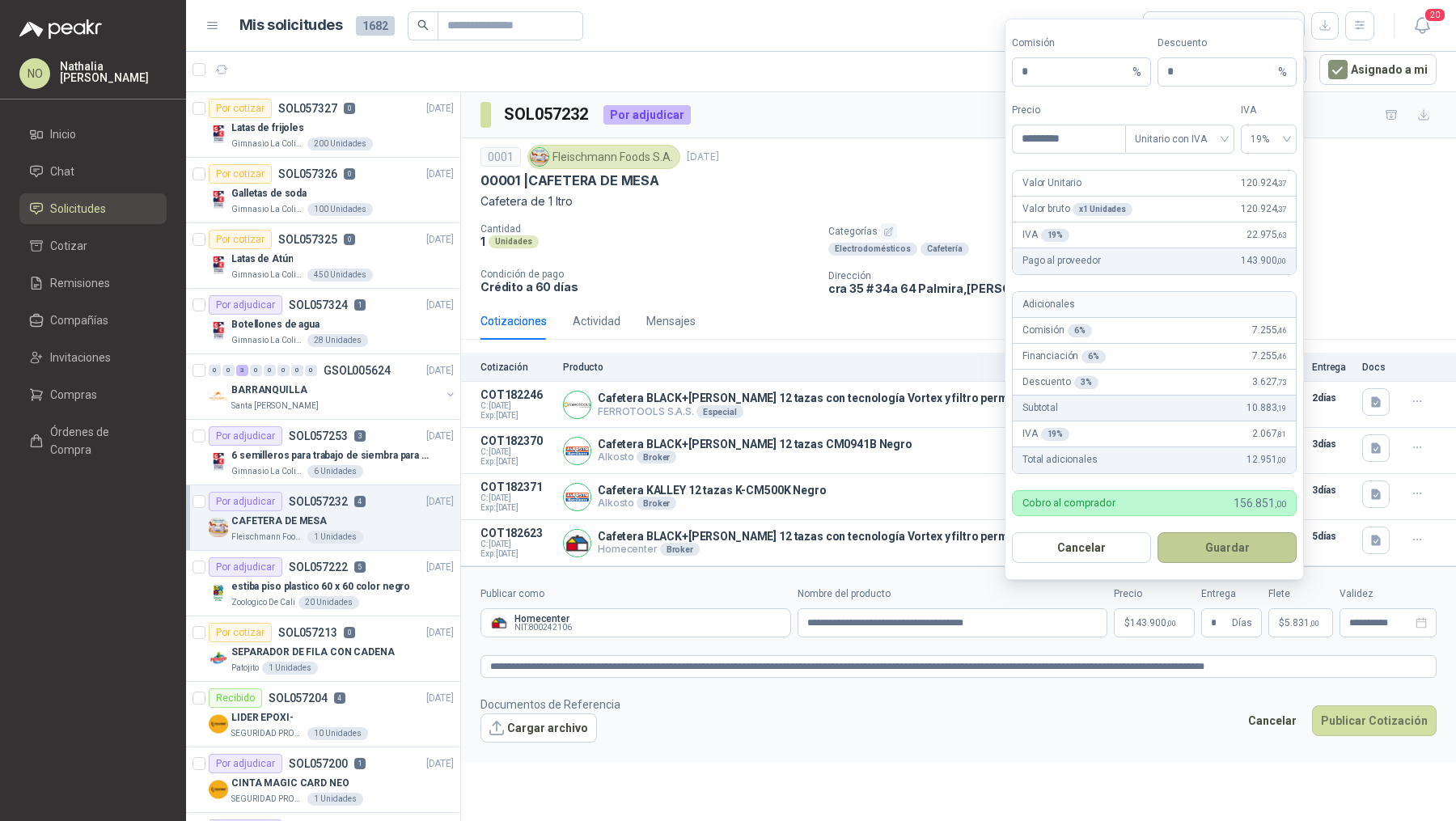
click at [1273, 538] on button "Guardar" at bounding box center [1227, 547] width 139 height 31
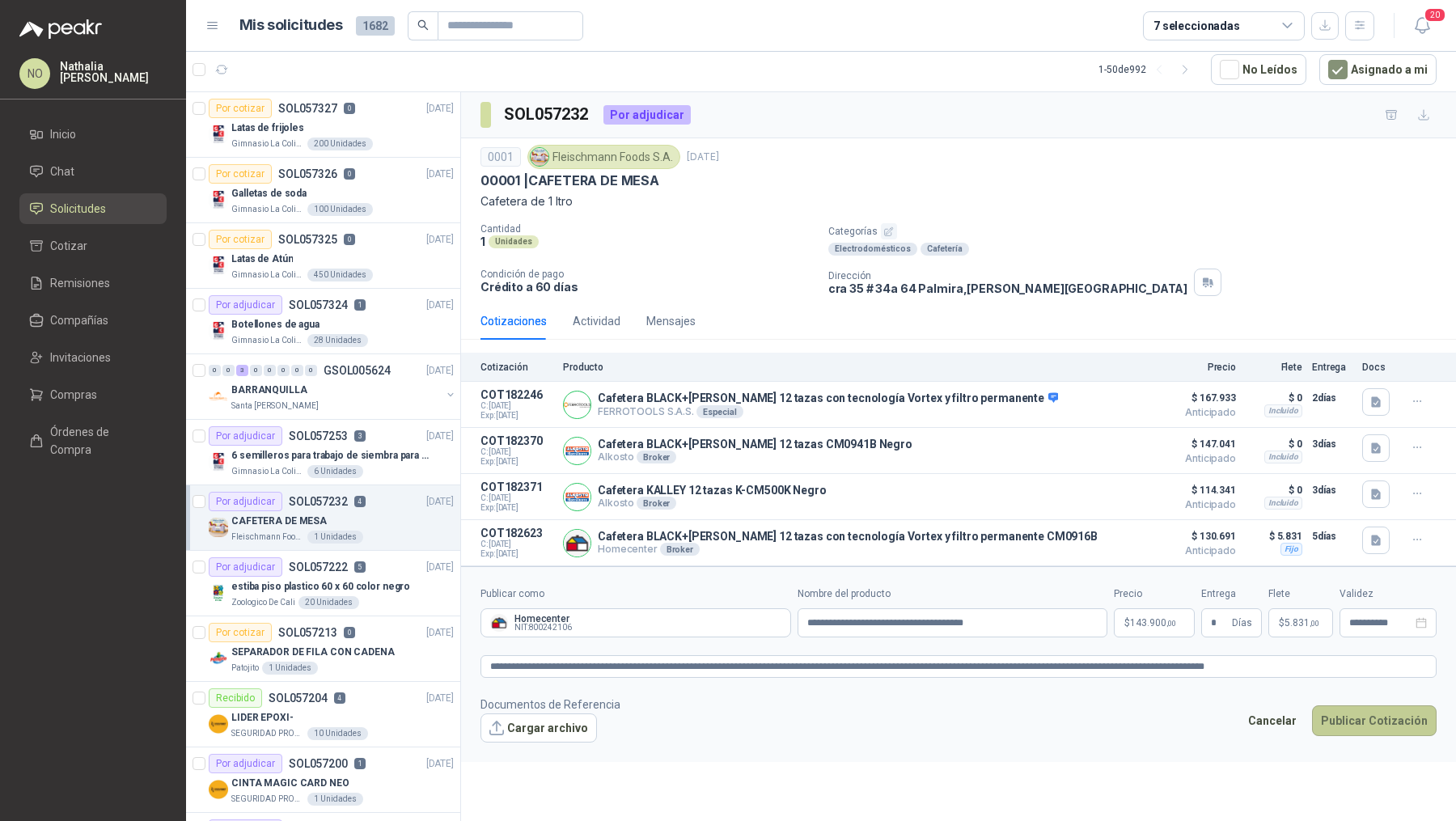
click at [1376, 714] on button "Publicar Cotización" at bounding box center [1374, 721] width 124 height 31
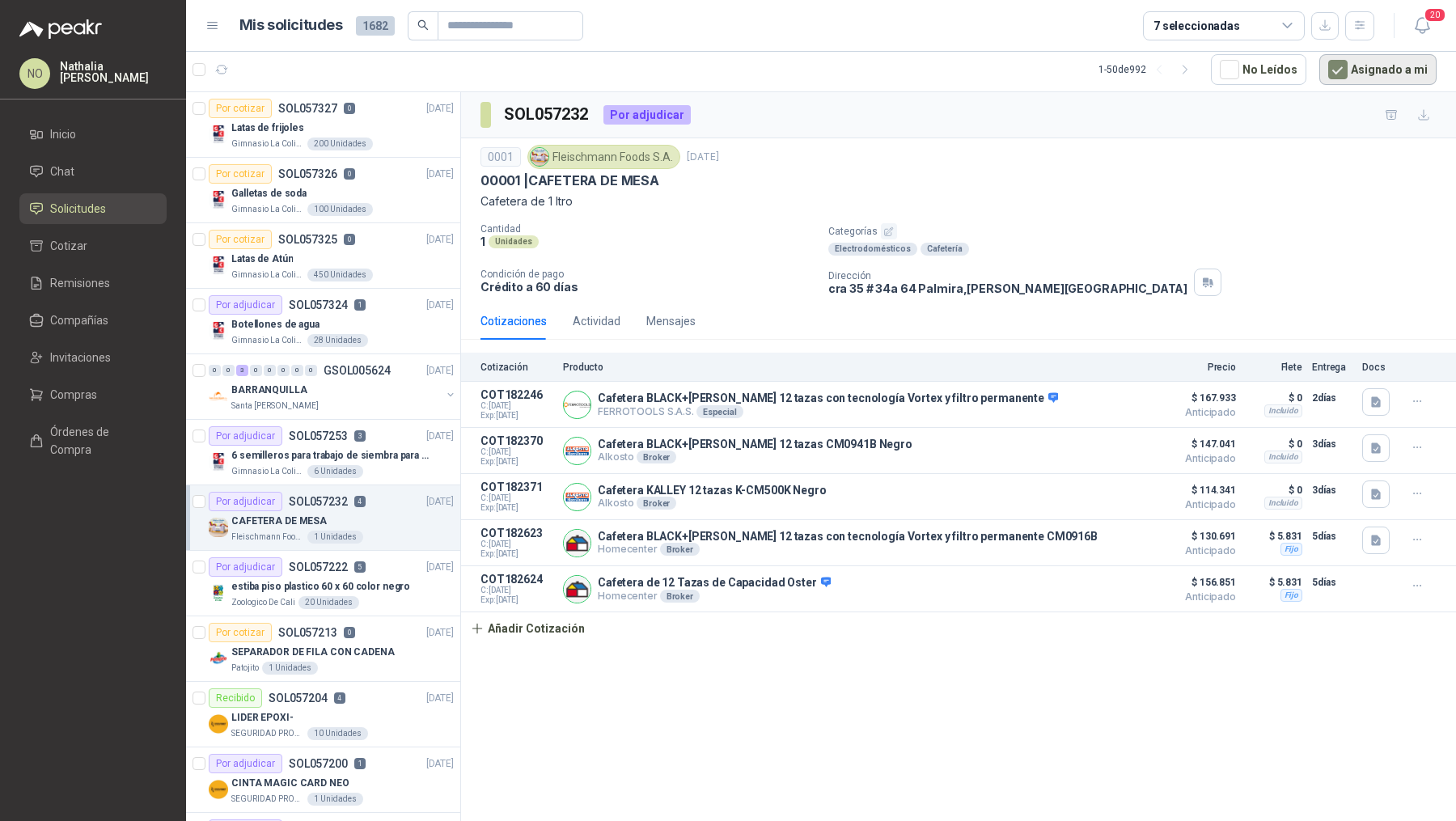
click at [1364, 68] on button "Asignado a mi" at bounding box center [1378, 69] width 118 height 31
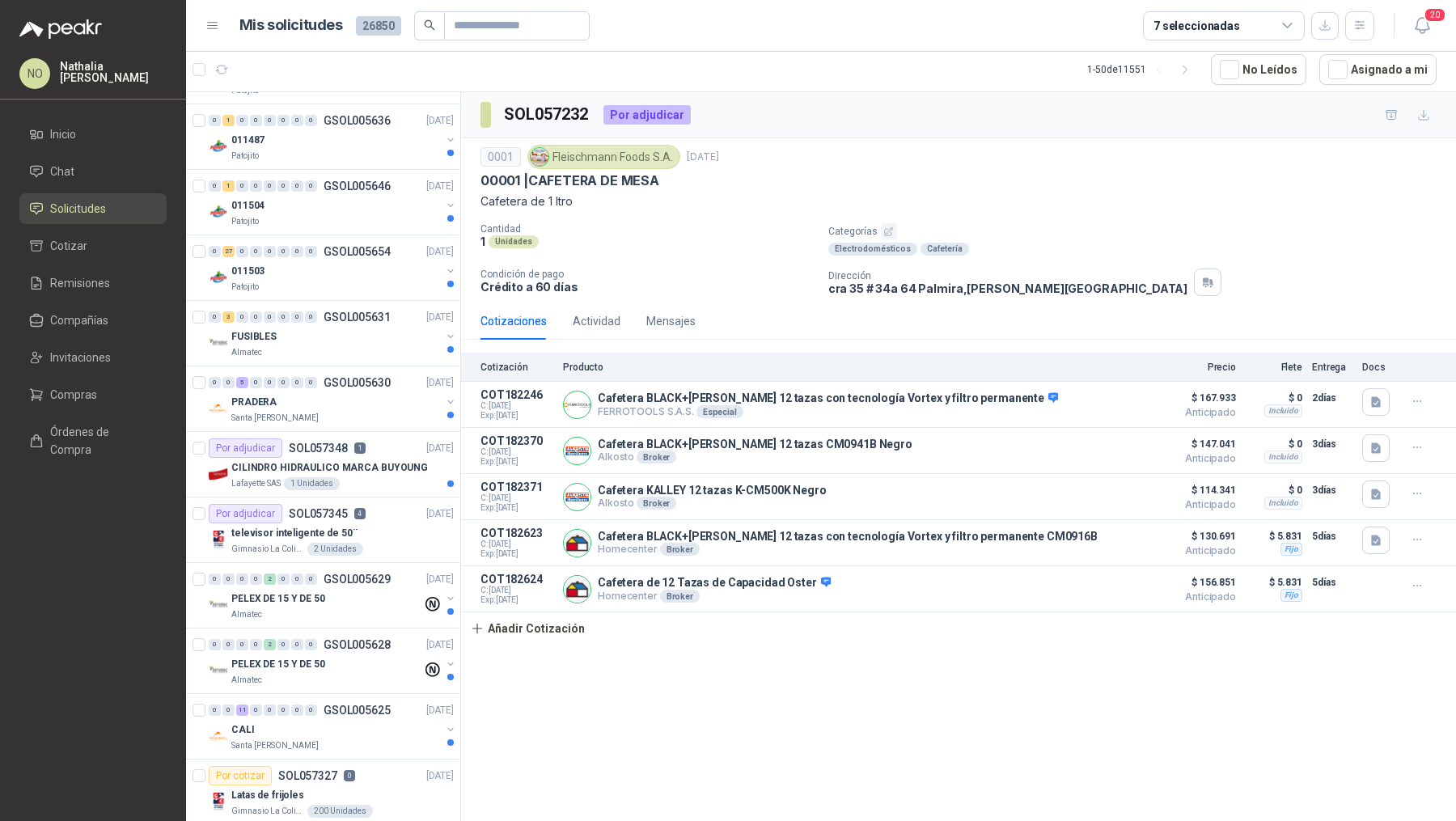
scroll to position [1203, 0]
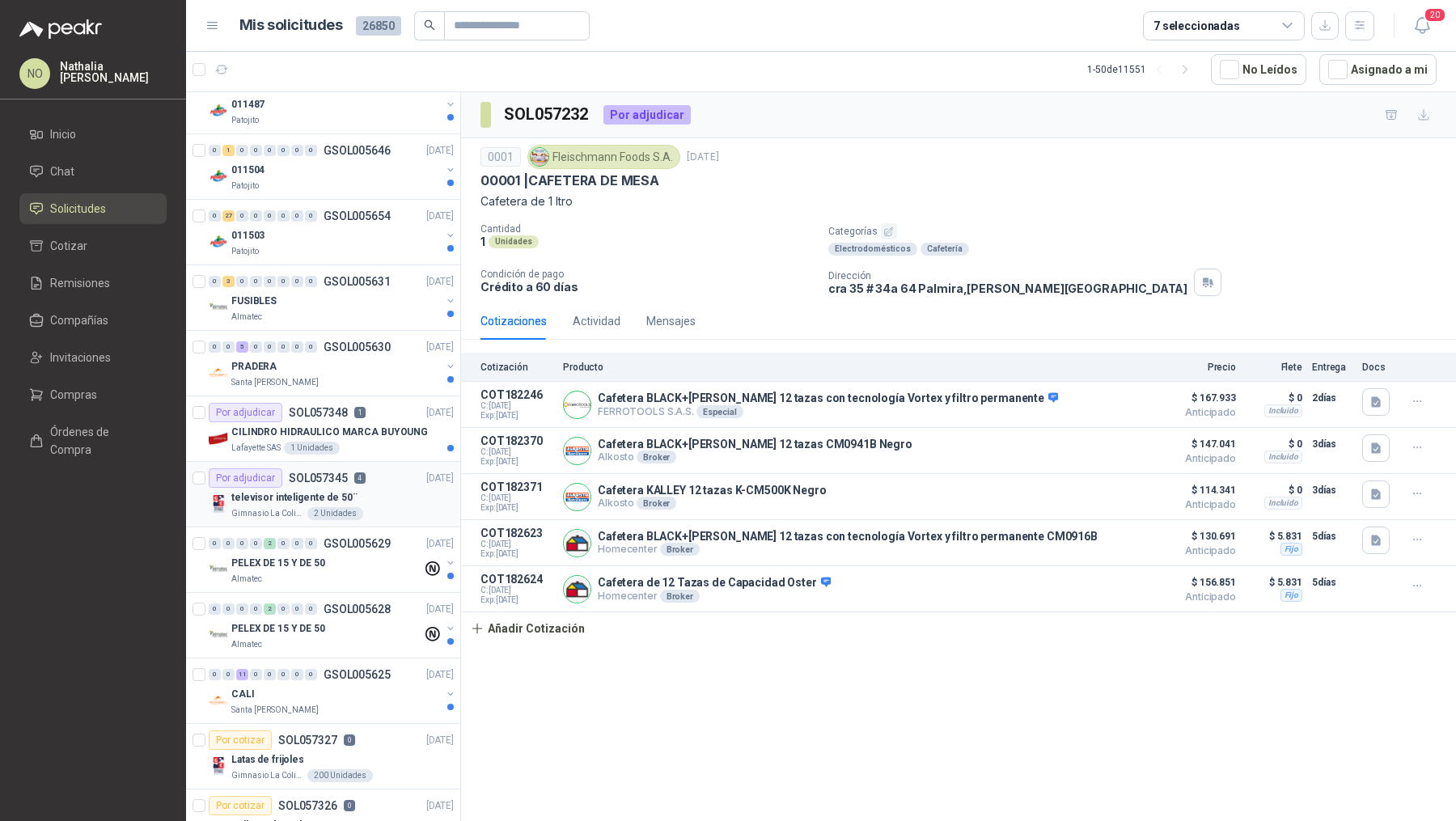
click at [363, 488] on div "televisor inteligente de 50¨" at bounding box center [342, 498] width 222 height 20
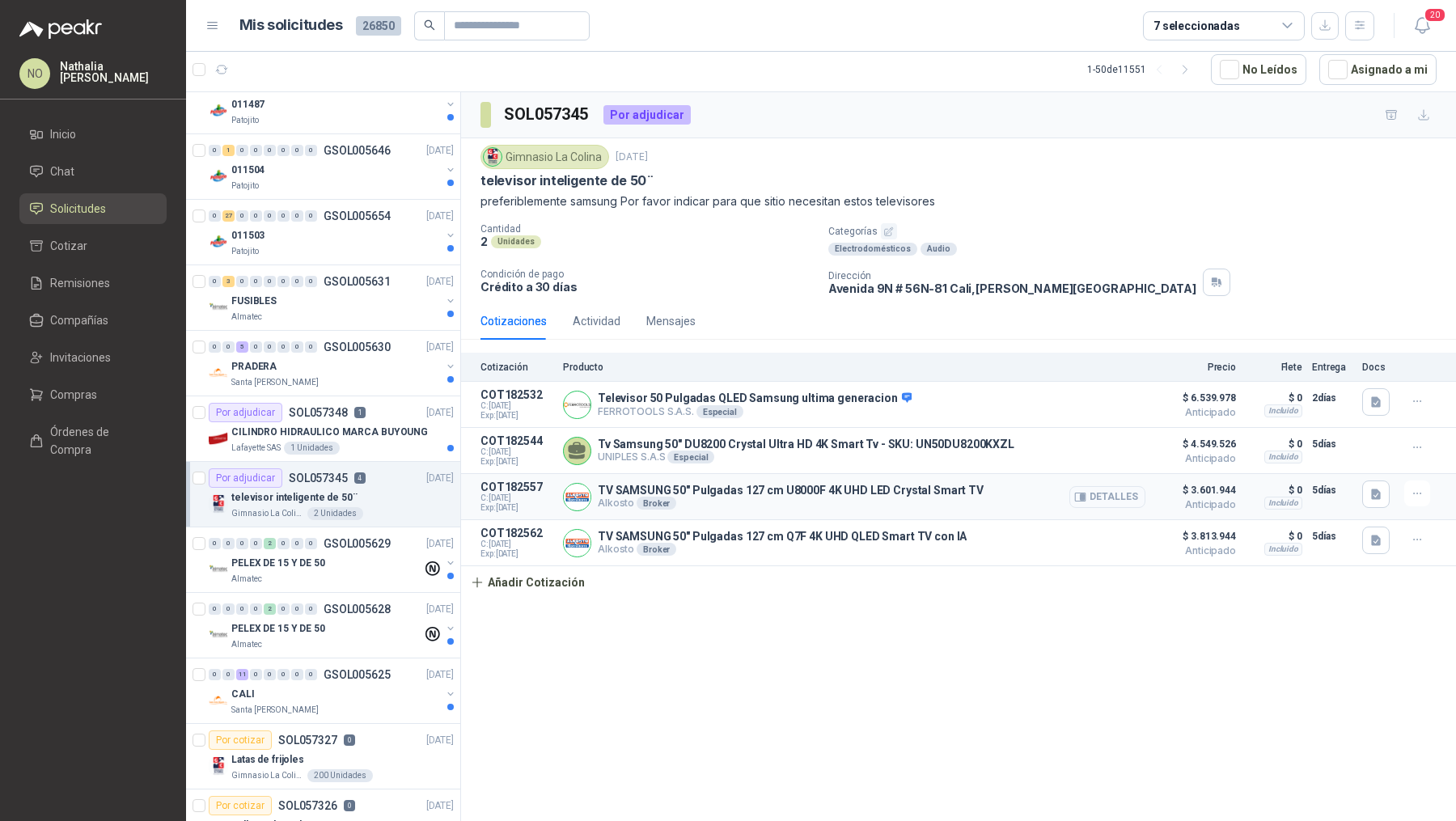
click at [1097, 489] on button "Detalles" at bounding box center [1107, 497] width 76 height 21
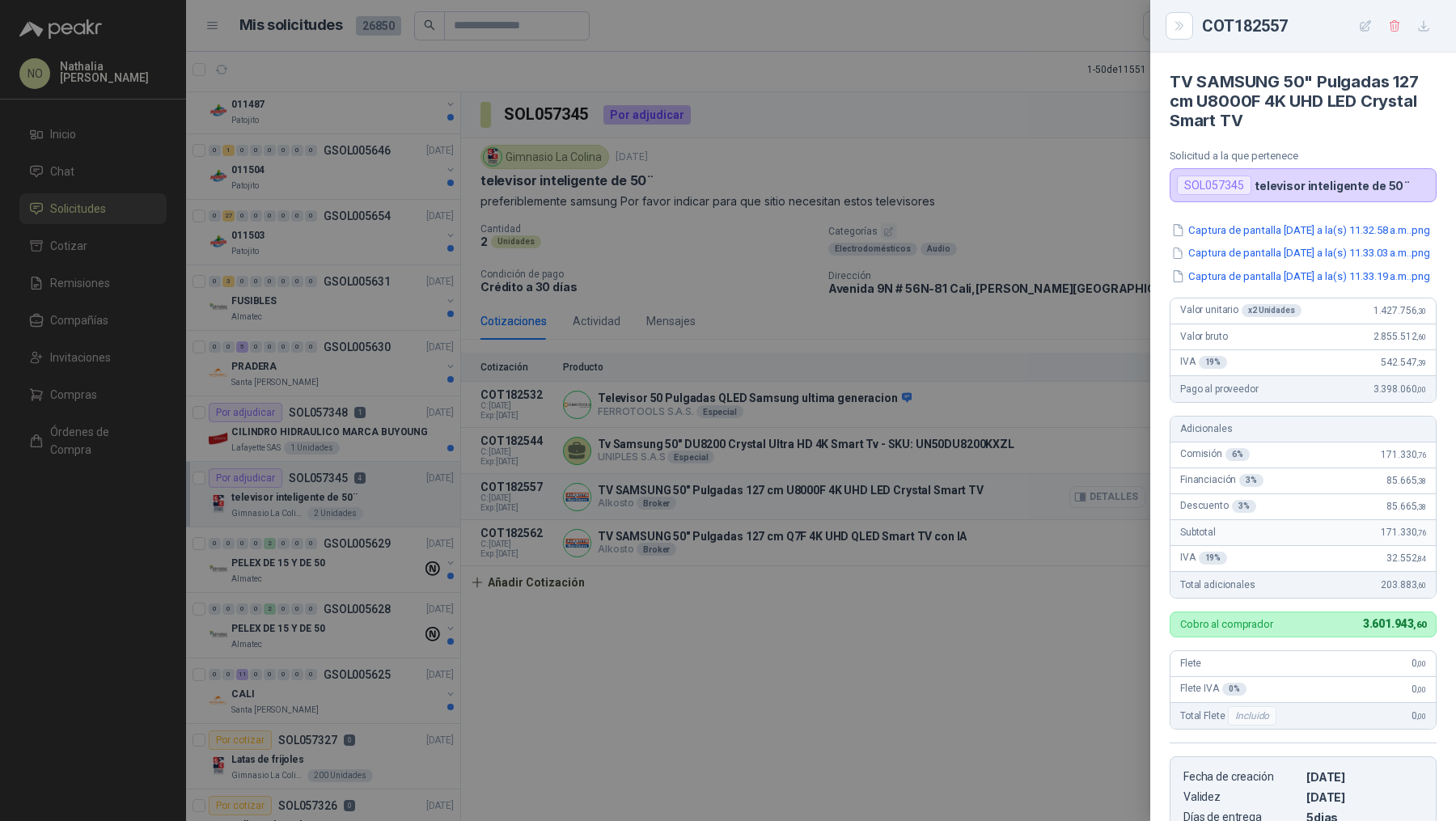
scroll to position [328, 0]
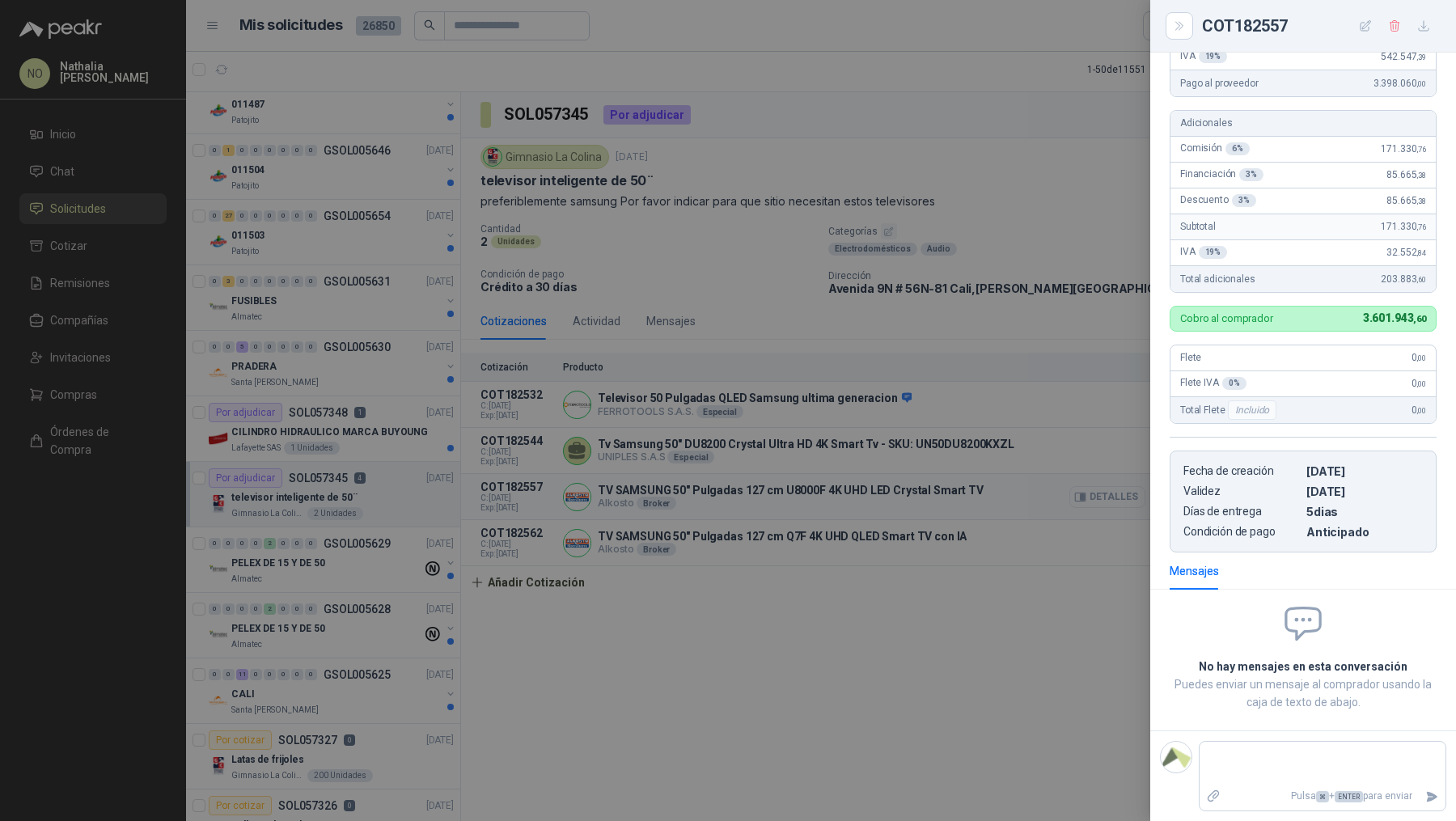
click at [1097, 489] on div at bounding box center [728, 410] width 1456 height 821
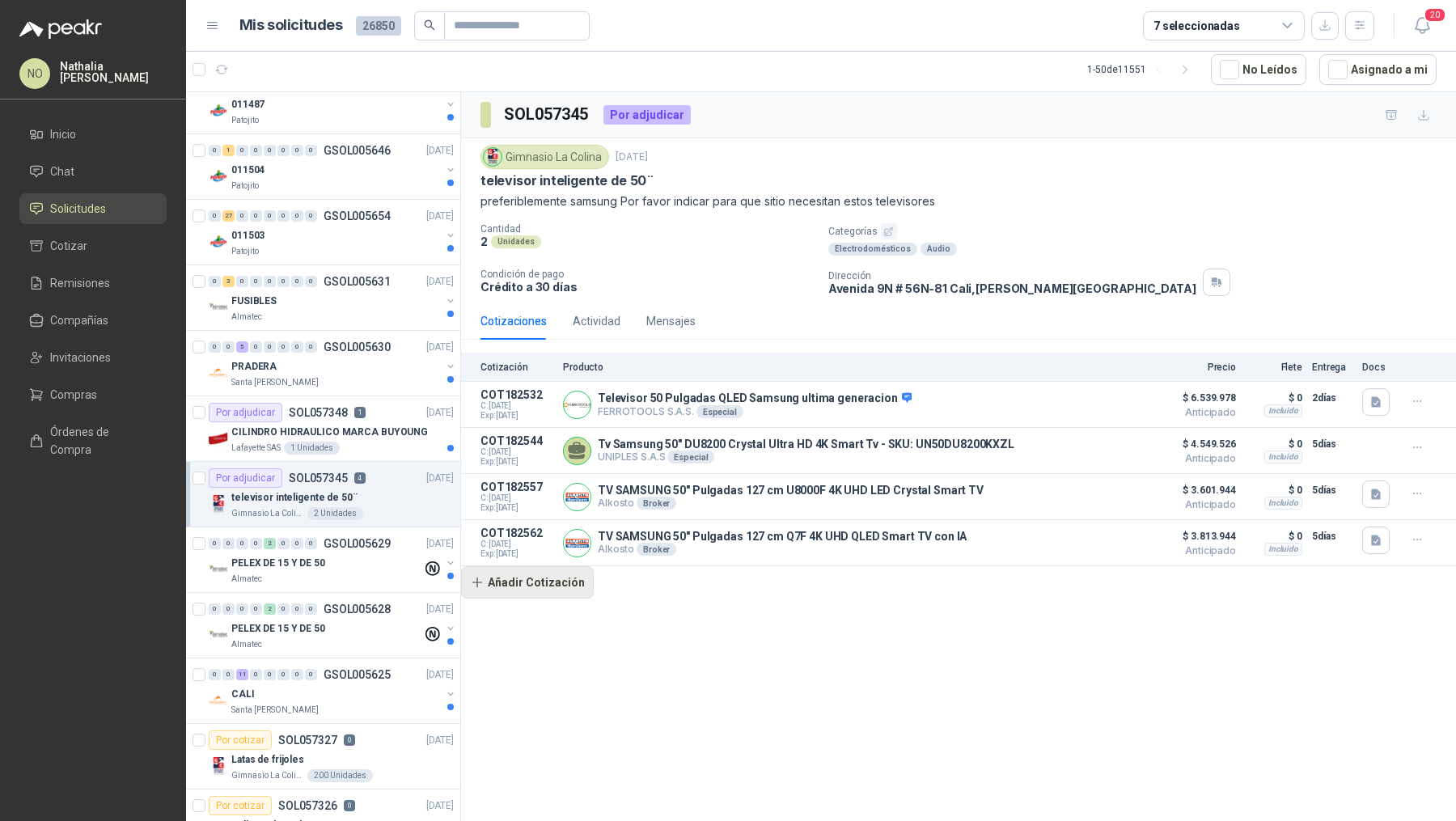
click at [554, 587] on button "Añadir Cotización" at bounding box center [527, 583] width 133 height 33
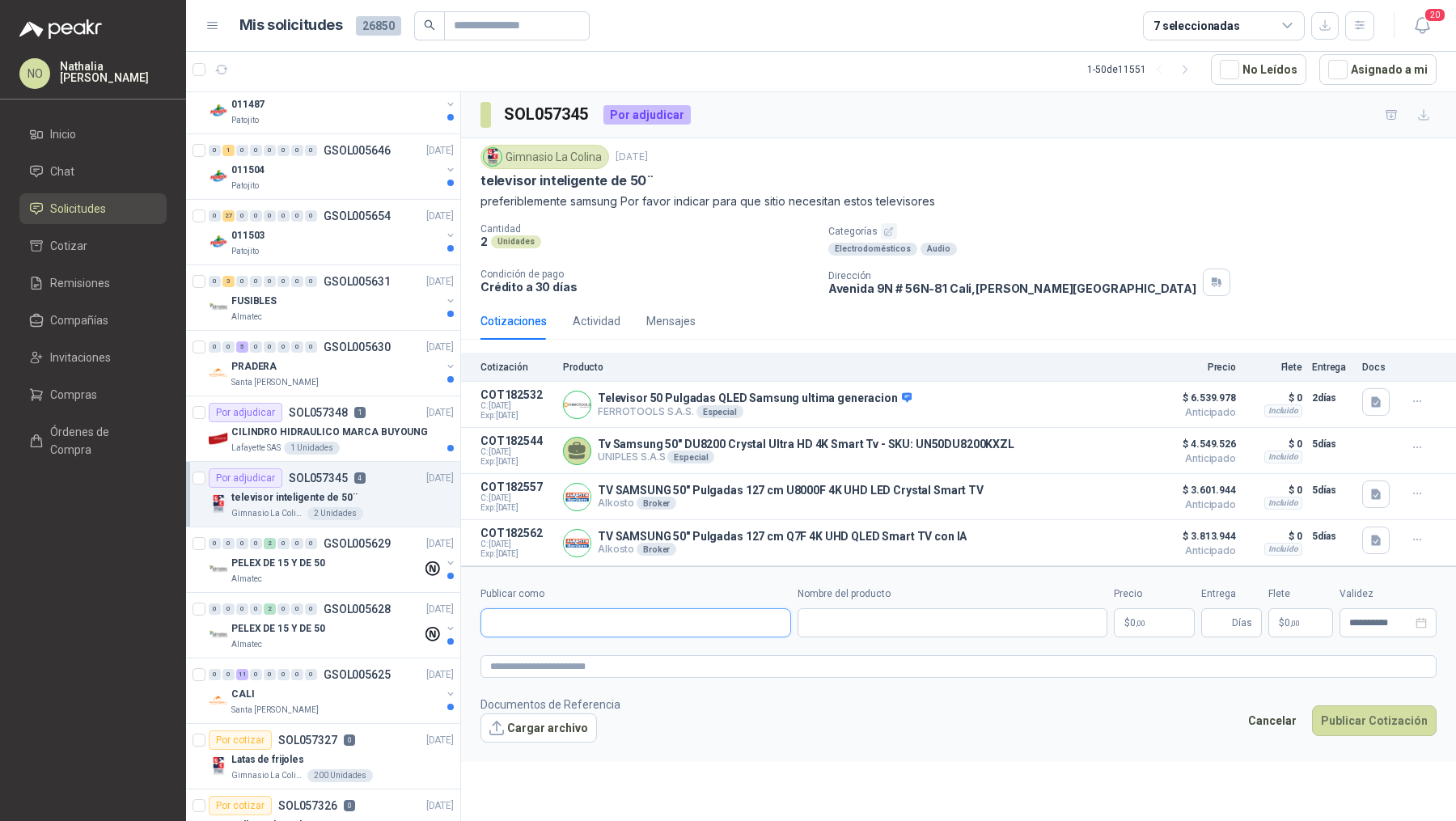
click at [573, 619] on input "Publicar como" at bounding box center [636, 623] width 309 height 27
type input "**********"
click at [573, 661] on span "NIT : 800242106" at bounding box center [547, 661] width 57 height 8
type input "**********"
click at [879, 622] on input "Nombre del producto" at bounding box center [953, 623] width 311 height 29
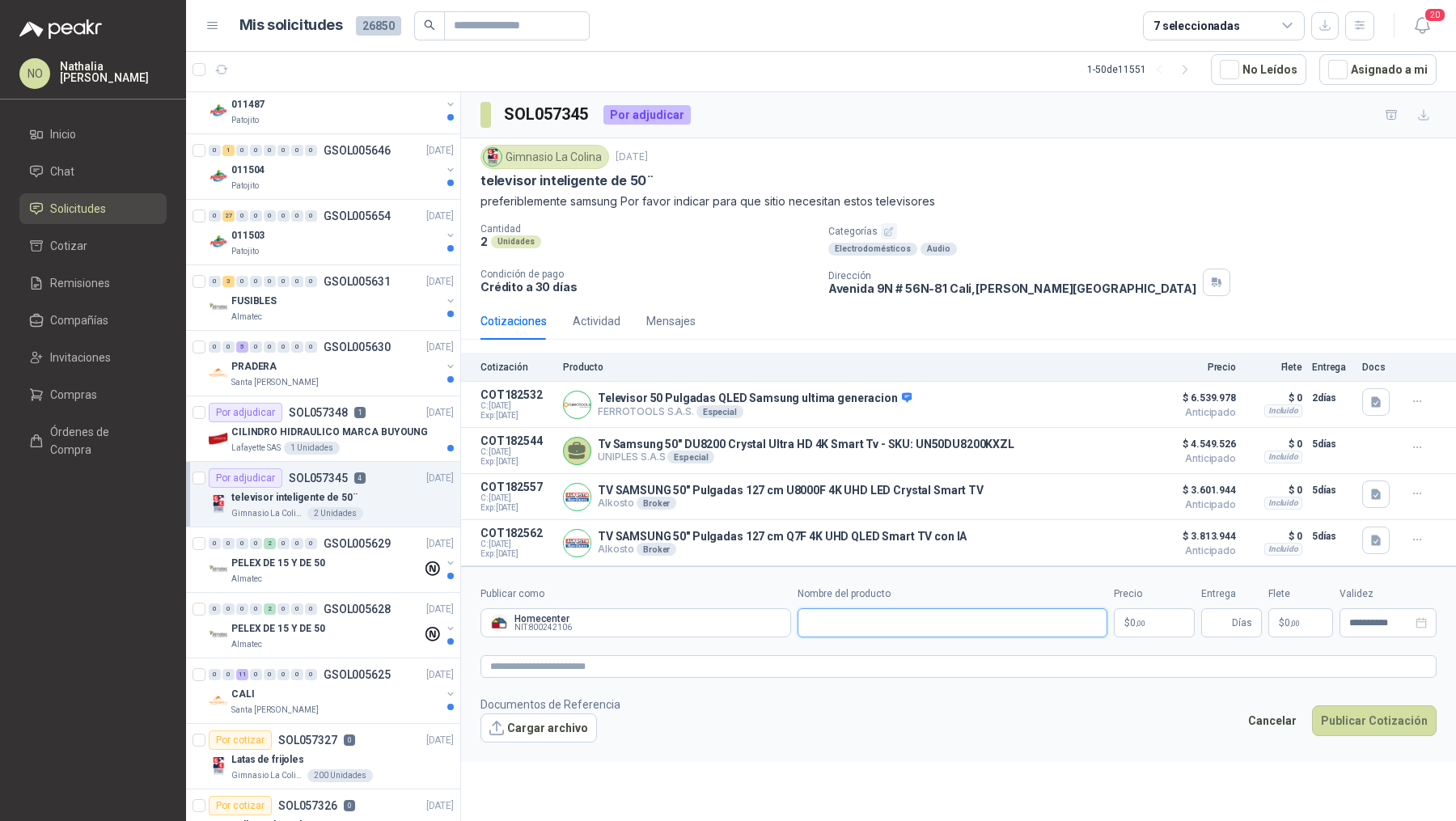
paste input "**********"
type input "**********"
click at [1150, 619] on p "$ 0 ,00" at bounding box center [1154, 623] width 81 height 29
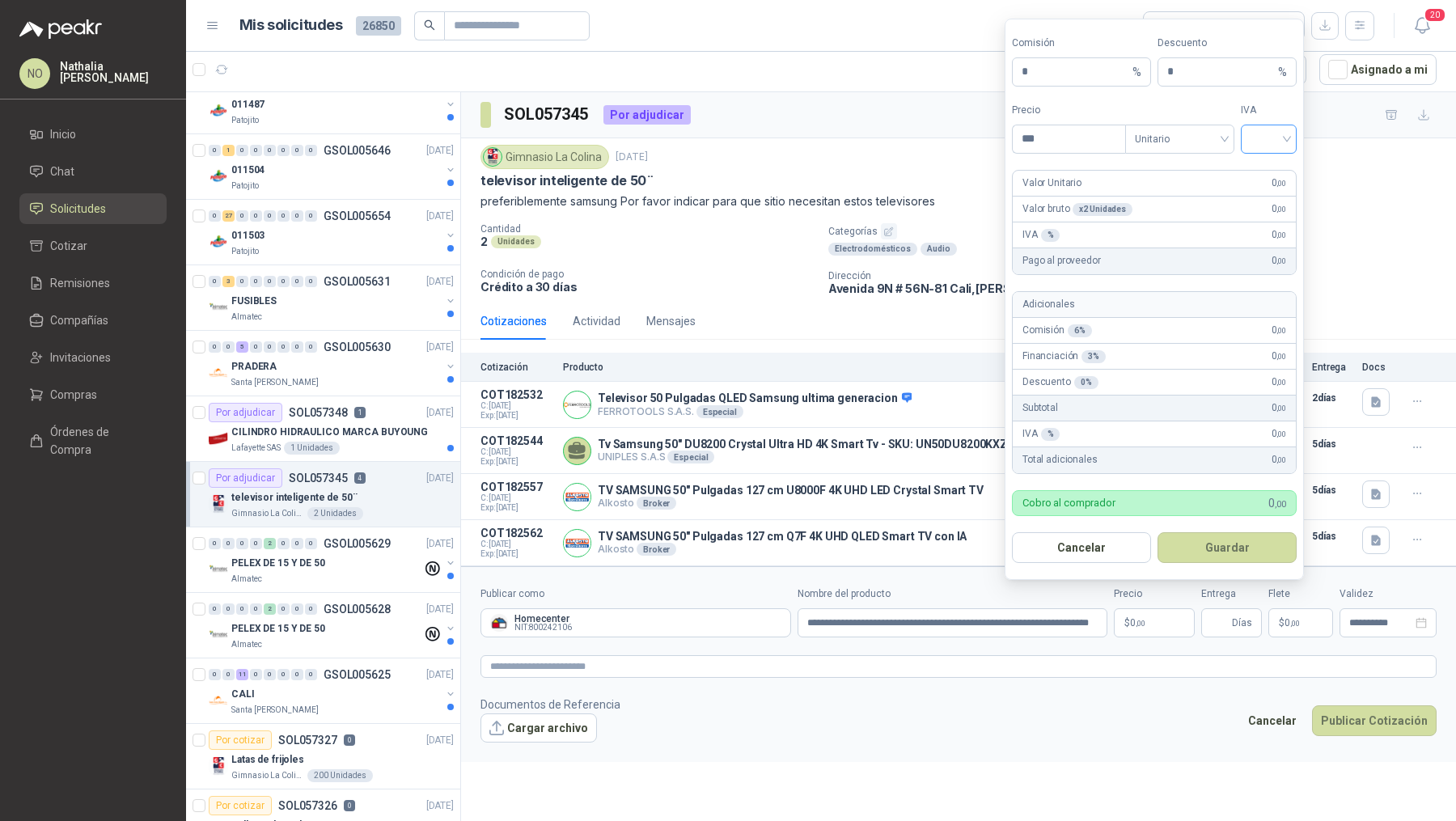
click at [1256, 147] on input "search" at bounding box center [1269, 137] width 36 height 24
click at [1264, 165] on div "19%" at bounding box center [1269, 175] width 50 height 26
click at [1156, 145] on span "Unitario" at bounding box center [1180, 139] width 90 height 24
click at [1176, 211] on div "Unitario con IVA" at bounding box center [1180, 201] width 103 height 26
click at [1068, 141] on input "***" at bounding box center [1068, 139] width 112 height 27
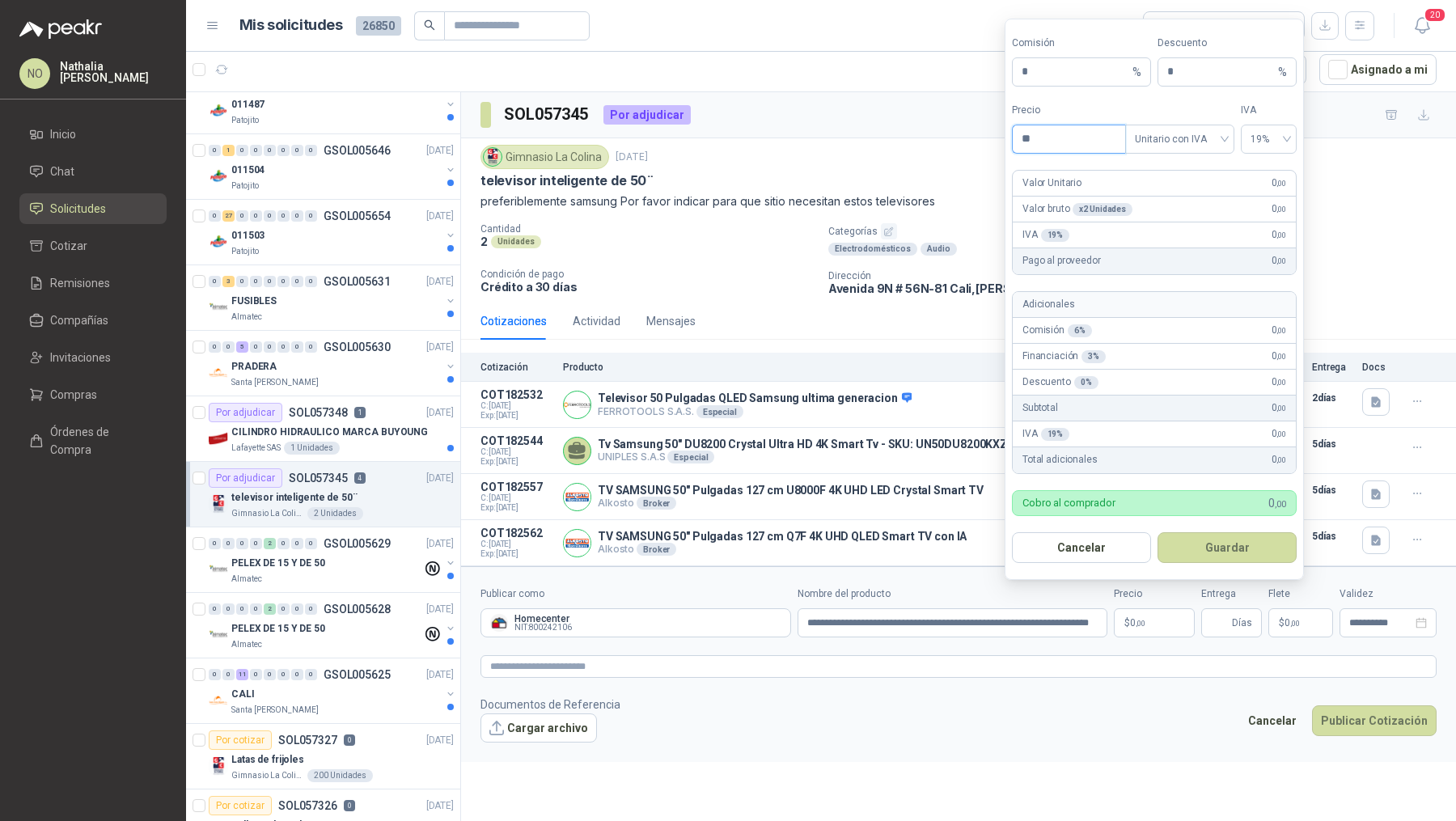
type input "*"
type input "**********"
click at [1187, 81] on input "*" at bounding box center [1221, 72] width 107 height 27
type input "*"
click at [1229, 543] on button "Guardar" at bounding box center [1227, 547] width 139 height 31
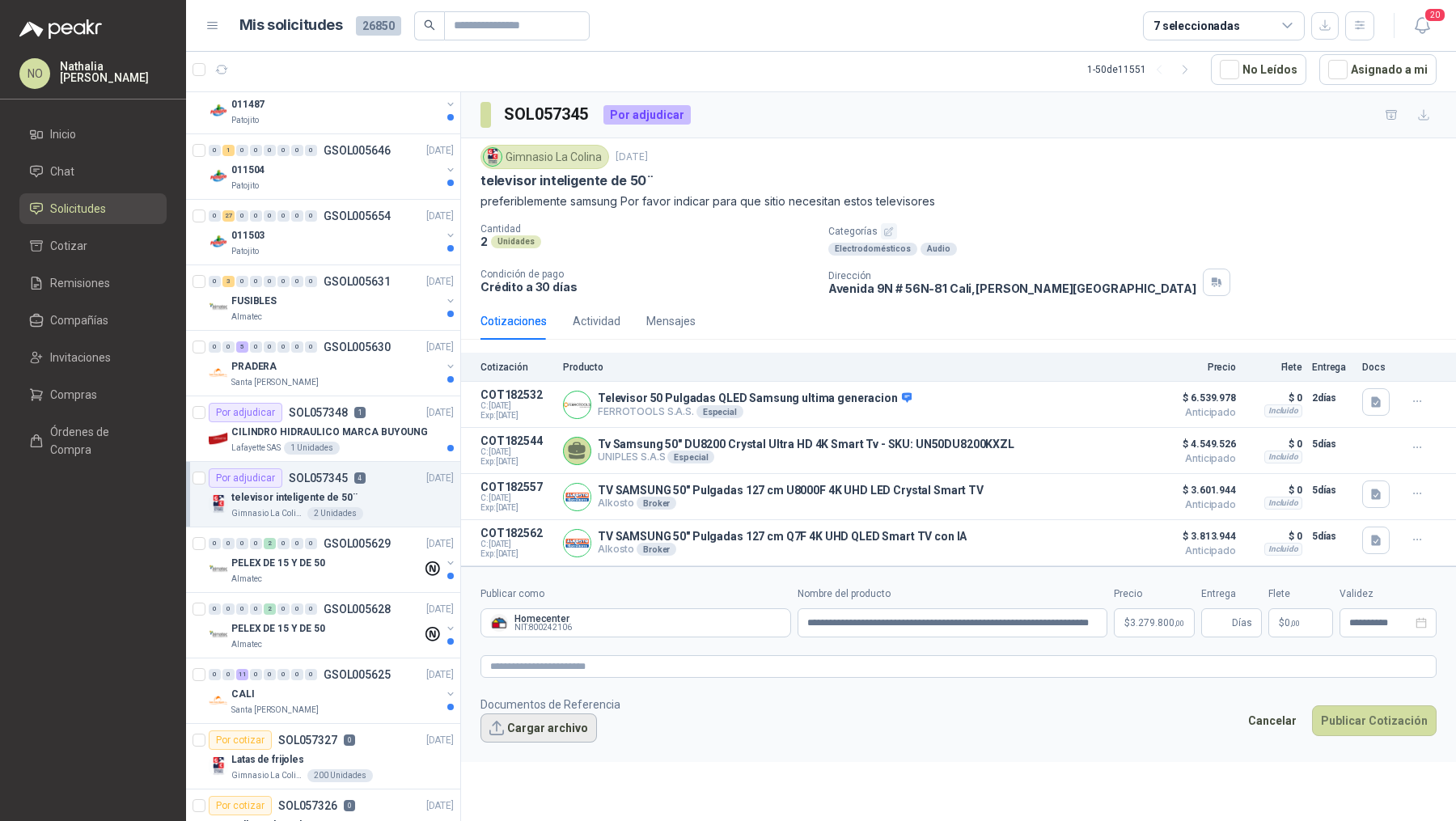
click at [541, 729] on button "Cargar archivo" at bounding box center [539, 728] width 117 height 29
click at [527, 723] on button "Cargar archivo" at bounding box center [539, 728] width 117 height 29
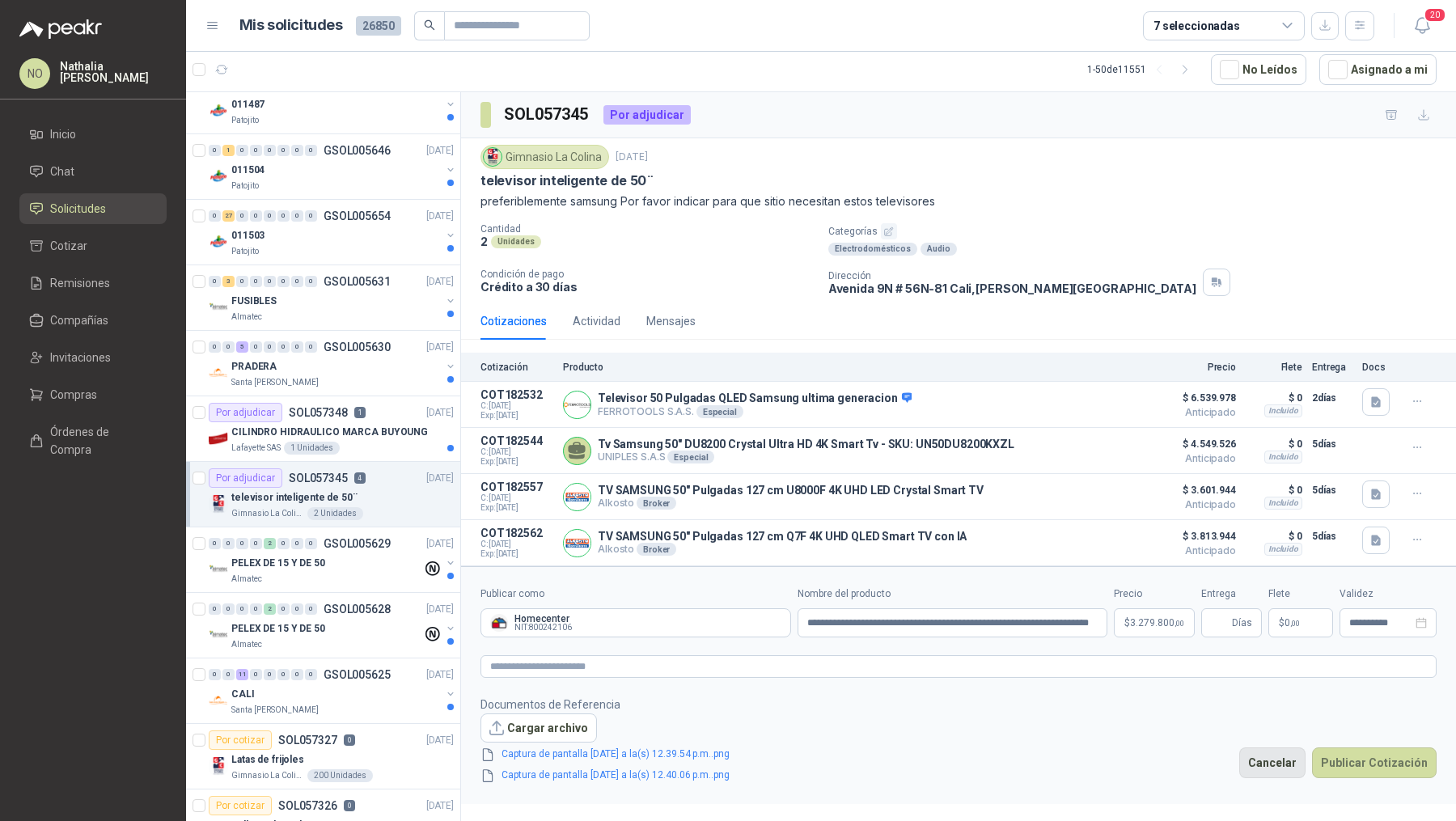
click at [1261, 760] on button "Cancelar" at bounding box center [1272, 763] width 66 height 31
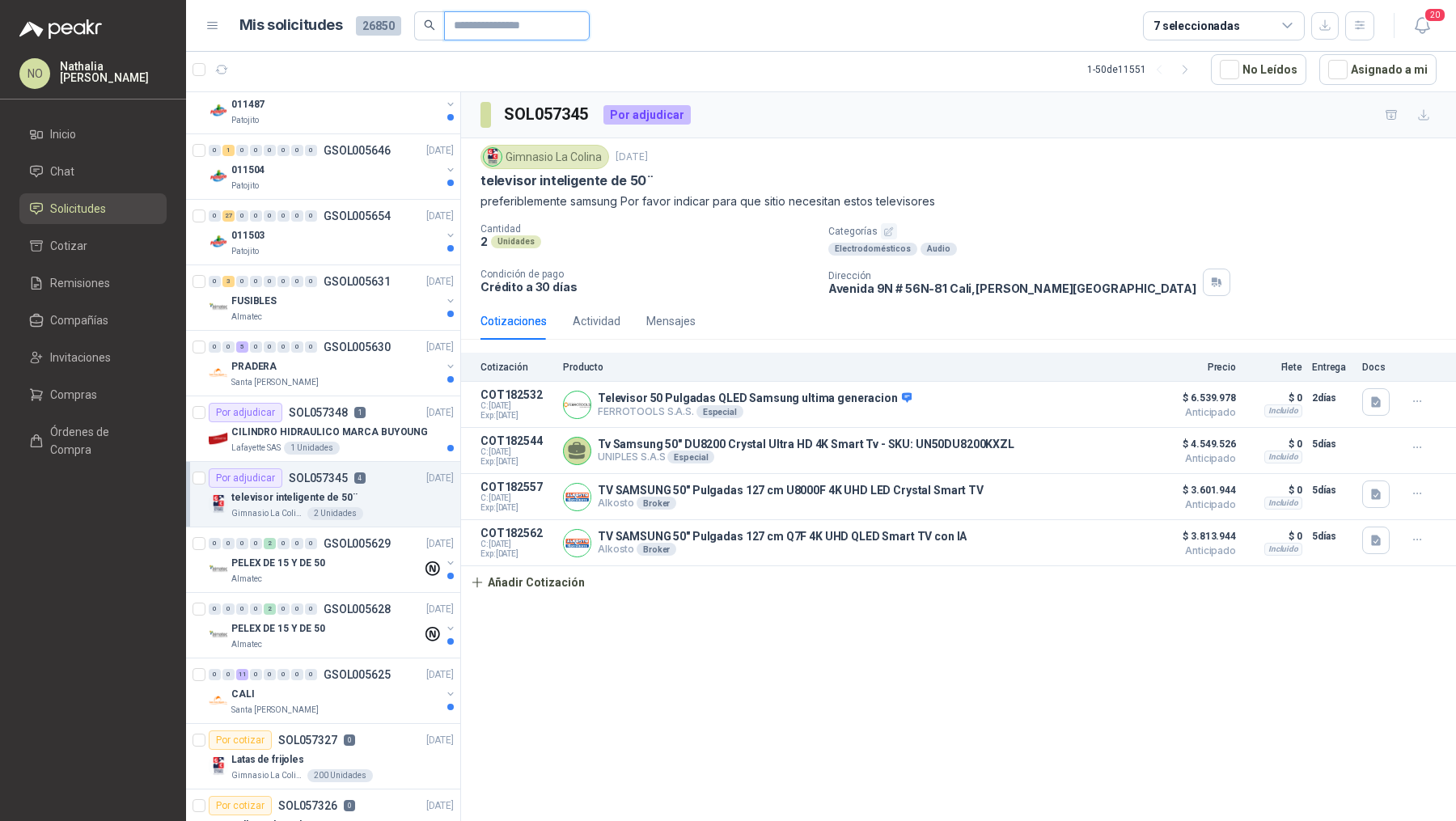
click at [559, 29] on input "text" at bounding box center [511, 26] width 113 height 27
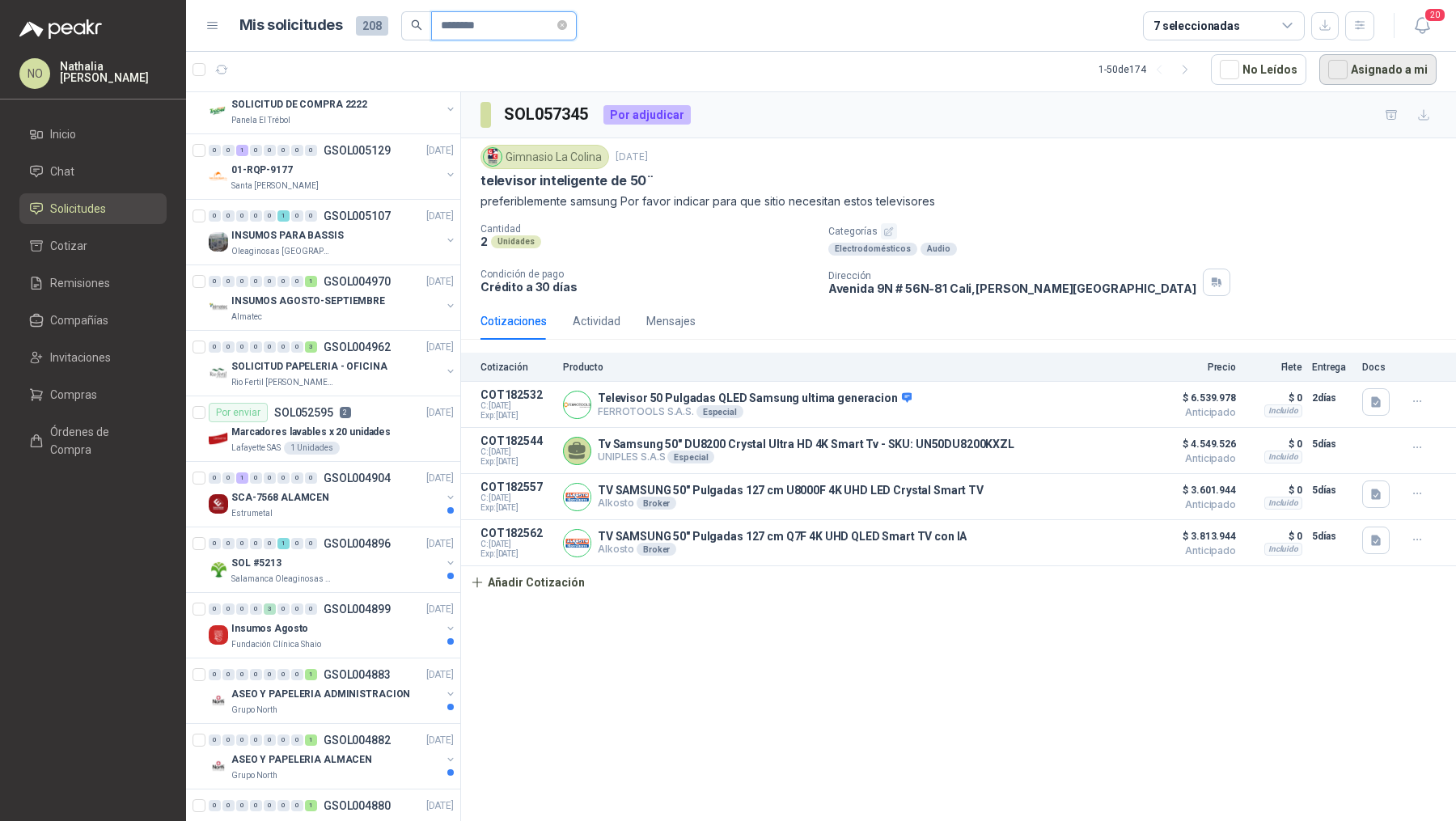
type input "********"
click at [1384, 66] on button "Asignado a mi" at bounding box center [1378, 69] width 118 height 31
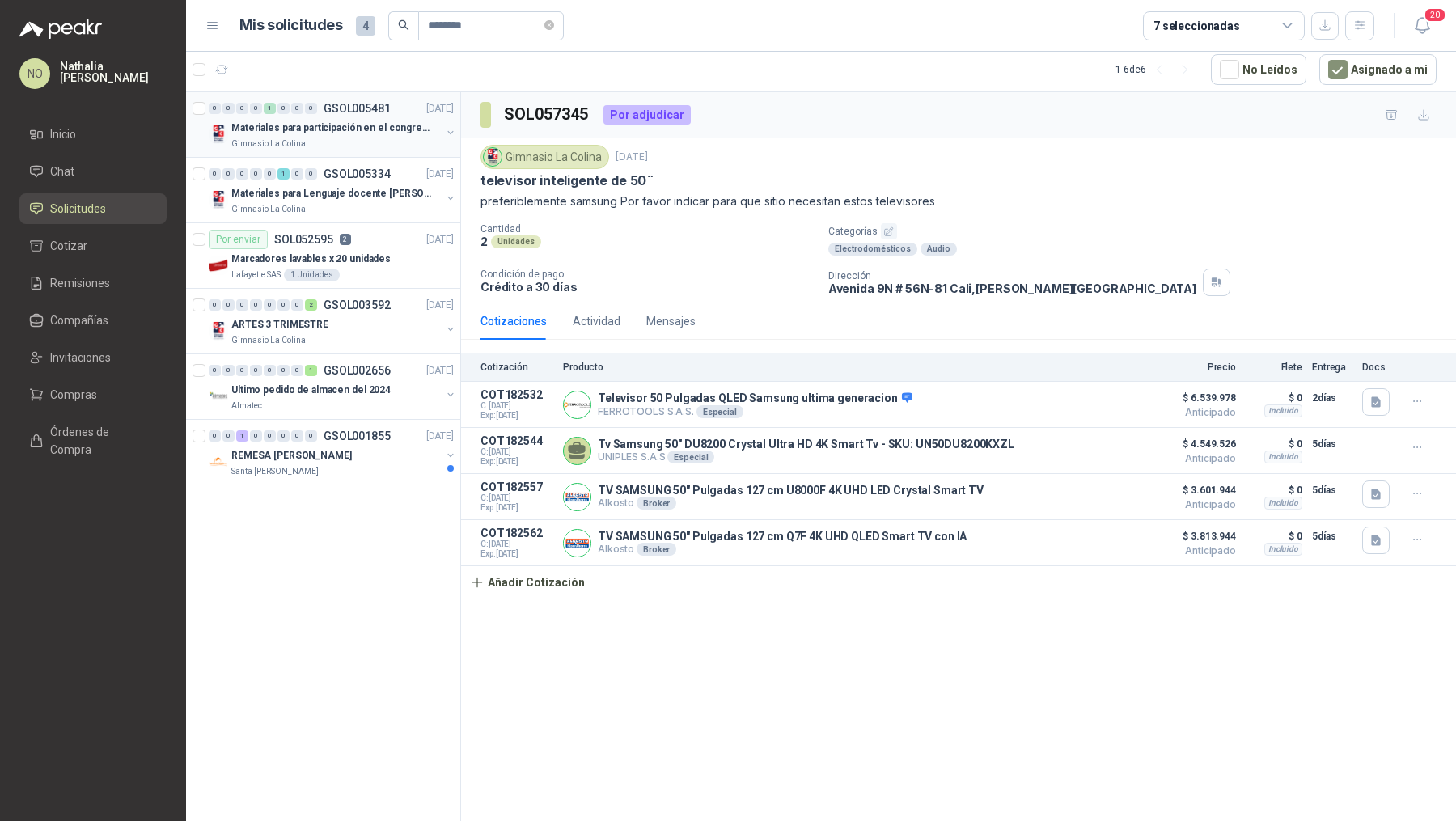
click at [390, 132] on p "Materiales para participación en el congreso, UI" at bounding box center [332, 128] width 202 height 15
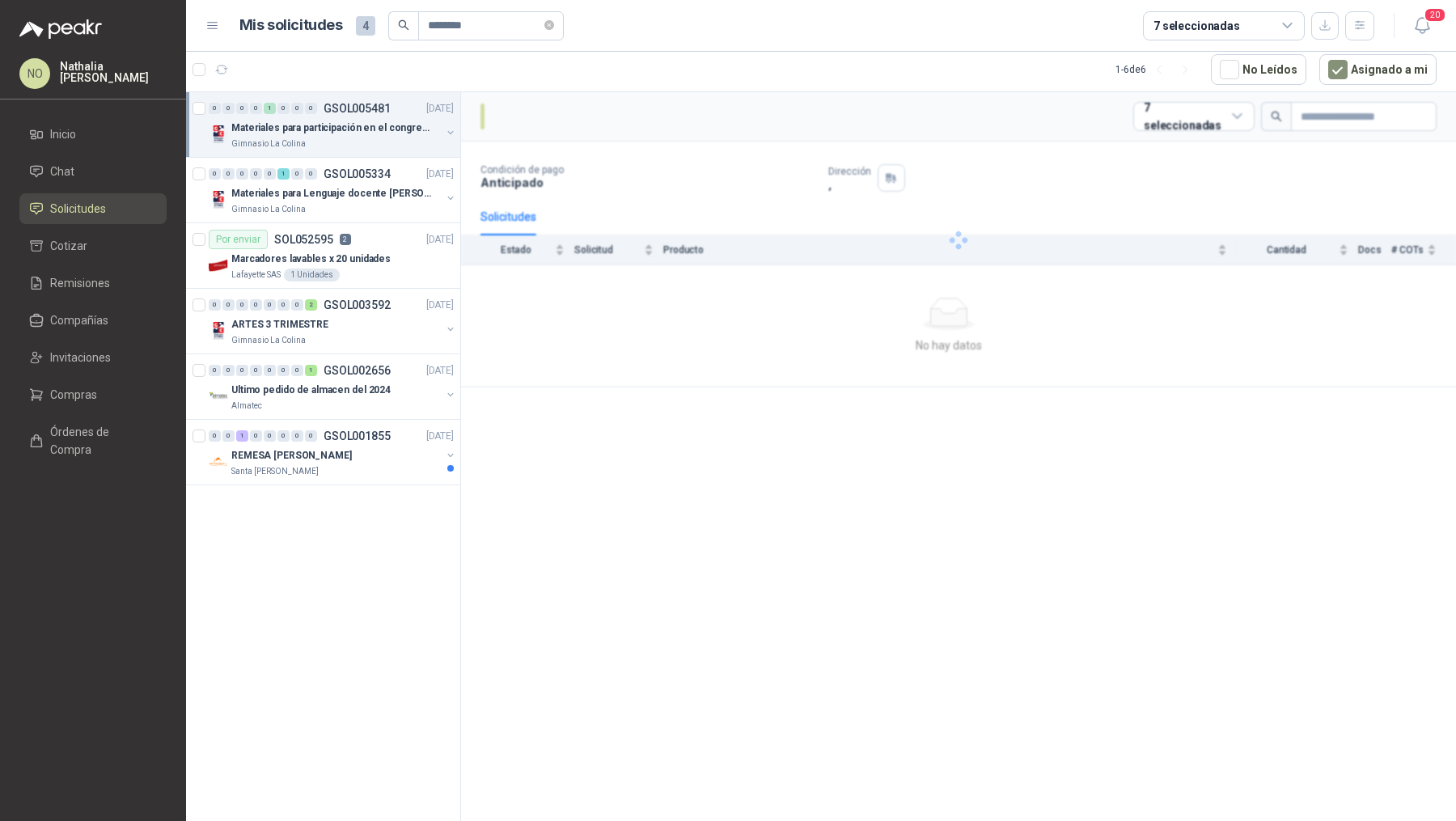
click at [390, 132] on p "Materiales para participación en el congreso, UI" at bounding box center [332, 128] width 202 height 15
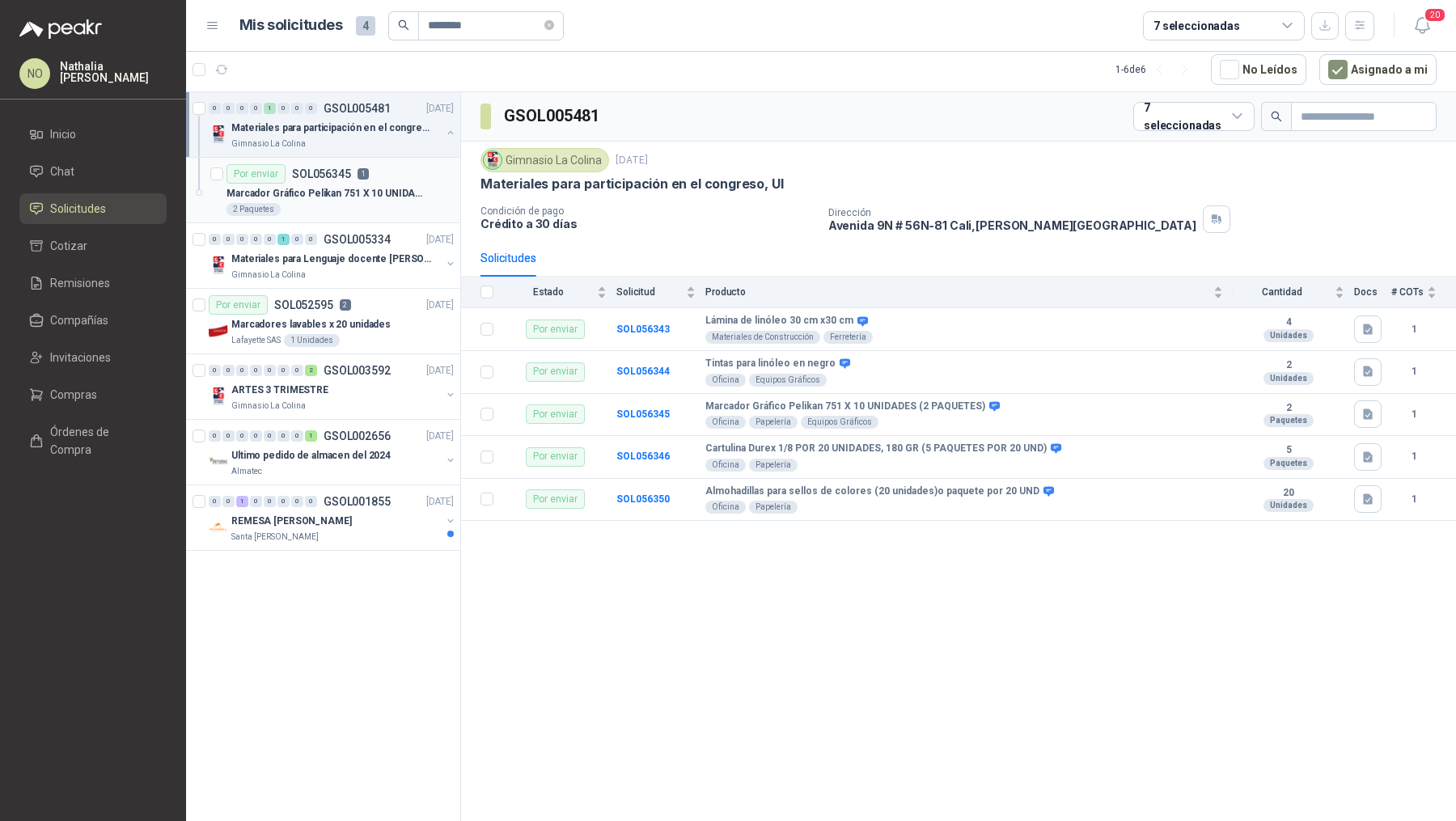
click at [377, 203] on div "2 Paquetes" at bounding box center [340, 209] width 227 height 13
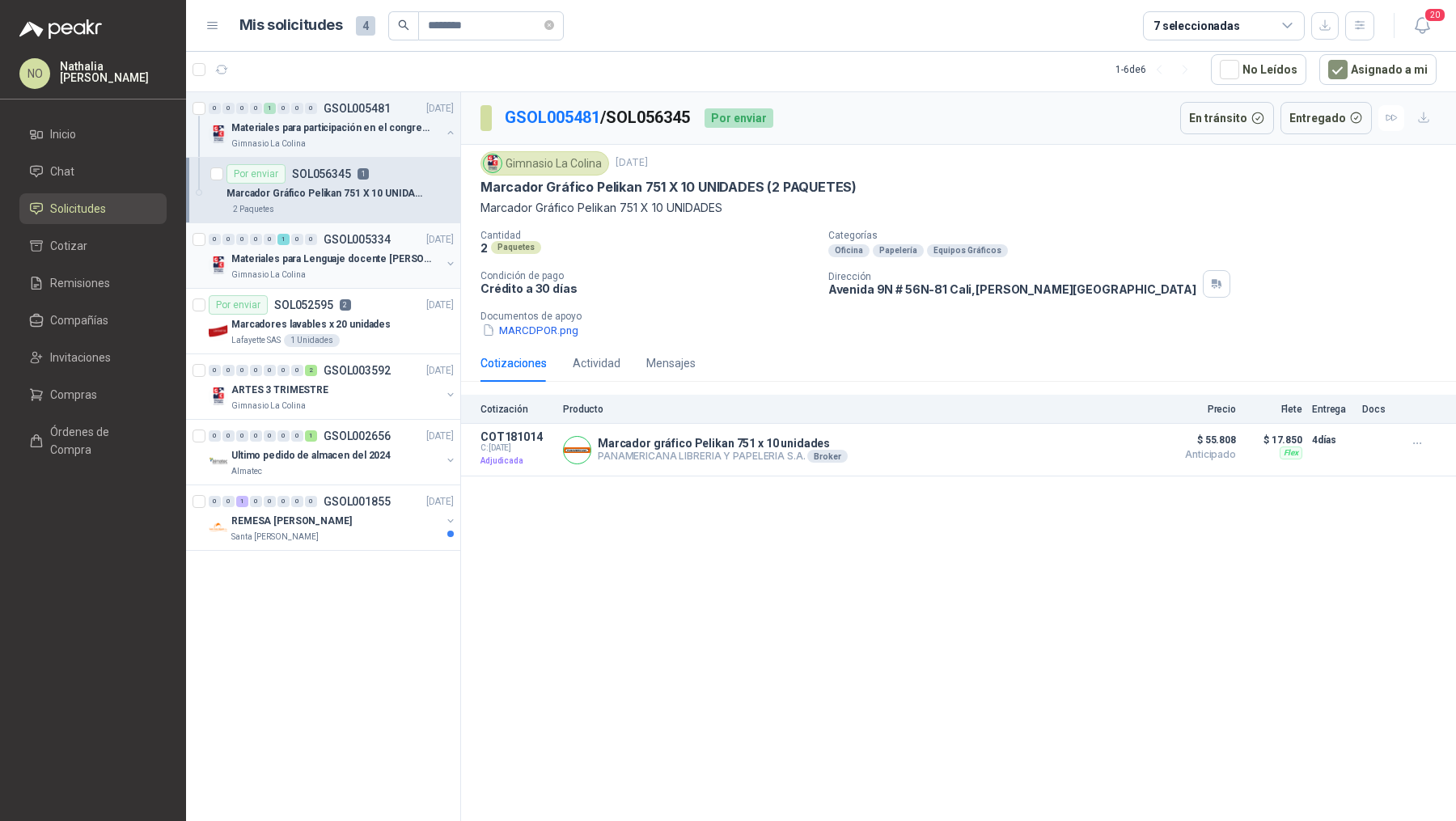
click at [394, 259] on p "Materiales para Lenguaje docente Yuri Castaño" at bounding box center [332, 259] width 202 height 15
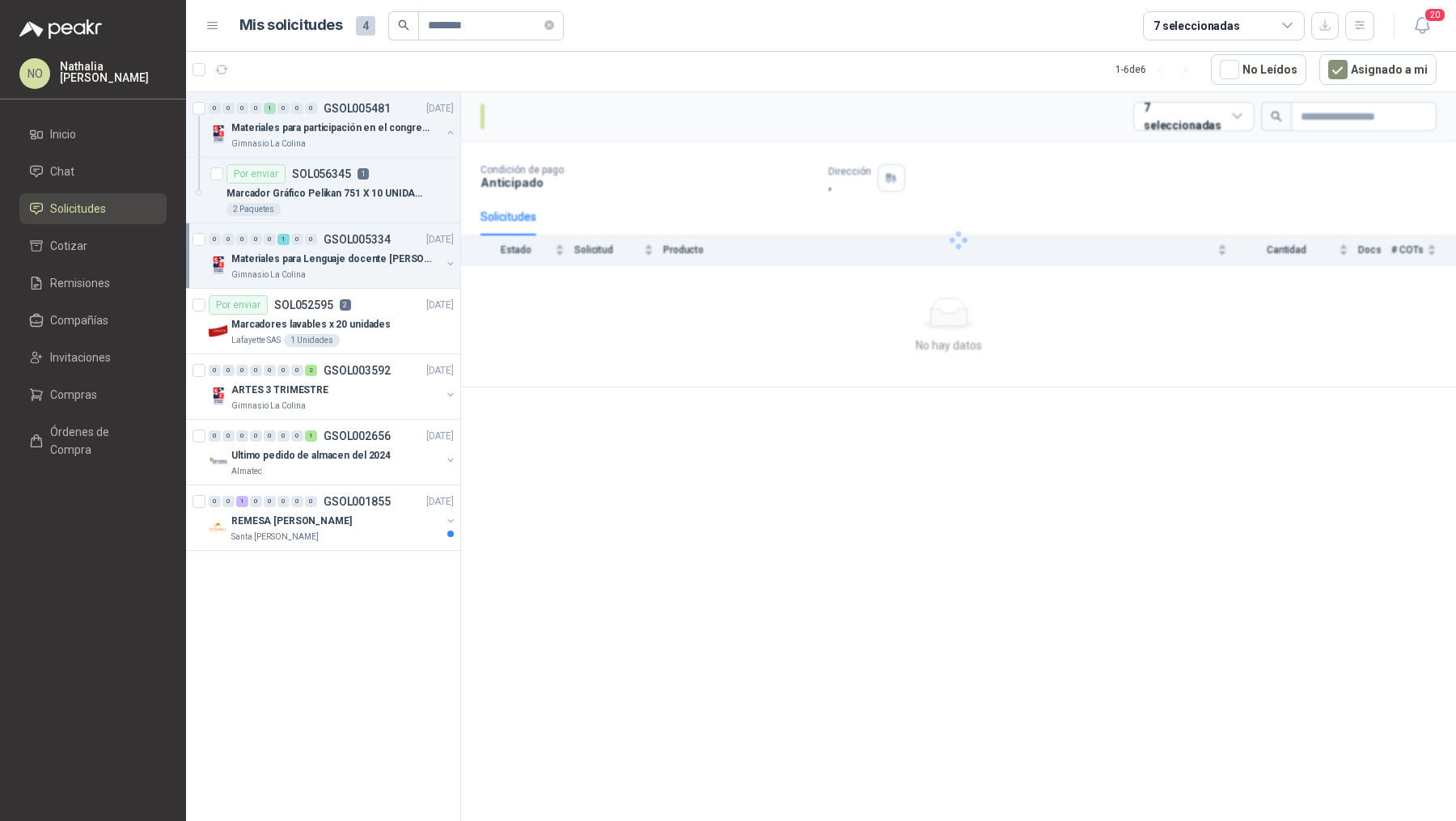
click at [394, 259] on p "Materiales para Lenguaje docente Yuri Castaño" at bounding box center [332, 259] width 202 height 15
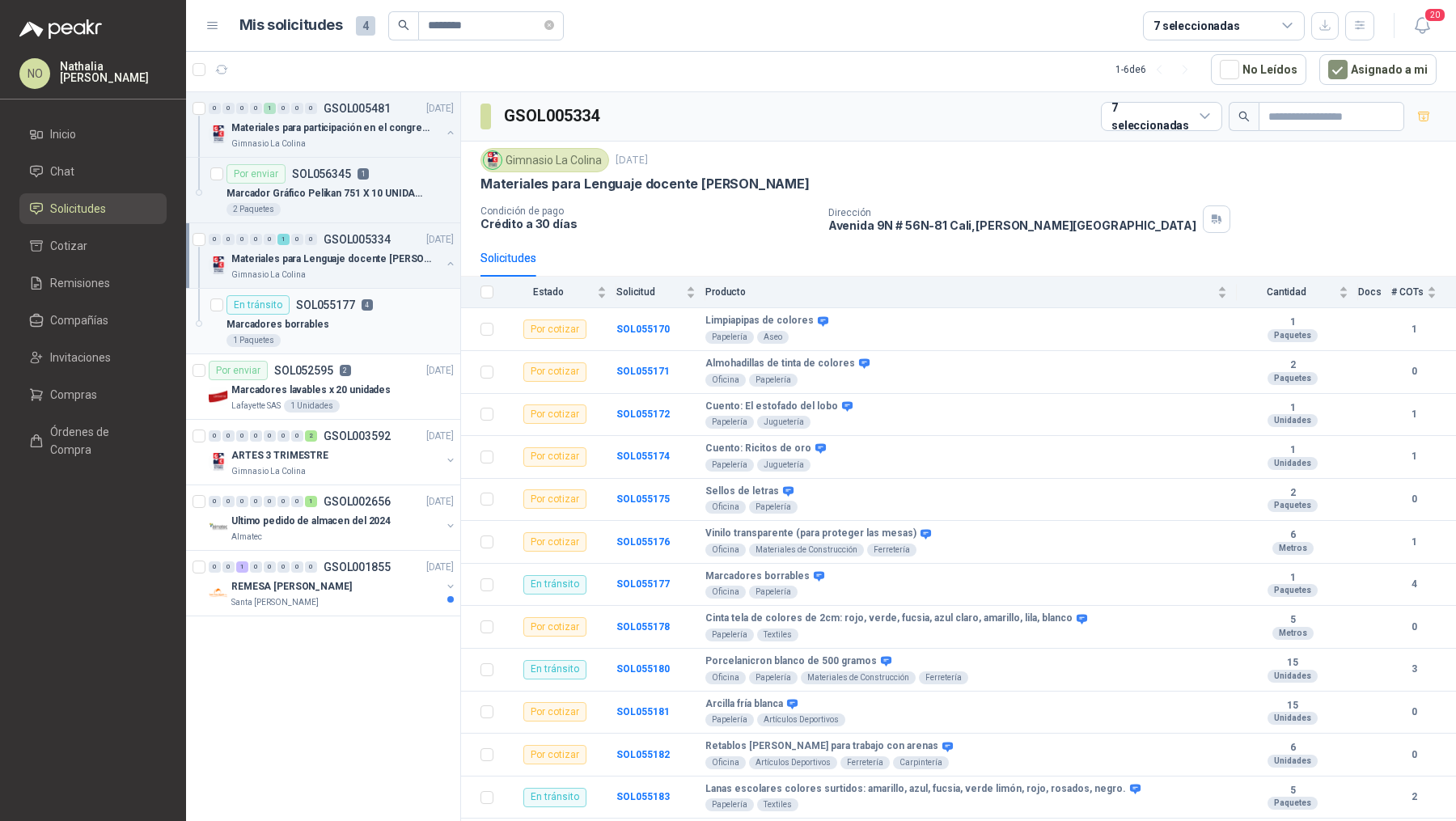
click at [394, 315] on div "Marcadores borrables" at bounding box center [340, 324] width 227 height 20
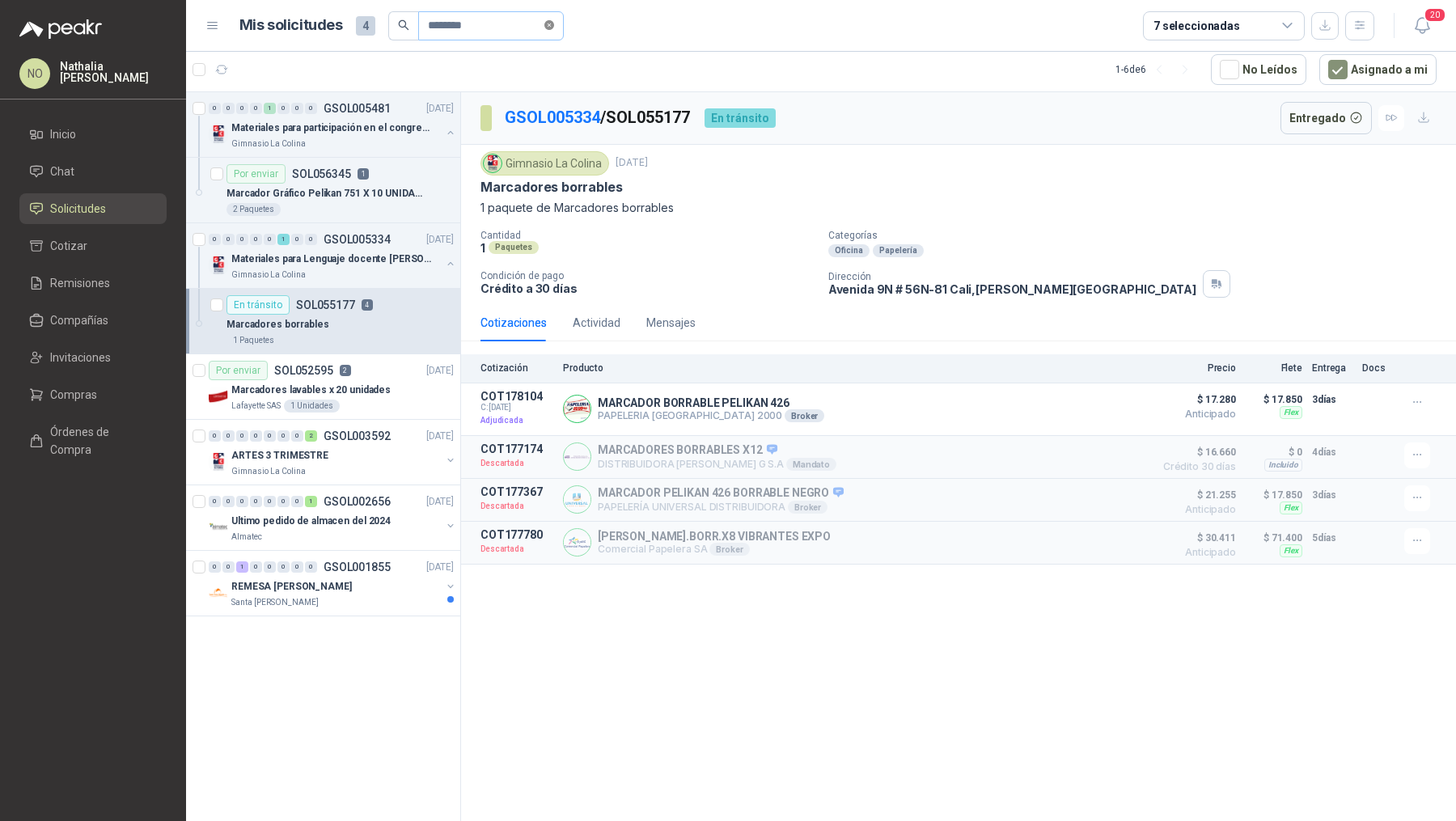
click at [550, 27] on icon "close-circle" at bounding box center [549, 25] width 9 height 9
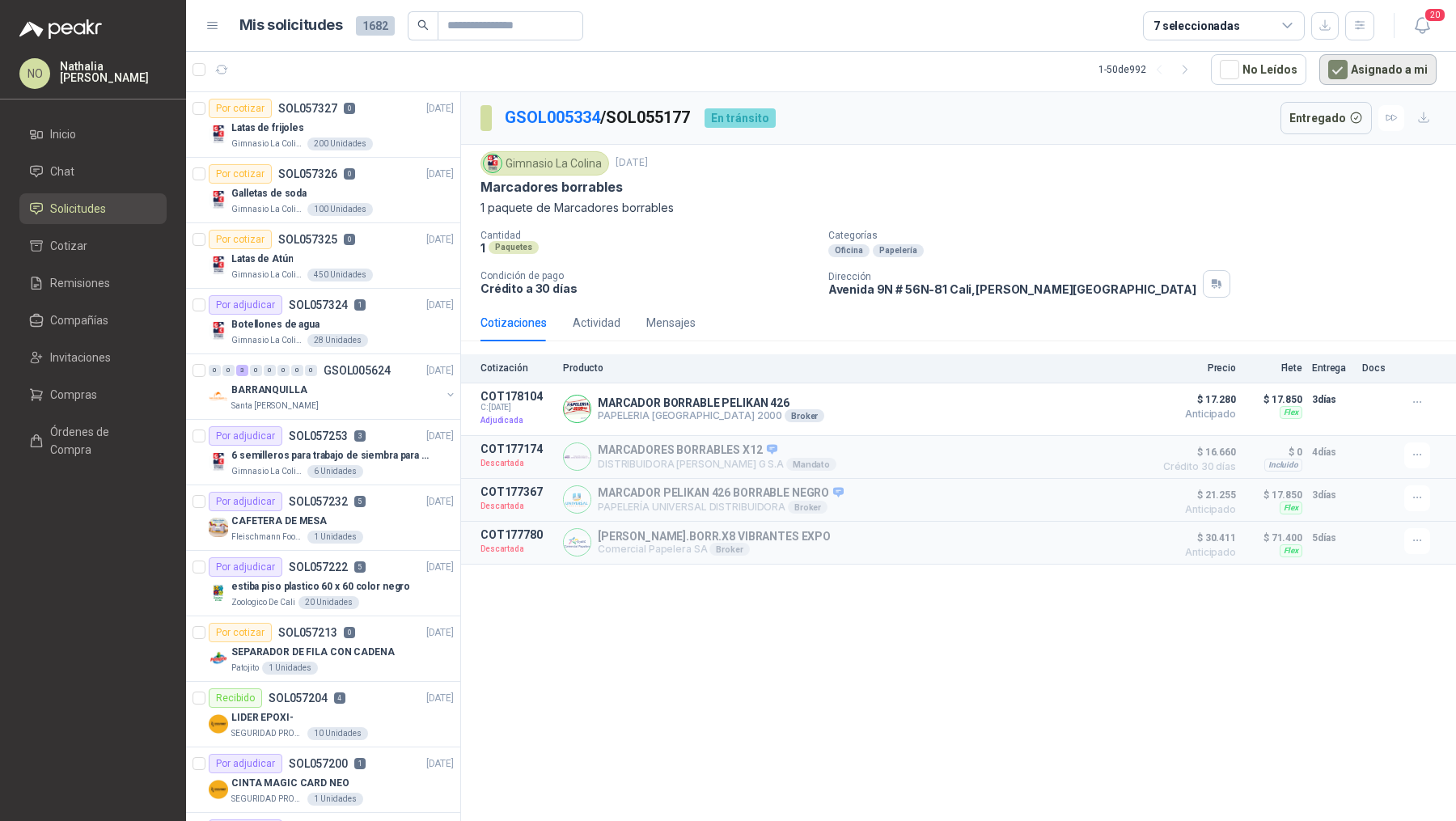
click at [1419, 69] on button "Asignado a mi" at bounding box center [1378, 69] width 118 height 31
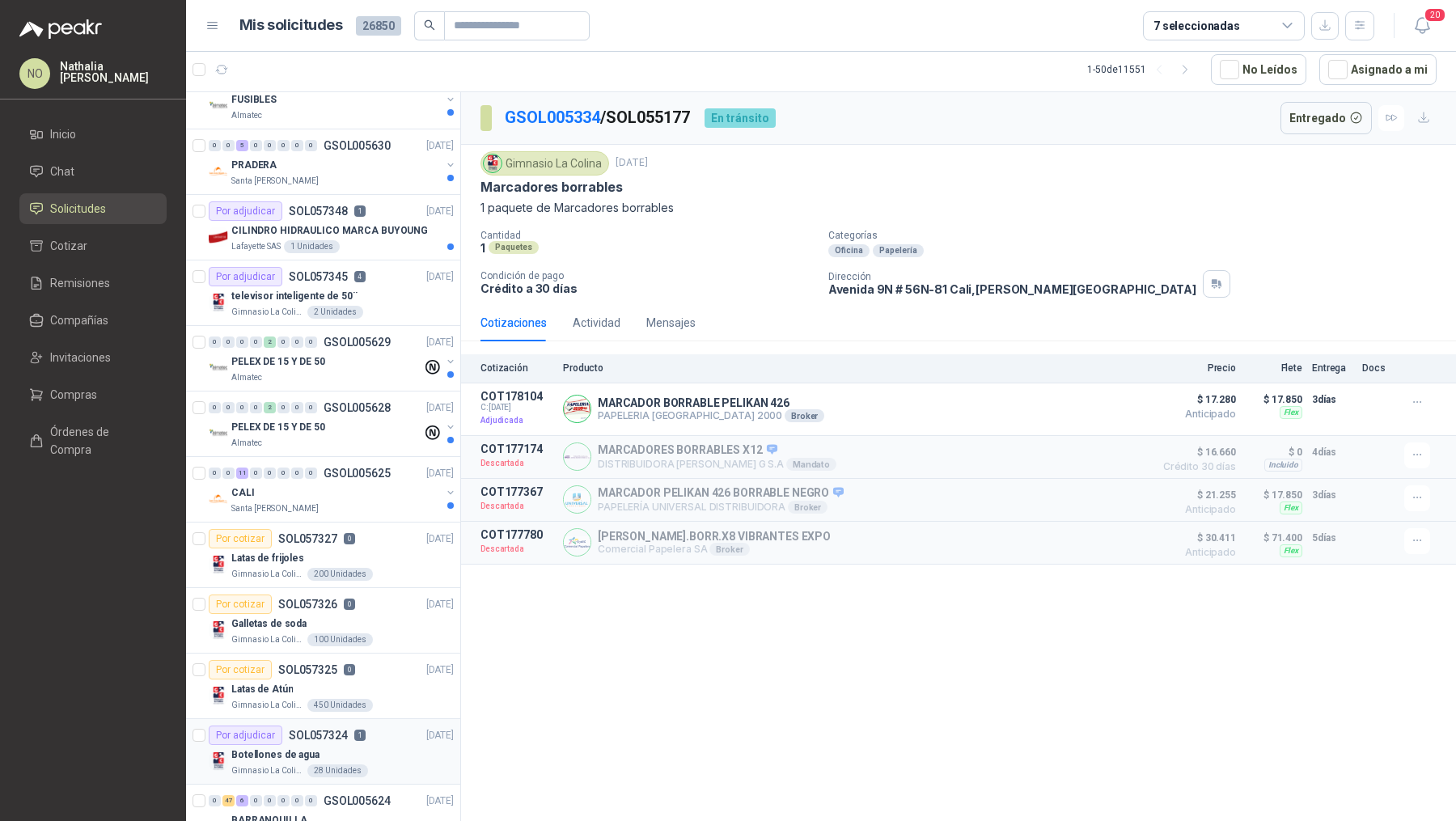
scroll to position [1243, 0]
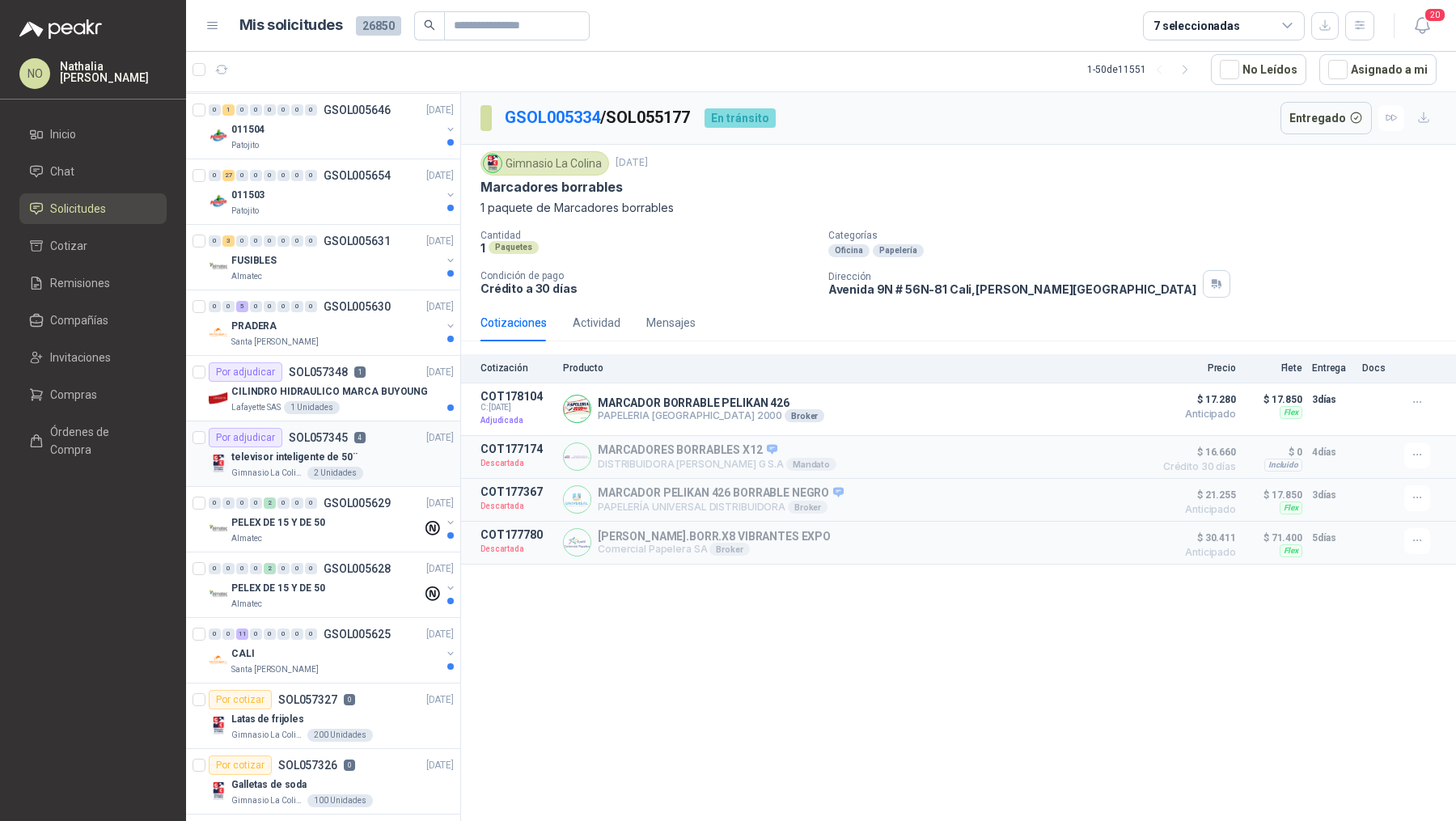
click at [360, 447] on div "televisor inteligente de 50¨" at bounding box center [342, 456] width 222 height 20
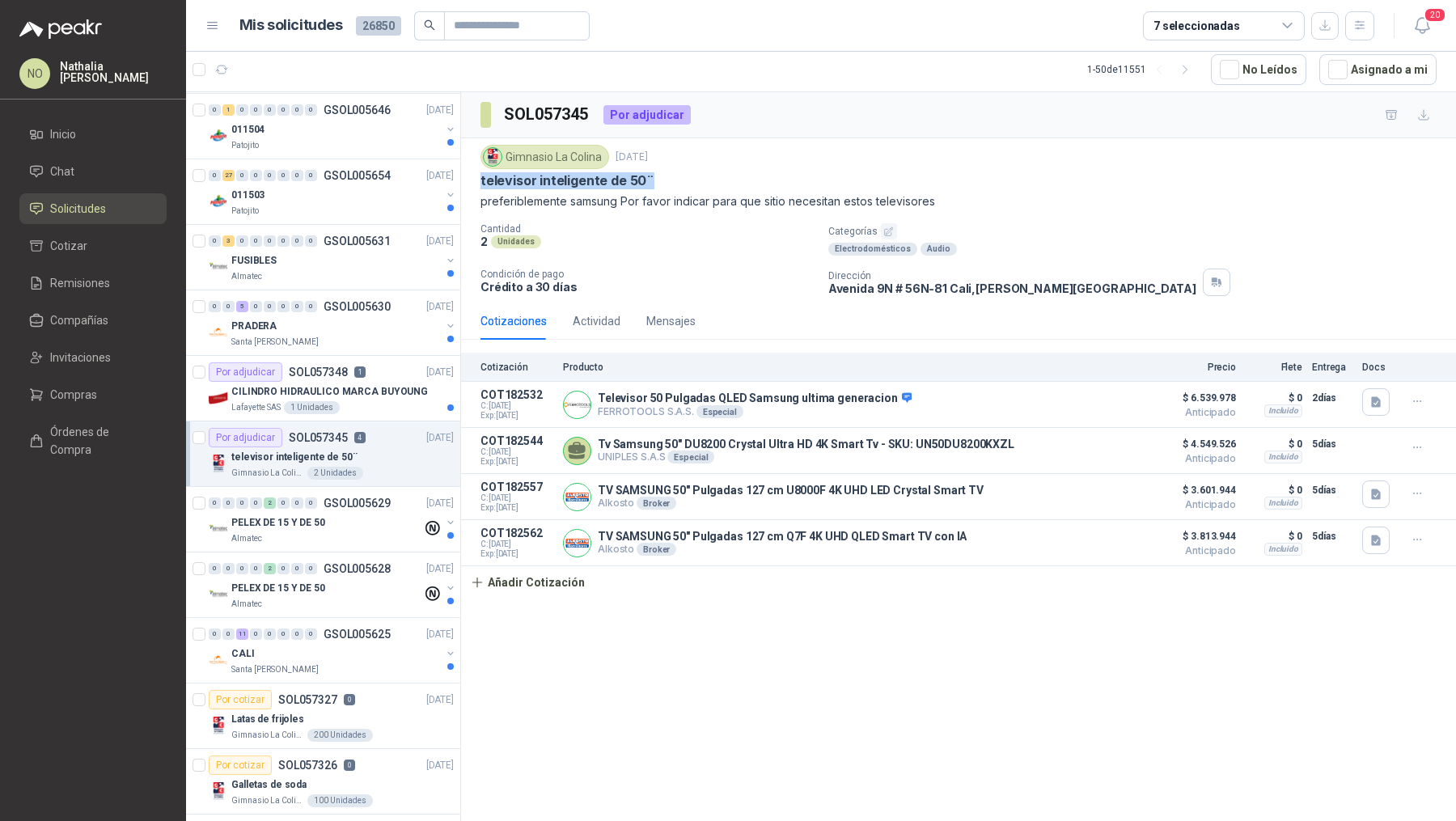
drag, startPoint x: 478, startPoint y: 175, endPoint x: 673, endPoint y: 177, distance: 195.0
click at [673, 177] on div "Gimnasio La Colina 25 sept, 2025 televisor inteligente de 50¨ preferiblemente s…" at bounding box center [958, 220] width 995 height 164
copy p "televisor inteligente de 50¨"
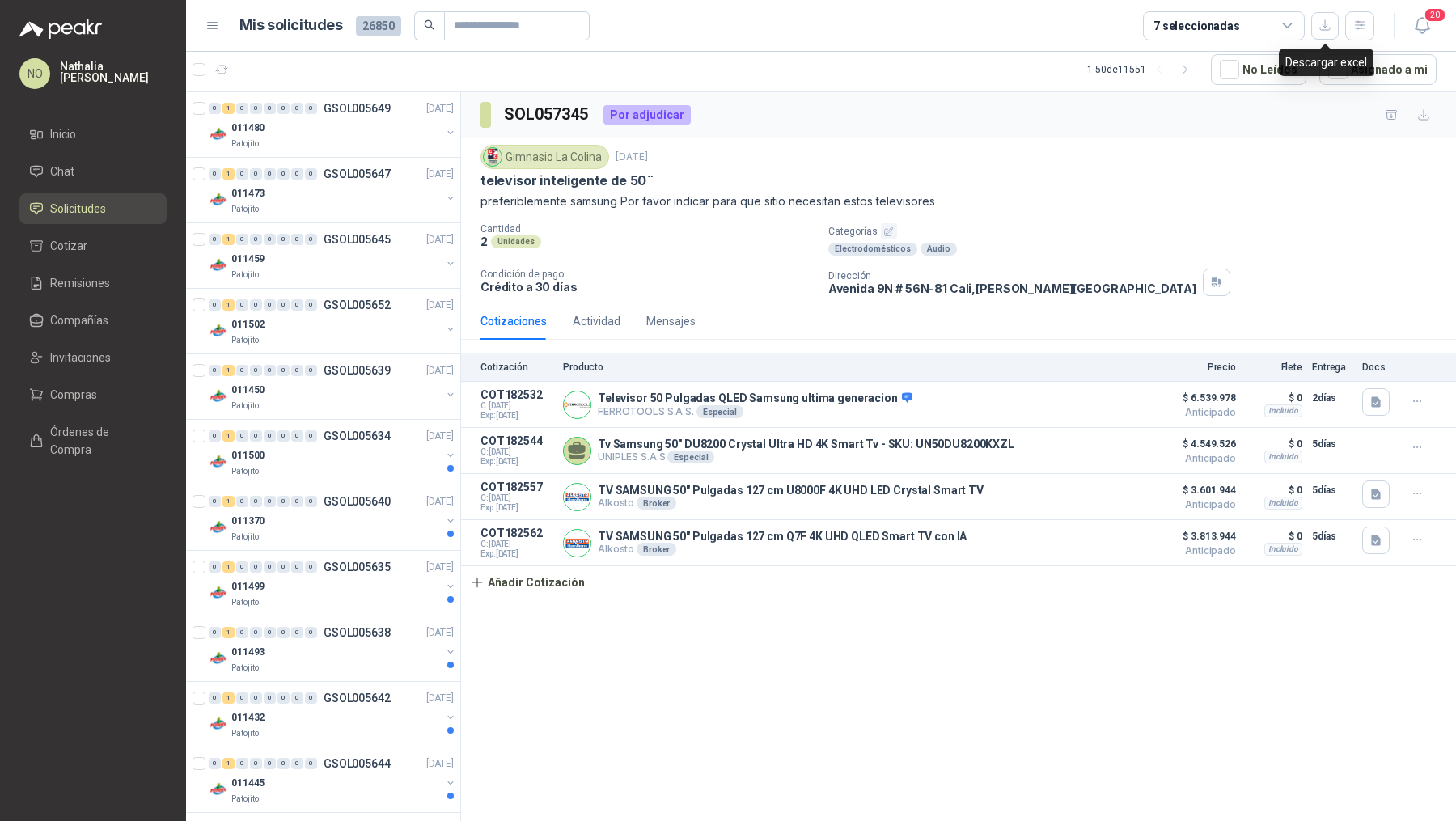
click at [1360, 68] on div "Descargar excel" at bounding box center [1326, 63] width 94 height 27
click at [1372, 77] on button "Asignado a mi" at bounding box center [1378, 69] width 118 height 31
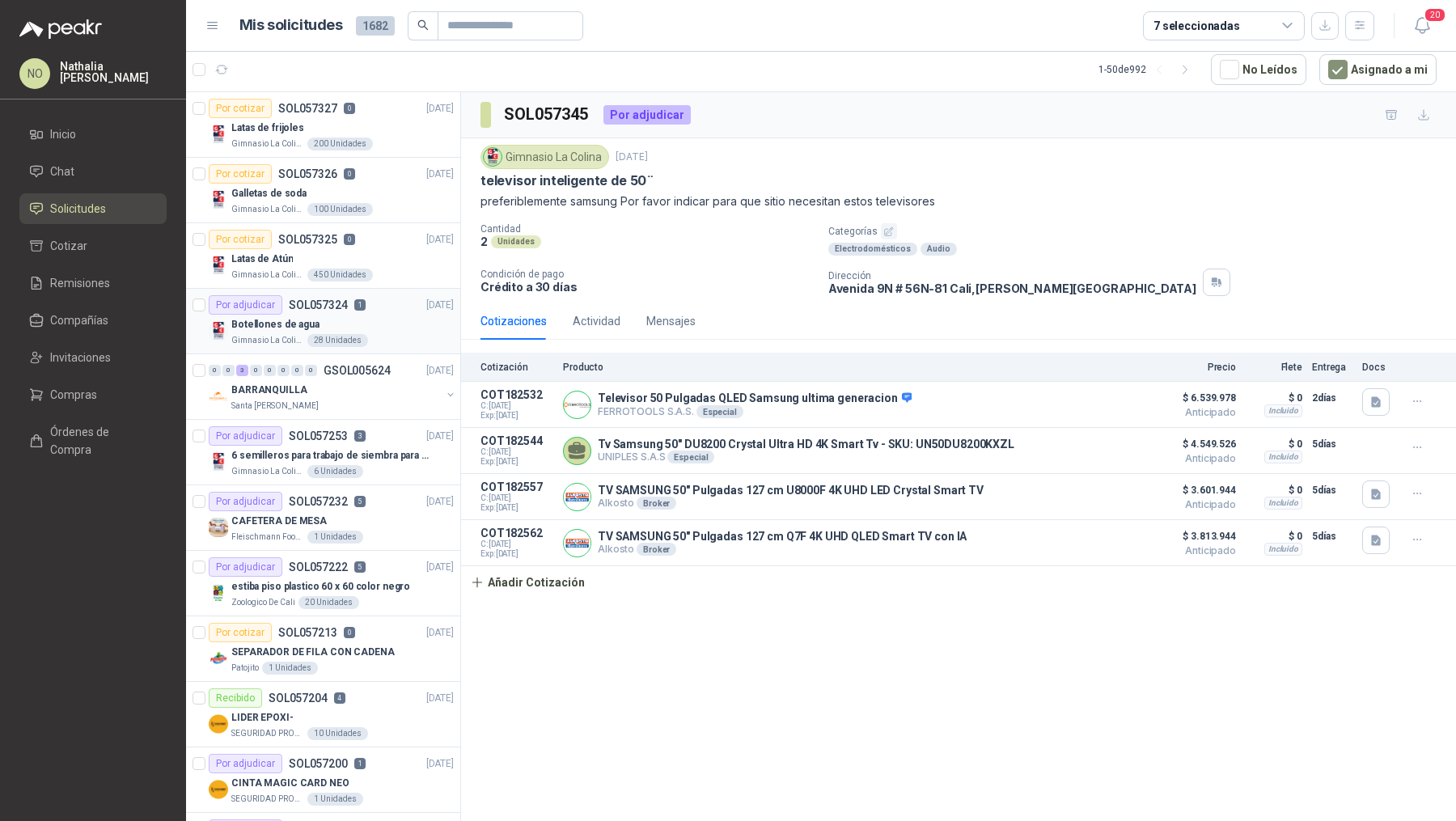
click at [389, 334] on div "Gimnasio La Colina 28 Unidades" at bounding box center [342, 340] width 222 height 13
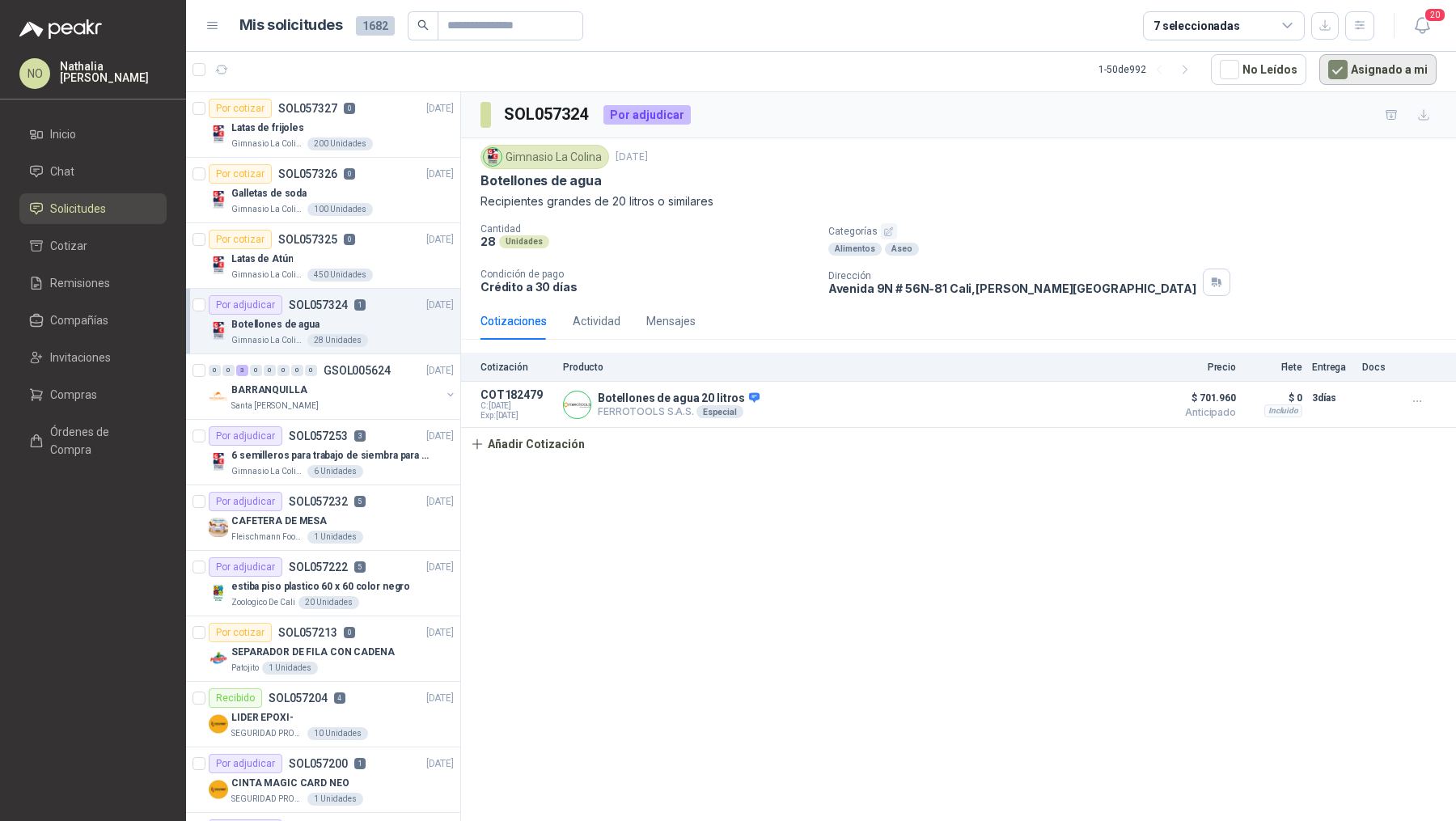
click at [1389, 56] on button "Asignado a mi" at bounding box center [1378, 69] width 118 height 31
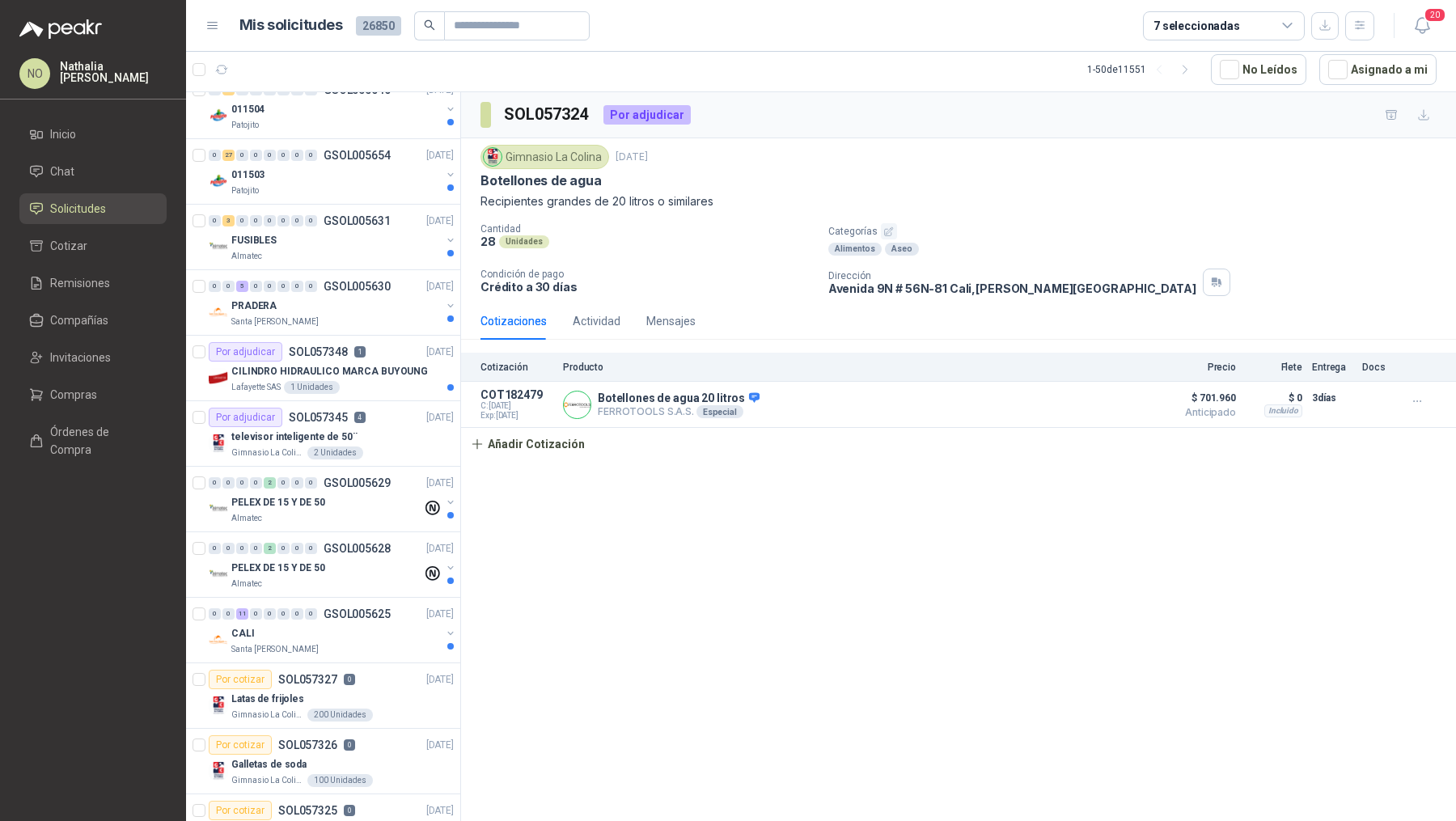
scroll to position [1267, 0]
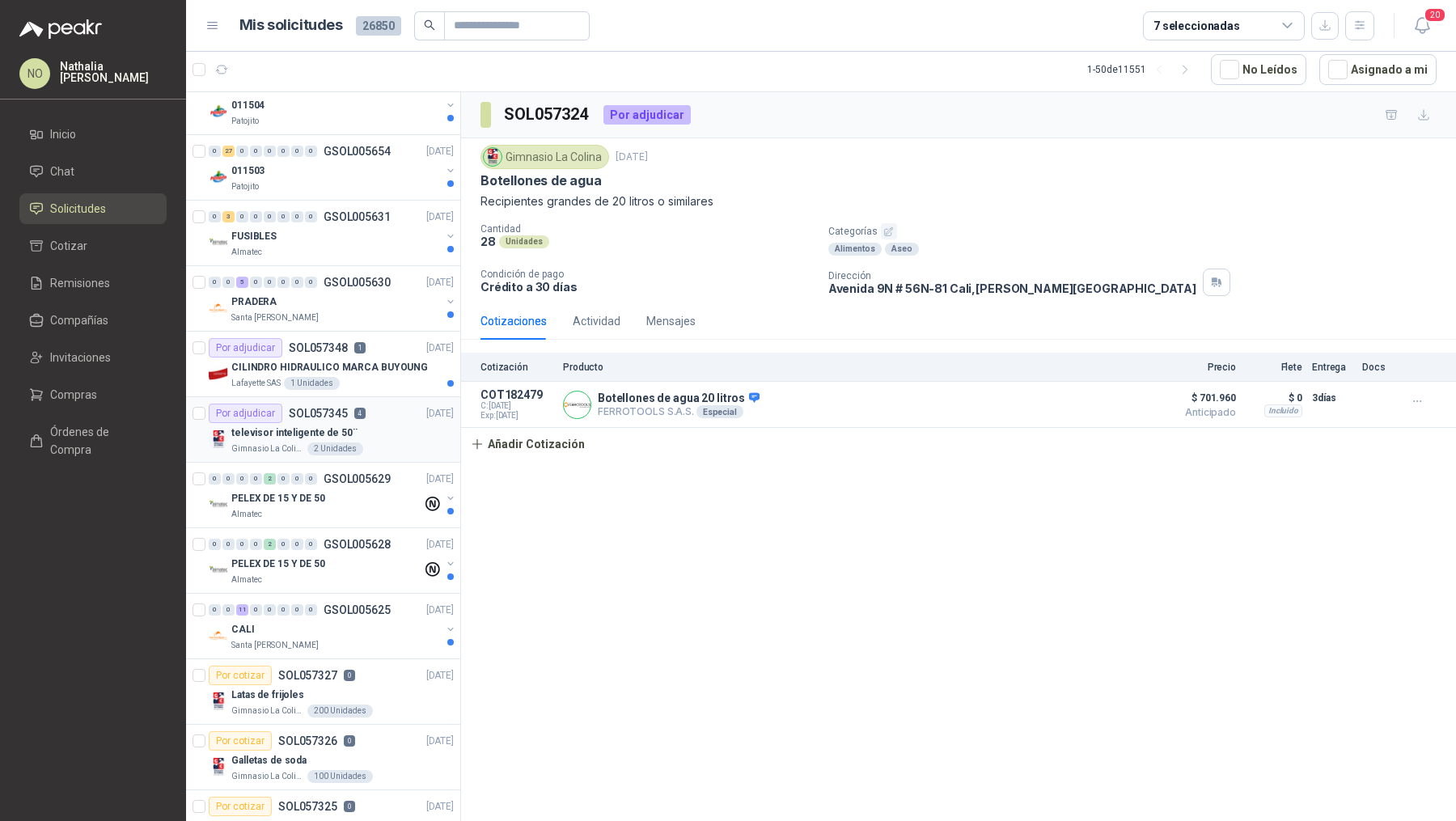
click at [364, 432] on div "televisor inteligente de 50¨" at bounding box center [342, 432] width 222 height 20
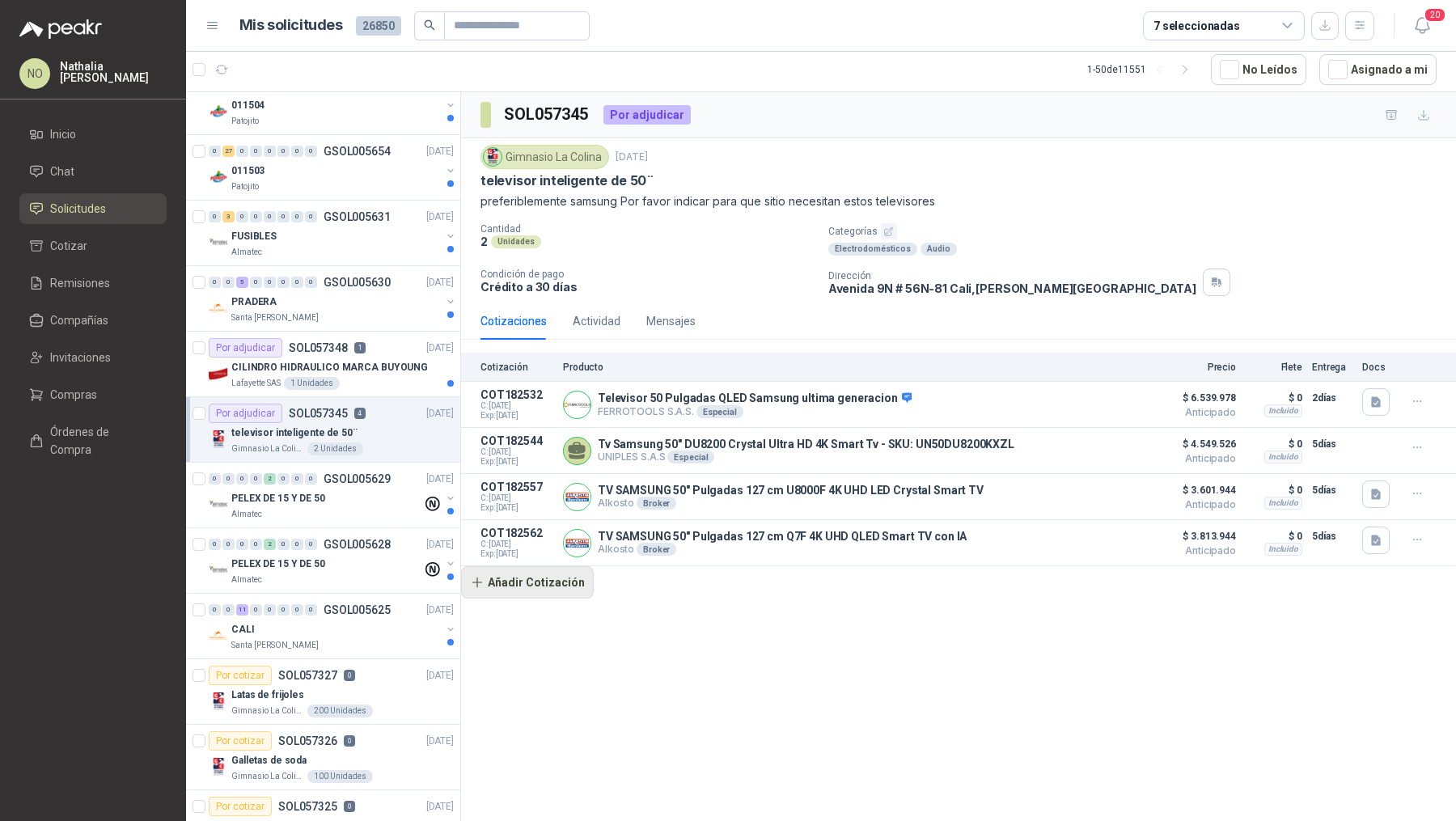
click at [541, 578] on button "Añadir Cotización" at bounding box center [527, 583] width 133 height 33
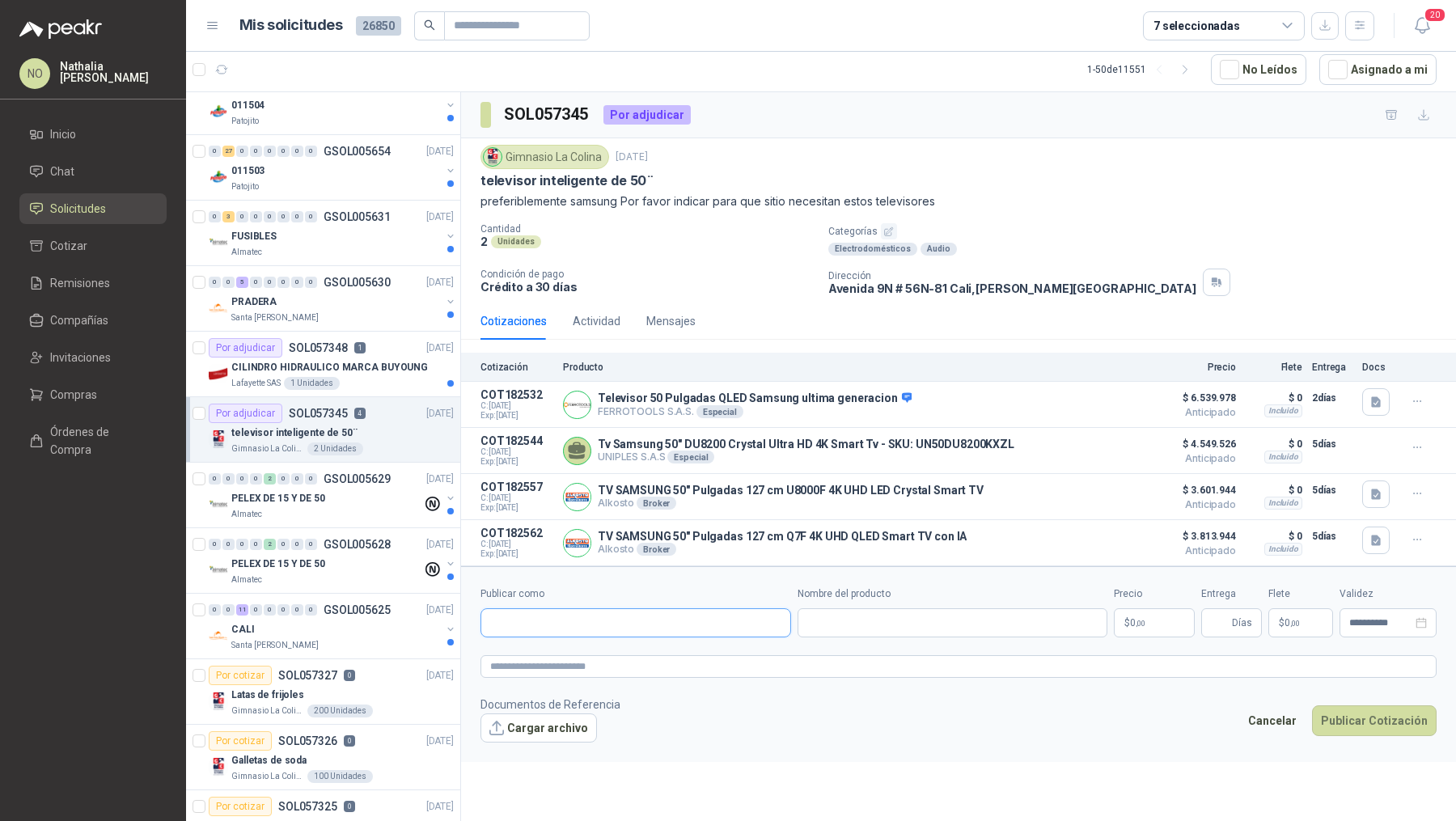
click at [573, 617] on input "Publicar como" at bounding box center [636, 623] width 309 height 27
type input "**********"
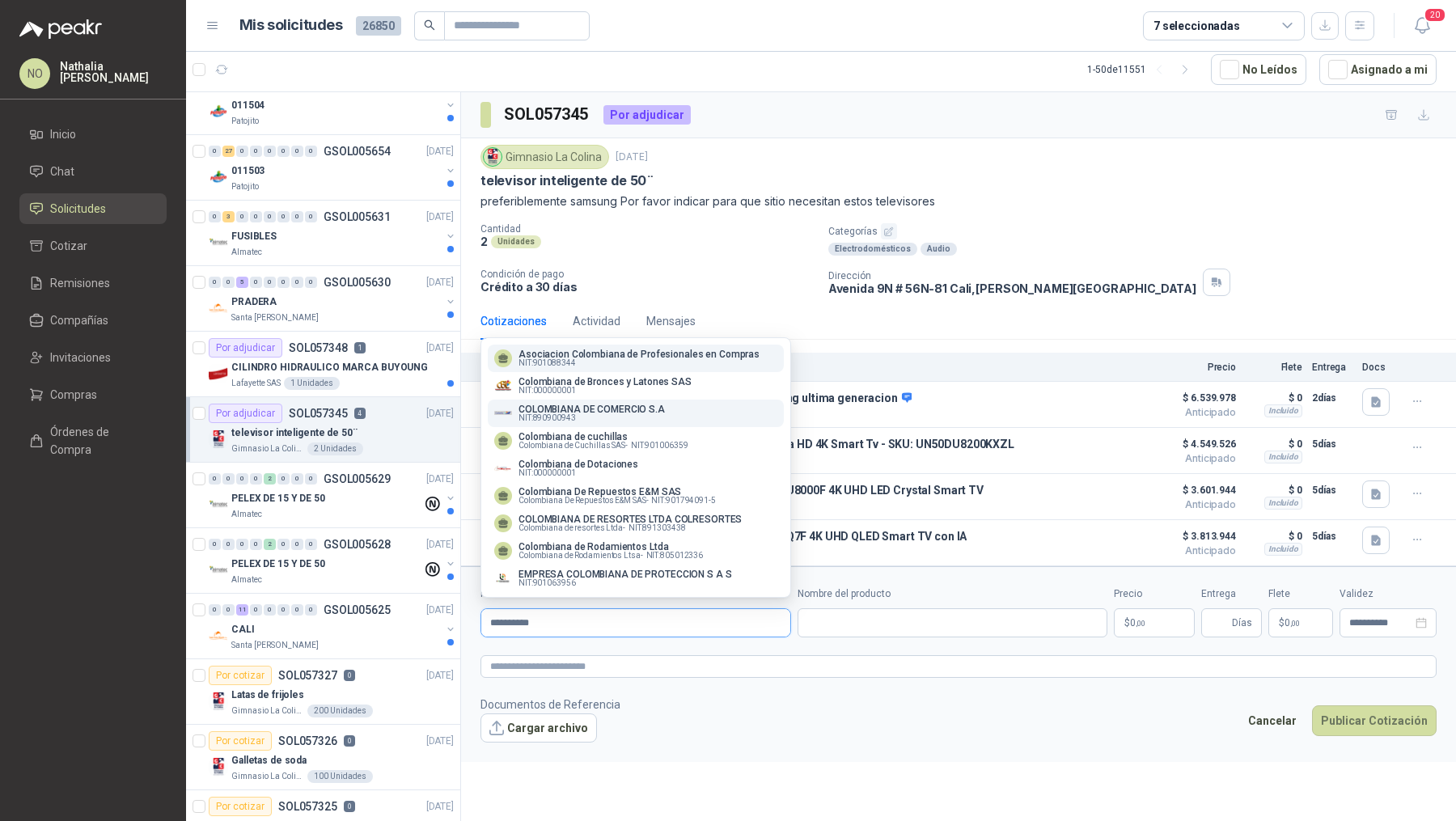
type input "**********"
click at [634, 422] on button "COLOMBIANA DE COMERCIO S.A NIT : 890900943" at bounding box center [636, 414] width 296 height 27
type input "**********"
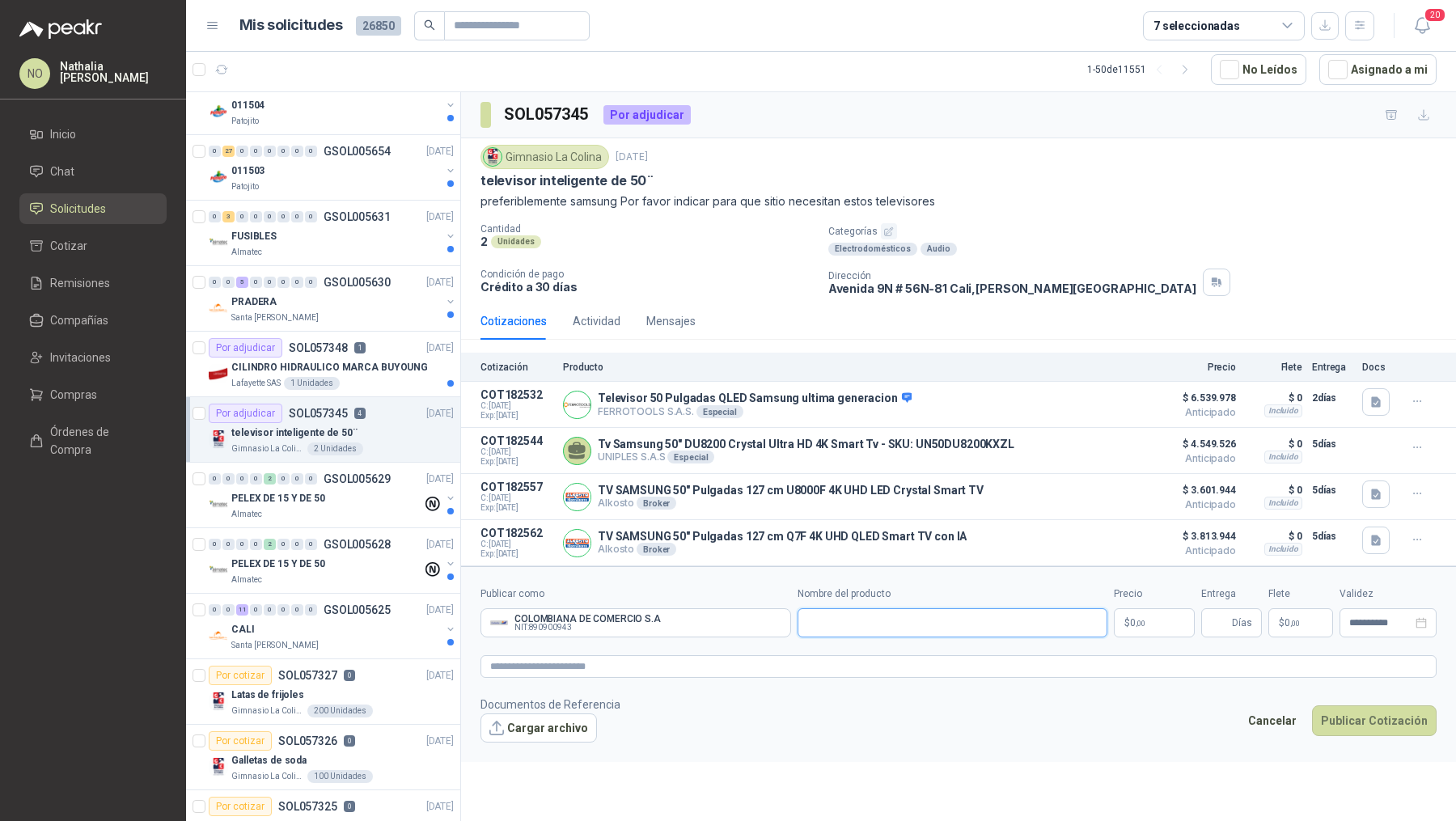
click at [857, 627] on input "Nombre del producto" at bounding box center [953, 623] width 311 height 29
paste input "**********"
type input "**********"
click at [1164, 619] on p "$ 0 ,00" at bounding box center [1154, 623] width 81 height 29
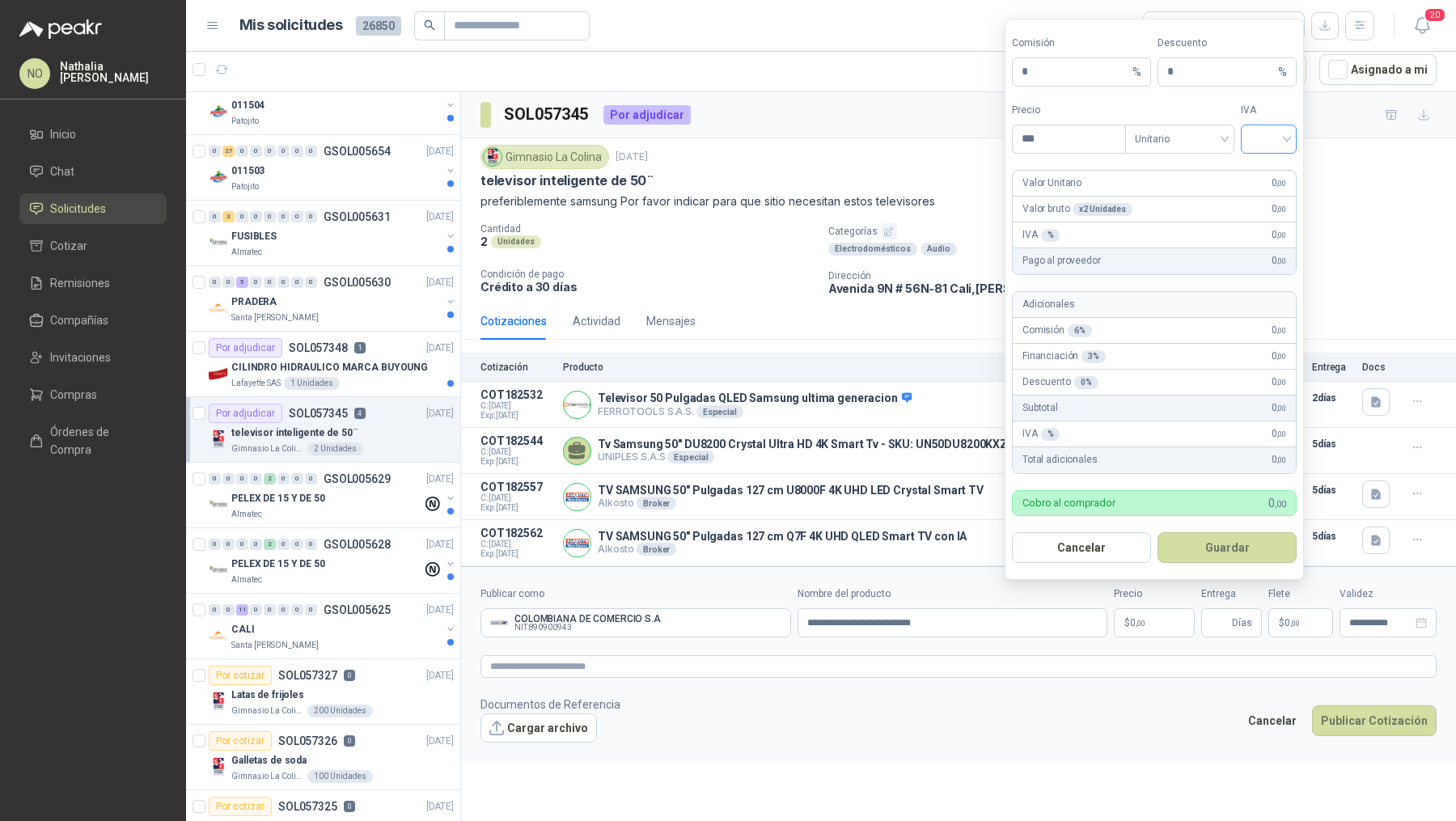
click at [1263, 143] on input "search" at bounding box center [1269, 137] width 36 height 24
click at [1268, 172] on div "19%" at bounding box center [1268, 174] width 30 height 18
click at [1200, 155] on form "Comisión * % Descuento * % Precio *** Tipo Unitario IVA 19% 19% Valor Unitario …" at bounding box center [1154, 299] width 299 height 561
click at [1181, 150] on span "Unitario" at bounding box center [1180, 139] width 90 height 24
click at [1191, 199] on div "Unitario con IVA" at bounding box center [1180, 200] width 83 height 18
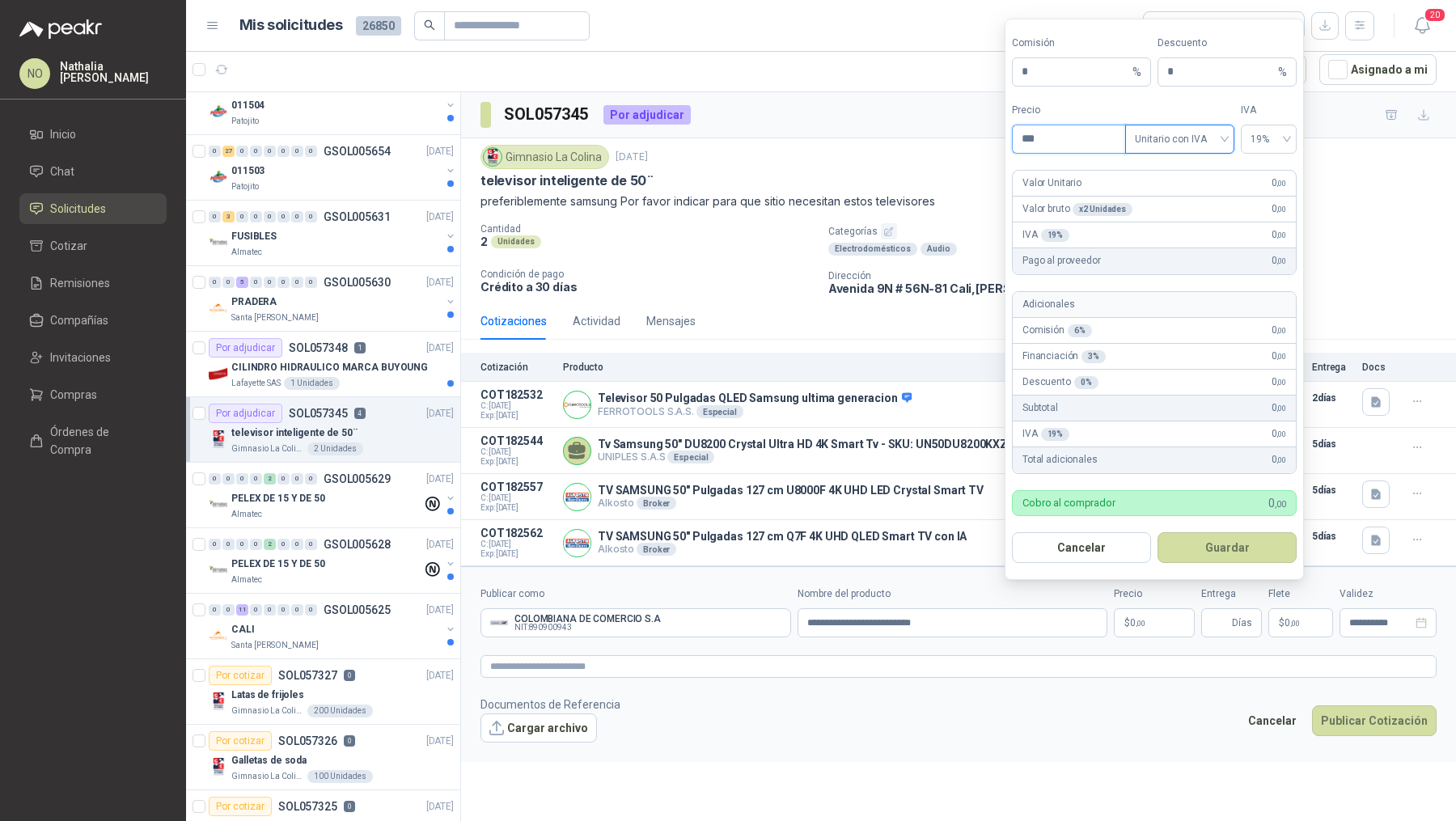
click at [1072, 148] on input "***" at bounding box center [1068, 139] width 112 height 27
type input "*"
type input "**********"
click at [1212, 543] on button "Guardar" at bounding box center [1227, 547] width 139 height 31
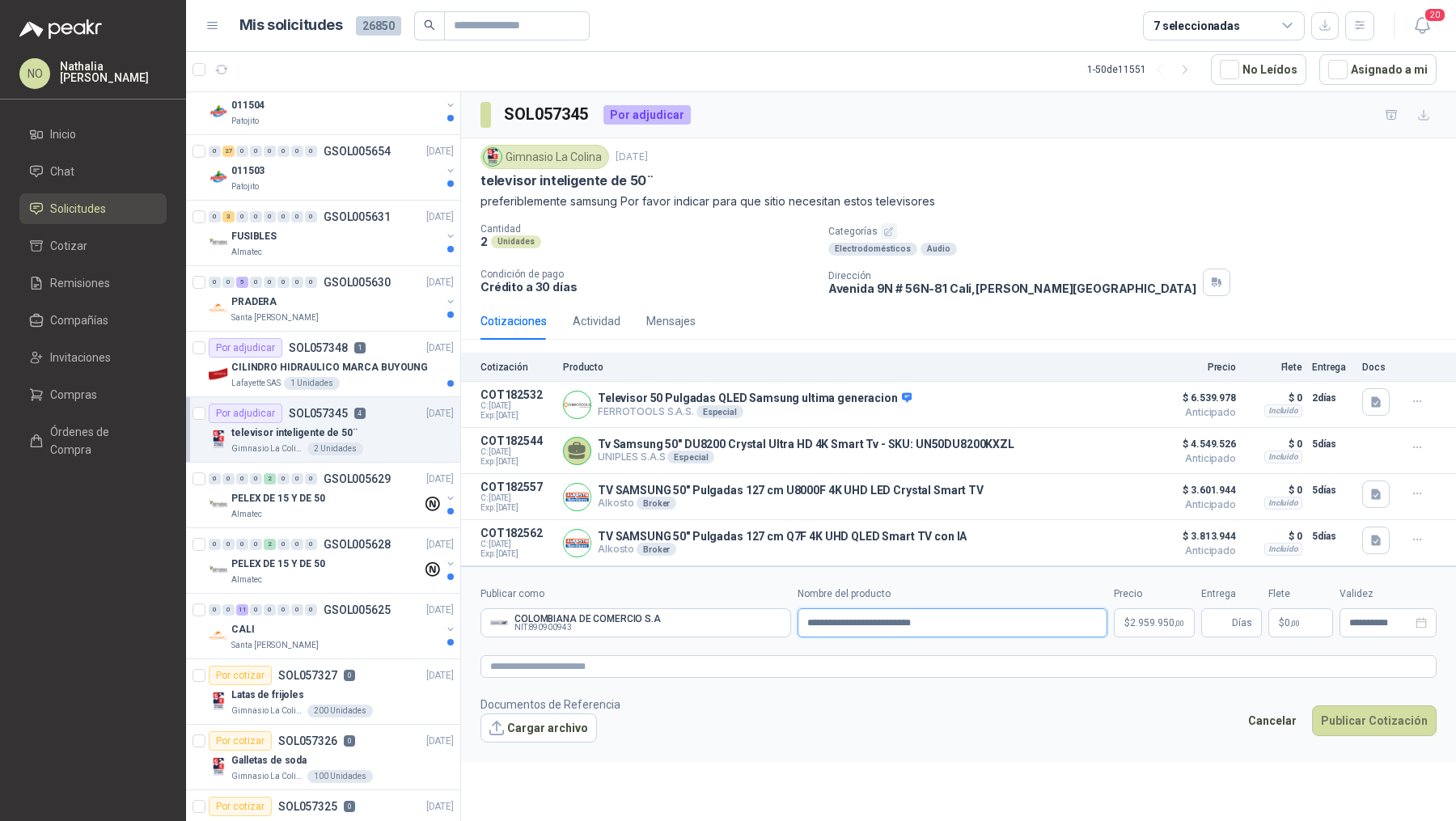
drag, startPoint x: 805, startPoint y: 616, endPoint x: 959, endPoint y: 618, distance: 154.0
click at [960, 618] on input "**********" at bounding box center [953, 623] width 311 height 29
click at [1153, 626] on p "$ 2.959.950 ,00" at bounding box center [1154, 623] width 81 height 29
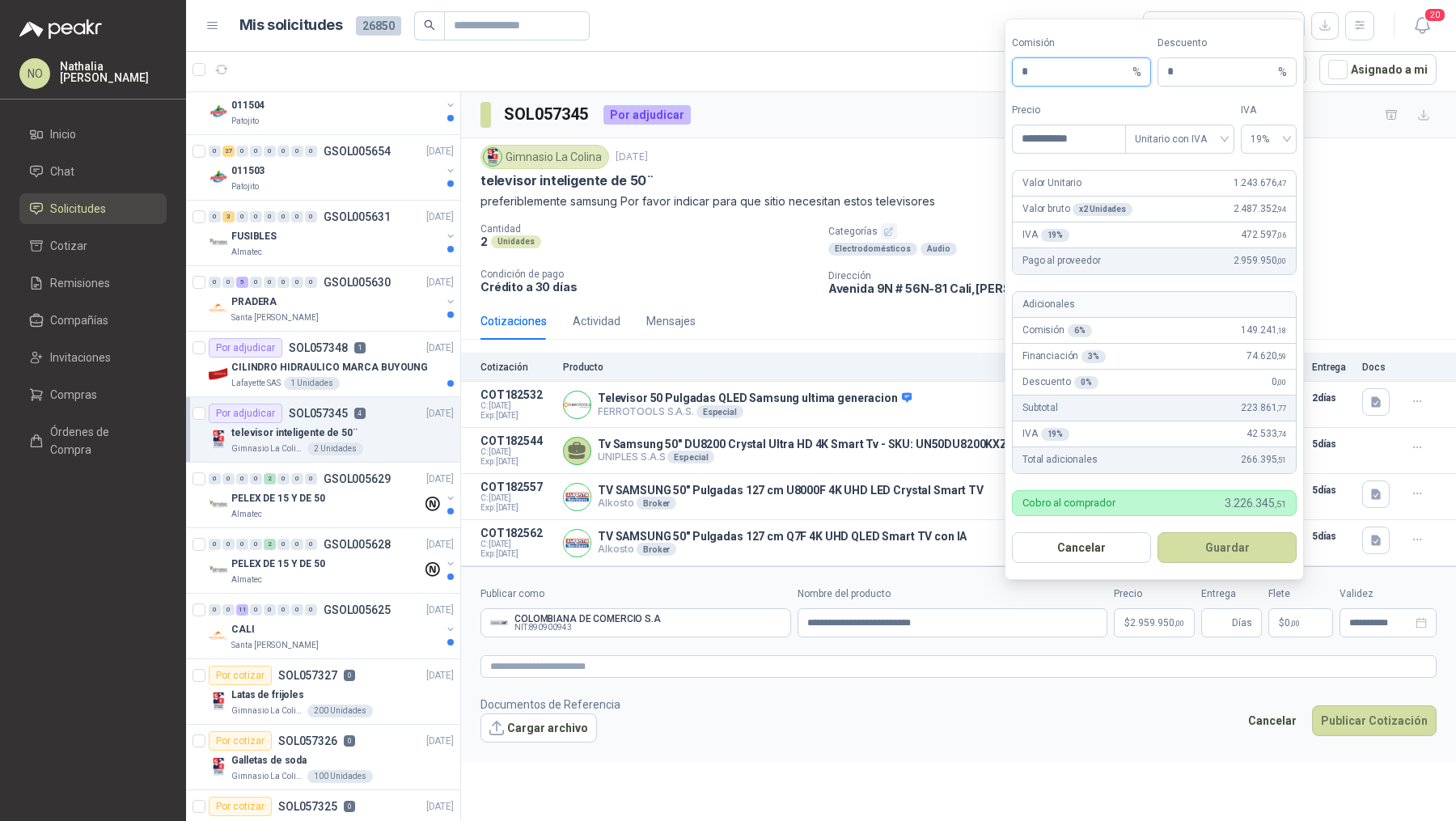
click at [1054, 79] on input "*" at bounding box center [1075, 72] width 107 height 27
type input "**"
click at [1229, 551] on button "Guardar" at bounding box center [1227, 547] width 139 height 31
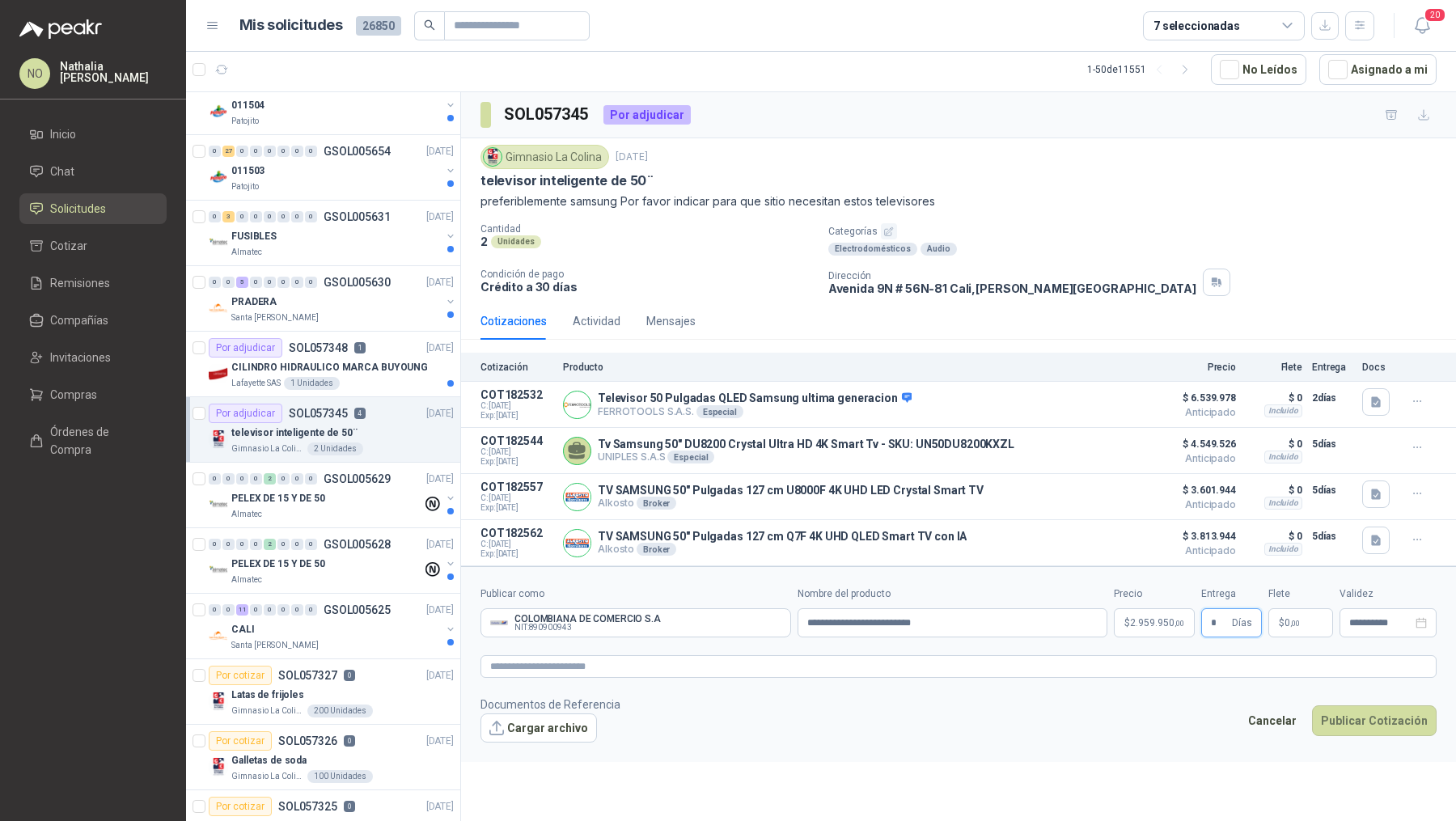
type input "*"
click at [1136, 698] on footer "Documentos de Referencia Cargar archivo Cancelar Publicar Cotización" at bounding box center [958, 719] width 956 height 47
click at [1152, 620] on span "2.959.950 ,00" at bounding box center [1157, 622] width 54 height 9
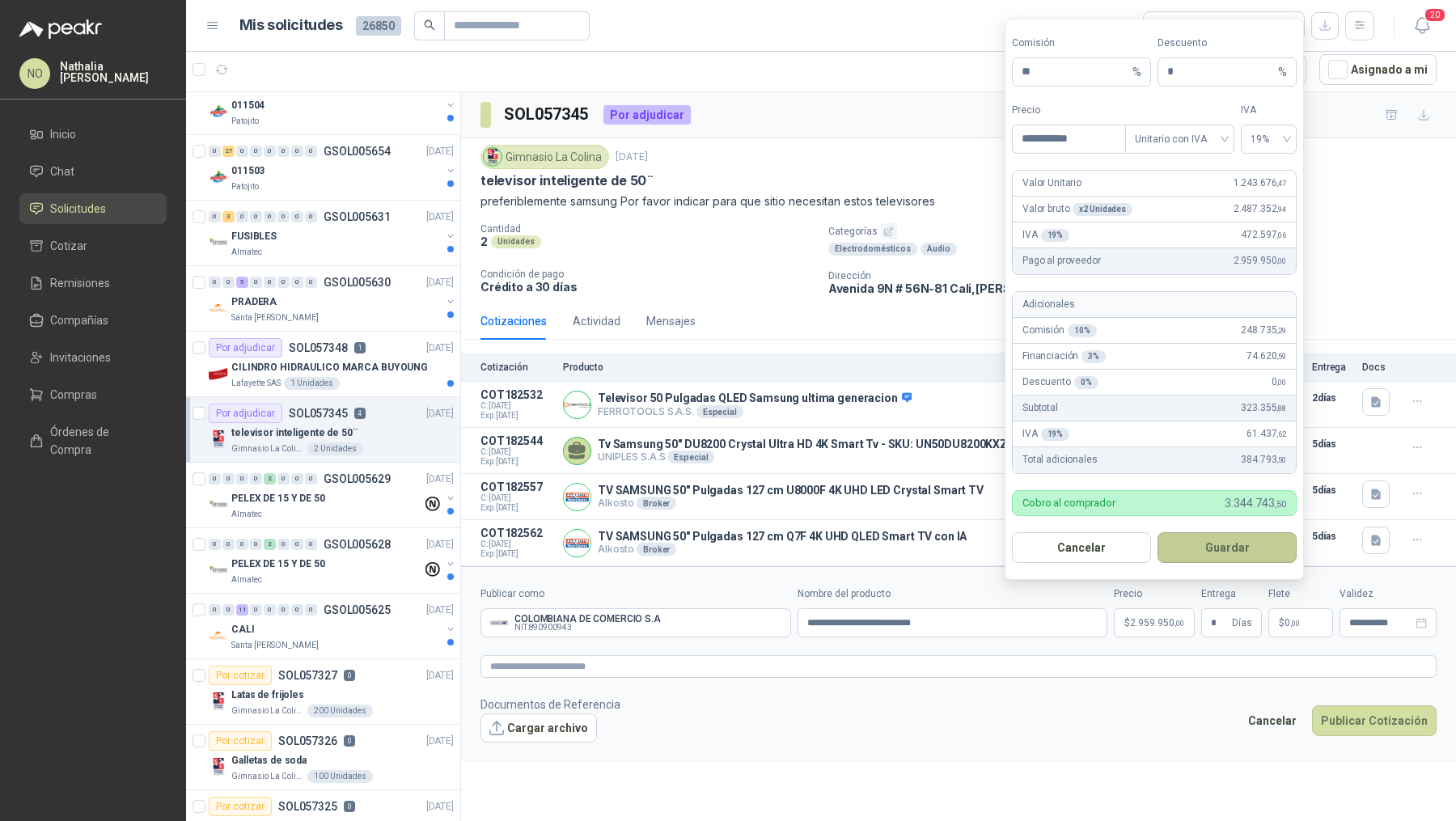
click at [1242, 549] on button "Guardar" at bounding box center [1227, 547] width 139 height 31
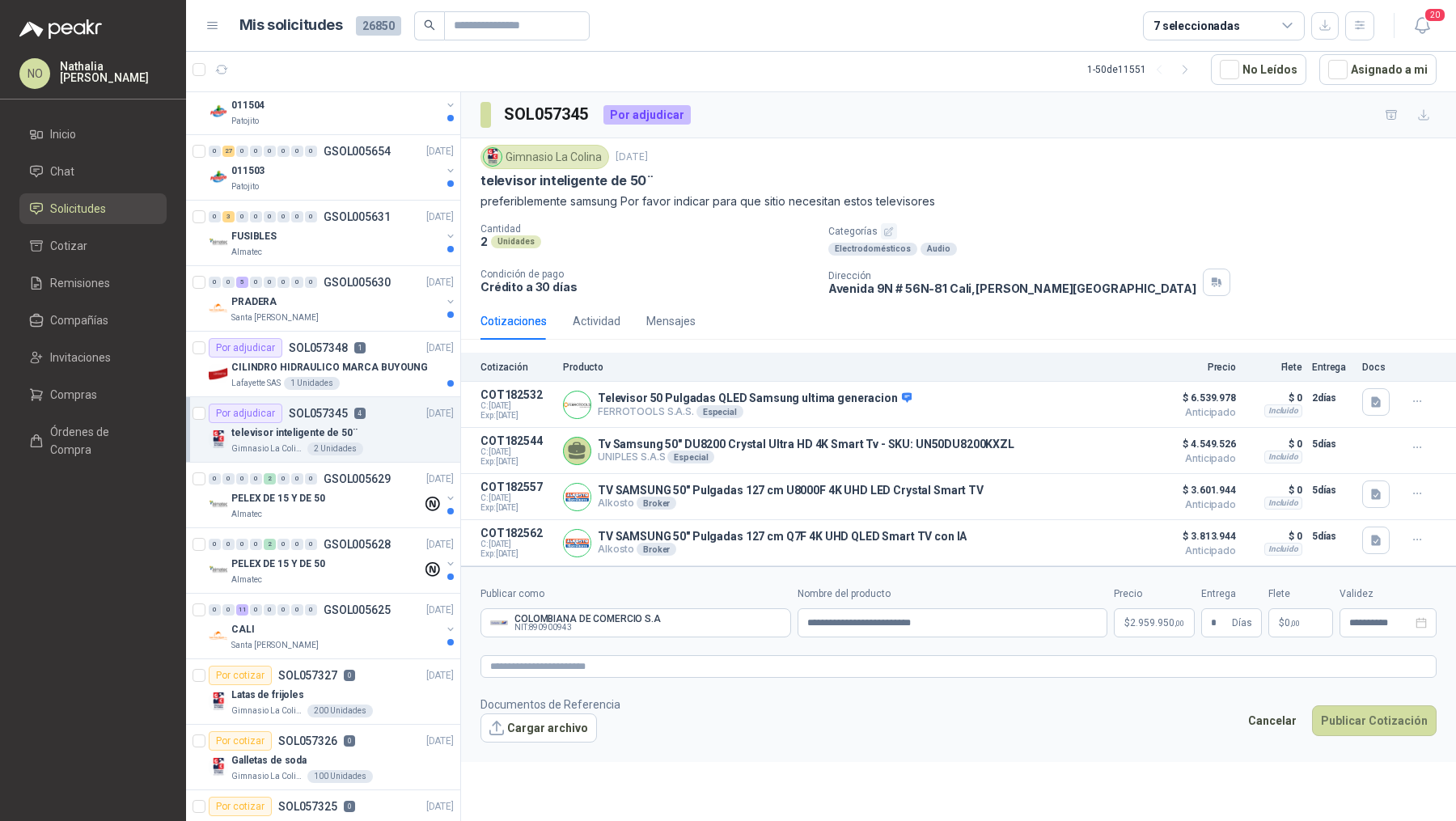
click at [1290, 625] on p "$ 0 ,00" at bounding box center [1300, 623] width 64 height 29
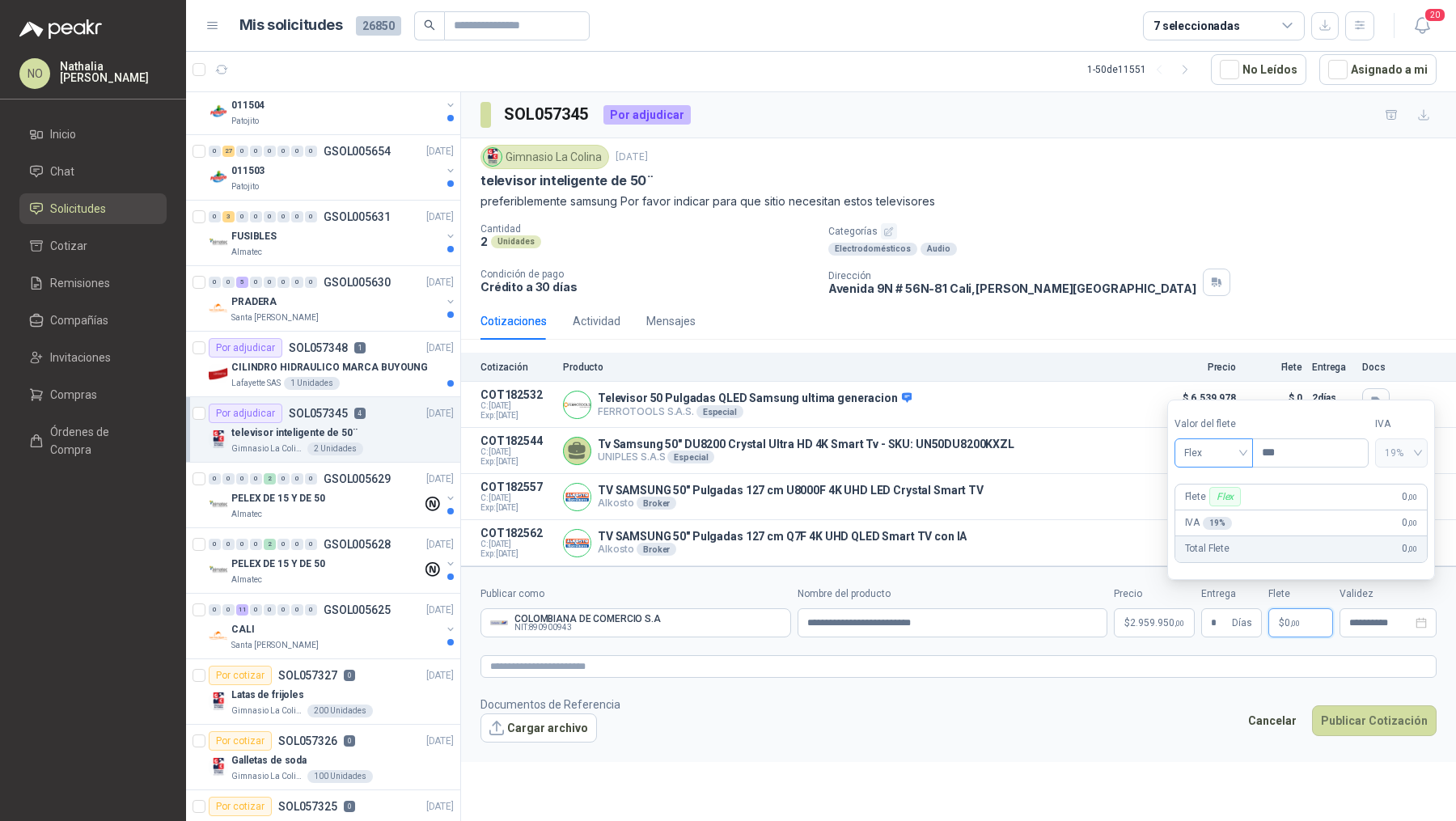
click at [1232, 442] on span "Flex" at bounding box center [1213, 453] width 59 height 24
click at [1222, 511] on div "Incluido" at bounding box center [1213, 513] width 53 height 18
click at [1368, 611] on div "**********" at bounding box center [1387, 623] width 97 height 29
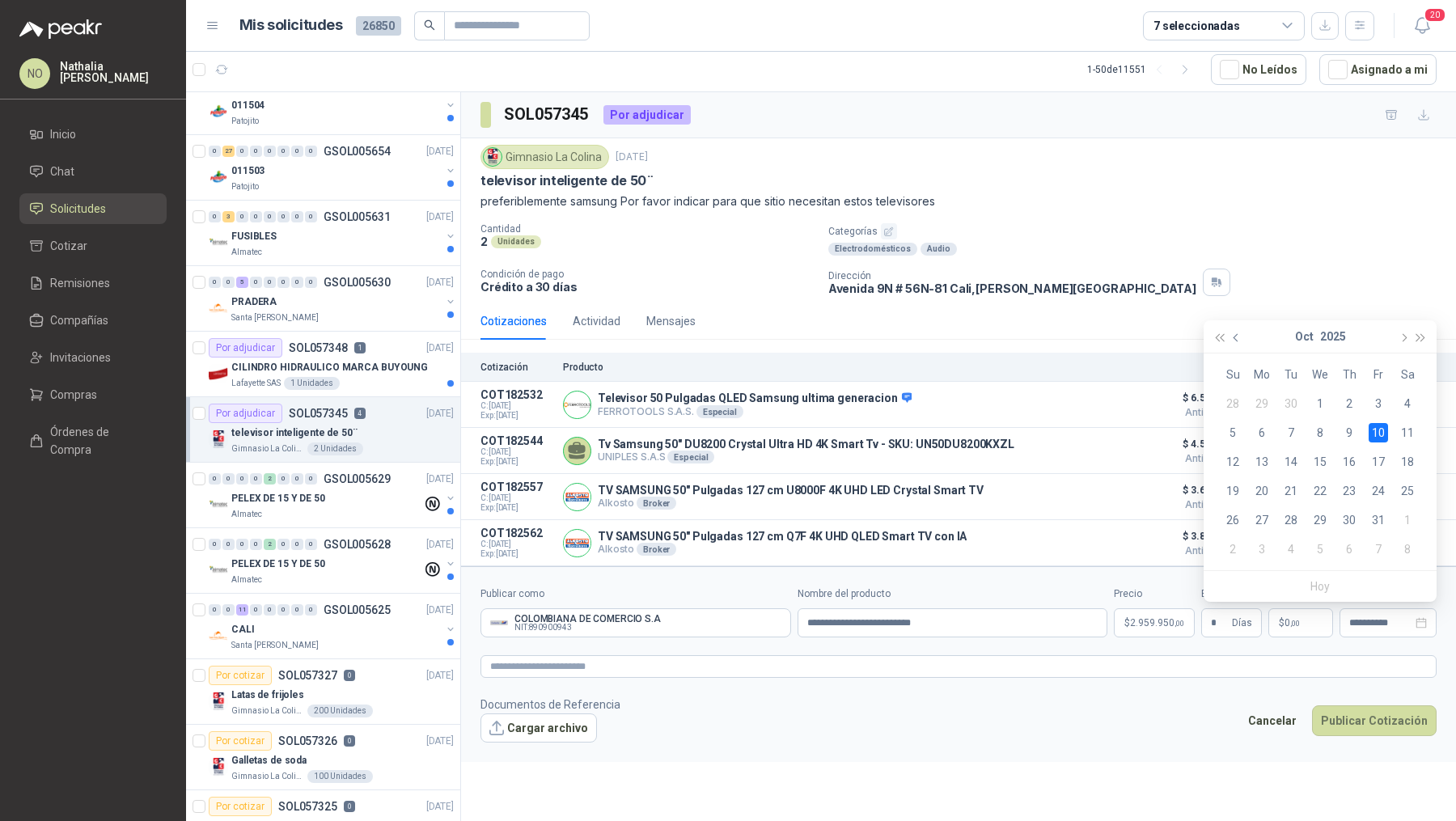
click at [1242, 336] on button "button" at bounding box center [1236, 336] width 18 height 33
click at [1381, 492] on div "26" at bounding box center [1378, 491] width 20 height 20
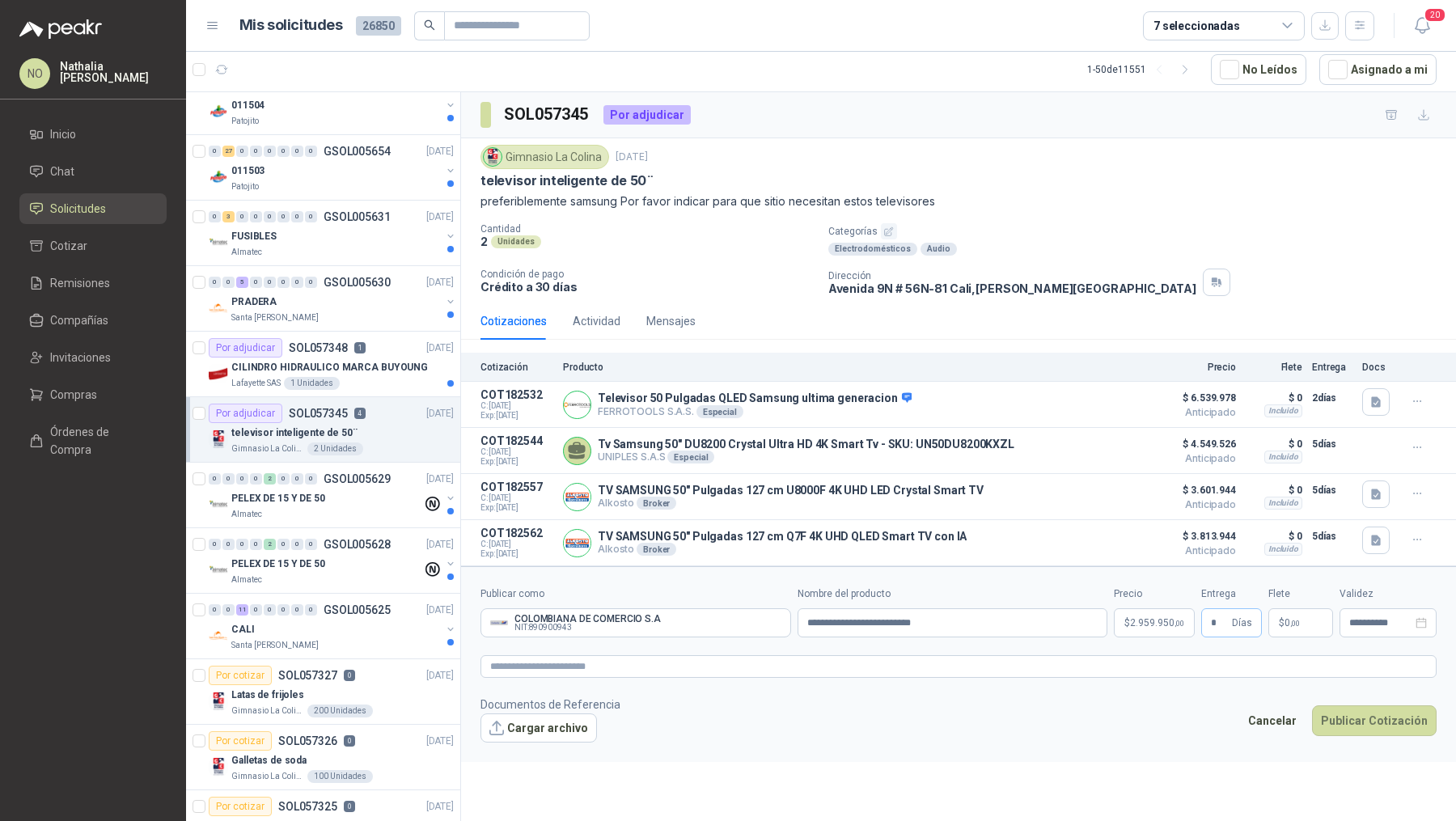
type input "**********"
click at [1179, 613] on p "$ 2.959.950 ,00" at bounding box center [1154, 623] width 81 height 29
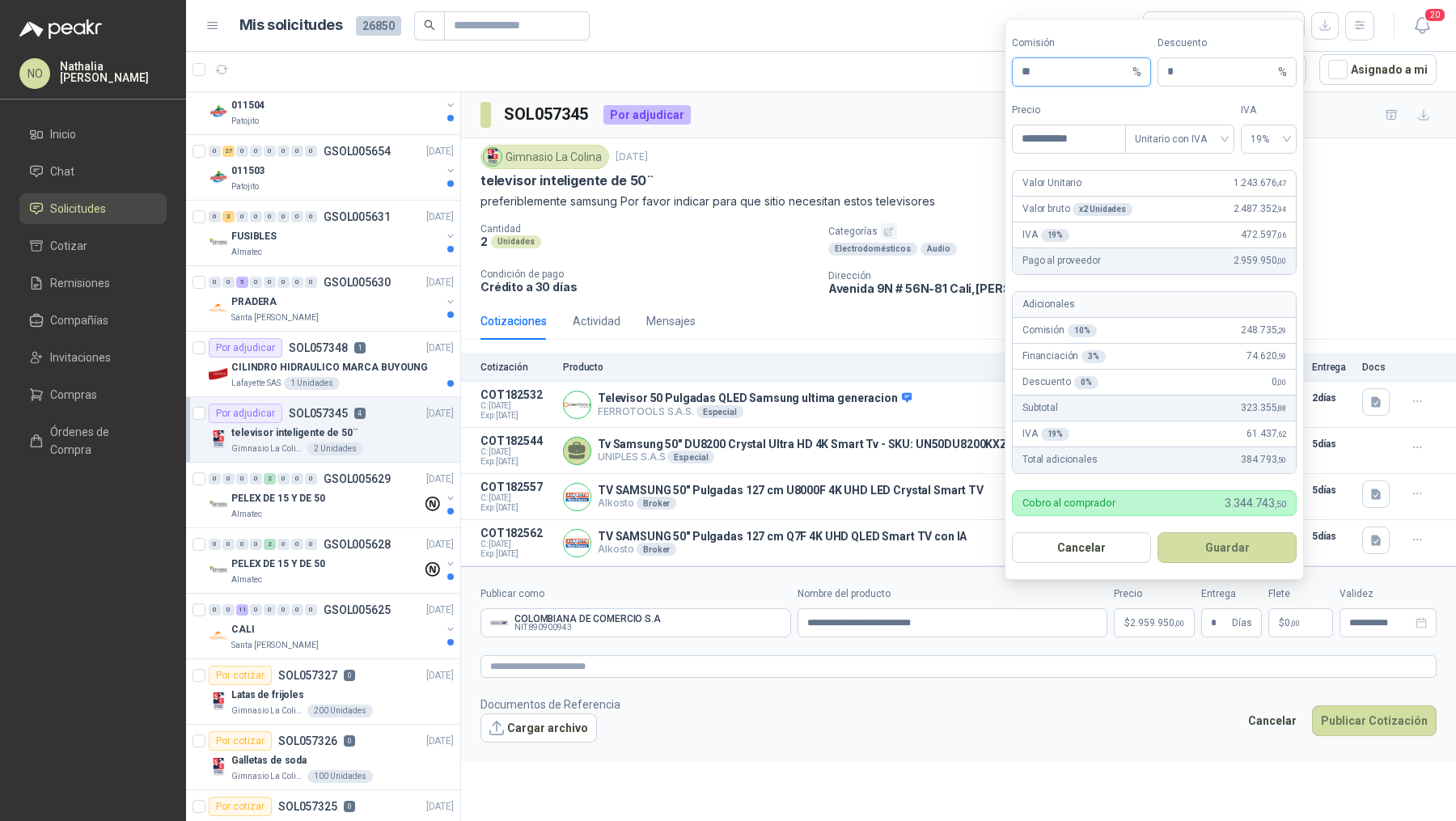
click at [1088, 76] on input "**" at bounding box center [1075, 72] width 107 height 27
type input "*"
click at [1248, 547] on button "Guardar" at bounding box center [1227, 547] width 139 height 31
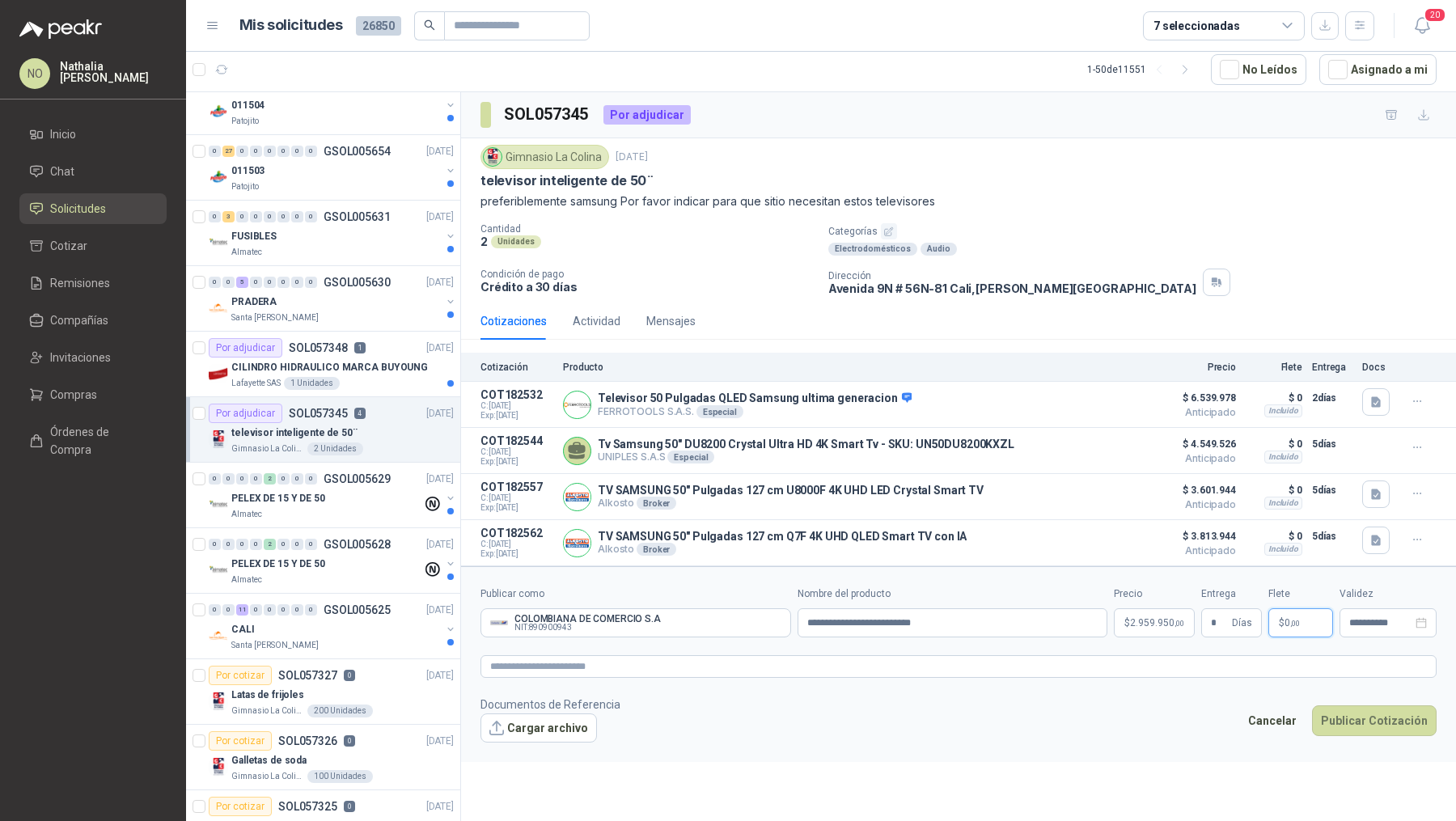
click at [1297, 627] on p "$ 0 ,00" at bounding box center [1300, 623] width 64 height 29
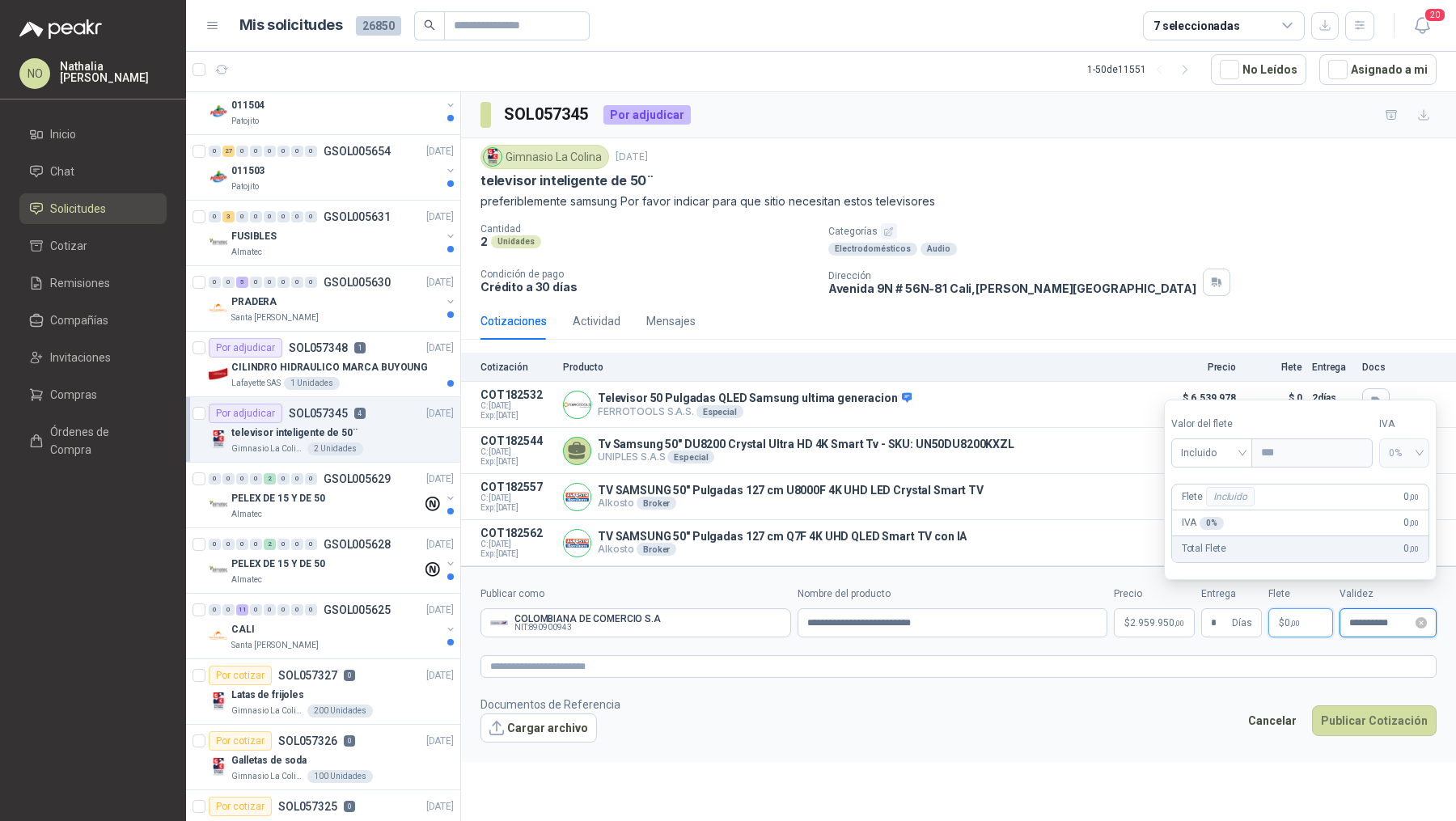
click at [1375, 619] on input "**********" at bounding box center [1381, 623] width 63 height 10
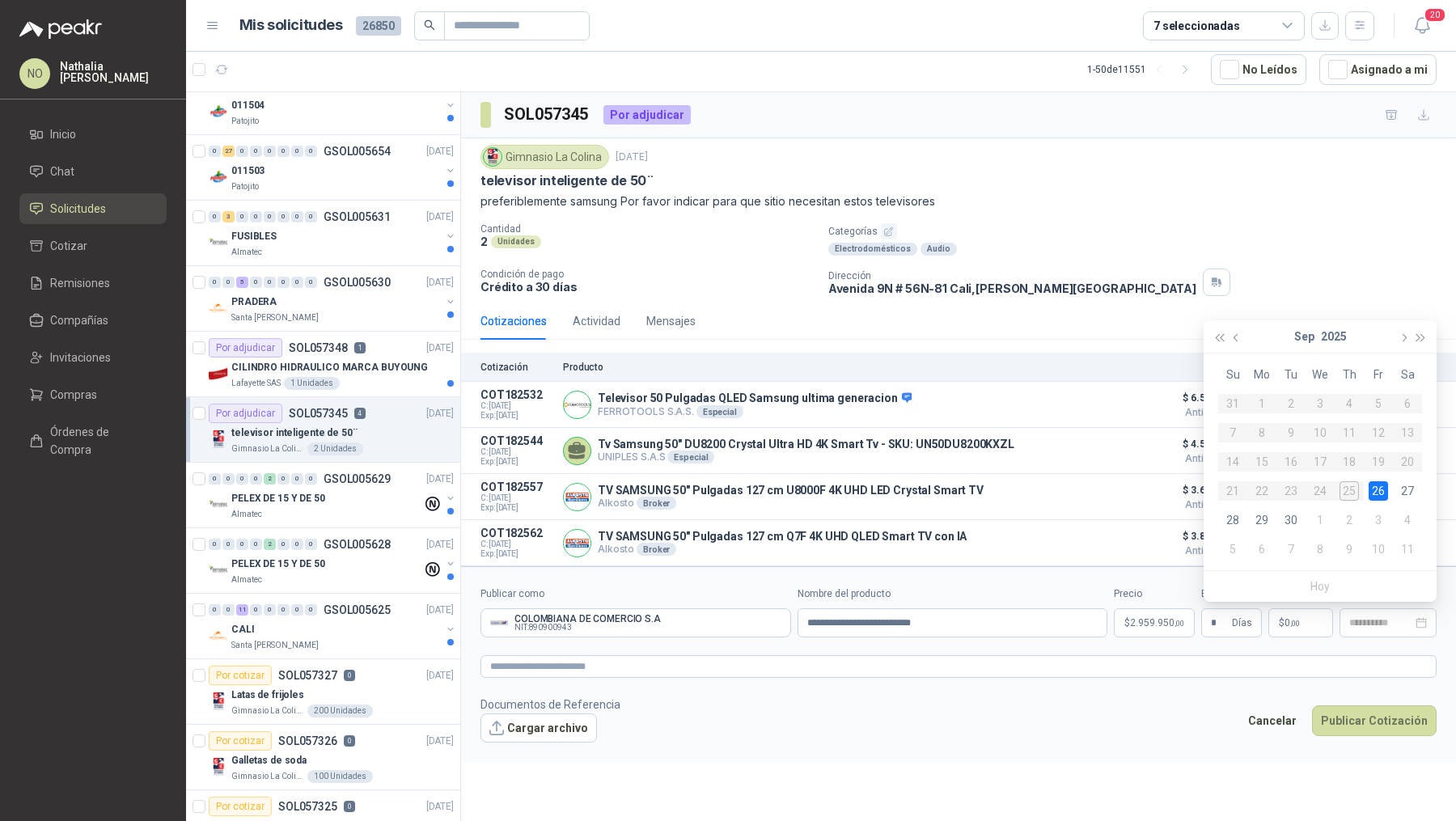
click at [1381, 496] on div "26" at bounding box center [1378, 491] width 20 height 20
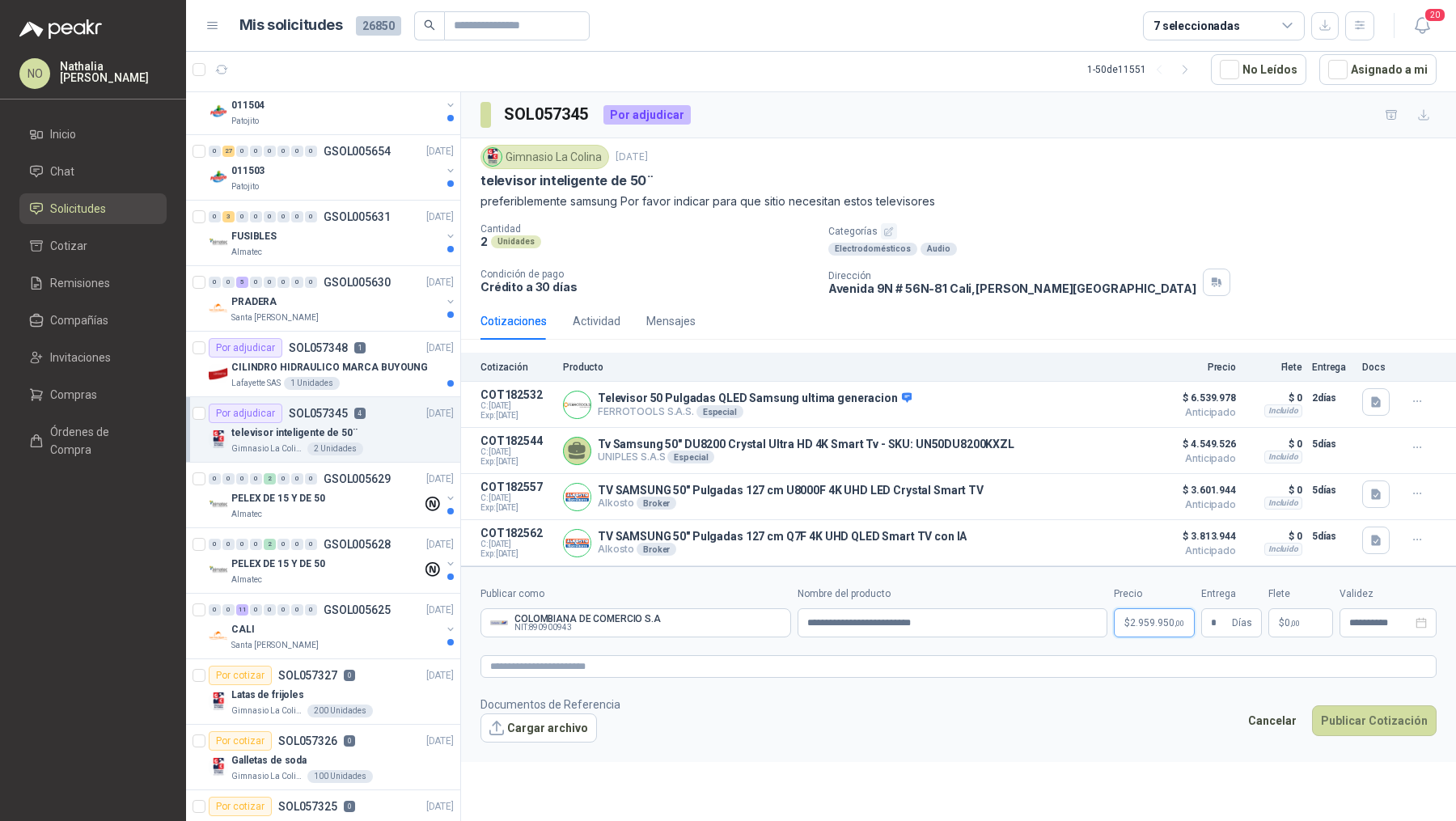
click at [1146, 618] on span "2.959.950 ,00" at bounding box center [1157, 622] width 54 height 9
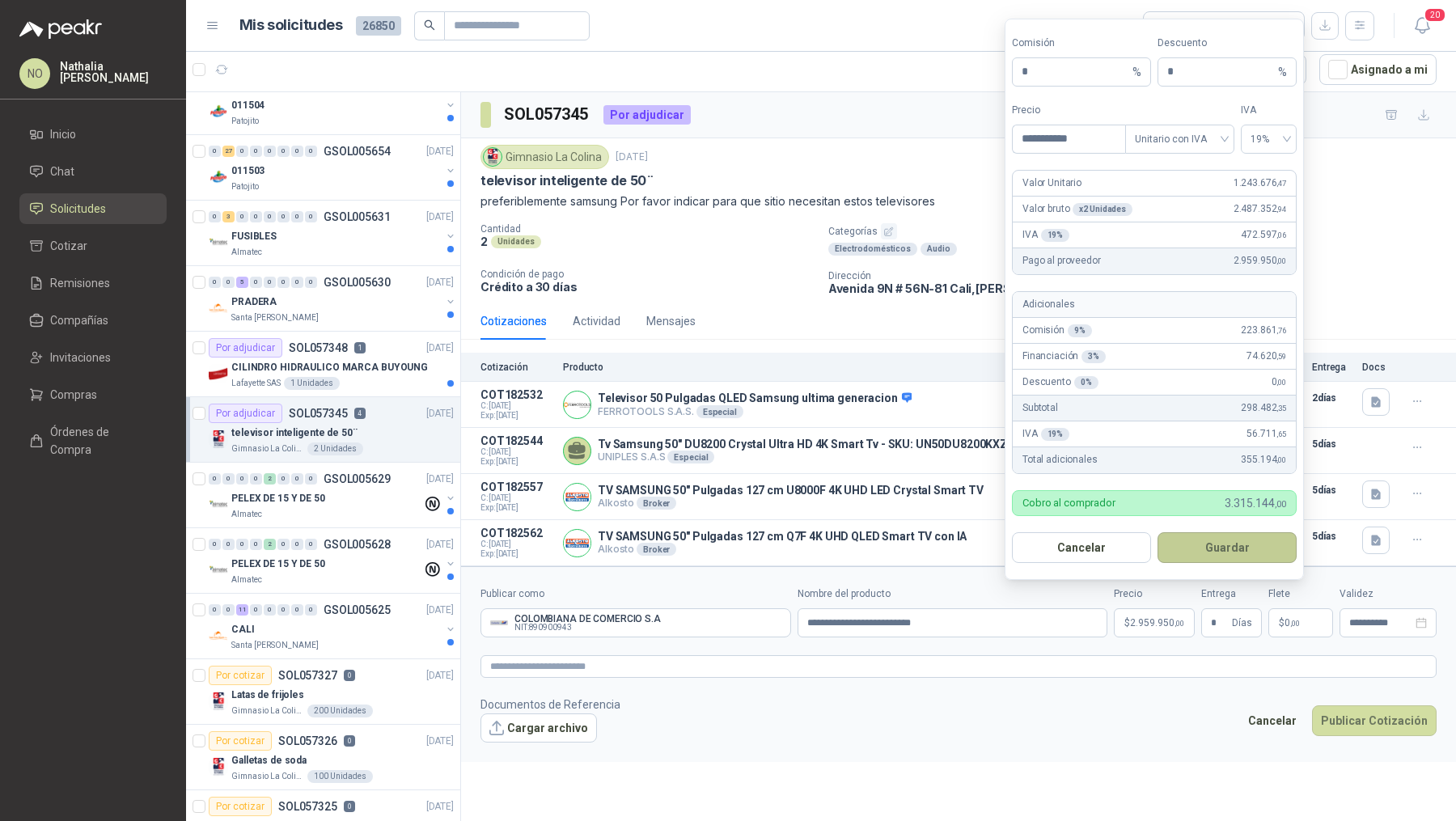
click at [1223, 536] on button "Guardar" at bounding box center [1227, 547] width 139 height 31
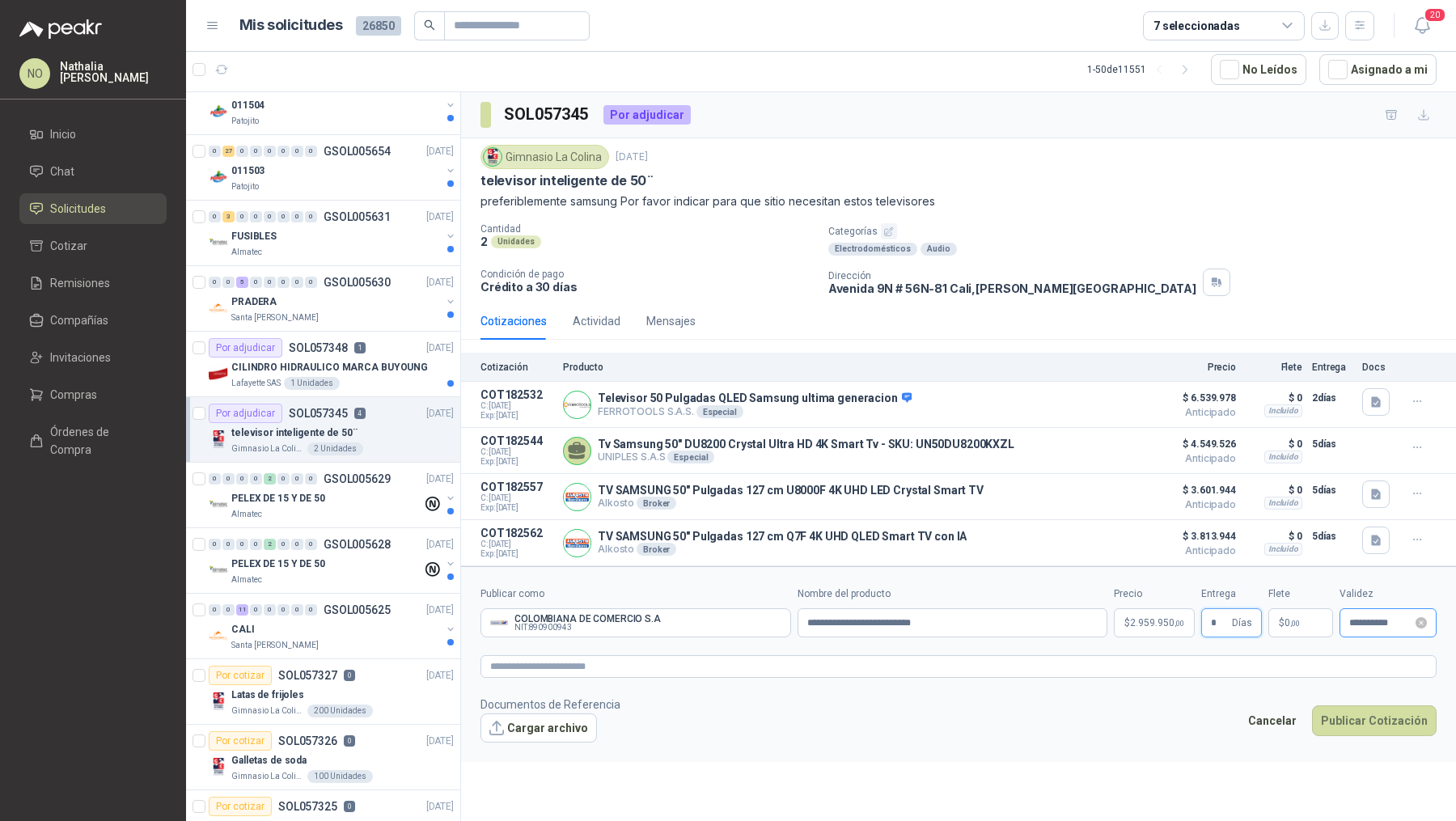
click at [1350, 608] on div "**********" at bounding box center [1387, 623] width 97 height 29
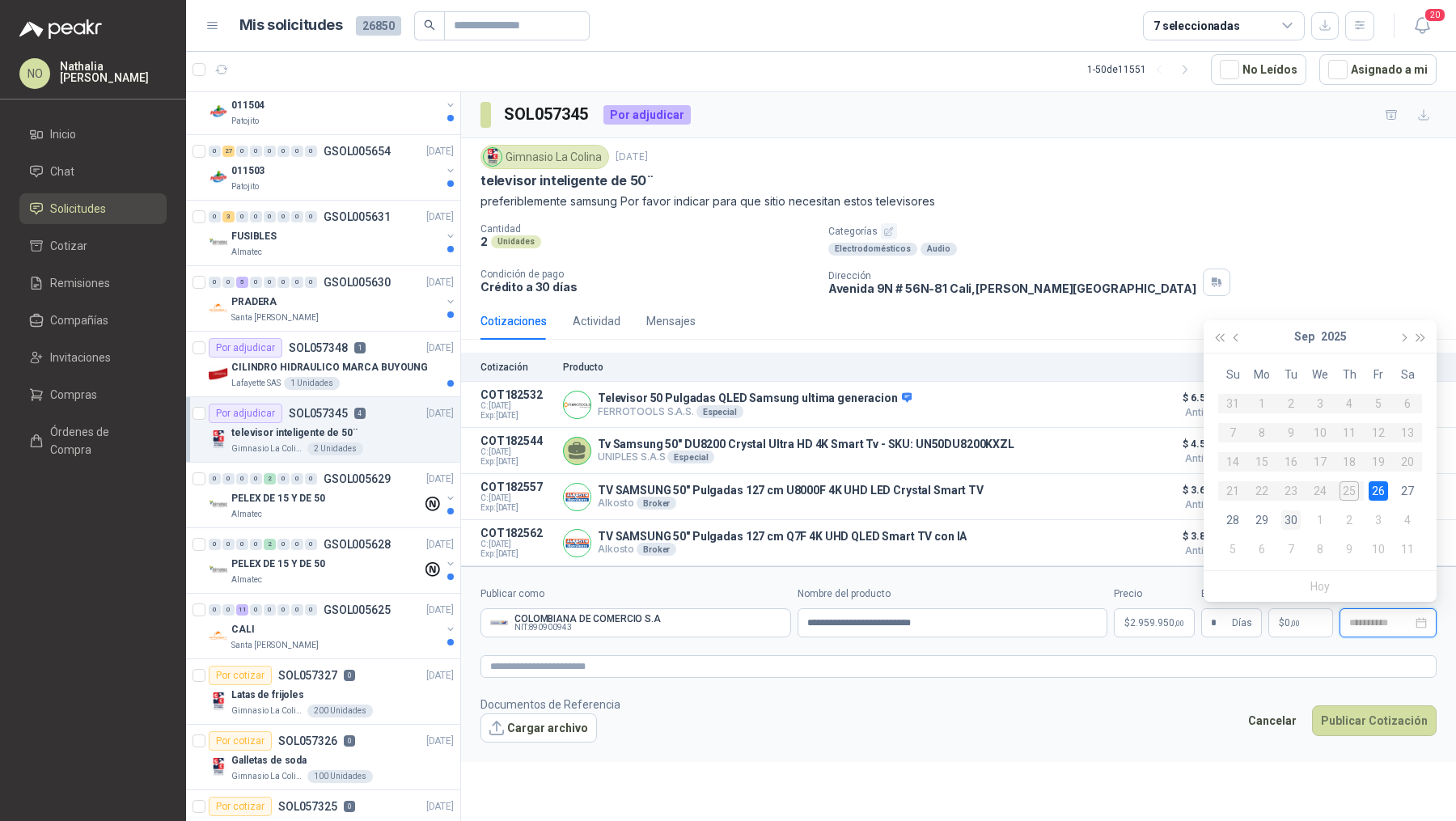
type input "**********"
click at [1295, 519] on div "30" at bounding box center [1290, 520] width 20 height 20
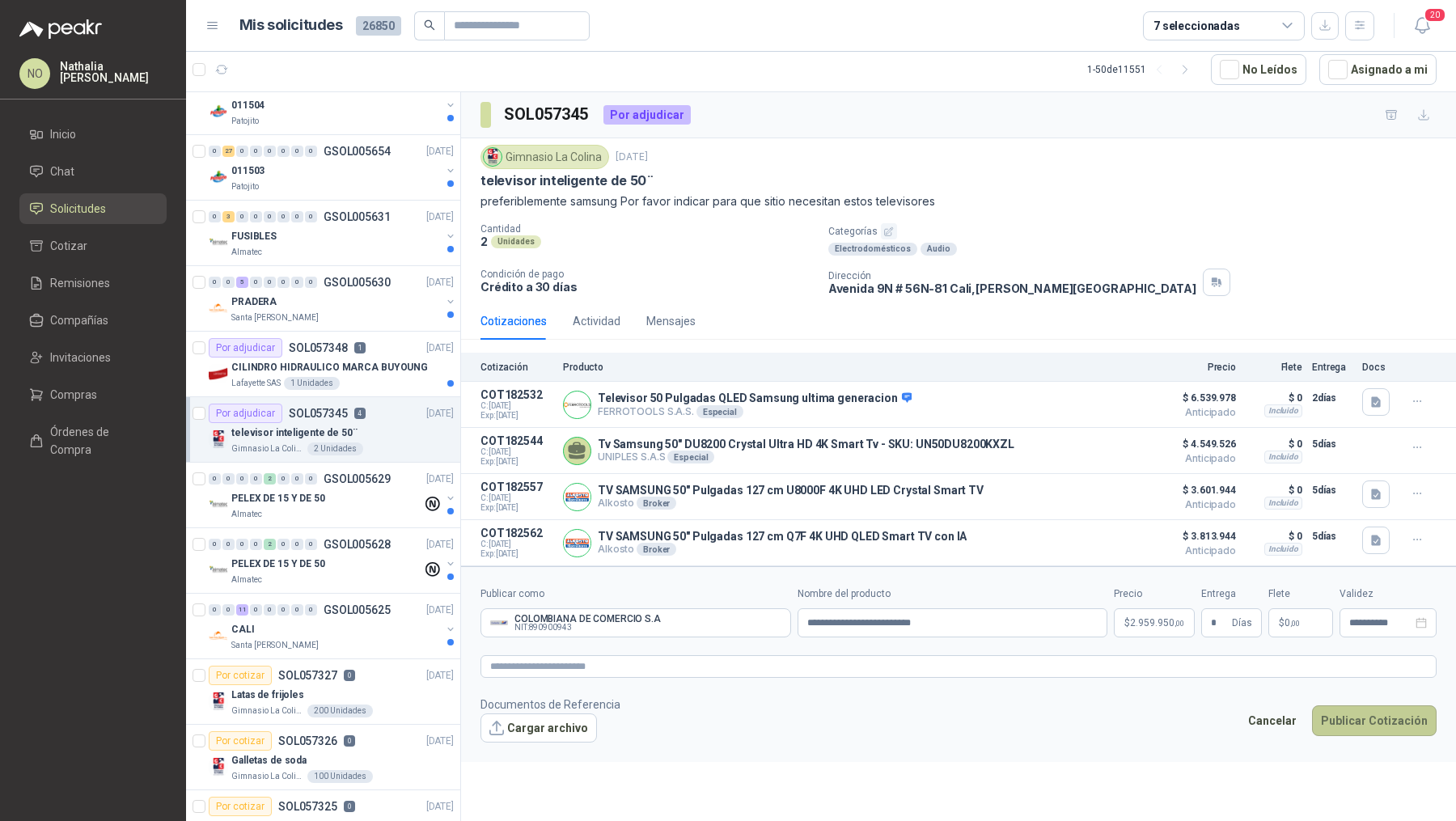
click at [1364, 713] on button "Publicar Cotización" at bounding box center [1374, 721] width 124 height 31
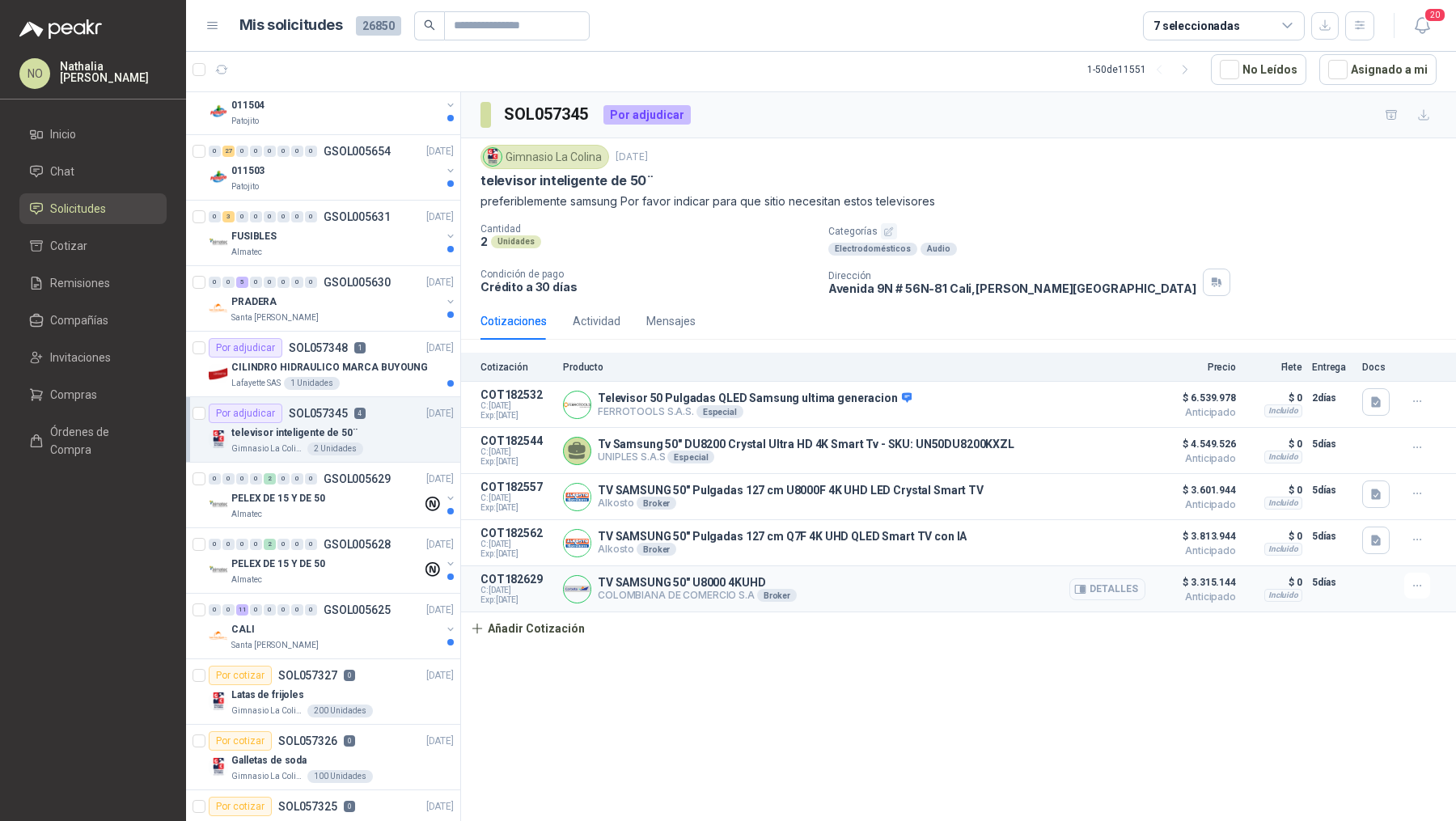
click at [1091, 583] on button "Detalles" at bounding box center [1107, 589] width 76 height 21
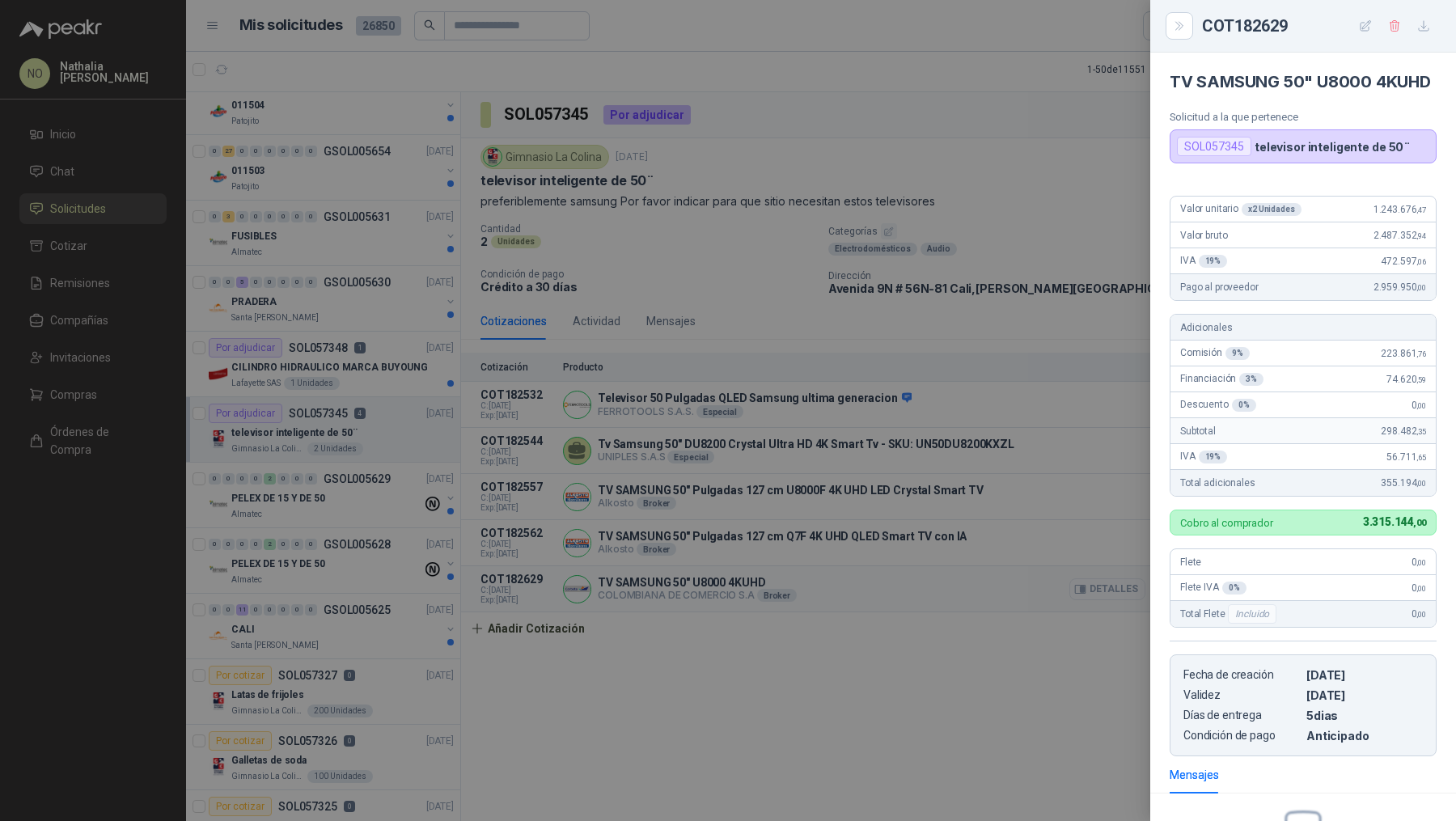
scroll to position [210, 0]
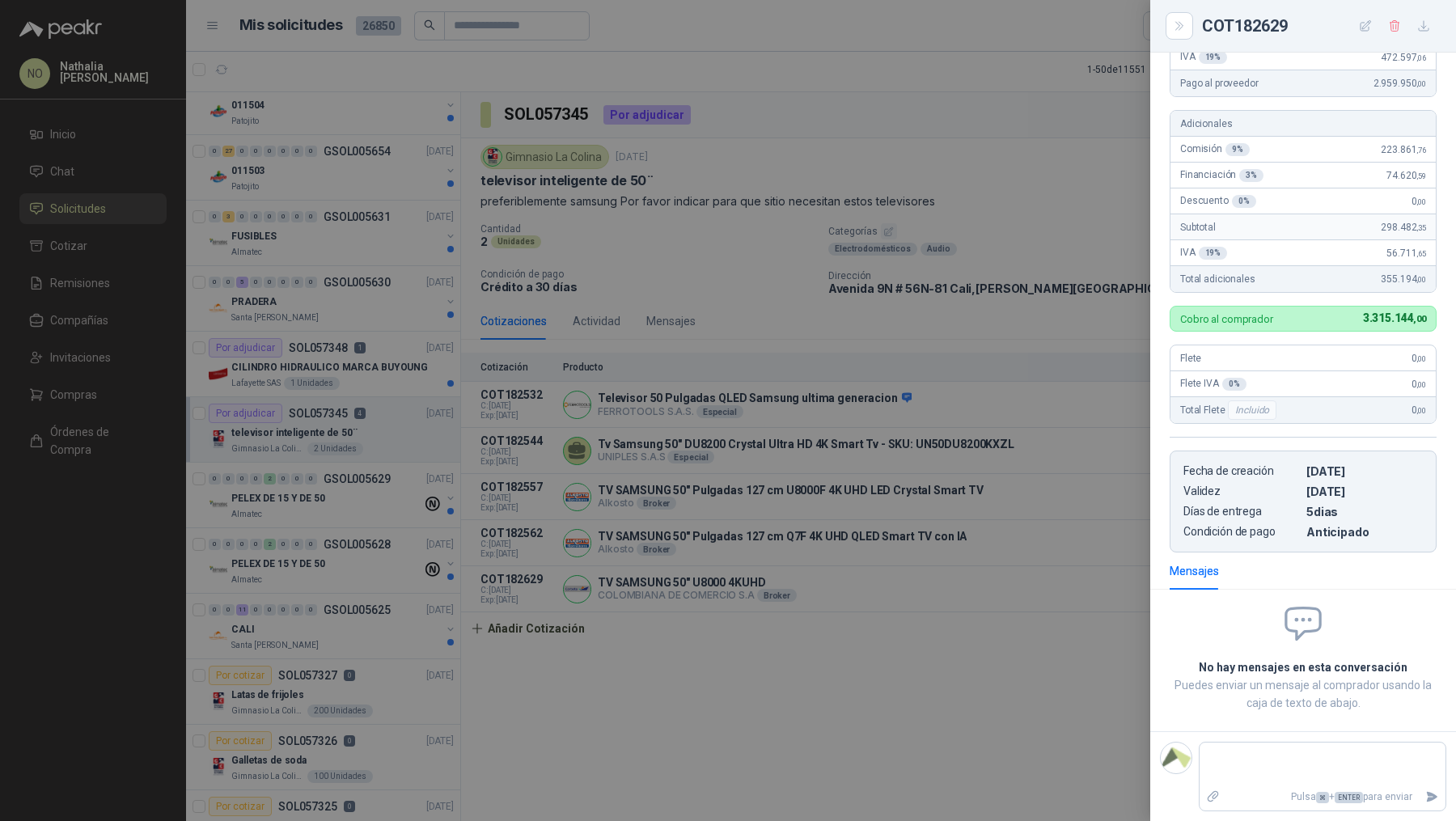
click at [1028, 559] on div at bounding box center [728, 410] width 1456 height 821
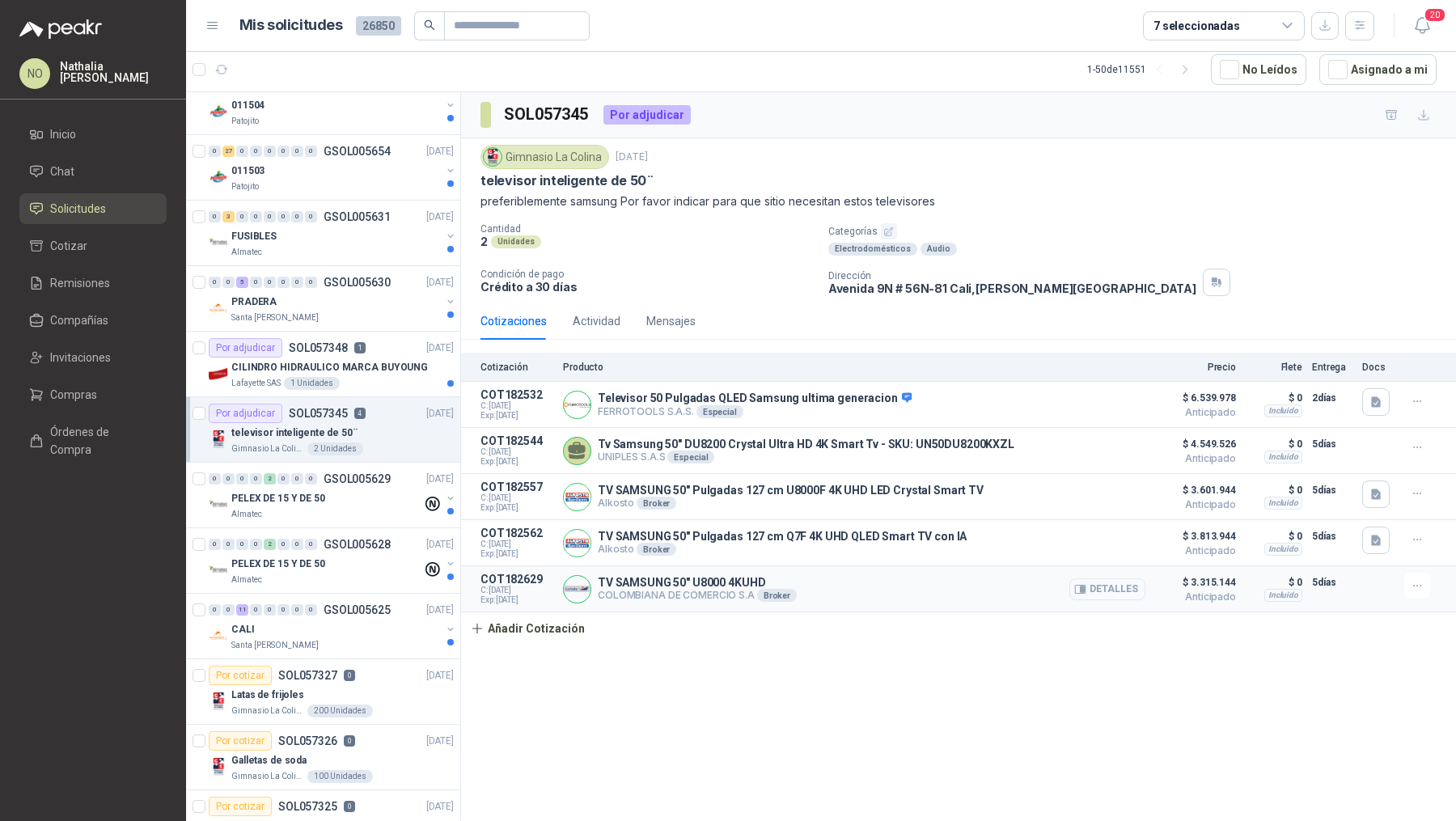
click at [1111, 579] on button "Detalles" at bounding box center [1107, 589] width 76 height 21
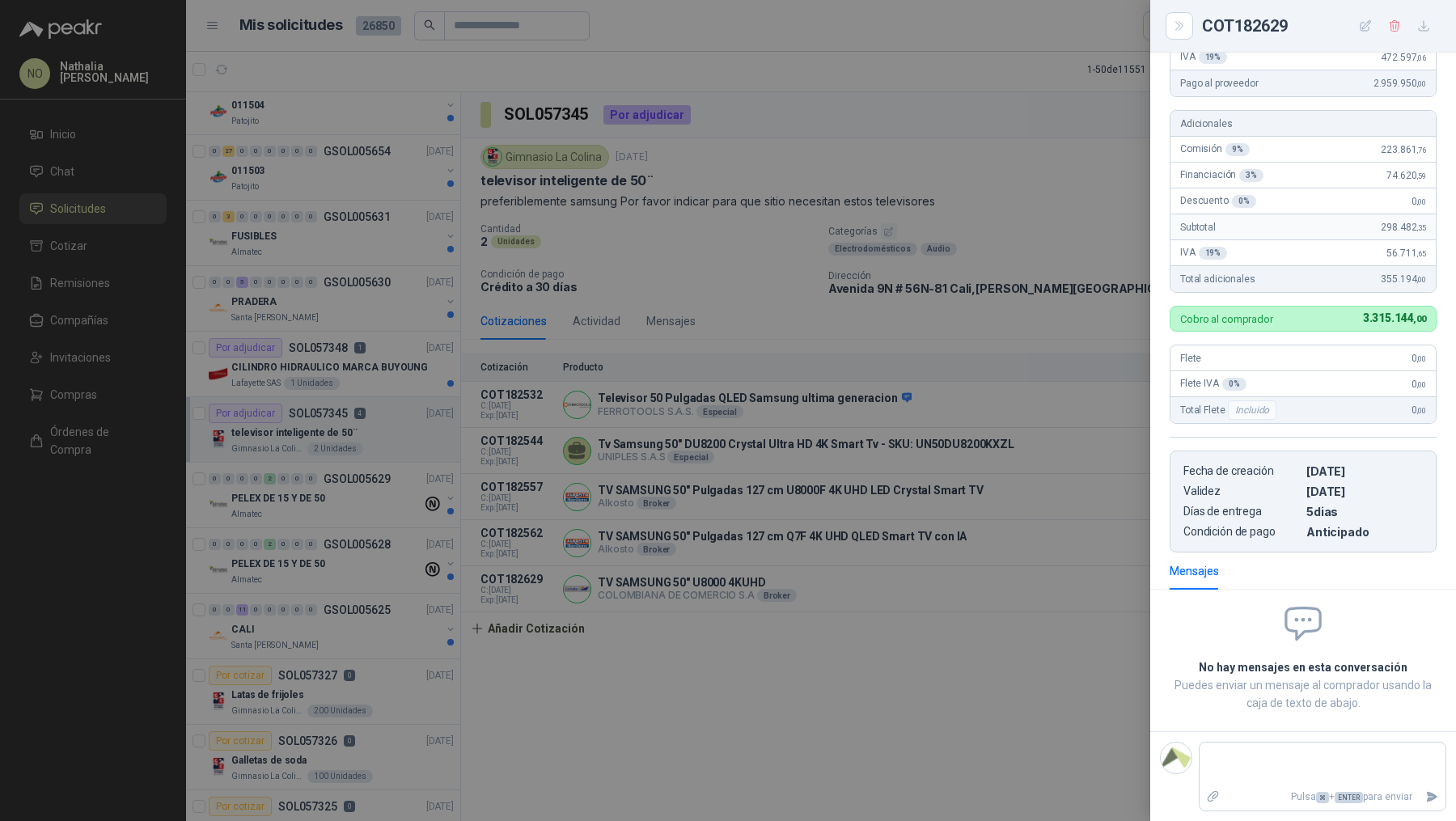
click at [829, 258] on div at bounding box center [728, 410] width 1456 height 821
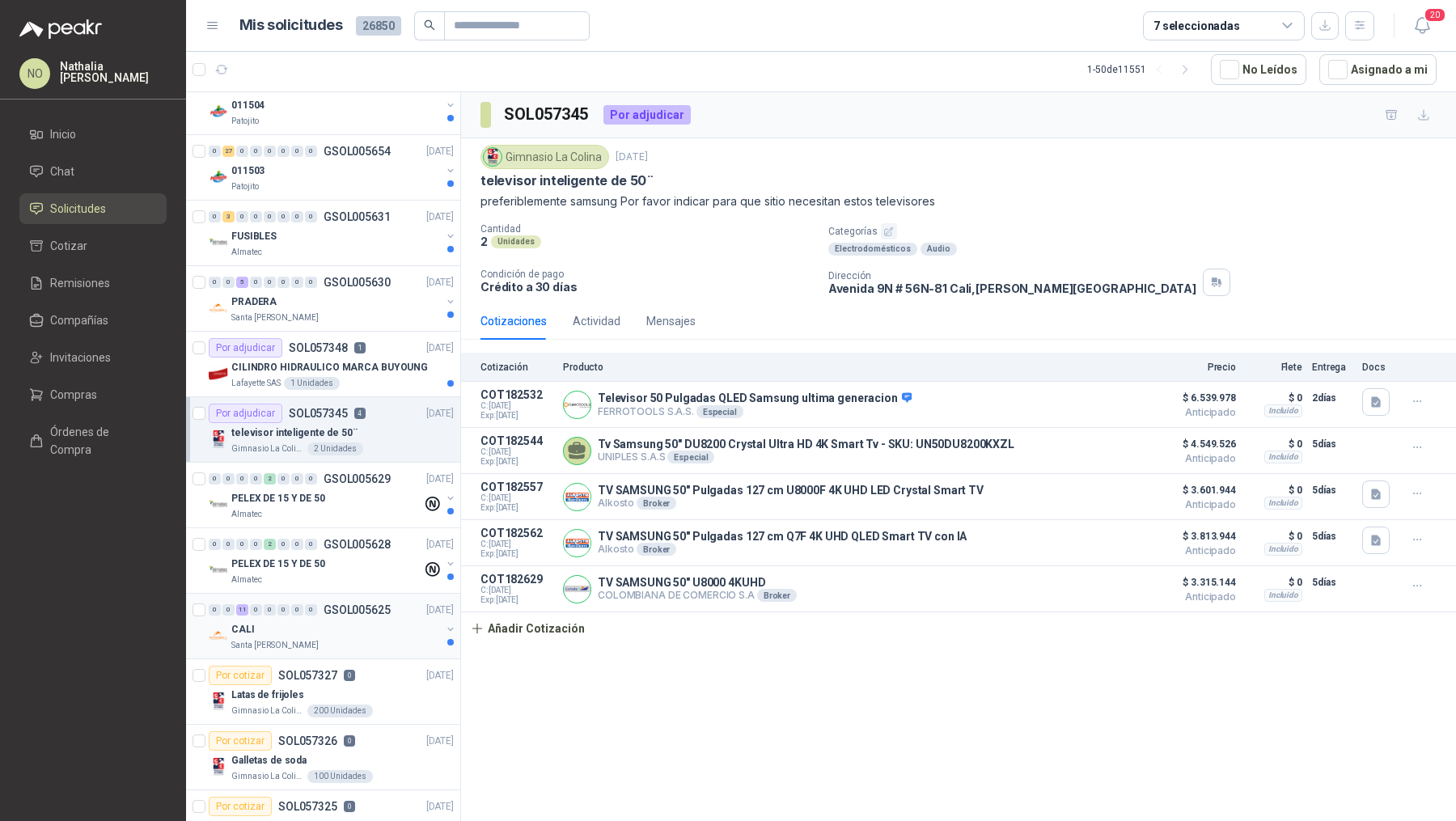
click at [414, 619] on div "CALI" at bounding box center [336, 629] width 209 height 20
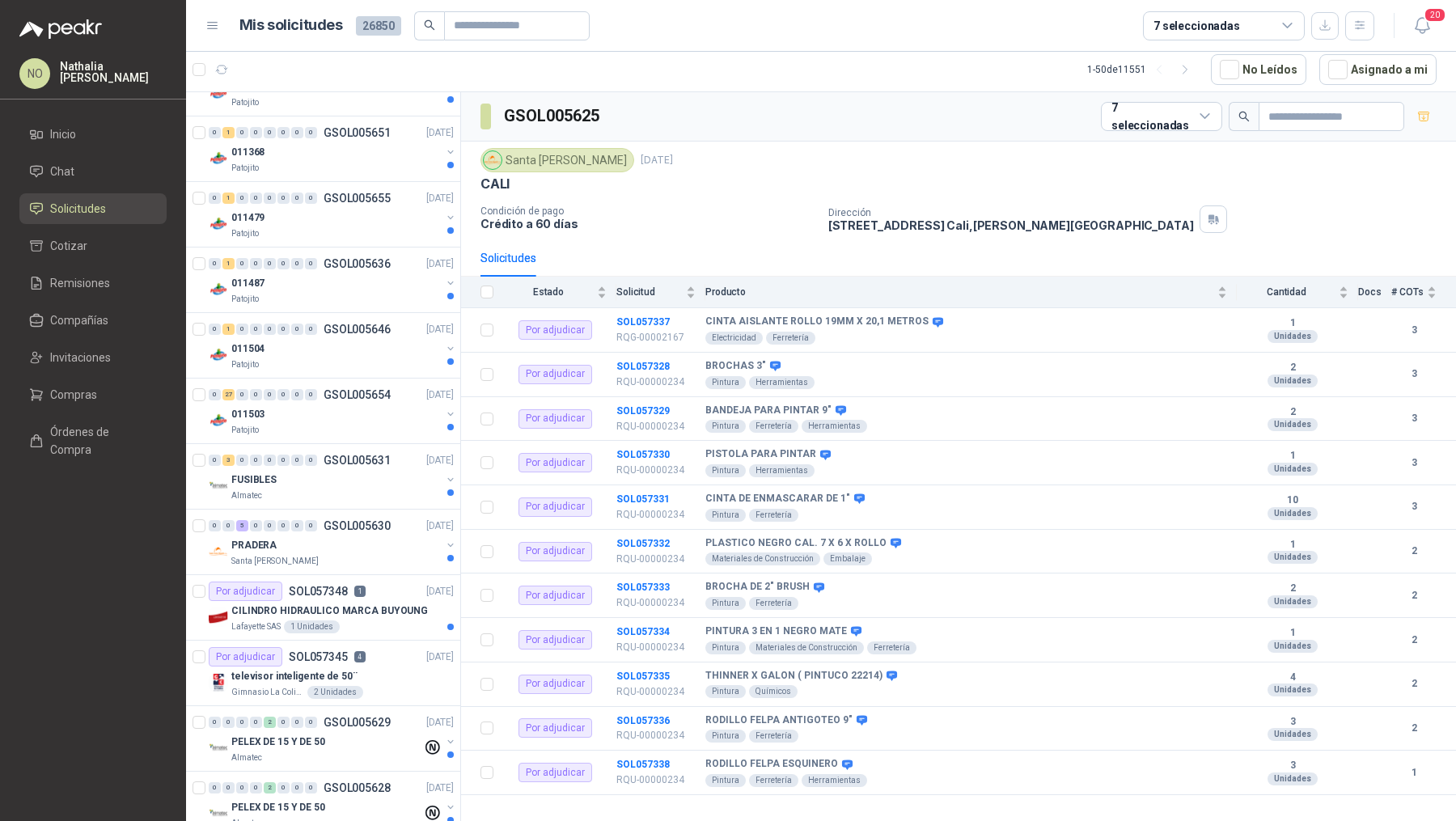
scroll to position [1028, 0]
click at [365, 551] on div "Santa [PERSON_NAME]" at bounding box center [336, 557] width 209 height 13
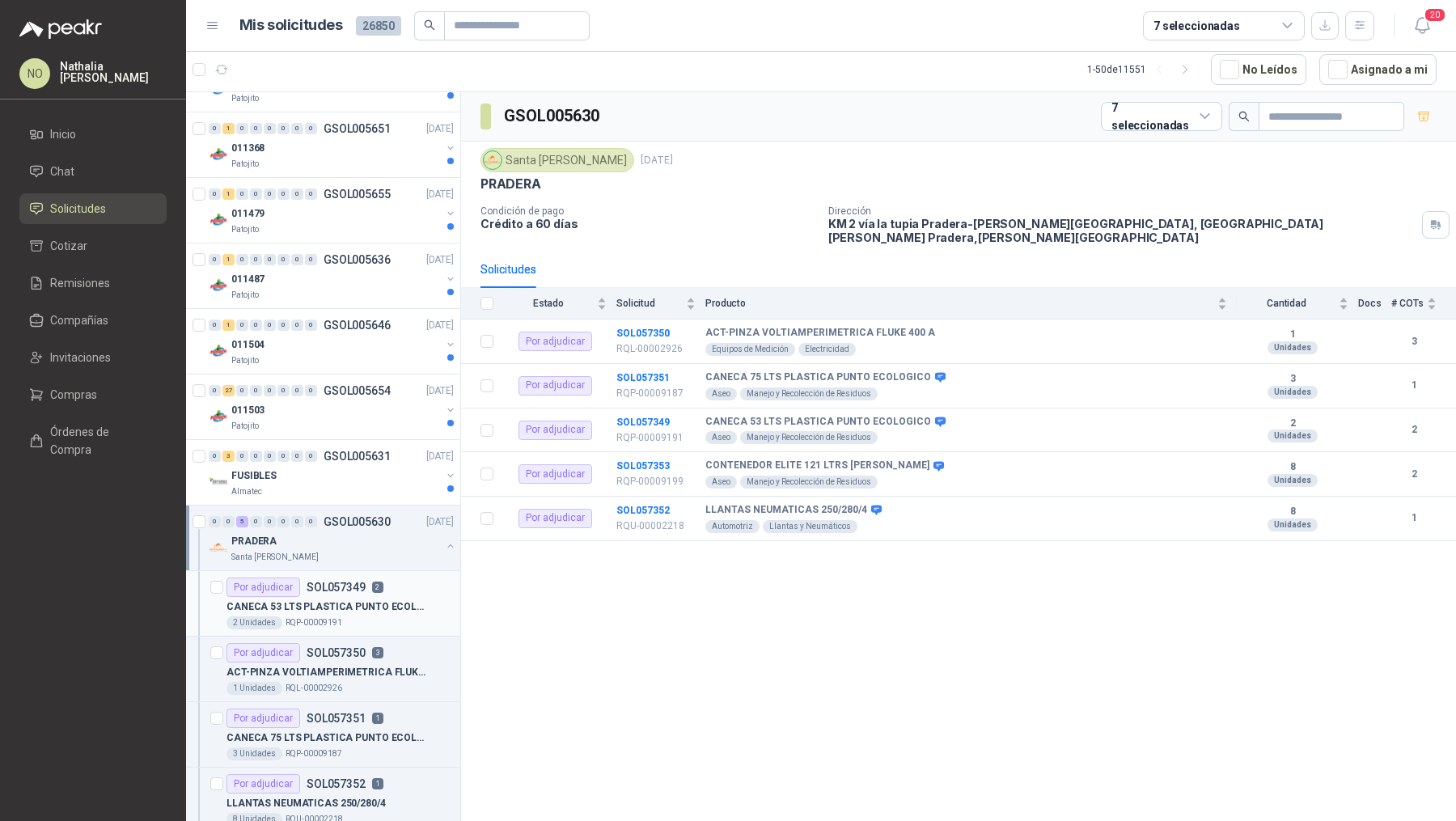
click at [351, 600] on p "CANECA 53 LTS PLASTICA PUNTO ECOLOGICO" at bounding box center [327, 607] width 202 height 15
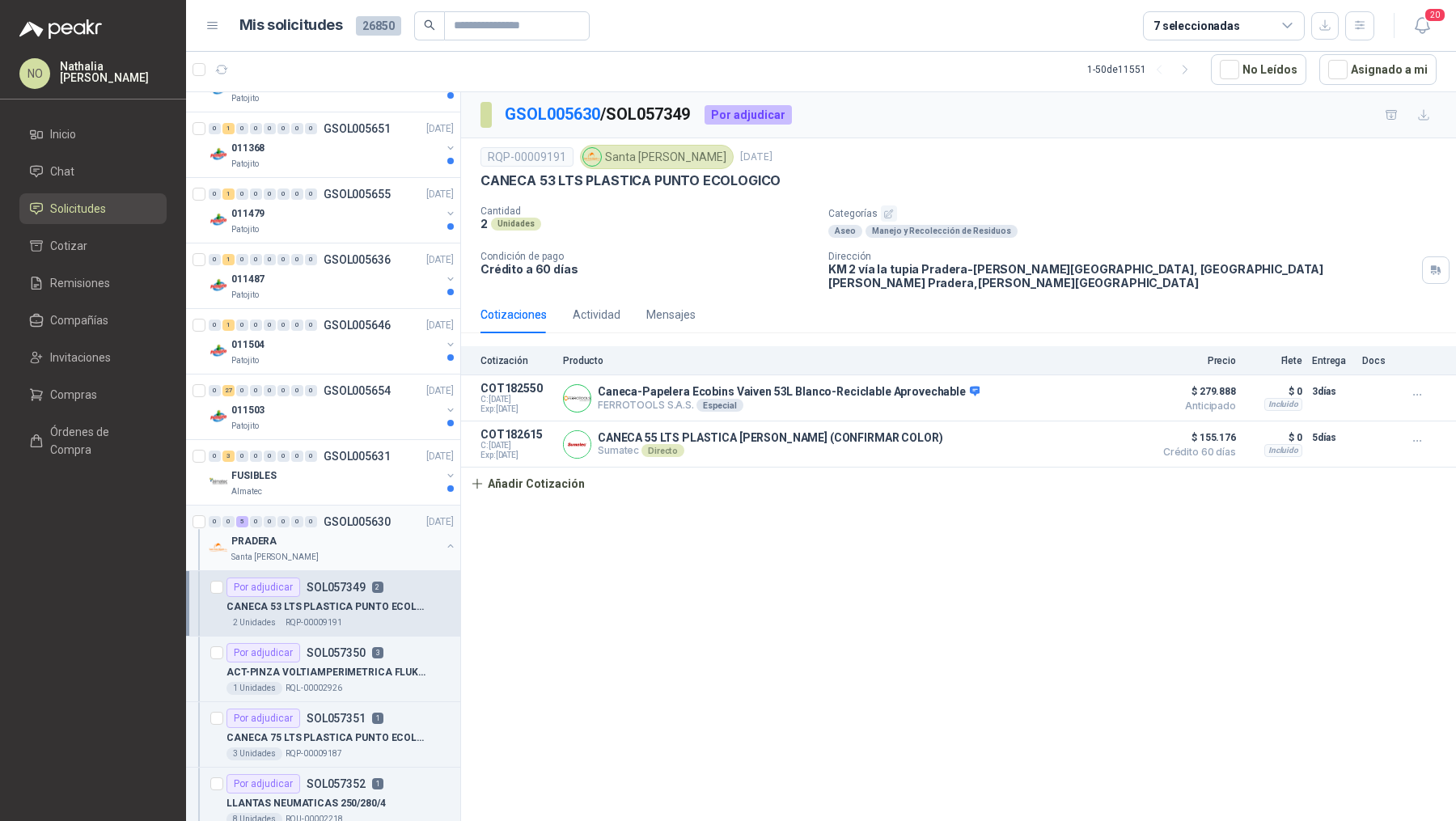
click at [350, 551] on div "Santa [PERSON_NAME]" at bounding box center [336, 557] width 209 height 13
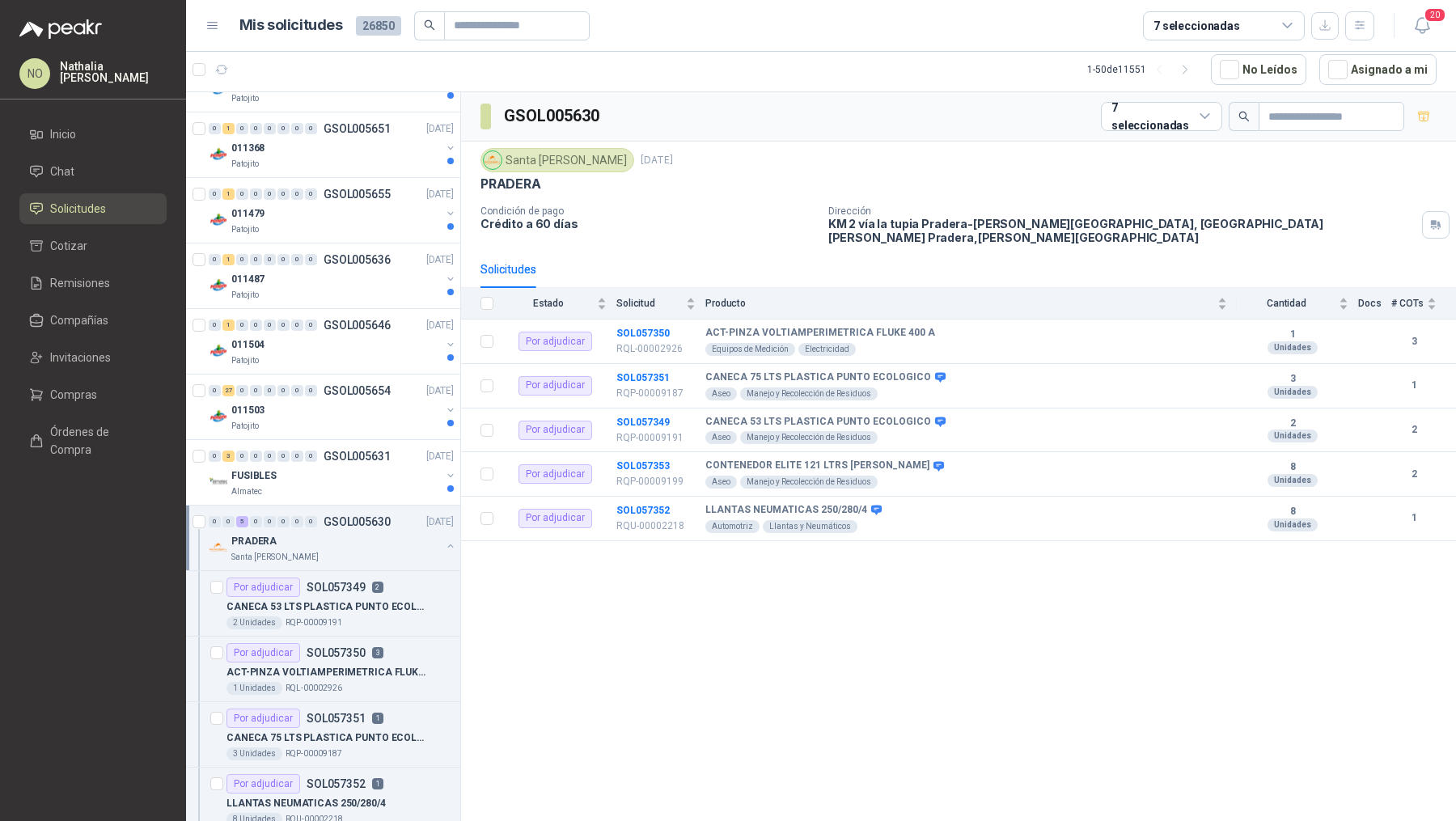
click at [350, 551] on div "Santa [PERSON_NAME]" at bounding box center [336, 557] width 209 height 13
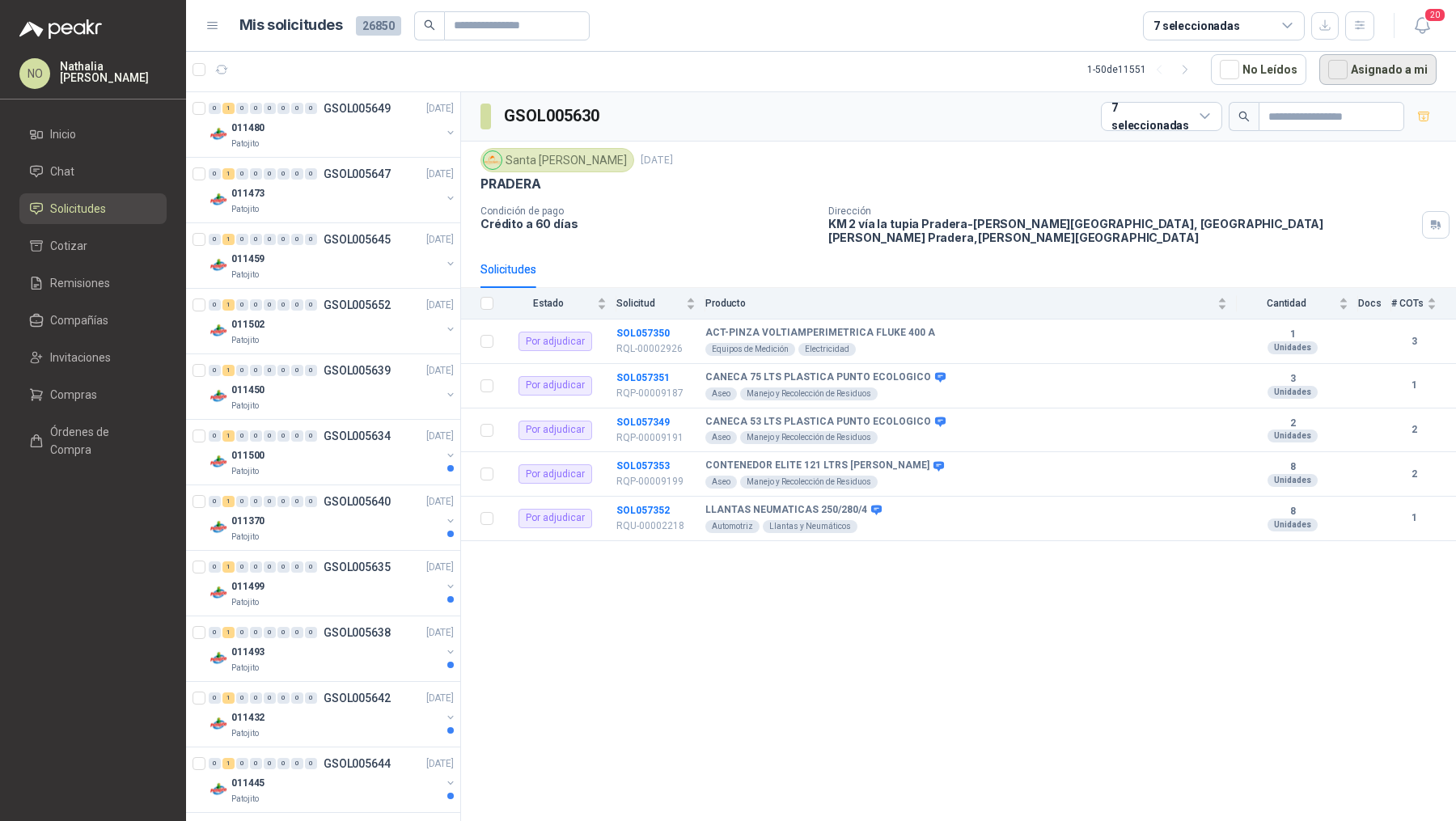
click at [1404, 75] on button "Asignado a mi" at bounding box center [1378, 69] width 118 height 31
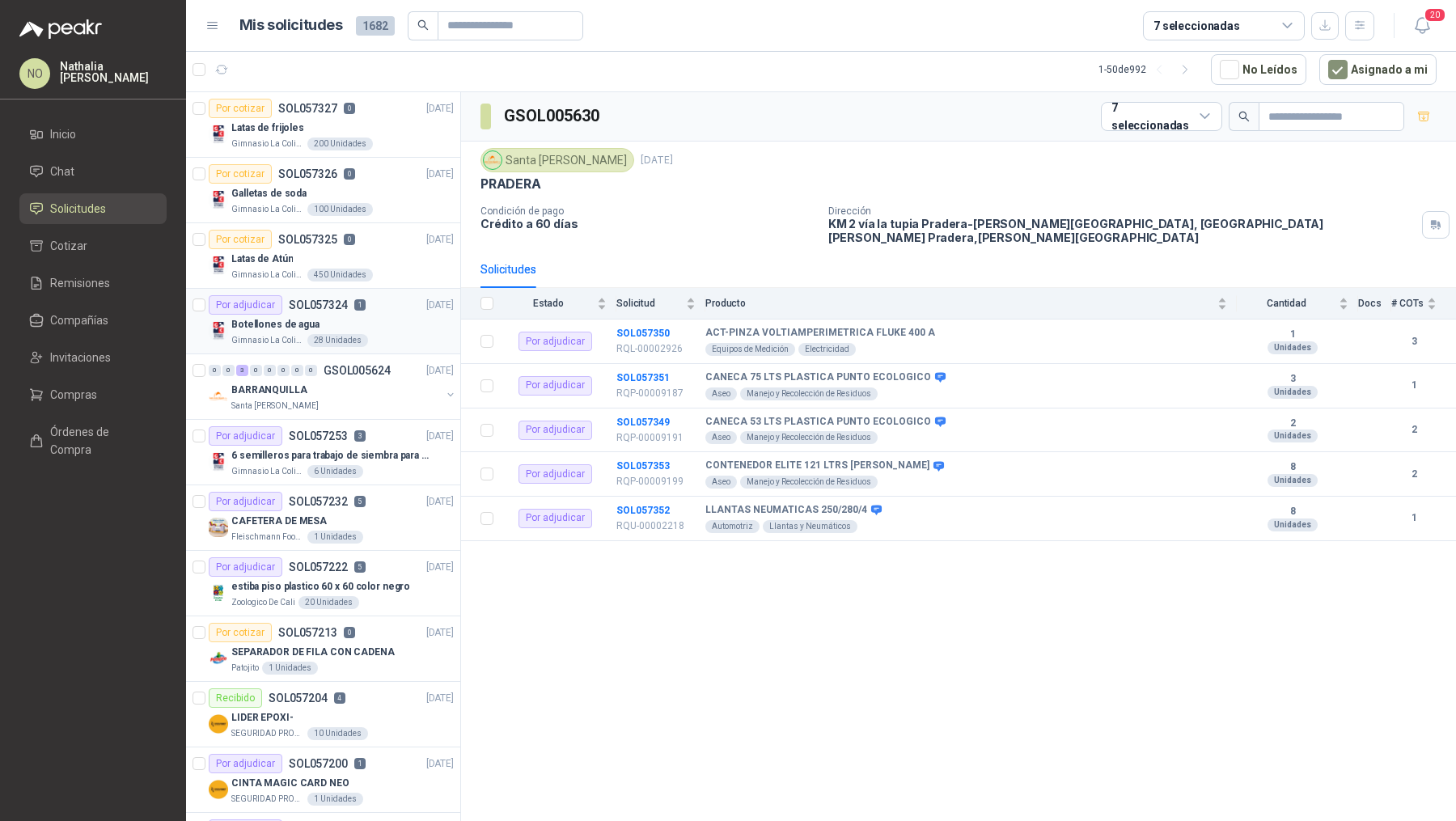
click at [381, 328] on div "Botellones de agua" at bounding box center [342, 324] width 222 height 20
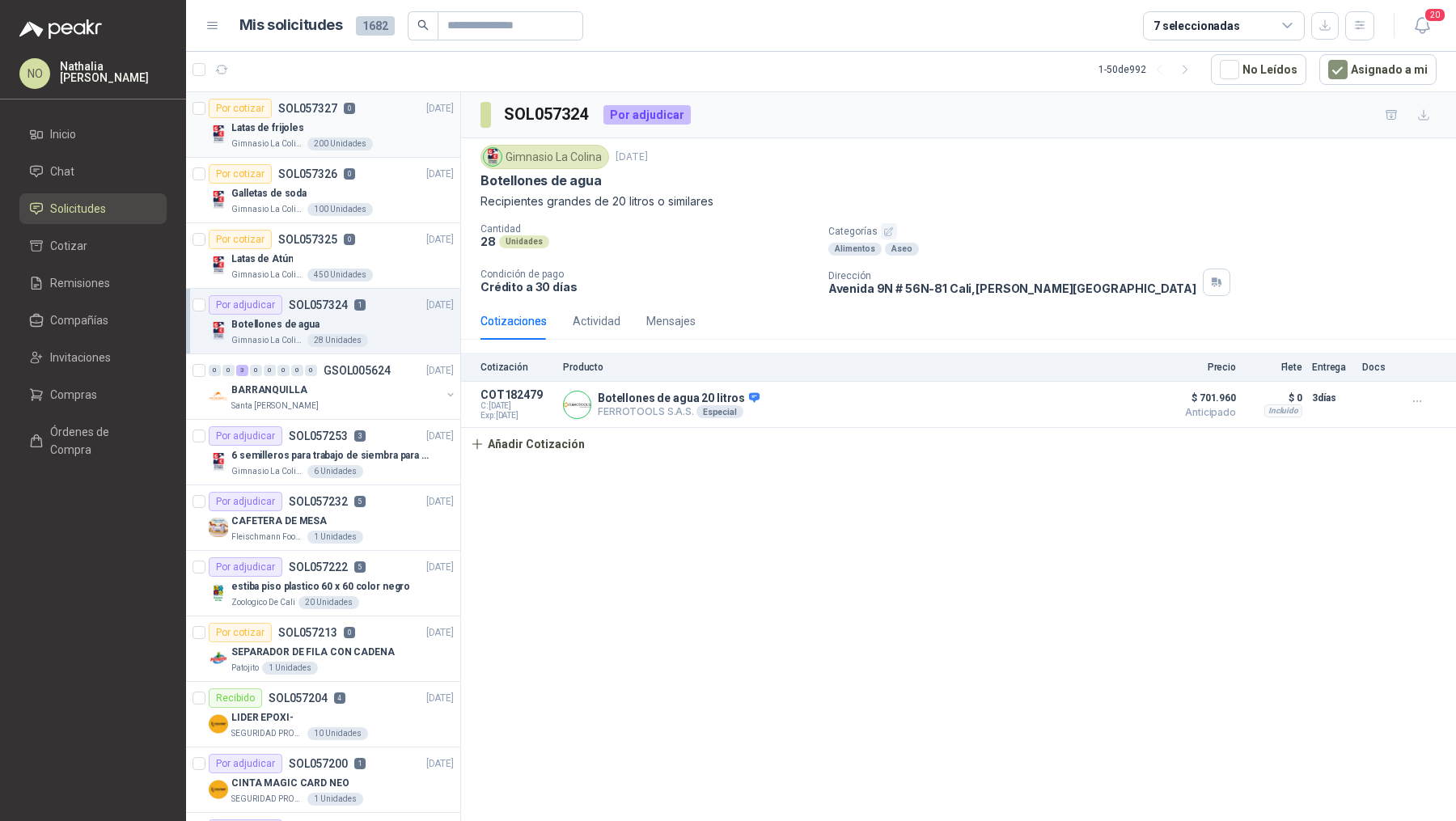
click at [361, 137] on div "Gimnasio La Colina 200 Unidades" at bounding box center [342, 143] width 222 height 13
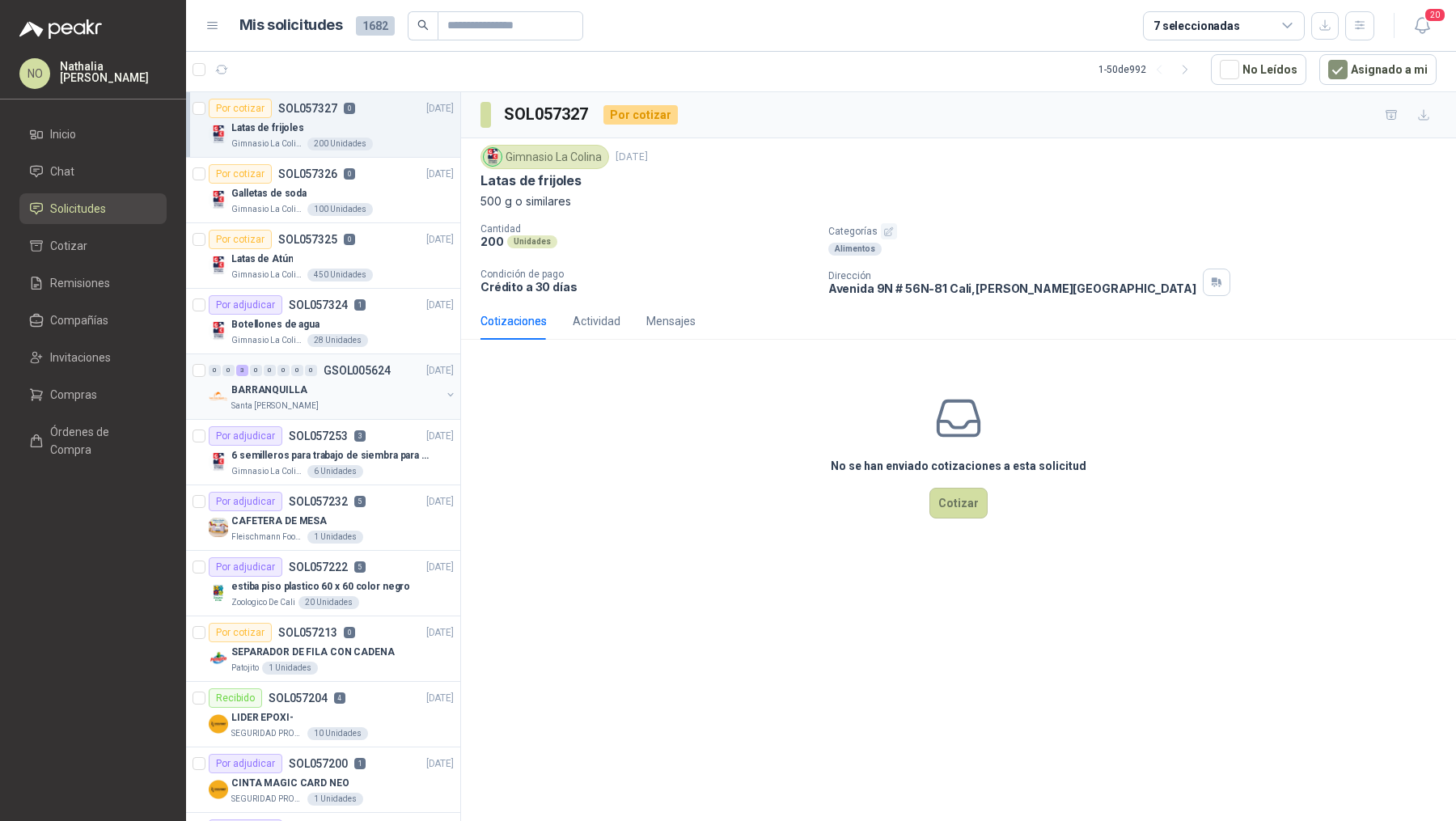
click at [370, 408] on div "Santa [PERSON_NAME]" at bounding box center [336, 406] width 209 height 13
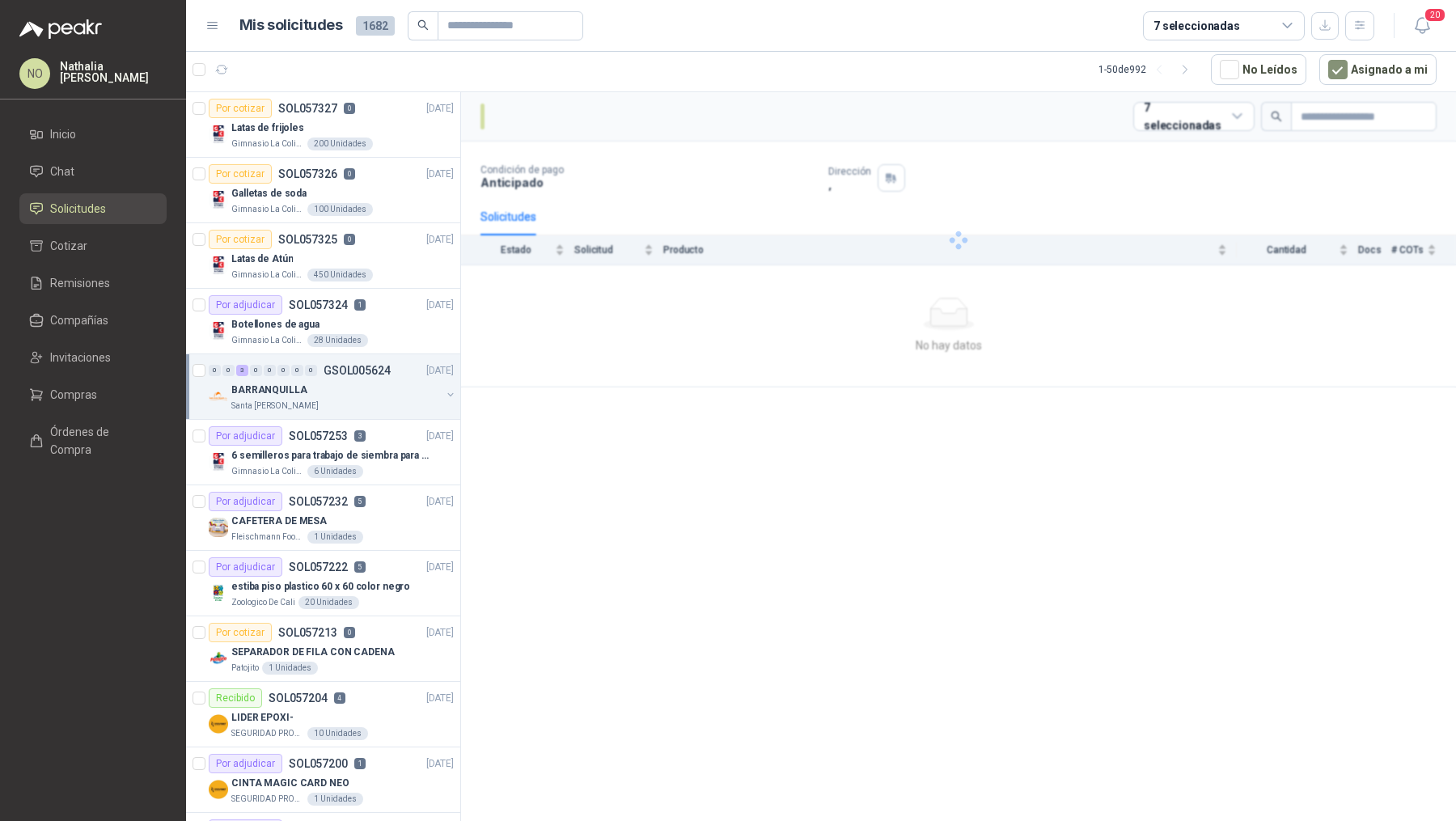
click at [370, 408] on div "Santa [PERSON_NAME]" at bounding box center [336, 406] width 209 height 13
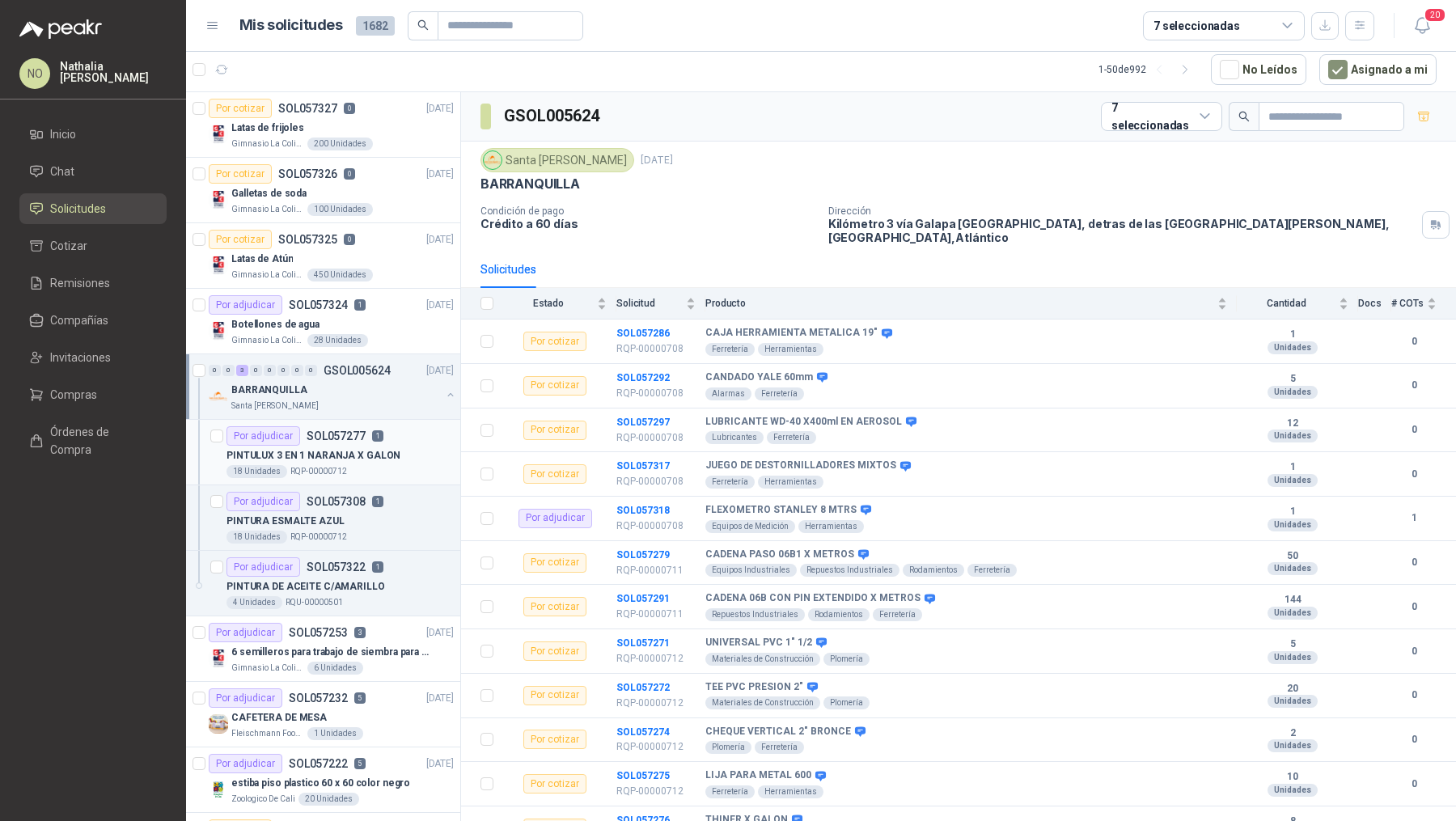
click at [362, 468] on div "18 Unidades RQP-00000712" at bounding box center [340, 471] width 227 height 13
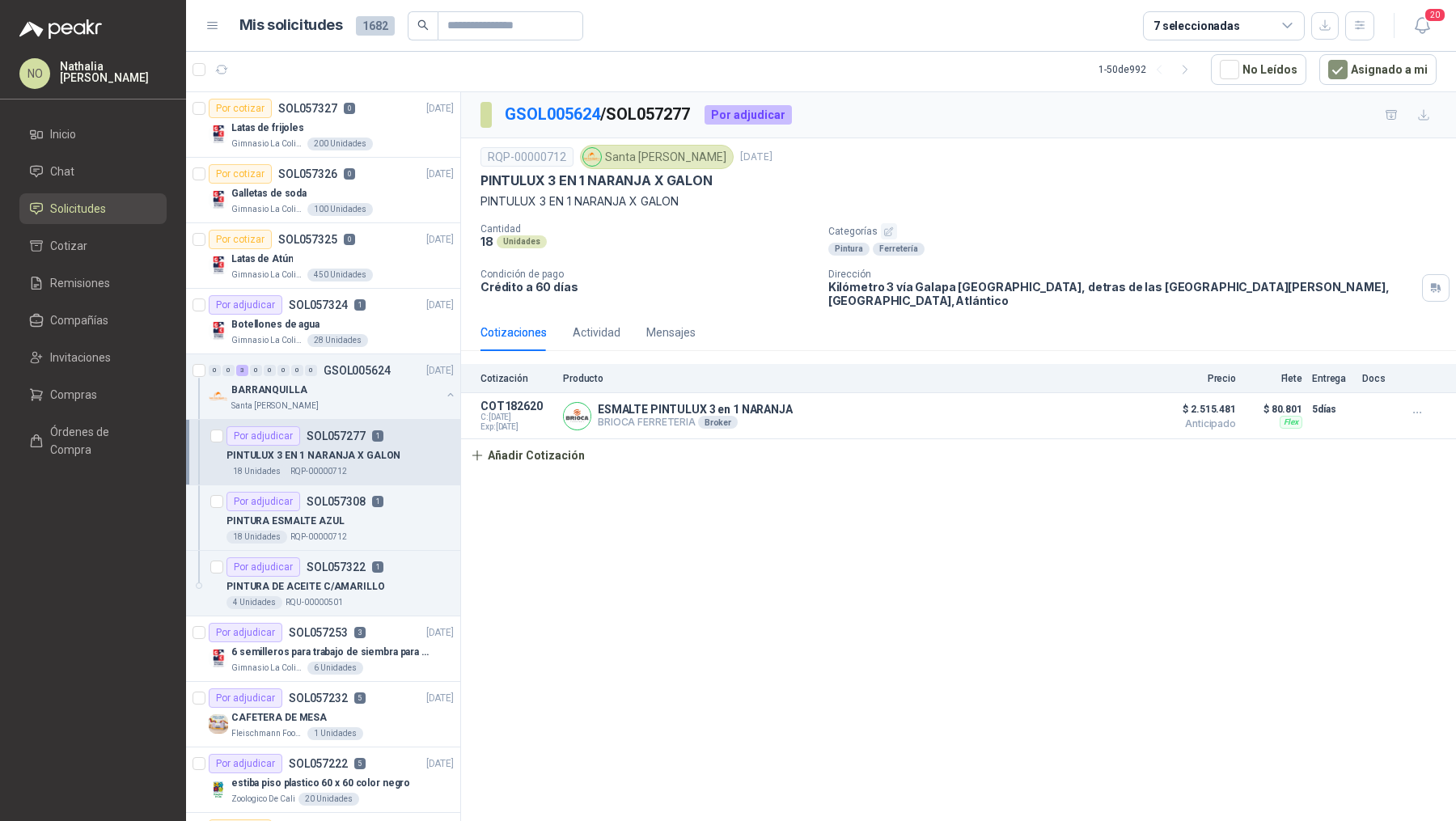
scroll to position [206, 0]
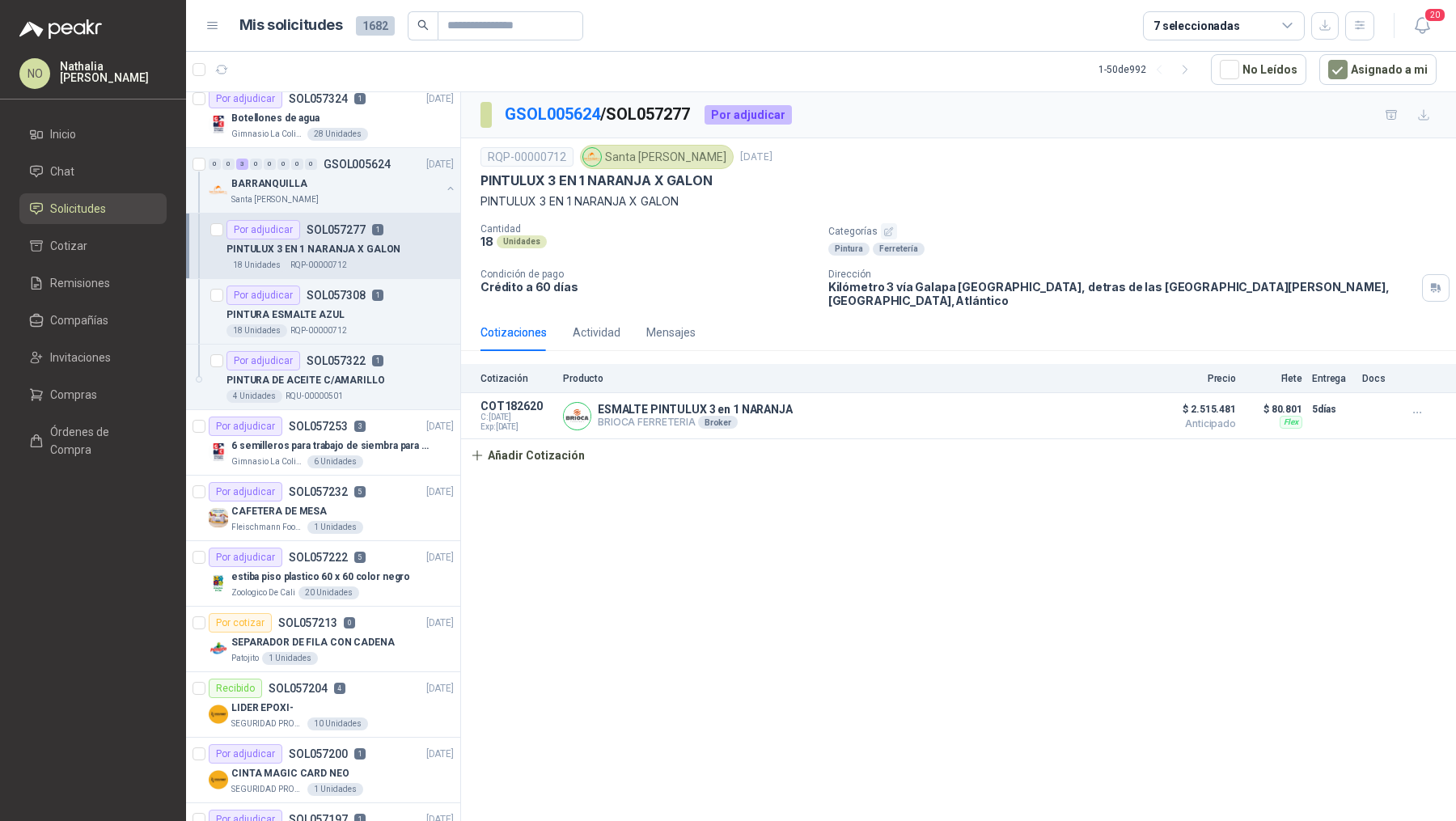
click at [353, 458] on div "6 Unidades" at bounding box center [335, 462] width 56 height 13
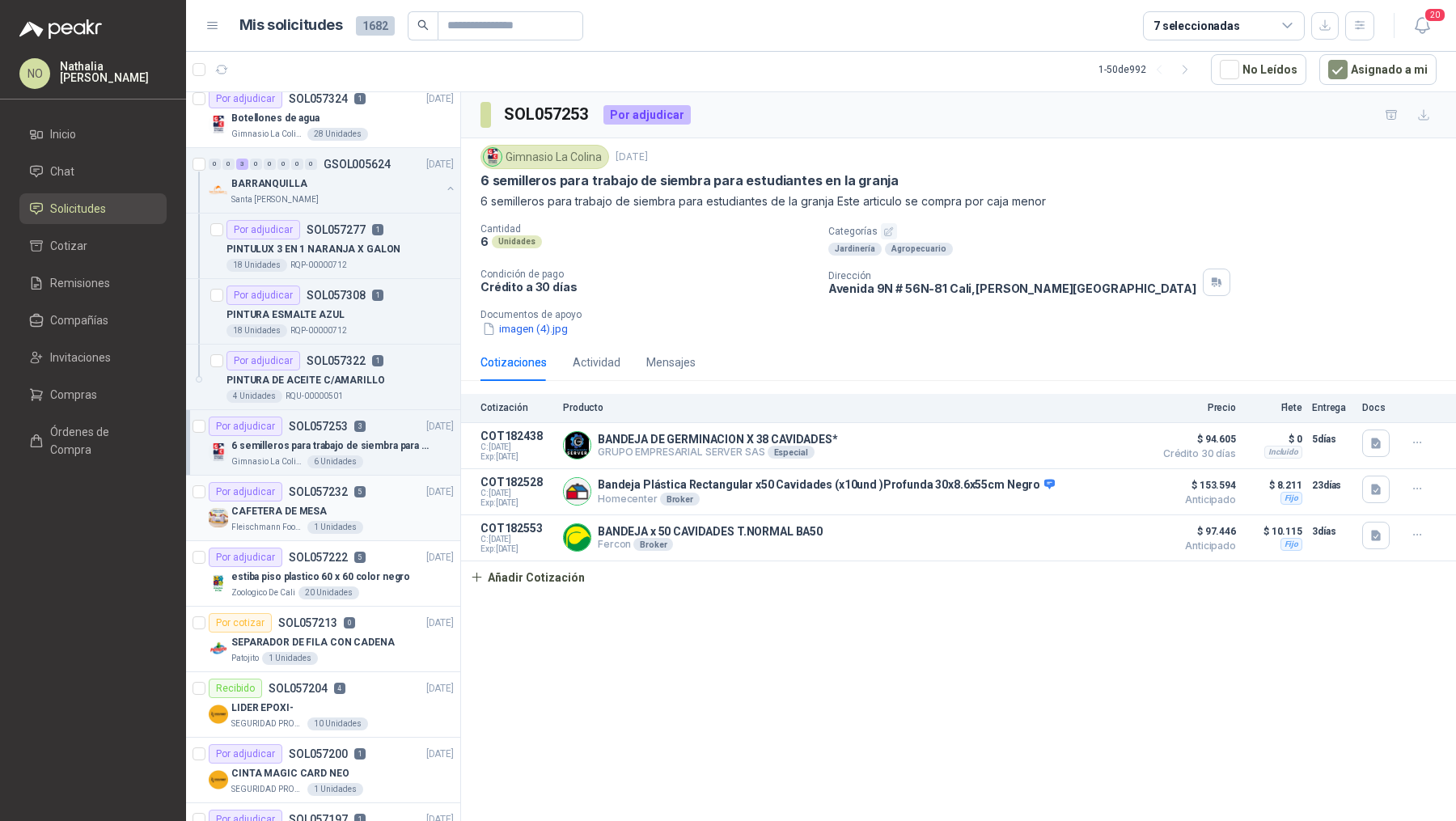
click at [359, 506] on div "CAFETERA DE MESA" at bounding box center [342, 511] width 222 height 20
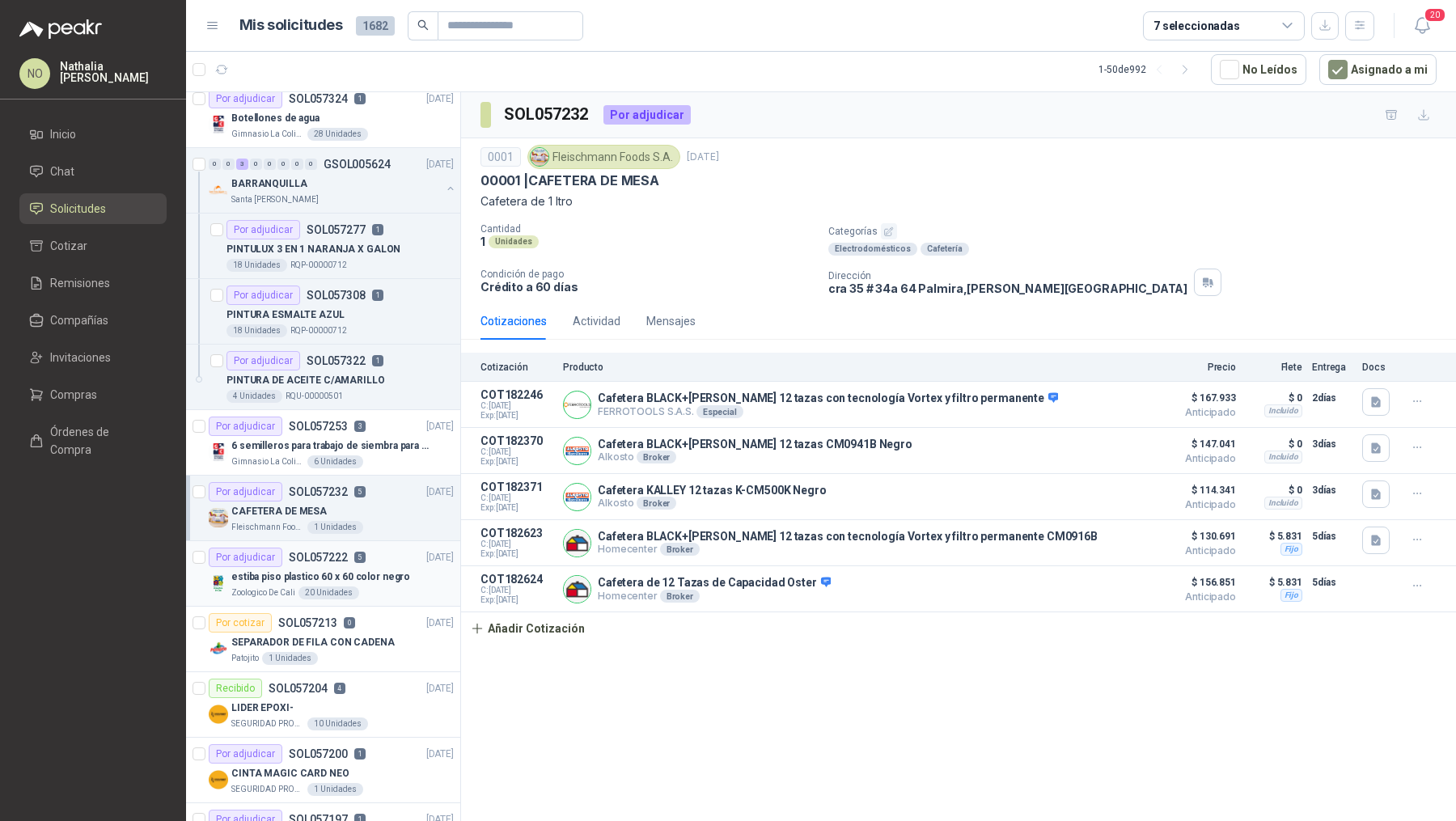
click at [369, 570] on p "estiba piso plastico 60 x 60 color negro" at bounding box center [321, 577] width 178 height 15
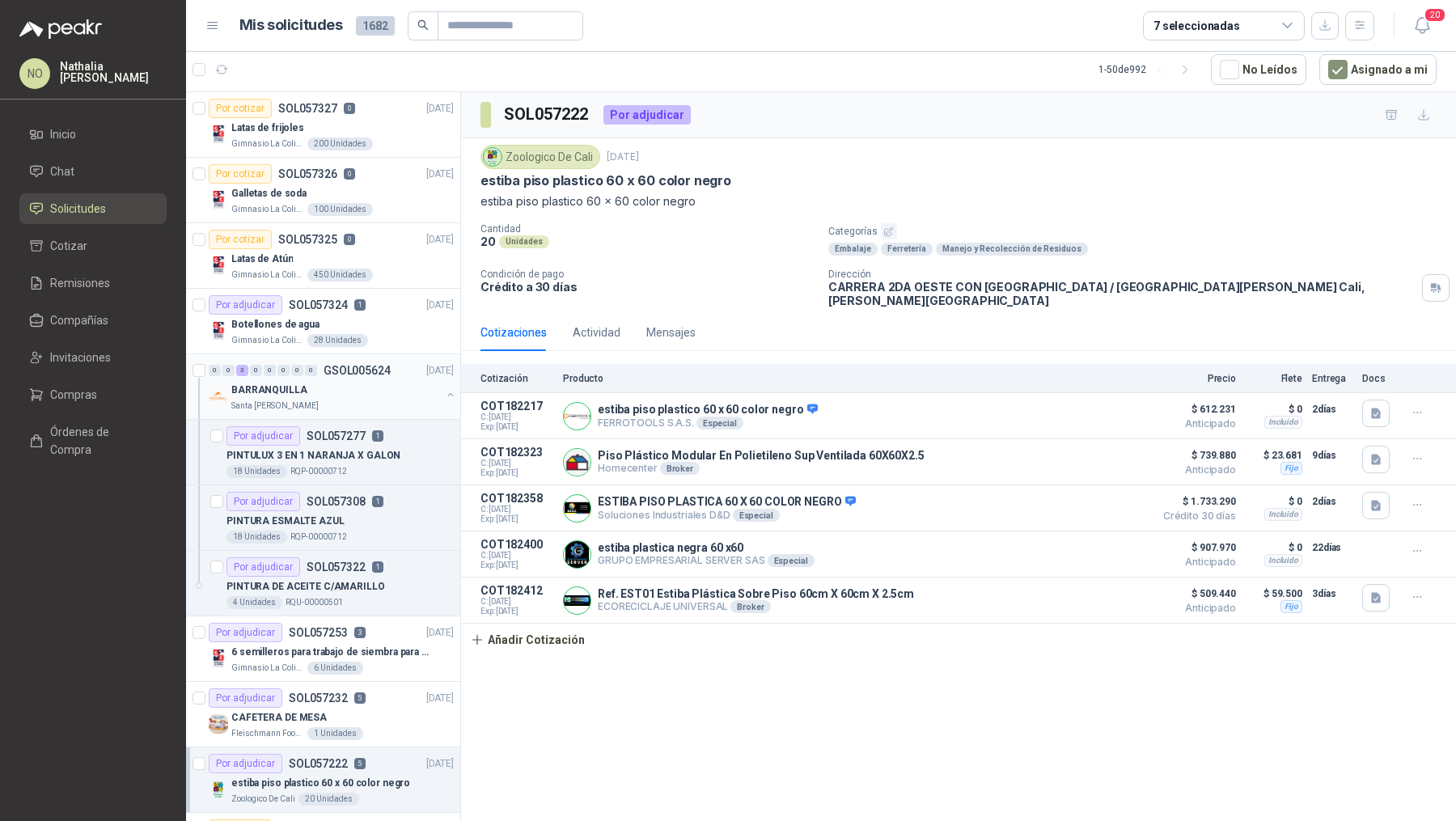
click at [360, 372] on p "GSOL005624" at bounding box center [357, 370] width 67 height 11
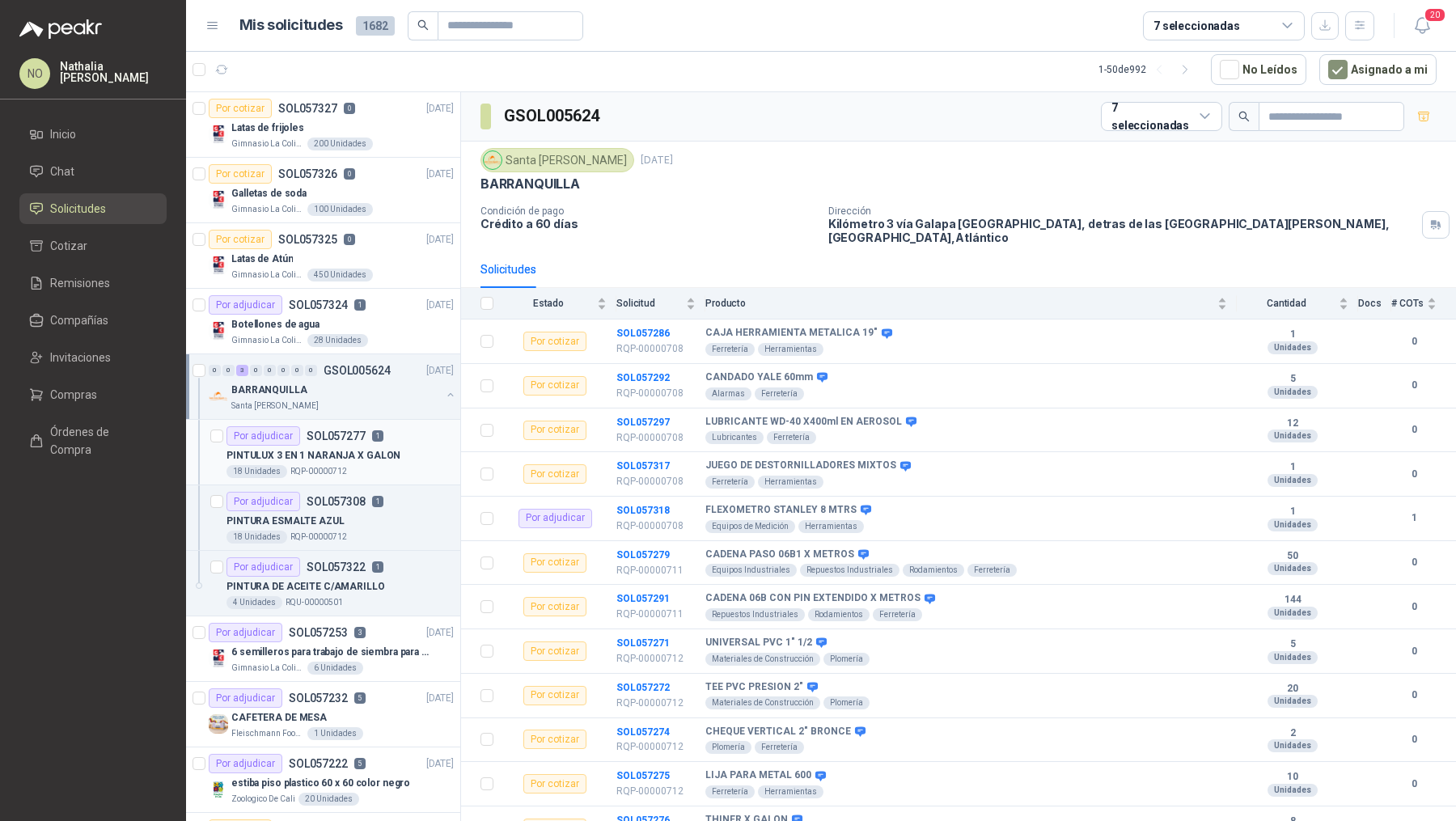
click at [349, 450] on p "PINTULUX 3 EN 1 NARANJA X GALON" at bounding box center [313, 456] width 174 height 15
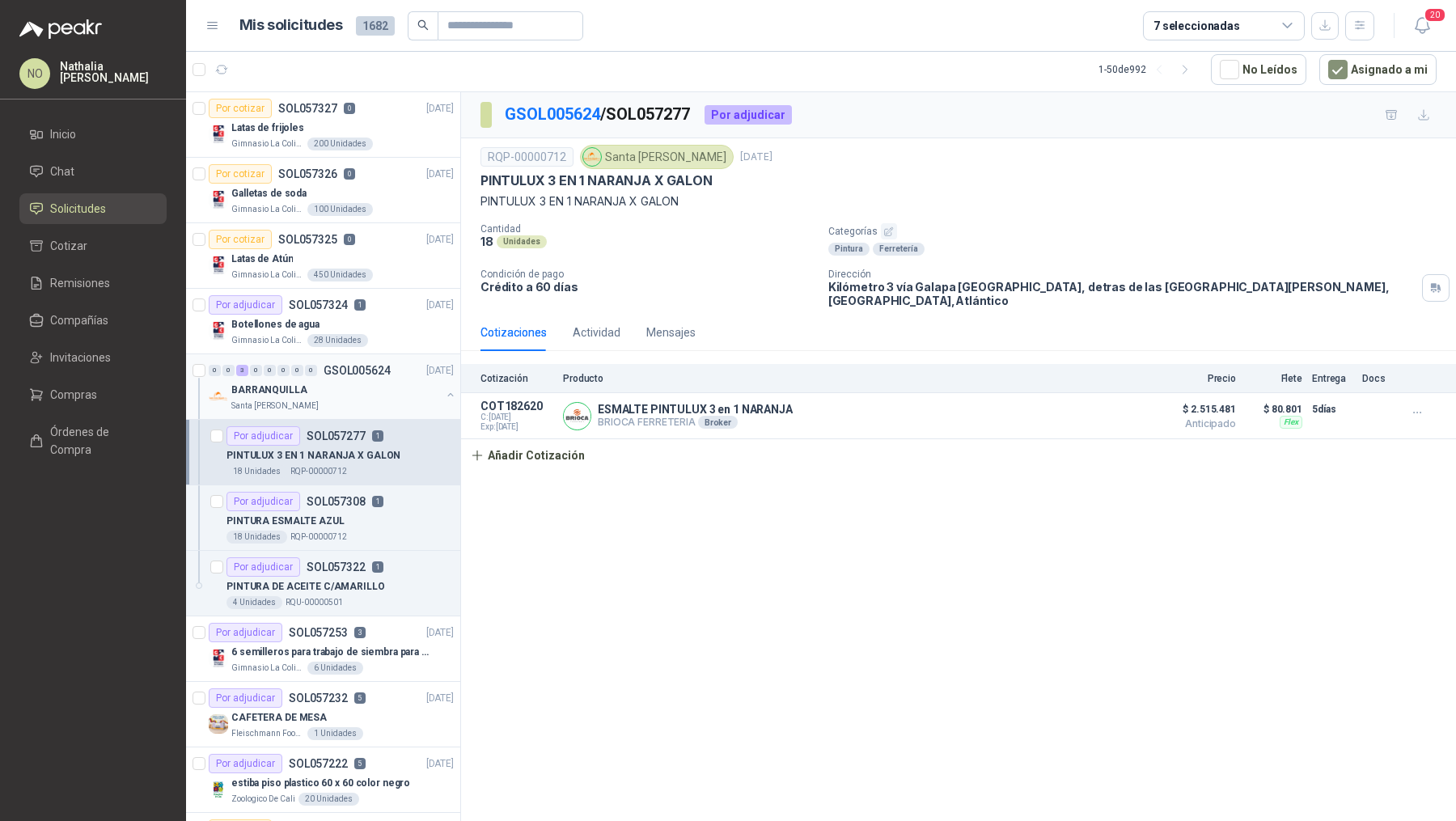
click at [353, 380] on div "BARRANQUILLA" at bounding box center [336, 389] width 209 height 20
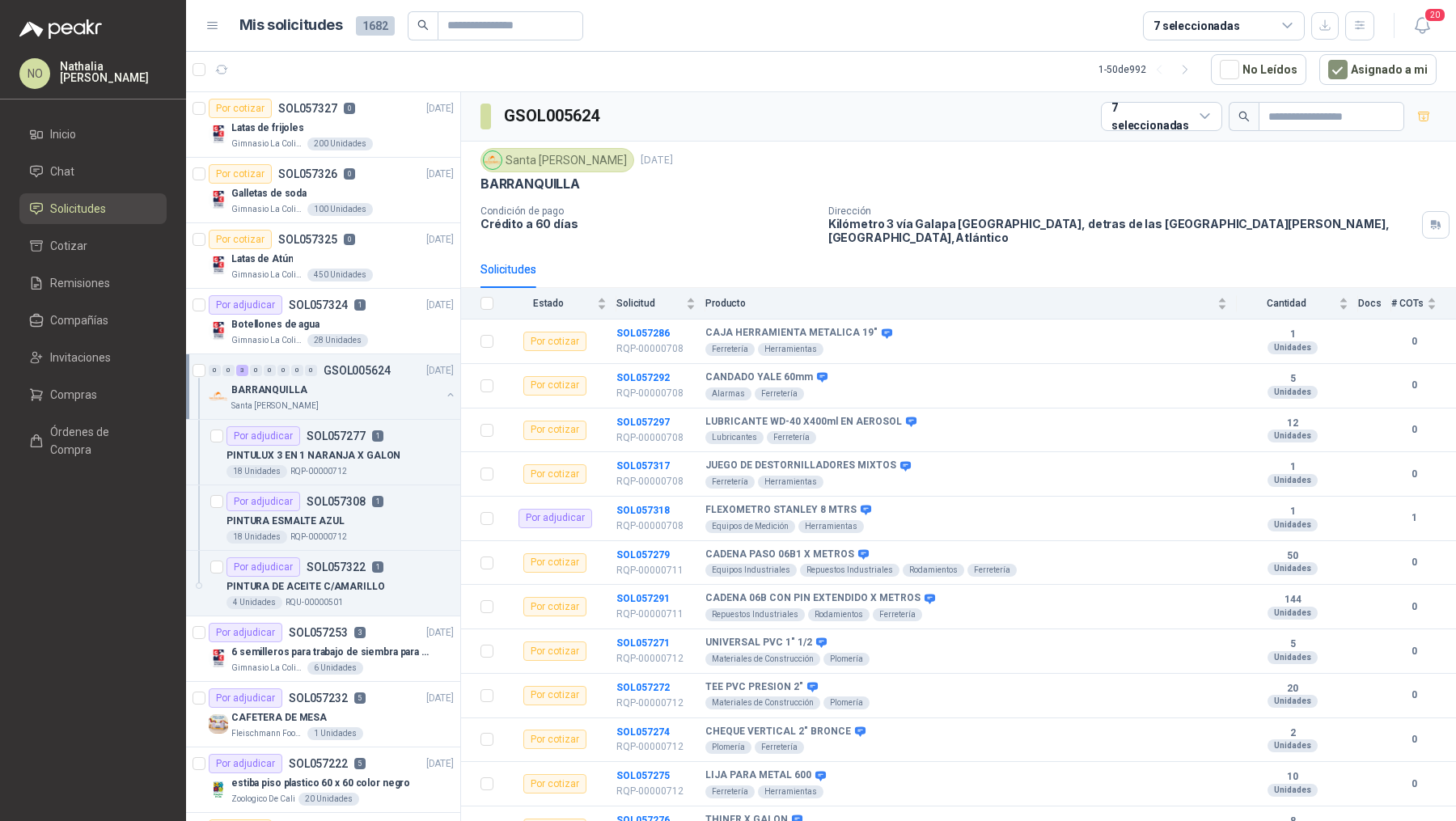
click at [353, 380] on div "BARRANQUILLA" at bounding box center [336, 389] width 209 height 20
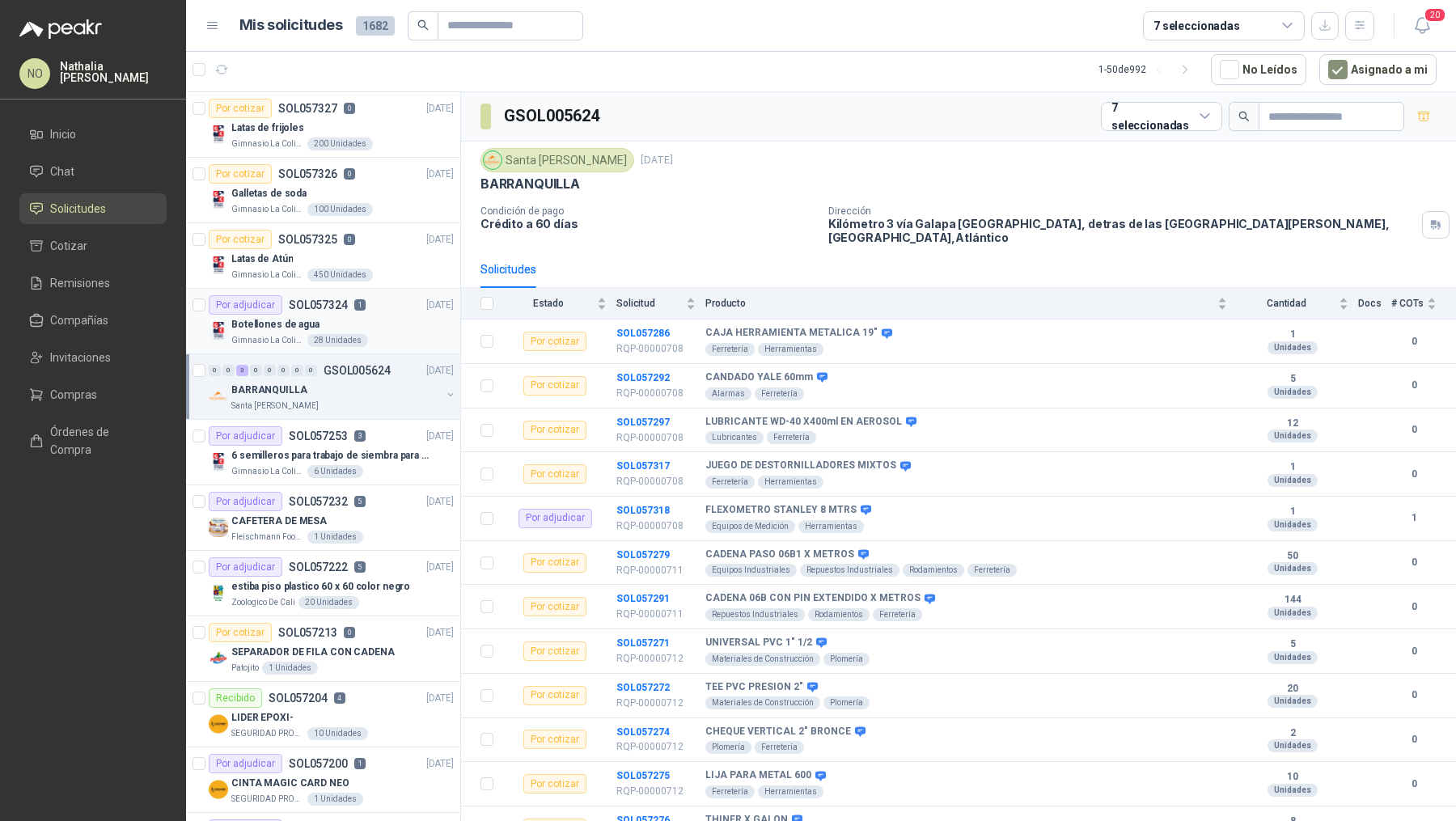
click at [358, 303] on p "1" at bounding box center [359, 305] width 11 height 11
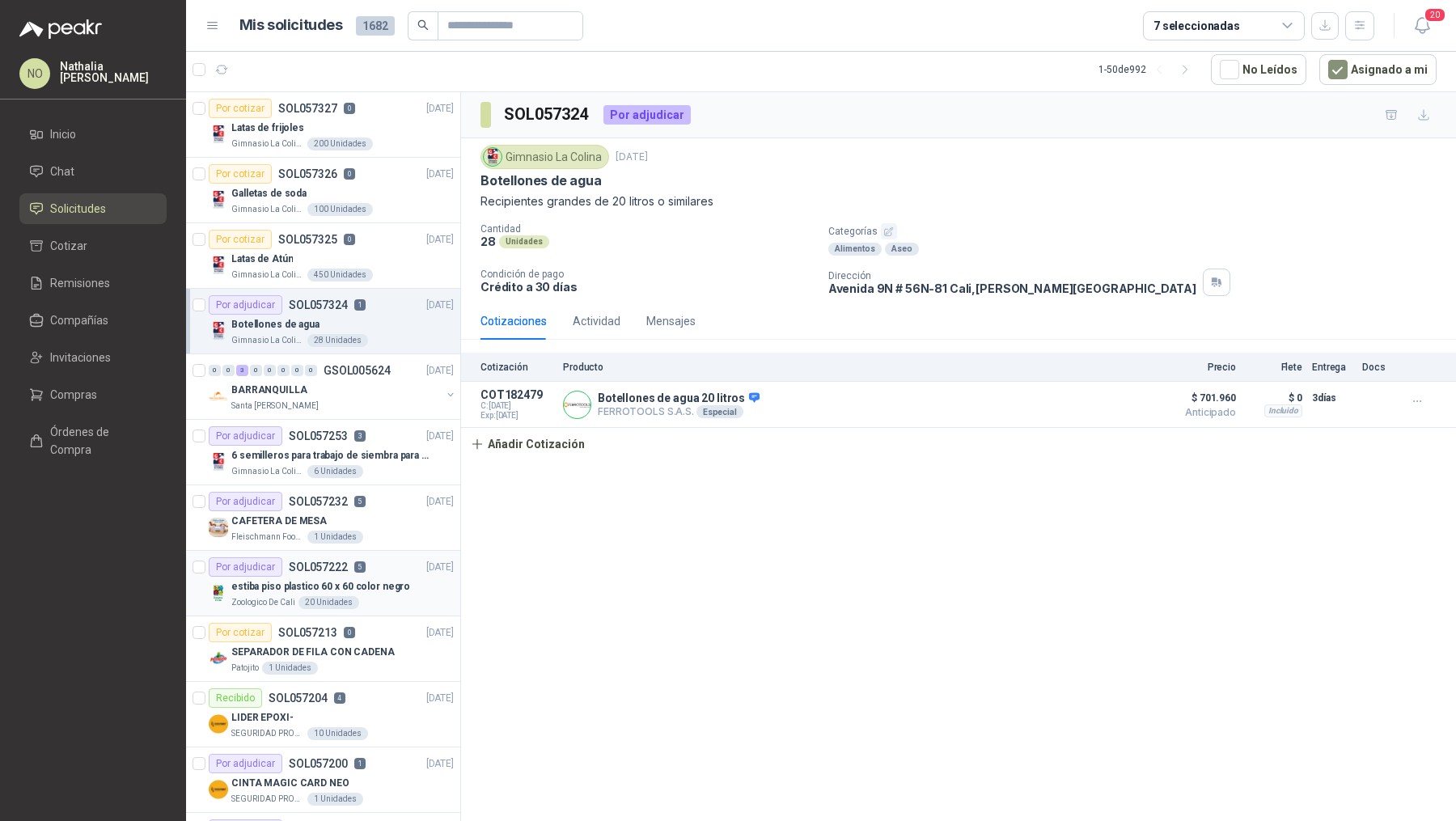
click at [363, 579] on p "estiba piso plastico 60 x 60 color negro" at bounding box center [321, 587] width 178 height 15
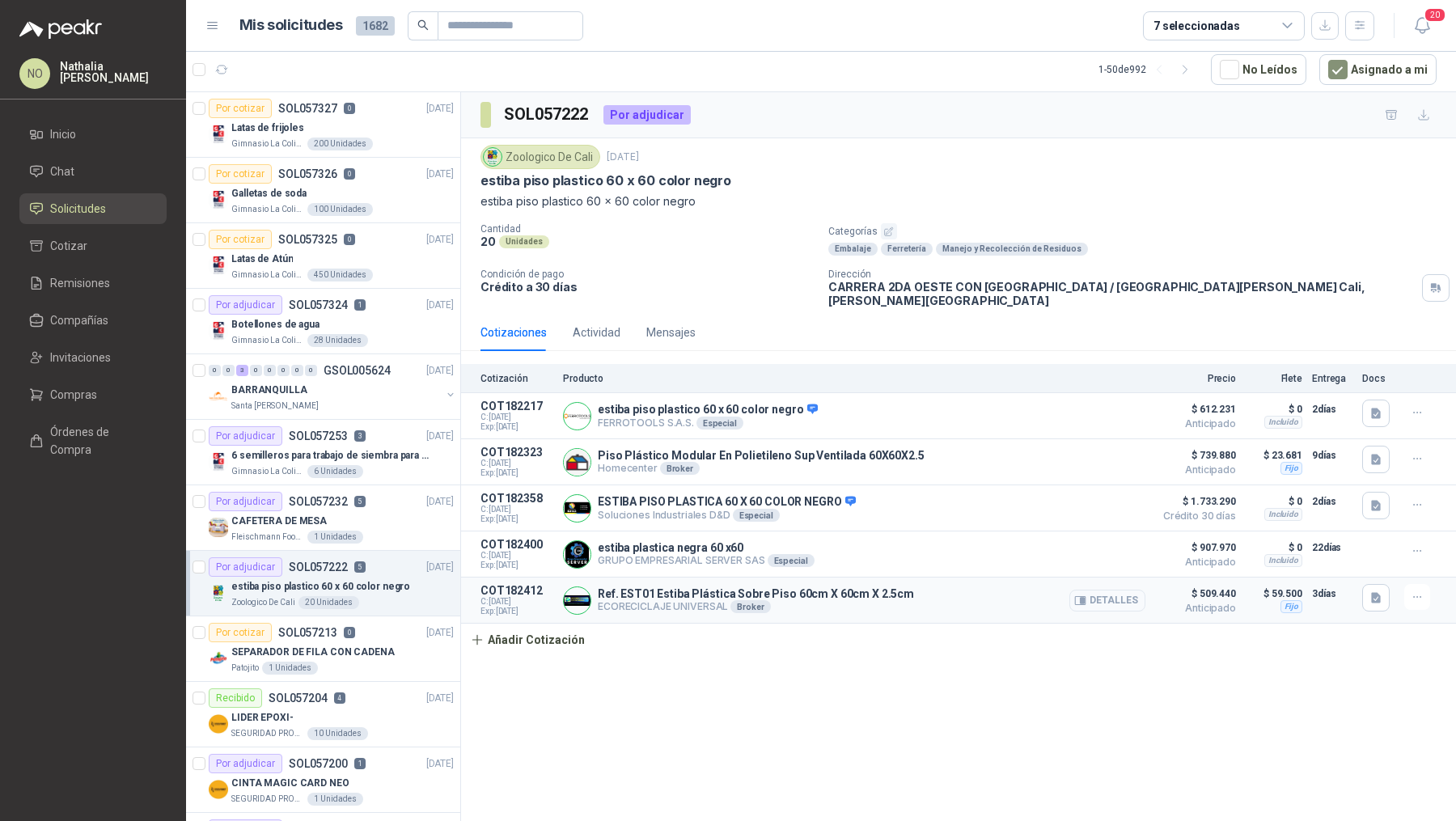
click at [1131, 589] on button "Detalles" at bounding box center [1107, 600] width 76 height 21
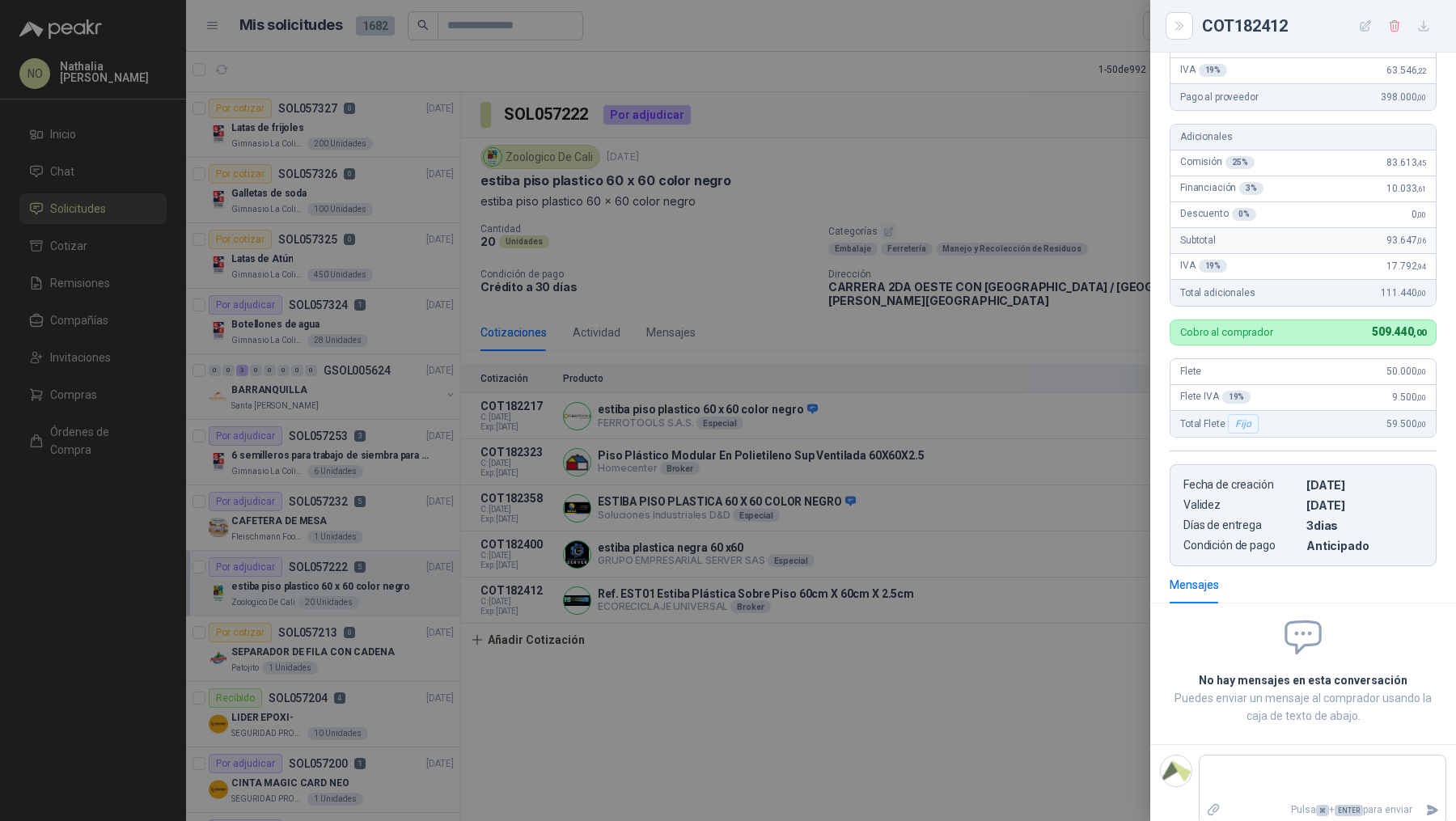
scroll to position [226, 0]
click at [756, 477] on div at bounding box center [728, 410] width 1456 height 821
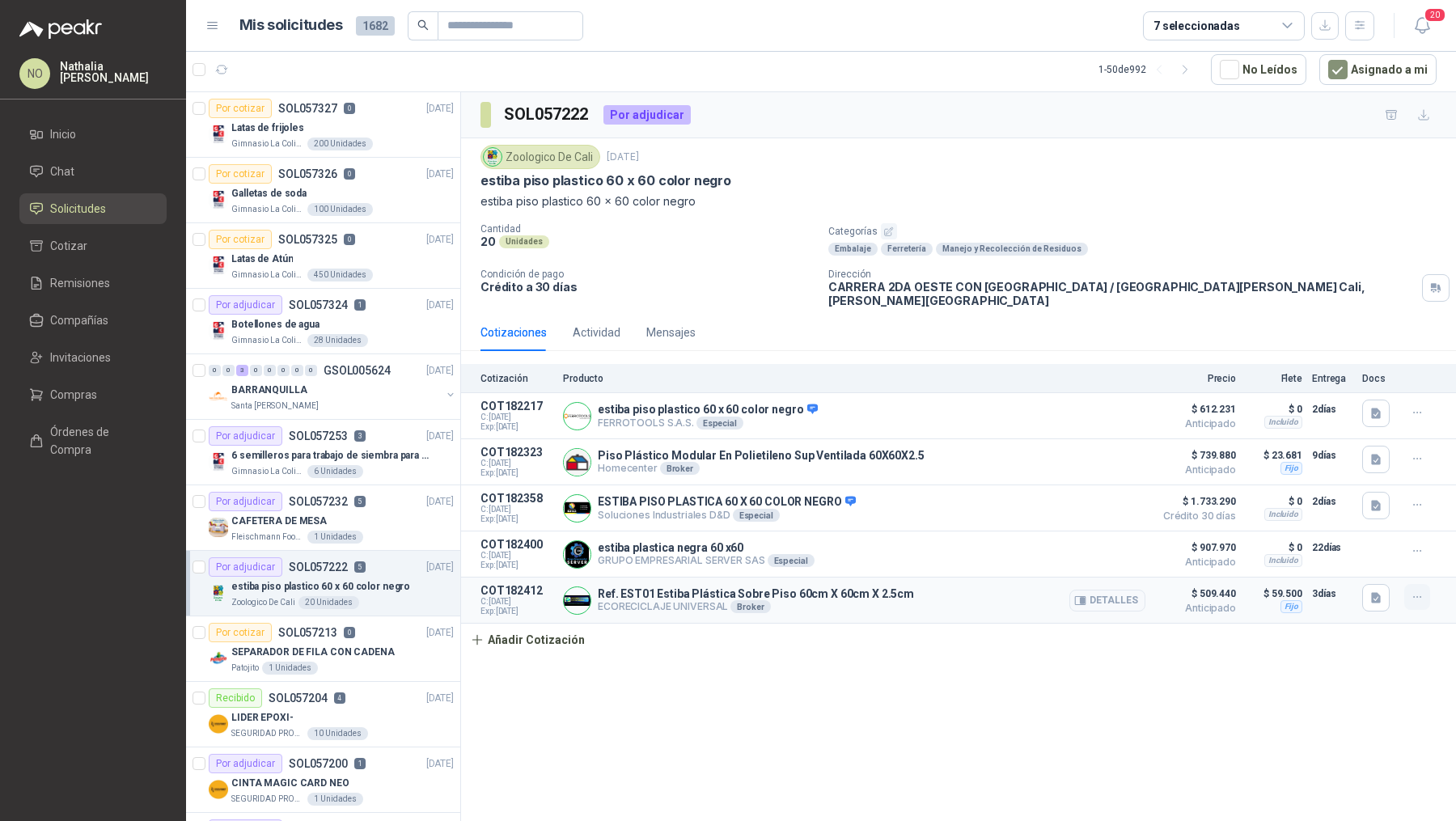
click at [1411, 590] on icon "button" at bounding box center [1417, 597] width 14 height 14
click at [1381, 519] on button "Editar" at bounding box center [1385, 517] width 130 height 26
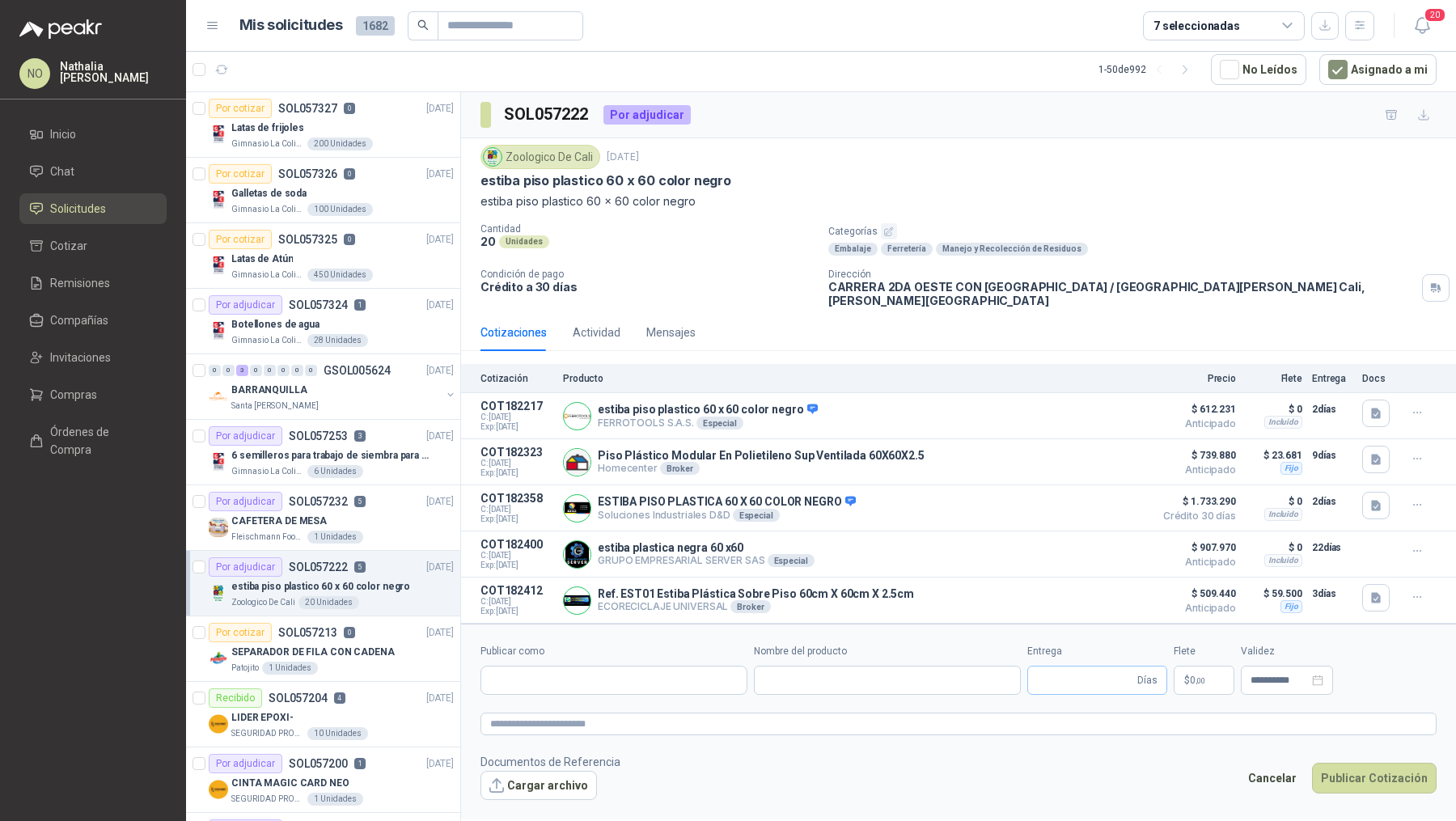
type input "**********"
type input "*"
type input "**********"
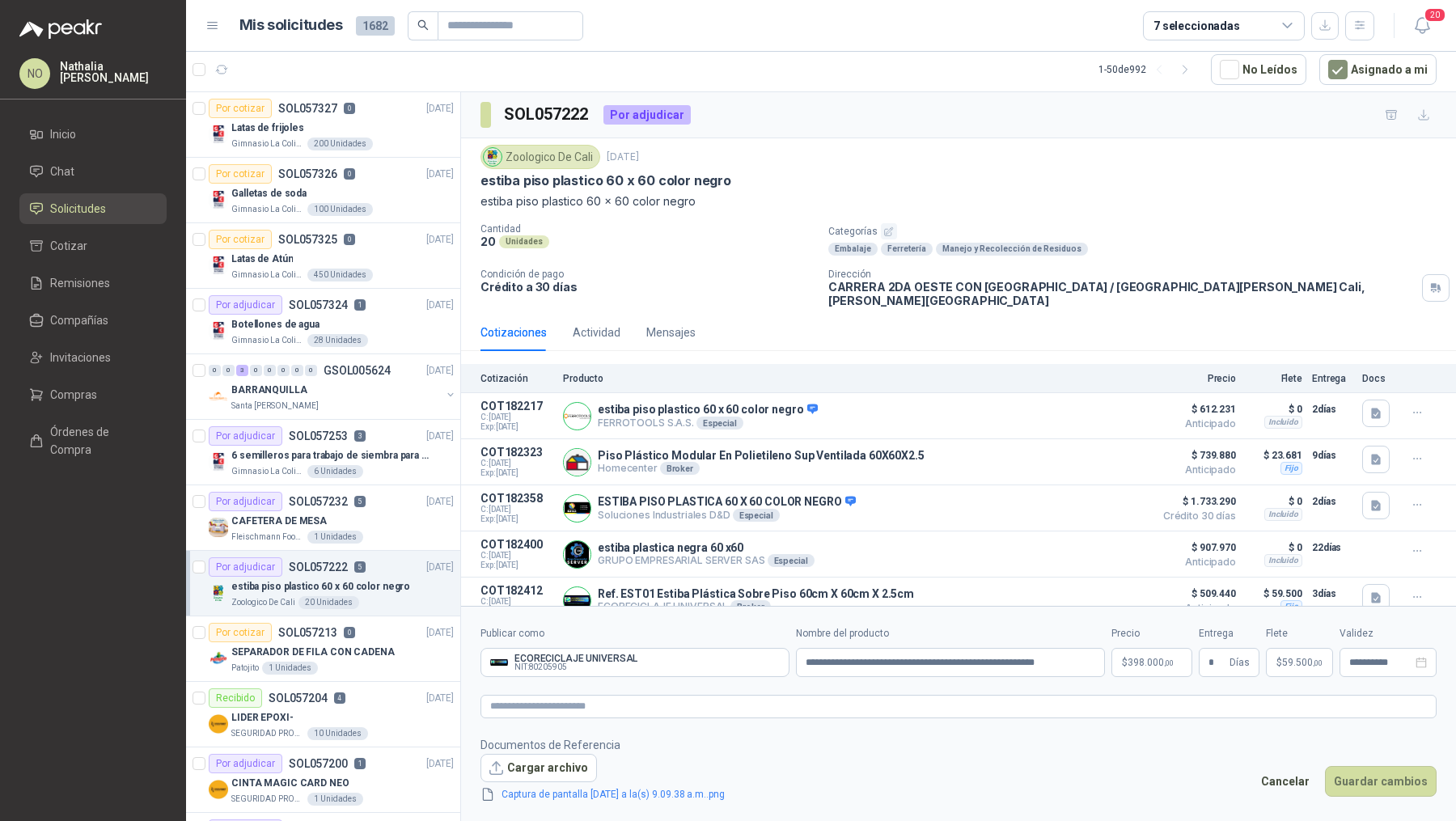
click at [1163, 676] on form "**********" at bounding box center [958, 714] width 995 height 217
click at [1145, 671] on p "$ 398.000 ,00" at bounding box center [1151, 662] width 81 height 29
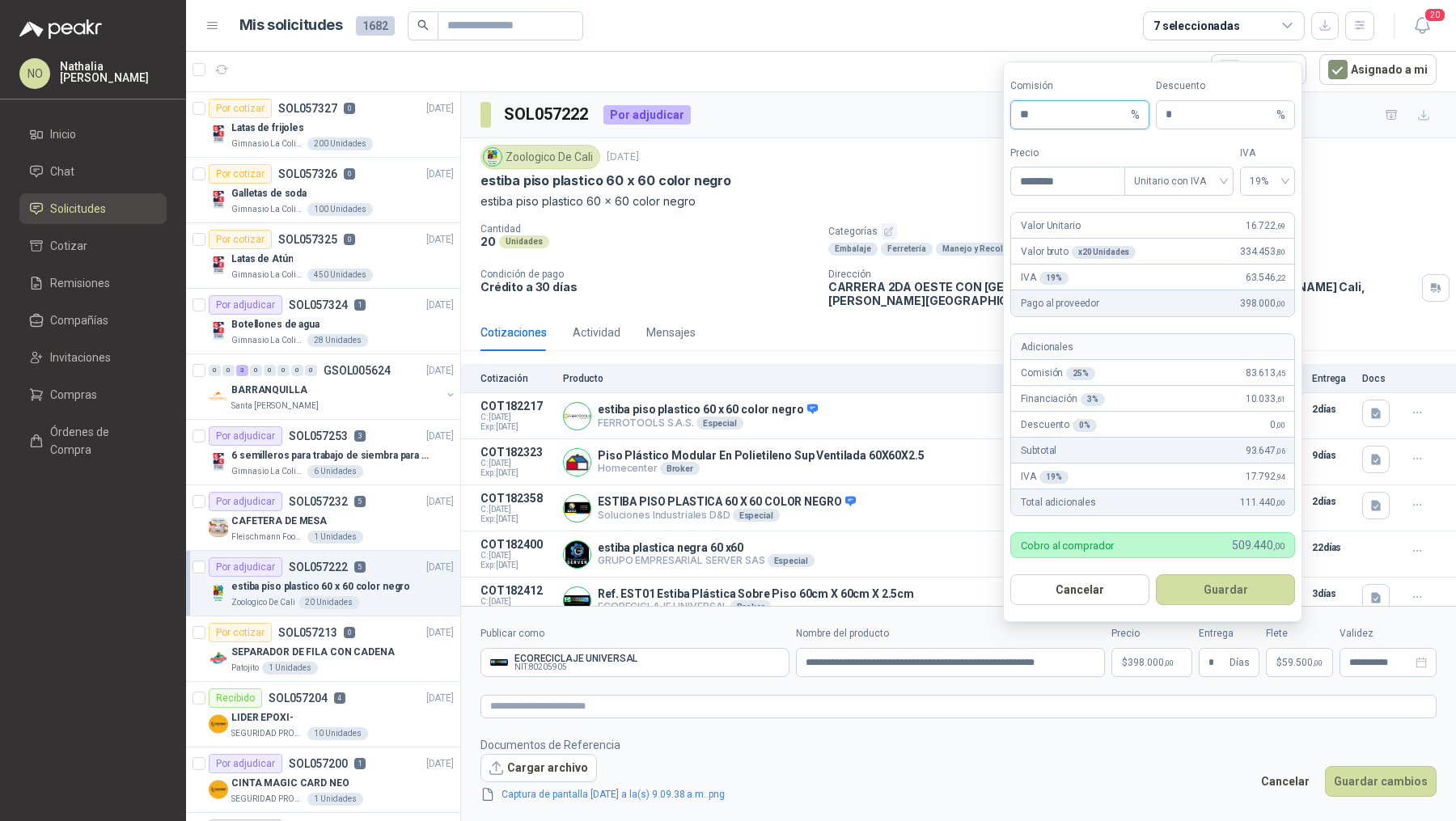
click at [1046, 113] on input "**" at bounding box center [1073, 115] width 107 height 27
type input "**"
click at [1275, 771] on button "Cancelar" at bounding box center [1285, 782] width 66 height 31
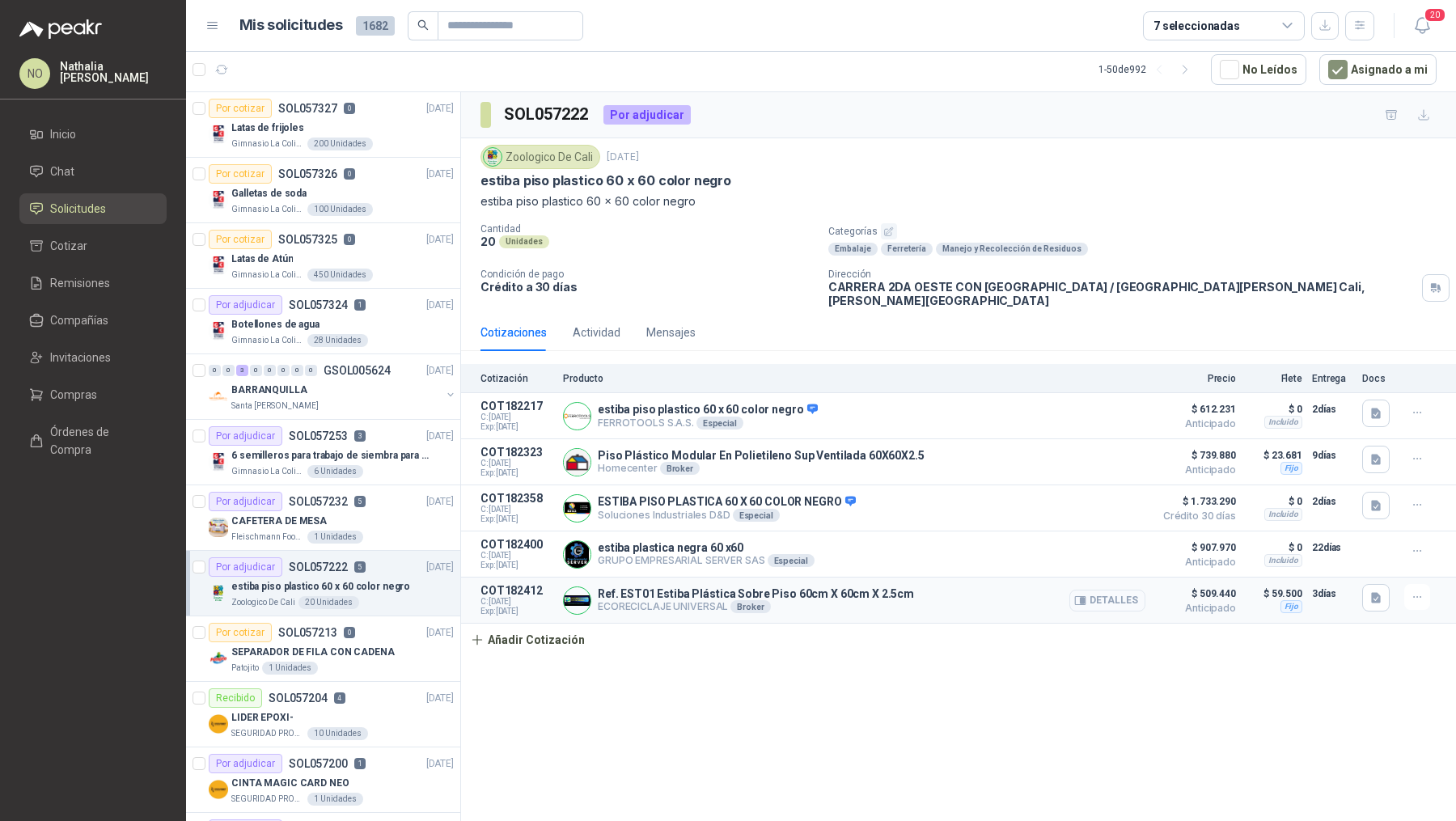
click at [1138, 589] on button "Detalles" at bounding box center [1107, 600] width 76 height 21
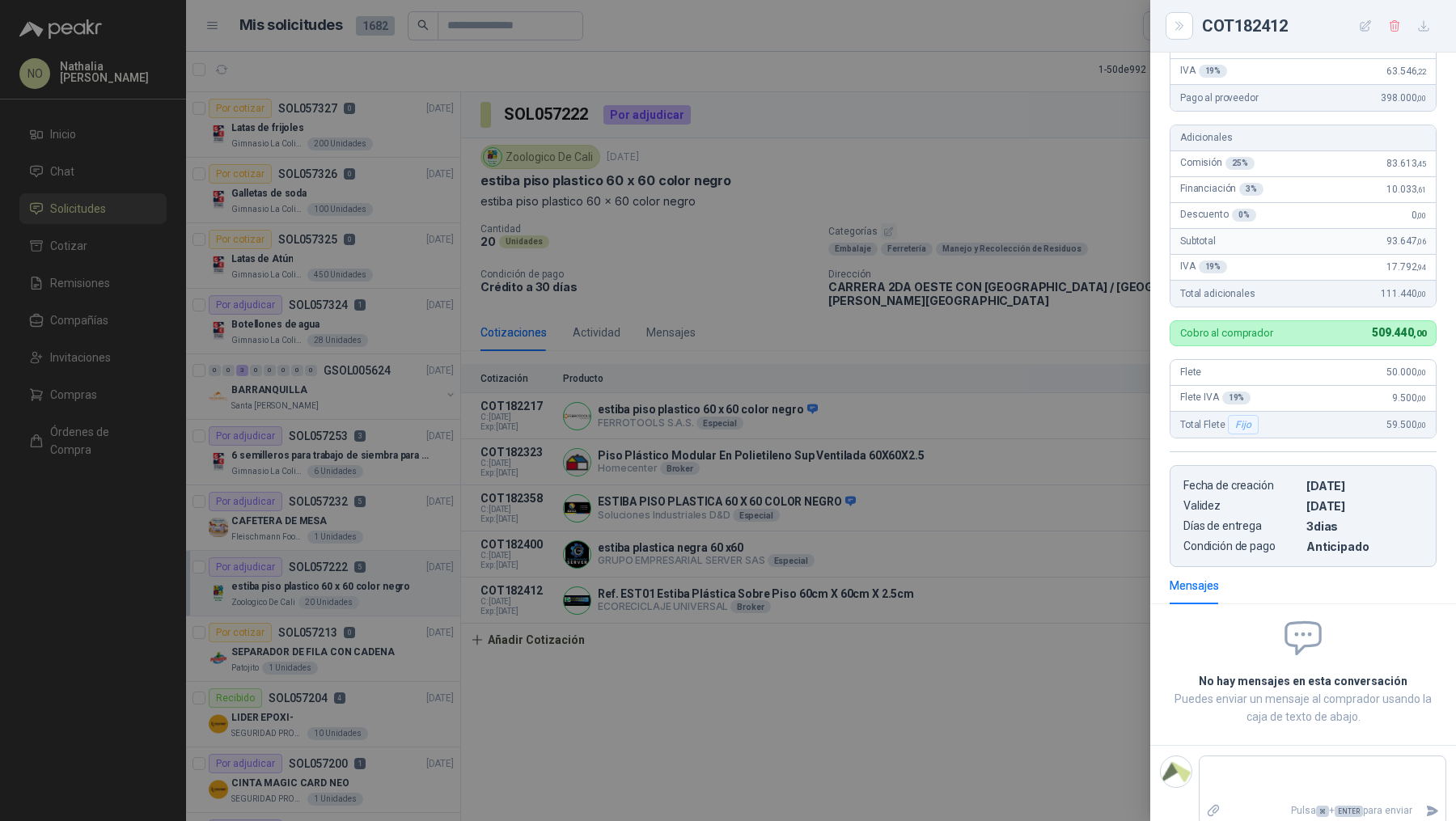
click at [470, 365] on div at bounding box center [728, 410] width 1456 height 821
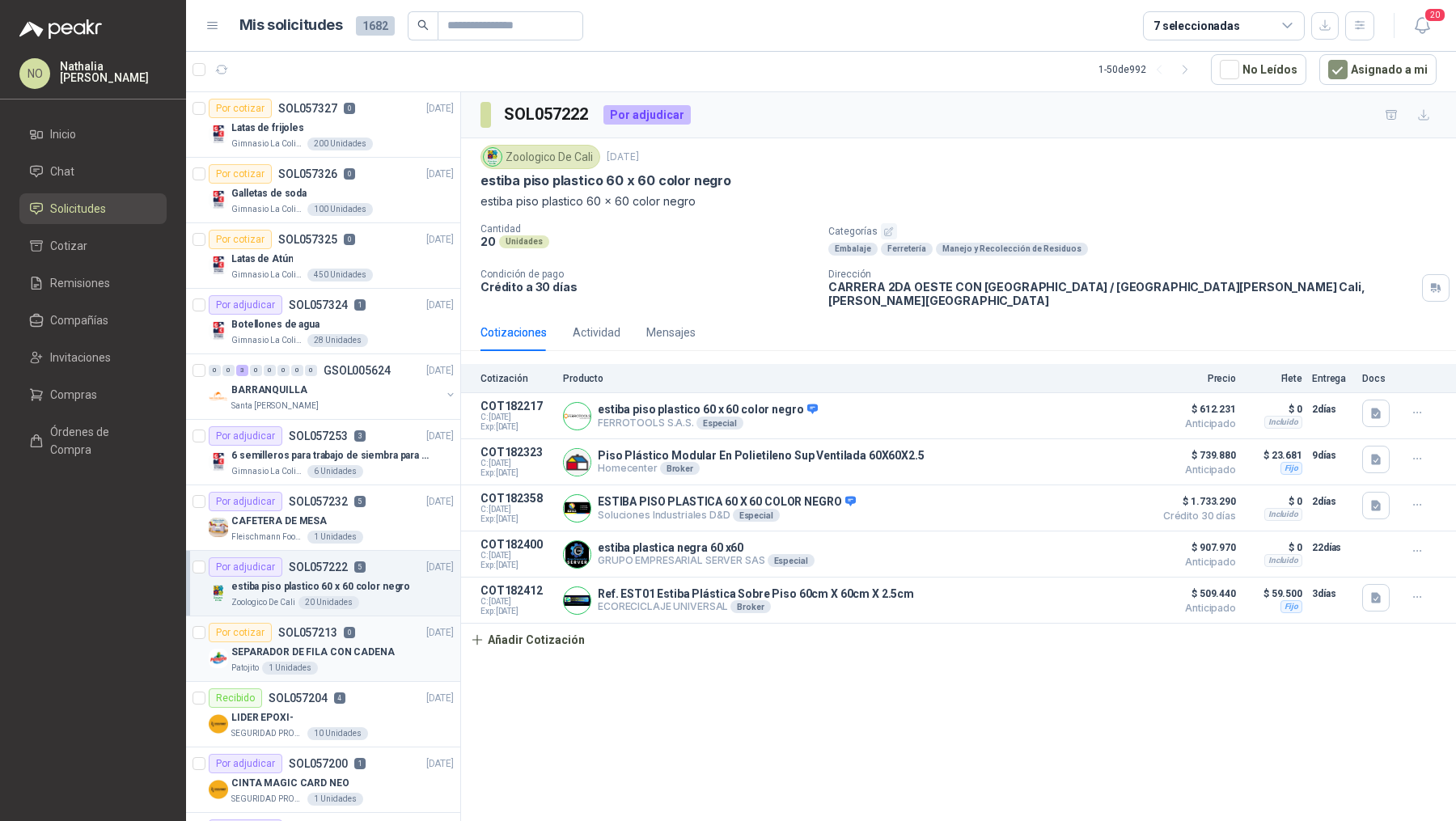
click at [374, 661] on div "Patojito 1 Unidades" at bounding box center [342, 667] width 222 height 13
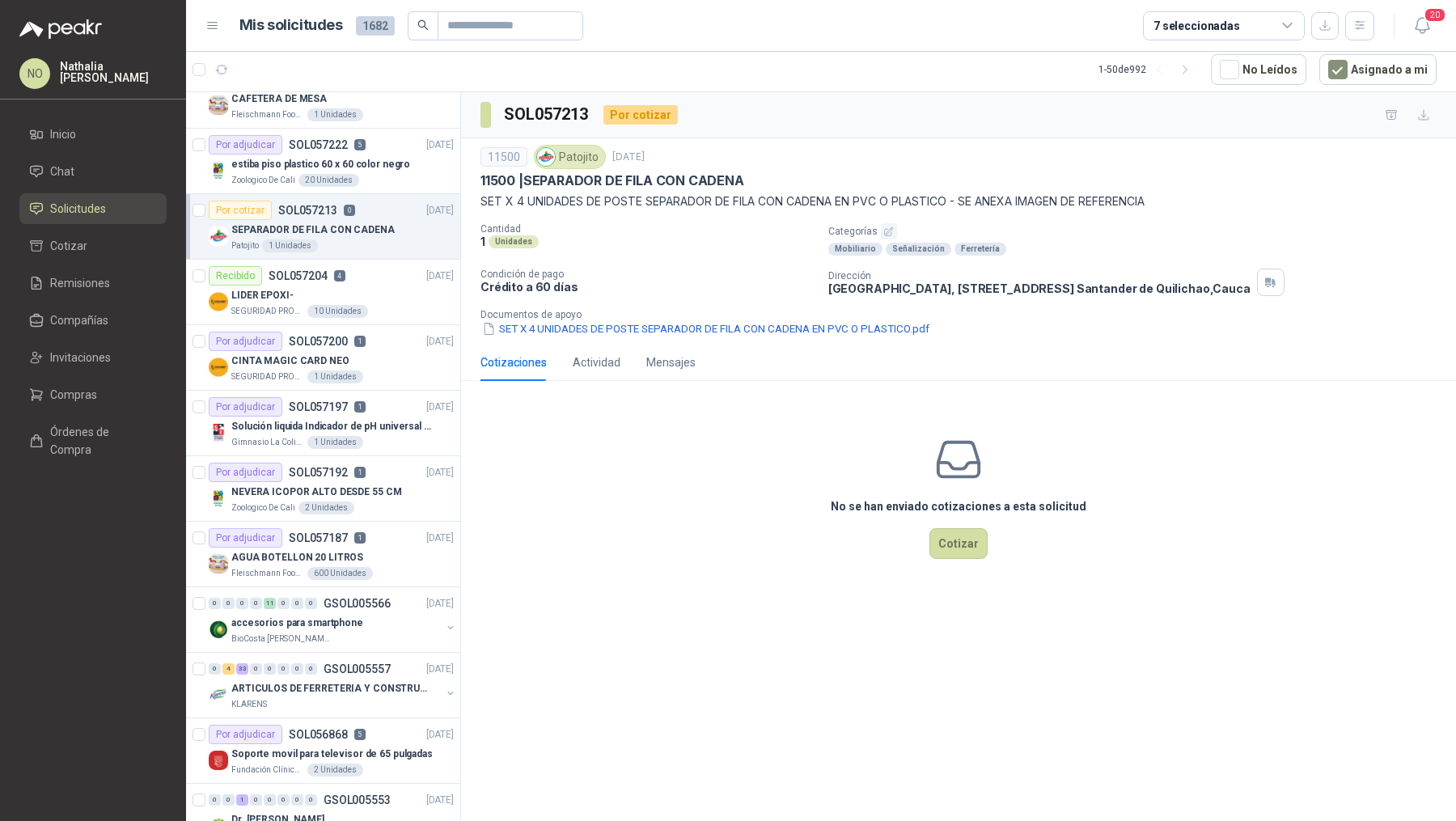
scroll to position [434, 0]
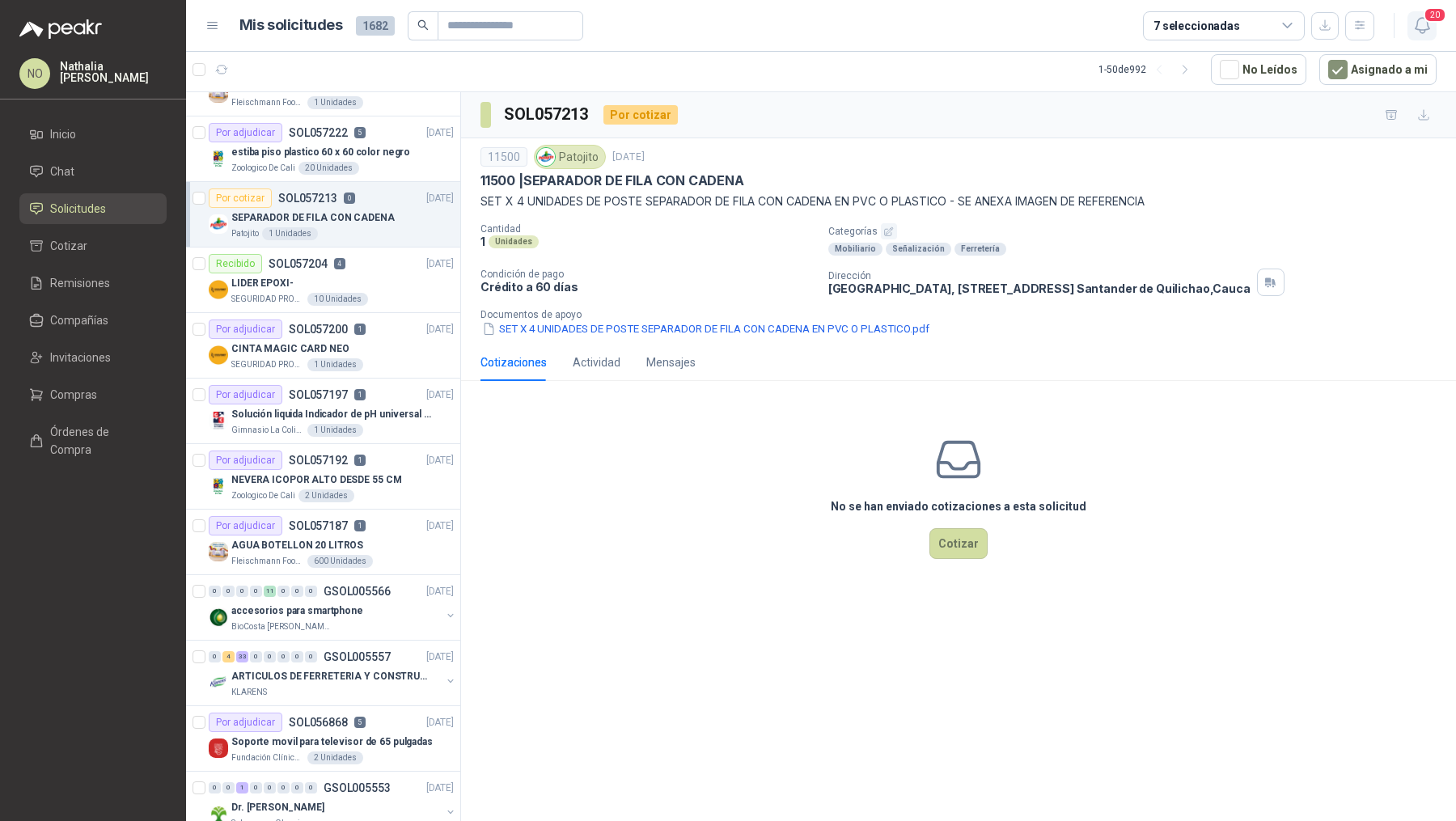
click at [1427, 27] on icon "button" at bounding box center [1423, 26] width 21 height 21
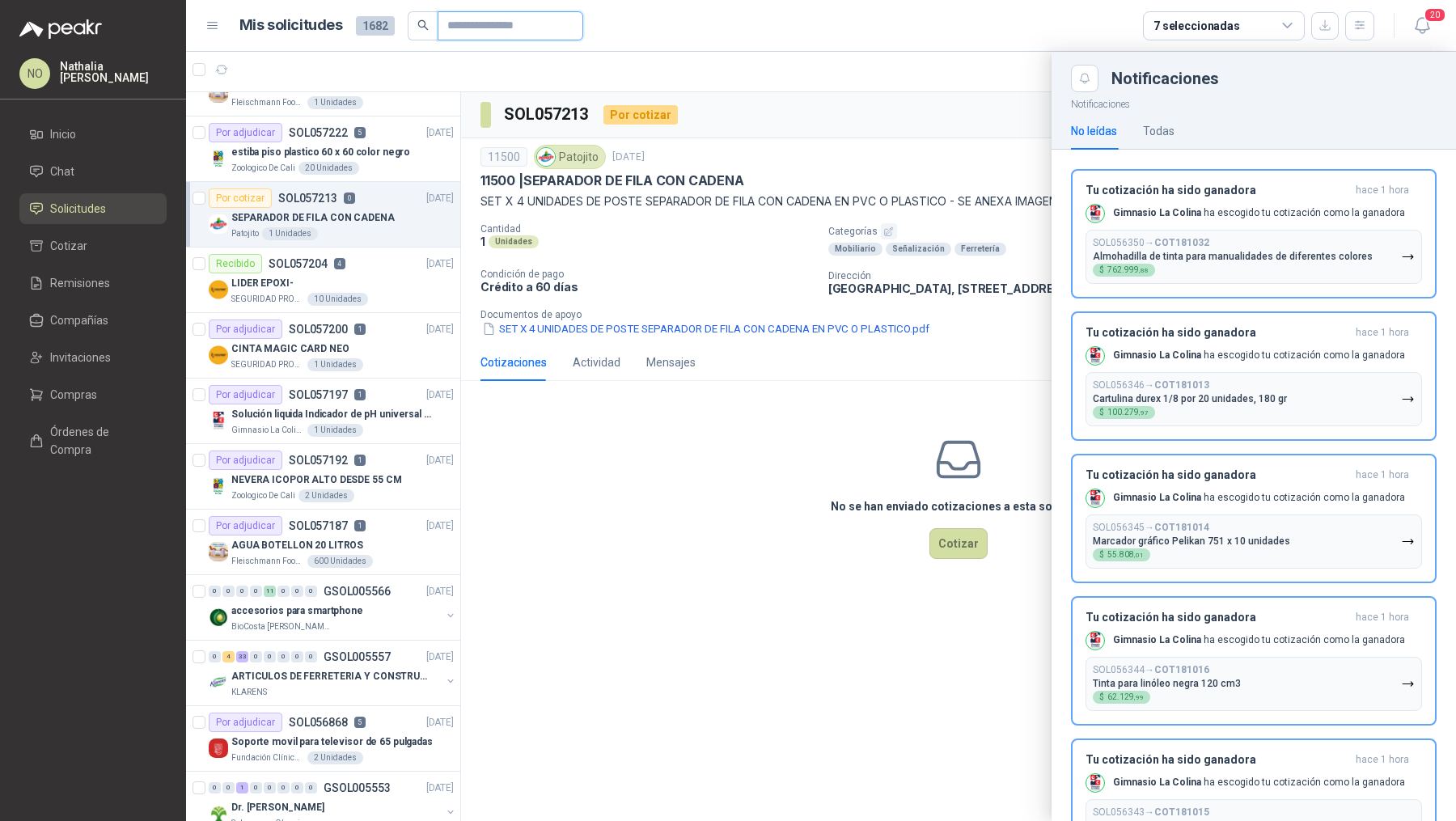
click at [517, 18] on input "text" at bounding box center [504, 26] width 113 height 27
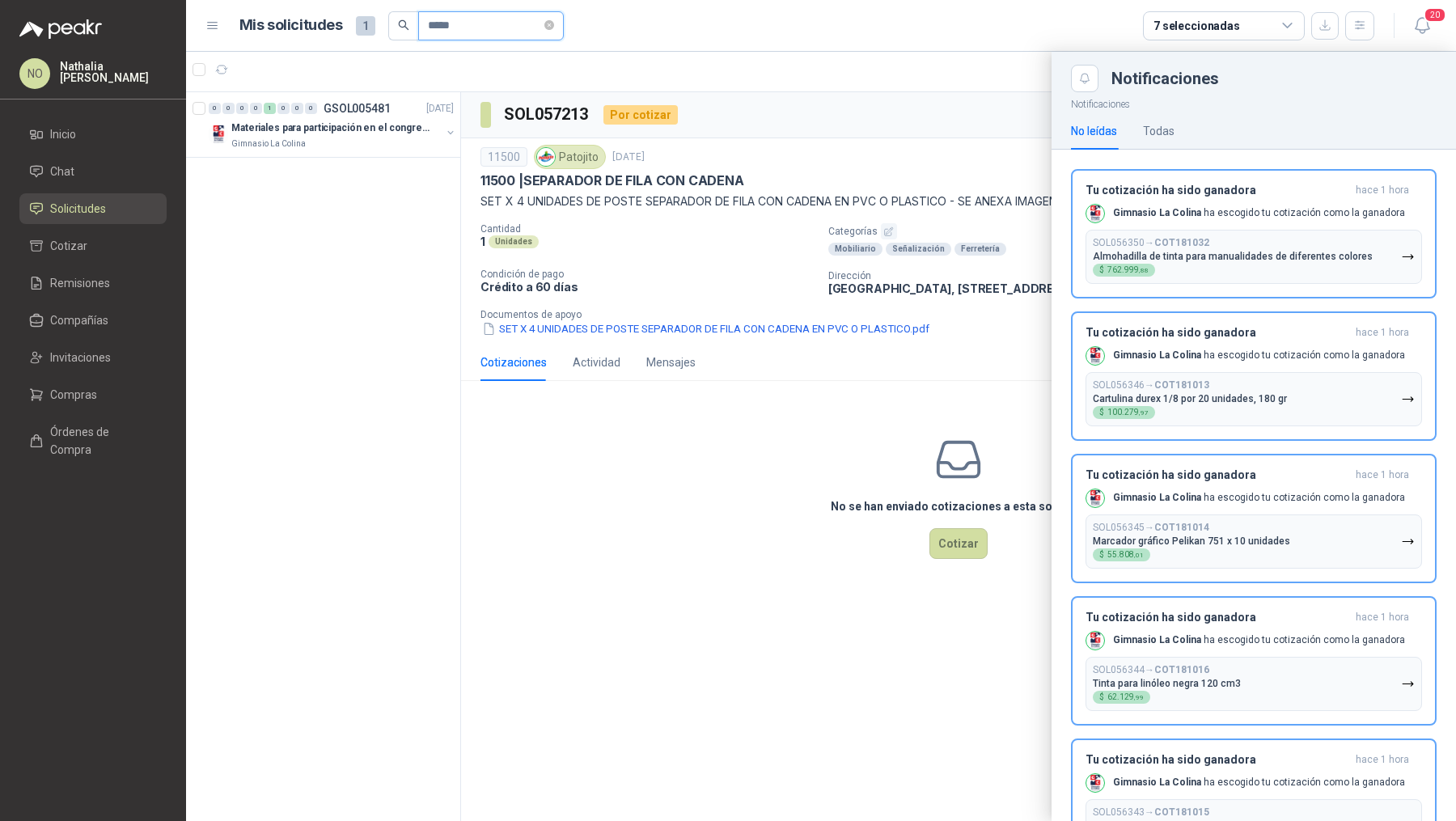
type input "*****"
click at [357, 134] on div at bounding box center [821, 436] width 1270 height 770
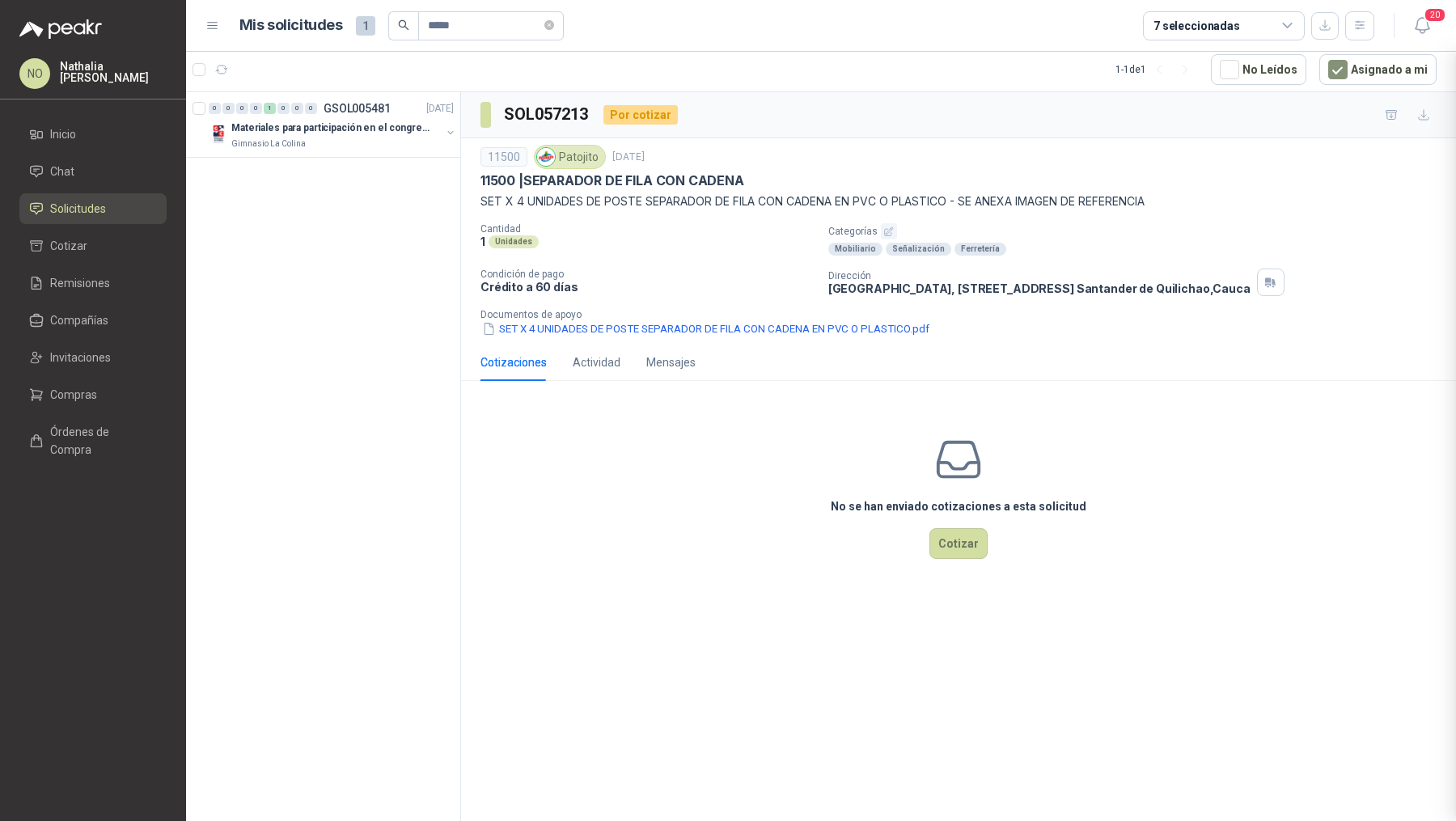
click at [357, 134] on p "Materiales para participación en el congreso, UI" at bounding box center [332, 128] width 202 height 15
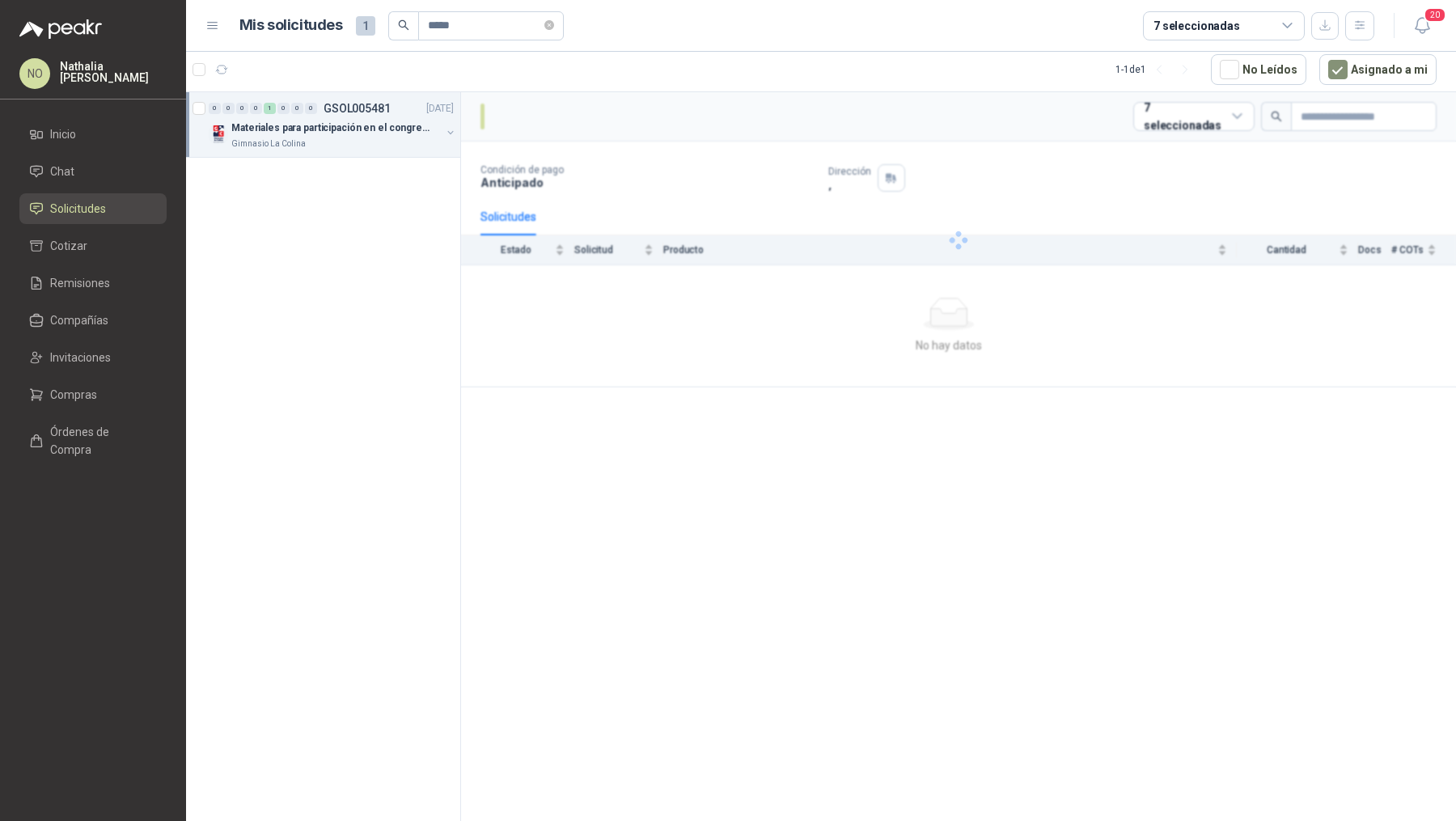
click at [357, 134] on p "Materiales para participación en el congreso, UI" at bounding box center [332, 128] width 202 height 15
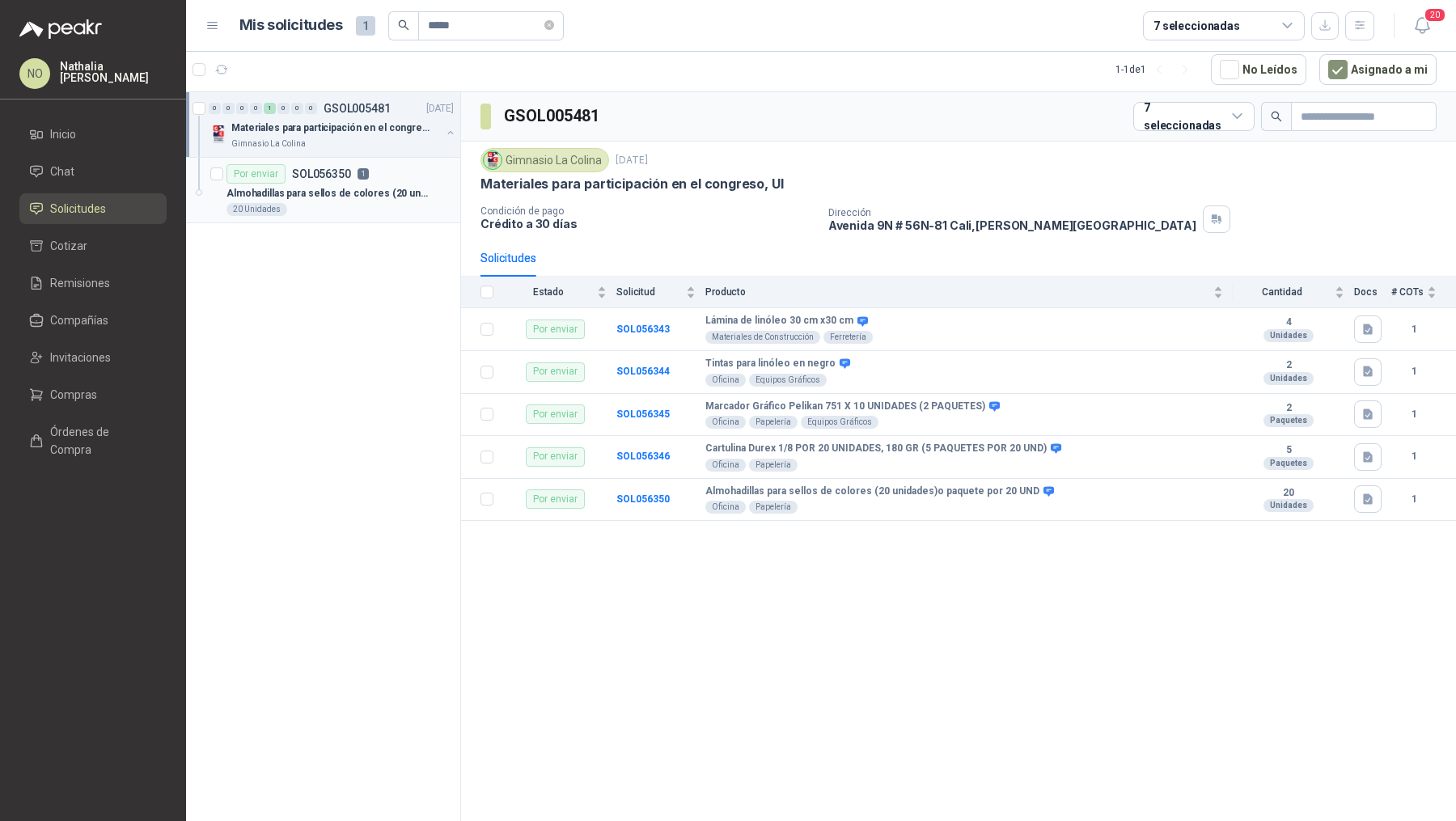
click at [349, 177] on div "Por enviar SOL056350 1" at bounding box center [298, 173] width 142 height 20
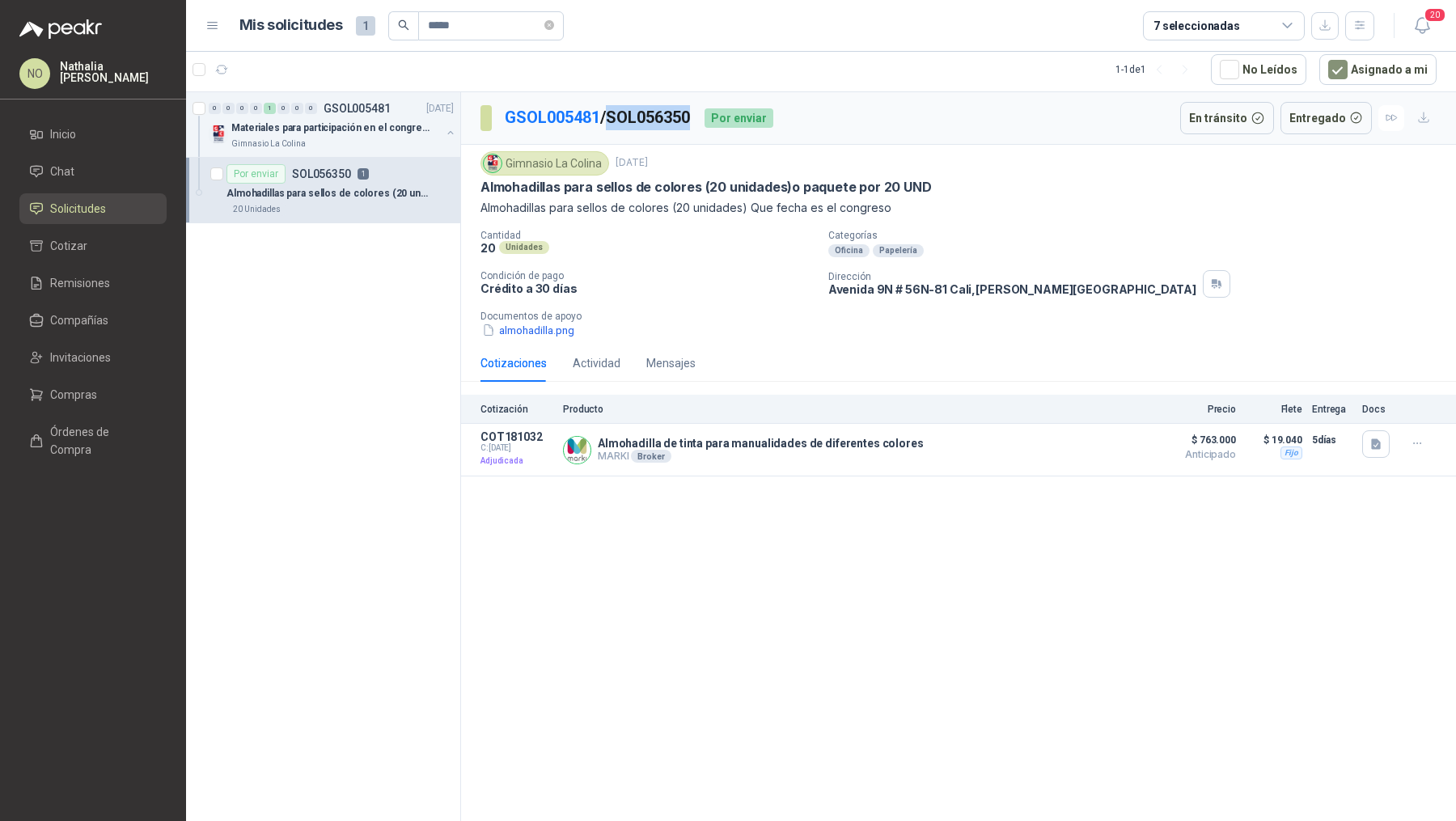
drag, startPoint x: 618, startPoint y: 116, endPoint x: 700, endPoint y: 120, distance: 82.1
click at [692, 120] on p "GSOL005481 / SOL056350" at bounding box center [598, 118] width 187 height 25
copy p "SOL056350"
click at [1086, 452] on icon "button" at bounding box center [1080, 450] width 12 height 12
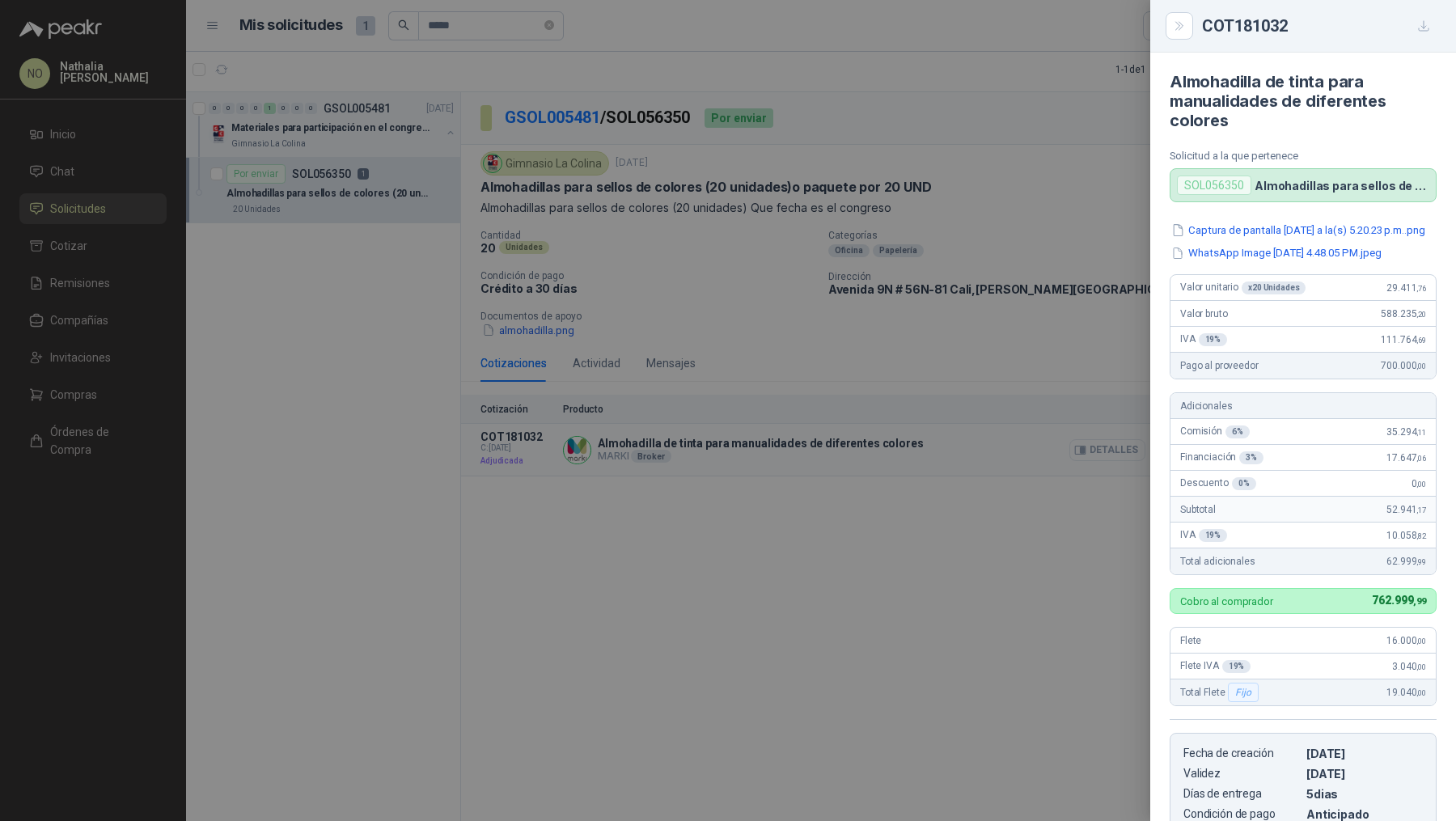
scroll to position [281, 0]
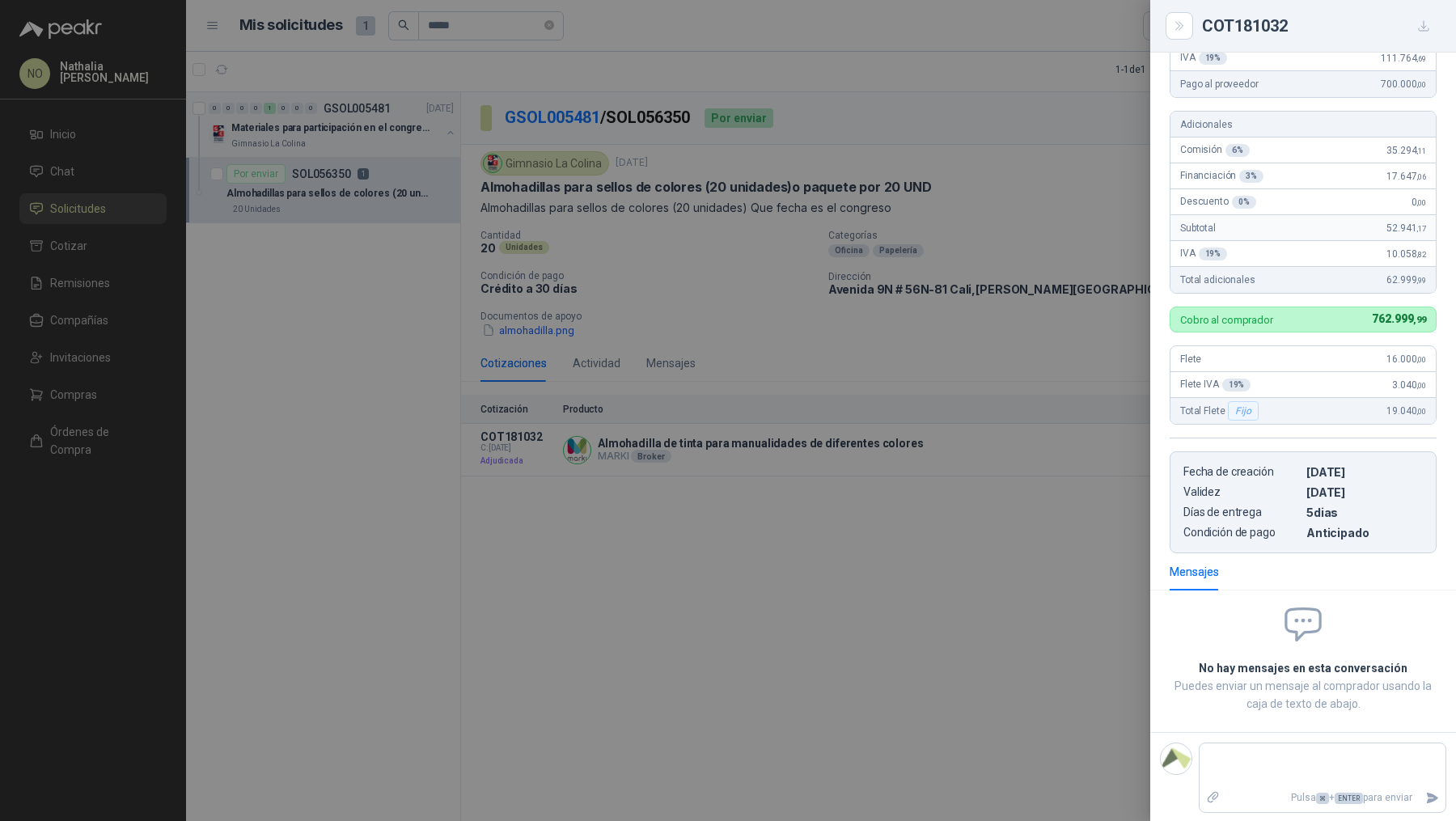
click at [827, 416] on div at bounding box center [728, 410] width 1456 height 821
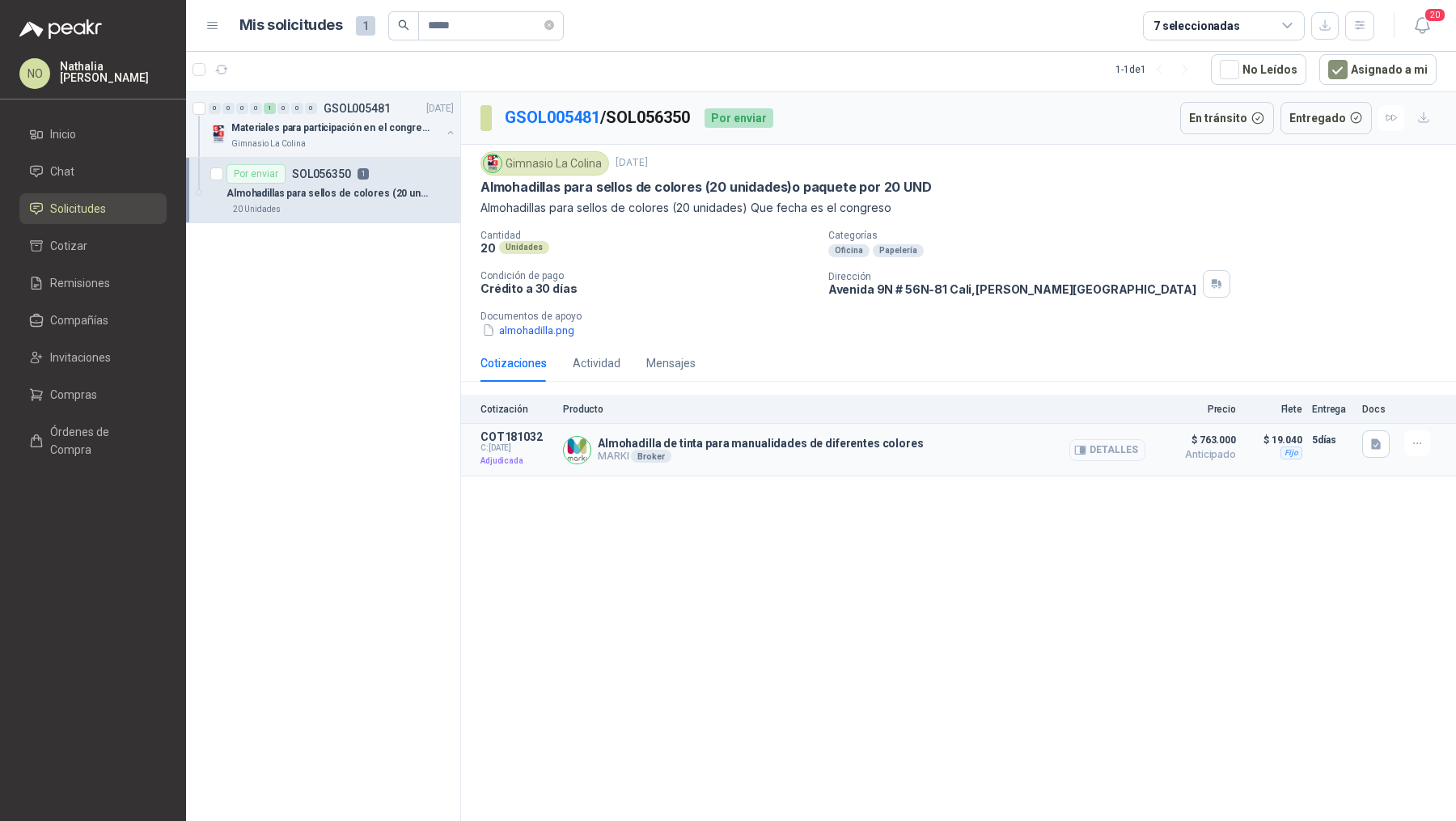
click at [1139, 443] on button "Detalles" at bounding box center [1107, 450] width 76 height 21
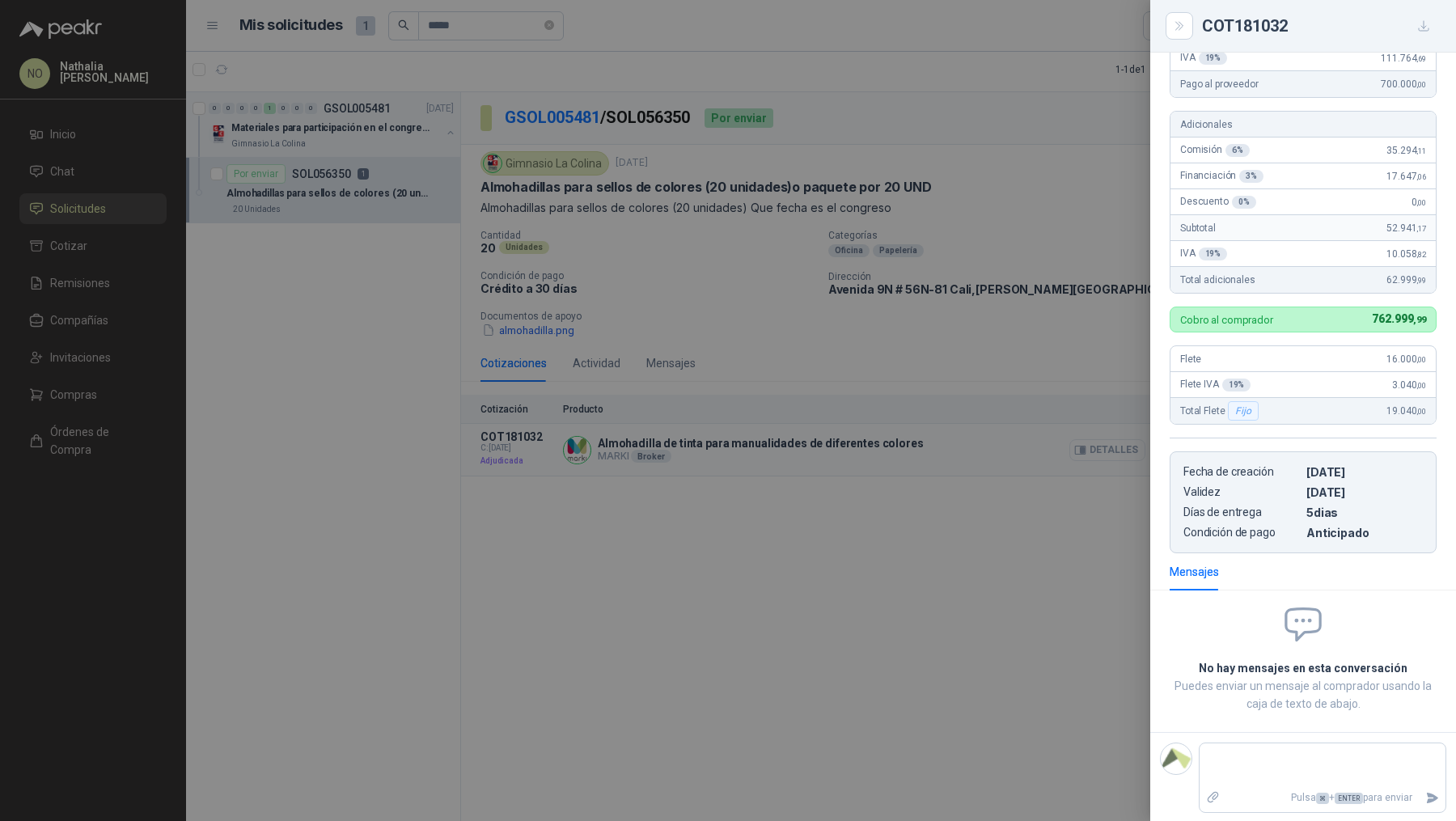
click at [1139, 443] on div at bounding box center [728, 410] width 1456 height 821
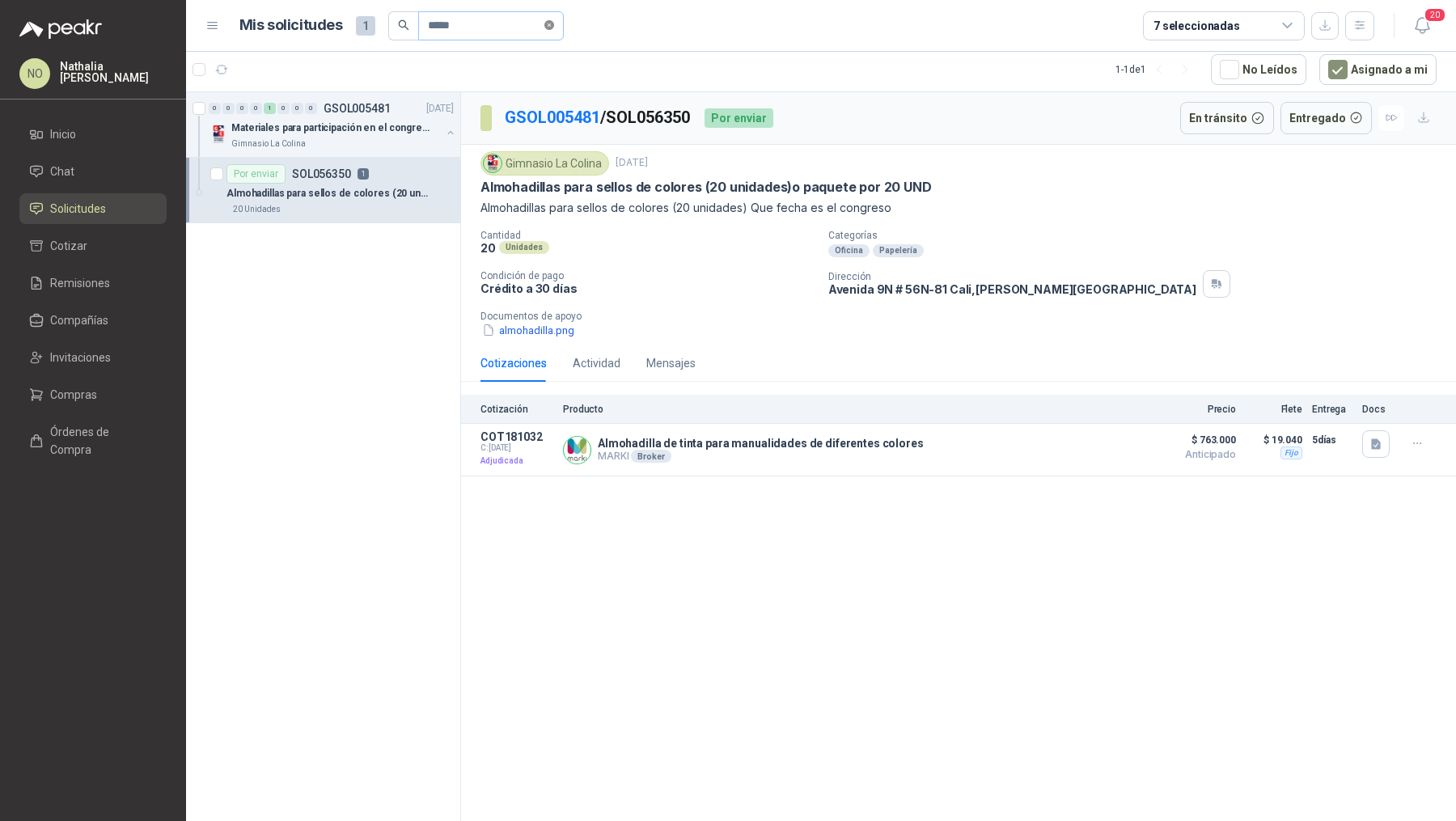
click at [551, 27] on icon "close-circle" at bounding box center [549, 25] width 9 height 9
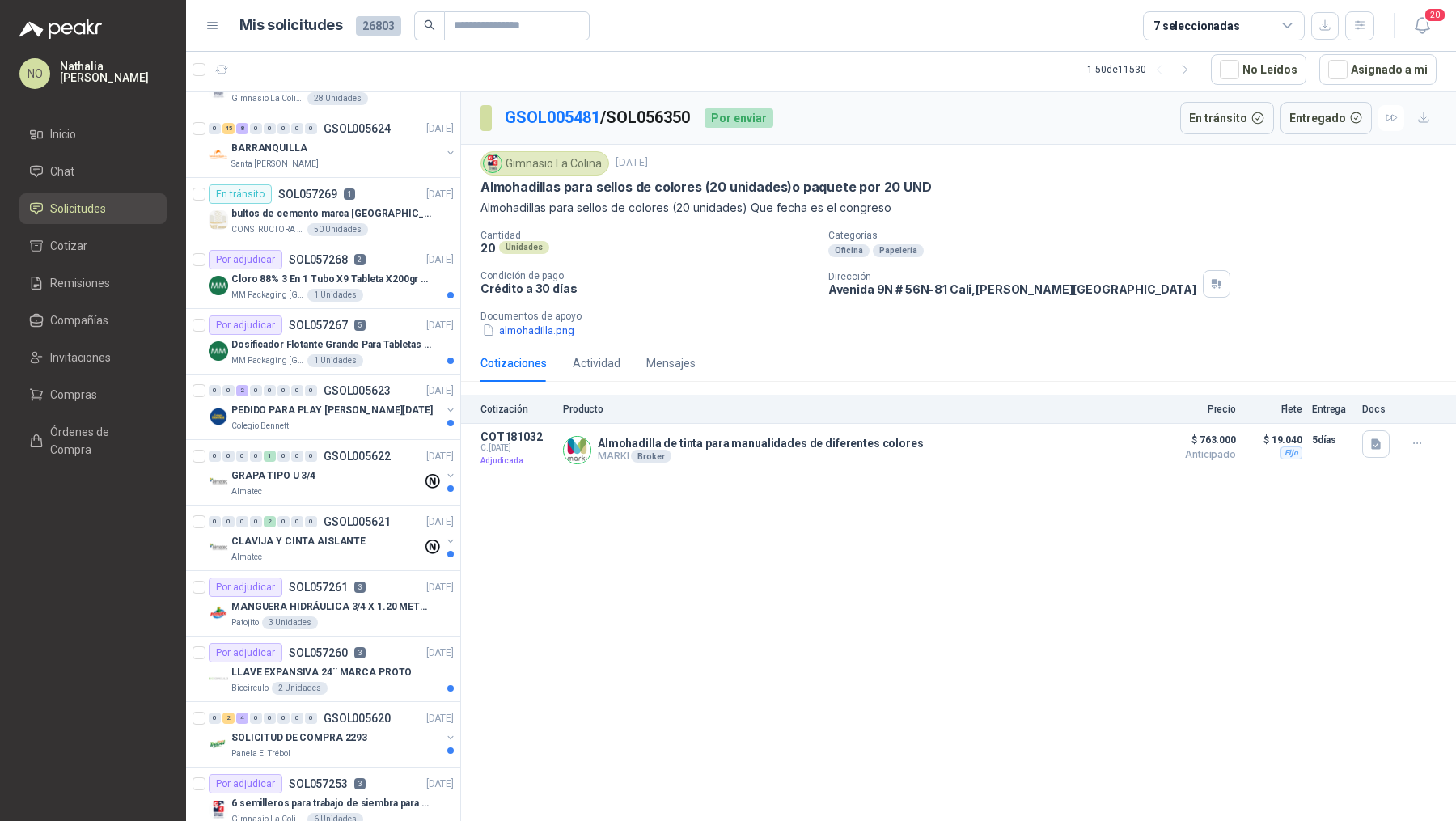
scroll to position [0, 0]
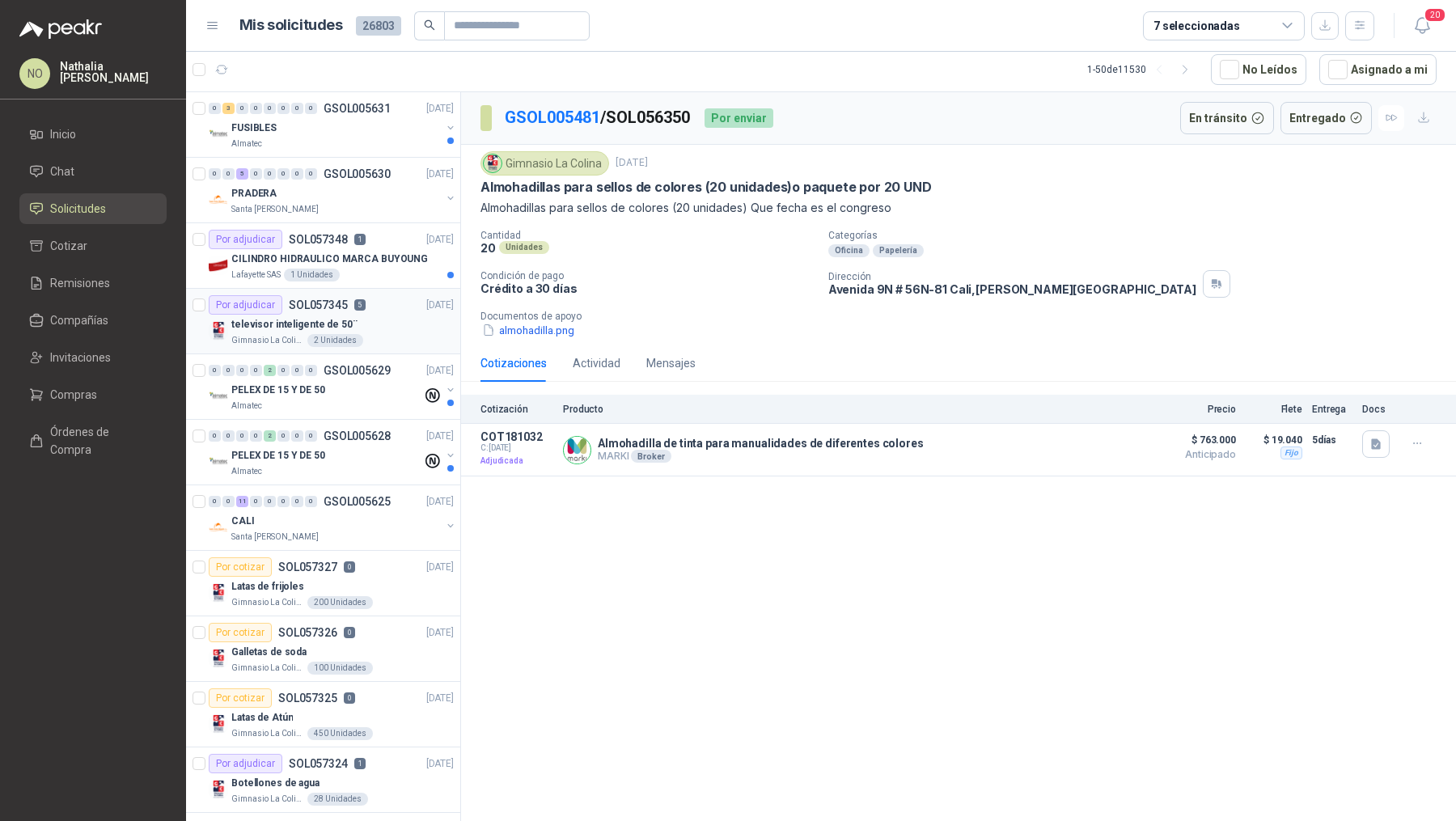
click at [366, 335] on div "Gimnasio La Colina 2 Unidades" at bounding box center [342, 340] width 222 height 13
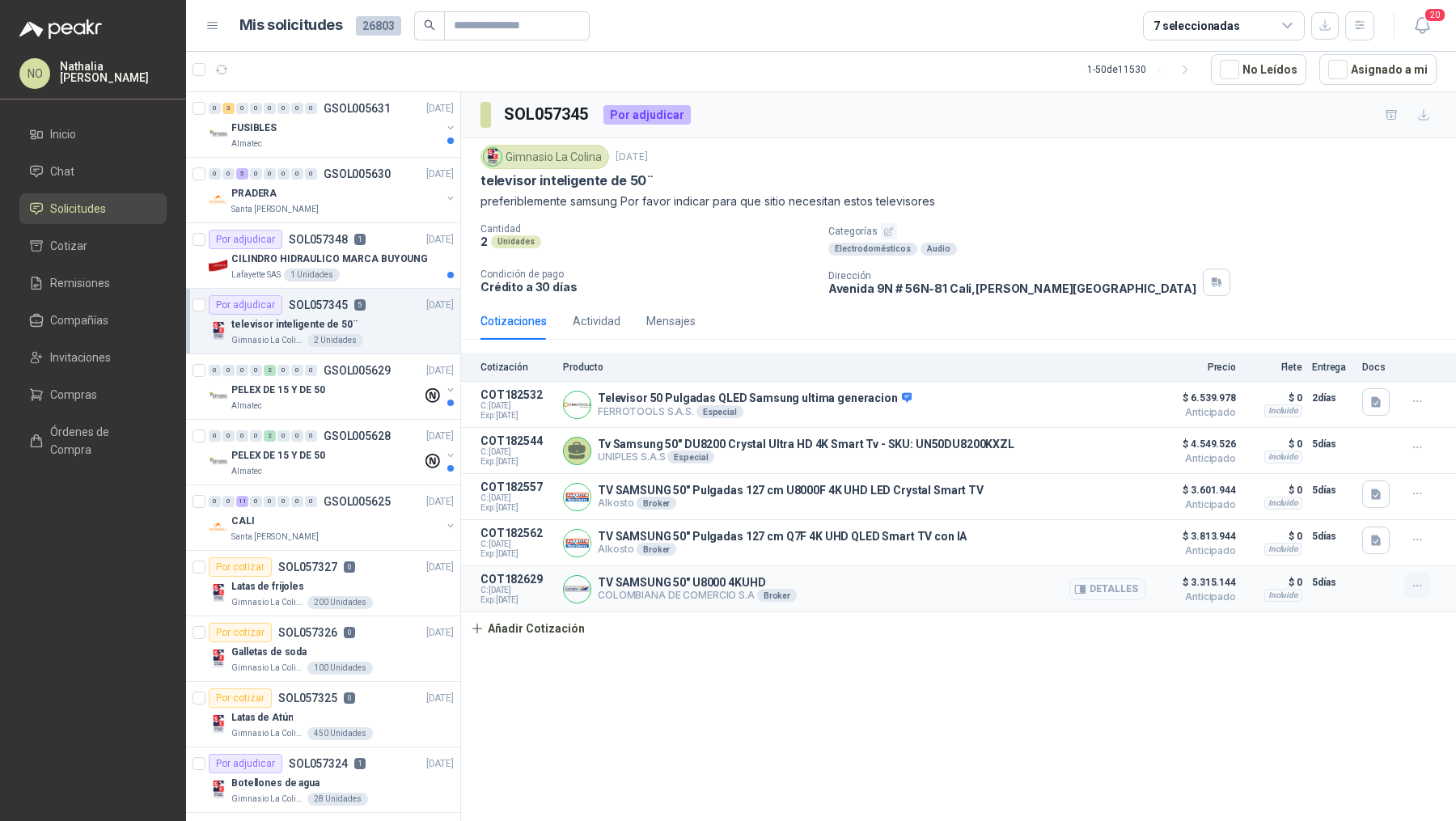
click at [1415, 579] on icon "button" at bounding box center [1417, 586] width 14 height 14
click at [1346, 528] on button "Editar" at bounding box center [1385, 517] width 130 height 26
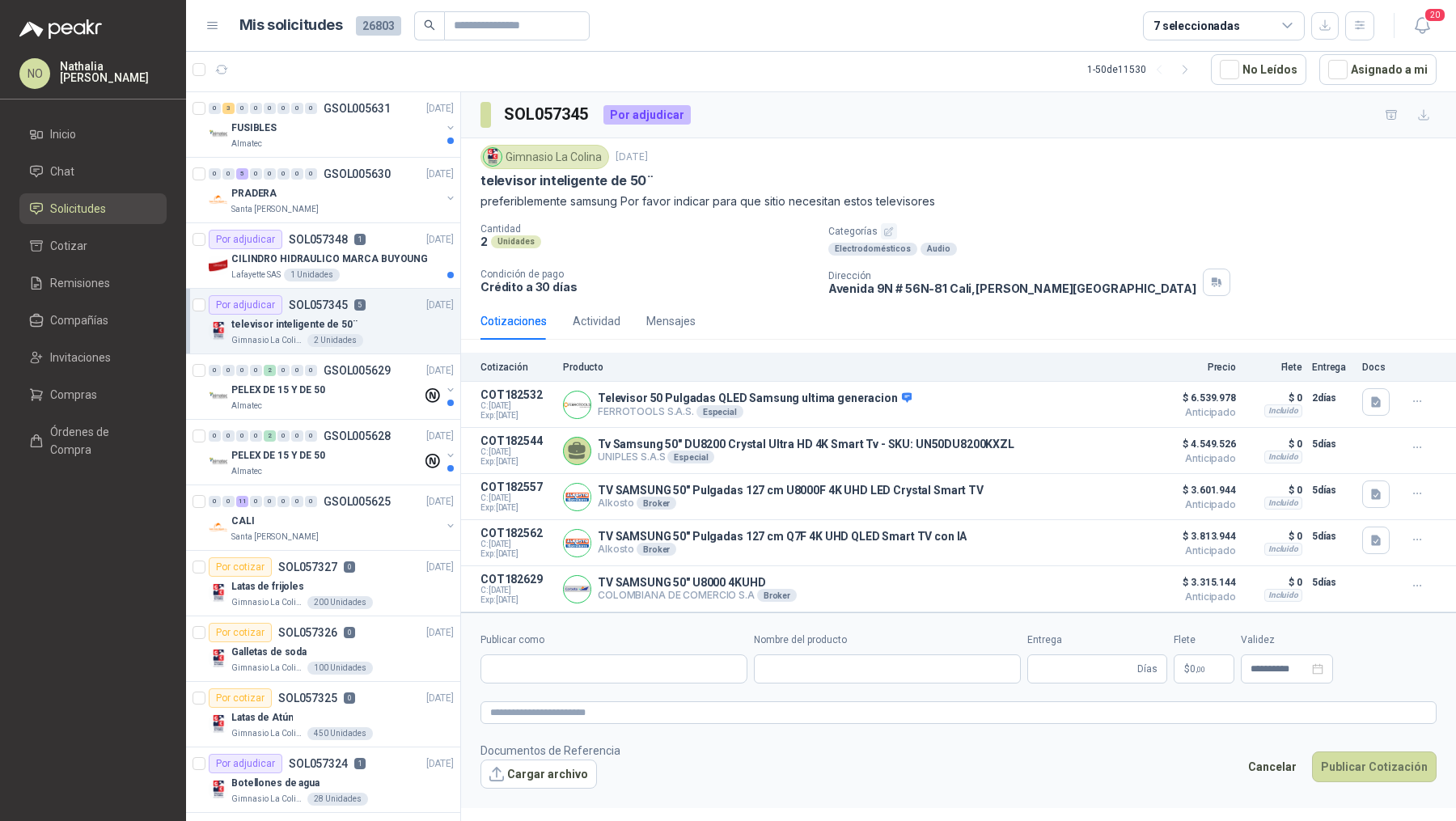
type input "**********"
type input "*"
type input "**********"
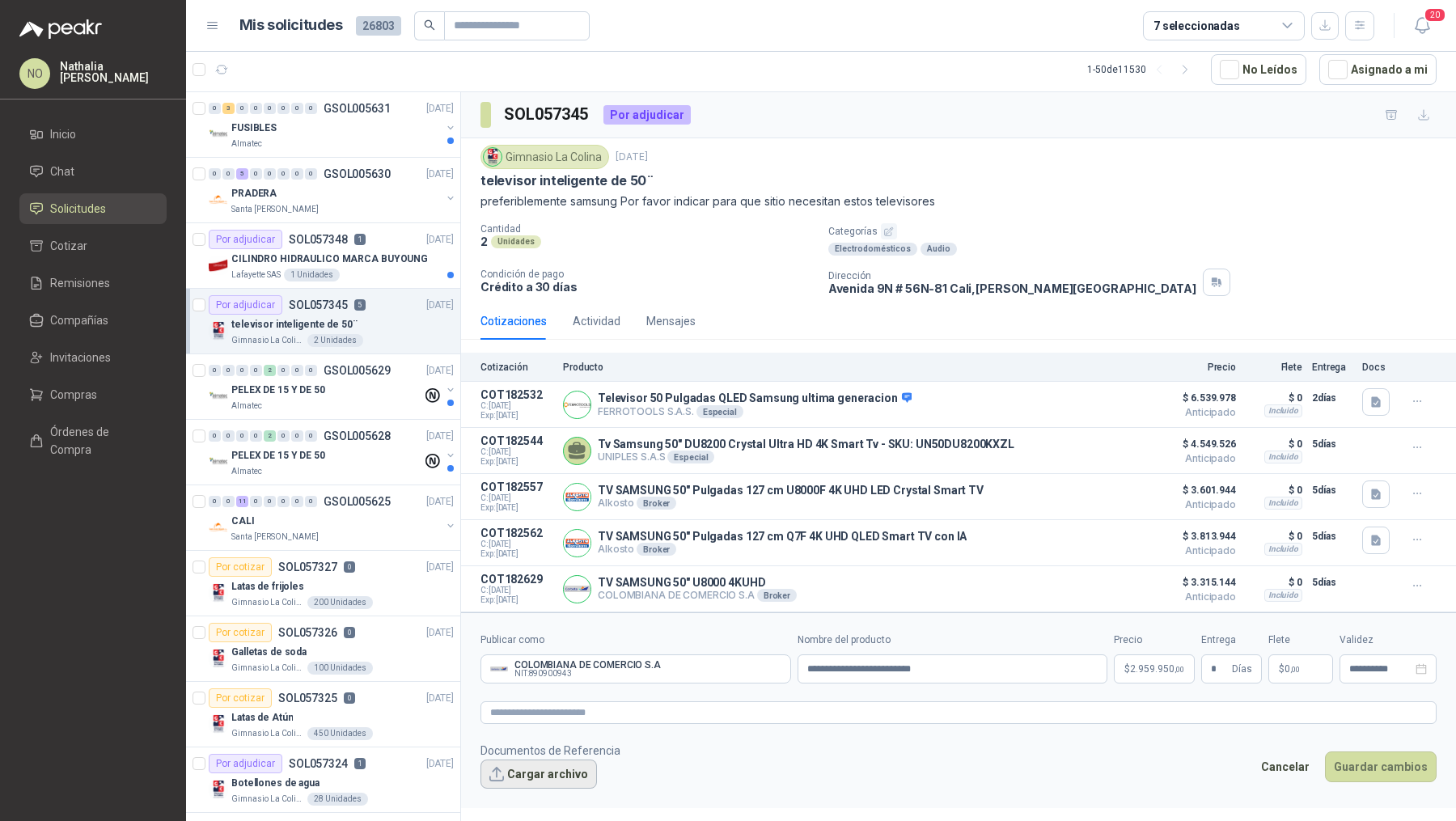
click at [518, 765] on button "Cargar archivo" at bounding box center [539, 774] width 117 height 29
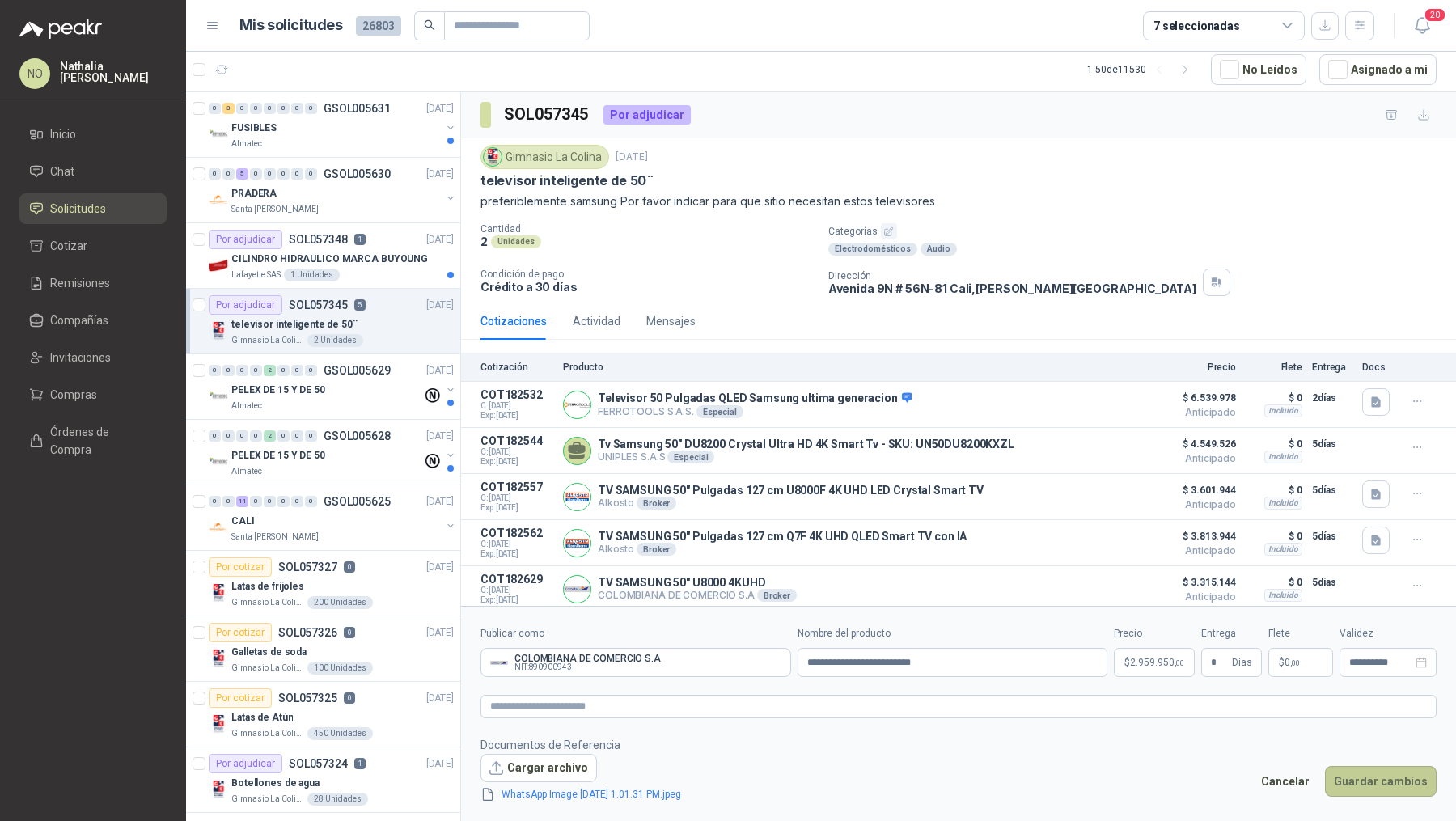
click at [1401, 778] on button "Guardar cambios" at bounding box center [1380, 782] width 112 height 31
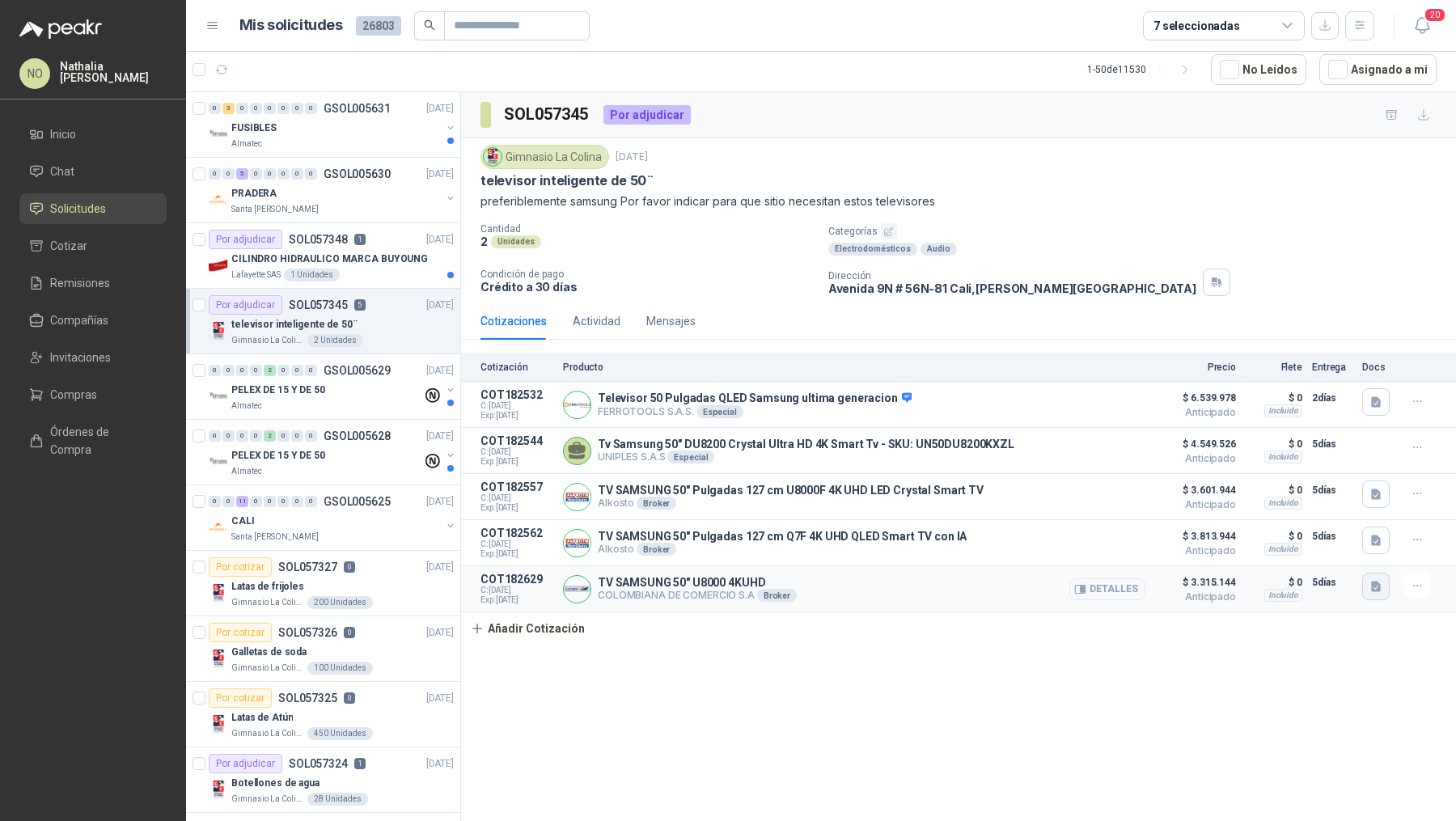
click at [1382, 588] on button "button" at bounding box center [1376, 587] width 27 height 27
click at [1299, 545] on button "WhatsApp Image [DATE] 1.01.31 PM.jpeg" at bounding box center [1272, 547] width 214 height 17
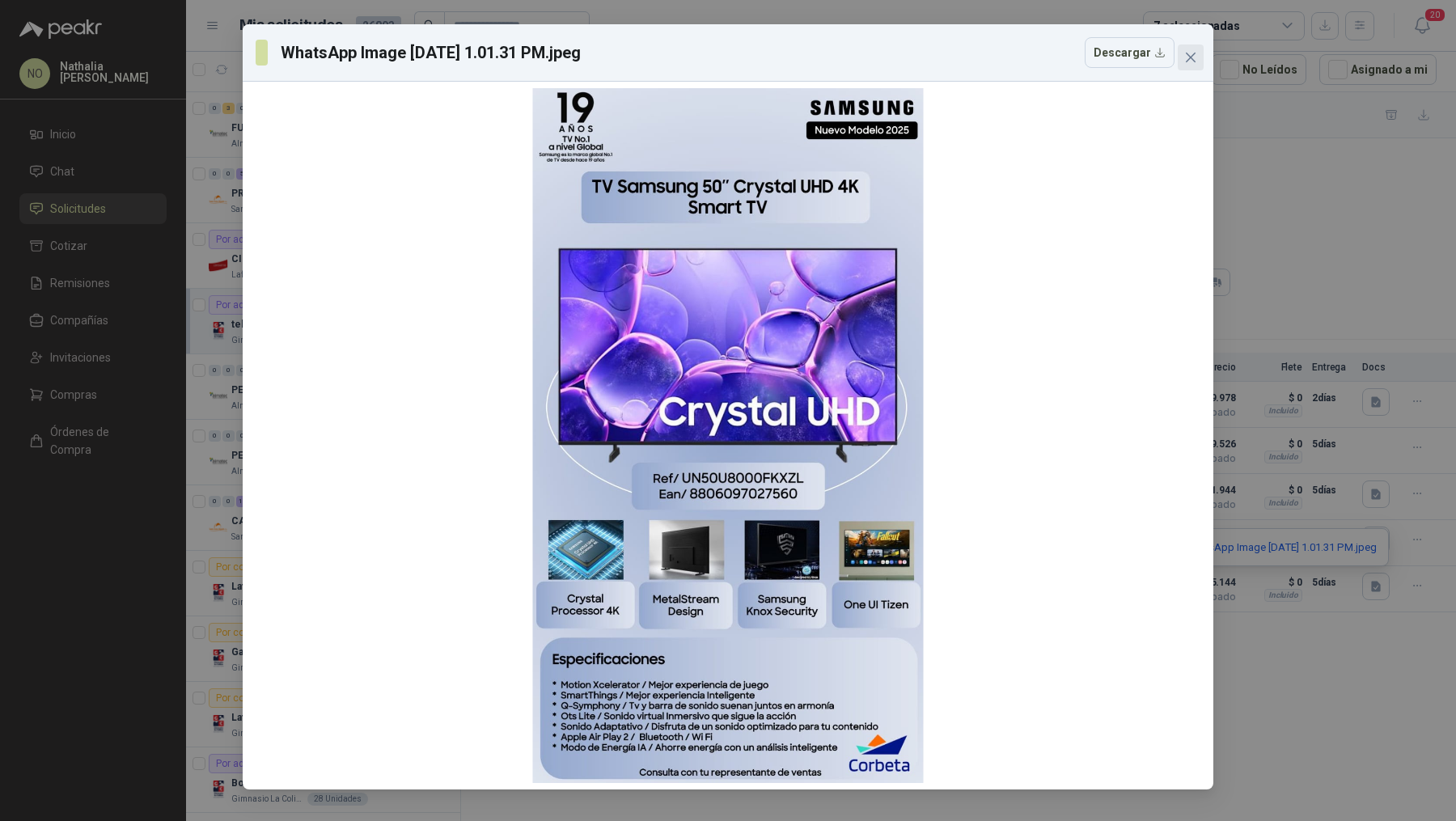
click at [1197, 56] on span "Close" at bounding box center [1191, 57] width 26 height 13
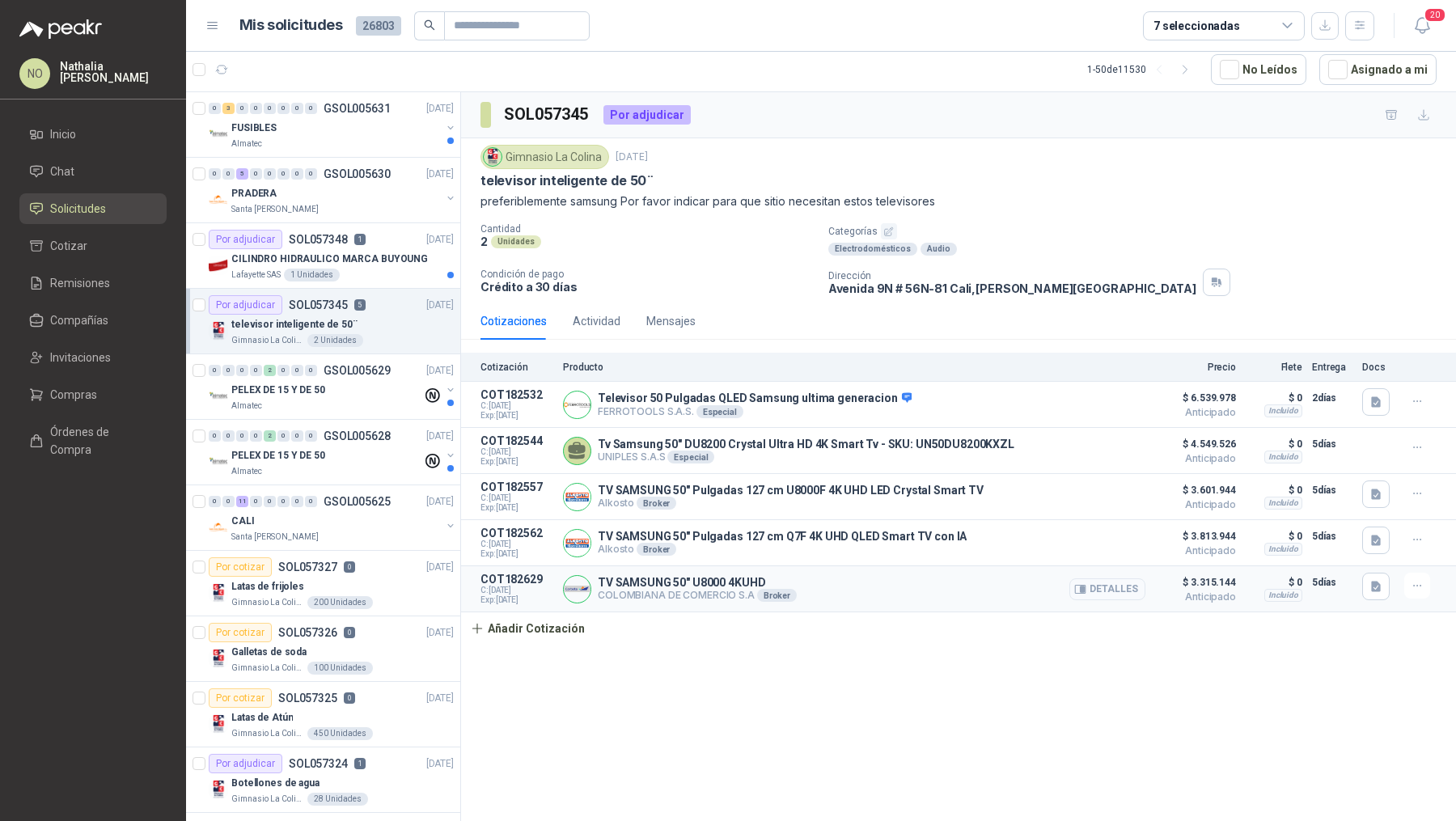
click at [1085, 589] on icon "button" at bounding box center [1080, 589] width 10 height 8
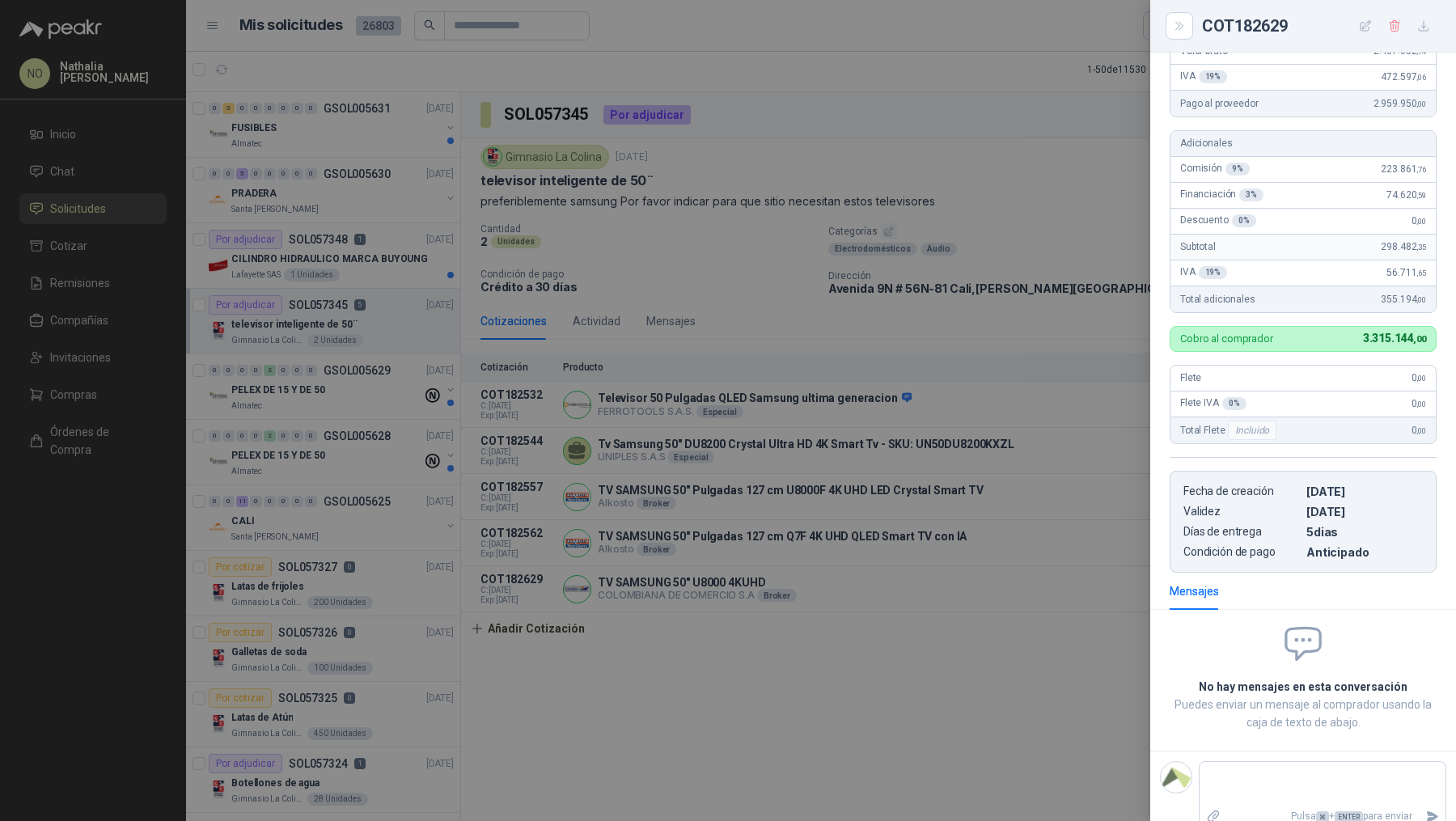
scroll to position [199, 0]
click at [379, 378] on div at bounding box center [728, 410] width 1456 height 821
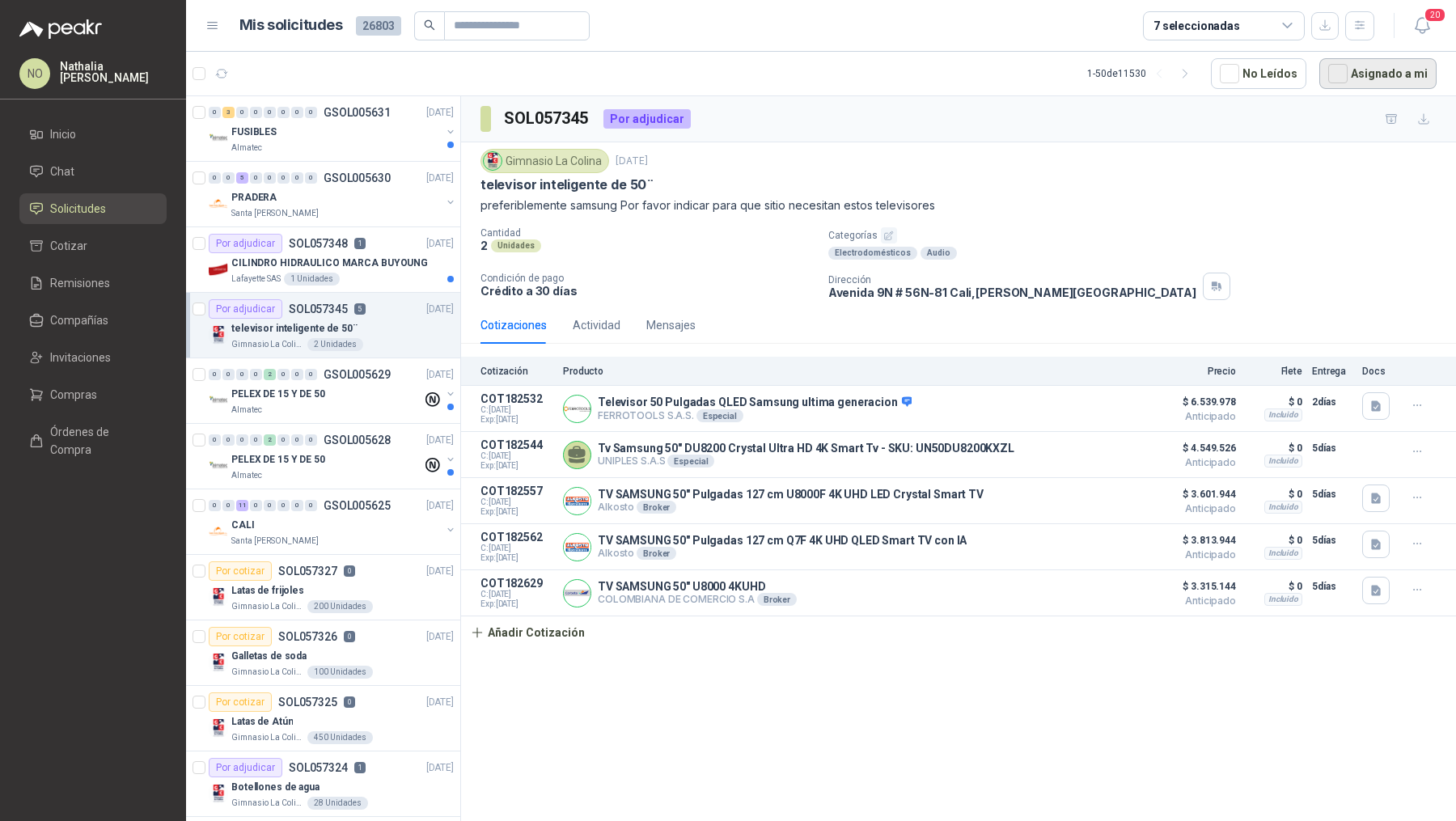
scroll to position [4, 0]
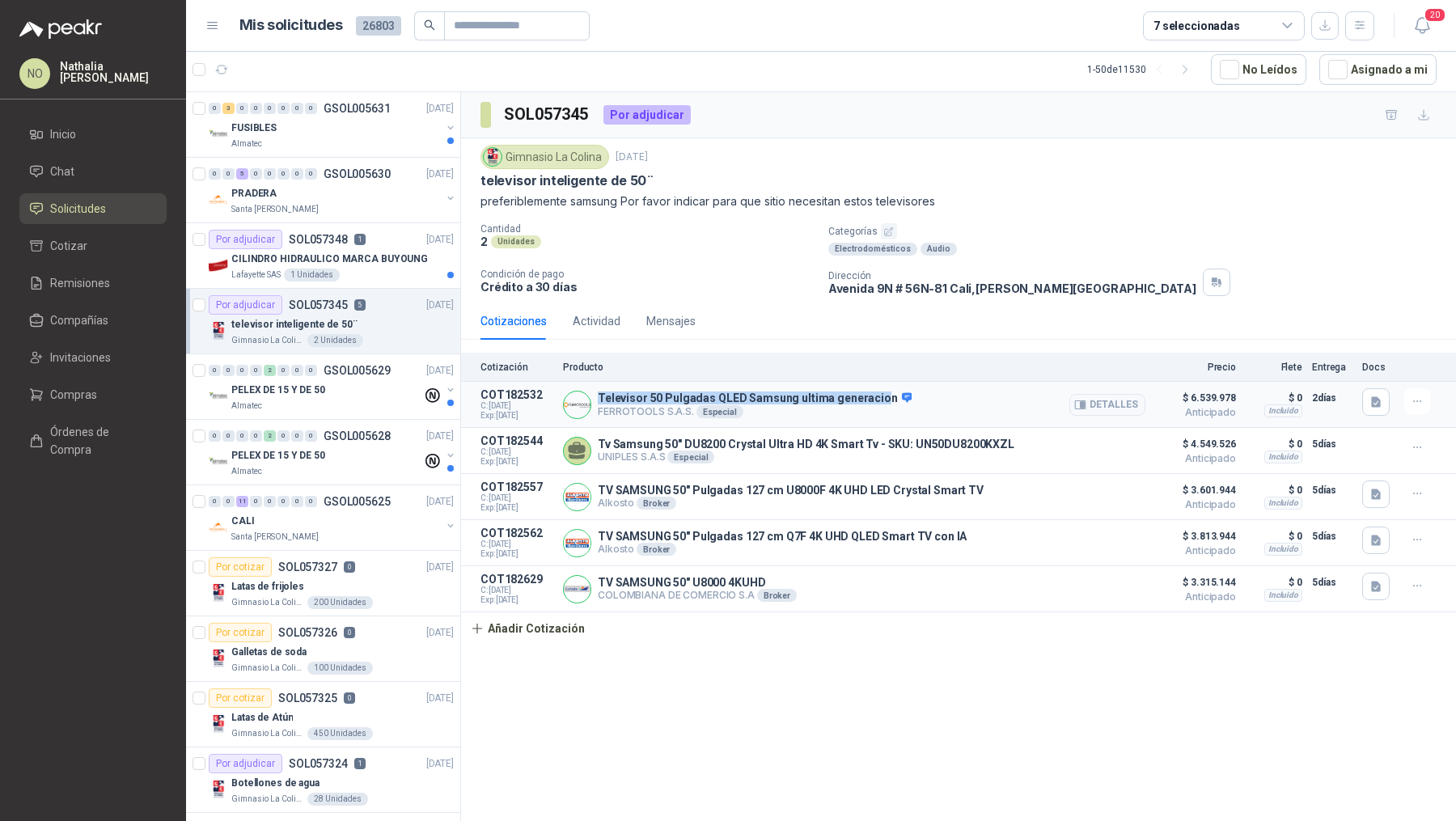
drag, startPoint x: 601, startPoint y: 395, endPoint x: 877, endPoint y: 394, distance: 276.0
click at [877, 394] on p "Televisor 50 Pulgadas QLED Samsung ultima generacion" at bounding box center [755, 398] width 314 height 15
copy p "Televisor 50 Pulgadas QLED Samsung ultima generacio"
click at [1369, 72] on button "Asignado a mi" at bounding box center [1378, 69] width 118 height 31
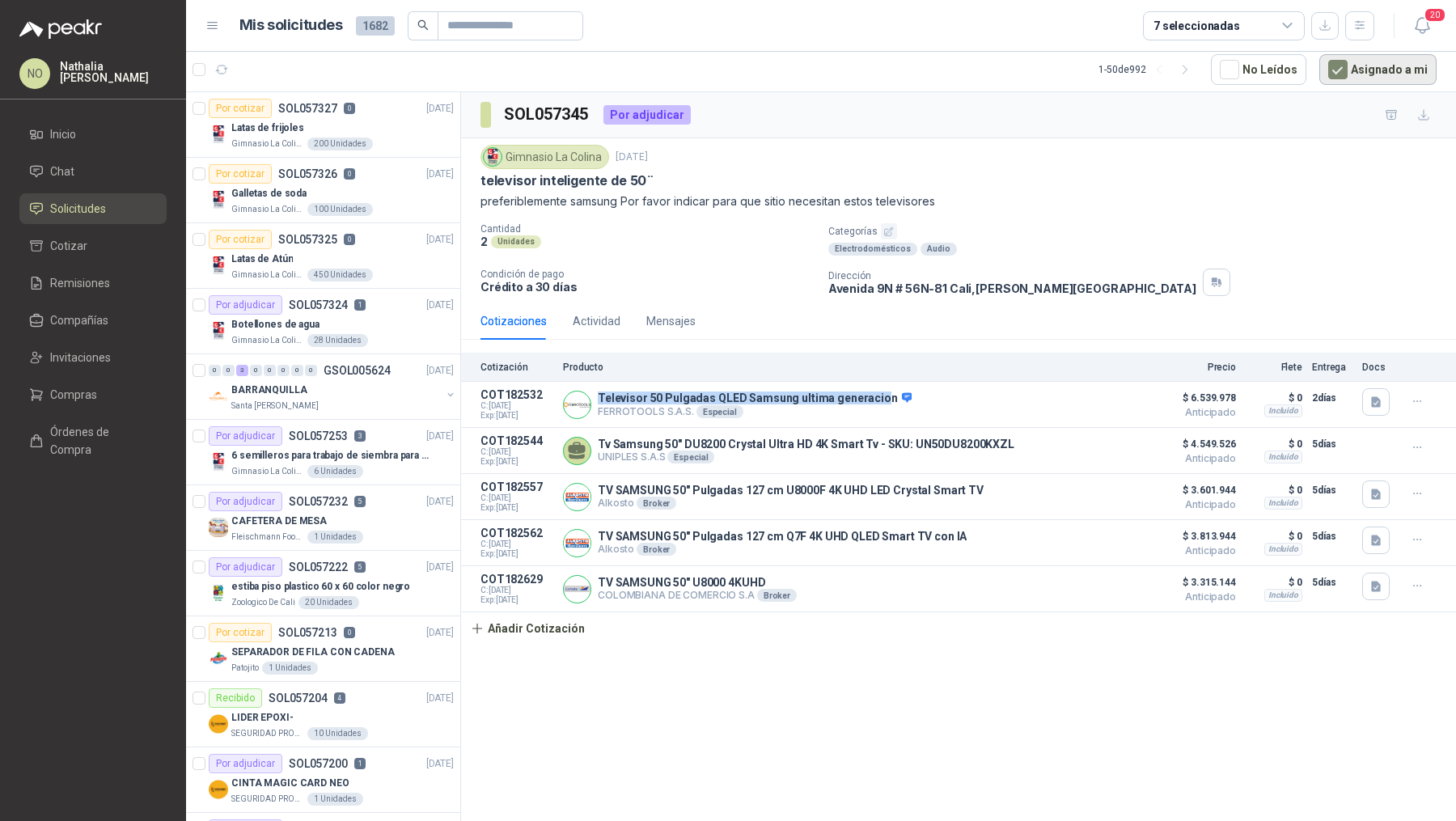
click at [1365, 59] on button "Asignado a mi" at bounding box center [1378, 69] width 118 height 31
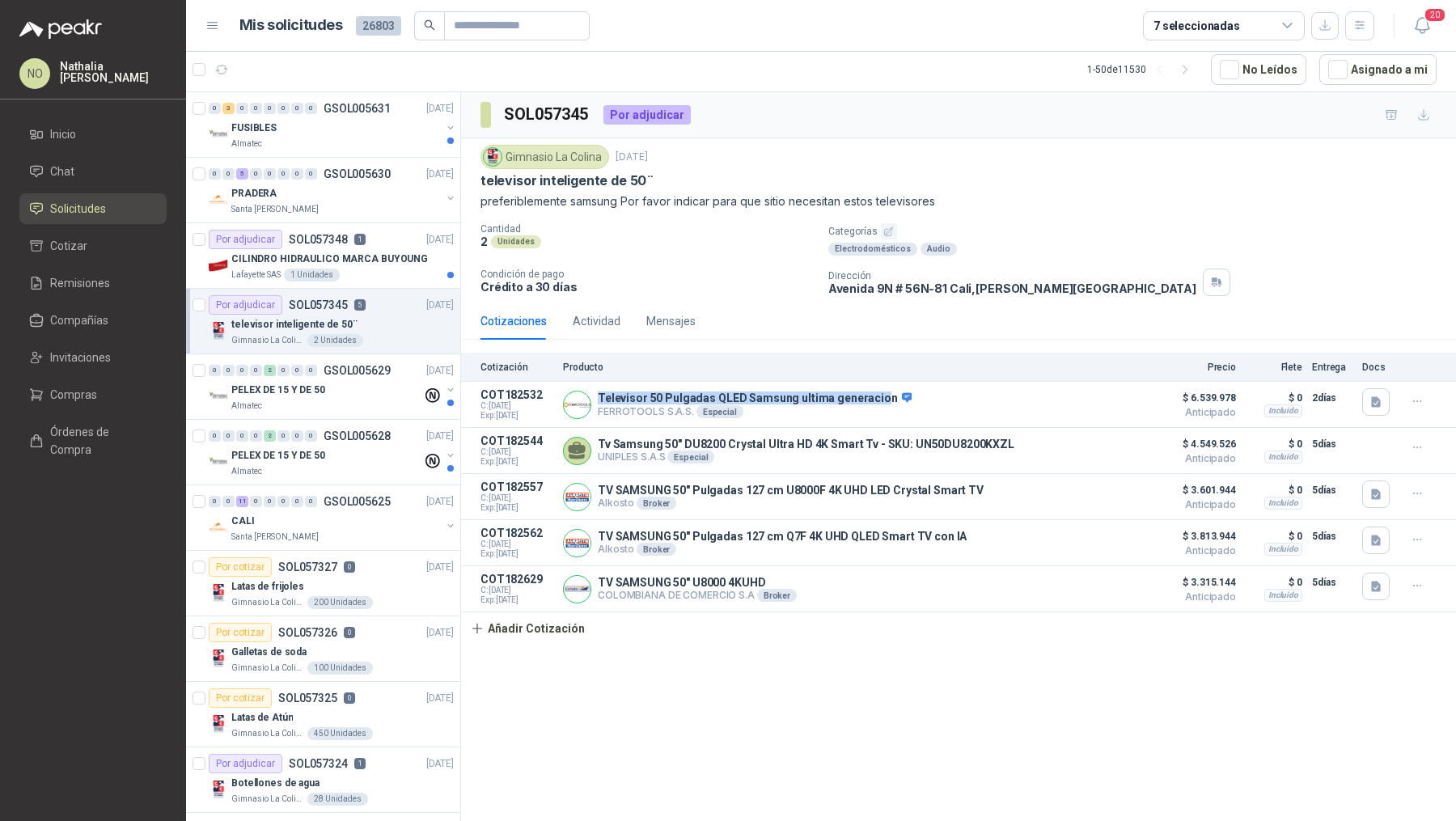
click at [359, 133] on div "FUSIBLES" at bounding box center [336, 128] width 209 height 20
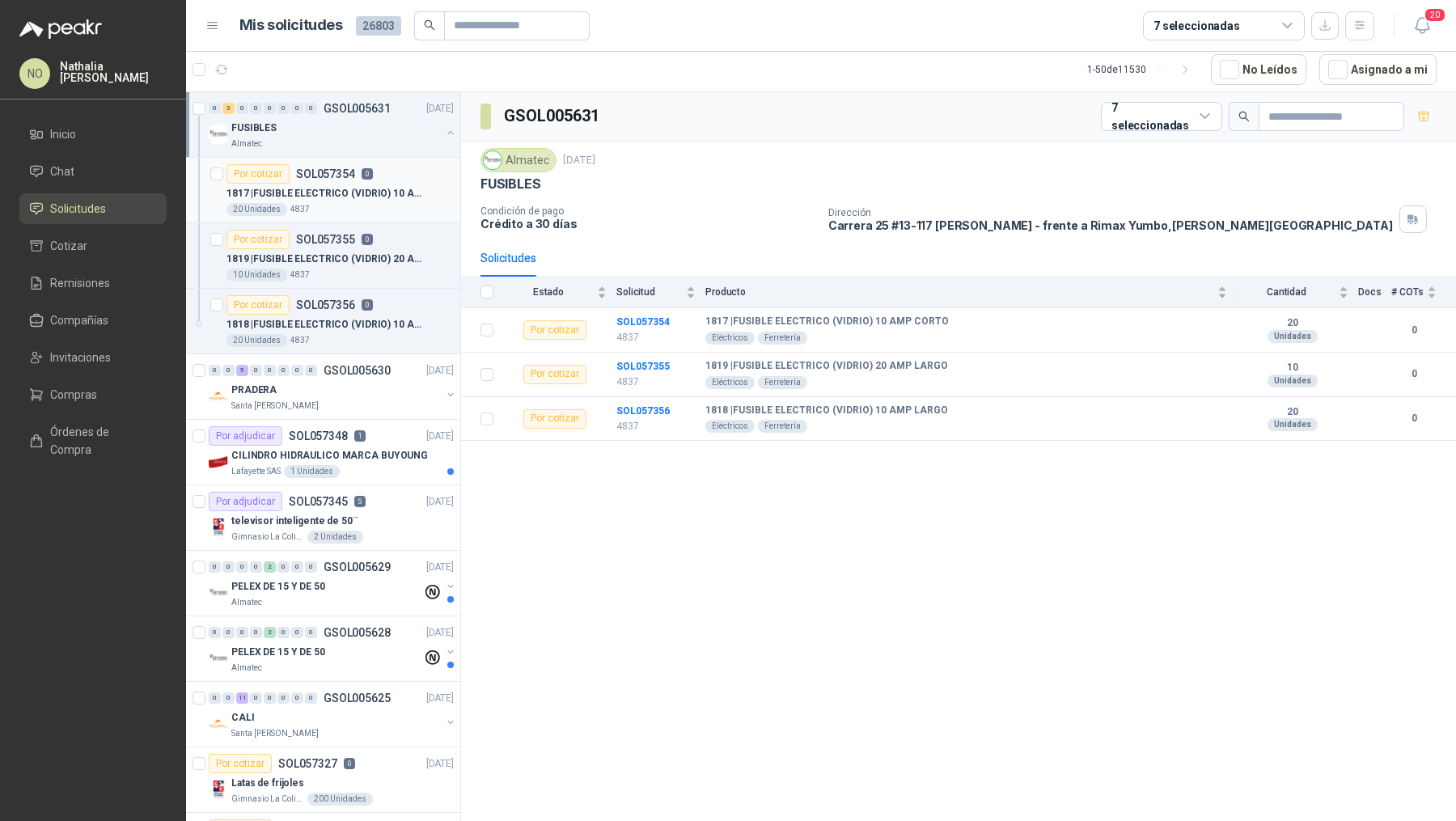
click at [355, 195] on p "1817 | FUSIBLE ELECTRICO (VIDRIO) 10 AMP CORTO" at bounding box center [327, 194] width 202 height 15
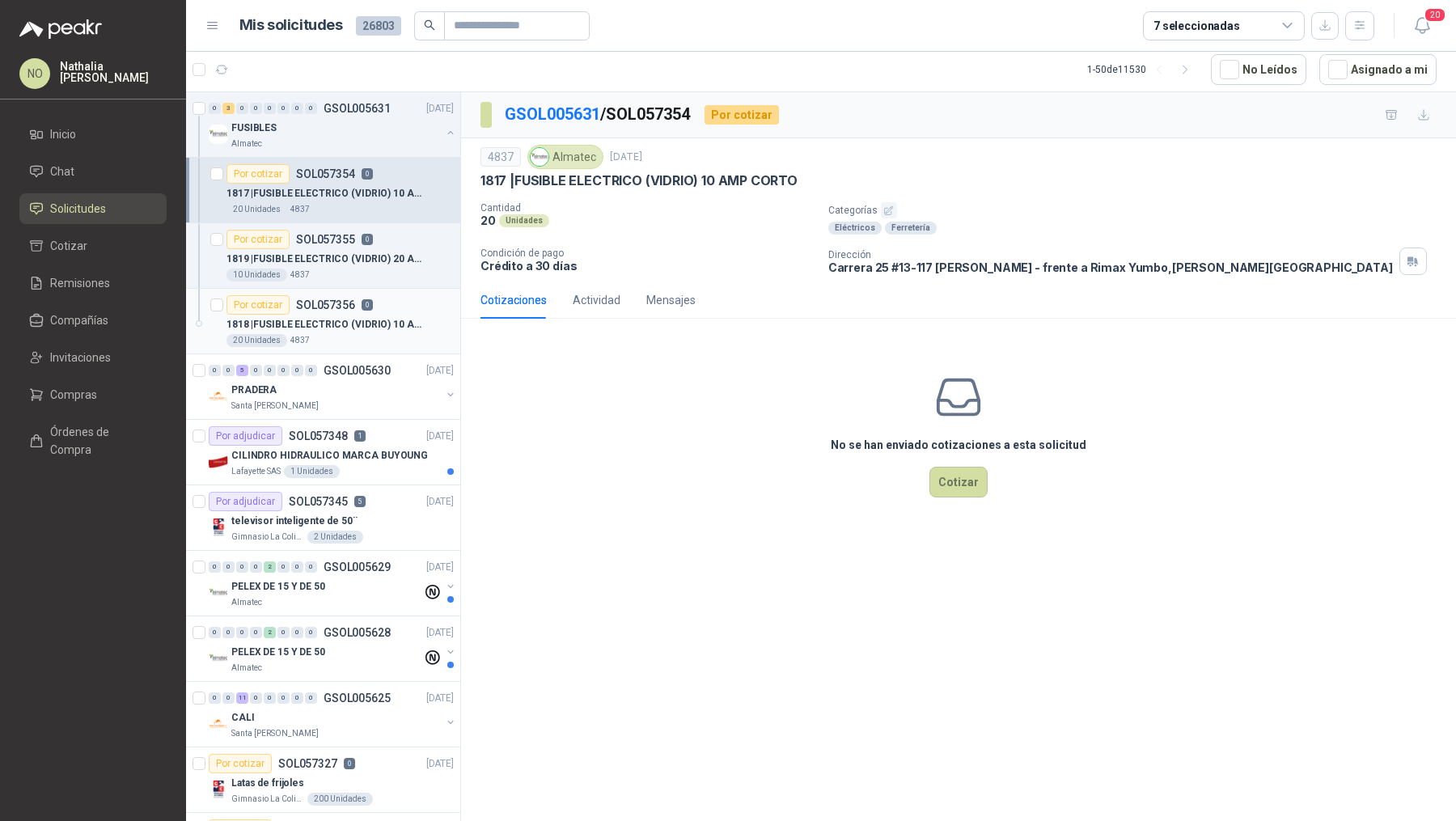
click at [362, 330] on div "1818 | FUSIBLE ELECTRICO (VIDRIO) 10 AMP LARGO" at bounding box center [340, 324] width 227 height 20
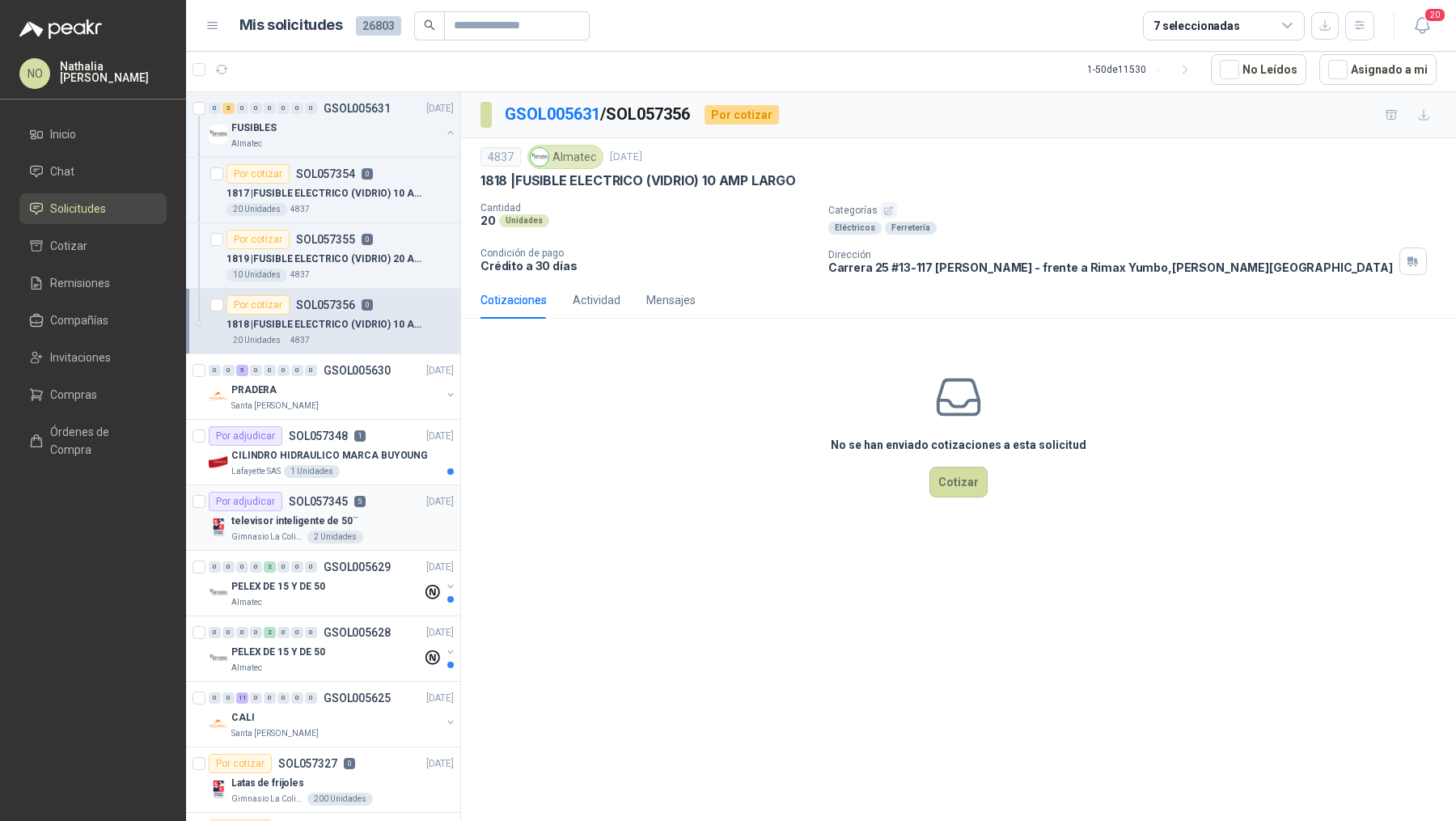
click at [375, 514] on div "televisor inteligente de 50¨" at bounding box center [342, 521] width 222 height 20
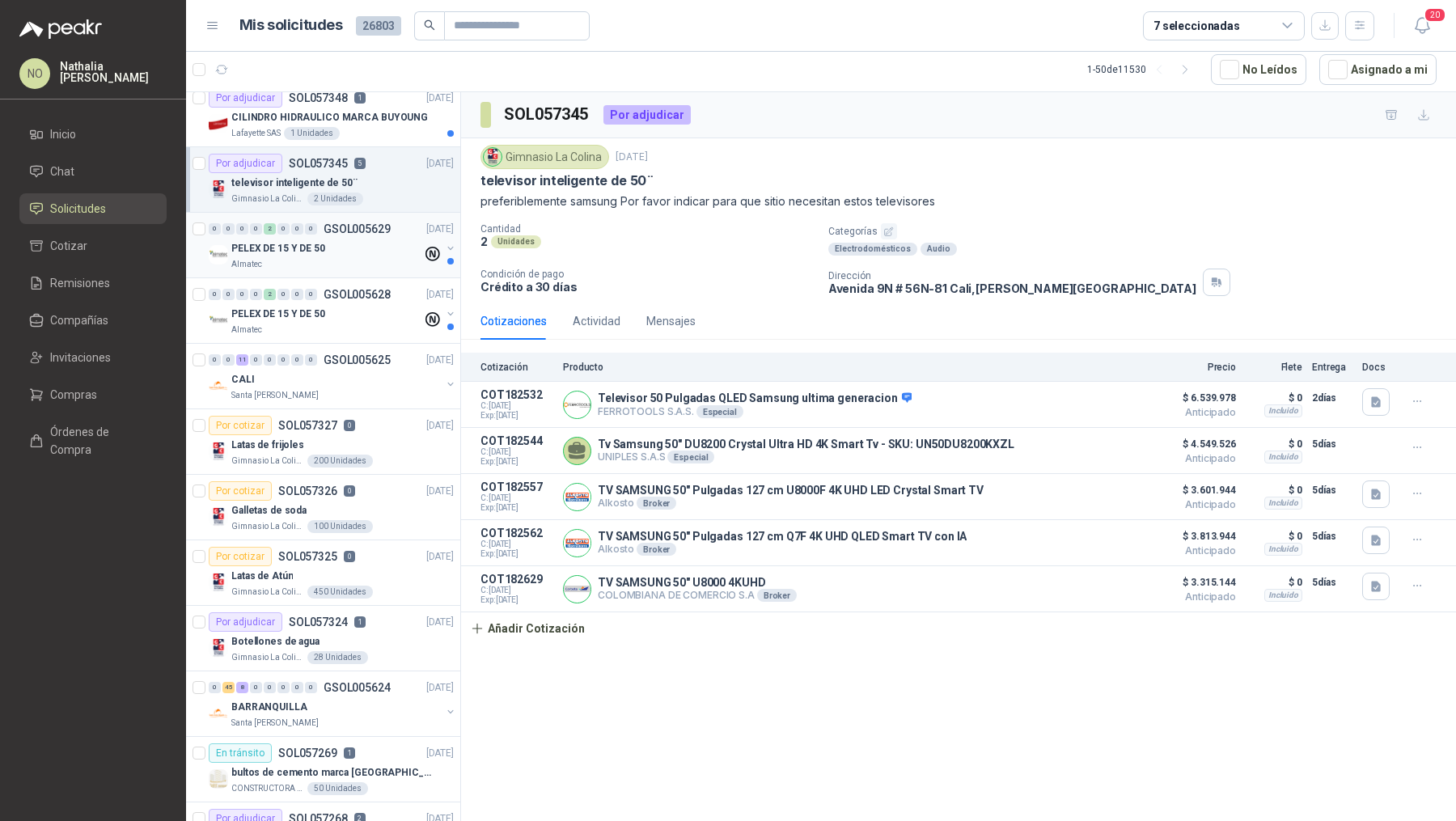
scroll to position [465, 0]
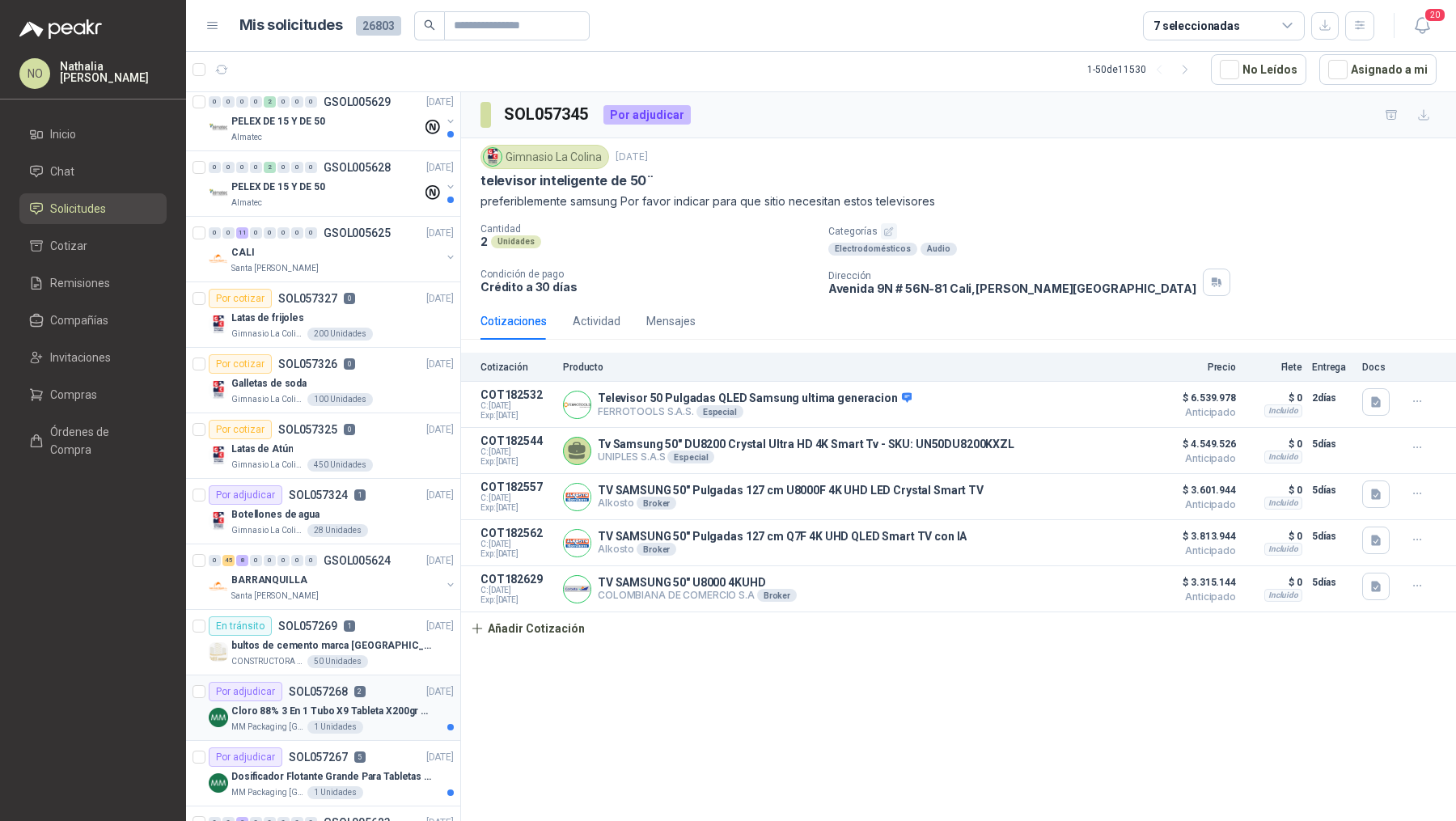
click at [353, 707] on p "Cloro 88% 3 En 1 Tubo X9 Tableta X200gr Oxycl" at bounding box center [332, 711] width 202 height 15
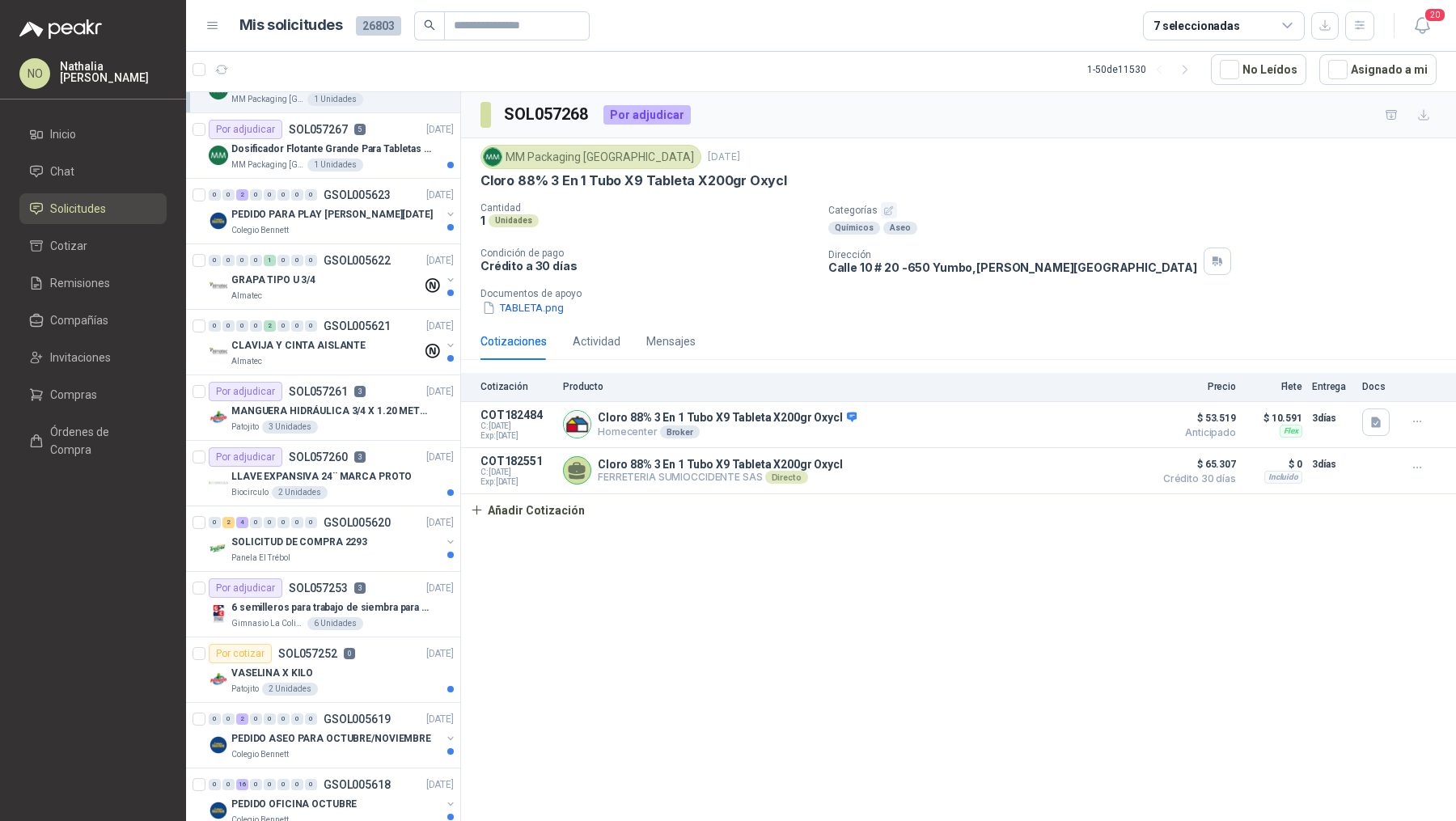
scroll to position [1695, 0]
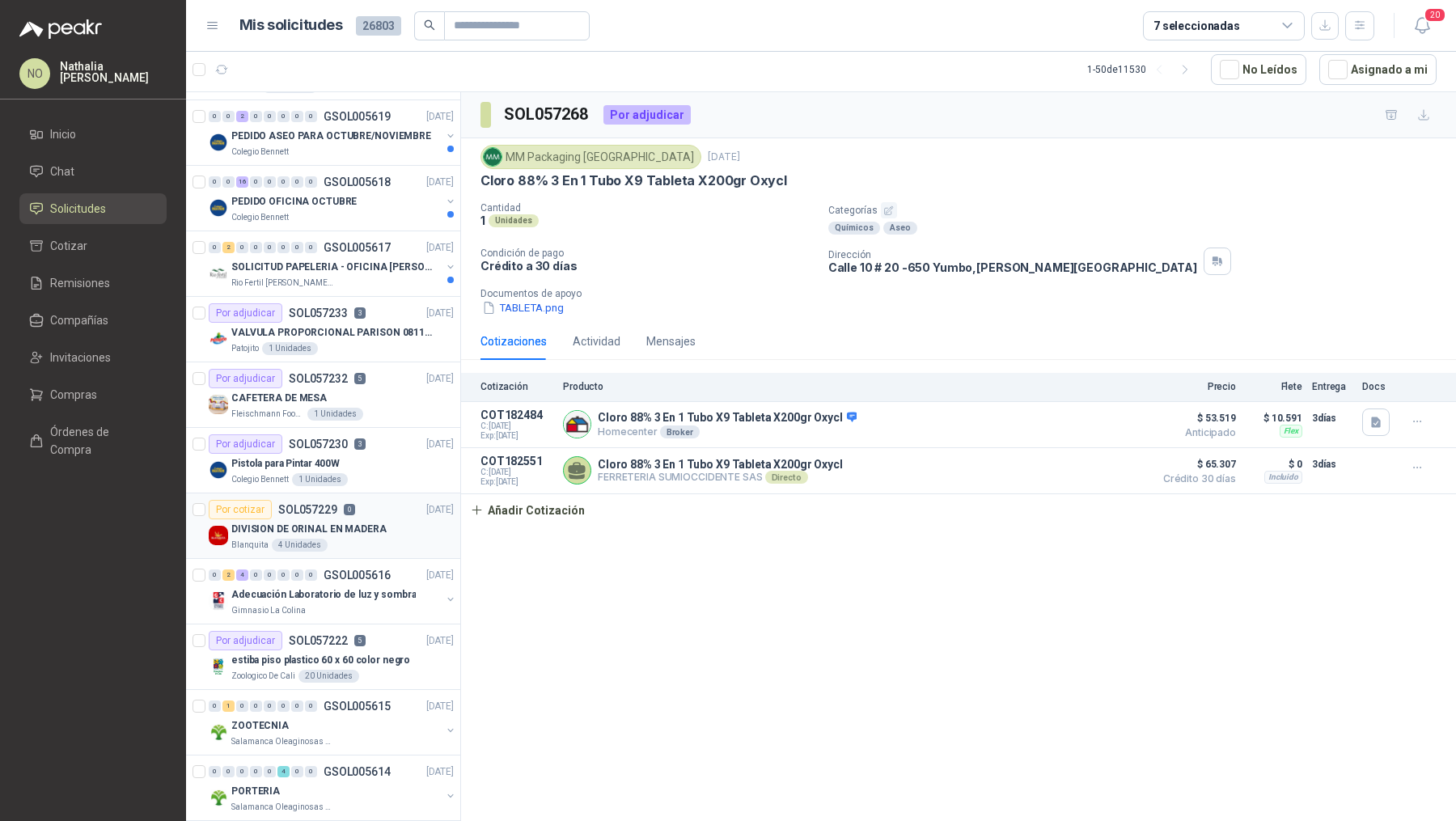
click at [358, 525] on div "DIVISION DE ORINAL EN MADERA" at bounding box center [342, 528] width 222 height 20
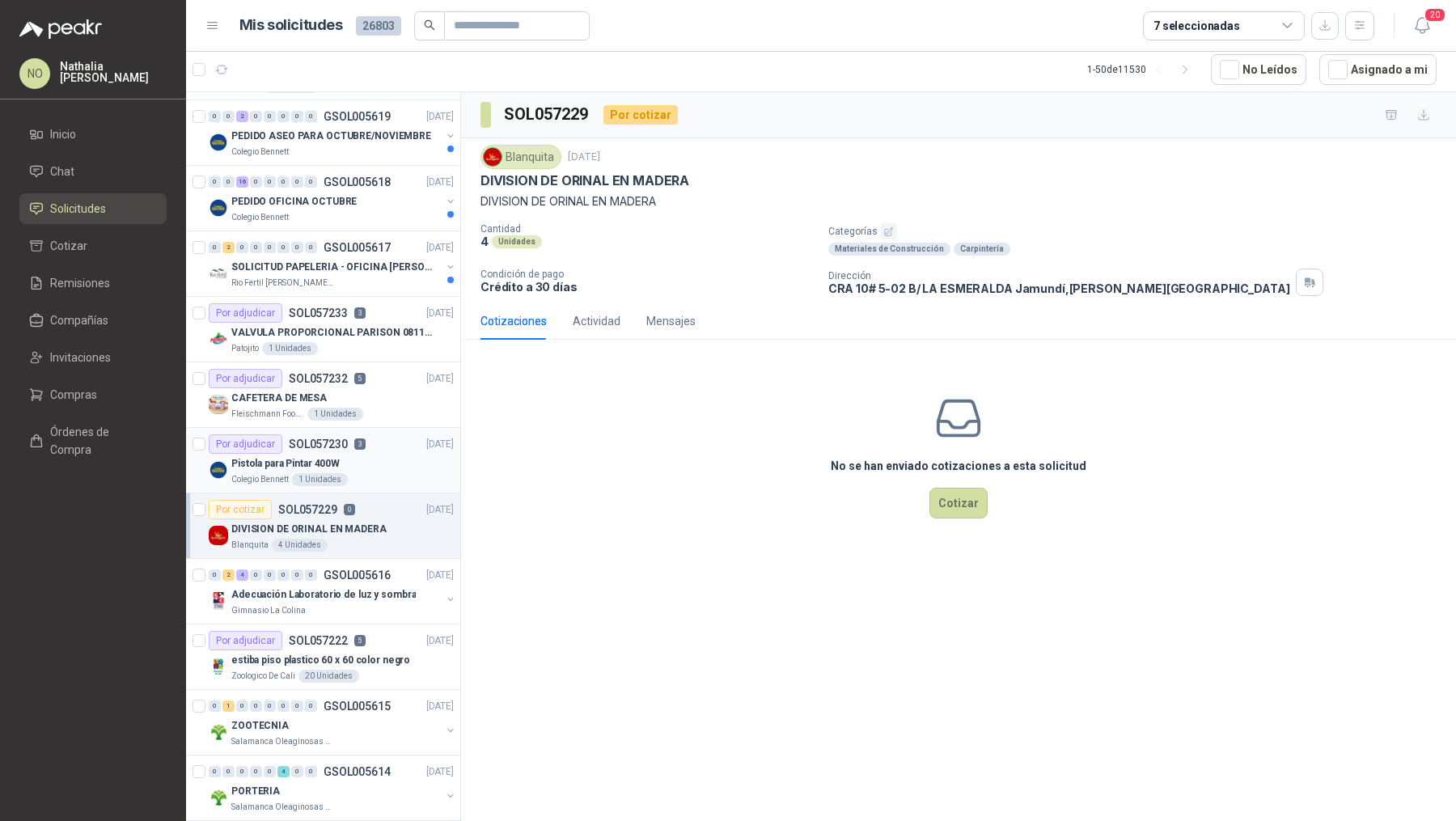
click at [376, 454] on div "Pistola para Pintar 400W" at bounding box center [342, 463] width 222 height 20
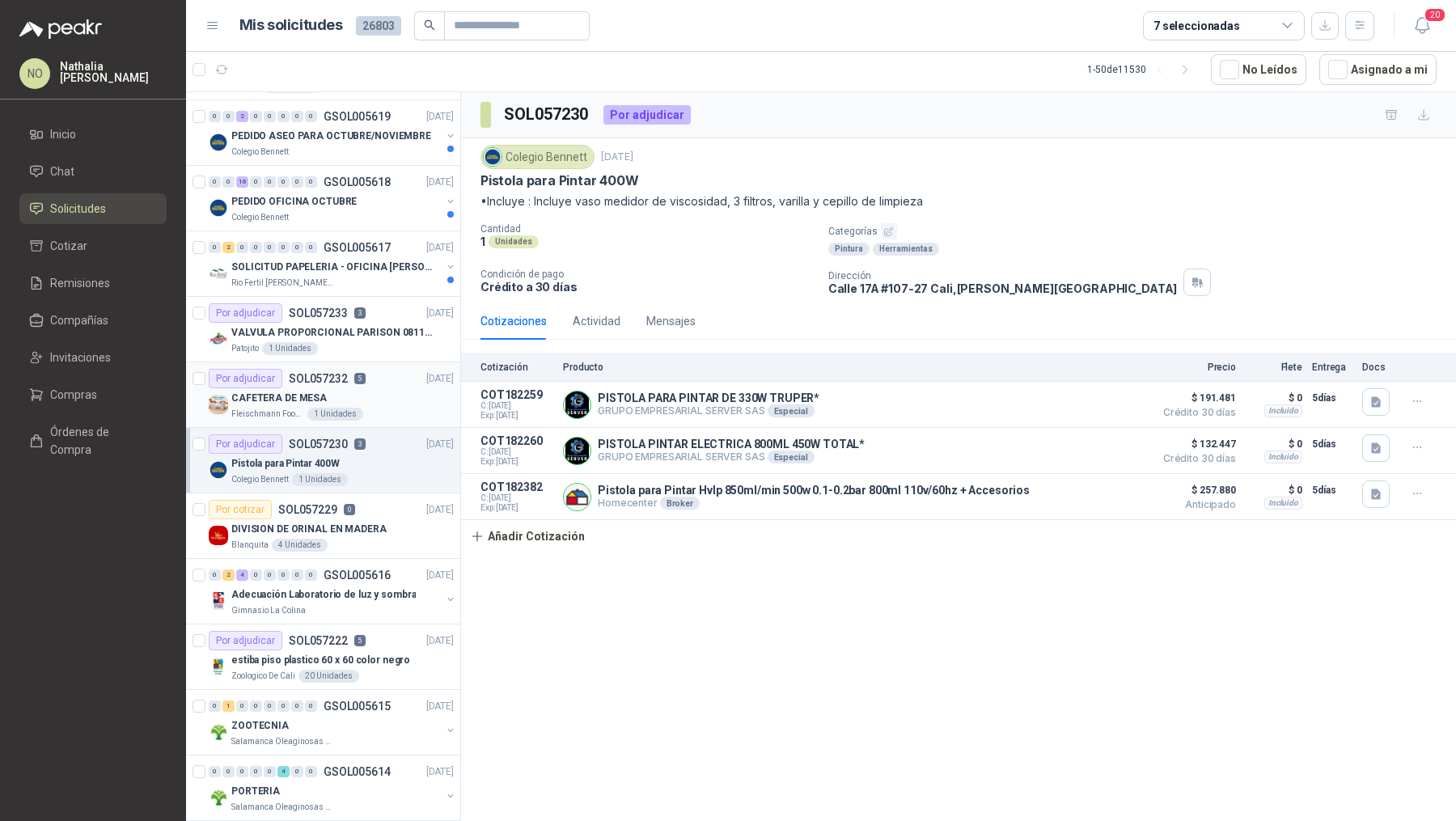
click at [364, 371] on div "Por adjudicar SOL057232 5 [DATE]" at bounding box center [331, 378] width 245 height 20
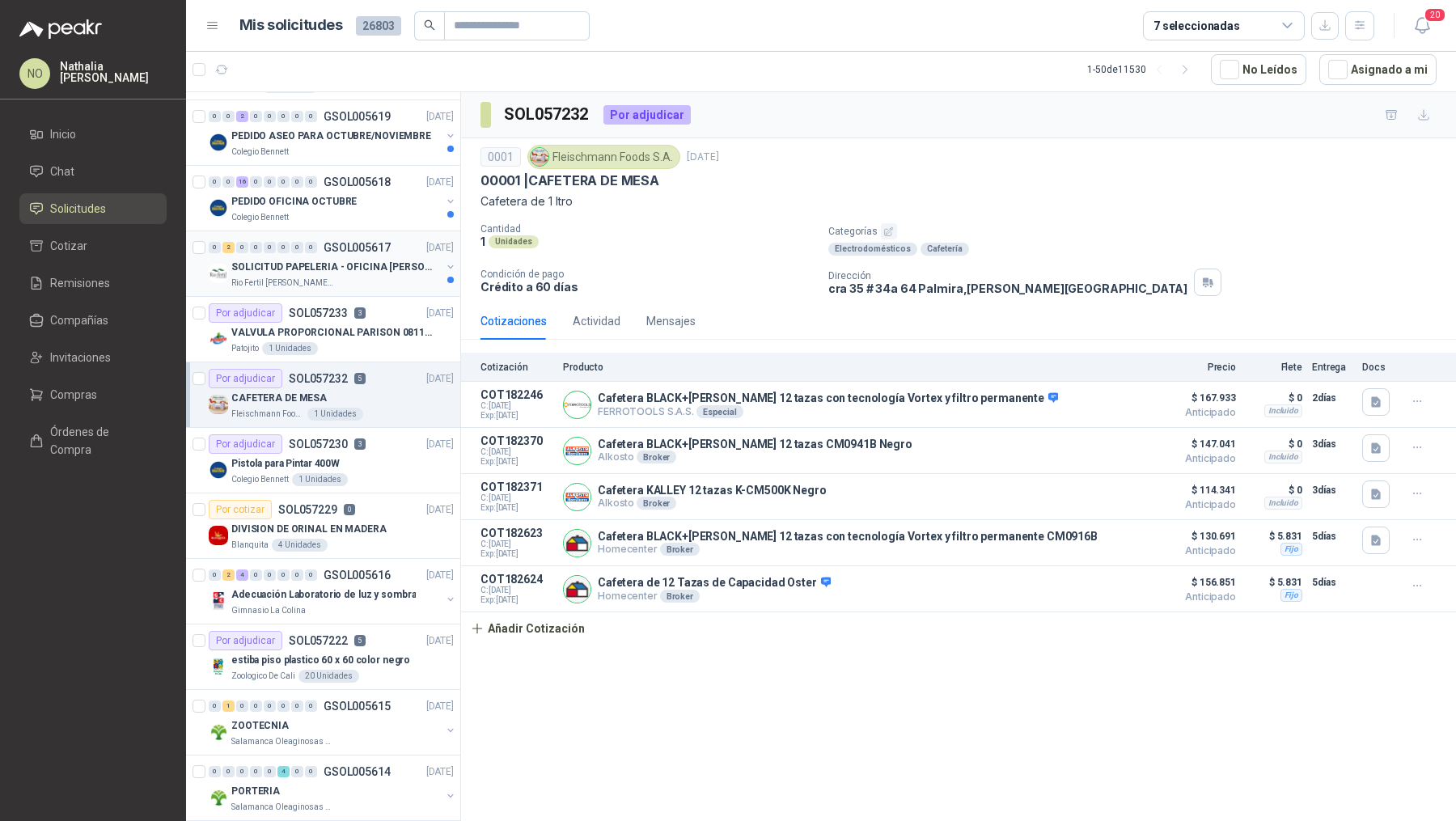
click at [366, 260] on p "SOLICITUD PAPELERIA - OFICINA [PERSON_NAME]" at bounding box center [332, 268] width 202 height 15
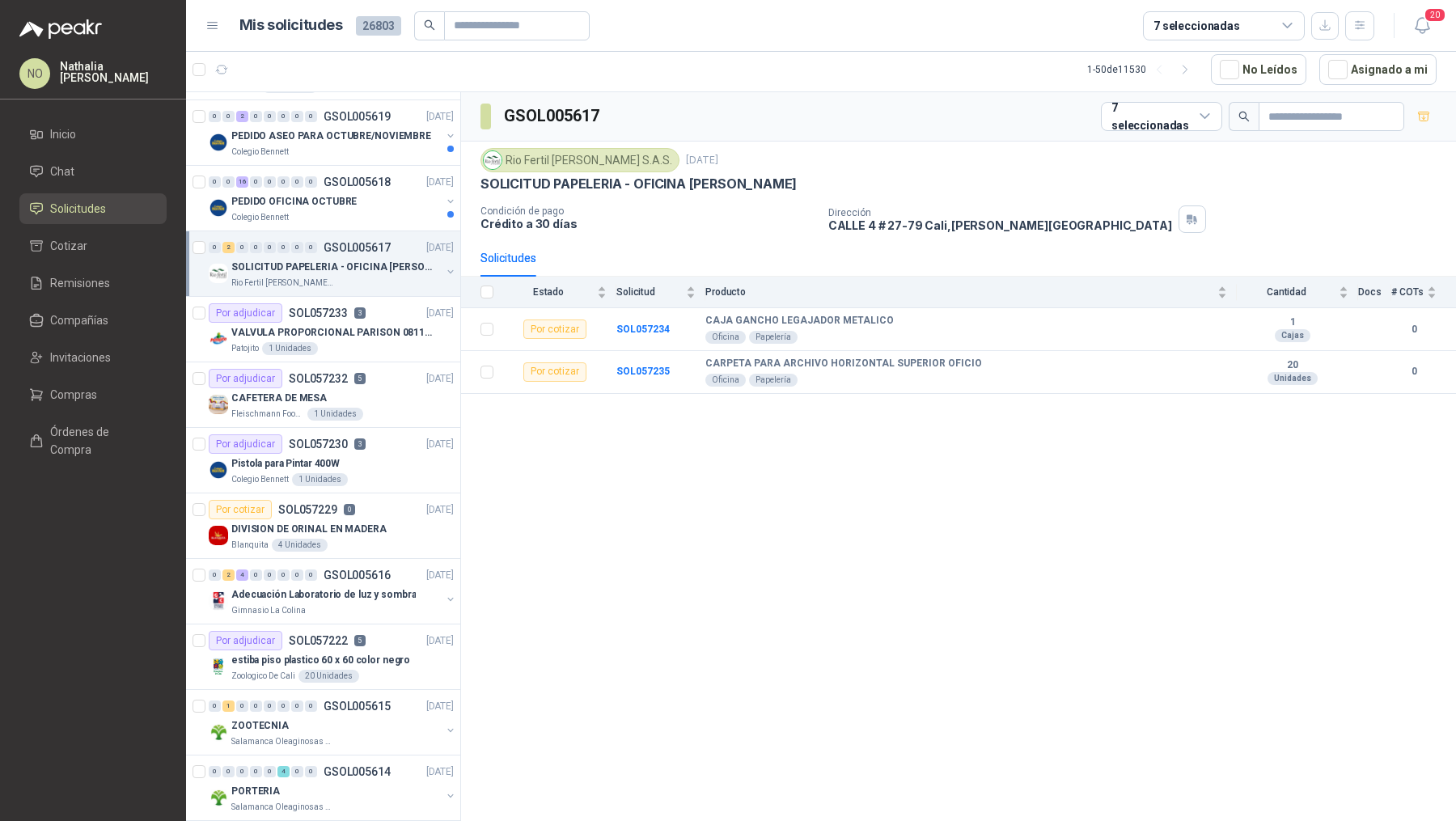
click at [366, 260] on p "SOLICITUD PAPELERIA - OFICINA [PERSON_NAME]" at bounding box center [332, 268] width 202 height 15
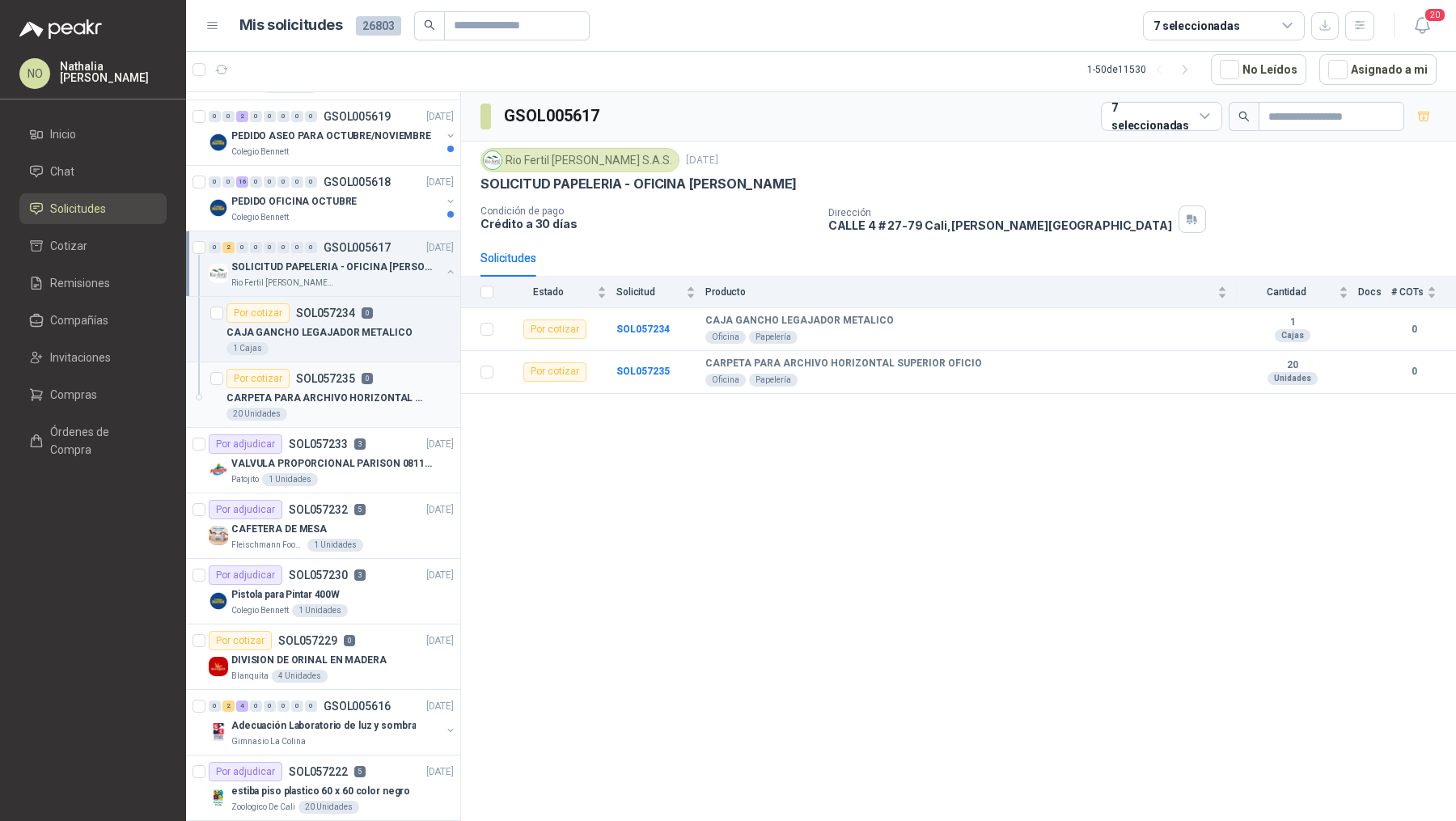
click at [334, 373] on p "SOL057235" at bounding box center [325, 378] width 59 height 11
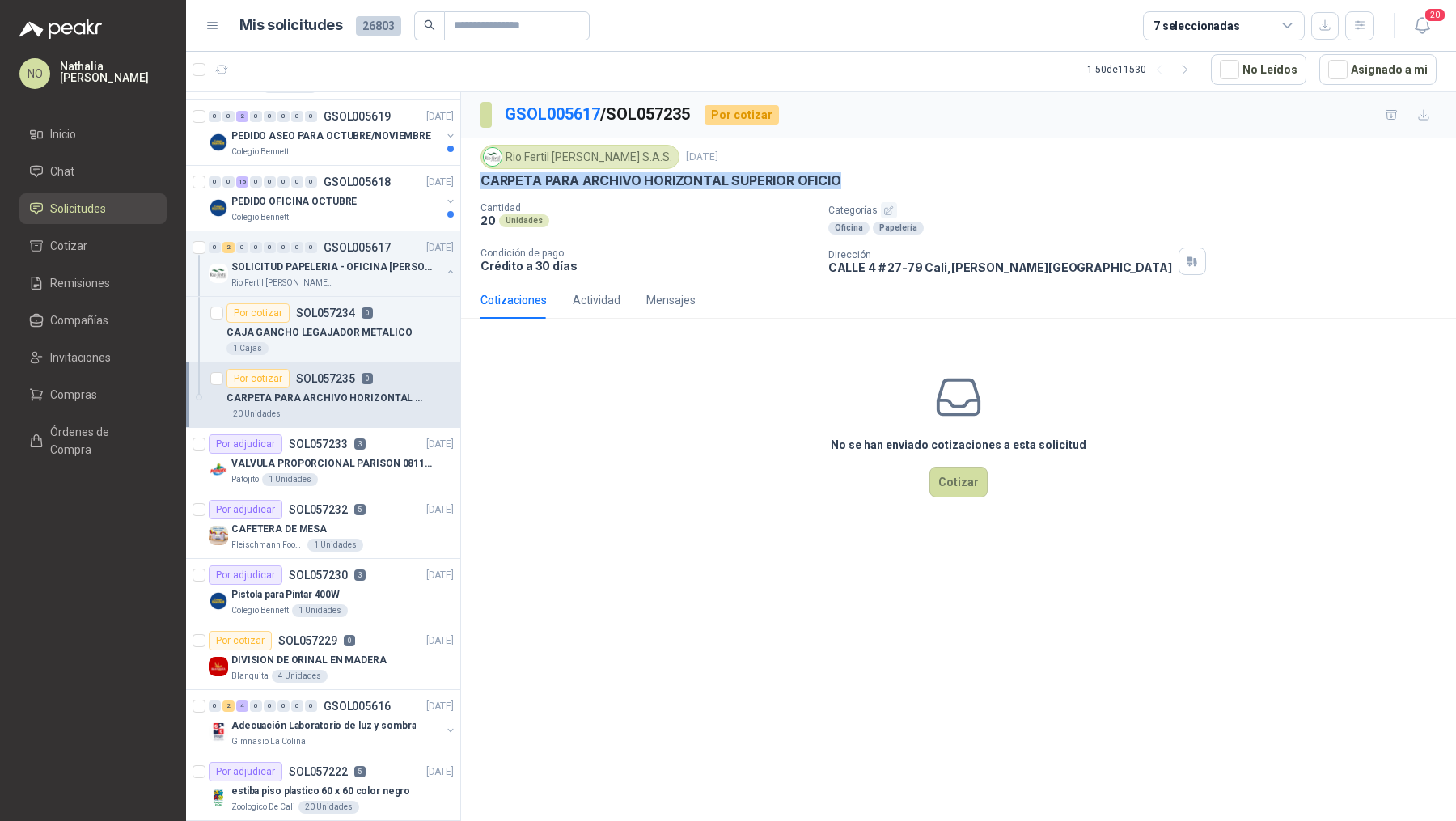
drag, startPoint x: 480, startPoint y: 183, endPoint x: 873, endPoint y: 178, distance: 393.0
click at [873, 178] on div "CARPETA PARA ARCHIVO HORIZONTAL SUPERIOR OFICIO" at bounding box center [958, 181] width 956 height 17
copy p "CARPETA PARA ARCHIVO HORIZONTAL SUPERIOR OFICIO"
click at [376, 242] on p "GSOL005617" at bounding box center [357, 247] width 67 height 11
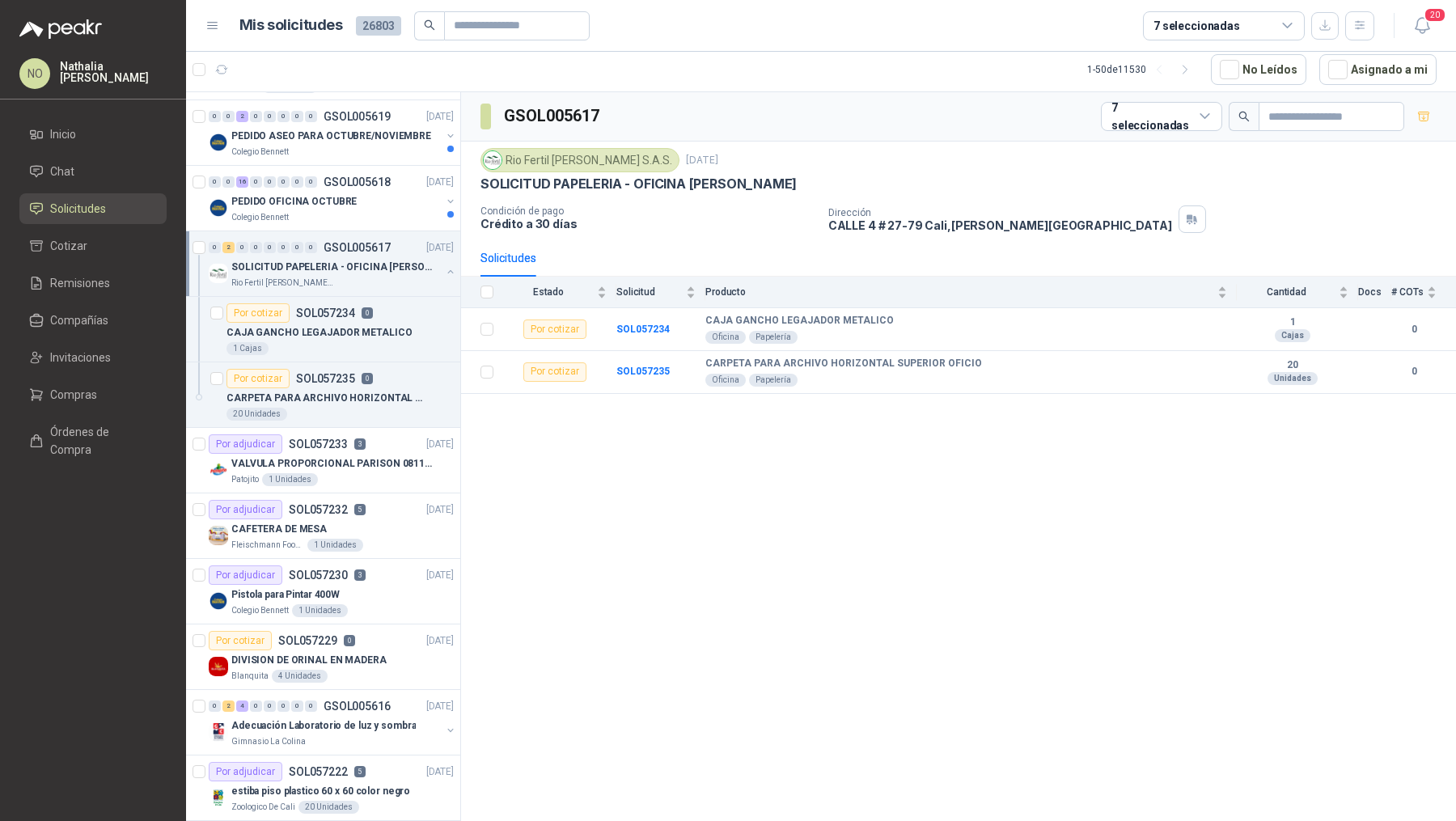
click at [376, 242] on p "GSOL005617" at bounding box center [357, 247] width 67 height 11
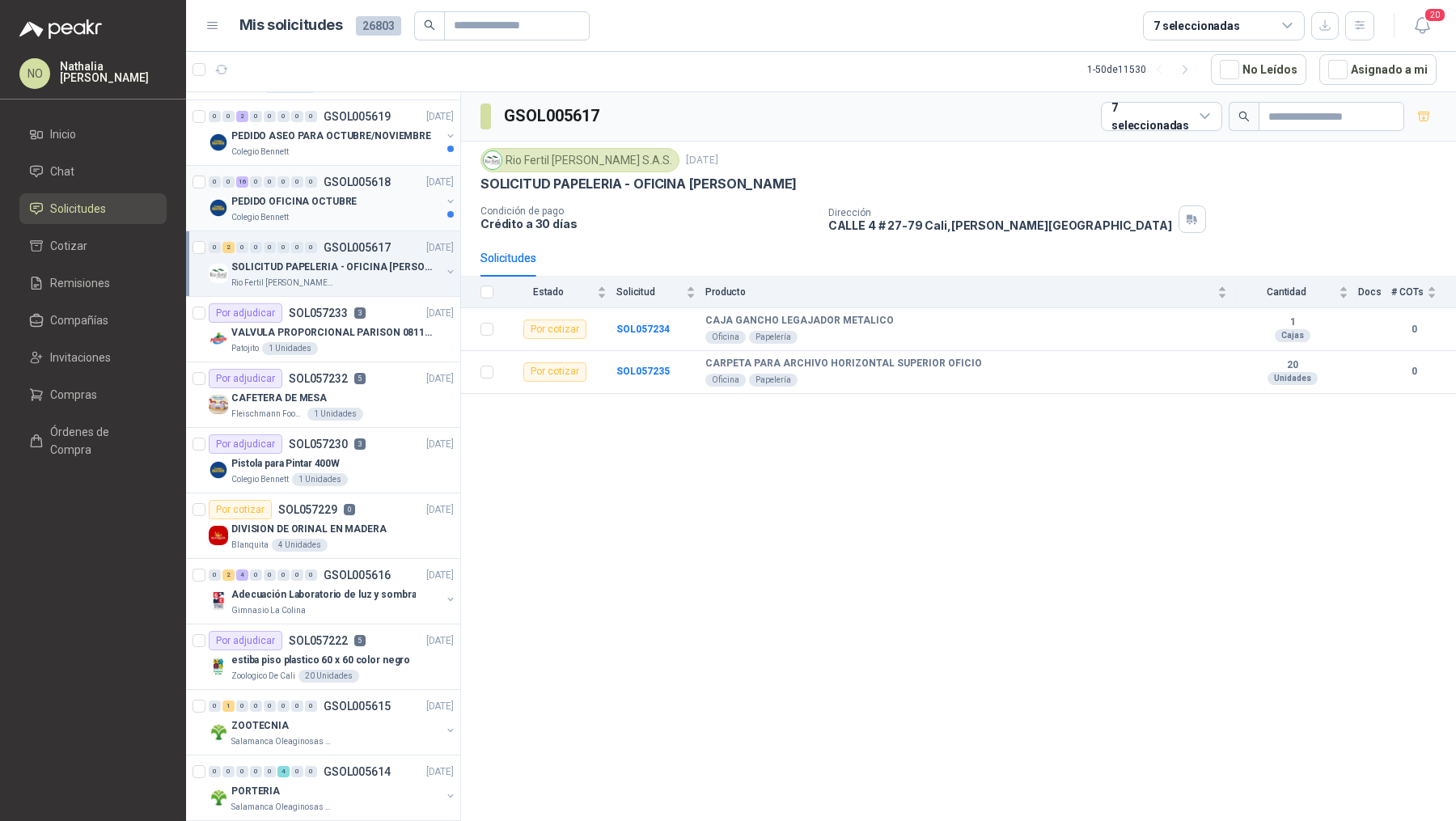
click at [365, 191] on div "PEDIDO OFICINA OCTUBRE" at bounding box center [336, 201] width 209 height 20
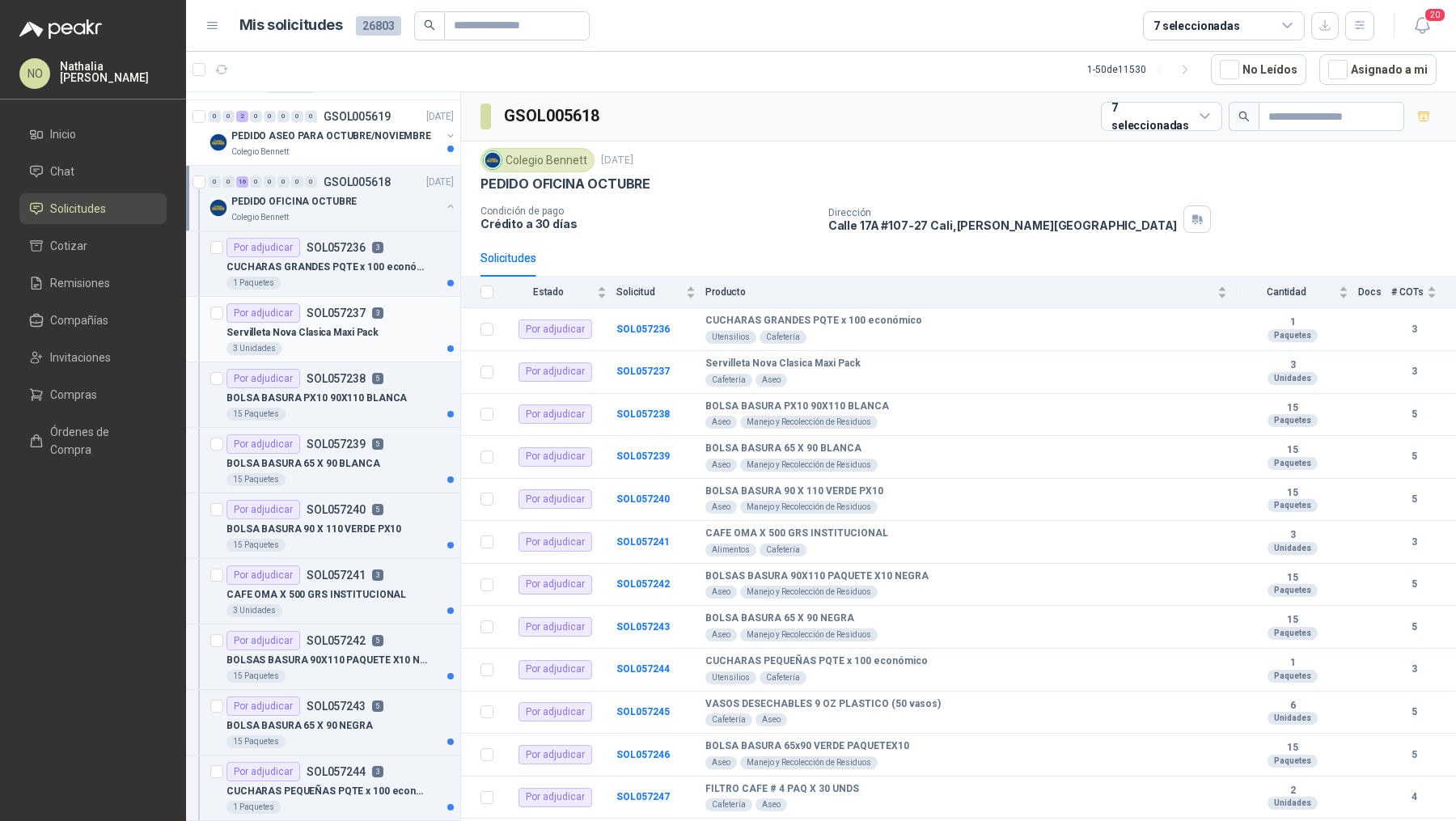
click at [351, 325] on p "Servilleta Nova Clasica Maxi Pack" at bounding box center [302, 333] width 152 height 15
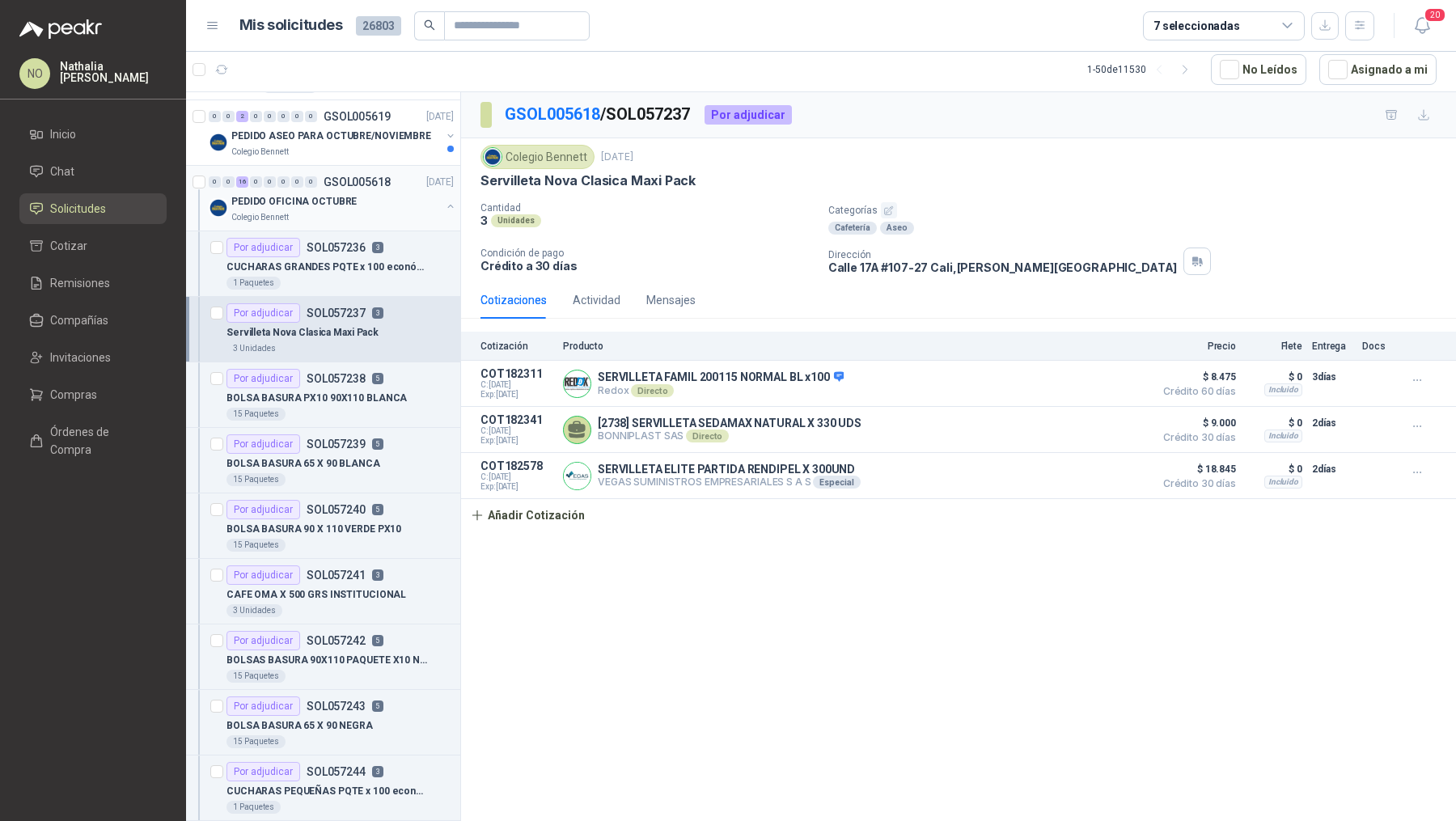
click at [362, 211] on div "Colegio Bennett" at bounding box center [336, 217] width 209 height 13
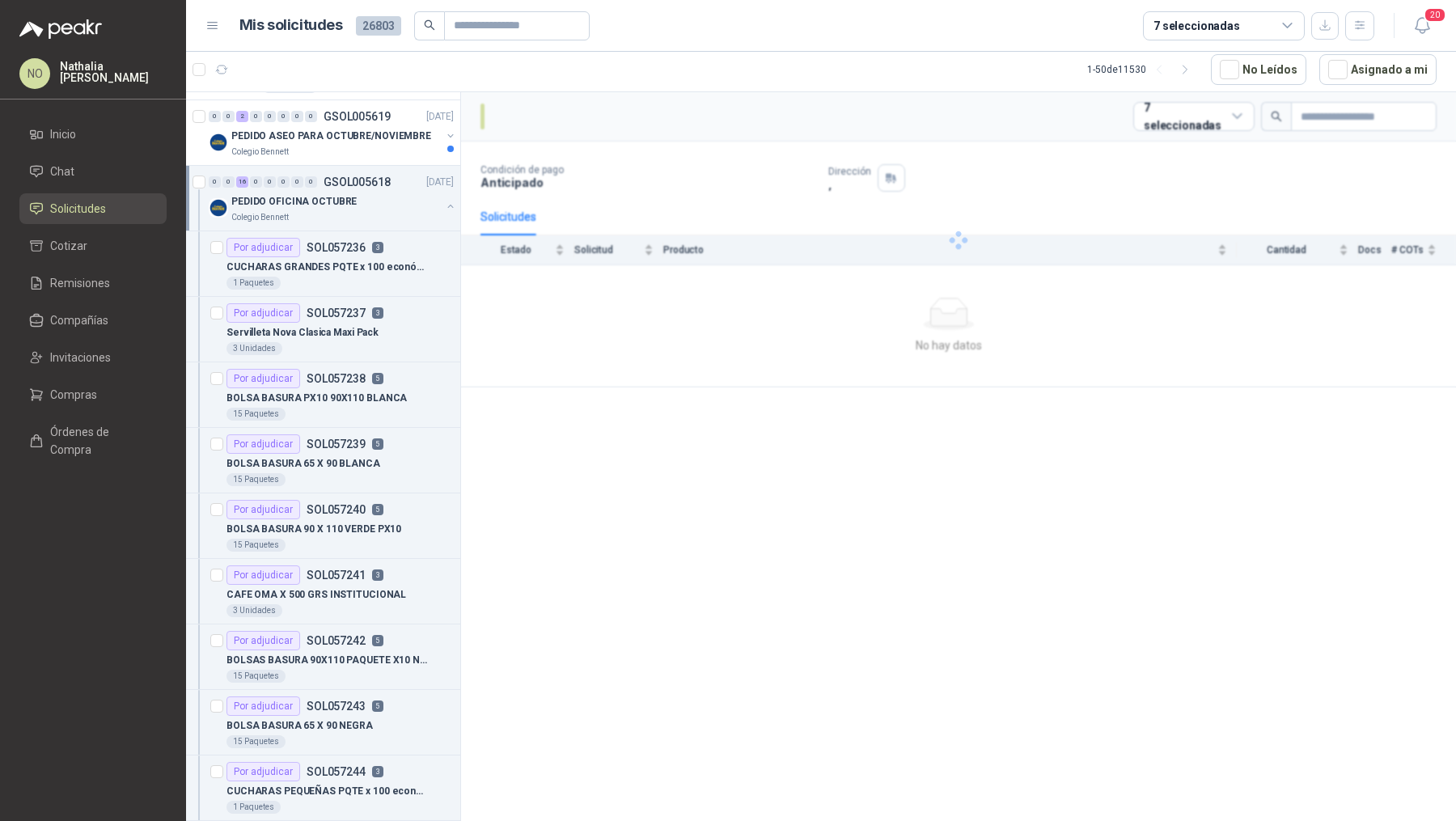
click at [362, 211] on div "Colegio Bennett" at bounding box center [336, 217] width 209 height 13
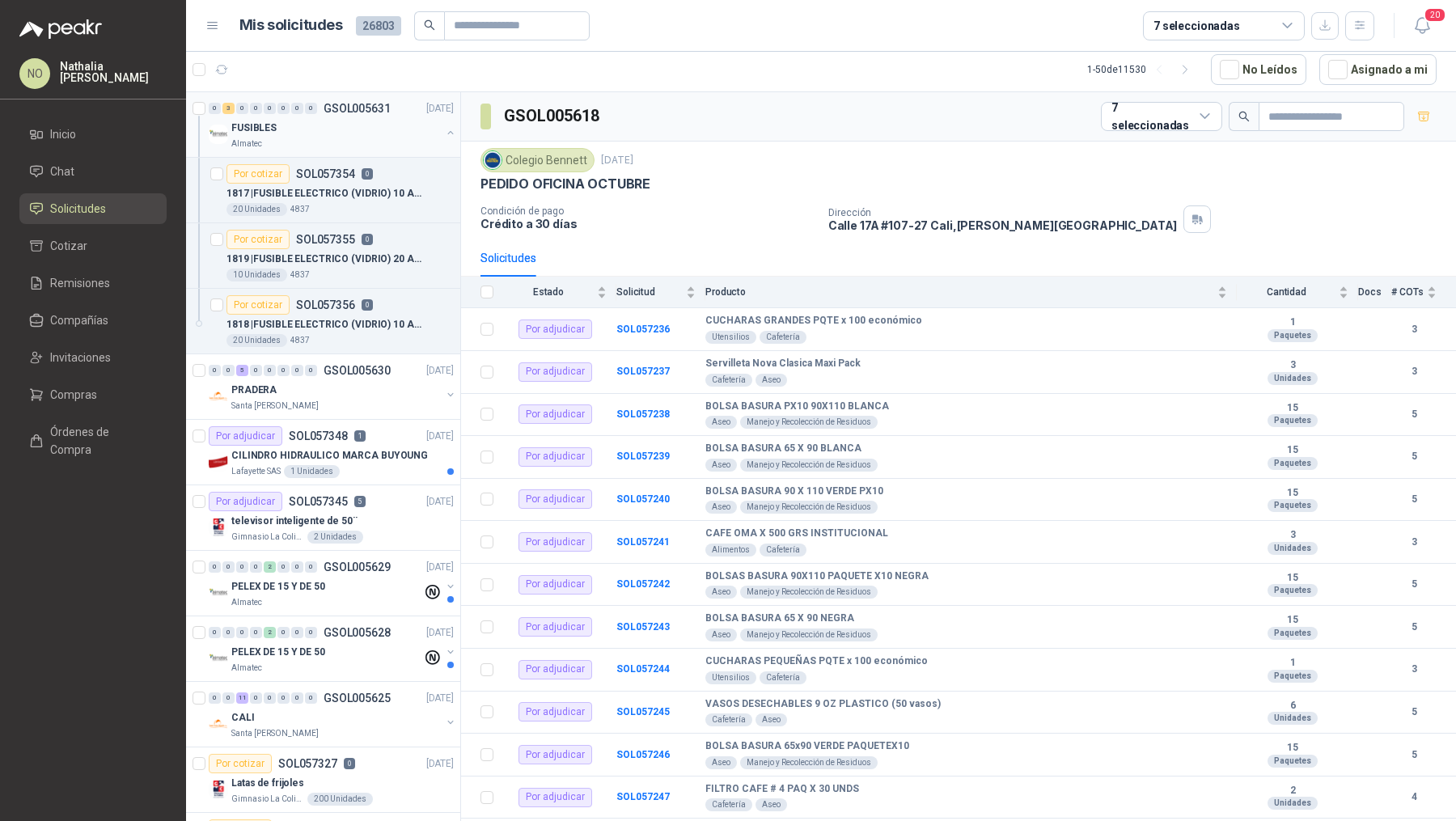
click at [366, 129] on div "FUSIBLES" at bounding box center [336, 128] width 209 height 20
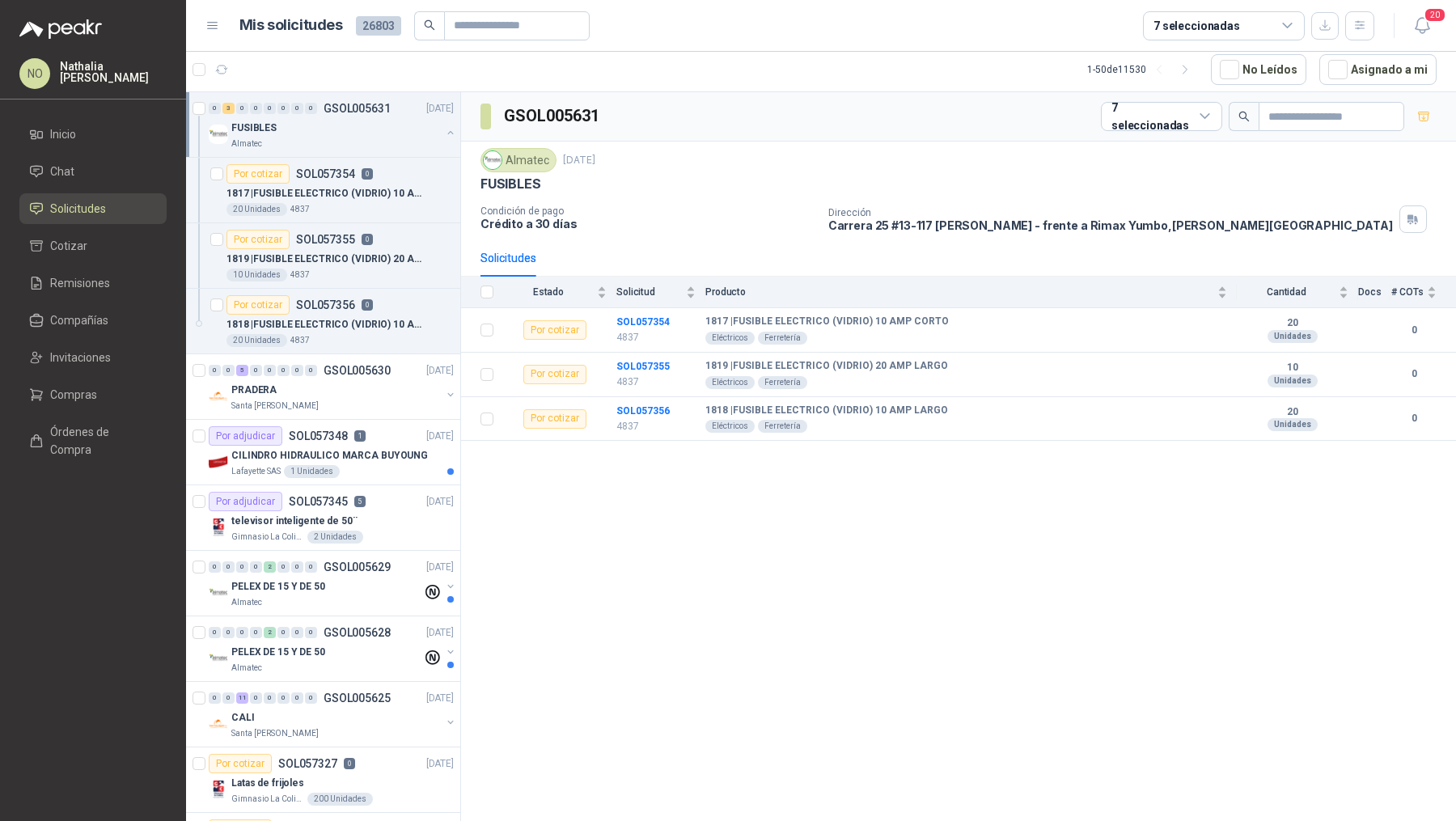
click at [366, 129] on div "FUSIBLES" at bounding box center [336, 128] width 209 height 20
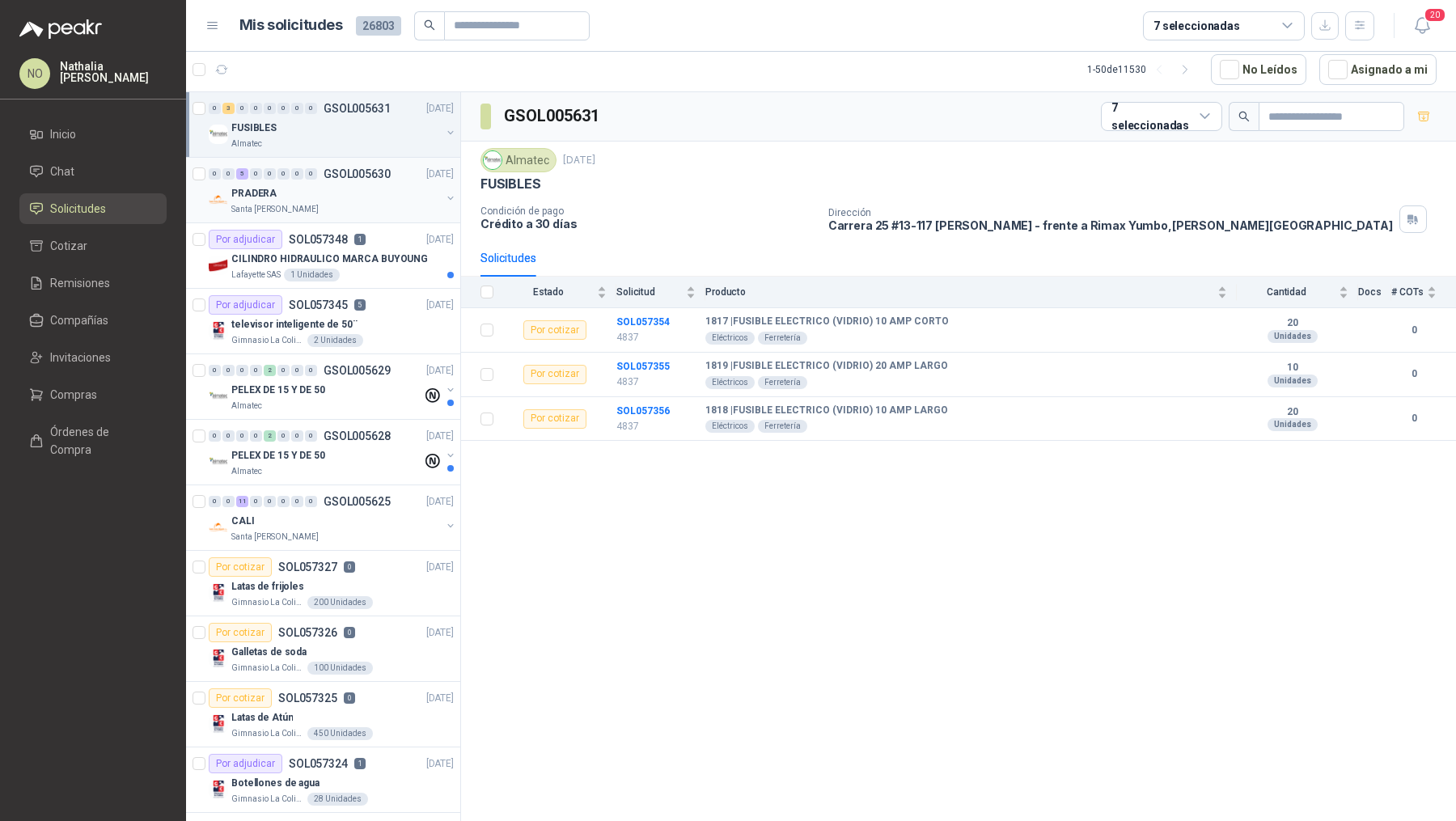
click at [354, 217] on div "0 0 5 0 0 0 0 0 GSOL005630 [DATE] PRADERA Santa [PERSON_NAME]" at bounding box center [323, 190] width 275 height 65
click at [354, 209] on div "Santa [PERSON_NAME]" at bounding box center [336, 209] width 209 height 13
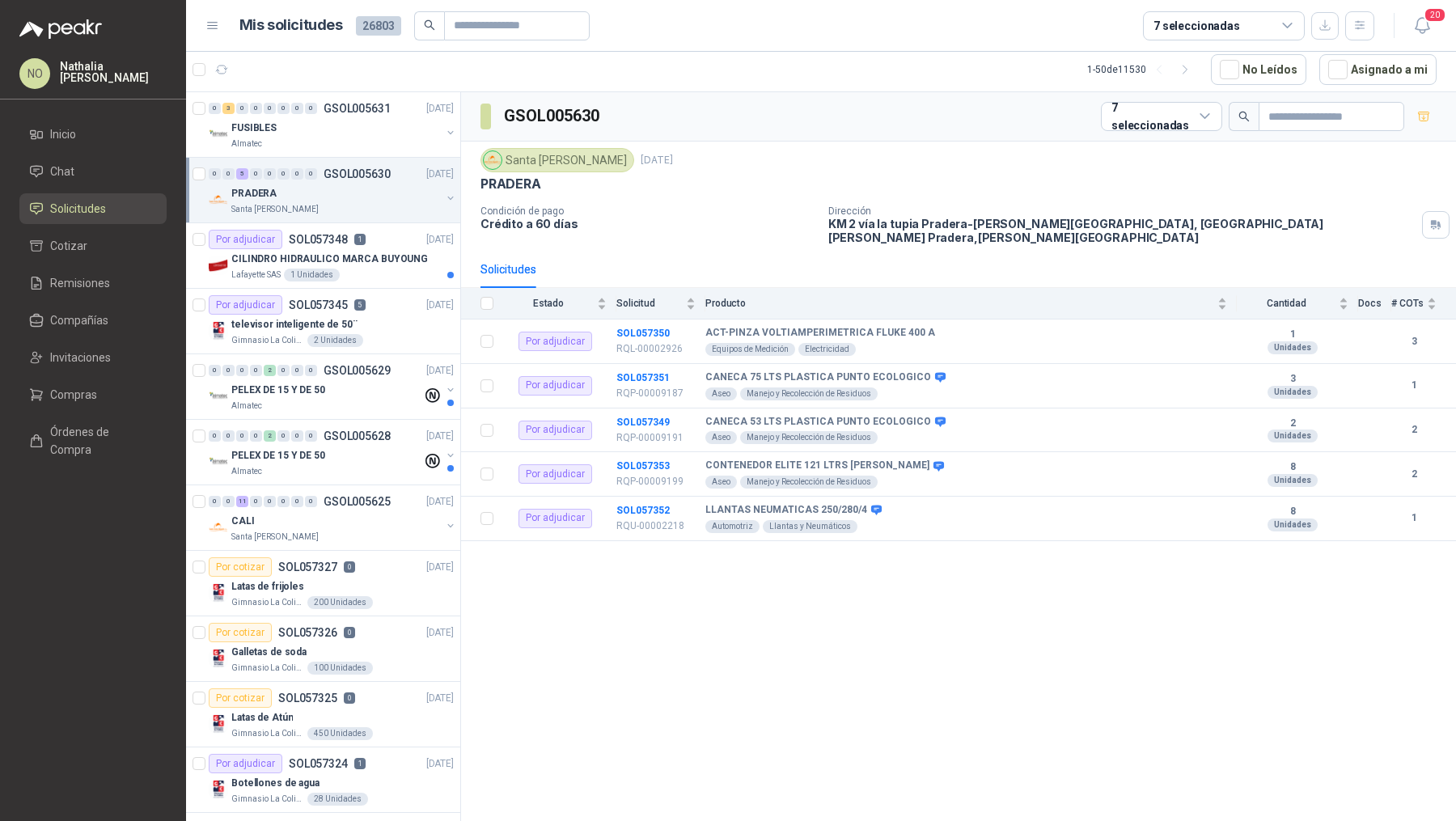
click at [354, 209] on div "Santa [PERSON_NAME]" at bounding box center [336, 209] width 209 height 13
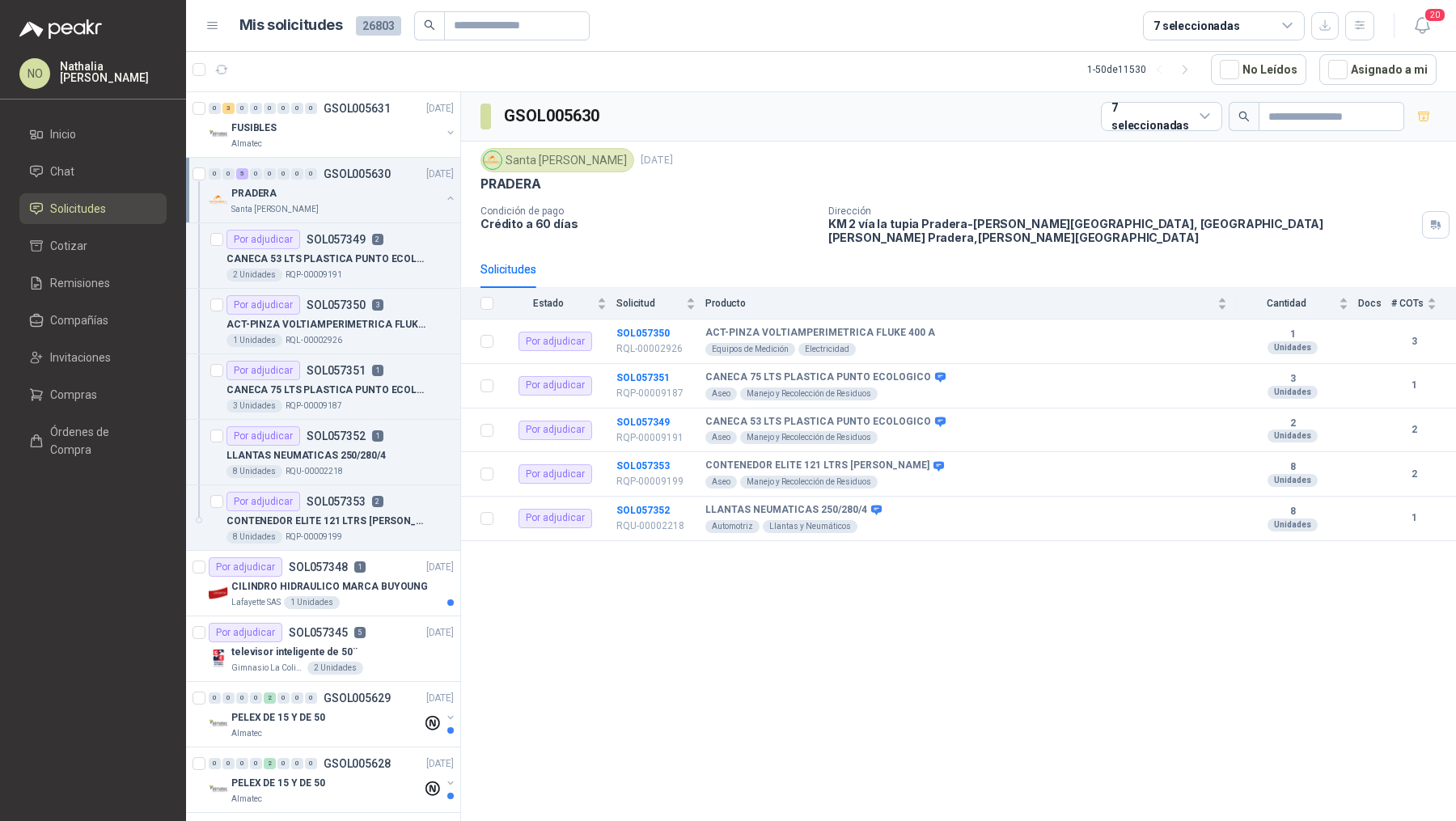
click at [354, 209] on div "Santa [PERSON_NAME]" at bounding box center [336, 209] width 209 height 13
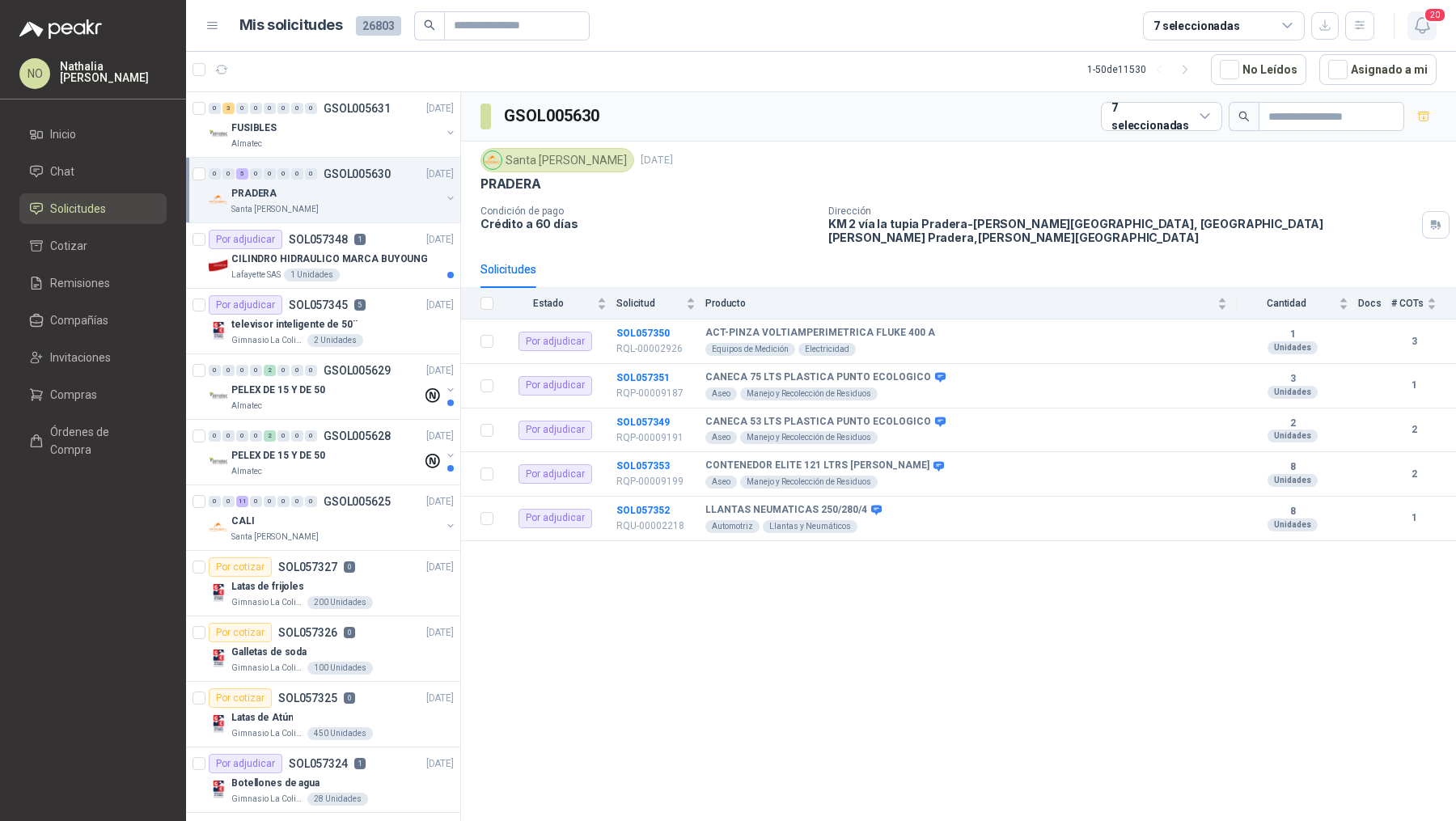
click at [1420, 11] on button "20" at bounding box center [1423, 26] width 29 height 29
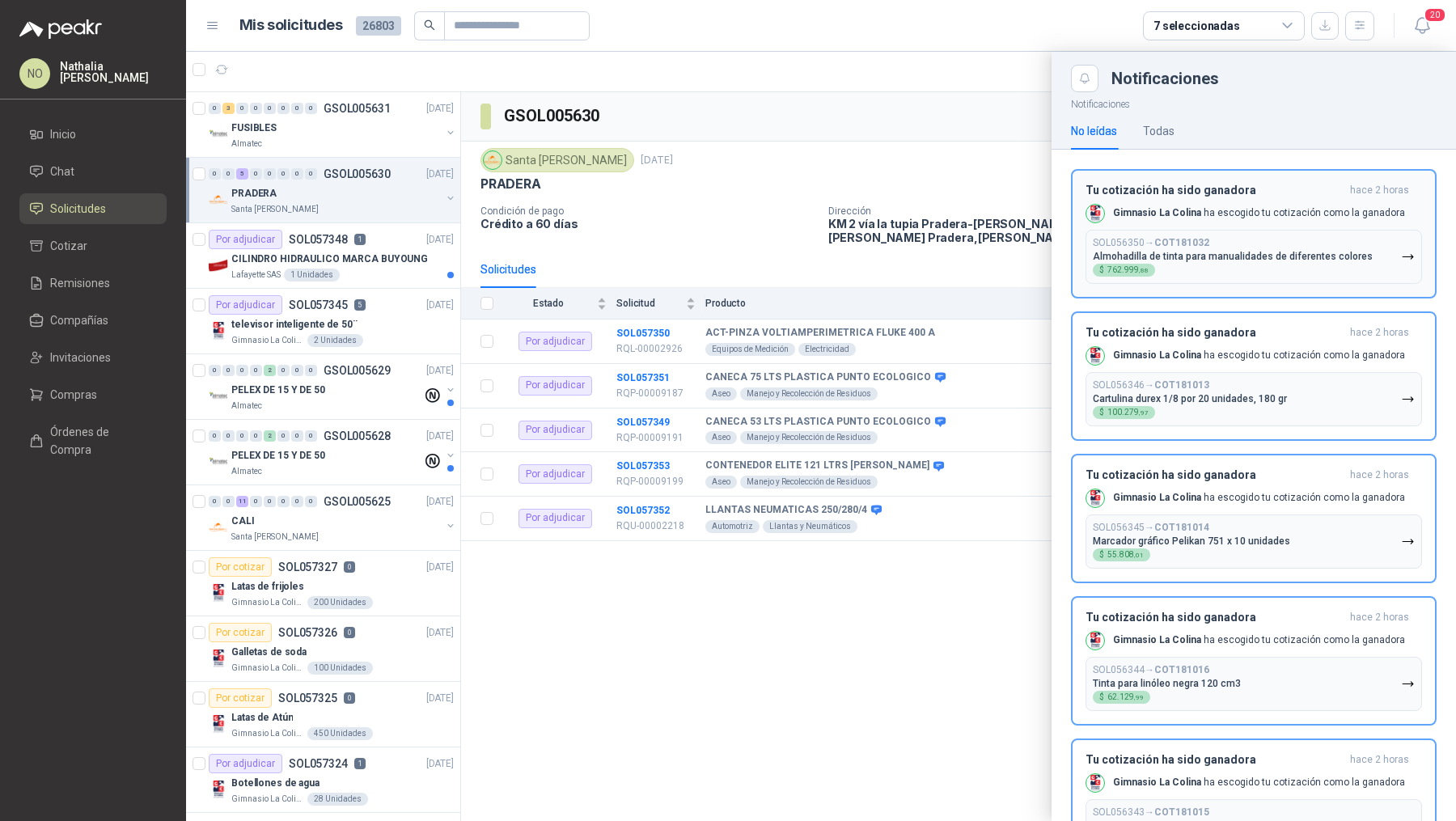
click at [1283, 218] on p "Gimnasio La Colina ha escogido tu cotización como la ganadora" at bounding box center [1259, 213] width 292 height 14
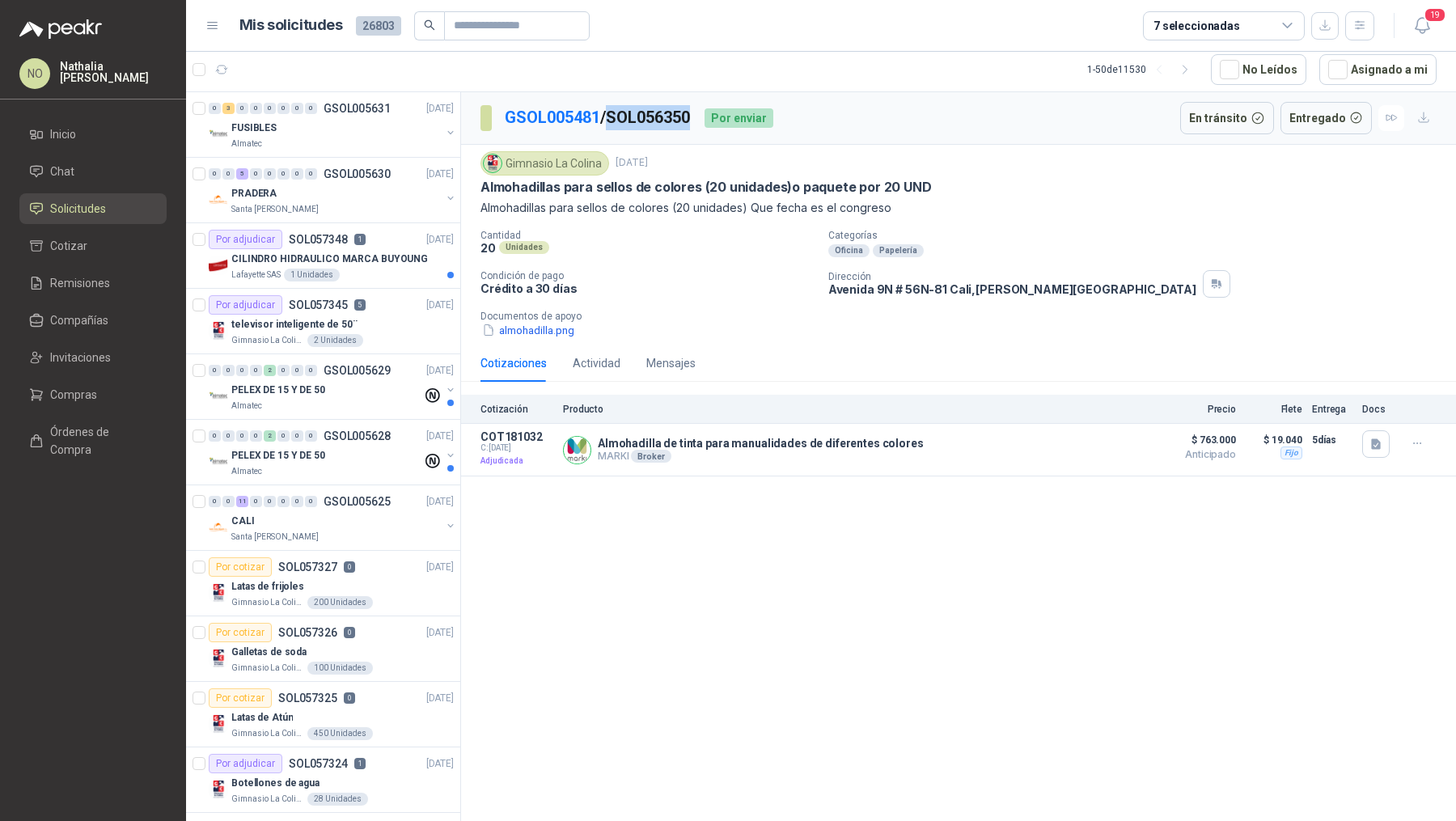
drag, startPoint x: 616, startPoint y: 115, endPoint x: 701, endPoint y: 121, distance: 85.2
click at [692, 121] on p "GSOL005481 / SOL056350" at bounding box center [598, 118] width 187 height 25
copy p "SOL056350"
click at [1373, 78] on button "Asignado a mi" at bounding box center [1378, 69] width 118 height 31
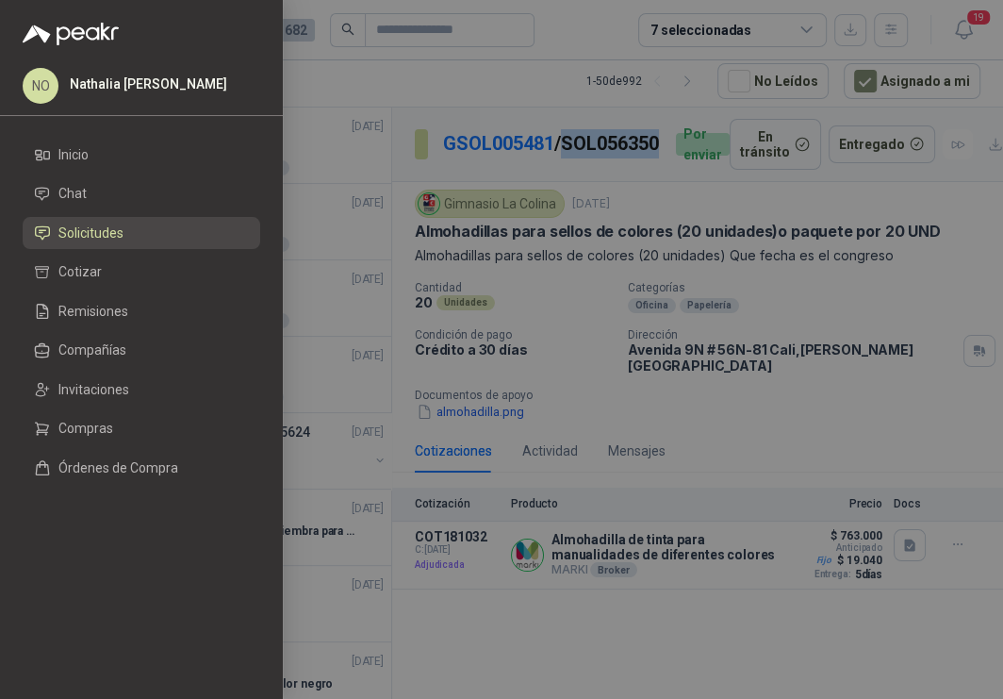
click at [563, 143] on div at bounding box center [501, 349] width 1003 height 699
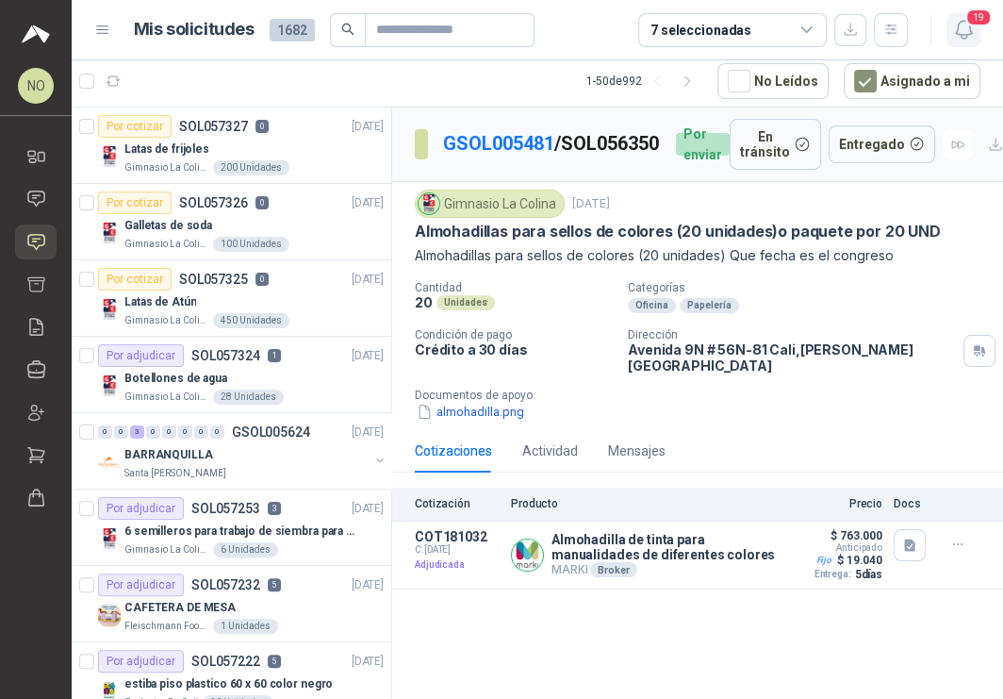
click at [962, 30] on icon "button" at bounding box center [964, 30] width 24 height 24
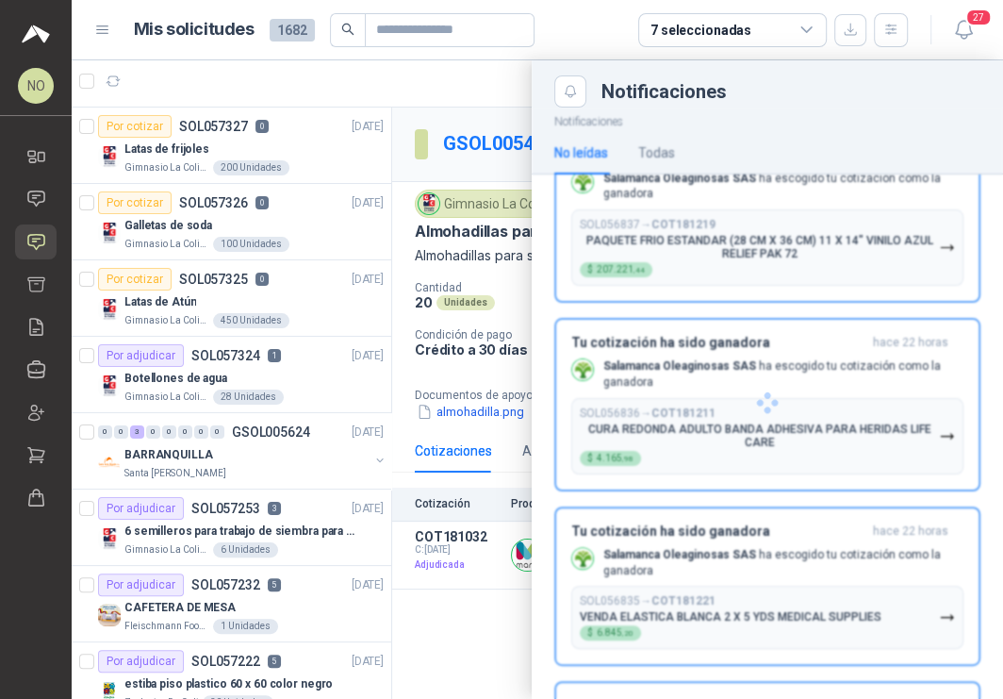
scroll to position [4114, 0]
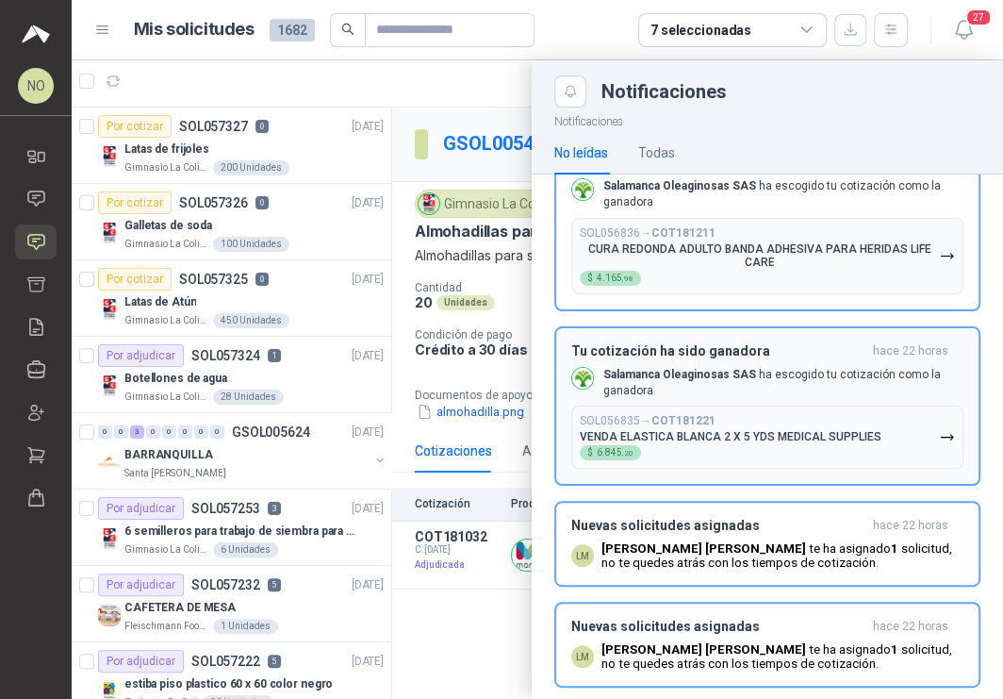
click at [738, 367] on p "Salamanca Oleaginosas SAS ha escogido tu cotización como la ganadora" at bounding box center [783, 383] width 360 height 32
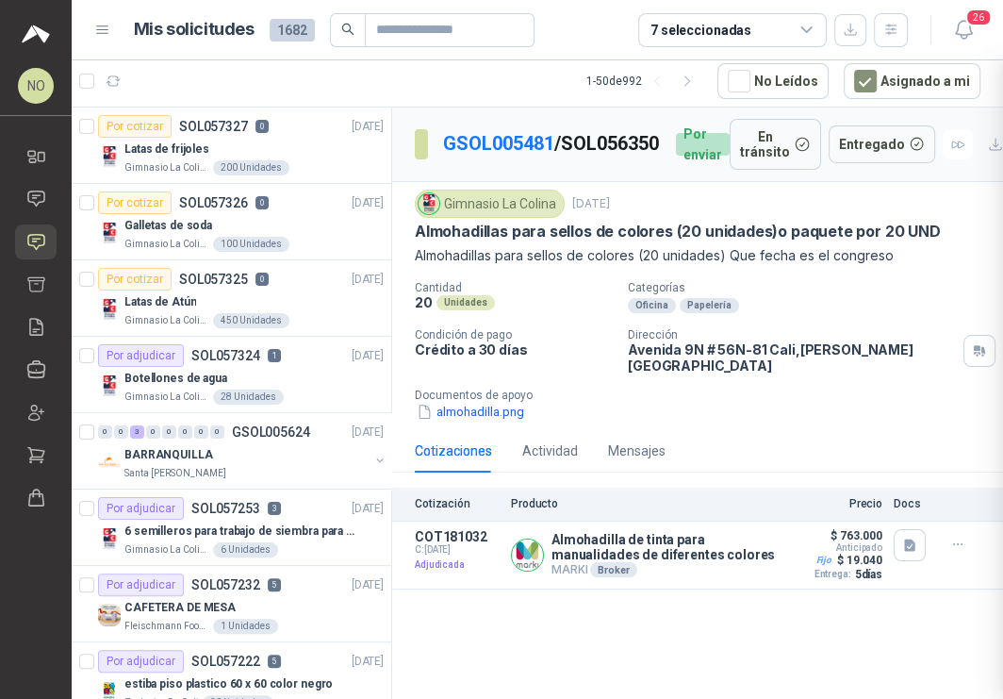
scroll to position [3939, 0]
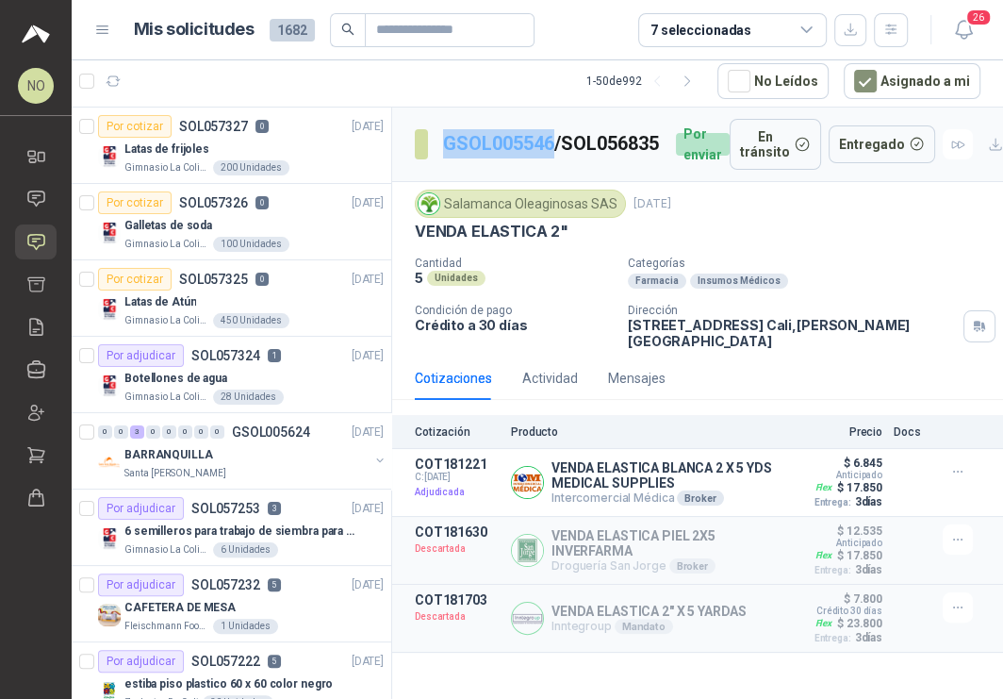
drag, startPoint x: 436, startPoint y: 126, endPoint x: 552, endPoint y: 128, distance: 116.9
click at [552, 129] on section "GSOL005546 / SOL056835" at bounding box center [538, 144] width 246 height 30
copy link "GSOL005546"
drag, startPoint x: 630, startPoint y: 331, endPoint x: 875, endPoint y: 339, distance: 245.3
click at [875, 339] on p "[STREET_ADDRESS][PERSON_NAME]" at bounding box center [792, 333] width 328 height 32
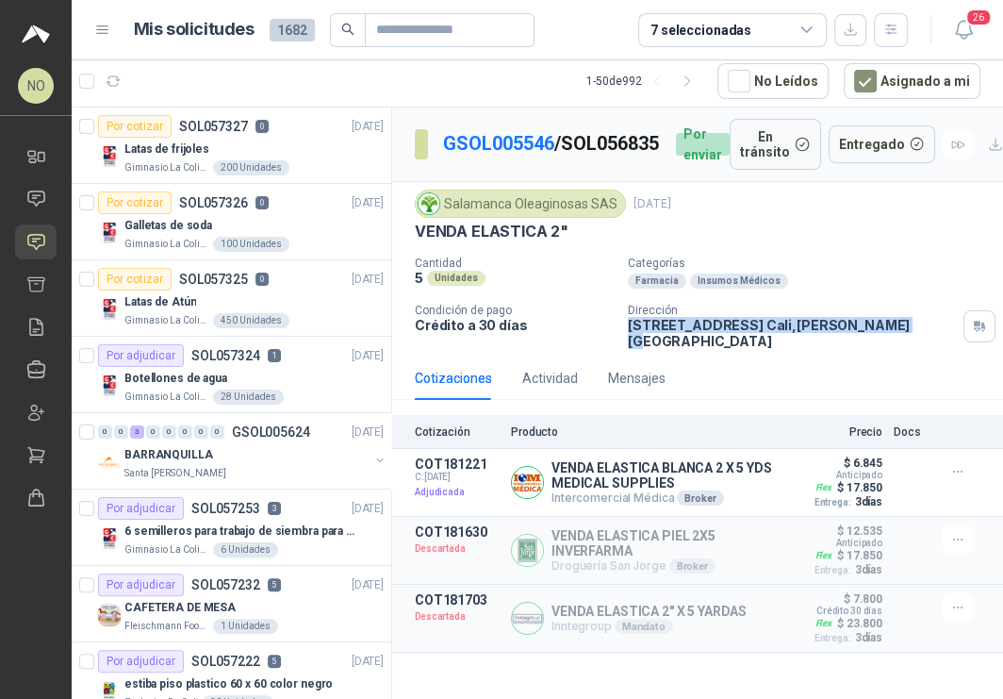
copy p "[STREET_ADDRESS][PERSON_NAME]"
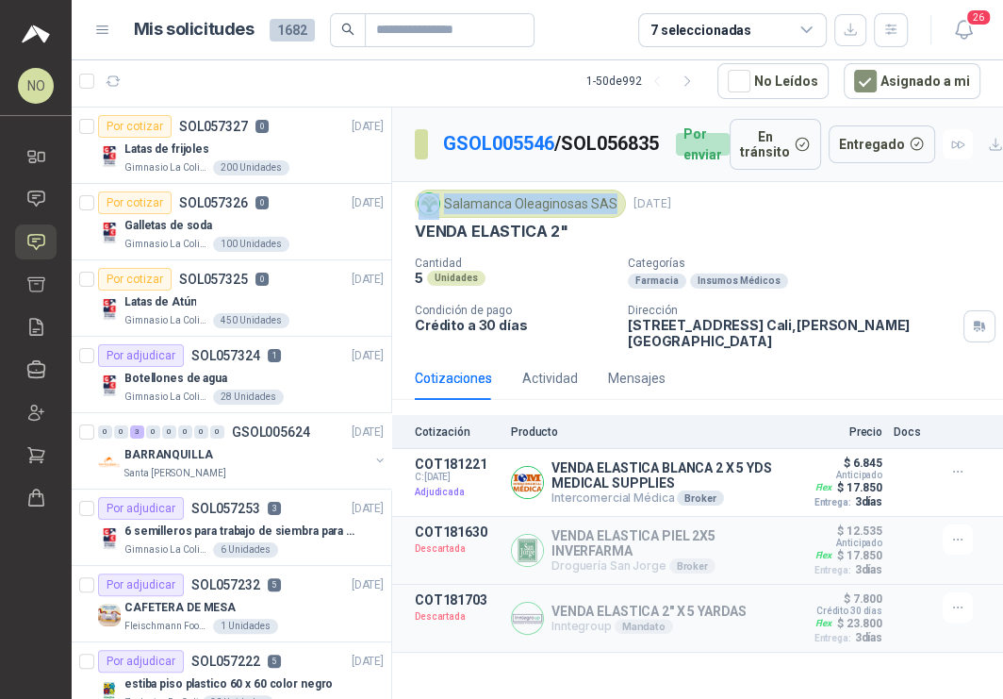
drag, startPoint x: 442, startPoint y: 207, endPoint x: 611, endPoint y: 206, distance: 168.8
click at [611, 206] on div "Salamanca Oleaginosas SAS" at bounding box center [520, 204] width 211 height 28
copy div "Salamanca Oleaginosas SAS"
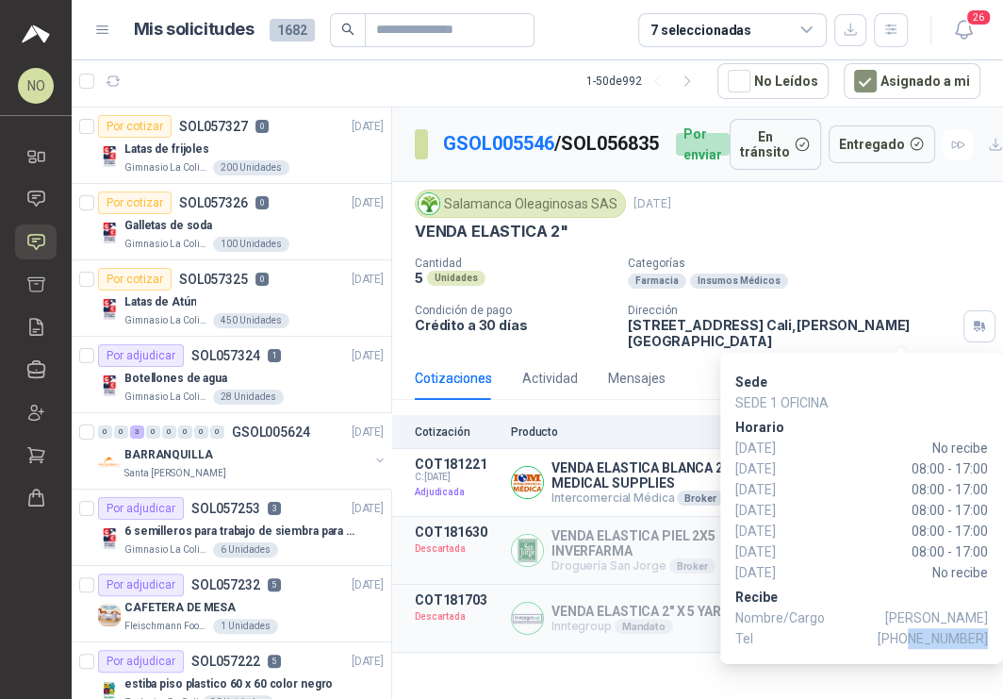
drag, startPoint x: 914, startPoint y: 634, endPoint x: 985, endPoint y: 638, distance: 71.8
click at [985, 638] on span "[PHONE_NUMBER]" at bounding box center [933, 638] width 110 height 21
copy span "3174412978"
drag, startPoint x: 914, startPoint y: 467, endPoint x: 987, endPoint y: 467, distance: 73.5
click at [987, 467] on span "08:00 - 17:00" at bounding box center [899, 468] width 177 height 21
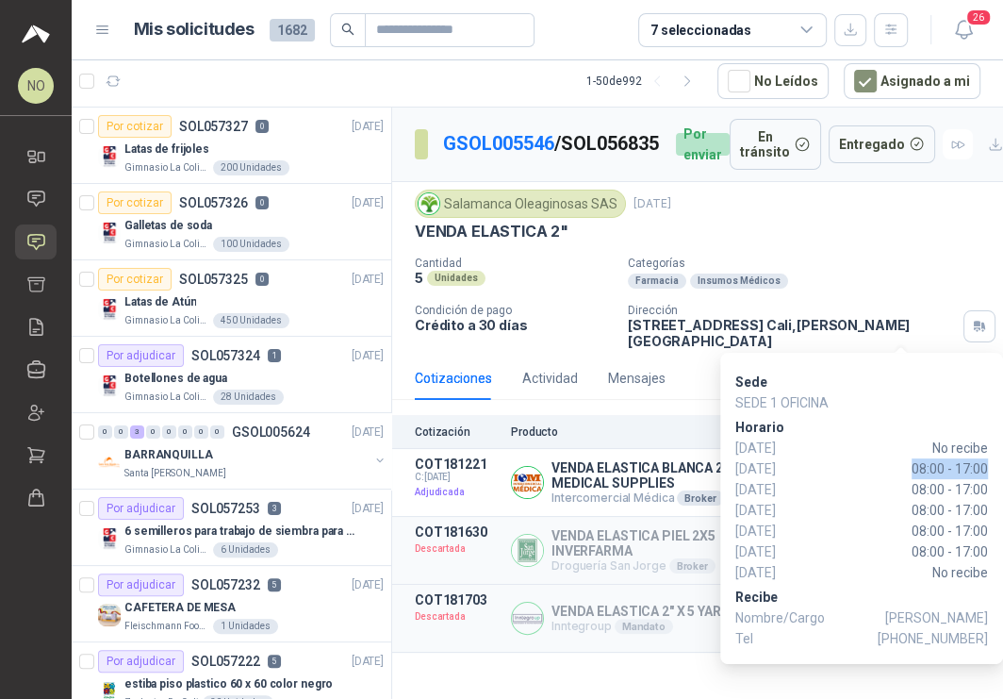
copy span "08:00 - 17:00"
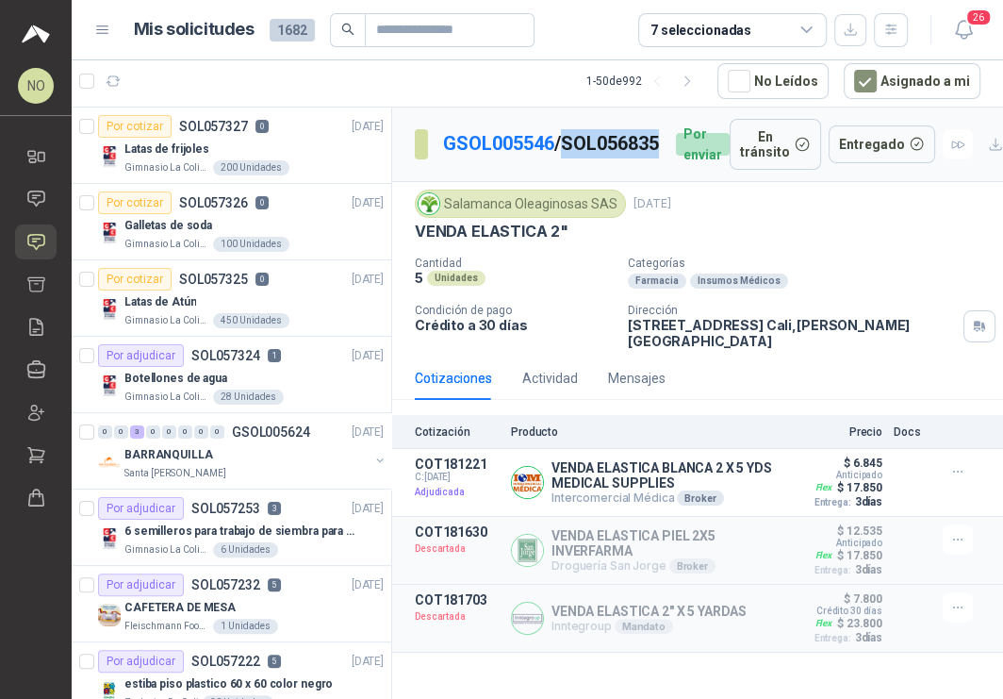
drag, startPoint x: 442, startPoint y: 160, endPoint x: 544, endPoint y: 163, distance: 101.9
click at [544, 158] on p "GSOL005546 / SOL056835" at bounding box center [552, 143] width 218 height 29
copy p "SOL056835"
click at [735, 472] on button "Detalles" at bounding box center [732, 482] width 89 height 25
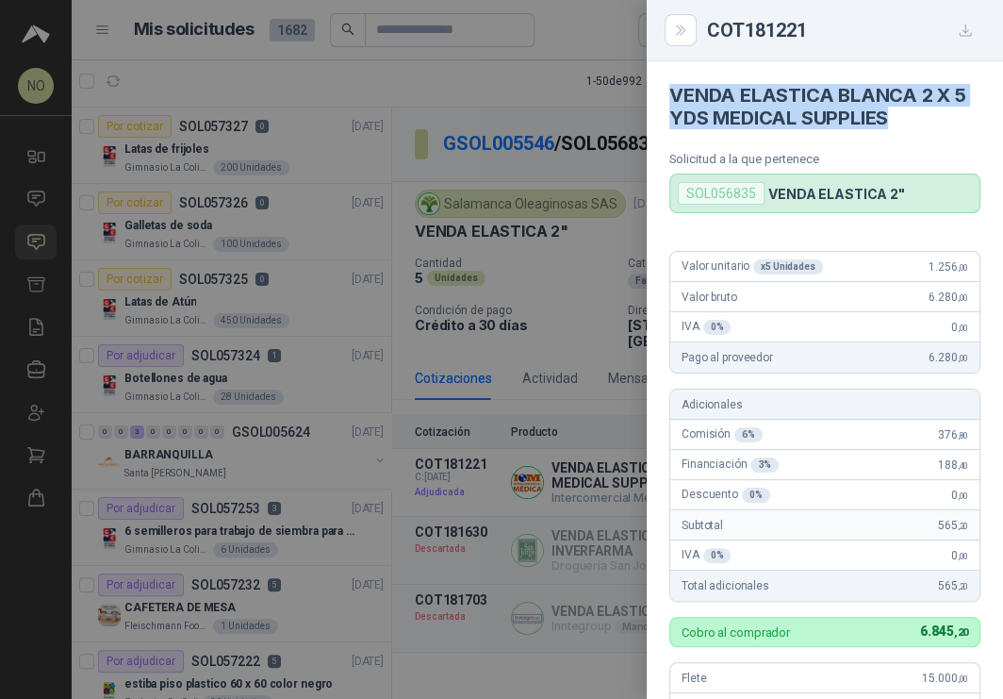
drag, startPoint x: 664, startPoint y: 88, endPoint x: 919, endPoint y: 119, distance: 257.4
click at [920, 119] on article "VENDA ELASTICA BLANCA 2 X 5 YDS MEDICAL SUPPLIES Solicitud a la que pertenece S…" at bounding box center [825, 137] width 356 height 152
copy h4 "VENDA ELASTICA BLANCA 2 X 5 YDS MEDICAL SUPPLIES"
click at [550, 335] on div at bounding box center [501, 349] width 1003 height 699
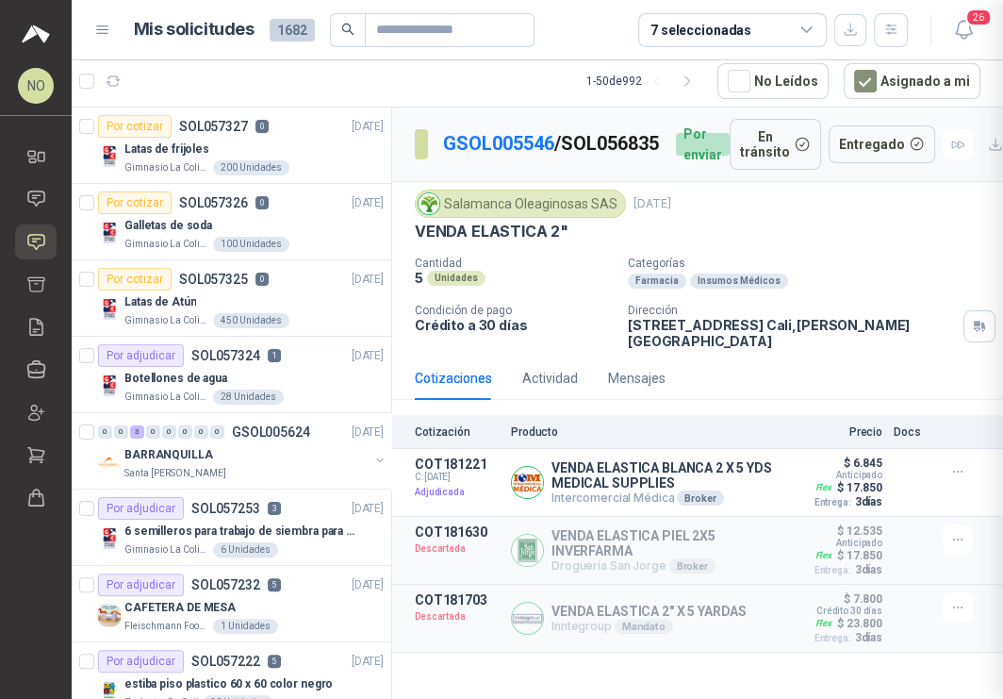
scroll to position [512, 0]
click at [957, 27] on icon "button" at bounding box center [963, 30] width 16 height 18
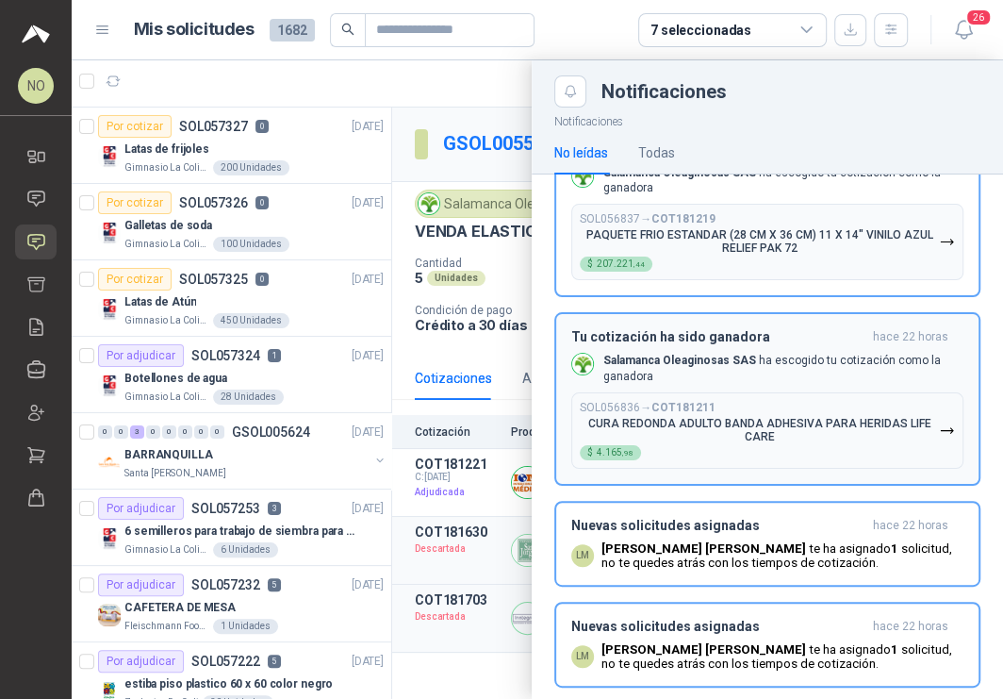
click at [771, 417] on p "CURA REDONDA ADULTO BANDA ADHESIVA PARA HERIDAS LIFE CARE" at bounding box center [759, 430] width 359 height 26
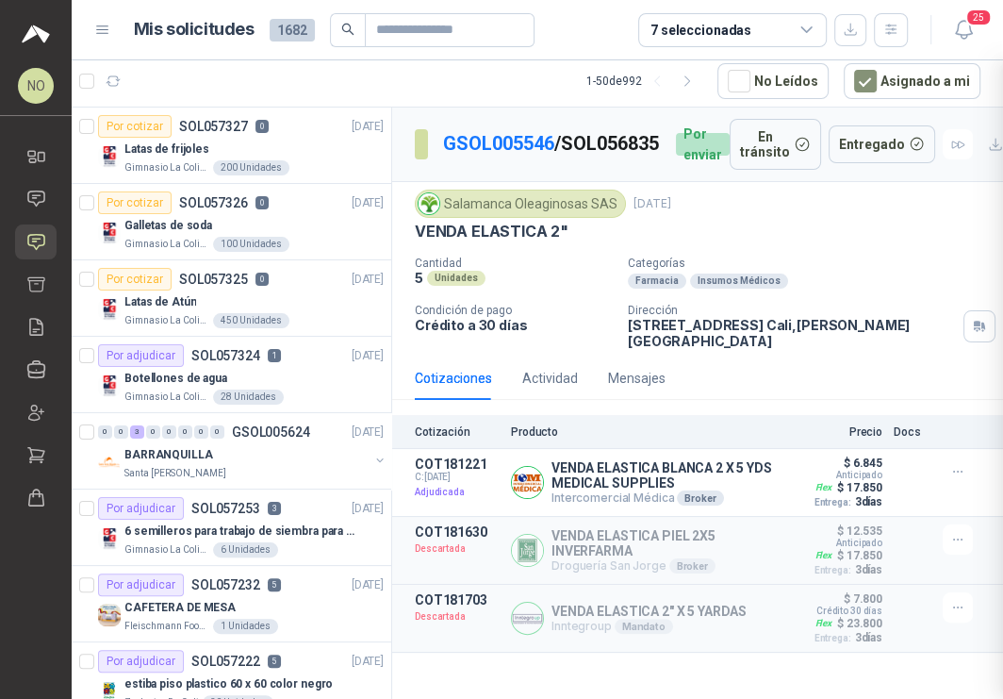
scroll to position [3752, 0]
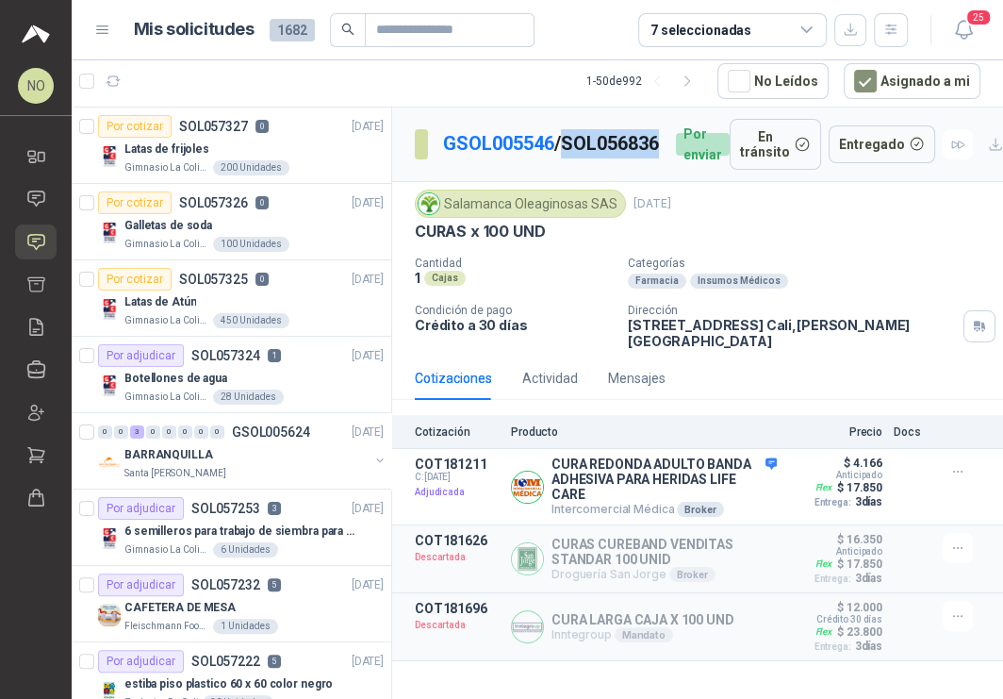
drag, startPoint x: 437, startPoint y: 160, endPoint x: 552, endPoint y: 159, distance: 115.0
click at [552, 159] on section "GSOL005546 / SOL056836" at bounding box center [538, 144] width 246 height 30
click at [733, 474] on button "Detalles" at bounding box center [732, 486] width 89 height 25
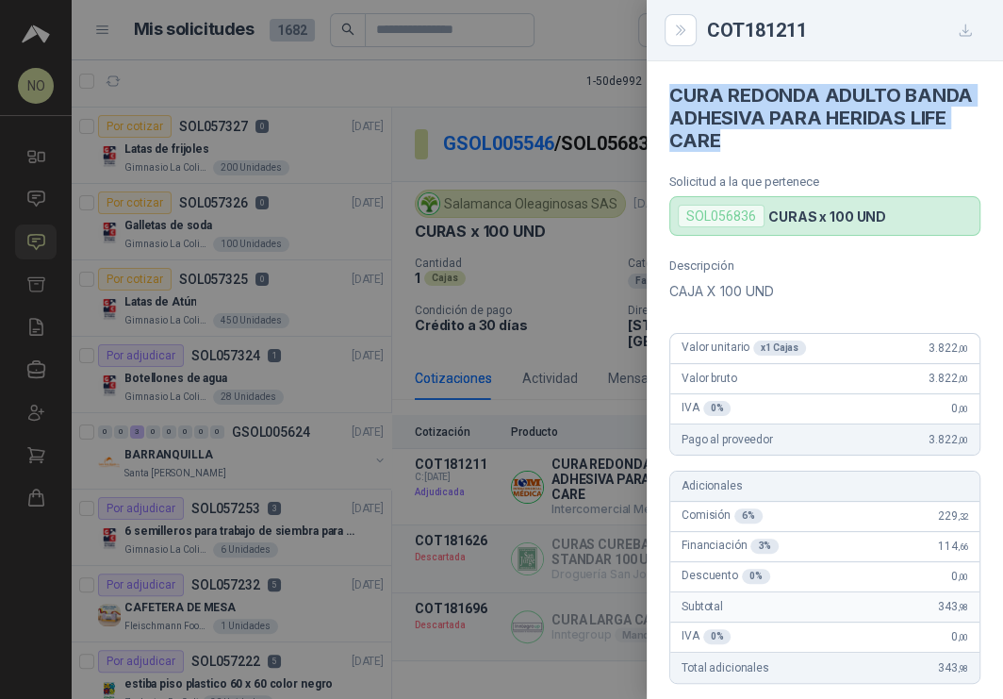
drag, startPoint x: 671, startPoint y: 89, endPoint x: 860, endPoint y: 133, distance: 193.7
click at [861, 135] on h4 "CURA REDONDA ADULTO BANDA ADHESIVA PARA HERIDAS LIFE CARE" at bounding box center [824, 118] width 311 height 68
click at [579, 406] on div at bounding box center [501, 349] width 1003 height 699
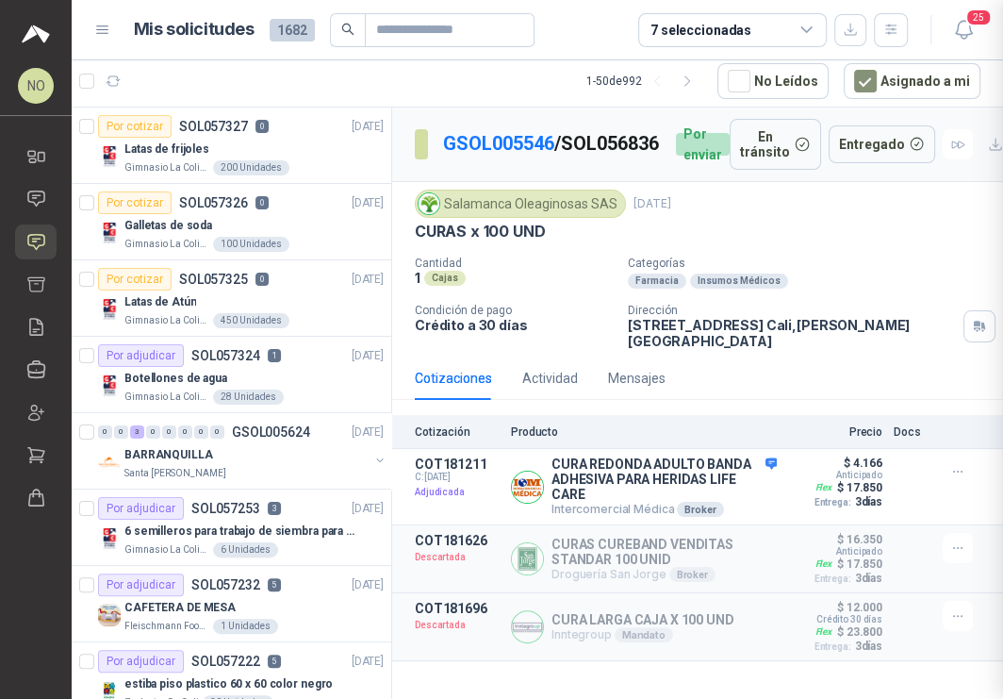
scroll to position [594, 0]
click at [968, 13] on span "25" at bounding box center [978, 17] width 26 height 18
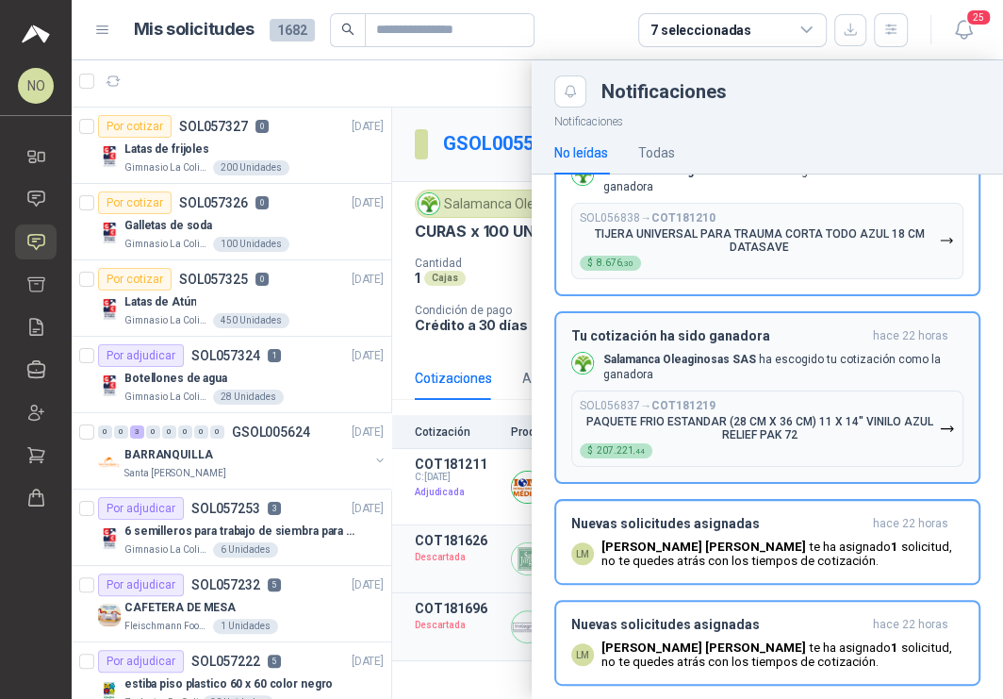
click at [778, 415] on p "PAQUETE FRIO ESTANDAR (28 CM X 36 CM) 11 X 14" VINILO AZUL RELIEF PAK 72" at bounding box center [759, 428] width 359 height 26
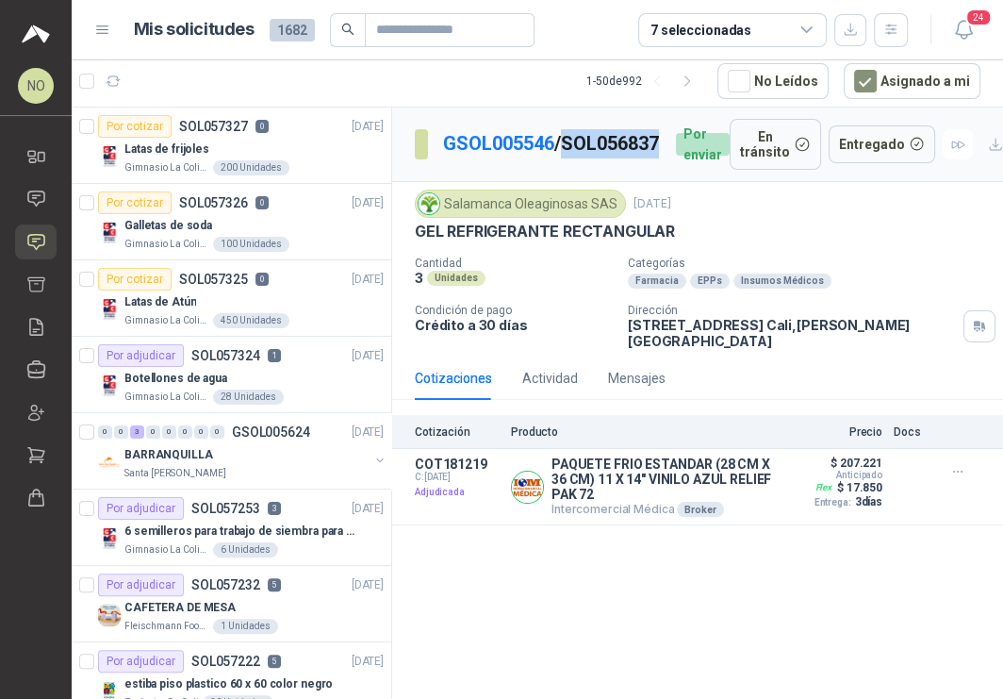
drag, startPoint x: 437, startPoint y: 165, endPoint x: 552, endPoint y: 165, distance: 114.1
click at [552, 159] on section "GSOL005546 / SOL056837" at bounding box center [538, 144] width 246 height 30
click at [717, 476] on button "Detalles" at bounding box center [732, 486] width 89 height 25
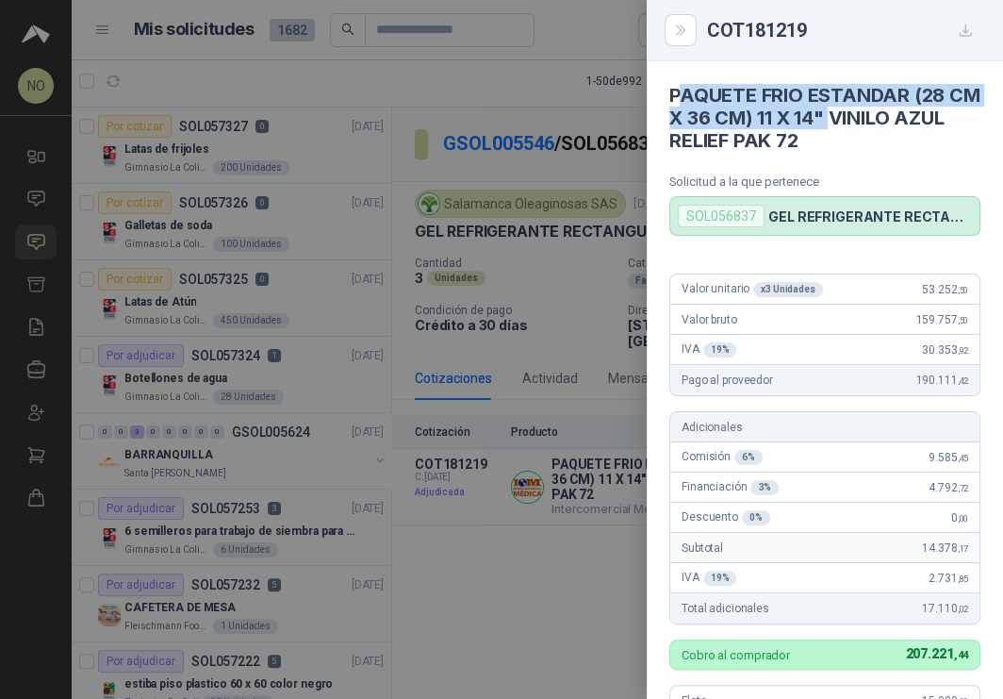
drag, startPoint x: 675, startPoint y: 95, endPoint x: 872, endPoint y: 126, distance: 199.5
click at [872, 126] on h4 "PAQUETE FRIO ESTANDAR (28 CM X 36 CM) 11 X 14" VINILO AZUL RELIEF PAK 72" at bounding box center [824, 118] width 311 height 68
drag, startPoint x: 663, startPoint y: 89, endPoint x: 875, endPoint y: 139, distance: 217.9
click at [875, 139] on article "PAQUETE FRIO ESTANDAR (28 CM X 36 CM) 11 X 14" VINILO AZUL RELIEF PAK 72 Solici…" at bounding box center [825, 148] width 356 height 174
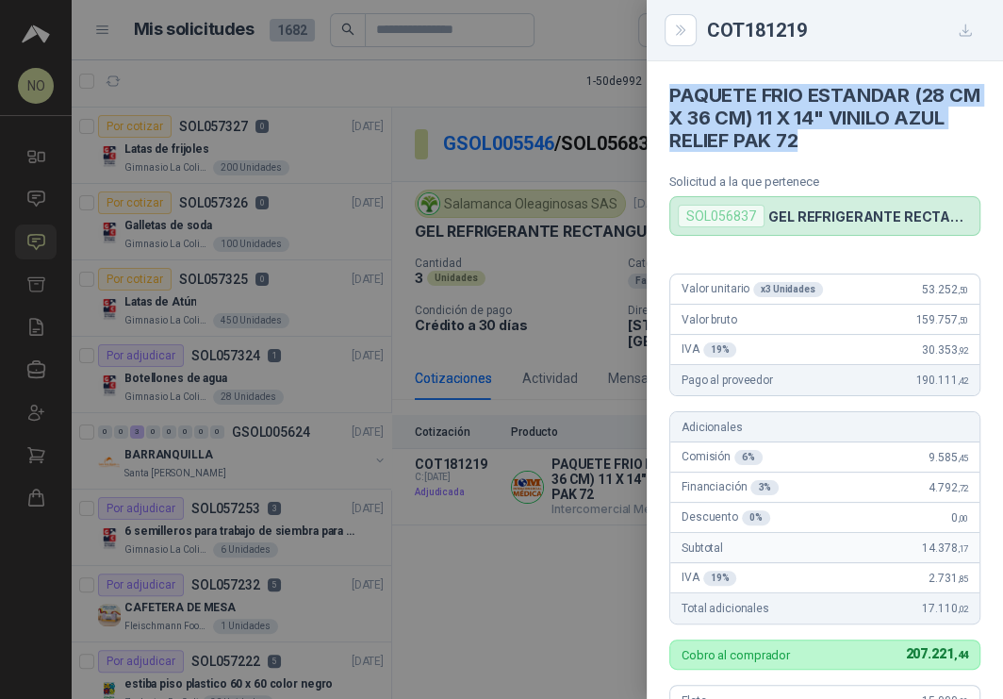
click at [488, 165] on div at bounding box center [501, 349] width 1003 height 699
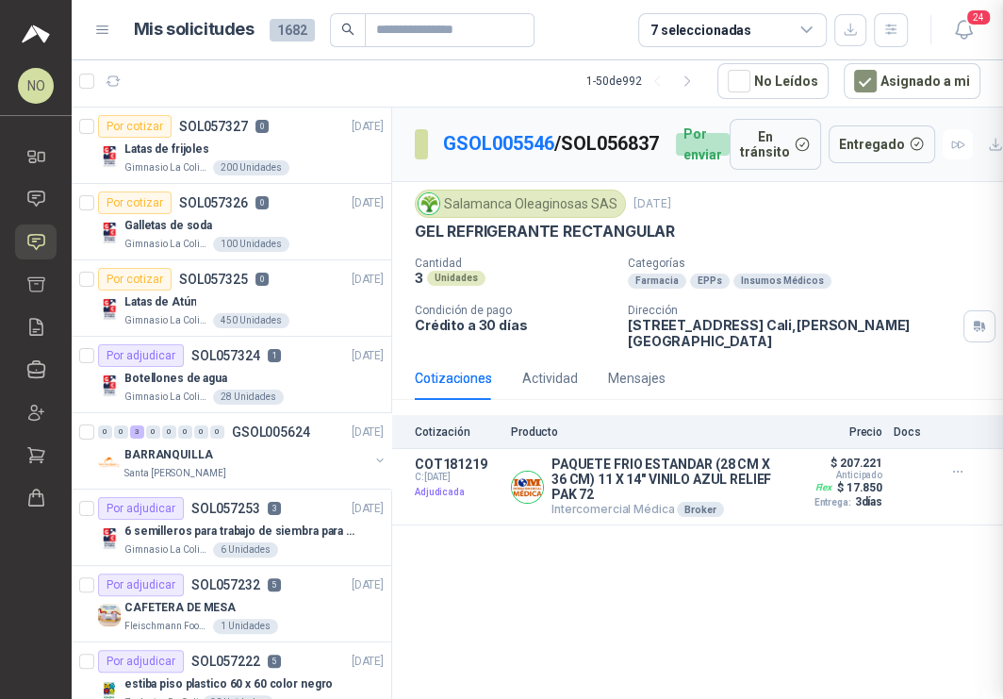
scroll to position [581, 0]
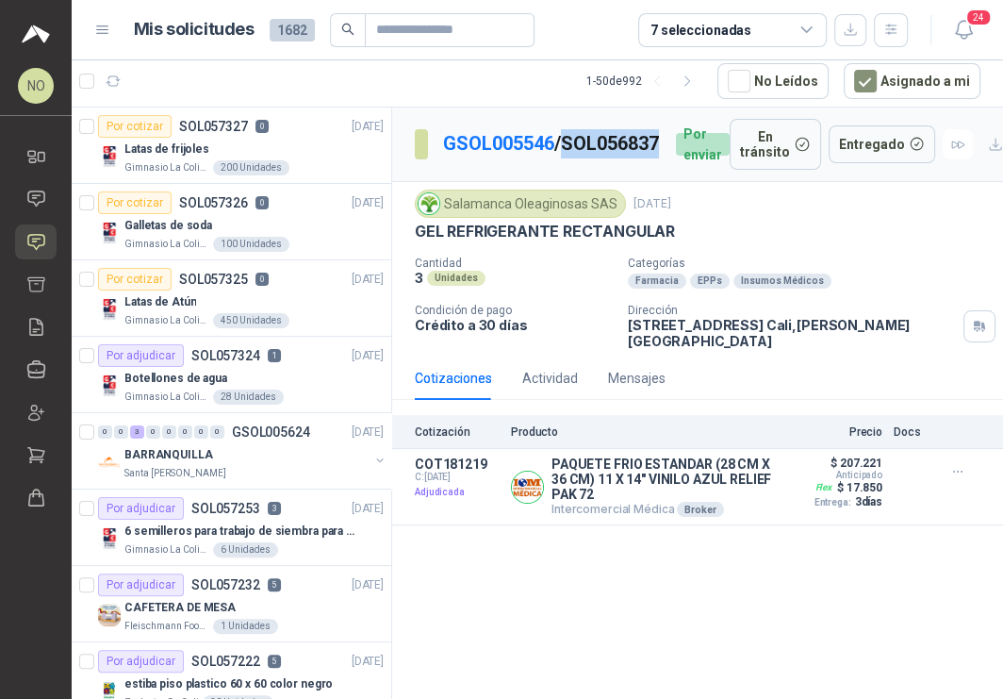
drag, startPoint x: 444, startPoint y: 160, endPoint x: 584, endPoint y: 160, distance: 139.5
click at [584, 158] on p "GSOL005546 / SOL056837" at bounding box center [552, 143] width 218 height 29
click at [964, 28] on icon "button" at bounding box center [964, 30] width 24 height 24
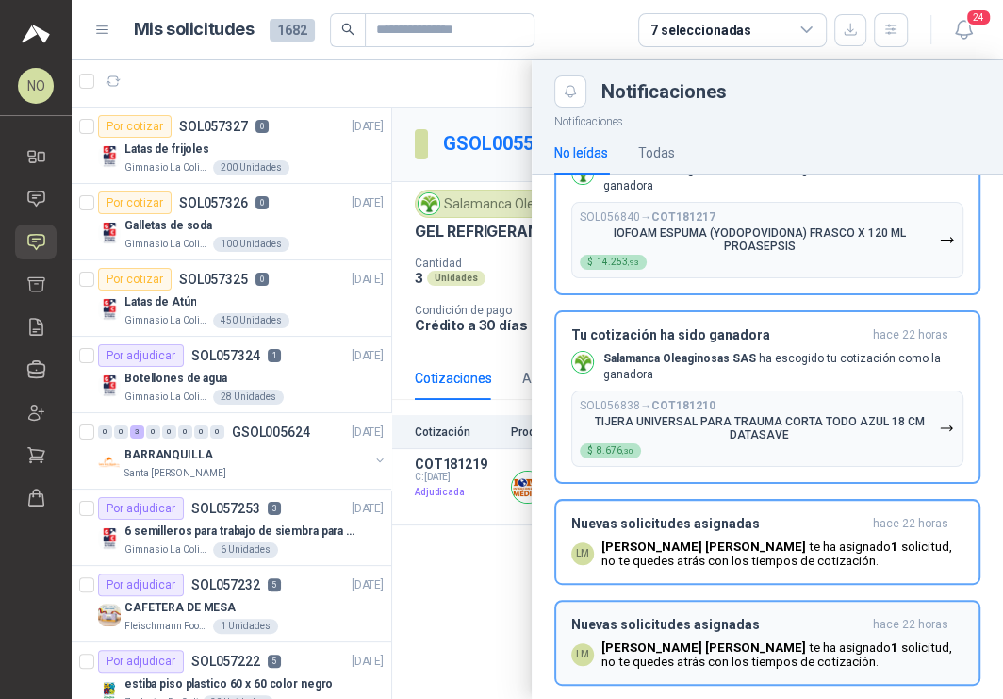
click at [788, 617] on div "Nuevas solicitudes asignadas hace 22 horas LM [PERSON_NAME] te ha asignado 1 so…" at bounding box center [767, 643] width 392 height 52
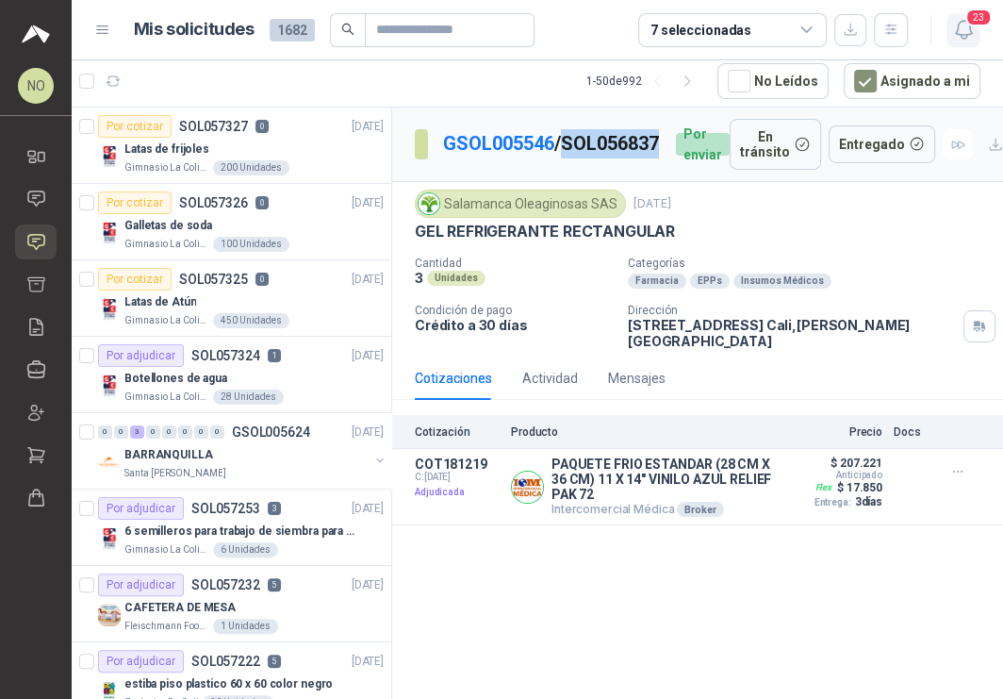
click at [968, 37] on icon "button" at bounding box center [964, 30] width 24 height 24
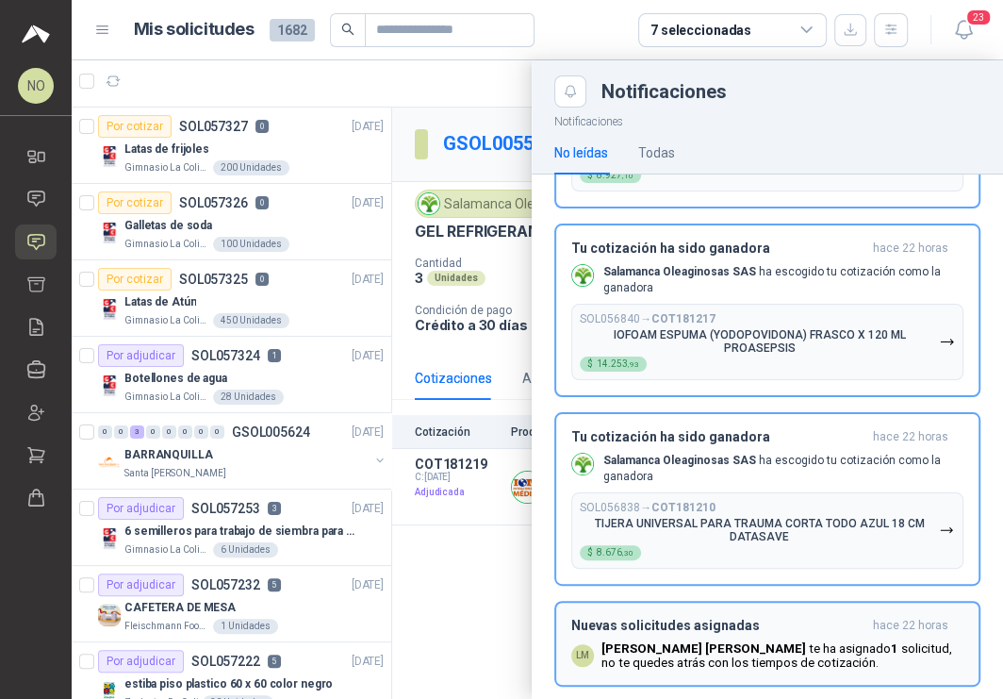
click at [775, 618] on div "Nuevas solicitudes asignadas hace 22 horas LM [PERSON_NAME] te ha asignado 1 so…" at bounding box center [767, 644] width 392 height 52
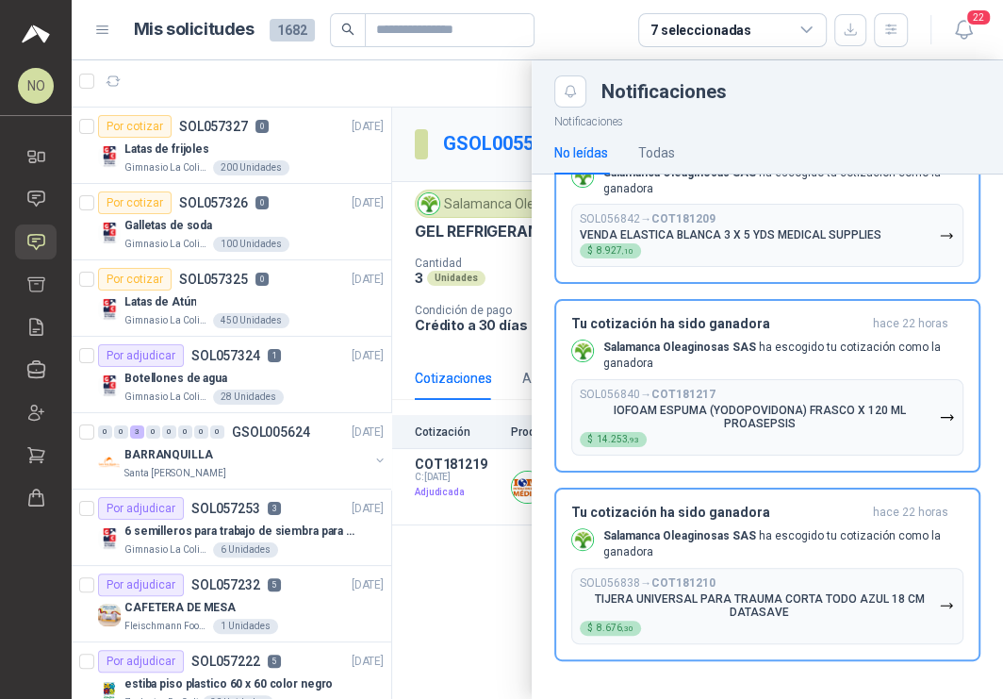
scroll to position [3361, 0]
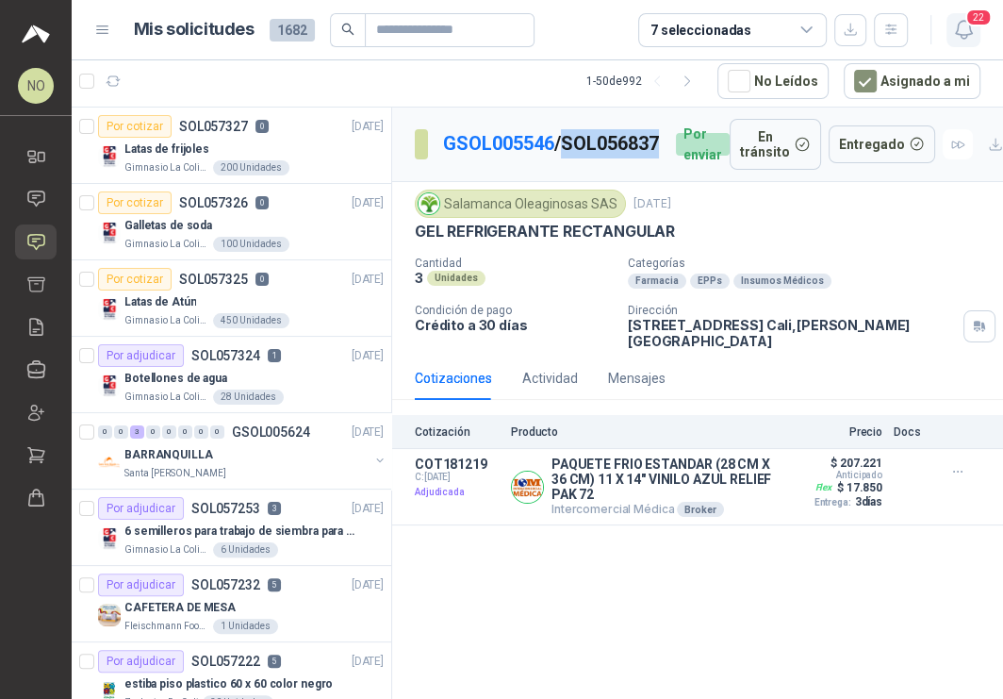
click at [962, 26] on icon "button" at bounding box center [964, 30] width 24 height 24
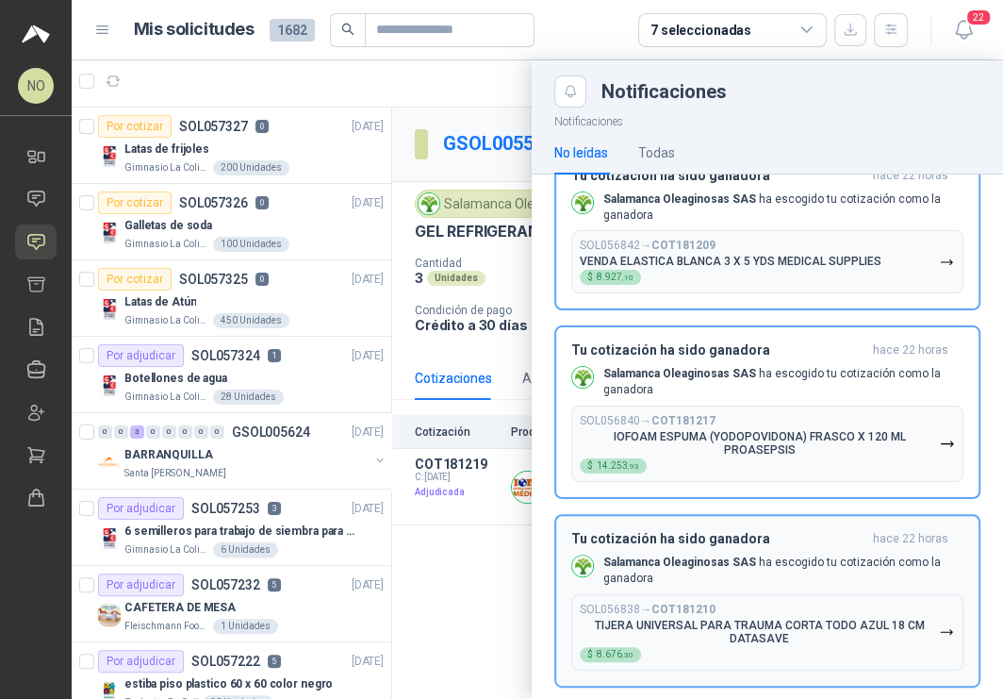
click at [721, 618] on p "TIJERA UNIVERSAL PARA TRAUMA CORTA TODO AZUL 18 CM DATASAVE" at bounding box center [759, 631] width 359 height 26
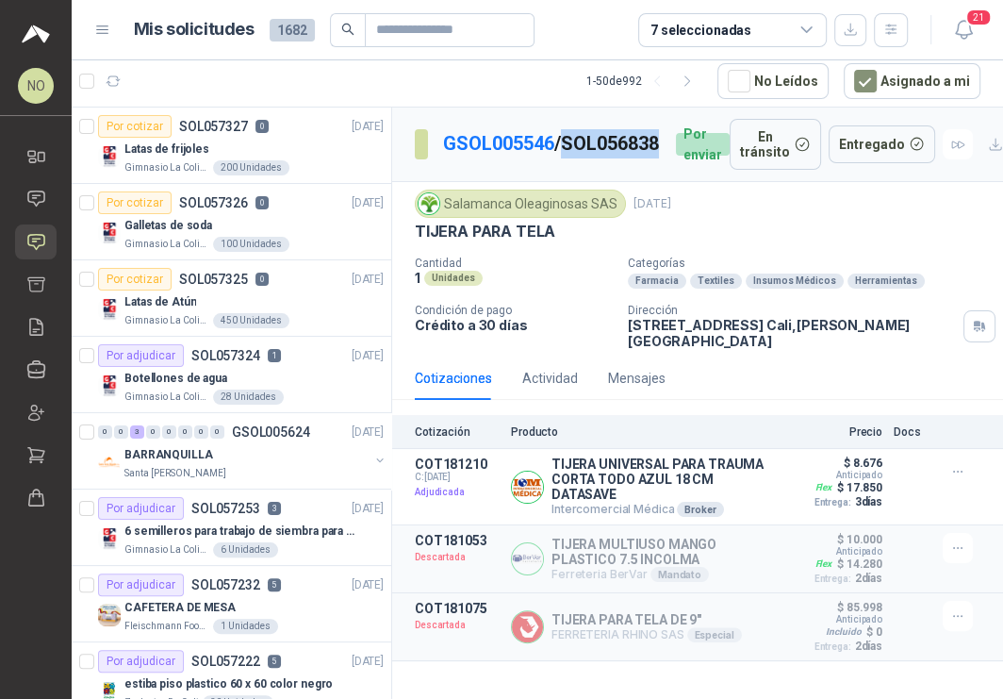
drag, startPoint x: 438, startPoint y: 164, endPoint x: 547, endPoint y: 165, distance: 108.4
click at [547, 159] on section "GSOL005546 / SOL056838" at bounding box center [538, 144] width 246 height 30
click at [713, 474] on button "Detalles" at bounding box center [732, 486] width 89 height 25
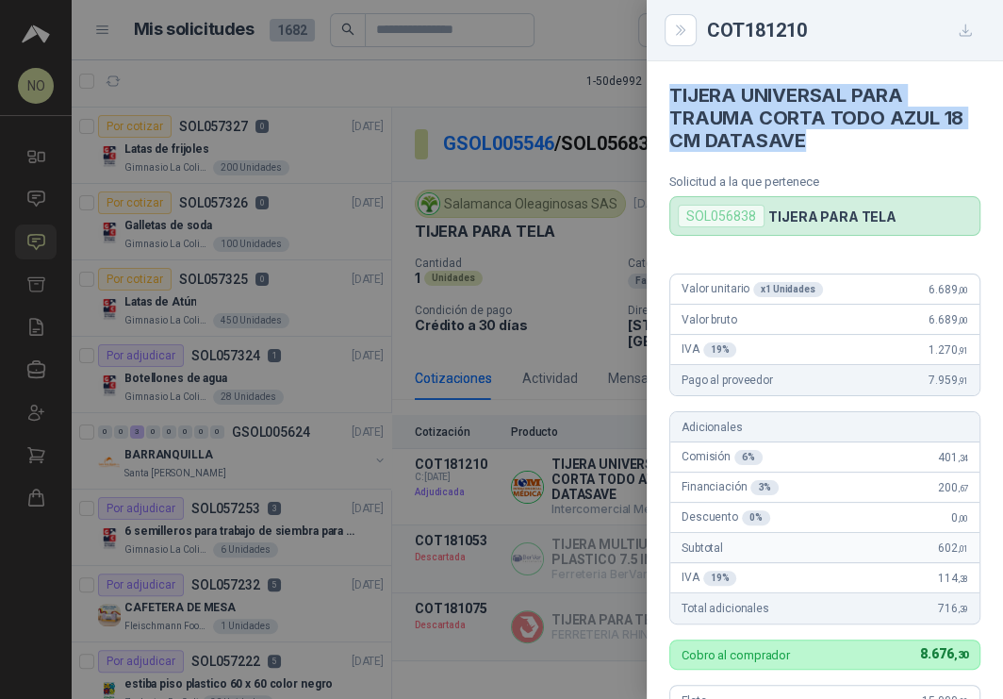
drag, startPoint x: 665, startPoint y: 87, endPoint x: 838, endPoint y: 137, distance: 180.5
click at [838, 139] on article "TIJERA UNIVERSAL PARA TRAUMA CORTA TODO AZUL 18 CM DATASAVE Solicitud a la que …" at bounding box center [825, 148] width 356 height 174
click at [438, 66] on div at bounding box center [501, 349] width 1003 height 699
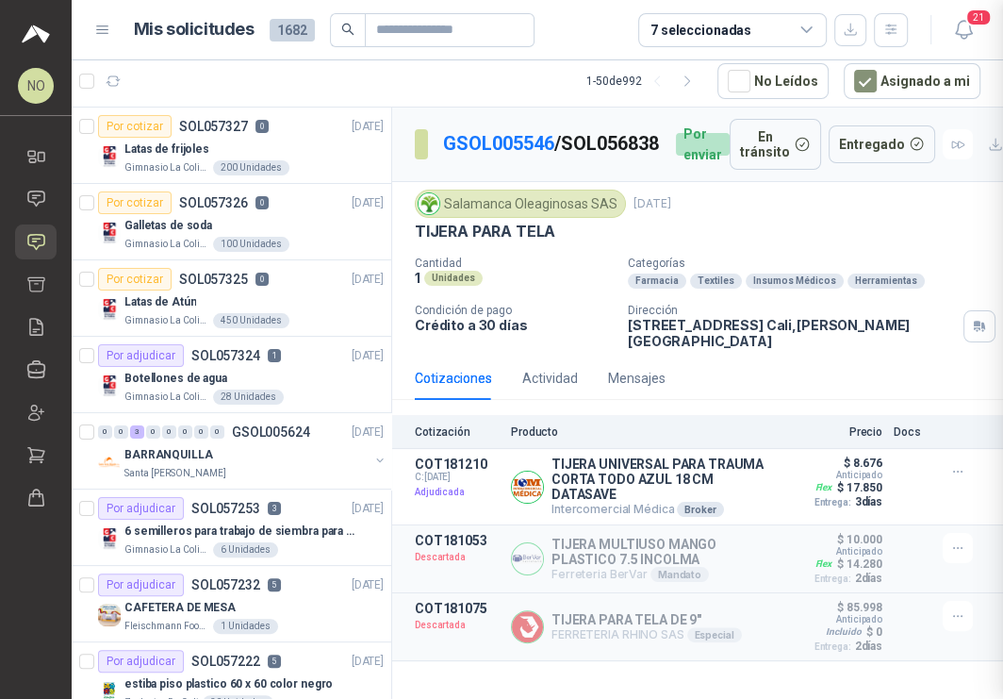
scroll to position [536, 0]
click at [965, 21] on icon "button" at bounding box center [963, 30] width 16 height 18
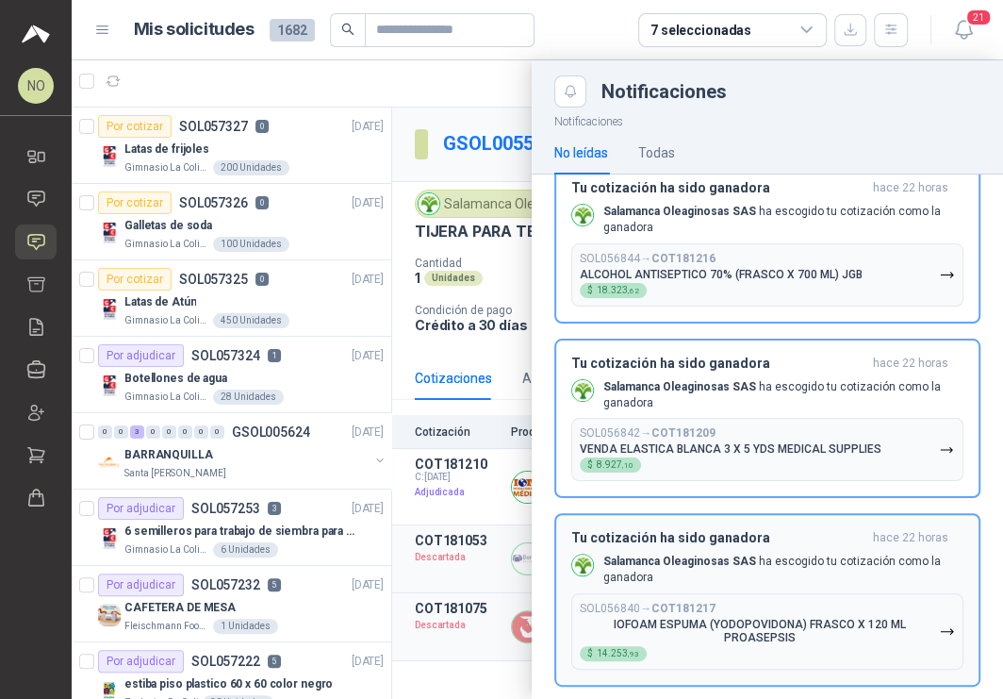
click at [797, 618] on p "IOFOAM ESPUMA (YODOPOVIDONA) FRASCO X 120 ML PROASEPSIS" at bounding box center [759, 631] width 359 height 26
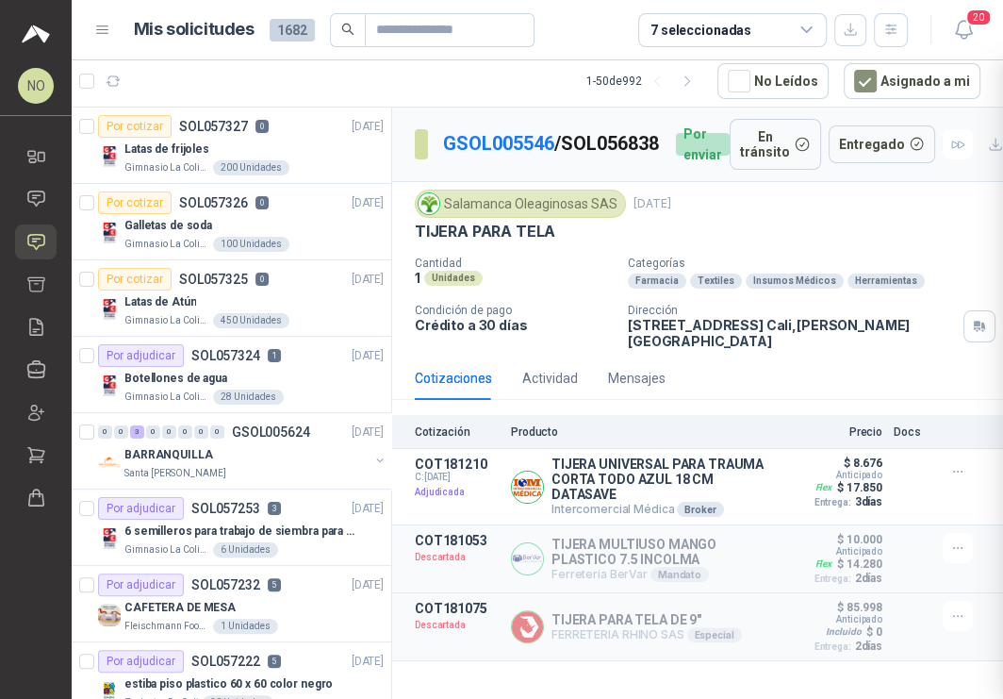
scroll to position [2987, 0]
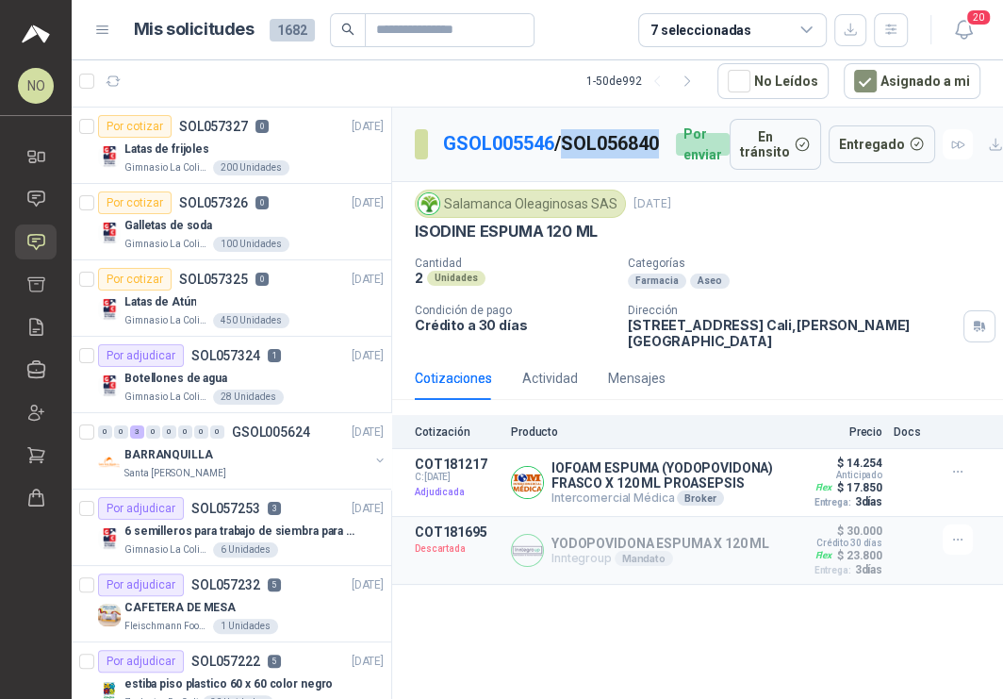
drag, startPoint x: 442, startPoint y: 157, endPoint x: 573, endPoint y: 160, distance: 131.1
click at [574, 158] on p "GSOL005546 / SOL056840" at bounding box center [552, 143] width 218 height 29
click at [713, 473] on button "Detalles" at bounding box center [732, 482] width 89 height 25
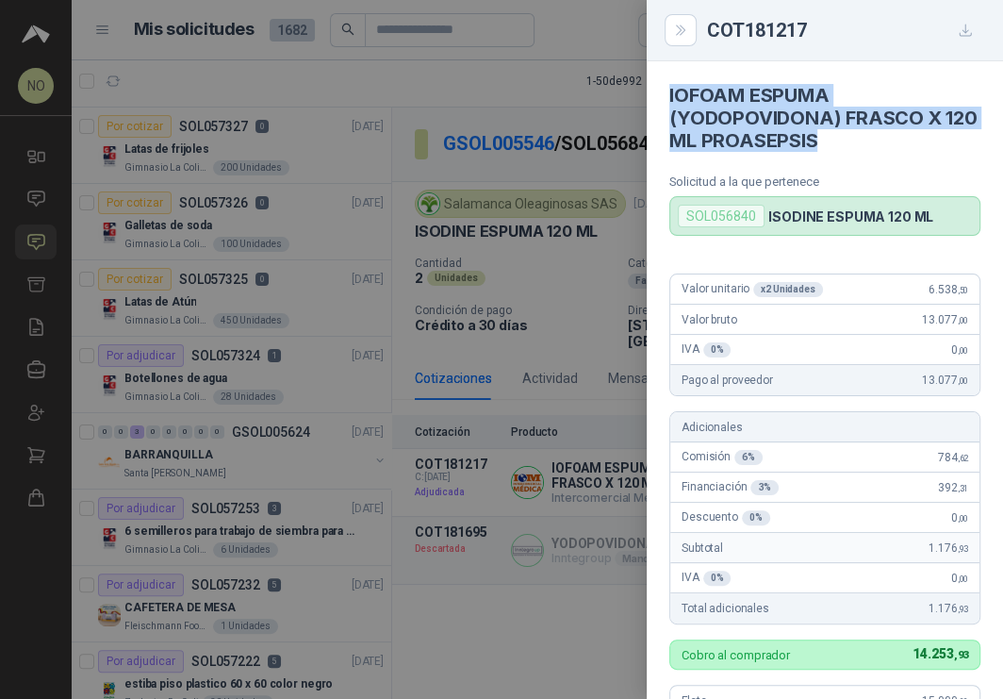
drag, startPoint x: 666, startPoint y: 89, endPoint x: 888, endPoint y: 135, distance: 227.3
click at [890, 138] on article "IOFOAM ESPUMA (YODOPOVIDONA) FRASCO X 120 ML PROASEPSIS Solicitud a la que pert…" at bounding box center [825, 148] width 356 height 174
click at [474, 227] on div at bounding box center [501, 349] width 1003 height 699
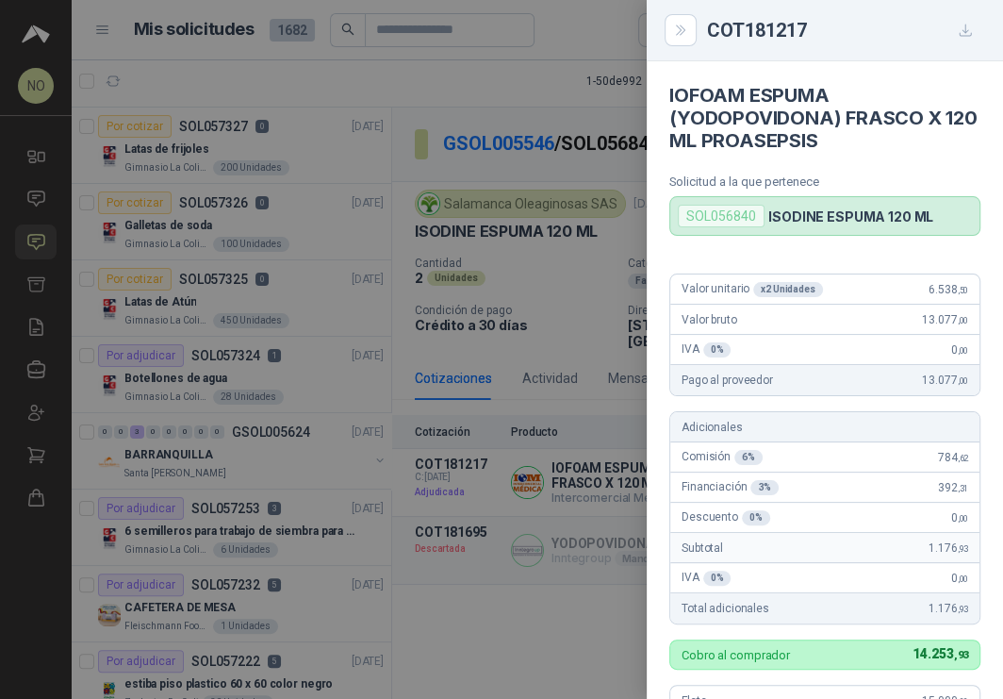
scroll to position [536, 0]
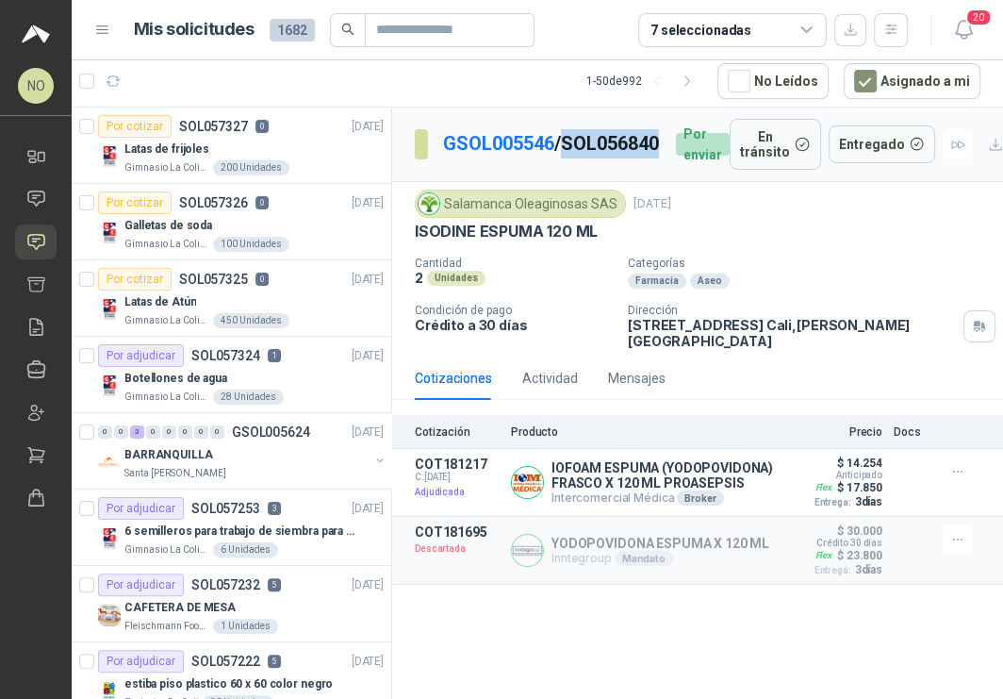
drag, startPoint x: 442, startPoint y: 156, endPoint x: 560, endPoint y: 156, distance: 117.9
click at [560, 156] on p "GSOL005546 / SOL056840" at bounding box center [552, 143] width 218 height 29
click at [971, 26] on icon "button" at bounding box center [964, 30] width 24 height 24
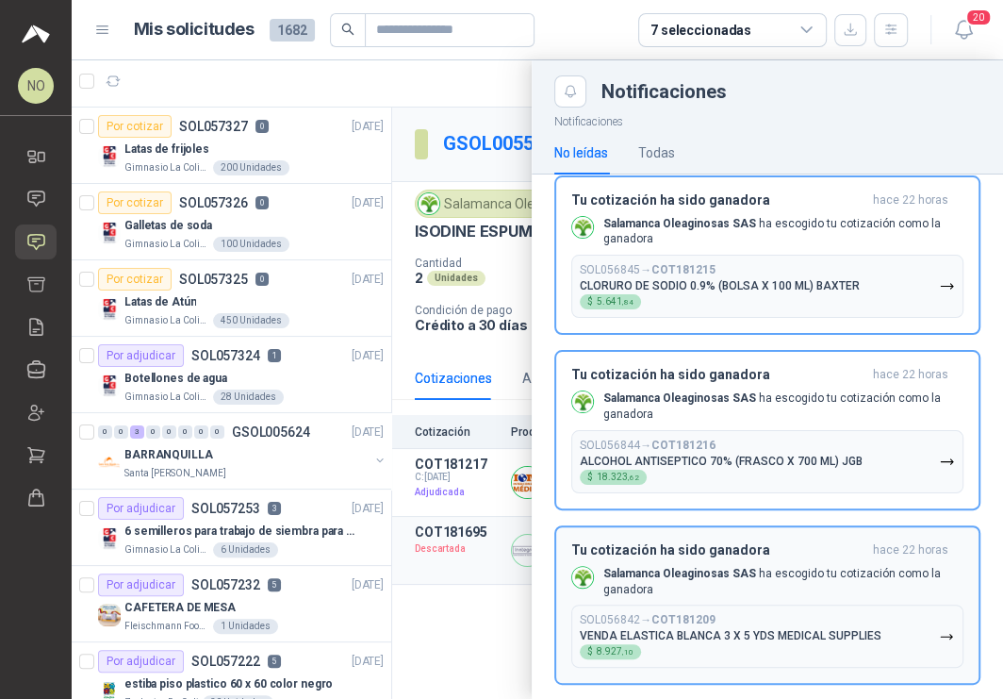
click at [779, 629] on p "VENDA ELASTICA BLANCA 3 X 5 YDS MEDICAL SUPPLIES" at bounding box center [731, 635] width 302 height 13
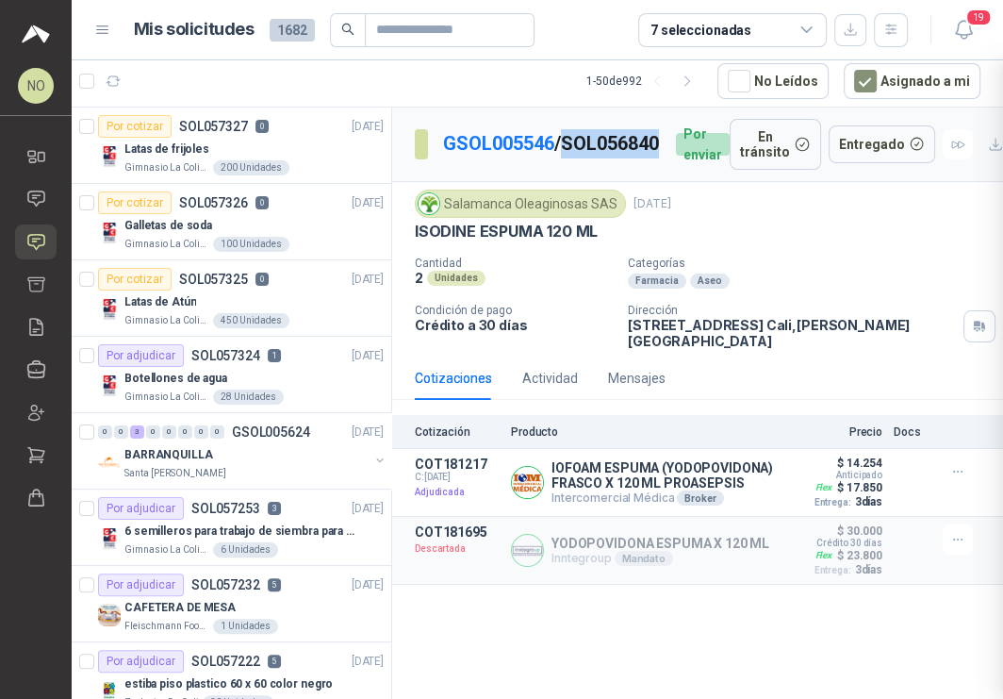
scroll to position [2812, 0]
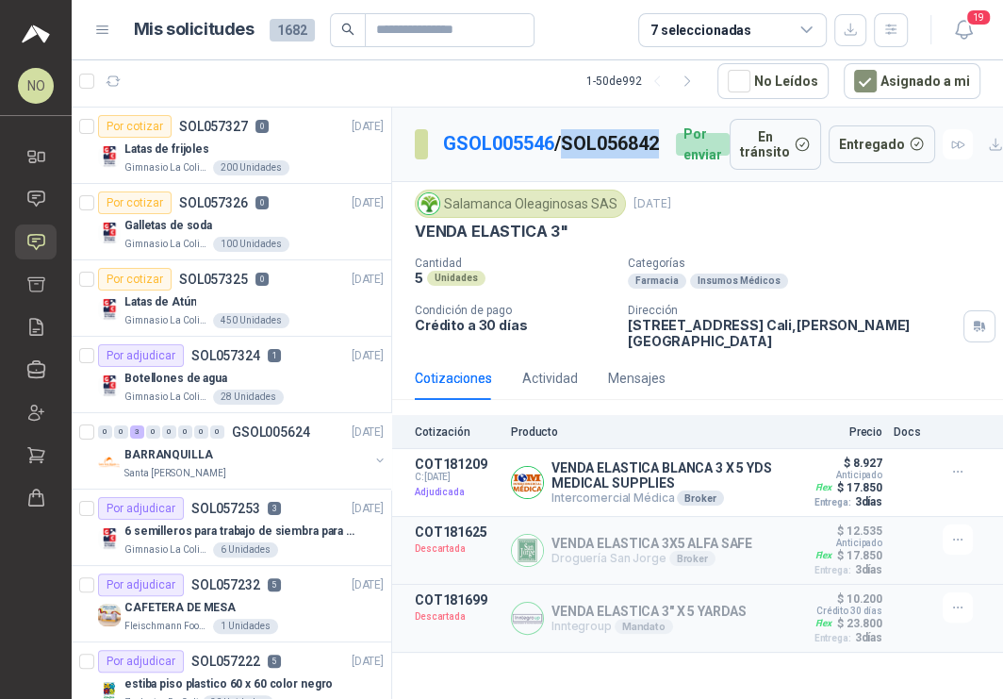
drag, startPoint x: 441, startPoint y: 157, endPoint x: 556, endPoint y: 157, distance: 115.0
click at [557, 157] on section "GSOL005546 / SOL056842" at bounding box center [538, 144] width 246 height 30
click at [734, 470] on button "Detalles" at bounding box center [732, 482] width 89 height 25
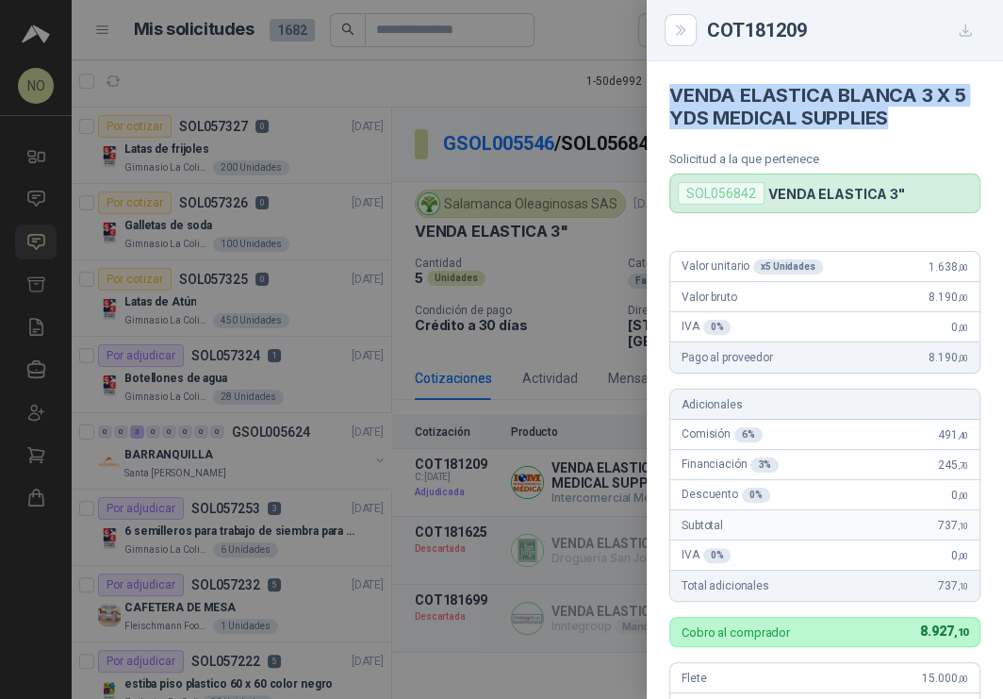
drag, startPoint x: 666, startPoint y: 91, endPoint x: 916, endPoint y: 124, distance: 252.8
click at [916, 124] on article "VENDA ELASTICA BLANCA 3 X 5 YDS MEDICAL SUPPLIES Solicitud a la que pertenece S…" at bounding box center [825, 137] width 356 height 152
click at [582, 321] on div at bounding box center [501, 349] width 1003 height 699
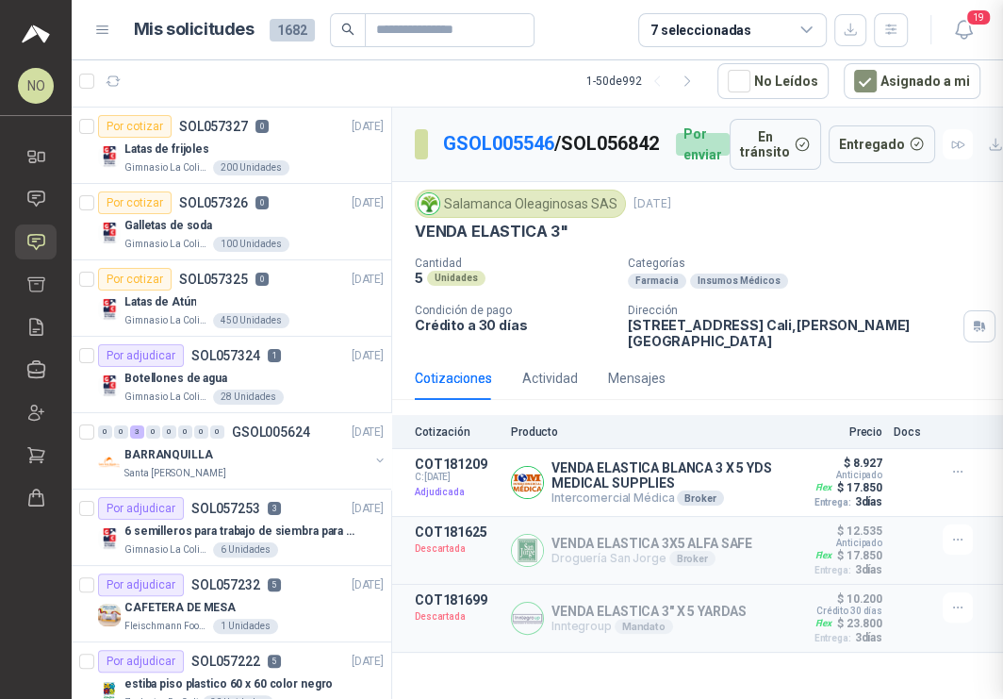
scroll to position [512, 0]
click at [965, 39] on icon "button" at bounding box center [964, 30] width 24 height 24
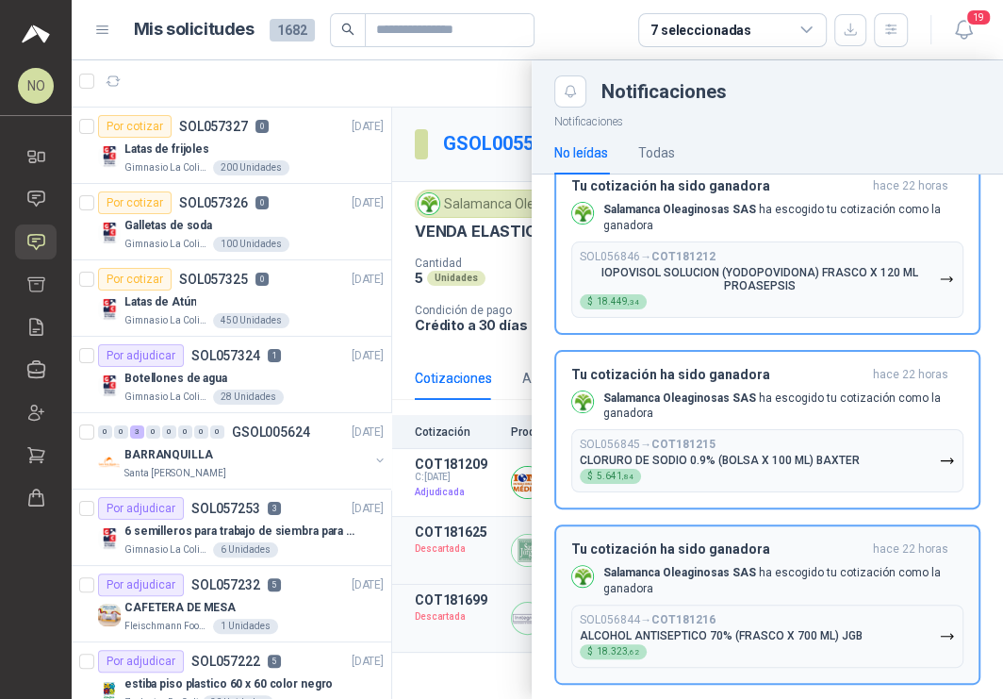
click at [802, 604] on button "SOL056844 → COT181216 ALCOHOL ANTISEPTICO 70% (FRASCO X 700 ML) JGB $ 18.323 ,62" at bounding box center [767, 635] width 392 height 63
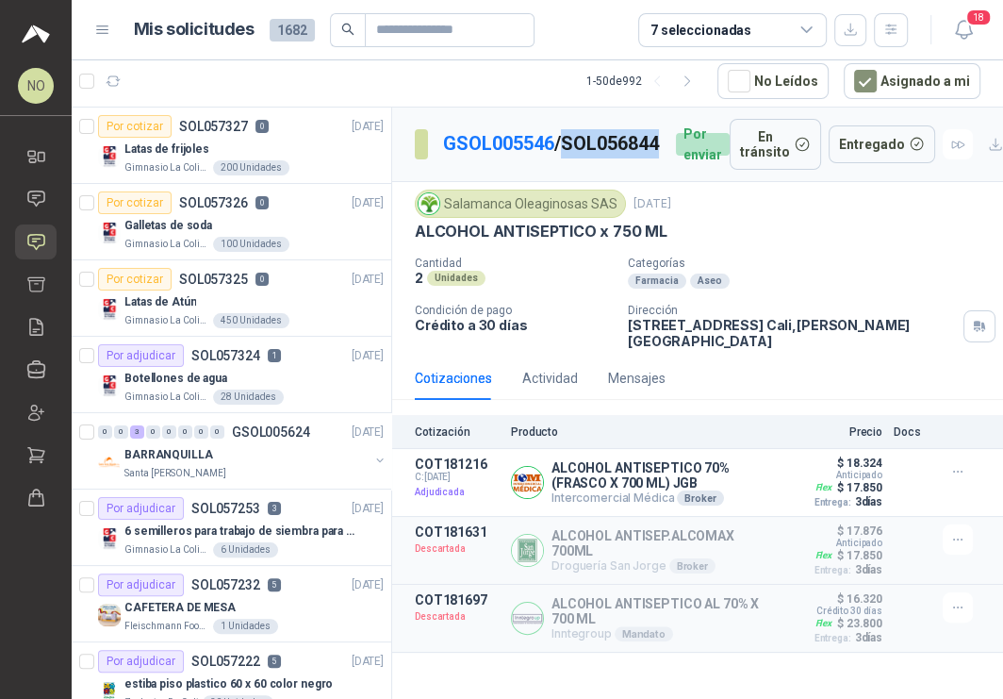
drag, startPoint x: 437, startPoint y: 157, endPoint x: 577, endPoint y: 163, distance: 140.6
click at [577, 159] on section "GSOL005546 / SOL056844" at bounding box center [538, 144] width 246 height 30
click at [724, 470] on button "Detalles" at bounding box center [732, 482] width 89 height 25
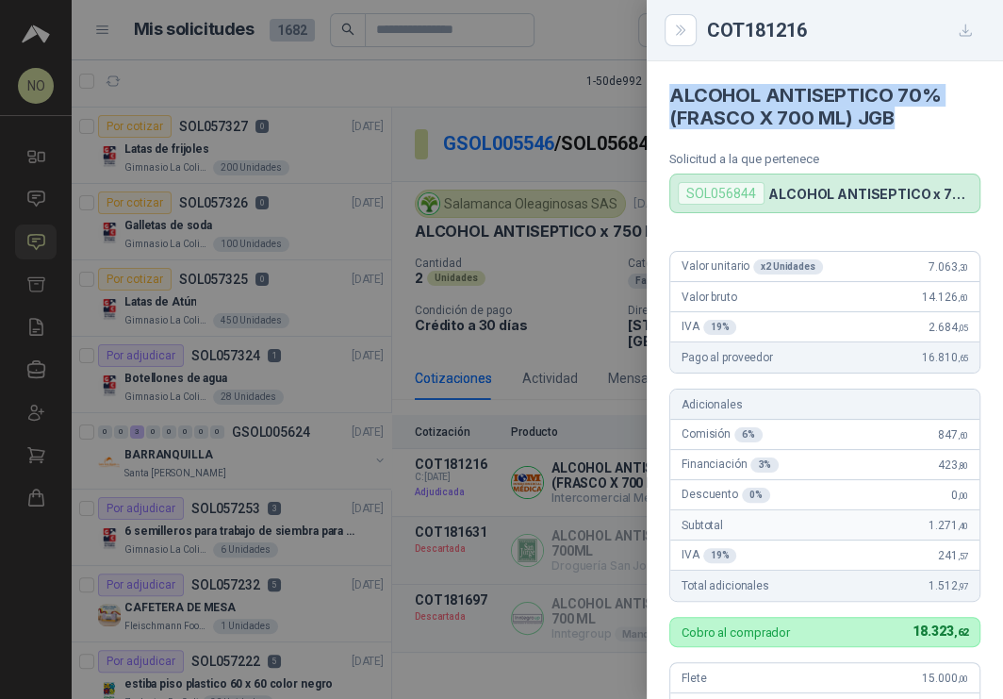
drag, startPoint x: 669, startPoint y: 97, endPoint x: 922, endPoint y: 110, distance: 253.0
click at [922, 110] on h4 "ALCOHOL ANTISEPTICO 70% (FRASCO X 700 ML) JGB" at bounding box center [824, 106] width 311 height 45
click at [517, 186] on div at bounding box center [501, 349] width 1003 height 699
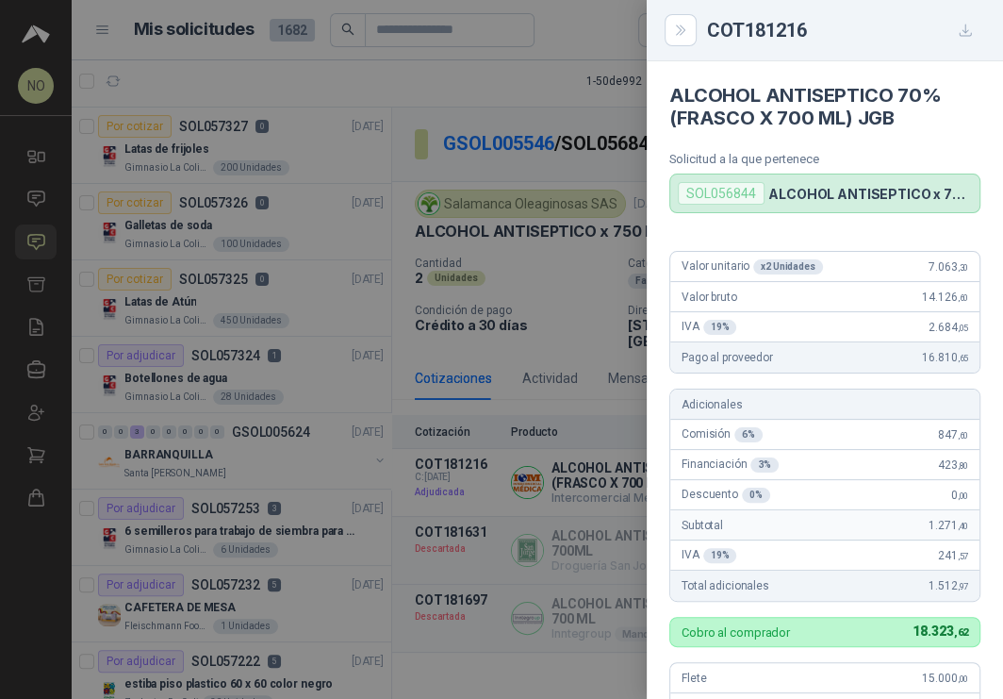
scroll to position [512, 0]
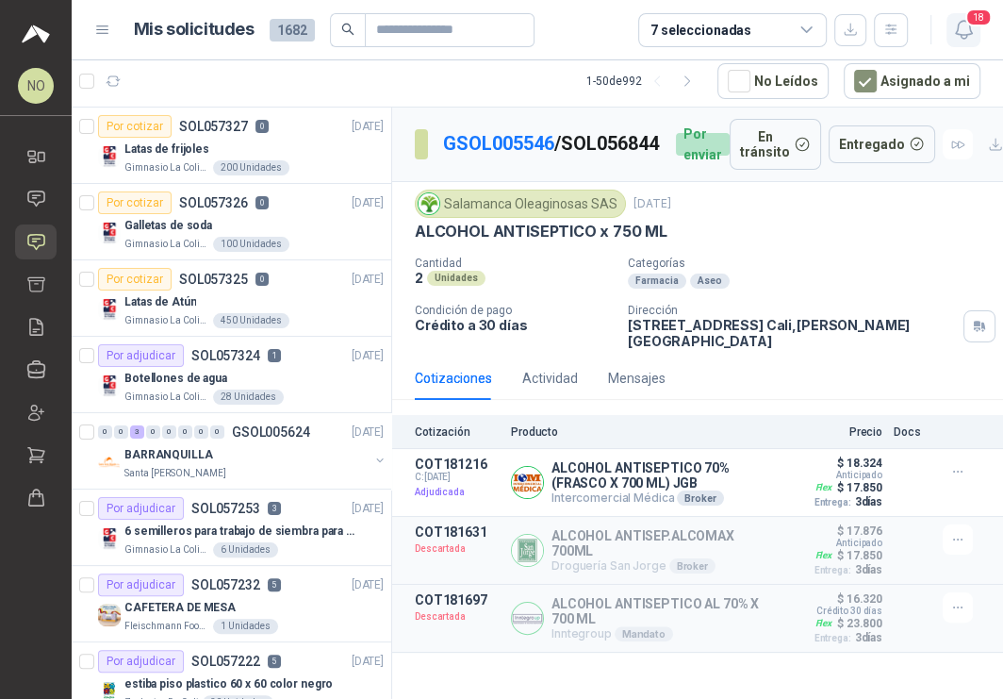
click at [968, 34] on icon "button" at bounding box center [963, 30] width 16 height 18
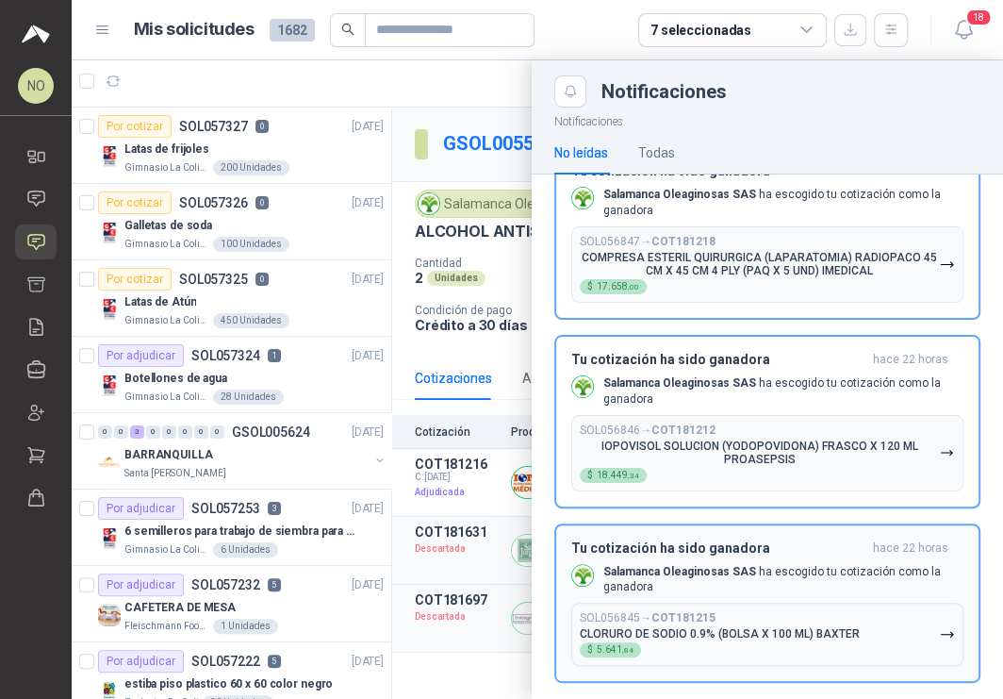
click at [759, 627] on p "CLORURO DE SODIO 0.9% (BOLSA X 100 ML) BAXTER" at bounding box center [720, 633] width 280 height 13
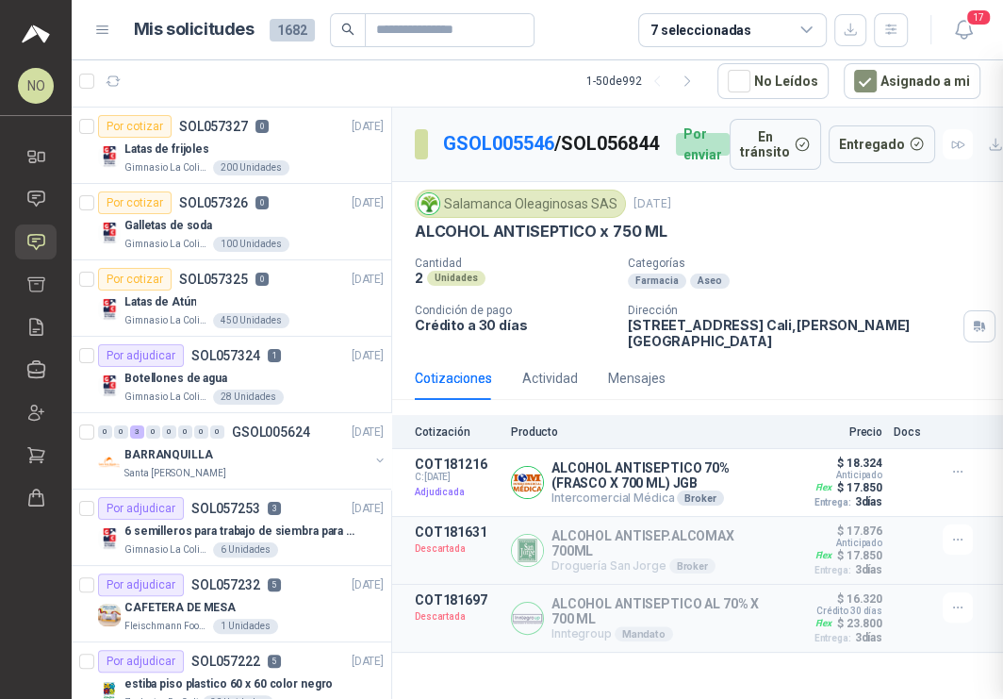
scroll to position [2466, 0]
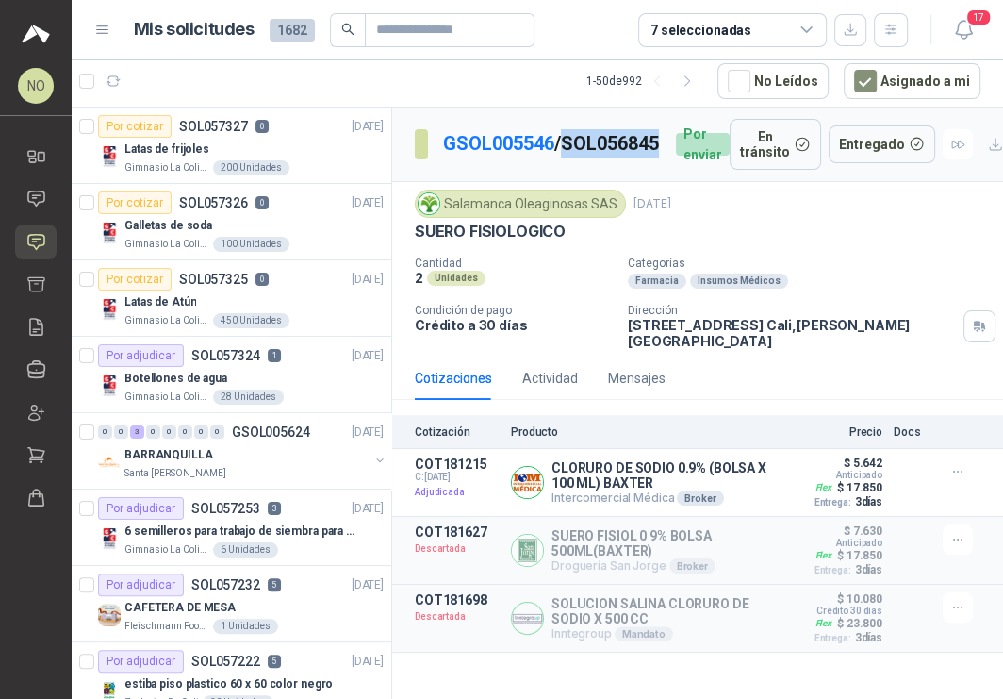
drag, startPoint x: 443, startPoint y: 159, endPoint x: 548, endPoint y: 166, distance: 104.9
click at [548, 158] on p "GSOL005546 / SOL056845" at bounding box center [552, 143] width 218 height 29
click at [743, 471] on button "Detalles" at bounding box center [732, 482] width 89 height 25
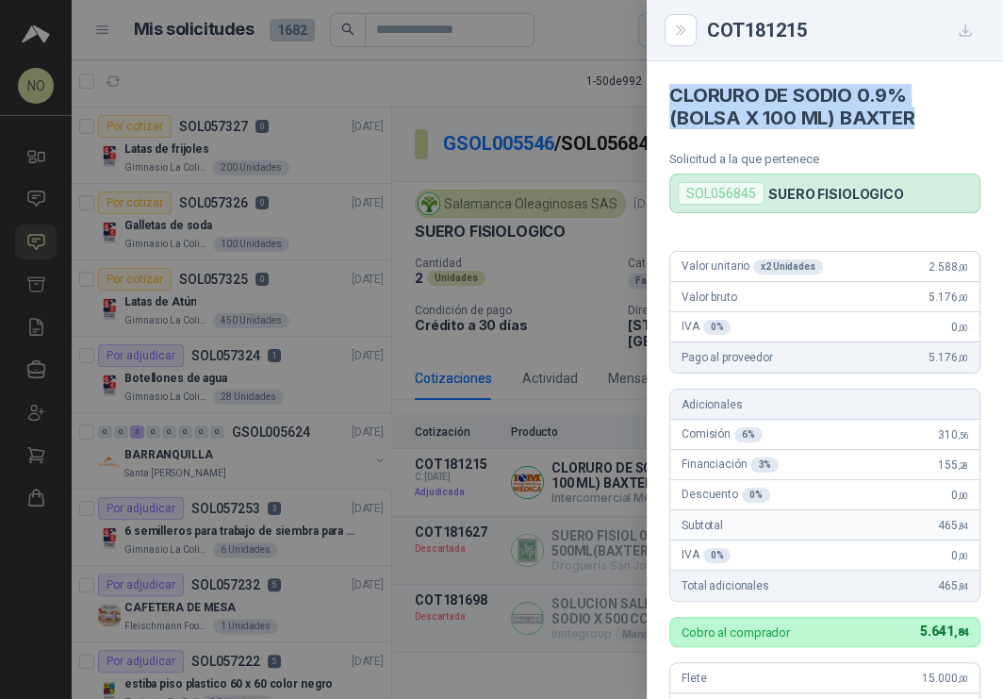
drag, startPoint x: 667, startPoint y: 91, endPoint x: 910, endPoint y: 113, distance: 244.3
click at [912, 114] on article "CLORURO DE SODIO 0.9% (BOLSA X 100 ML) [PERSON_NAME] Solicitud a la que pertene…" at bounding box center [825, 137] width 356 height 152
click at [531, 210] on div at bounding box center [501, 349] width 1003 height 699
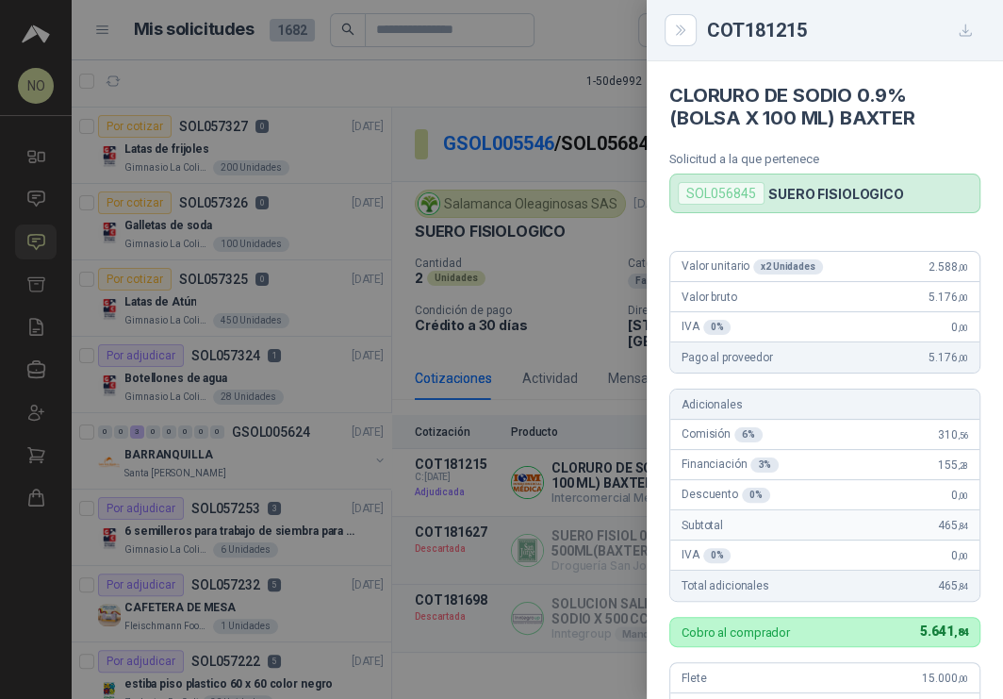
scroll to position [512, 0]
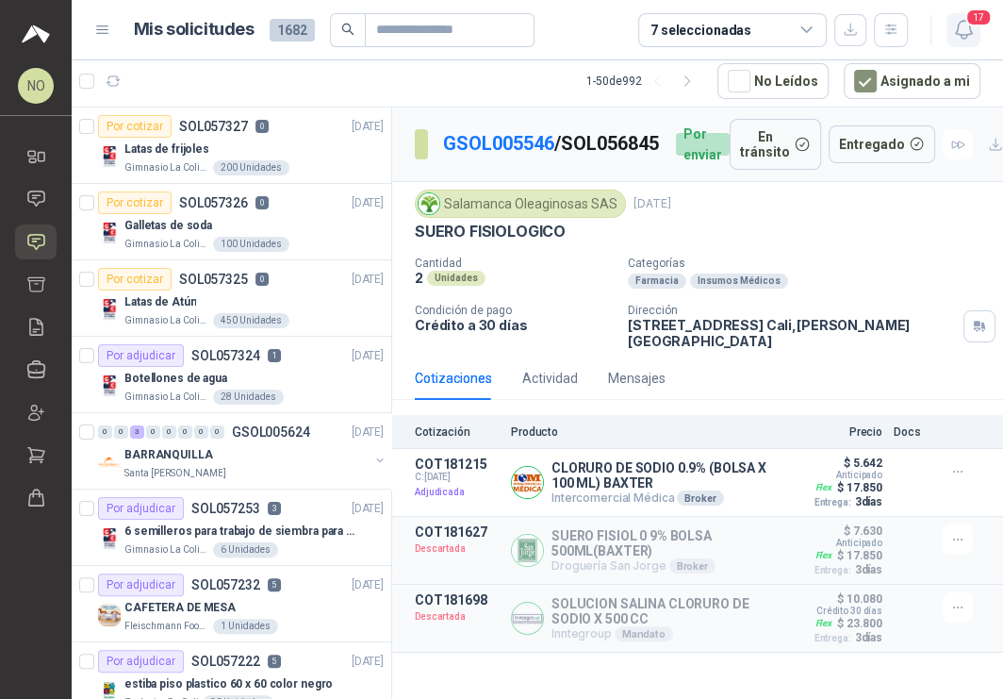
click at [962, 30] on icon "button" at bounding box center [964, 30] width 24 height 24
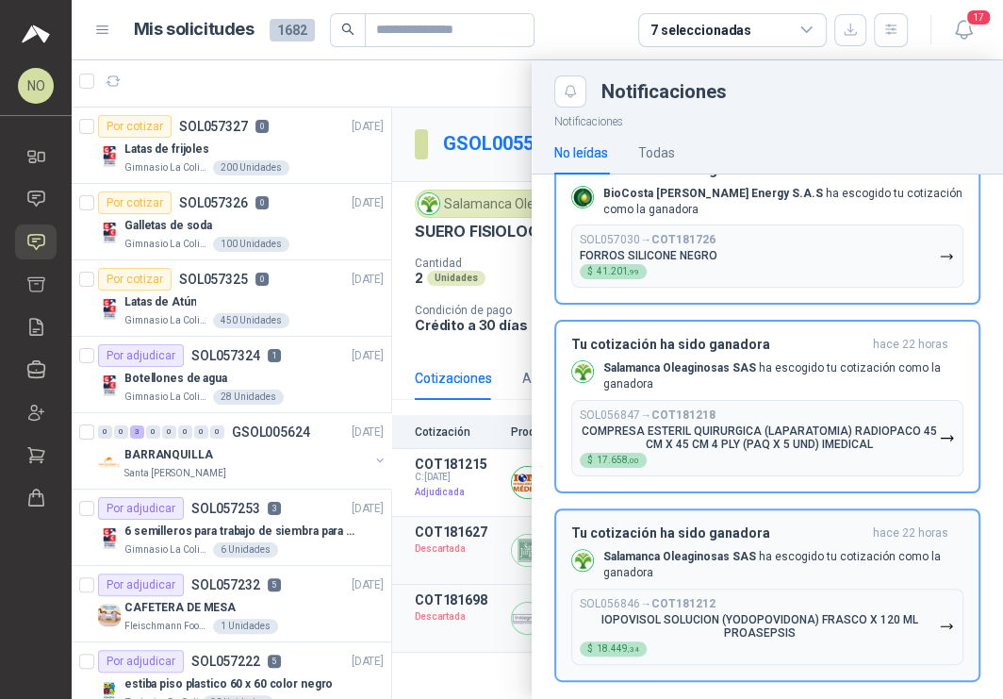
click at [816, 613] on p "IOPOVISOL SOLUCION (YODOPOVIDONA) FRASCO X 120 ML PROASEPSIS" at bounding box center [759, 626] width 359 height 26
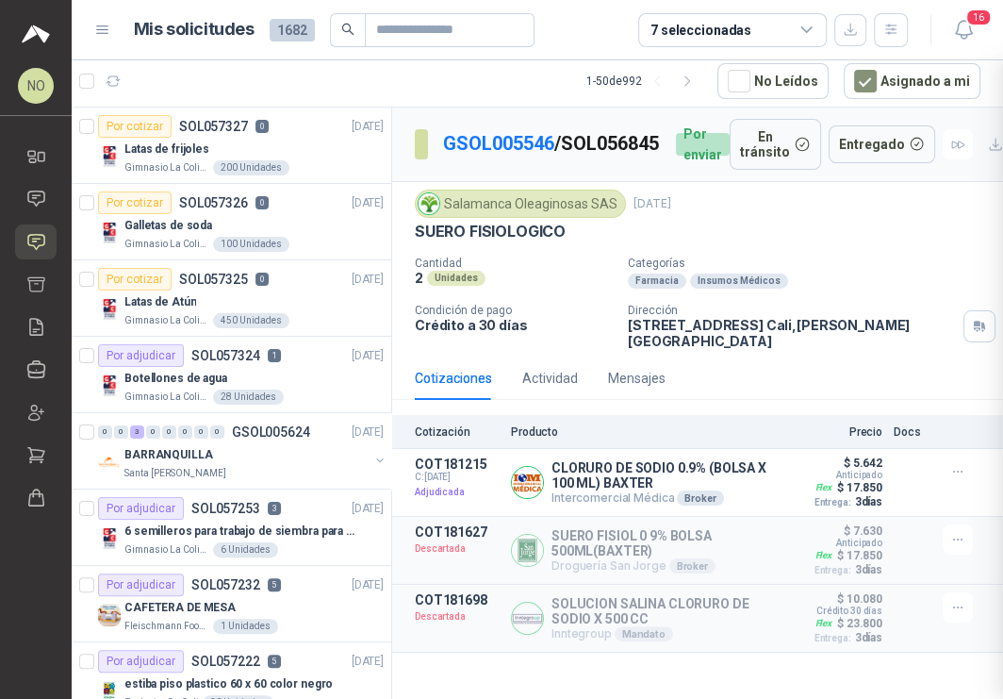
scroll to position [2278, 0]
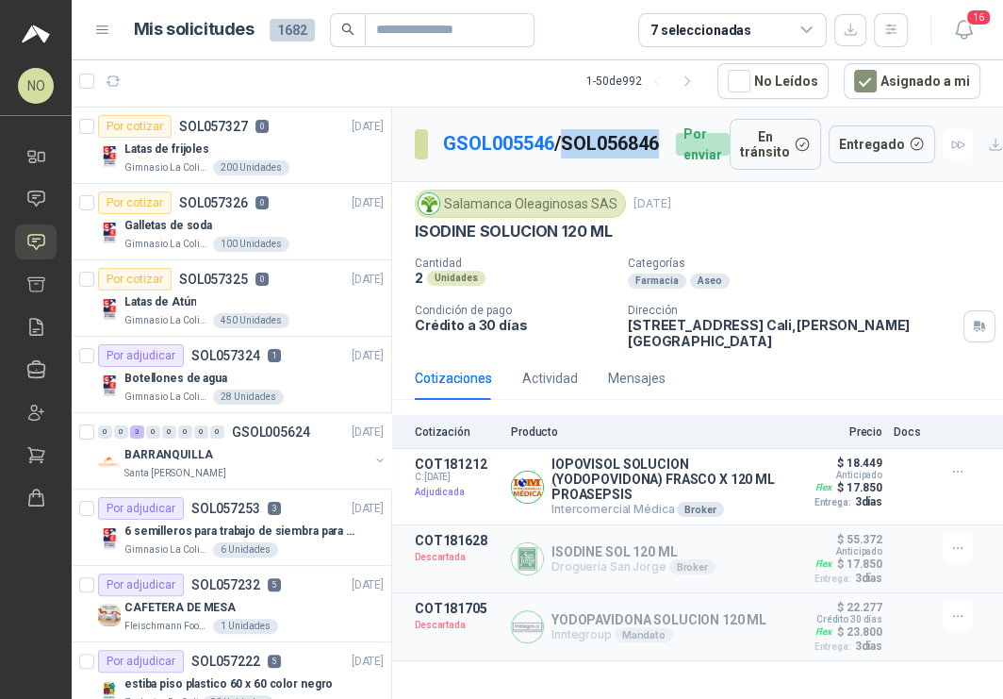
drag, startPoint x: 438, startPoint y: 160, endPoint x: 548, endPoint y: 162, distance: 109.4
click at [548, 159] on section "GSOL005546 / SOL056846" at bounding box center [538, 144] width 246 height 30
click at [719, 474] on button "Detalles" at bounding box center [732, 486] width 89 height 25
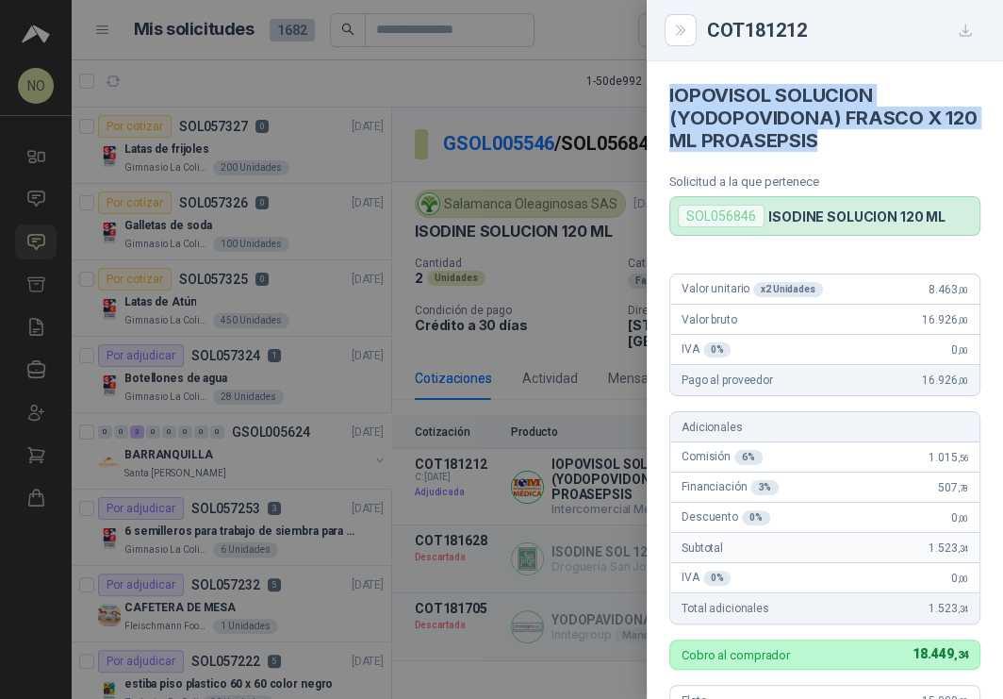
drag, startPoint x: 668, startPoint y: 91, endPoint x: 873, endPoint y: 142, distance: 211.7
click at [873, 142] on article "IOPOVISOL SOLUCION (YODOPOVIDONA) FRASCO X 120 ML PROASEPSIS Solicitud a la que…" at bounding box center [825, 148] width 356 height 174
click at [559, 285] on div at bounding box center [501, 349] width 1003 height 699
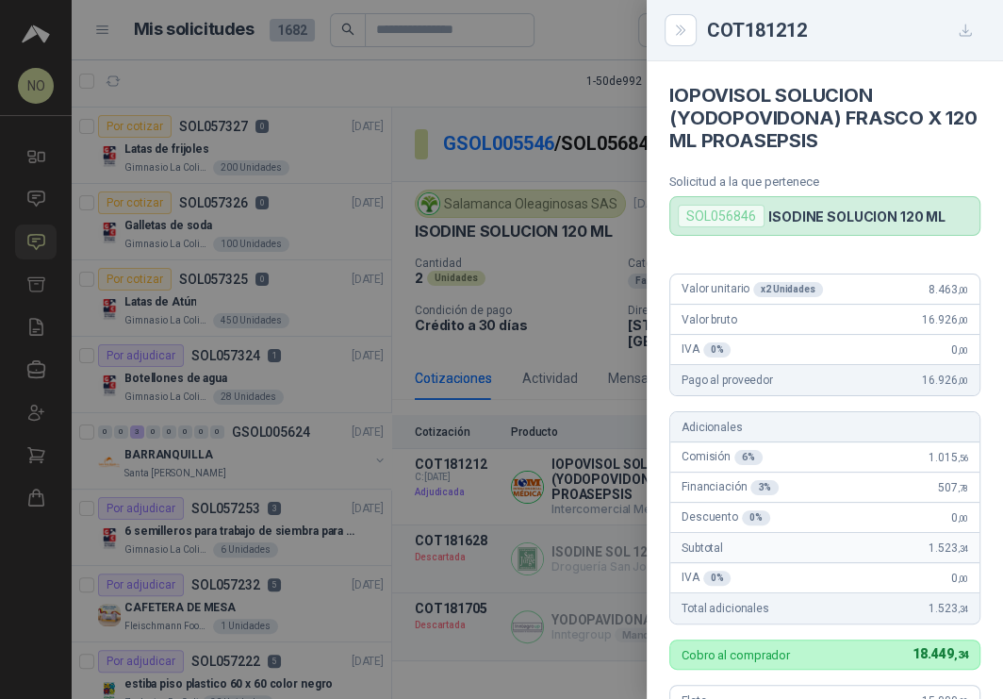
scroll to position [536, 0]
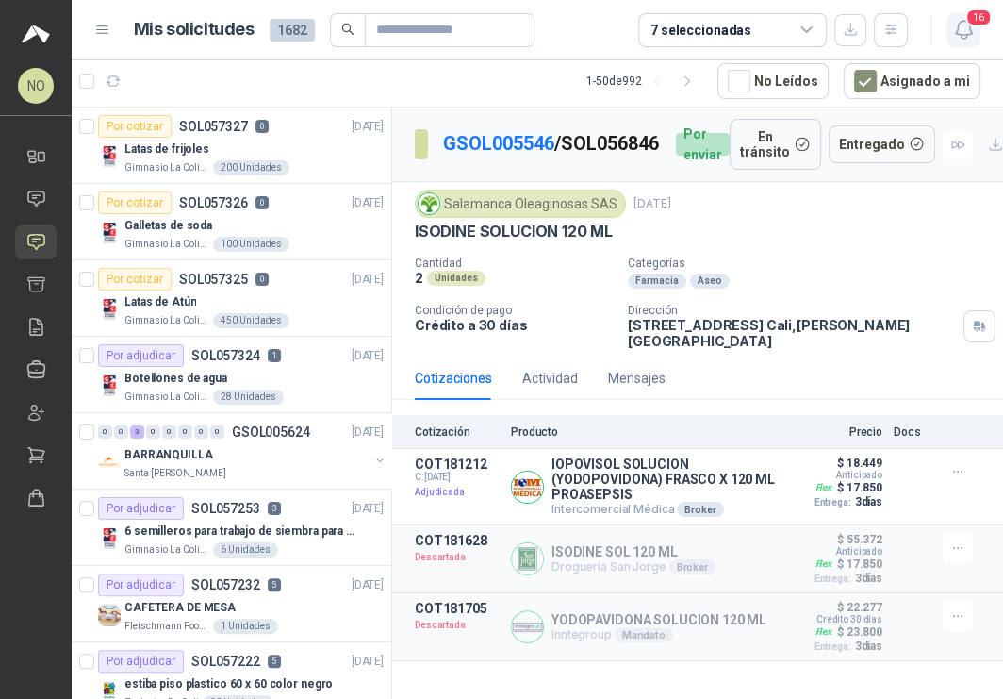
click at [976, 34] on button "16" at bounding box center [964, 30] width 34 height 34
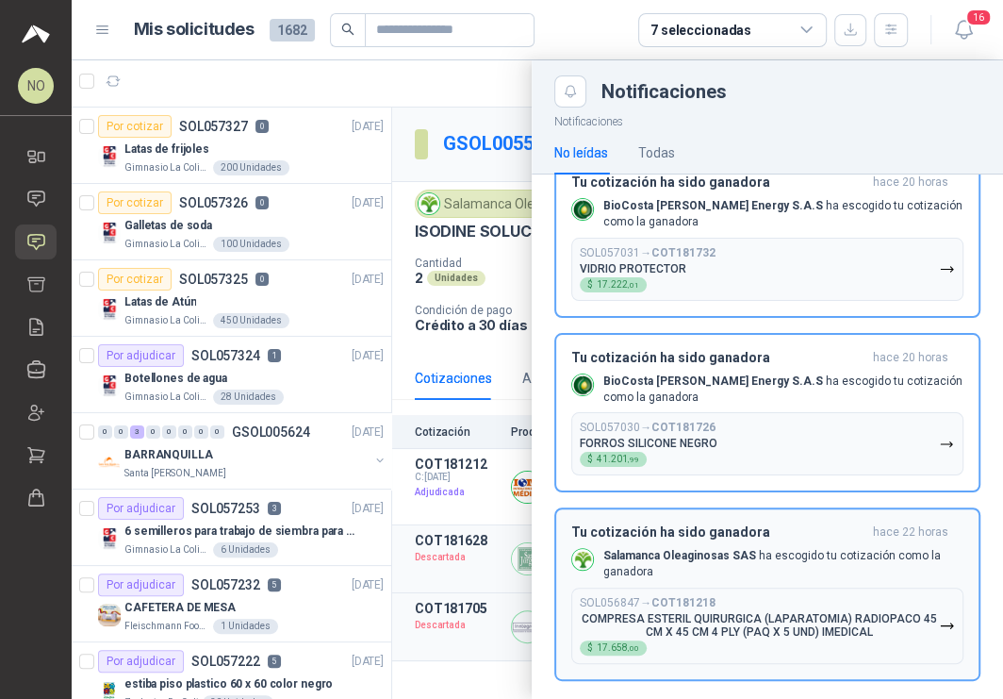
click at [734, 613] on p "COMPRESA ESTERIL QUIRURGICA (LAPARATOMIA) RADIOPACO 45 CM X 45 CM 4 PLY (PAQ X …" at bounding box center [759, 625] width 359 height 26
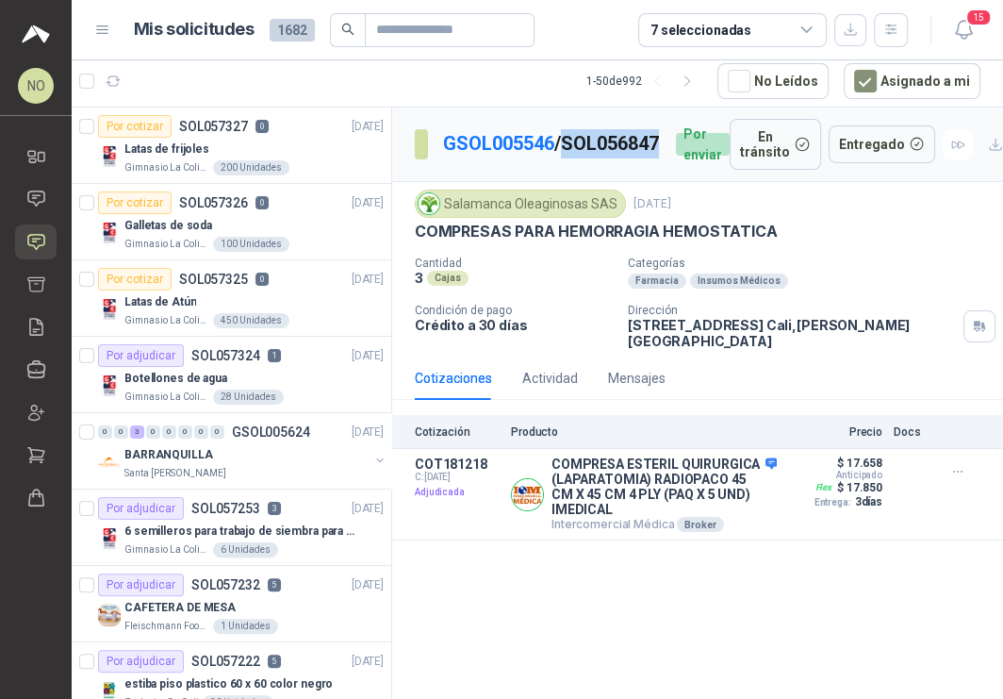
drag, startPoint x: 444, startPoint y: 160, endPoint x: 558, endPoint y: 164, distance: 114.1
click at [559, 158] on p "GSOL005546 / SOL056847" at bounding box center [552, 143] width 218 height 29
click at [726, 487] on button "Detalles" at bounding box center [732, 494] width 89 height 25
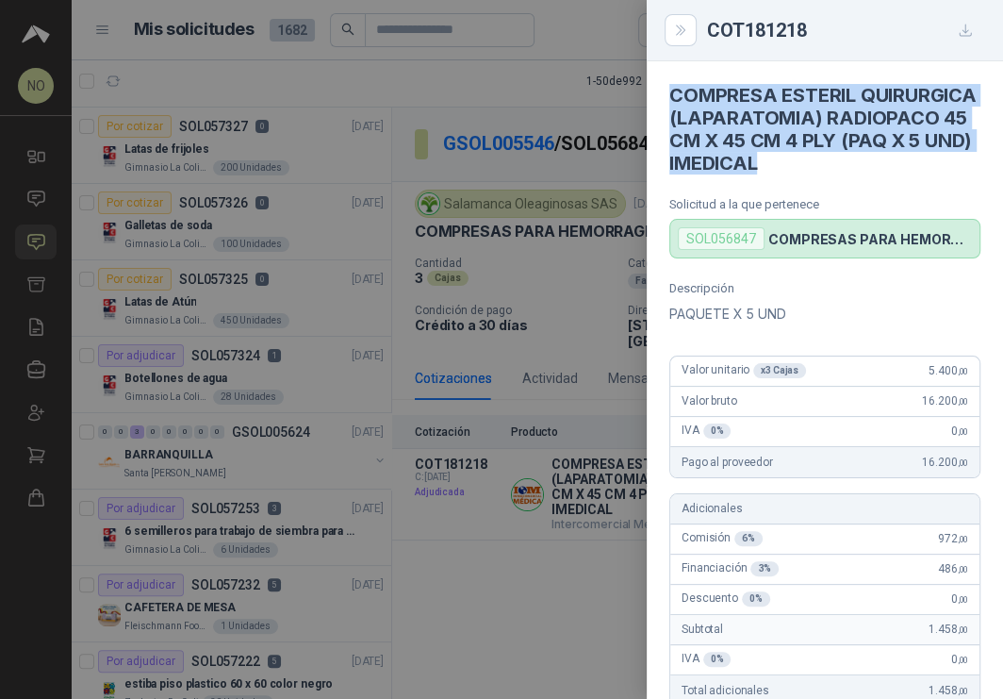
drag, startPoint x: 671, startPoint y: 97, endPoint x: 965, endPoint y: 160, distance: 300.9
click at [965, 160] on article "COMPRESA ESTERIL QUIRURGICA (LAPARATOMIA) RADIOPACO 45 CM X 45 CM 4 PLY (PAQ X …" at bounding box center [825, 159] width 356 height 197
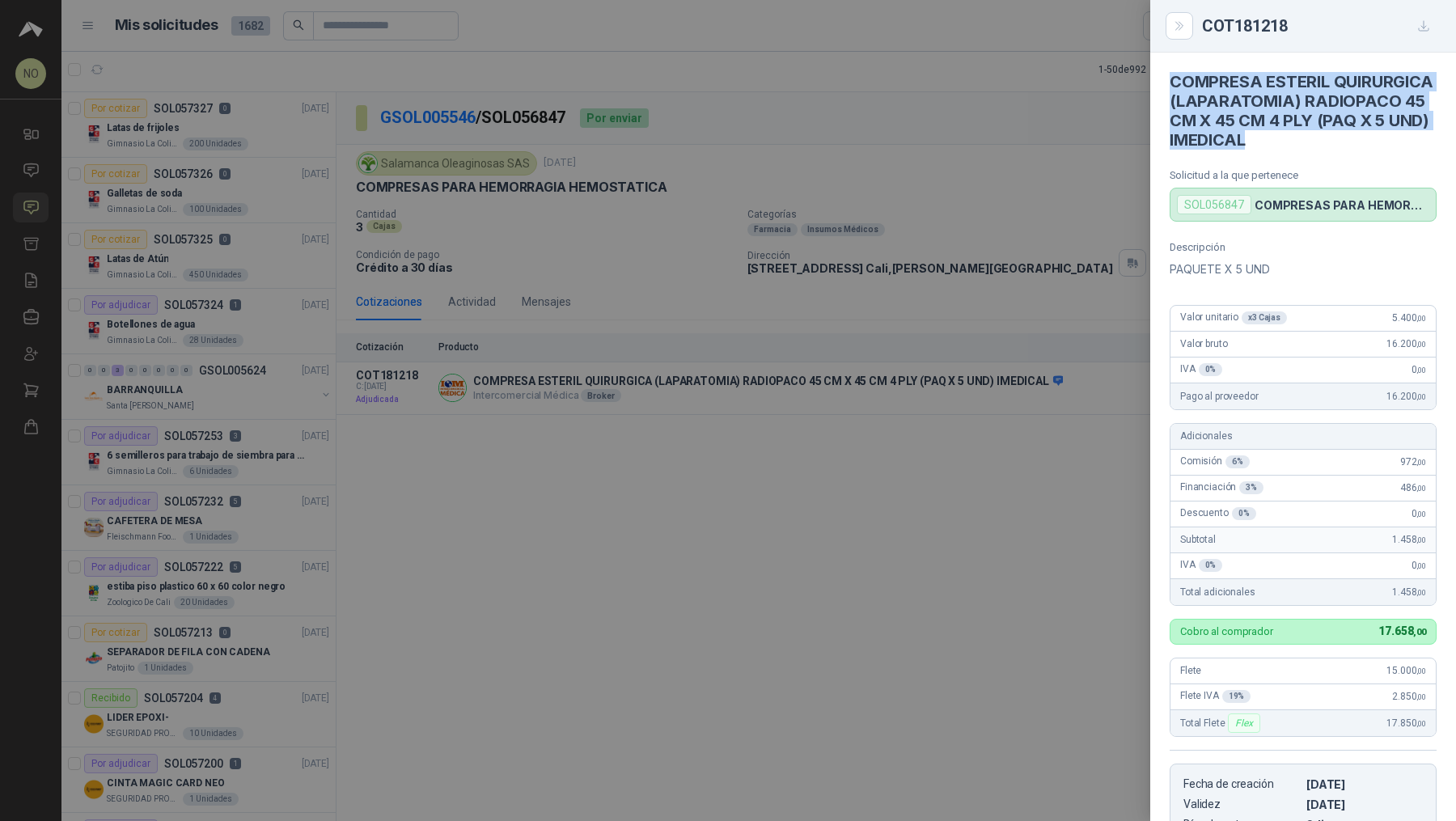
click at [637, 251] on div at bounding box center [728, 410] width 1456 height 821
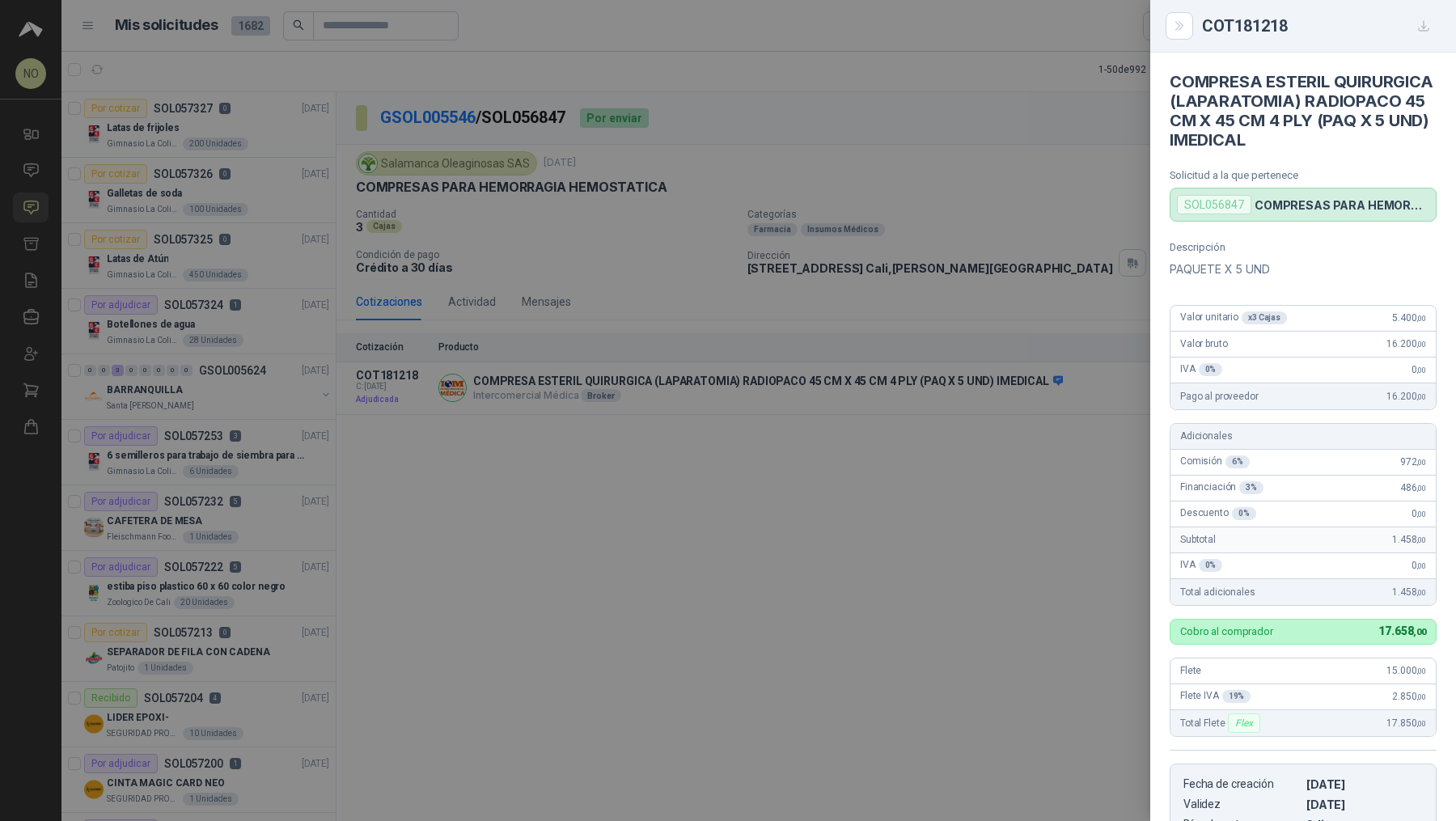
scroll to position [308, 0]
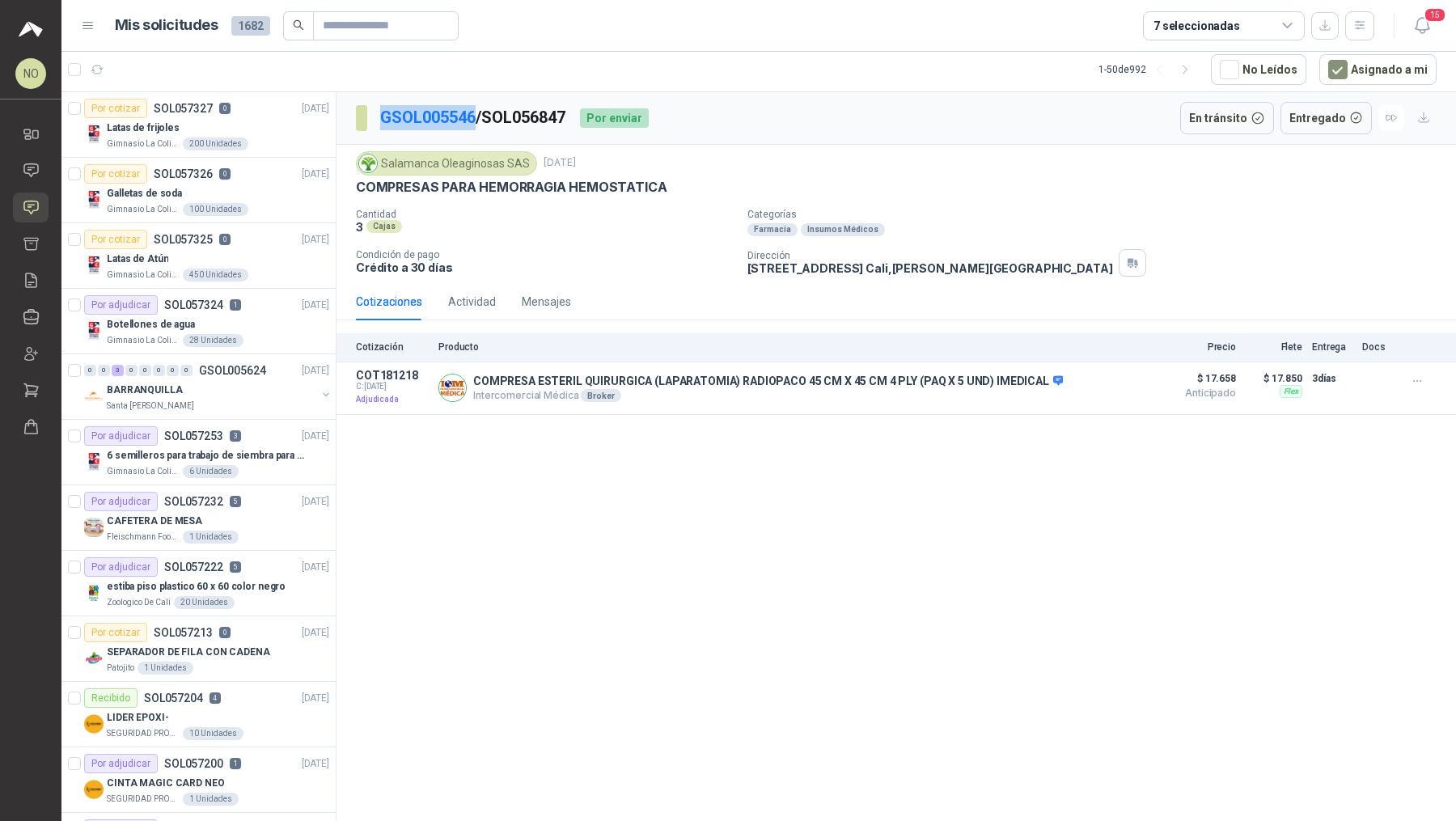
drag, startPoint x: 375, startPoint y: 112, endPoint x: 476, endPoint y: 115, distance: 101.0
click at [476, 115] on section "GSOL005546 / SOL056847" at bounding box center [462, 118] width 211 height 26
click at [427, 112] on link "GSOL005546" at bounding box center [427, 117] width 95 height 20
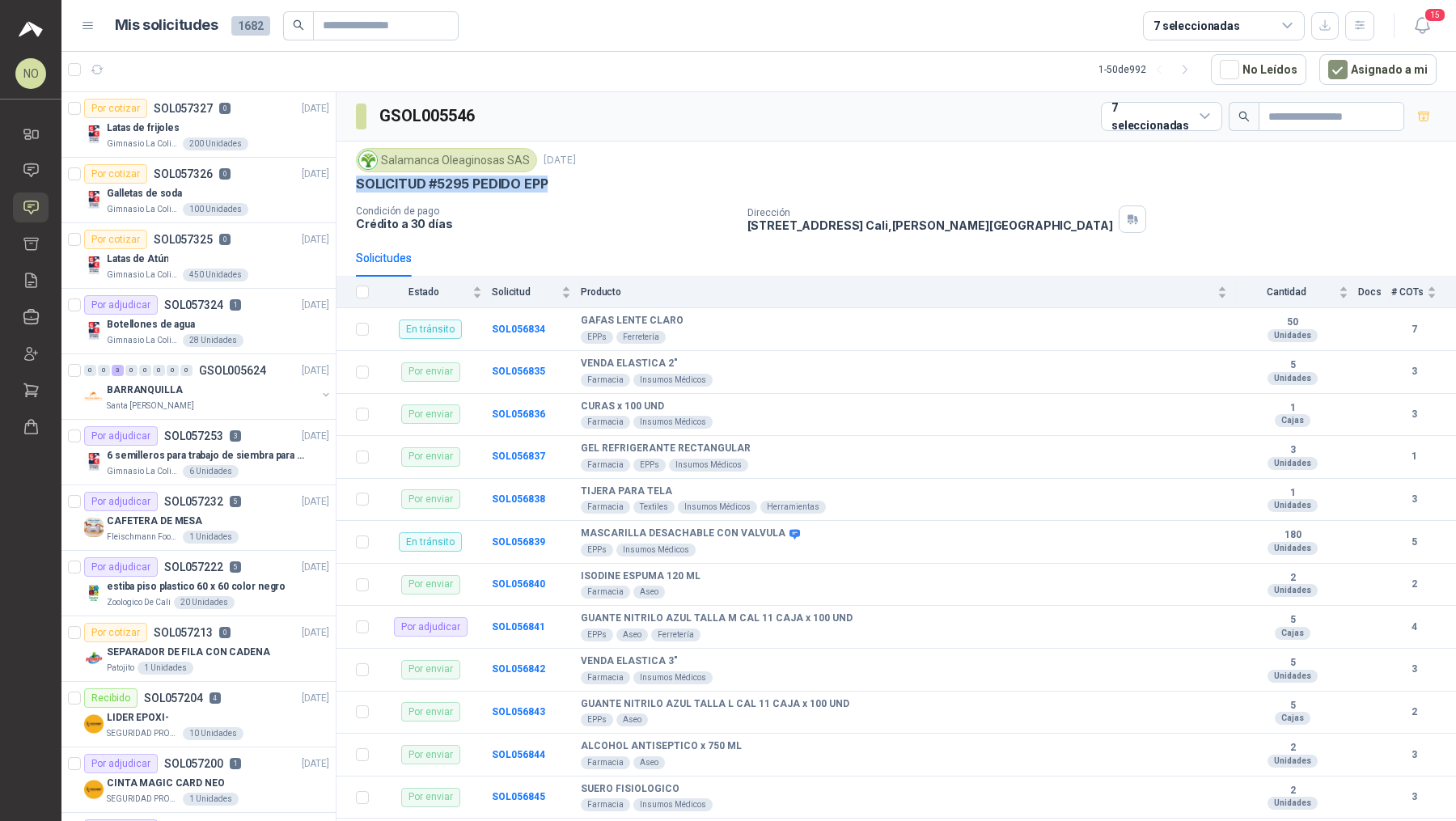
drag, startPoint x: 353, startPoint y: 182, endPoint x: 565, endPoint y: 183, distance: 212.0
click at [565, 183] on div "Salamanca Oleaginosas SAS [DATE] SOLICITUD #5295 PEDIDO EPP Condición de pago C…" at bounding box center [896, 190] width 1120 height 98
